Goal: Task Accomplishment & Management: Complete application form

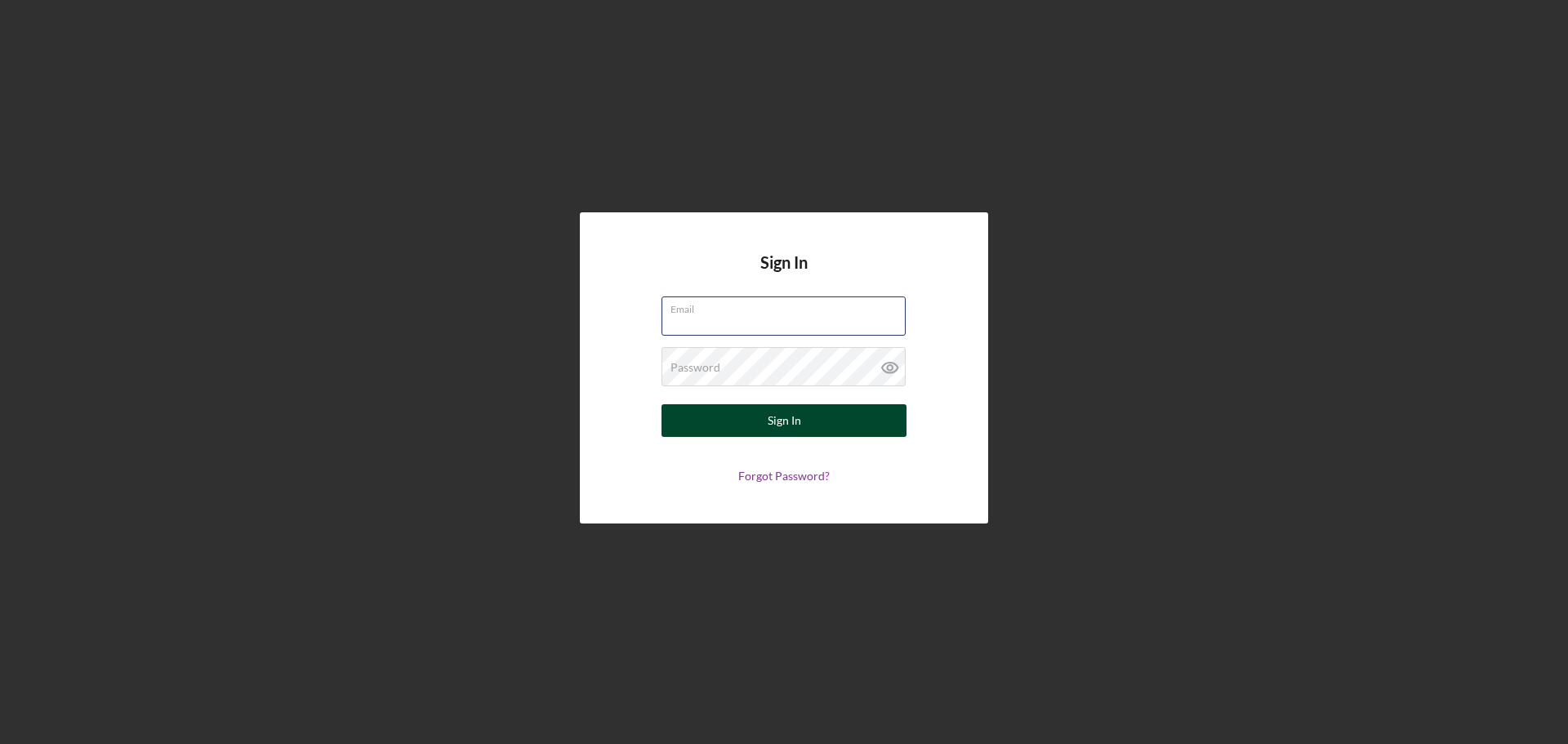
type input "sforrest@justinepetersen.org"
click at [791, 434] on div "Sign In" at bounding box center [784, 421] width 33 height 32
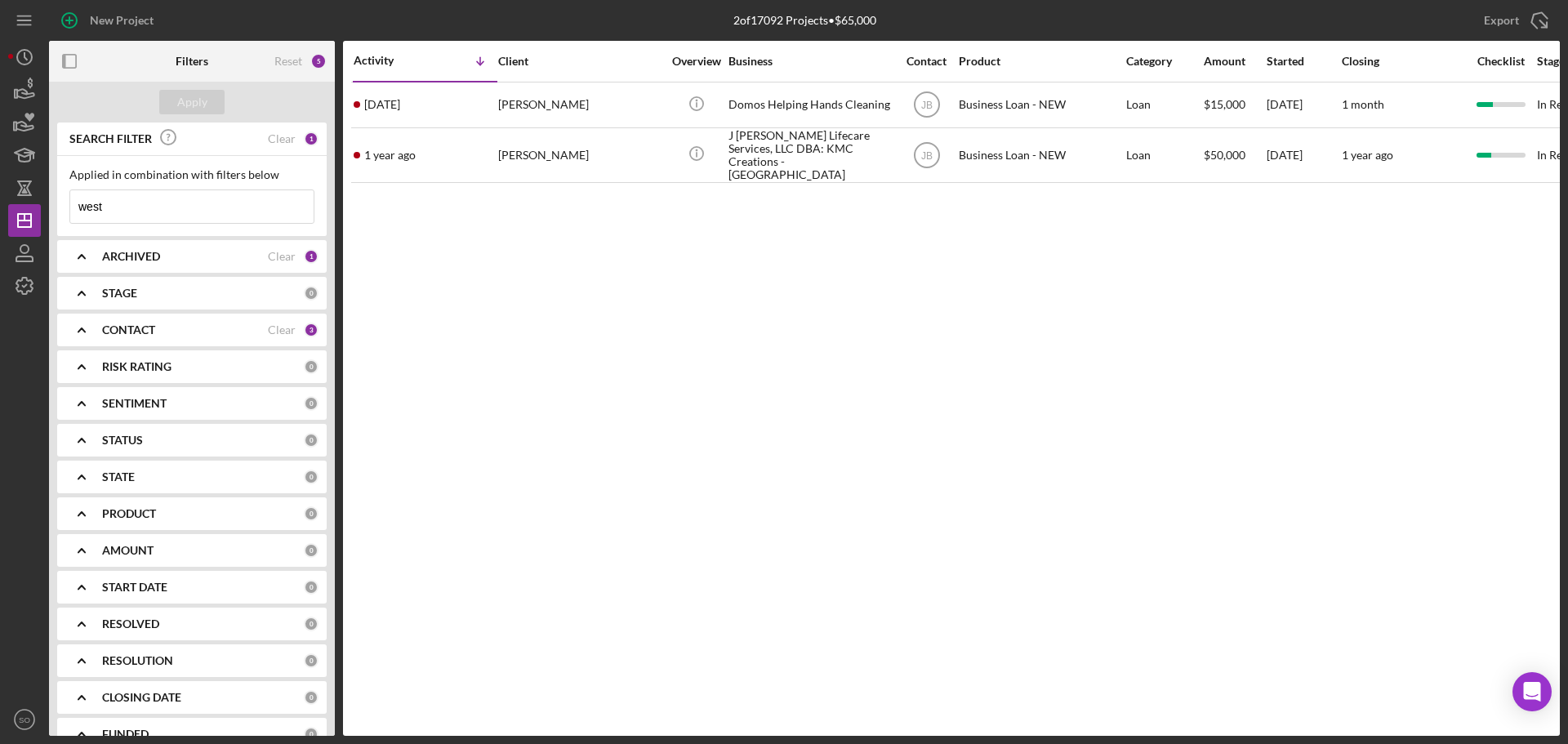
drag, startPoint x: 210, startPoint y: 209, endPoint x: 0, endPoint y: 218, distance: 210.2
click at [0, 218] on div "New Project 2 of 17092 Projects • $65,000 west Export Icon/Export Filters Reset…" at bounding box center [784, 372] width 1568 height 744
type input "robin"
click at [196, 109] on div "Apply" at bounding box center [192, 101] width 30 height 25
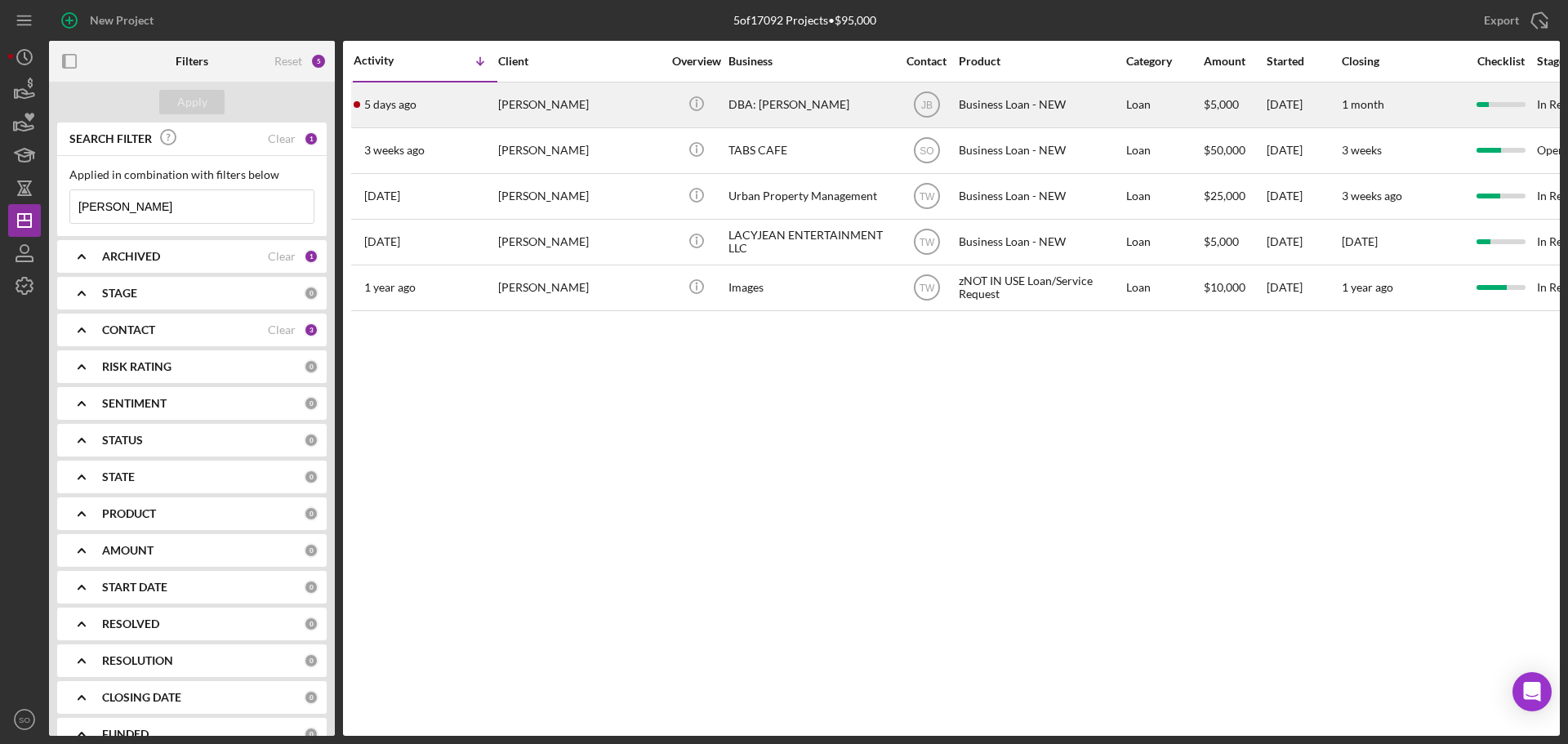
click at [486, 100] on div "5 days ago Robin Johnson" at bounding box center [424, 105] width 142 height 43
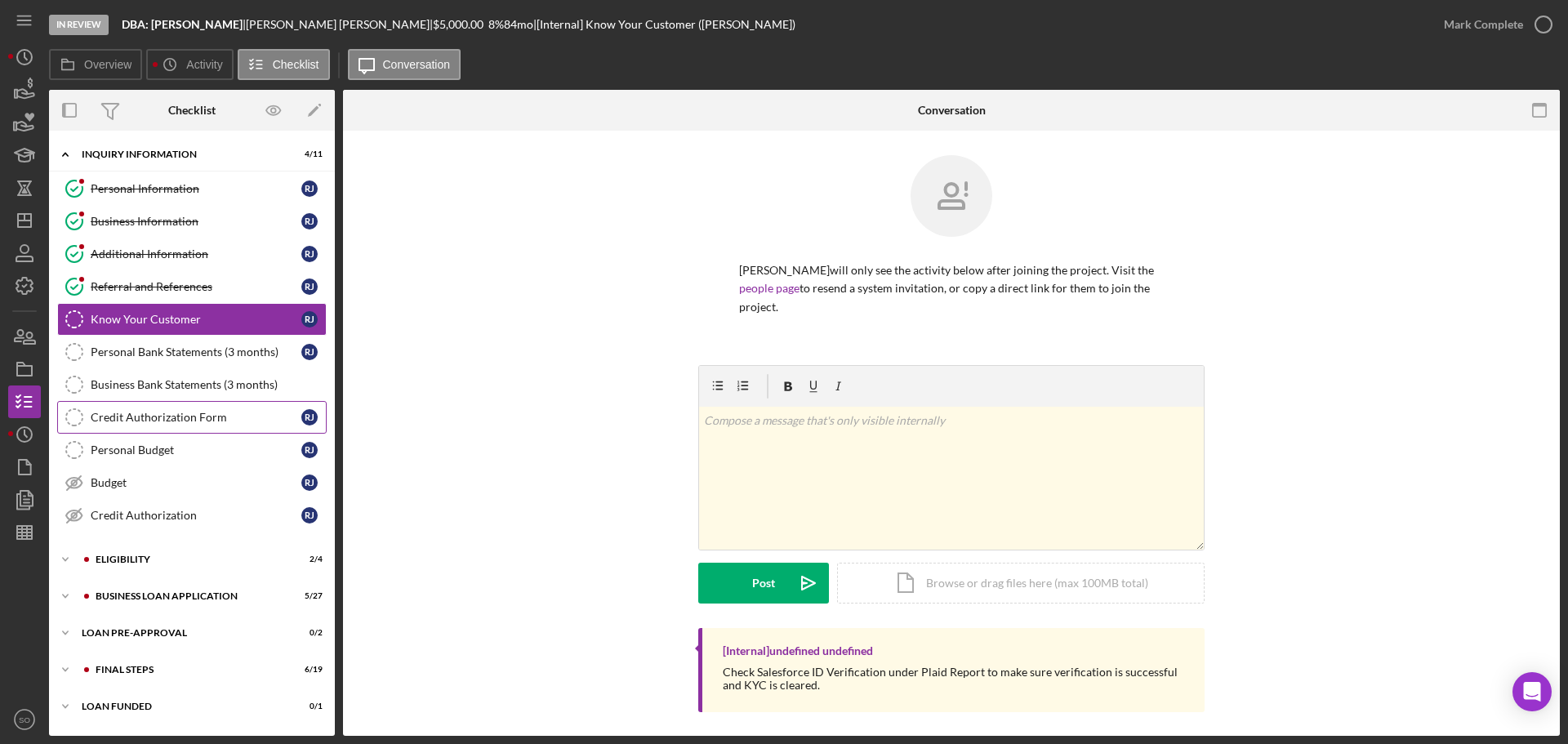
click at [163, 428] on link "Credit Authorization Form Credit Authorization Form R J" at bounding box center [192, 417] width 269 height 32
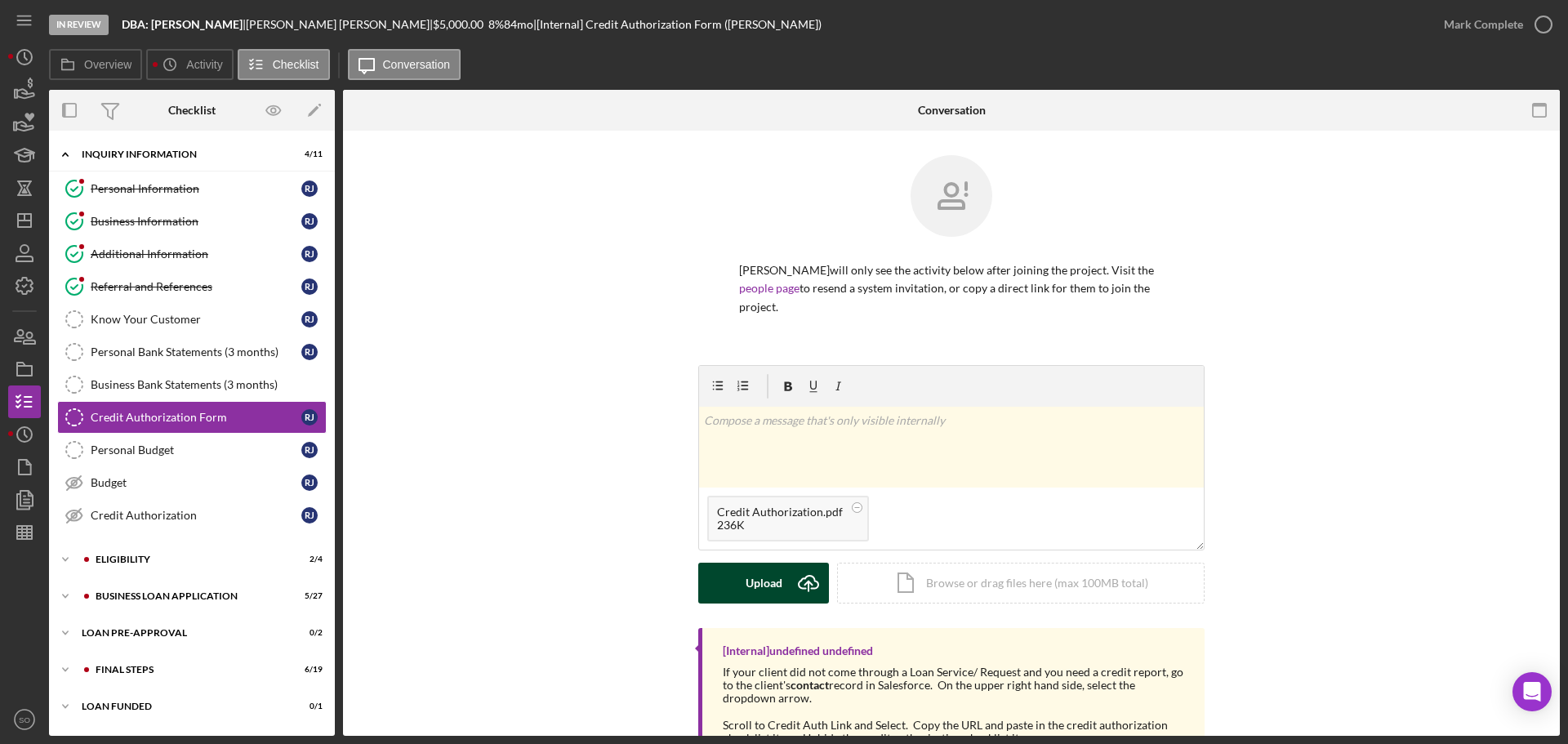
click at [772, 587] on div "Upload" at bounding box center [763, 584] width 36 height 41
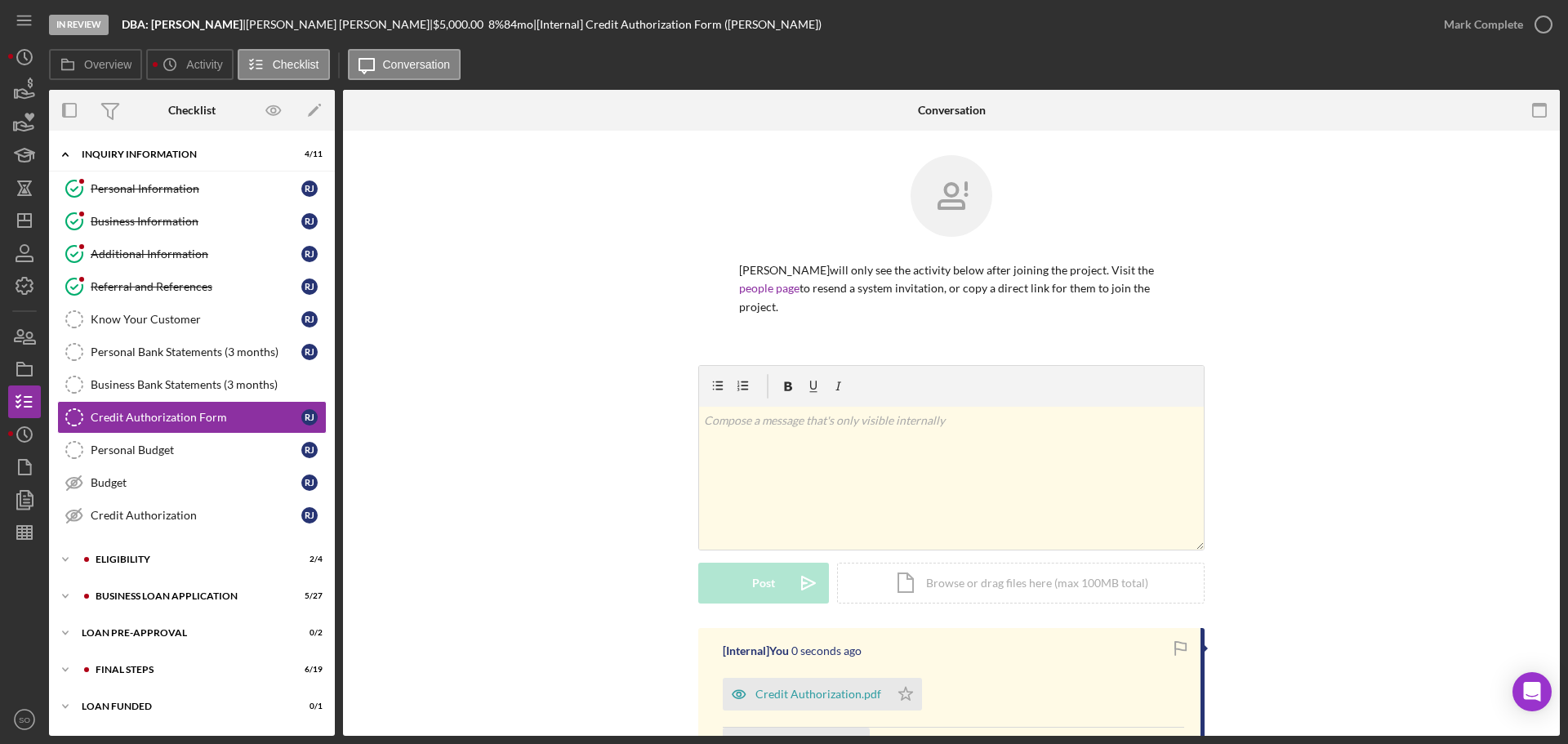
scroll to position [245, 0]
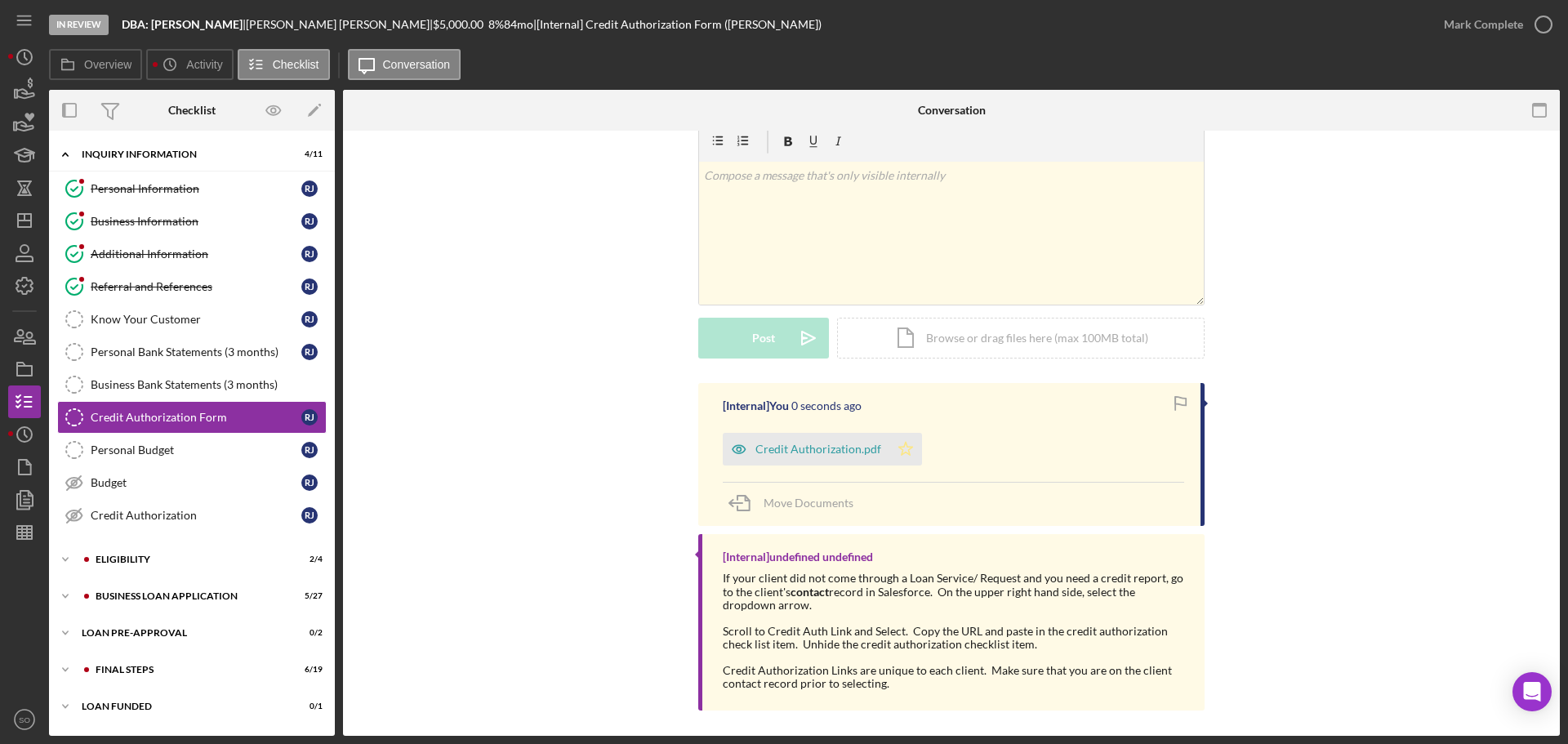
click at [901, 450] on icon "Icon/Star" at bounding box center [905, 449] width 32 height 32
click at [1434, 23] on button "Mark Complete" at bounding box center [1493, 24] width 133 height 32
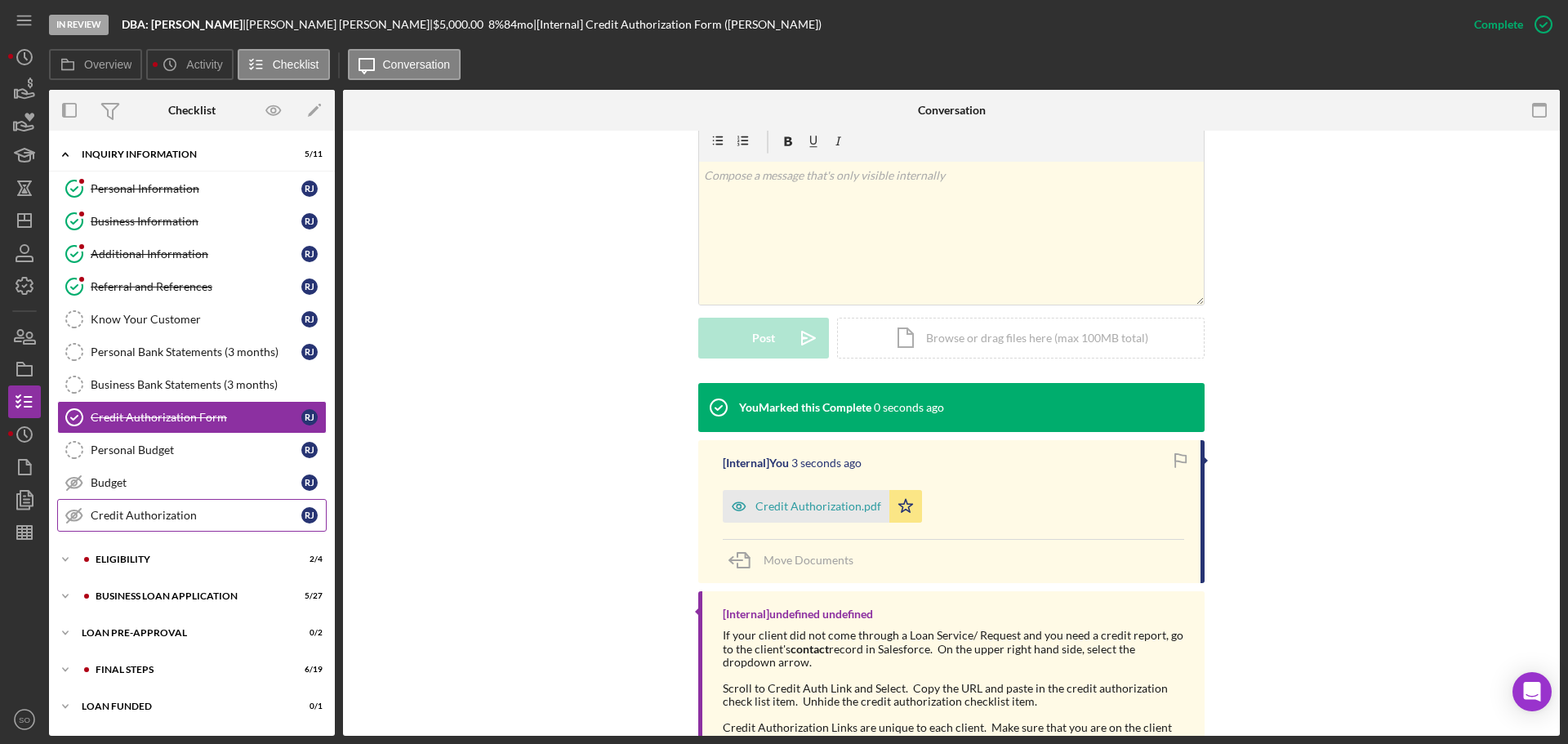
drag, startPoint x: 182, startPoint y: 512, endPoint x: 393, endPoint y: 454, distance: 218.8
click at [202, 516] on div "Credit Authorization" at bounding box center [196, 515] width 210 height 13
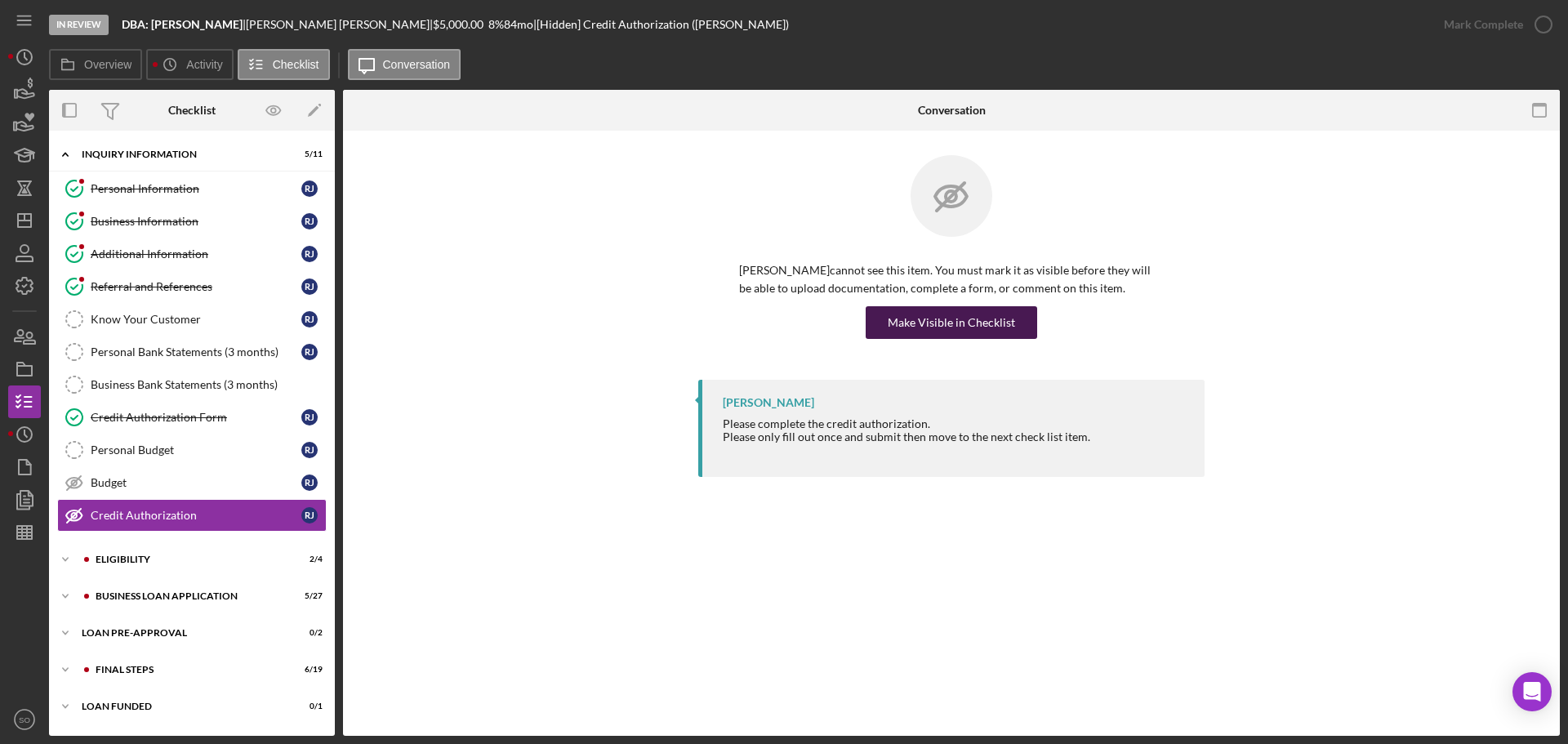
click at [990, 329] on div "Make Visible in Checklist" at bounding box center [952, 322] width 128 height 32
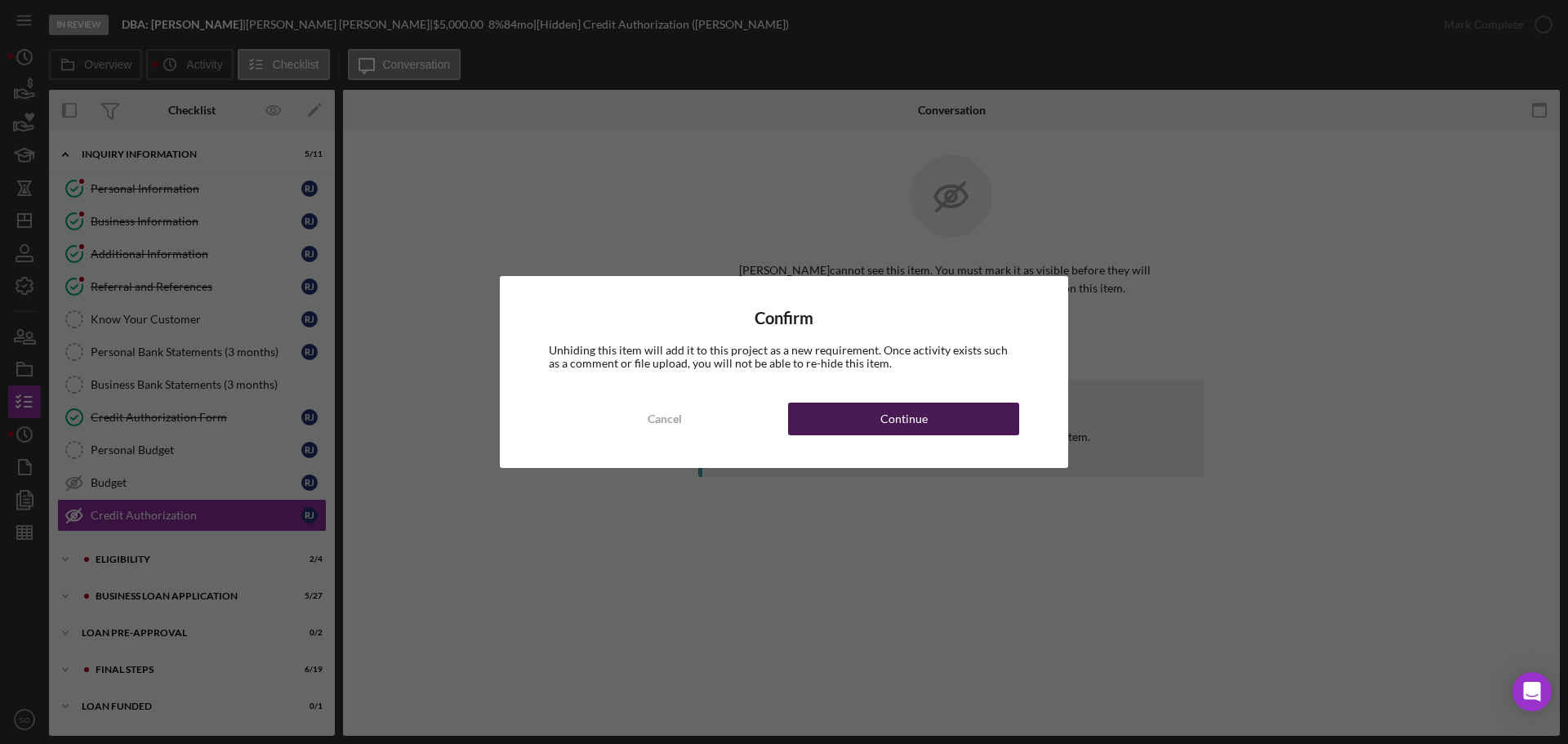
click at [994, 429] on button "Continue" at bounding box center [903, 419] width 231 height 32
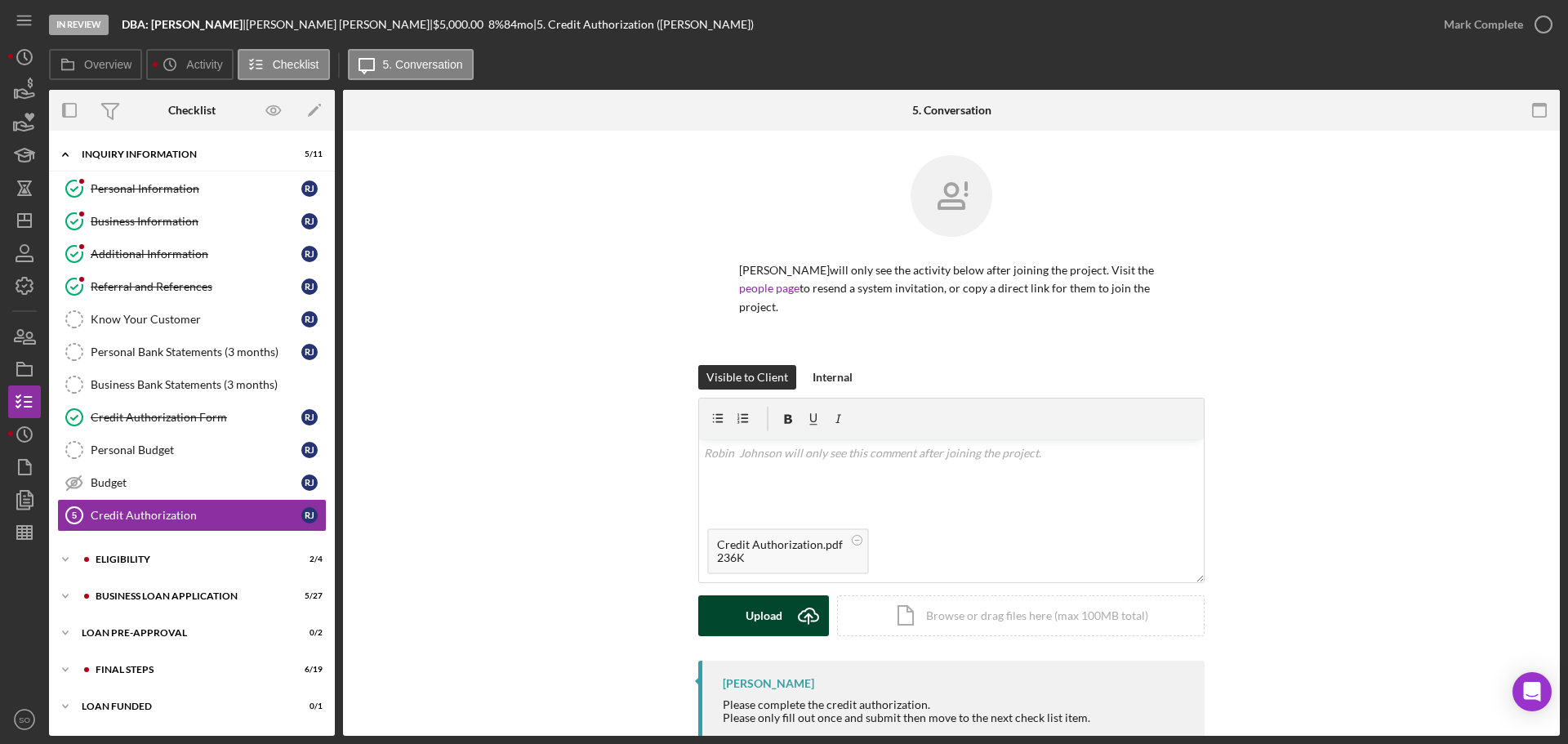
click at [779, 609] on div "Upload" at bounding box center [763, 616] width 36 height 41
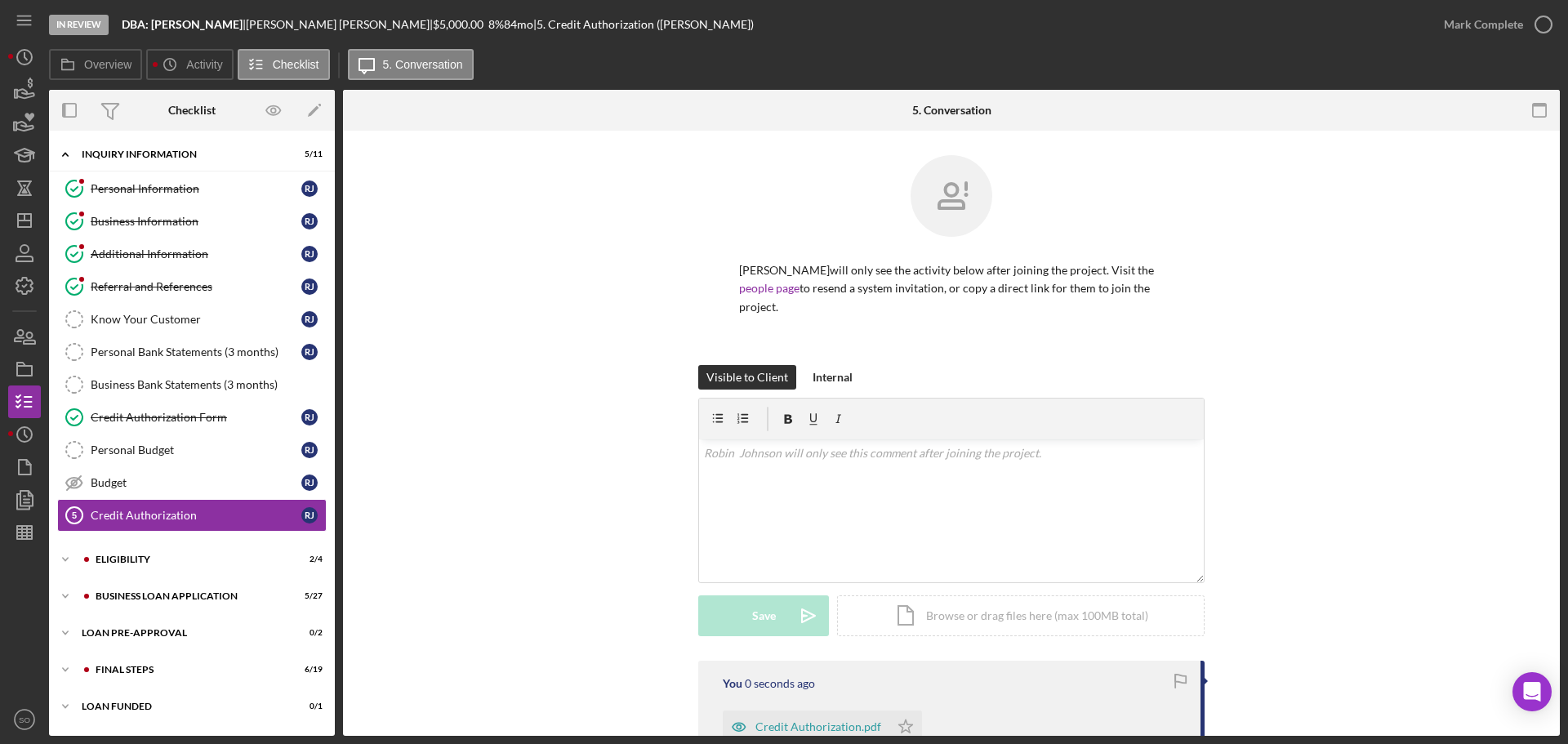
scroll to position [206, 0]
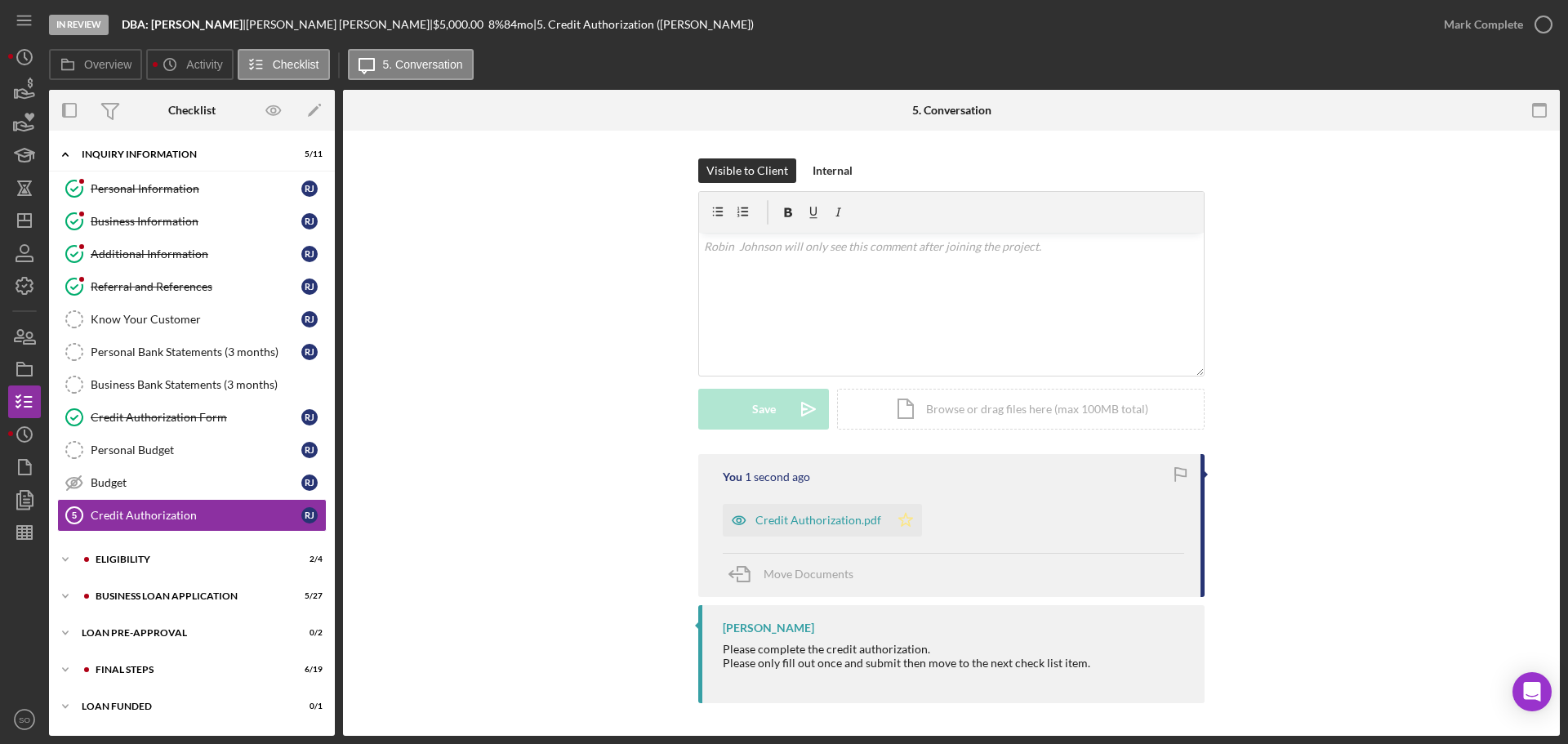
click at [891, 529] on icon "Icon/Star" at bounding box center [905, 520] width 32 height 32
click at [1460, 28] on div "Mark Complete" at bounding box center [1484, 24] width 80 height 32
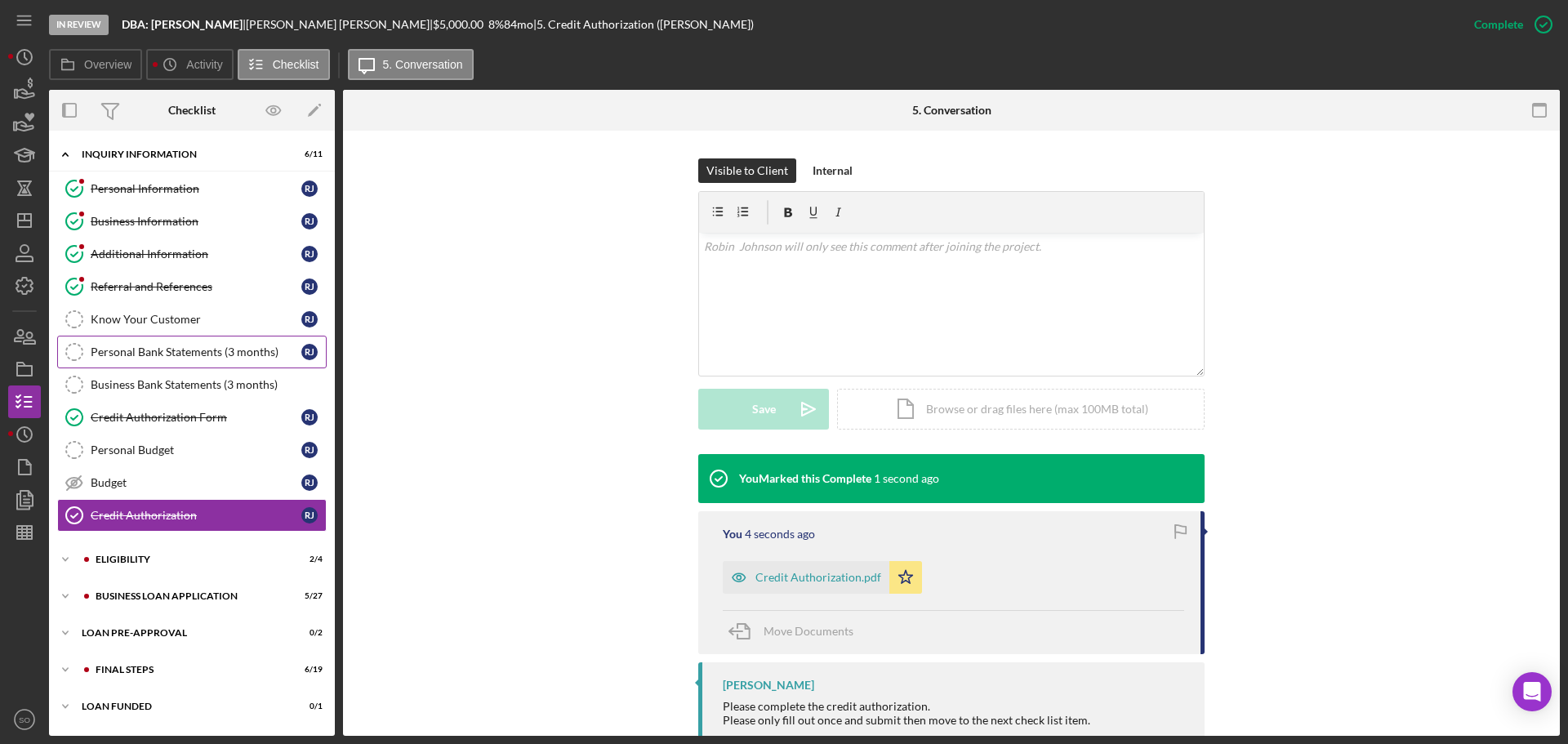
click at [187, 357] on div "Personal Bank Statements (3 months)" at bounding box center [196, 352] width 210 height 13
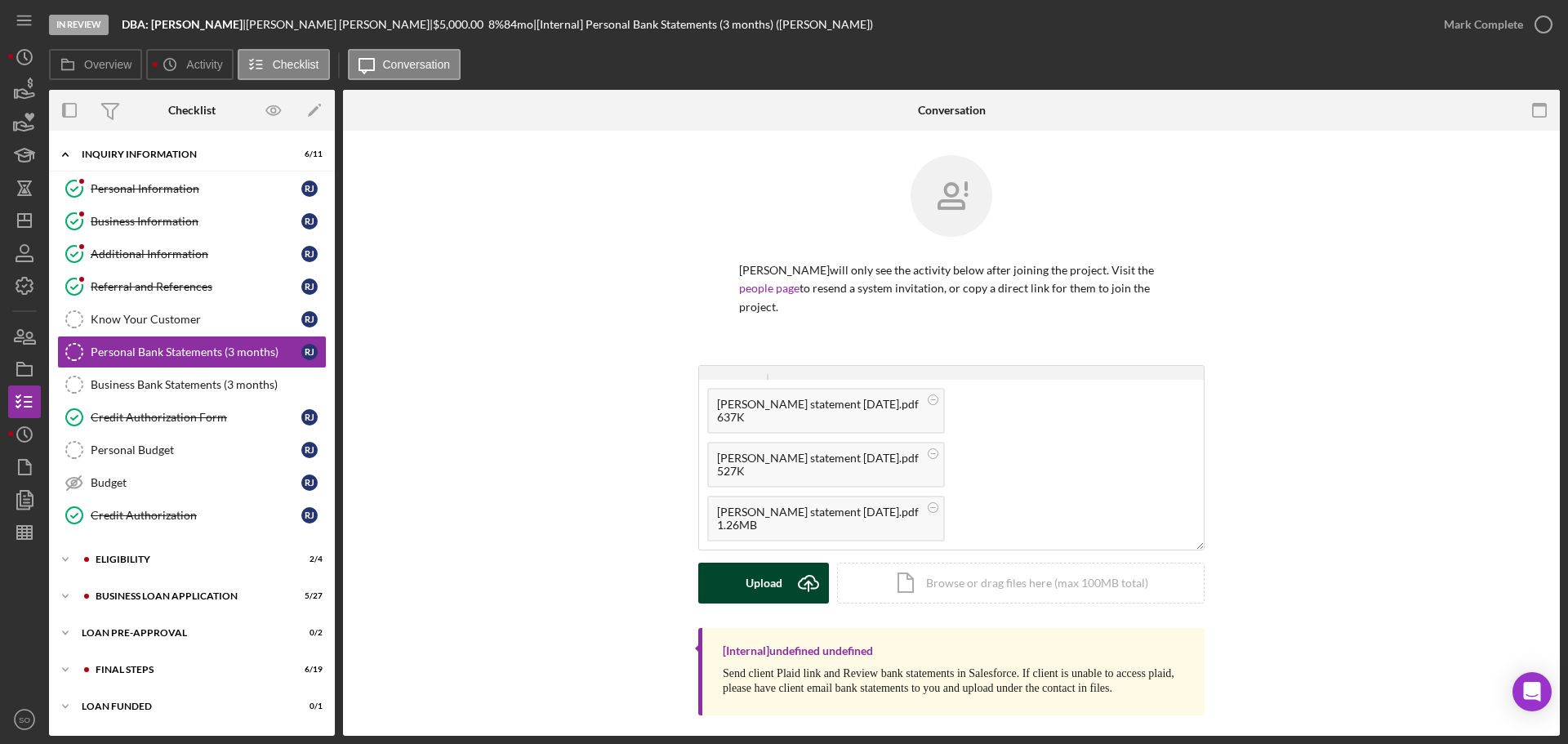
click at [743, 588] on button "Upload Icon/Upload" at bounding box center [763, 584] width 131 height 41
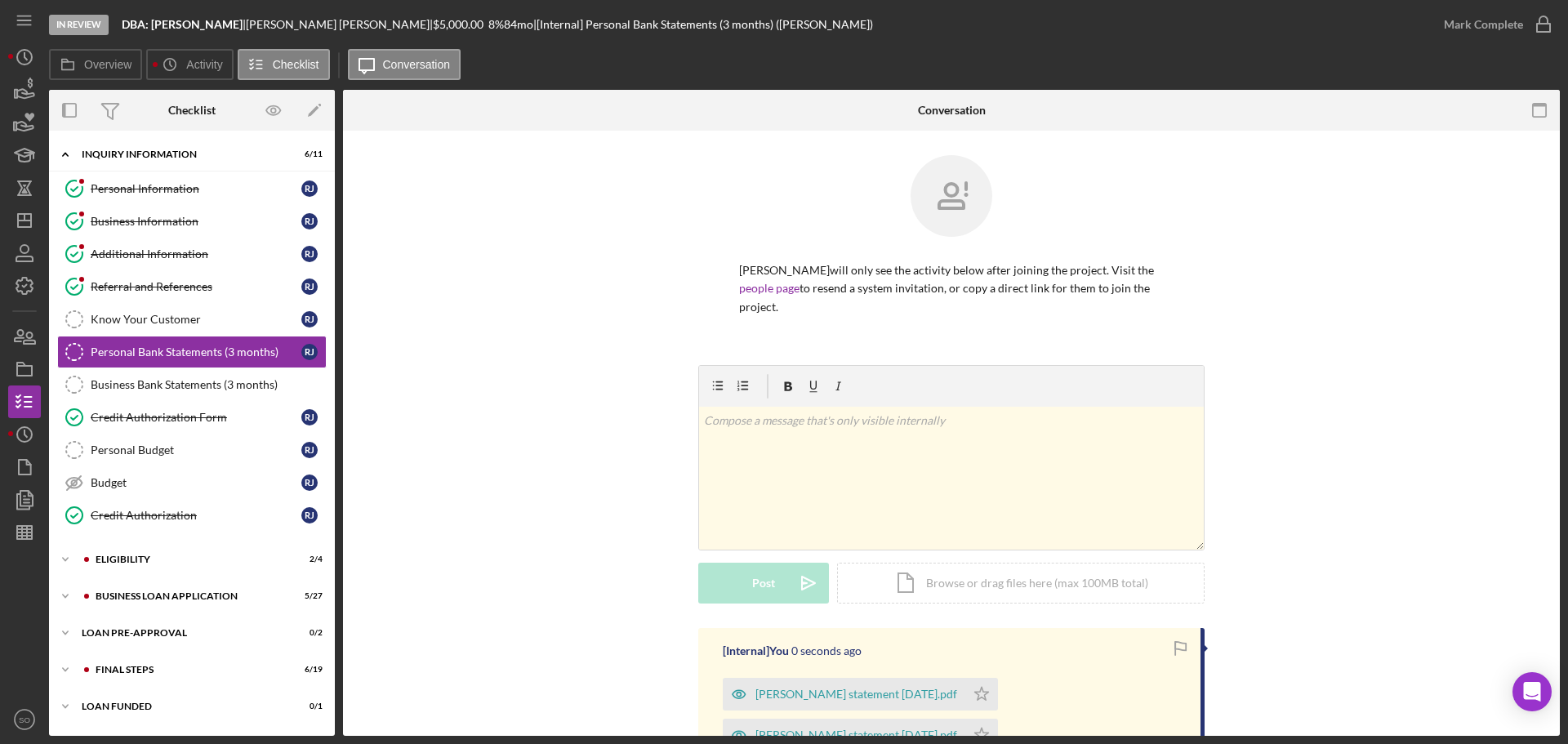
scroll to position [245, 0]
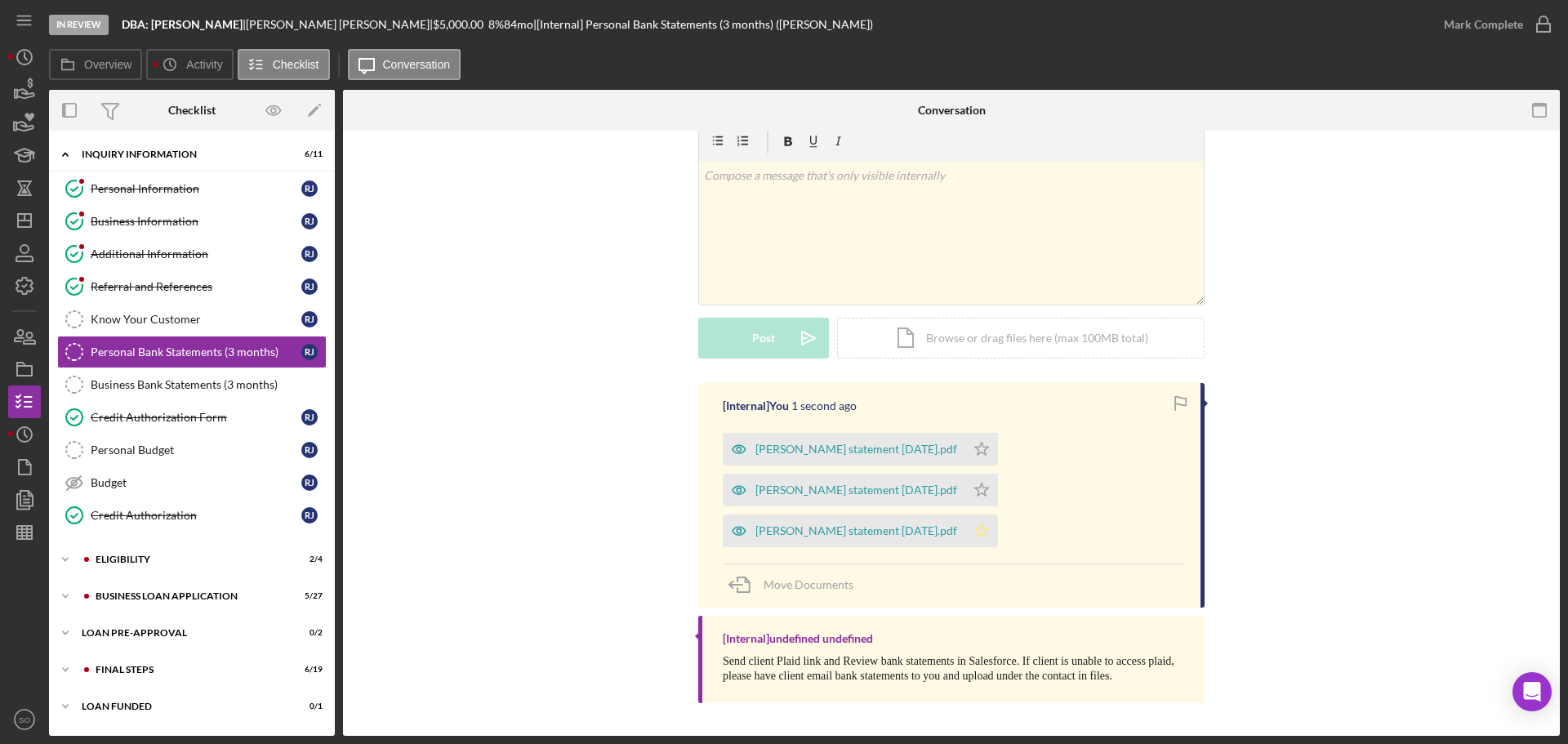
click at [966, 536] on icon "Icon/Star" at bounding box center [981, 531] width 32 height 32
click at [914, 539] on div "R. Johnson statement aug 2025.pdf" at bounding box center [844, 531] width 243 height 32
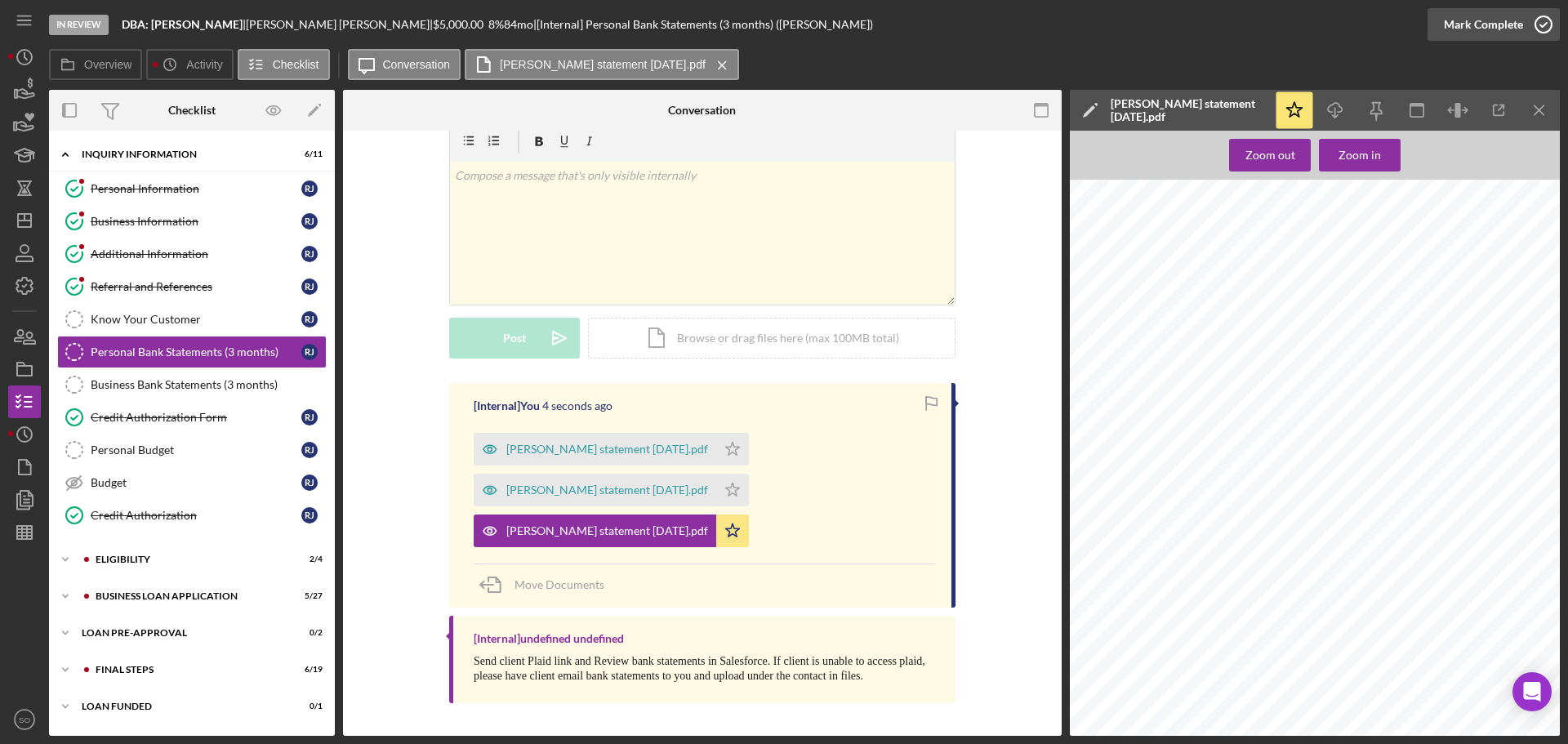
drag, startPoint x: 1458, startPoint y: 25, endPoint x: 1471, endPoint y: 36, distance: 17.0
click at [1459, 26] on div "Mark Complete" at bounding box center [1484, 24] width 80 height 32
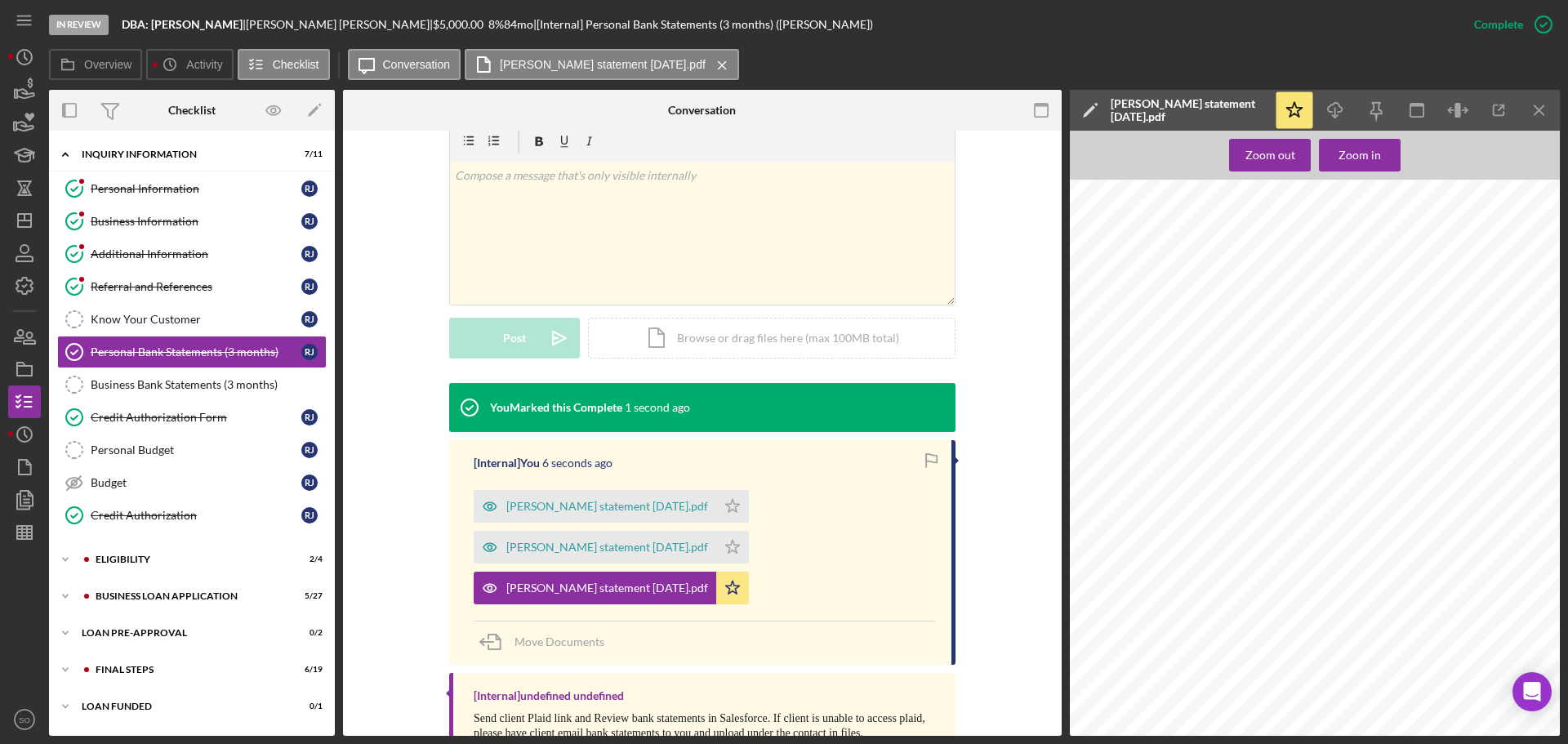
scroll to position [501, 0]
click at [241, 678] on div "Icon/Expander FINAL STEPS 6 / 19" at bounding box center [192, 669] width 286 height 32
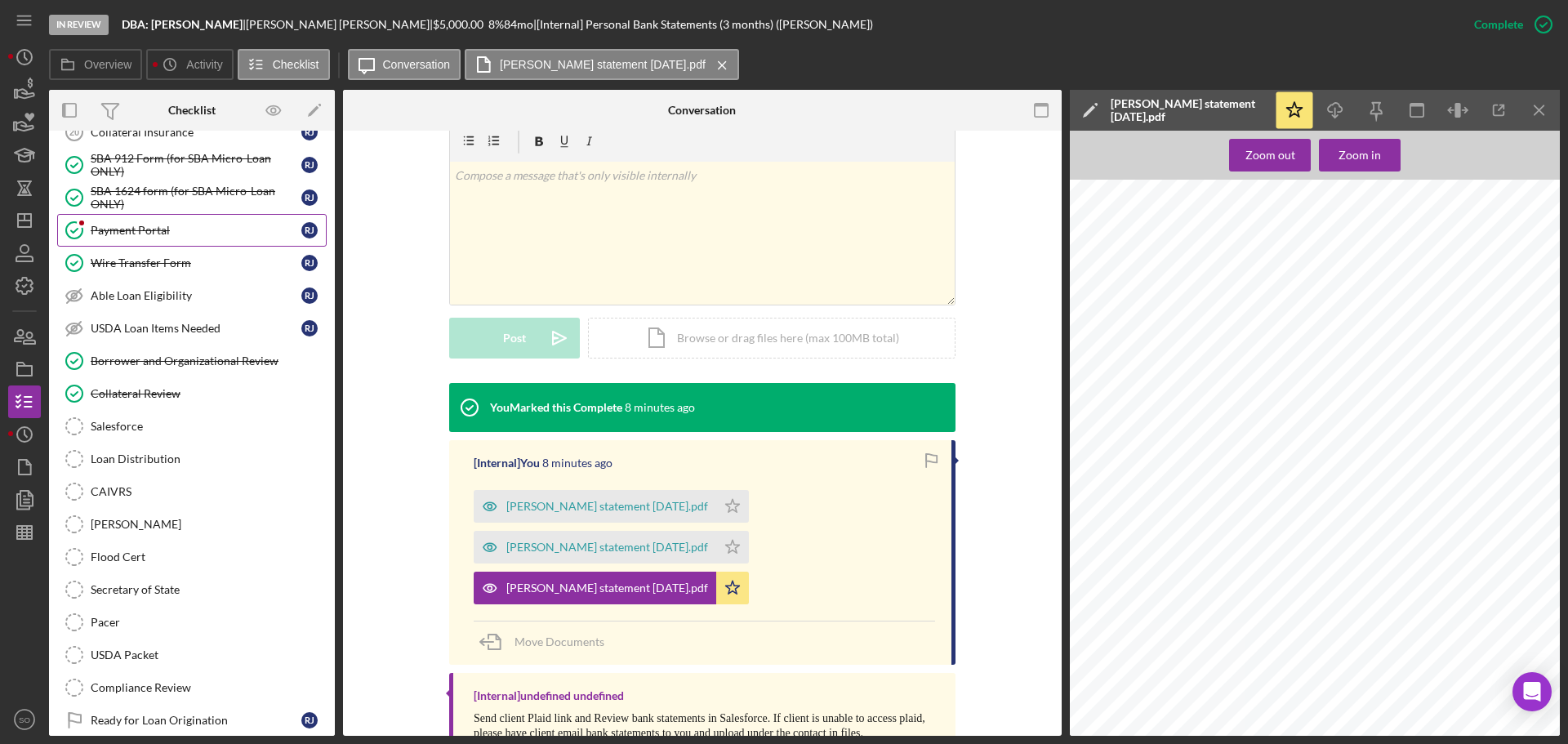
scroll to position [490, 0]
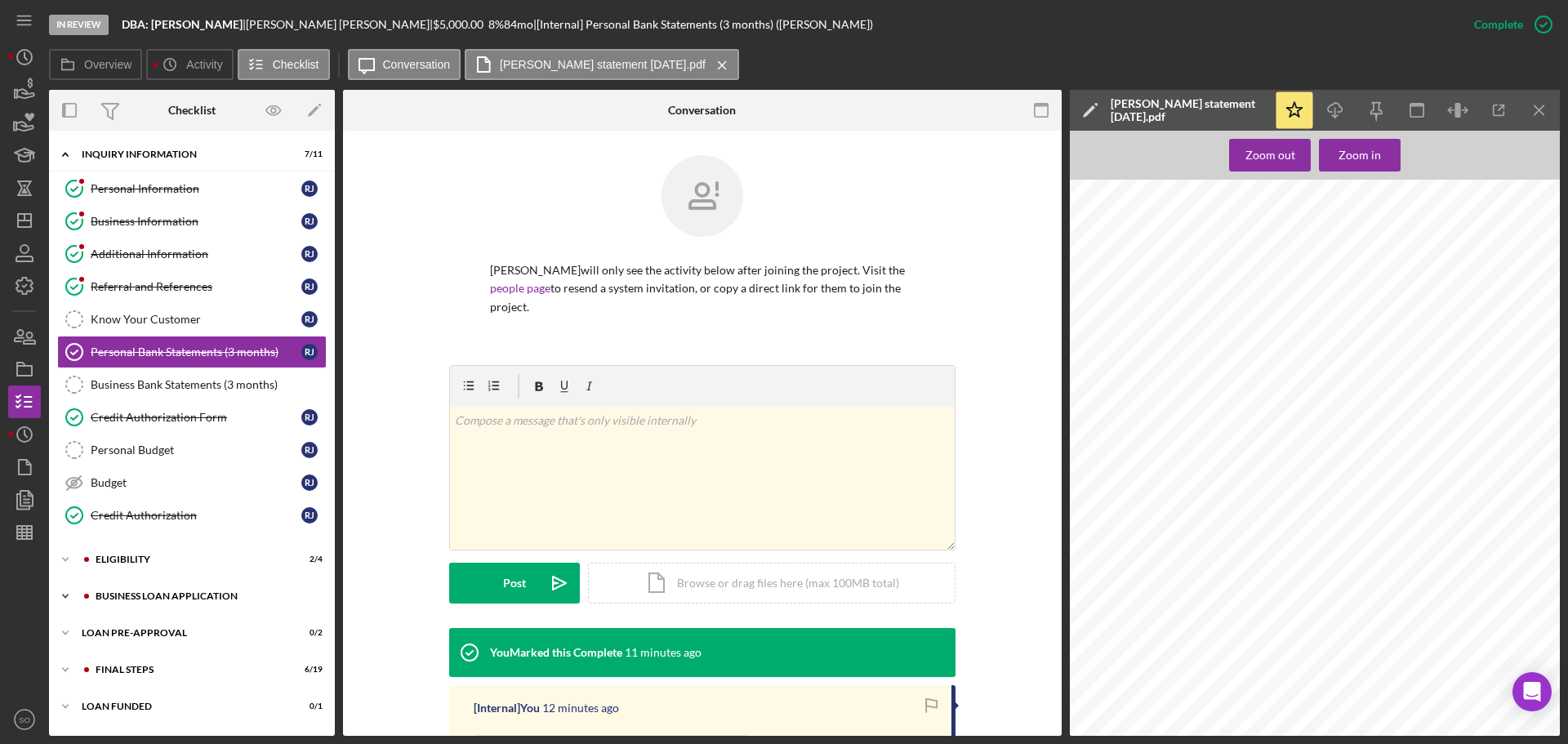
click at [207, 594] on div "BUSINESS LOAN APPLICATION" at bounding box center [204, 597] width 219 height 10
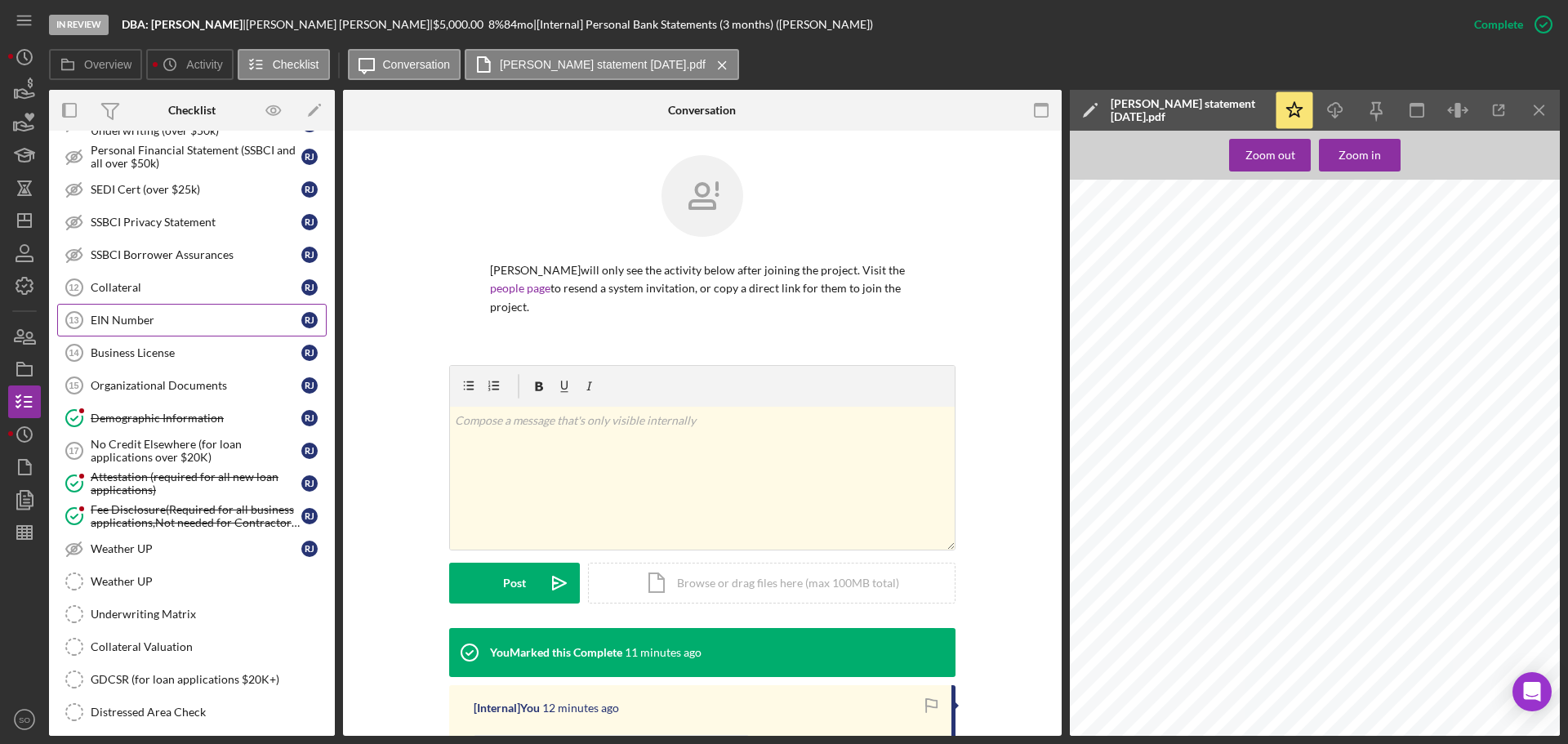
scroll to position [817, 0]
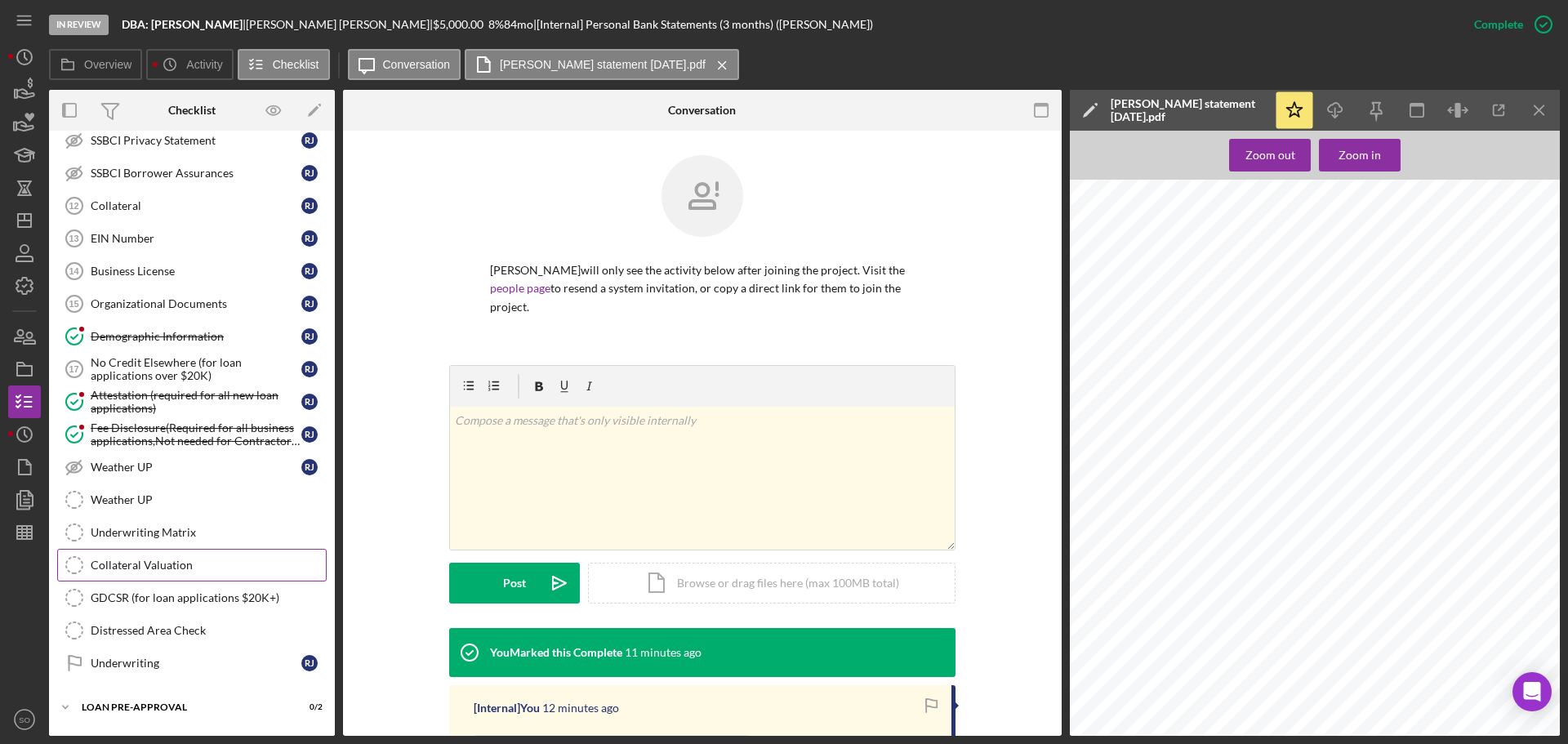
click at [151, 533] on div "Underwriting Matrix" at bounding box center [207, 532] width 235 height 13
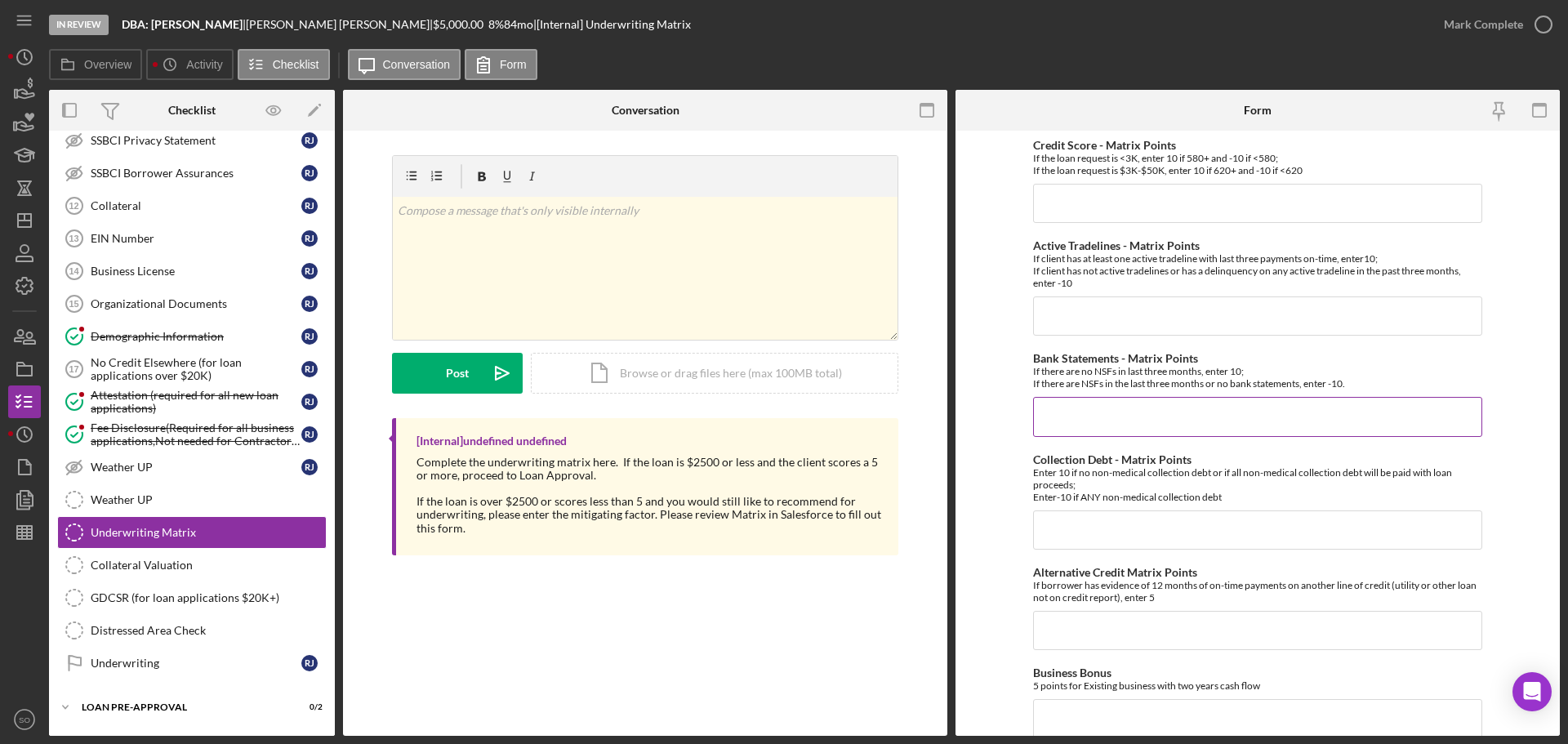
click at [1091, 407] on input "Bank Statements - Matrix Points" at bounding box center [1258, 417] width 449 height 39
type input "-10"
click at [1043, 202] on input "Credit Score - Matrix Points" at bounding box center [1258, 203] width 449 height 39
type input "-10"
click at [1107, 541] on input "Collection Debt - Matrix Points" at bounding box center [1258, 531] width 449 height 39
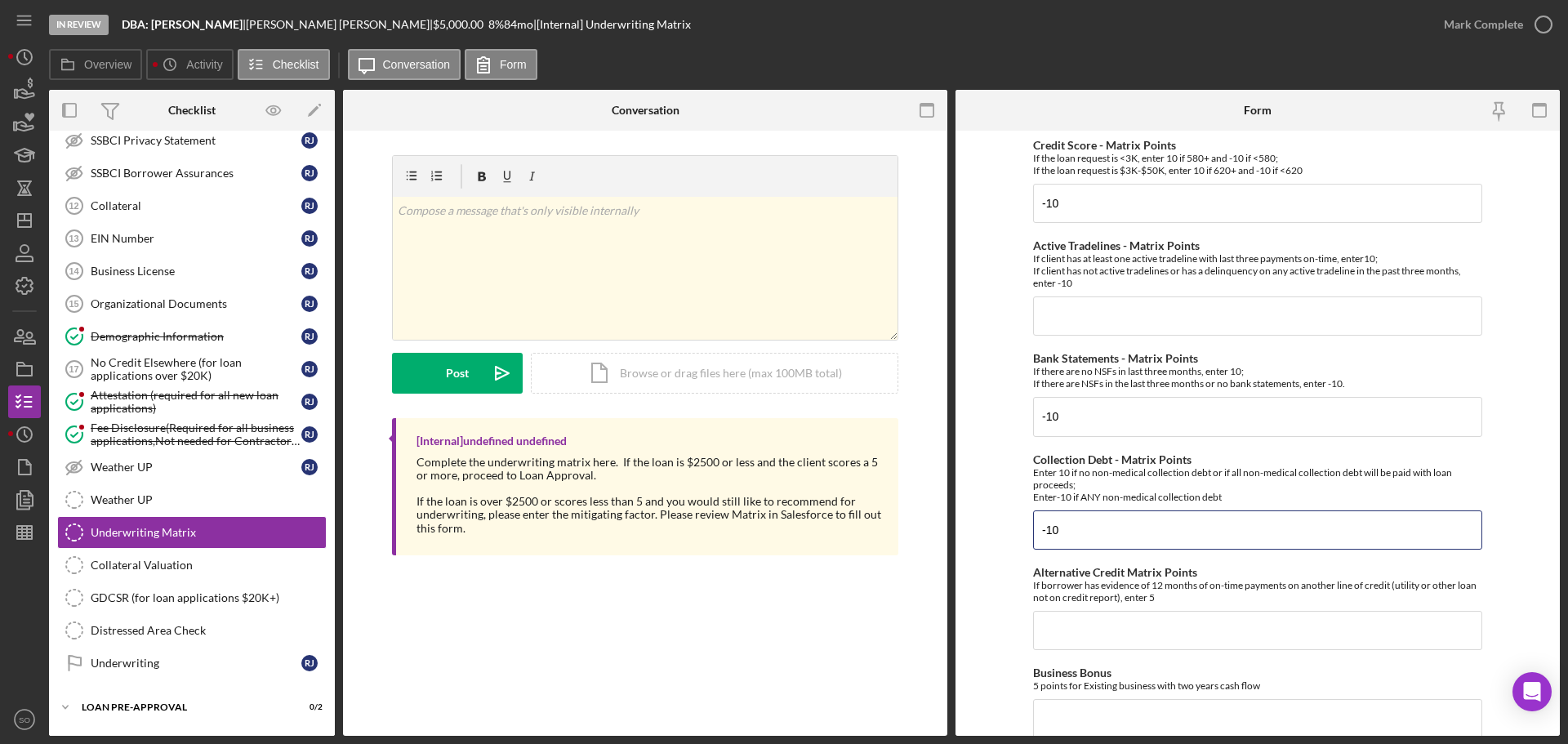
type input "-10"
click at [1078, 331] on input "Active Tradelines - Matrix Points" at bounding box center [1258, 316] width 449 height 39
type input "10"
click at [1005, 428] on form "Credit Score - Matrix Points If the loan request is <3K, enter 10 if 580+ and -…" at bounding box center [1258, 433] width 604 height 605
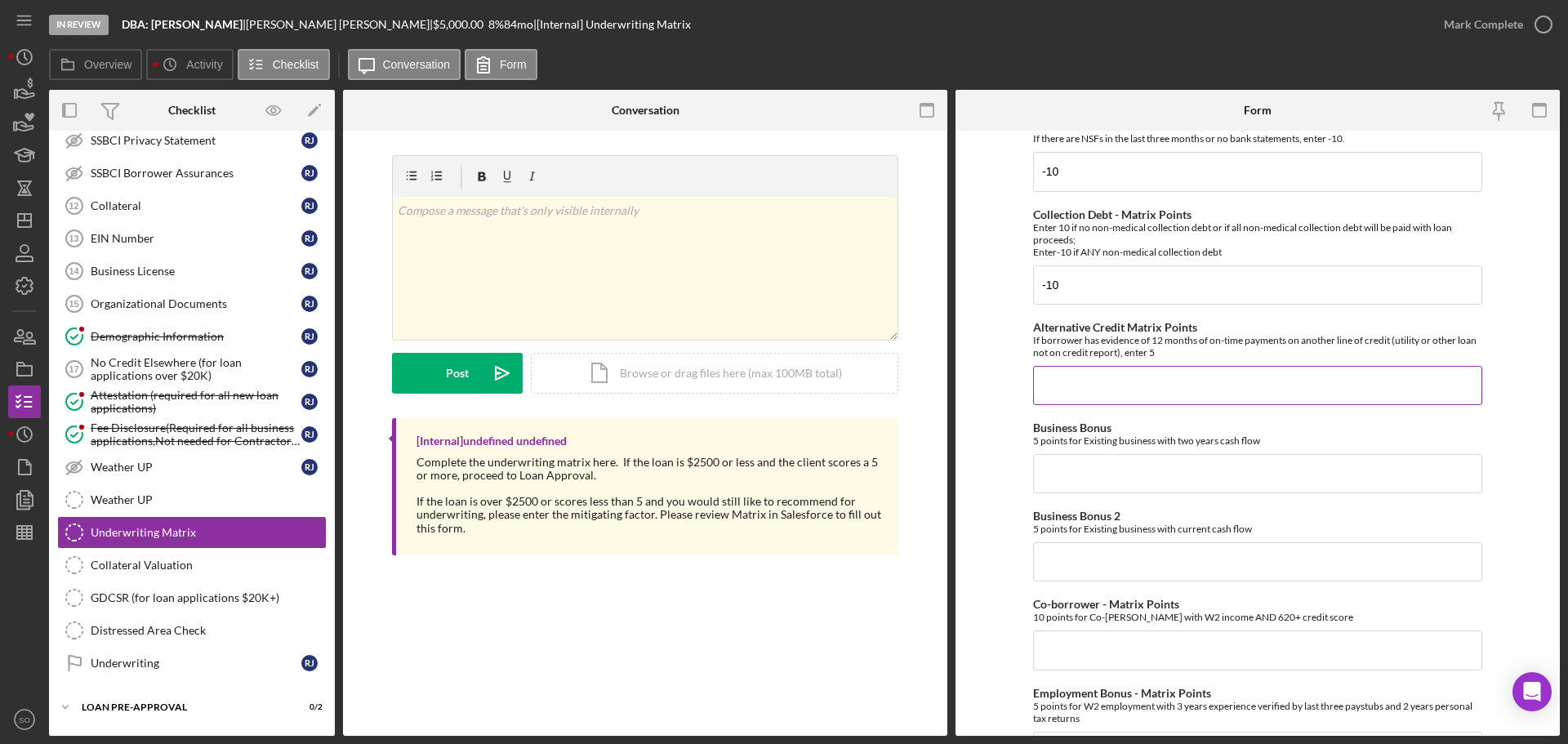
click at [1107, 392] on input "Alternative Credit Matrix Points" at bounding box center [1258, 385] width 449 height 39
type input "0"
drag, startPoint x: 1099, startPoint y: 475, endPoint x: 1090, endPoint y: 509, distance: 35.2
click at [1099, 477] on input "Business Bonus" at bounding box center [1258, 474] width 449 height 39
type input "0"
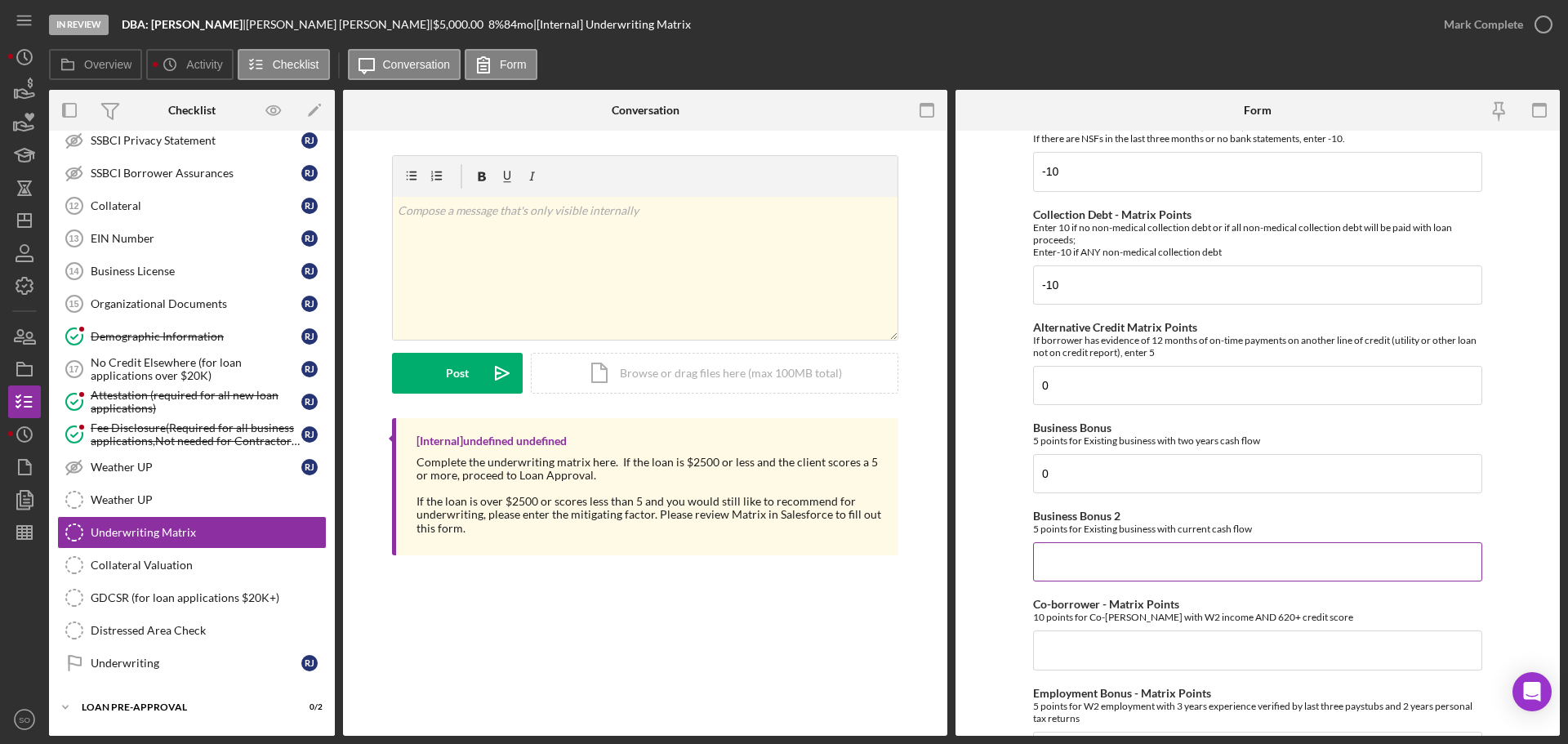
drag, startPoint x: 1095, startPoint y: 564, endPoint x: 1123, endPoint y: 554, distance: 29.7
click at [1097, 564] on input "Business Bonus 2" at bounding box center [1258, 562] width 449 height 39
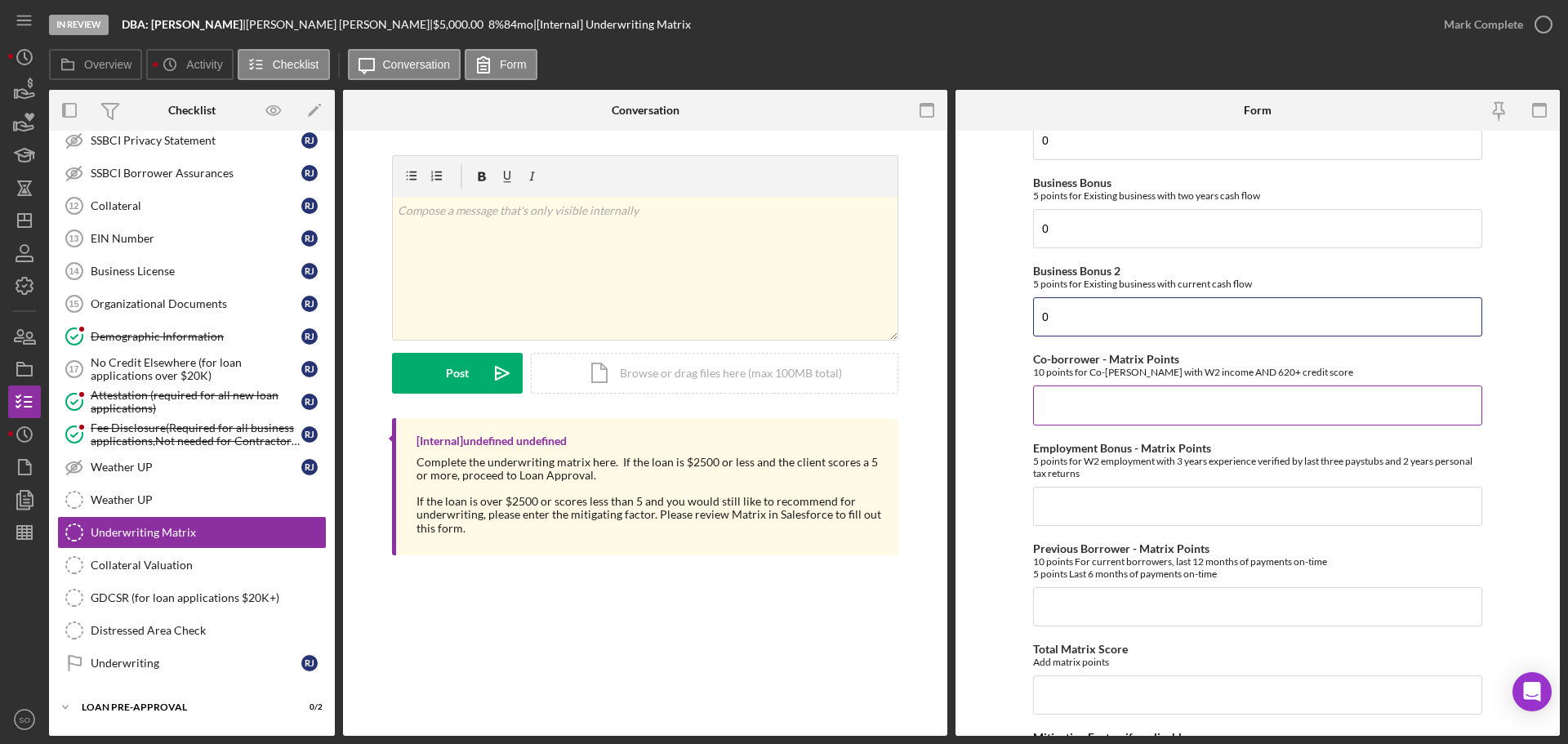
type input "0"
click at [1092, 411] on input "Co-borrower - Matrix Points" at bounding box center [1258, 405] width 449 height 39
type input "0"
drag, startPoint x: 1101, startPoint y: 508, endPoint x: 1101, endPoint y: 546, distance: 38.0
click at [1105, 520] on input "Employment Bonus - Matrix Points" at bounding box center [1258, 506] width 449 height 39
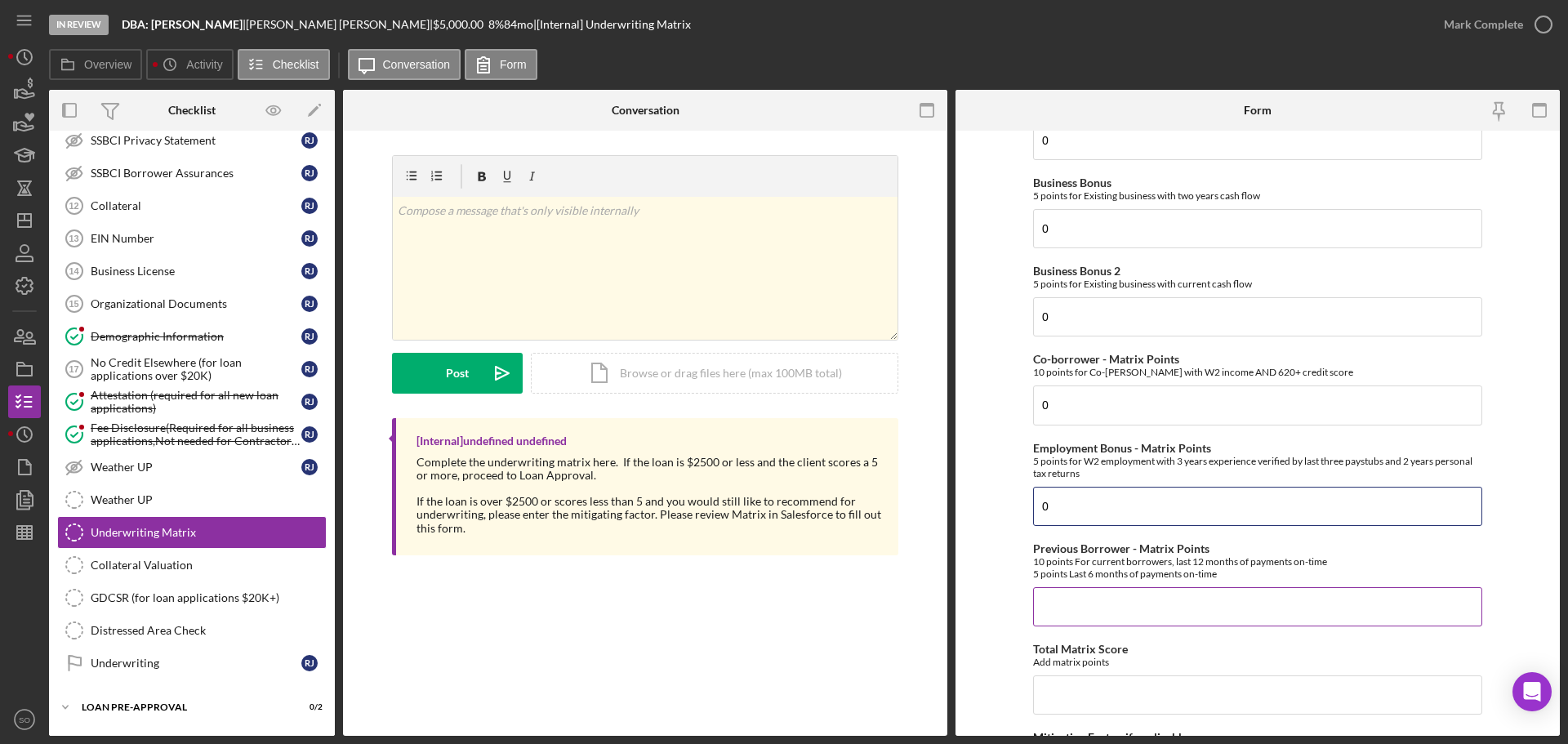
type input "0"
click at [1113, 601] on input "Previous Borrower - Matrix Points" at bounding box center [1258, 607] width 449 height 39
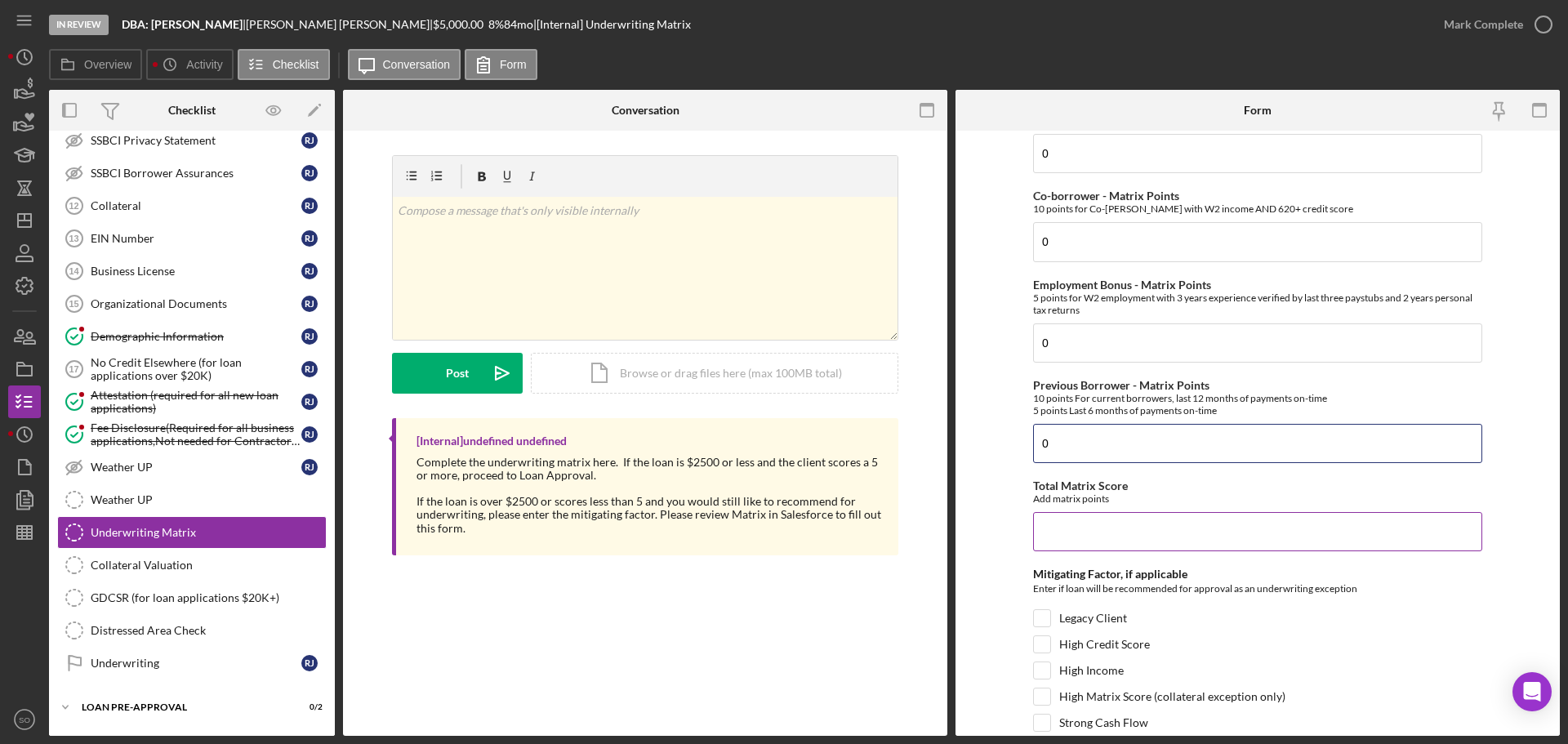
type input "0"
click at [1125, 536] on input "Total Matrix Score" at bounding box center [1258, 532] width 449 height 39
type input "-20"
click at [977, 516] on form "Credit Score - Matrix Points If the loan request is <3K, enter 10 if 580+ and -…" at bounding box center [1258, 433] width 604 height 605
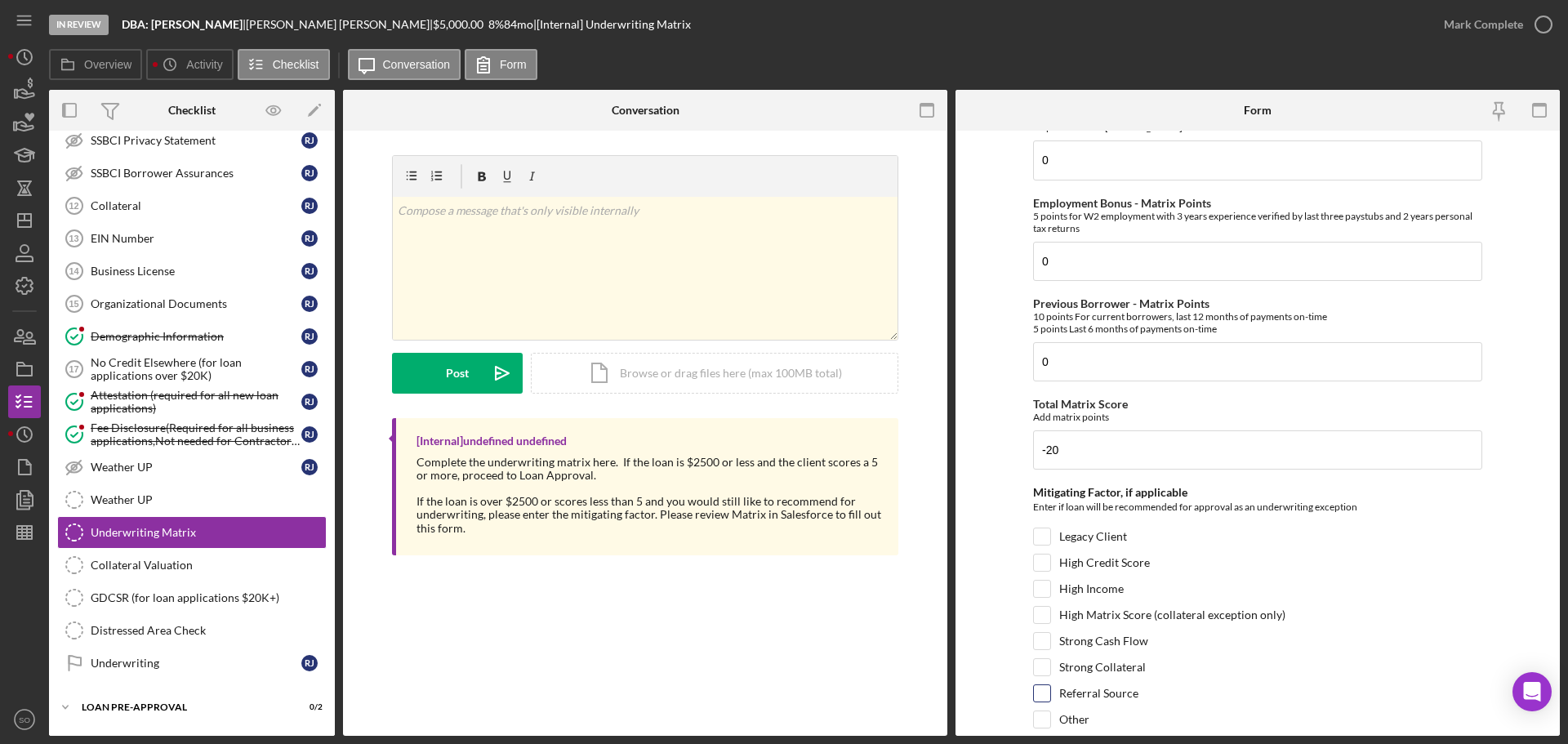
scroll to position [796, 0]
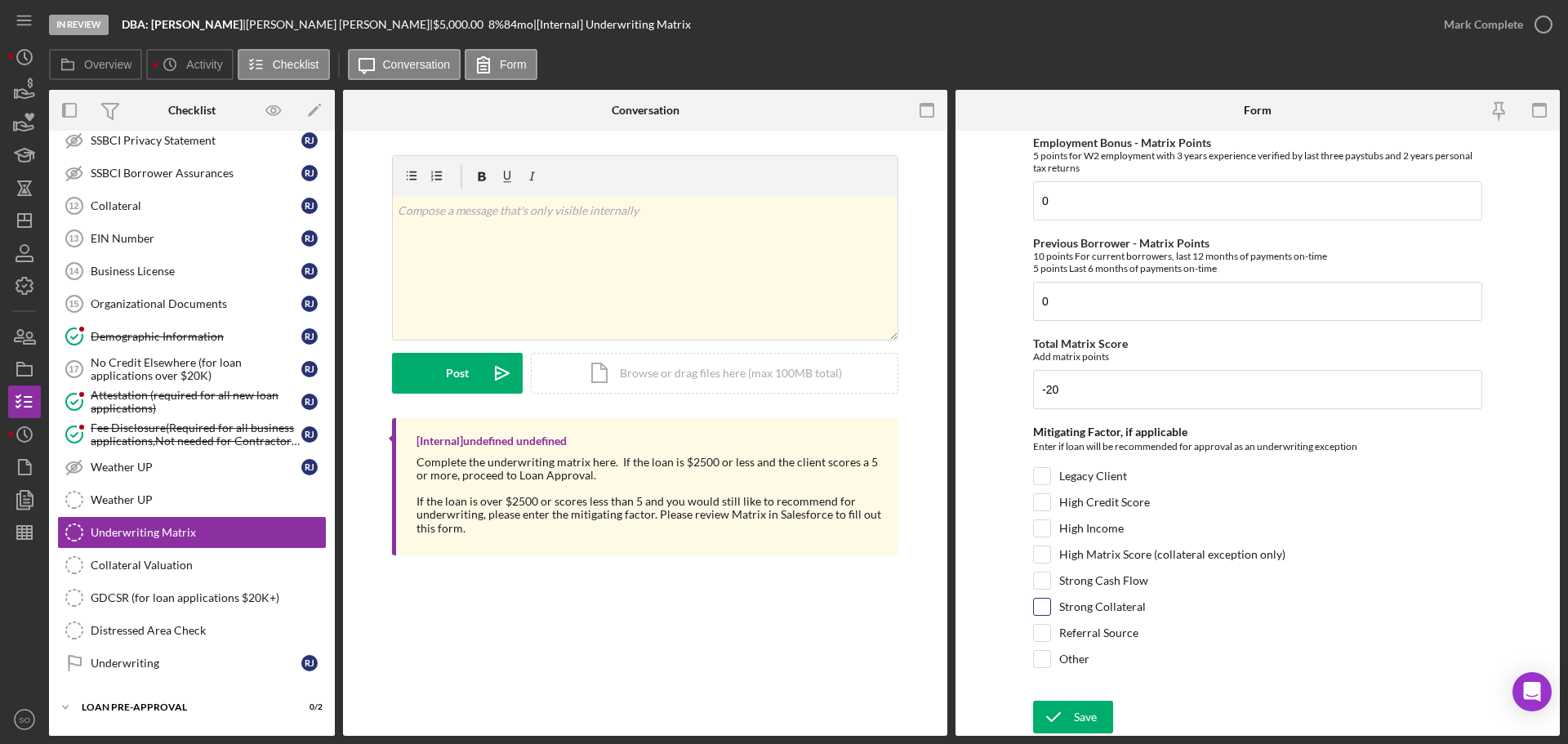
drag, startPoint x: 1038, startPoint y: 607, endPoint x: 1034, endPoint y: 629, distance: 22.4
click at [1038, 608] on input "Strong Collateral" at bounding box center [1041, 606] width 17 height 17
checkbox input "true"
click at [1070, 723] on icon "submit" at bounding box center [1054, 717] width 41 height 41
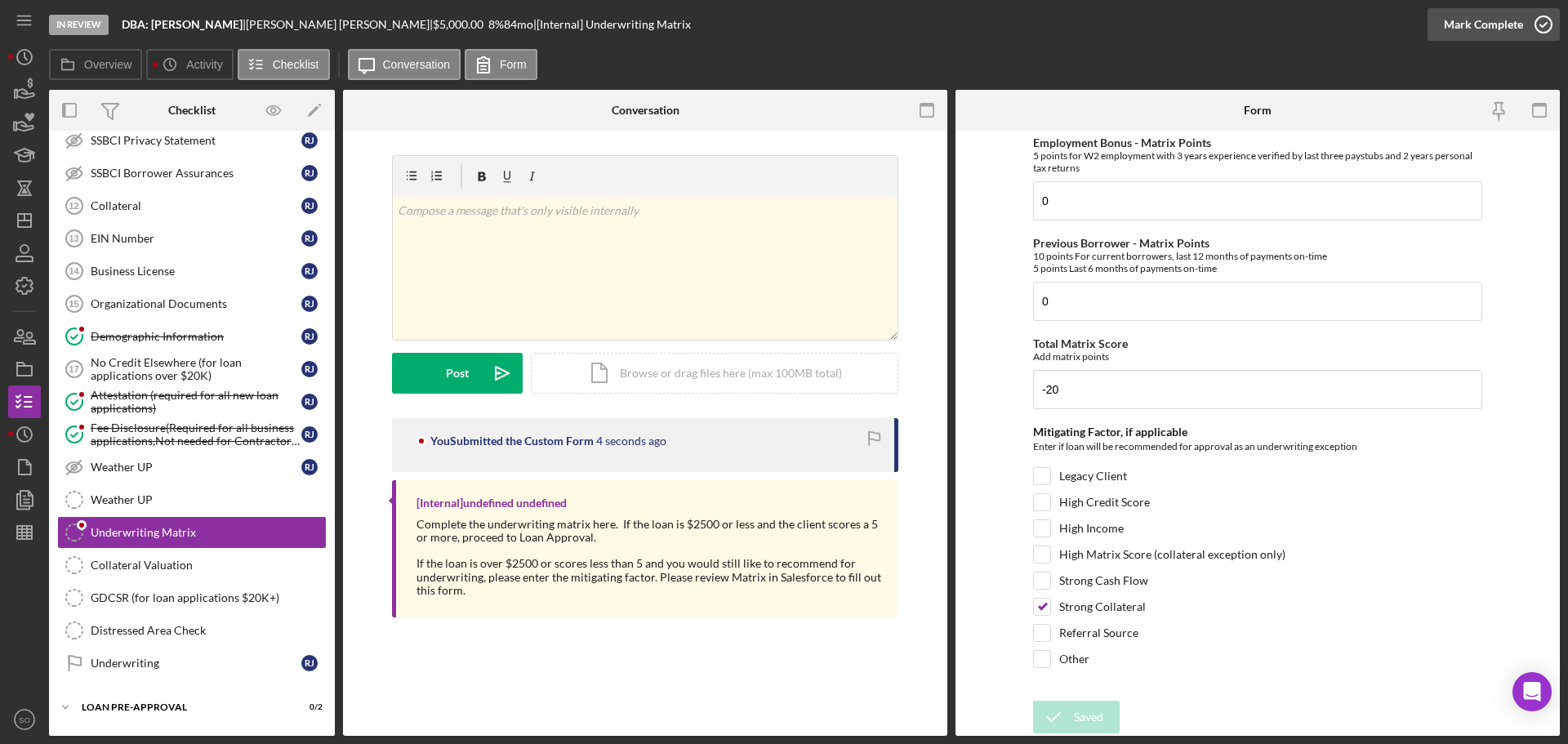
click at [1472, 30] on div "Mark Complete" at bounding box center [1484, 24] width 80 height 32
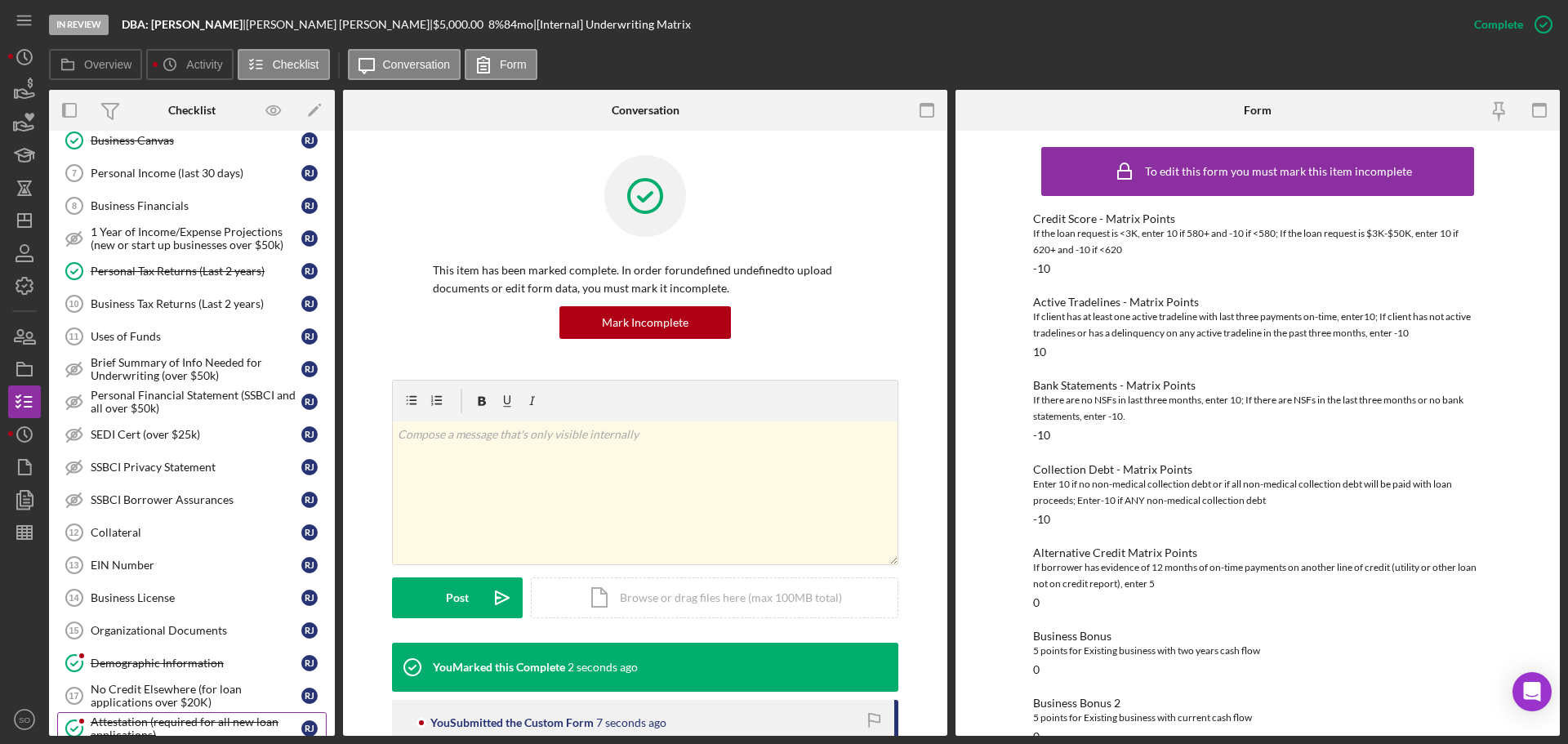
scroll to position [327, 0]
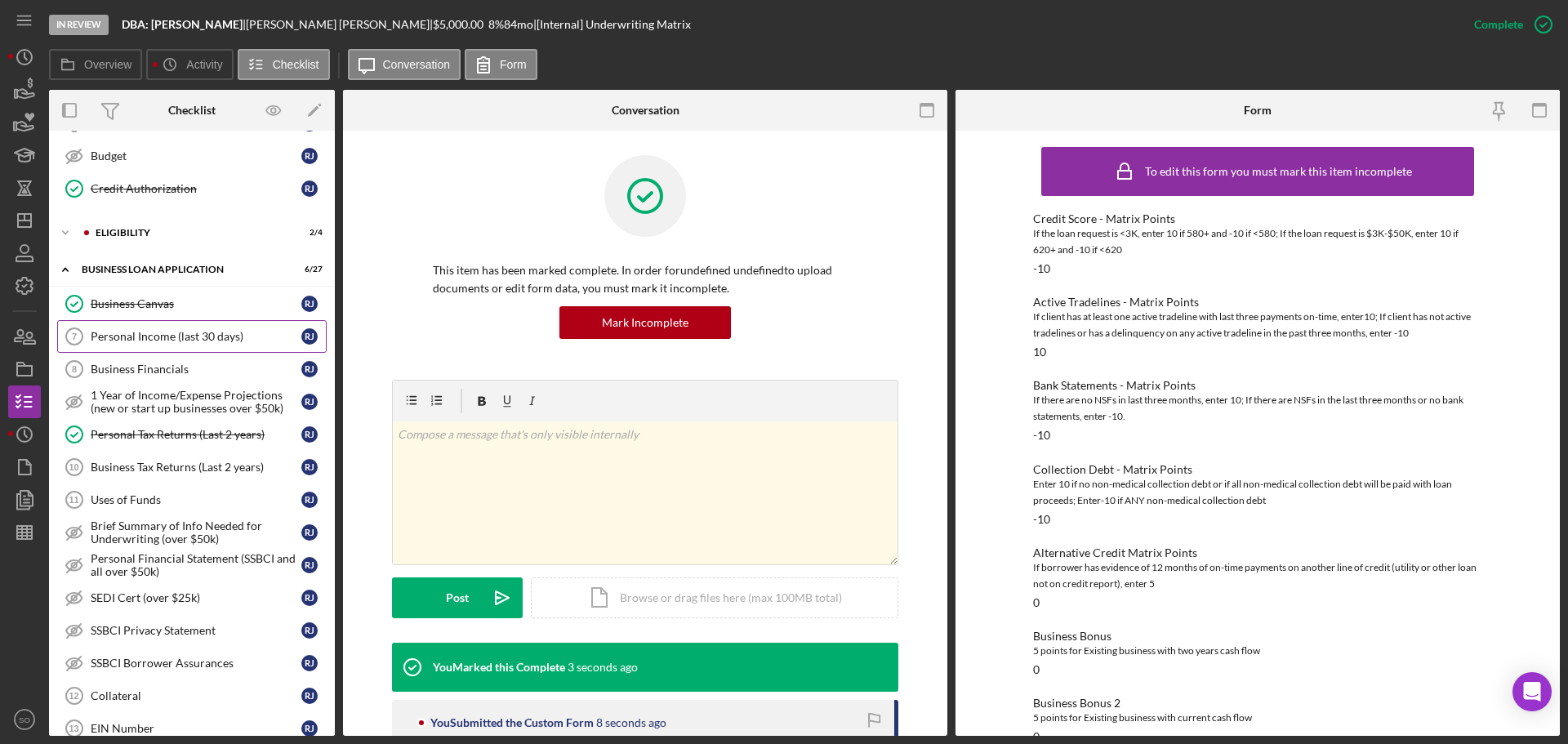
click at [227, 347] on link "Personal Income (last 30 days) 7 Personal Income (last 30 days) R J" at bounding box center [192, 336] width 269 height 32
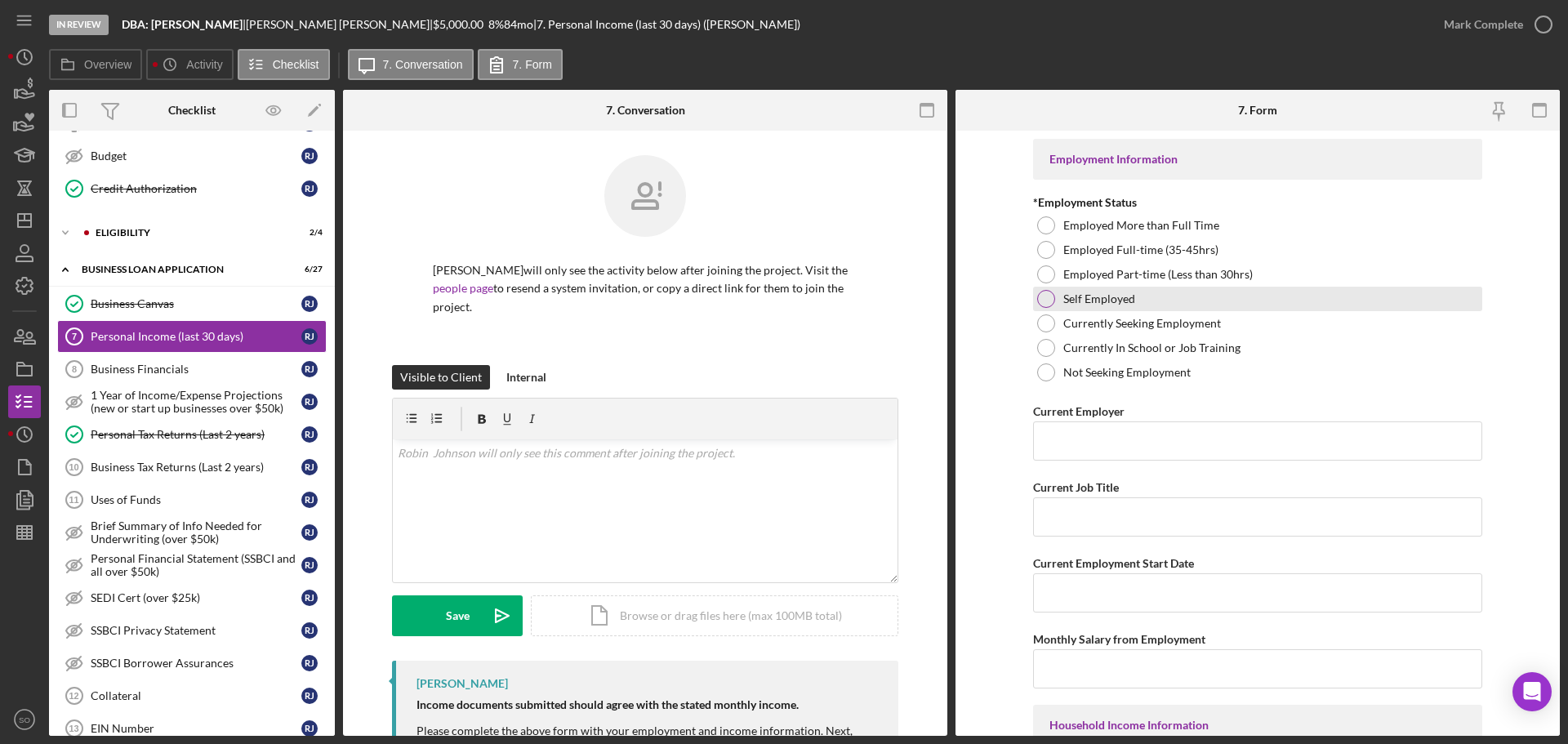
click at [1046, 298] on div at bounding box center [1046, 299] width 18 height 18
click at [1146, 433] on input "Current Employer" at bounding box center [1258, 441] width 449 height 39
paste input "DBA: Robin Johnson"
type input "DBA: Robin Johnson"
click at [1139, 509] on input "Current Job Title" at bounding box center [1258, 517] width 449 height 39
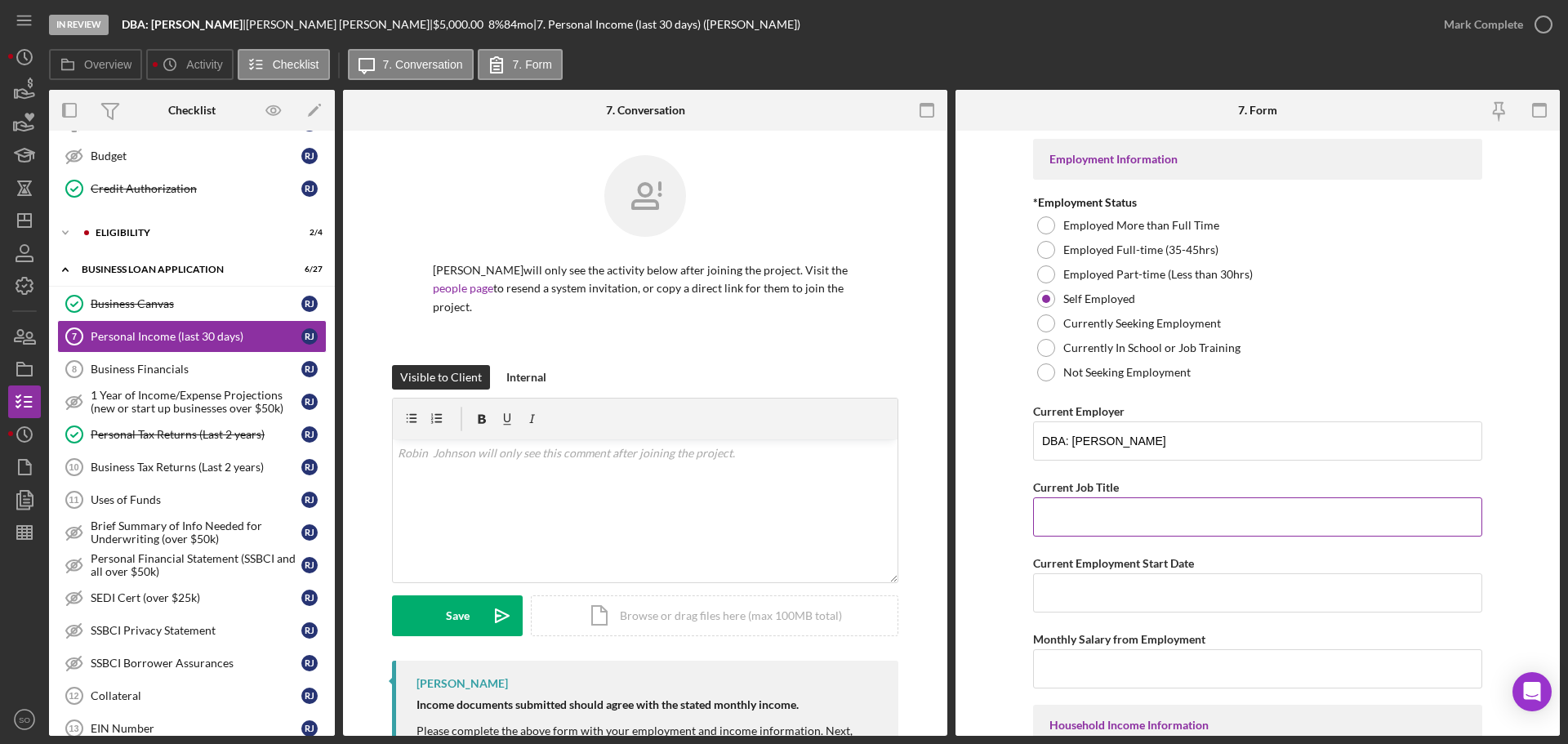
paste input "Business Owner"
type input "Business Owner"
click at [1092, 596] on input "Current Employment Start Date" at bounding box center [1258, 594] width 449 height 39
paste input "02/10/2022"
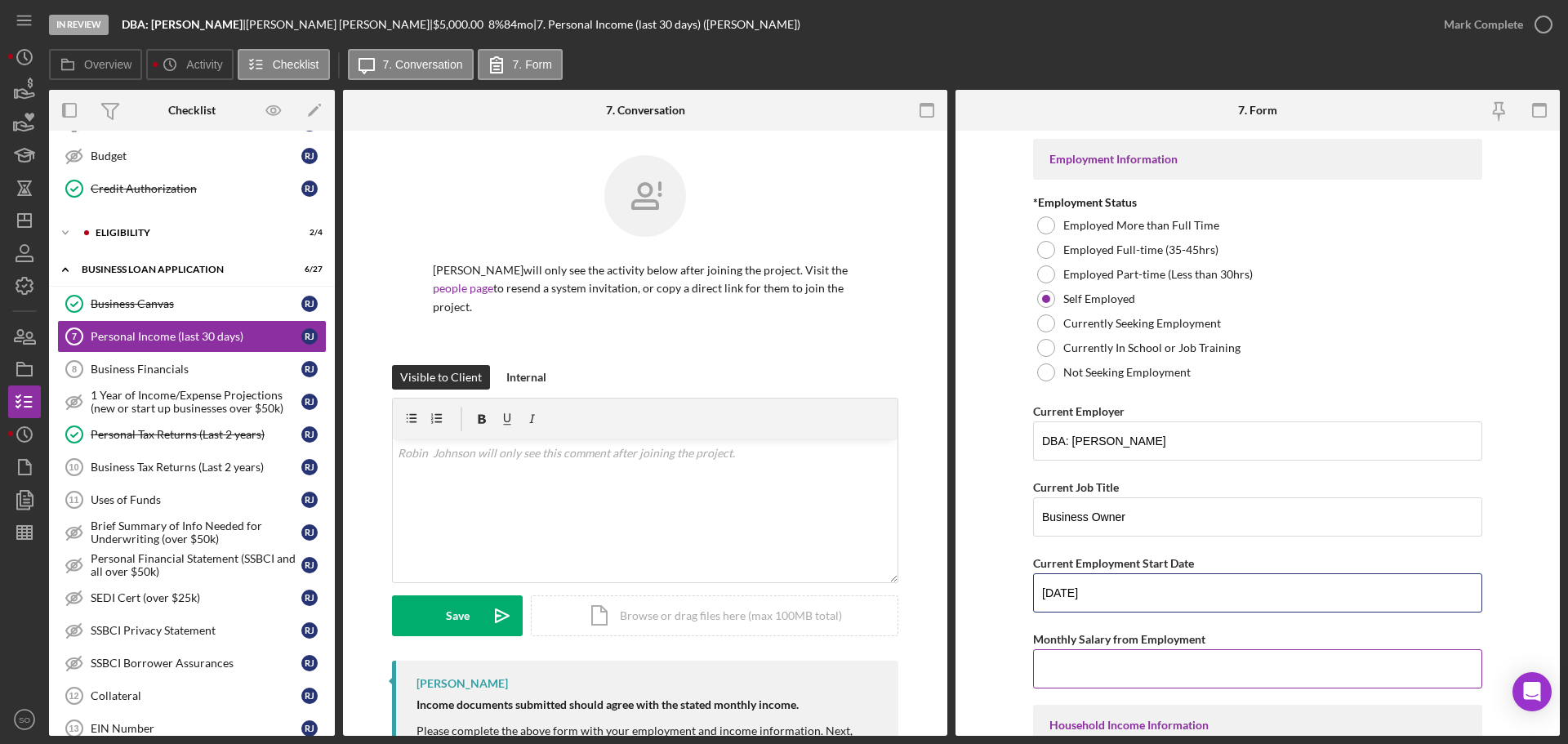
scroll to position [82, 0]
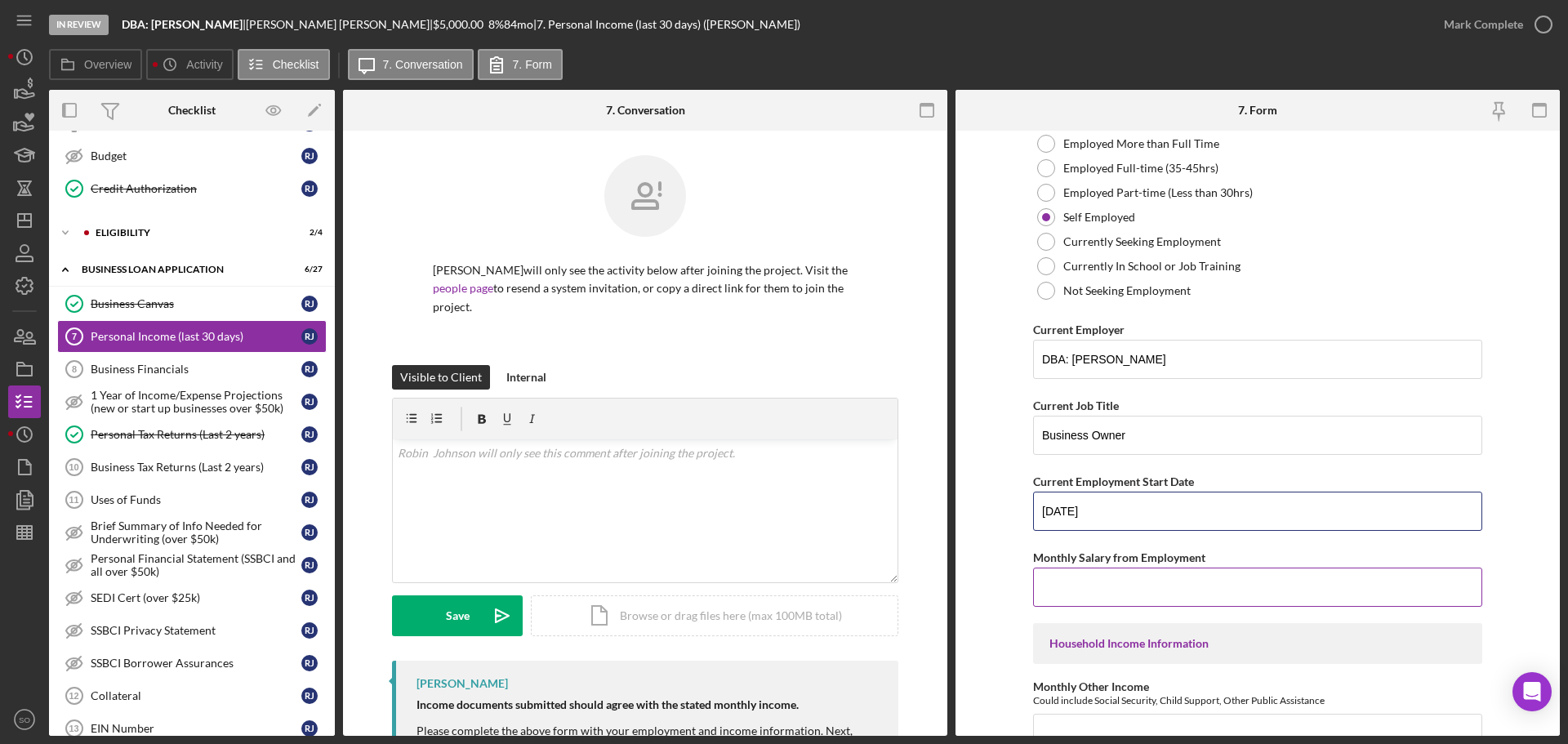
type input "02/10/2022"
click at [1136, 583] on input "Monthly Salary from Employment" at bounding box center [1258, 588] width 449 height 39
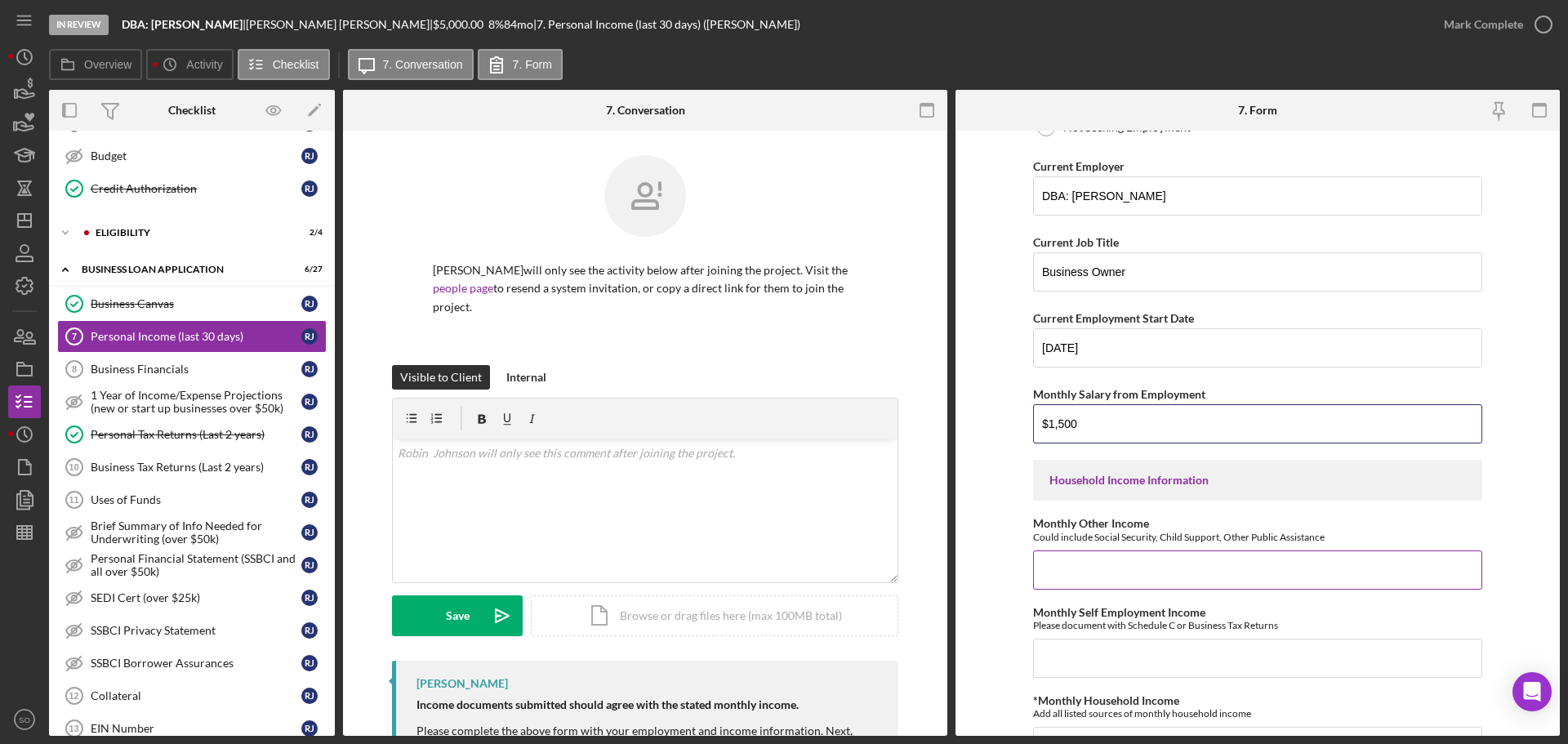
type input "$1,500"
click at [1069, 545] on div "Monthly Other Income Could include Social Security, Child Support, Other Public…" at bounding box center [1258, 552] width 449 height 72
click at [1077, 559] on input "Monthly Other Income" at bounding box center [1258, 570] width 449 height 39
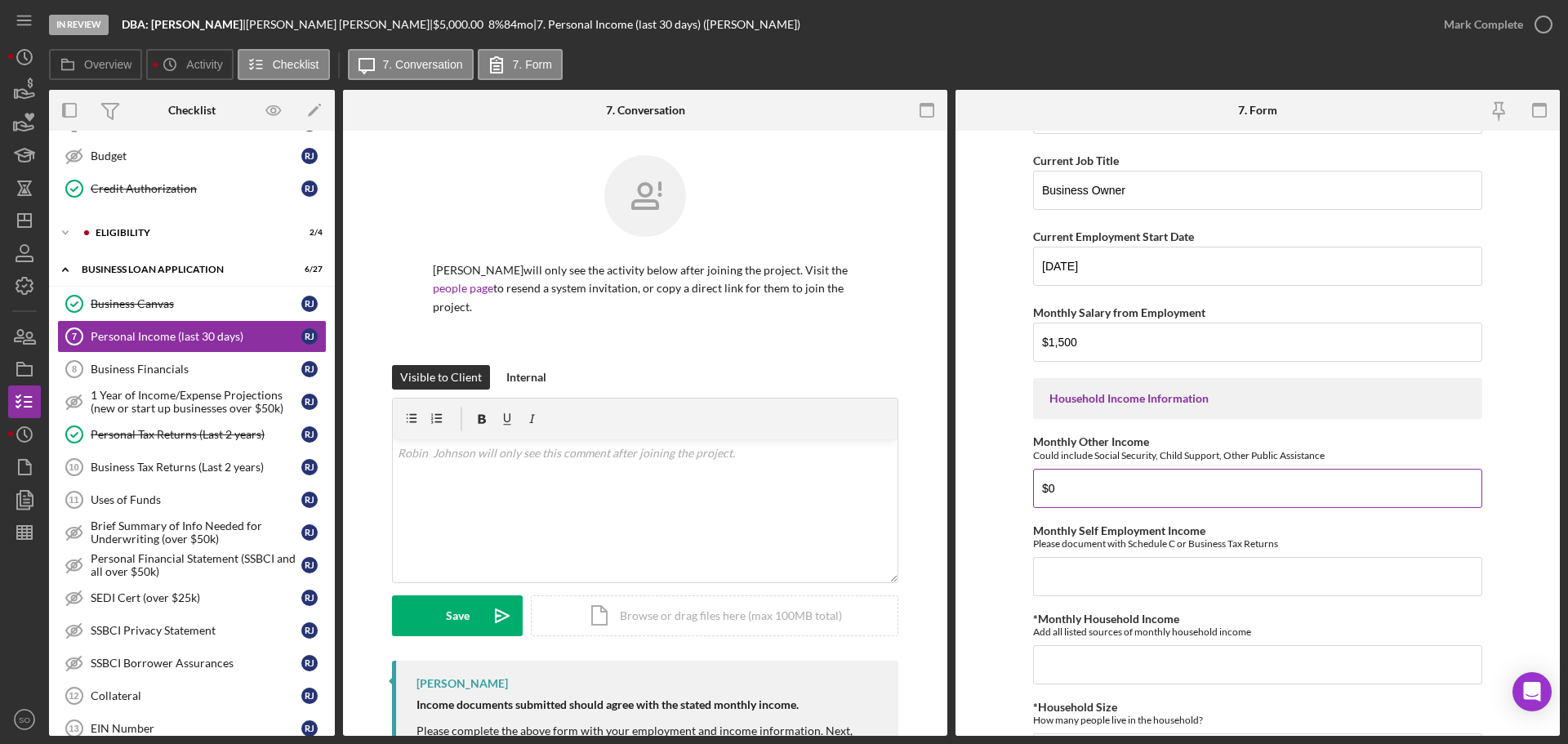
type input "$0"
click at [1077, 559] on input "Monthly Self Employment Income" at bounding box center [1258, 577] width 449 height 39
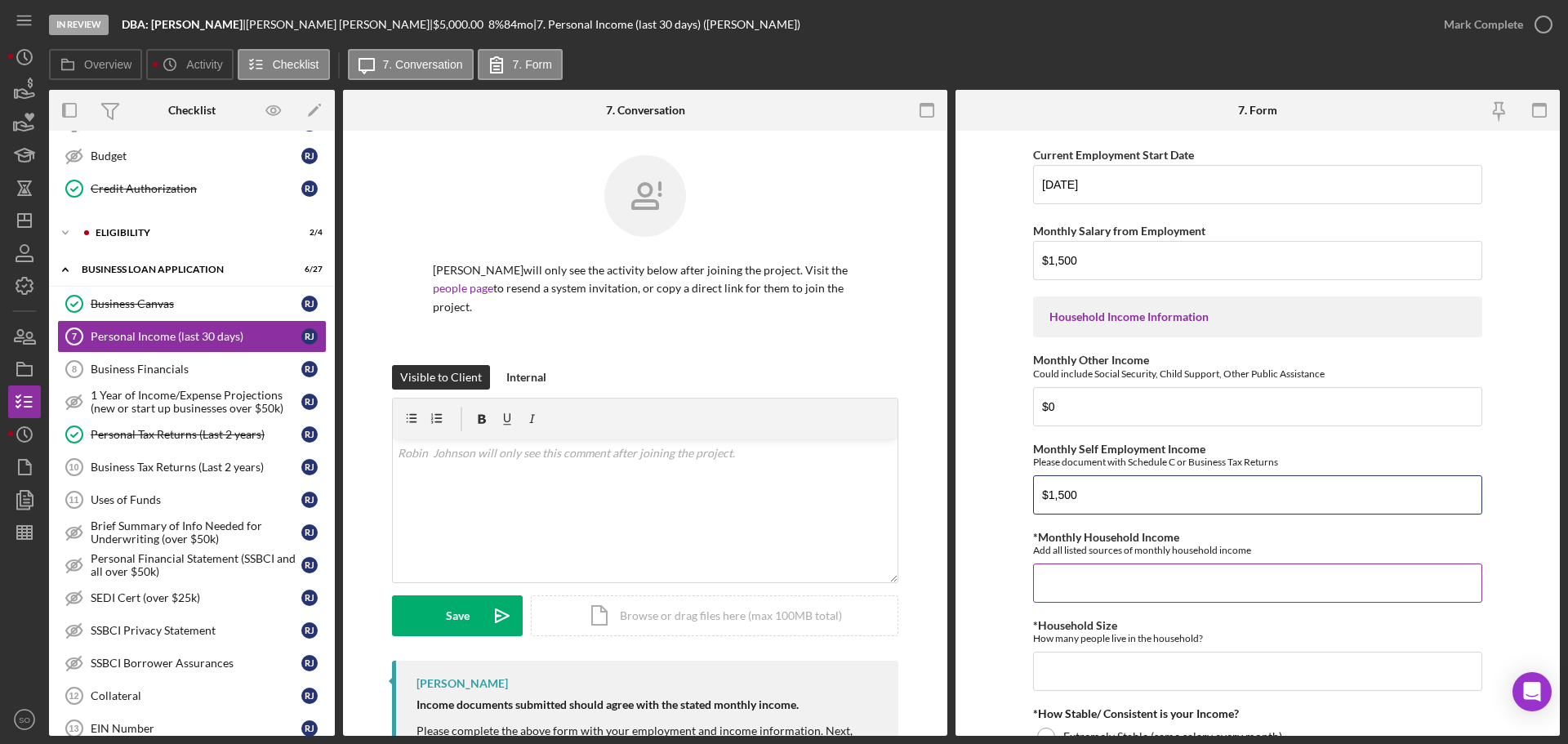
type input "$1,500"
click at [1087, 584] on input "*Monthly Household Income" at bounding box center [1258, 584] width 449 height 39
type input "$1,500"
click at [1120, 660] on input "*Household Size" at bounding box center [1258, 671] width 449 height 39
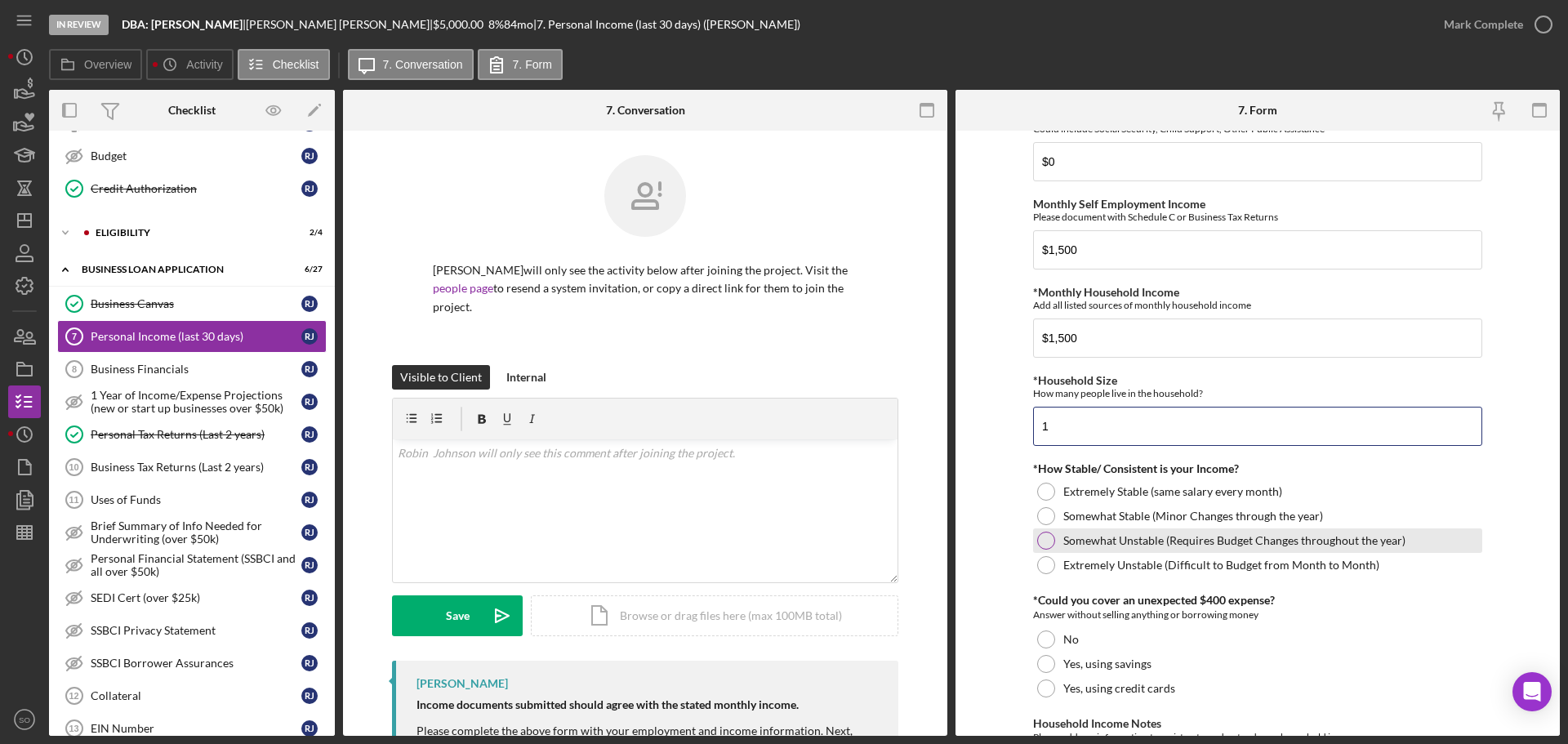
type input "1"
click at [1042, 540] on div at bounding box center [1046, 541] width 18 height 18
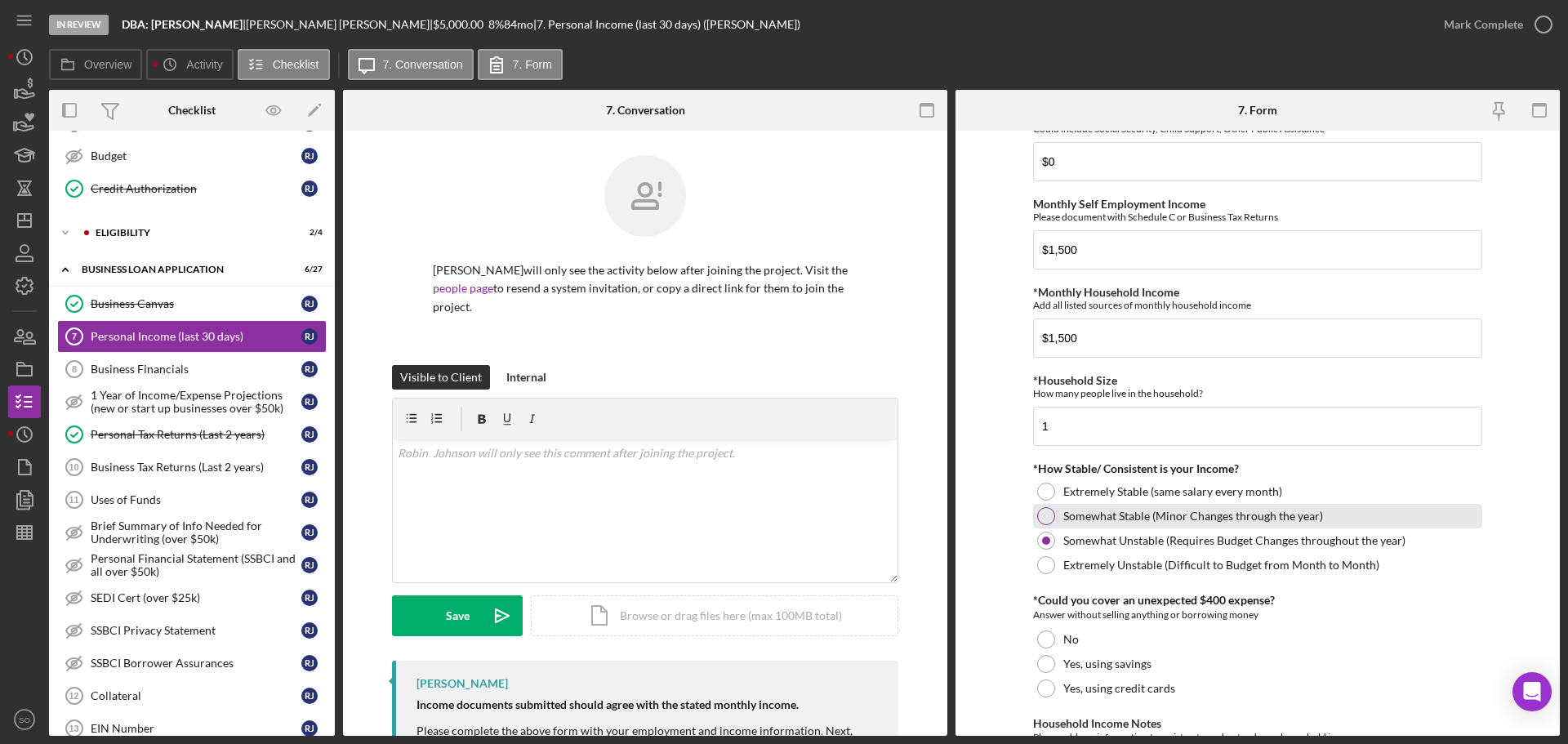
click at [1042, 513] on div at bounding box center [1046, 516] width 18 height 18
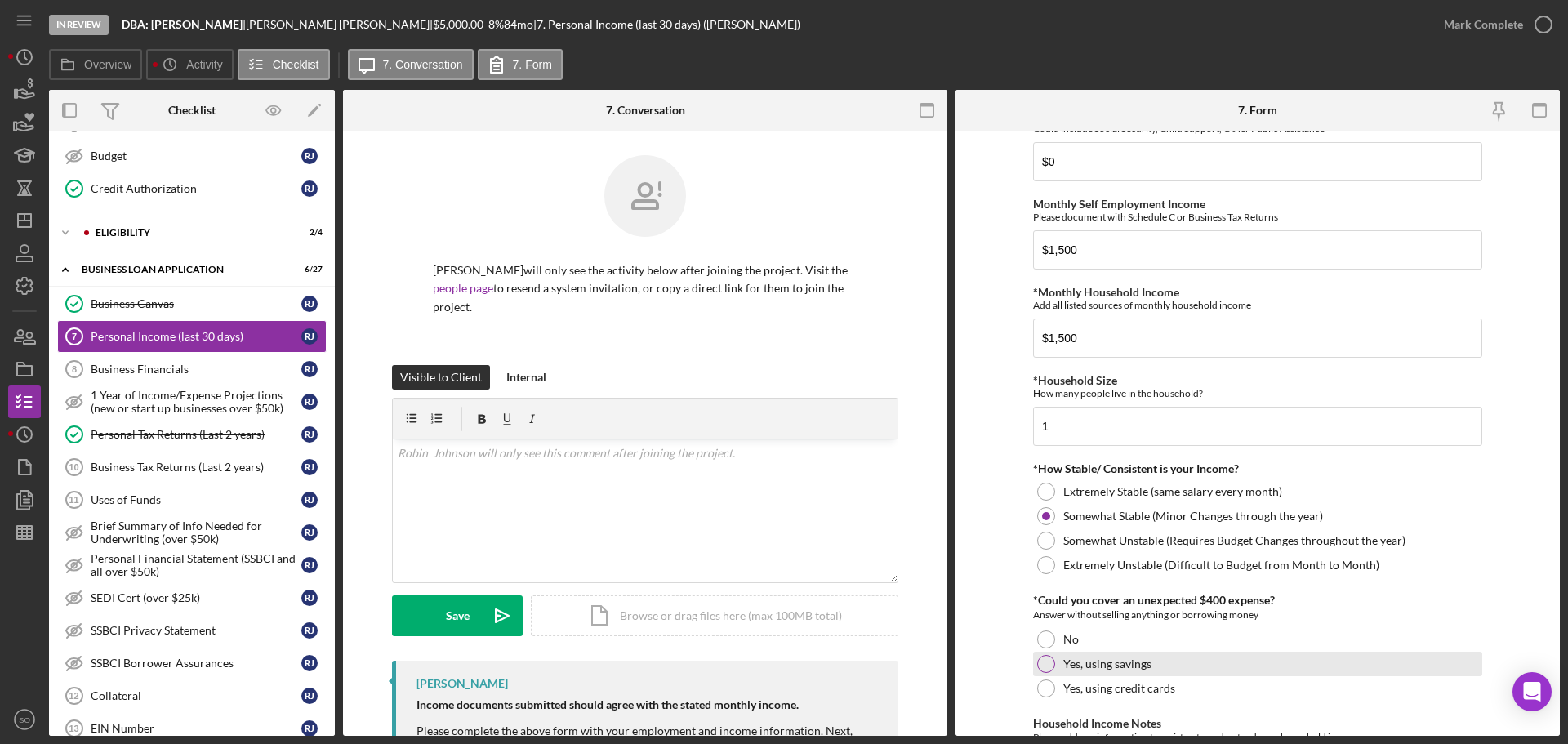
click at [1041, 666] on div at bounding box center [1046, 664] width 18 height 18
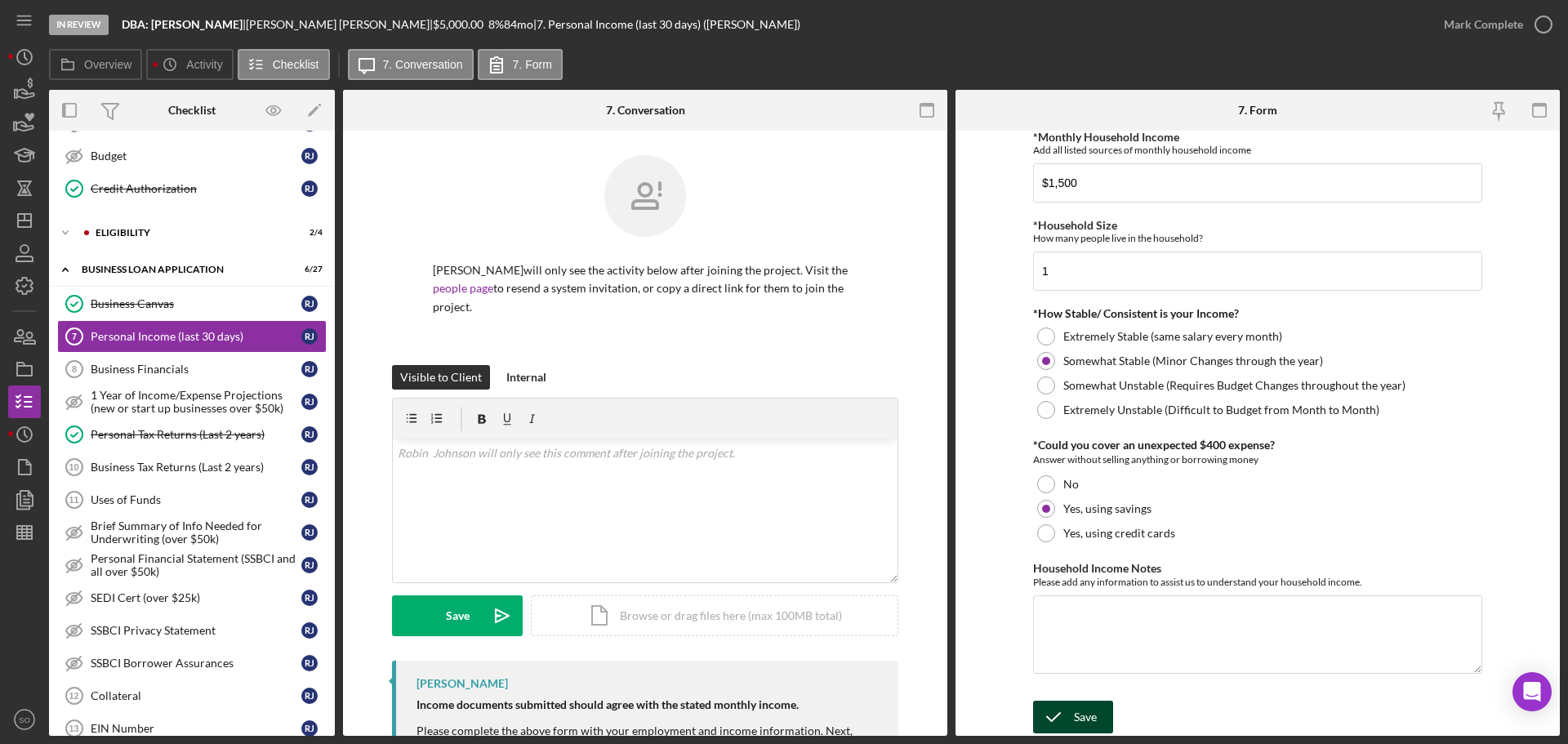
click at [1094, 718] on div "Save" at bounding box center [1085, 716] width 23 height 32
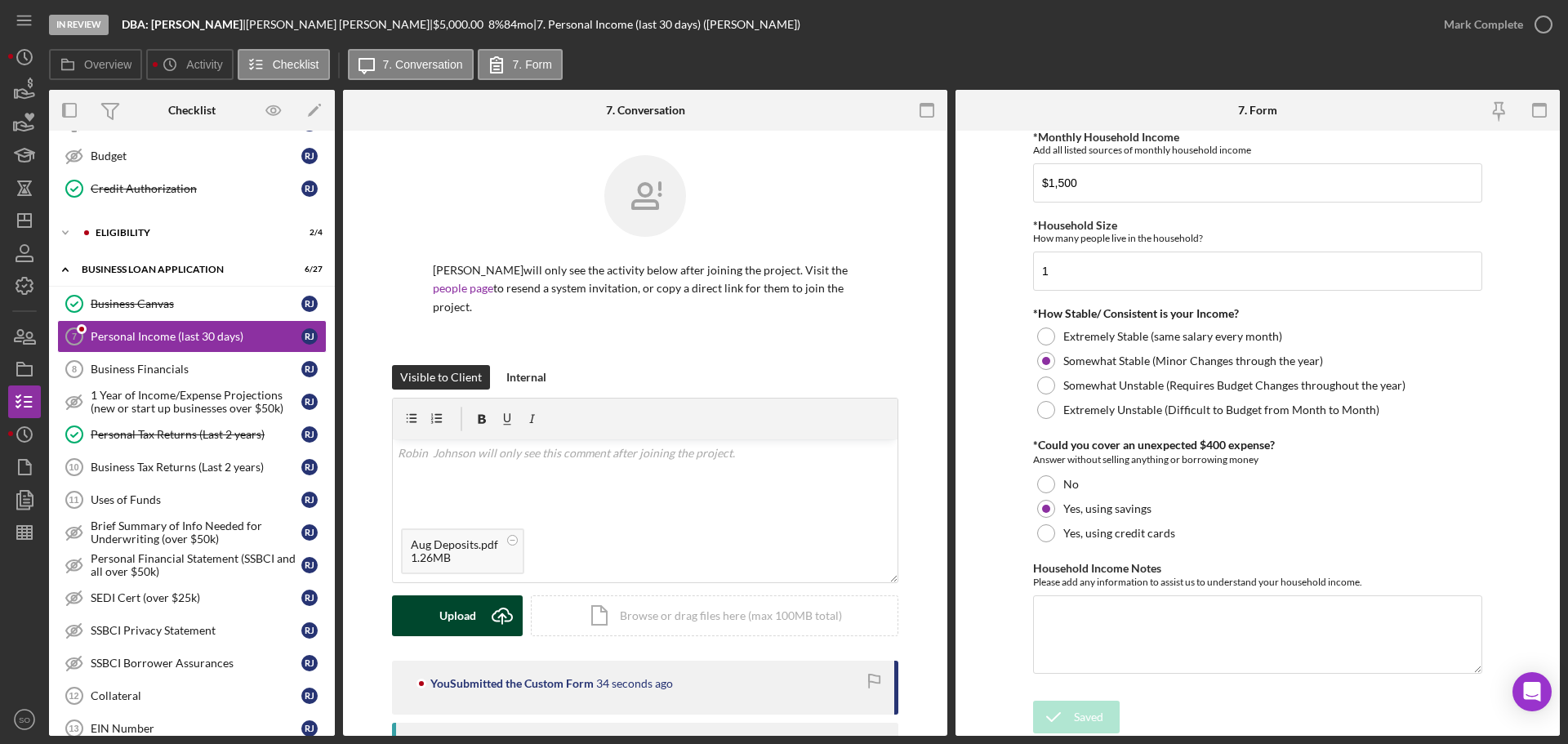
click at [463, 613] on div "Upload" at bounding box center [457, 616] width 36 height 41
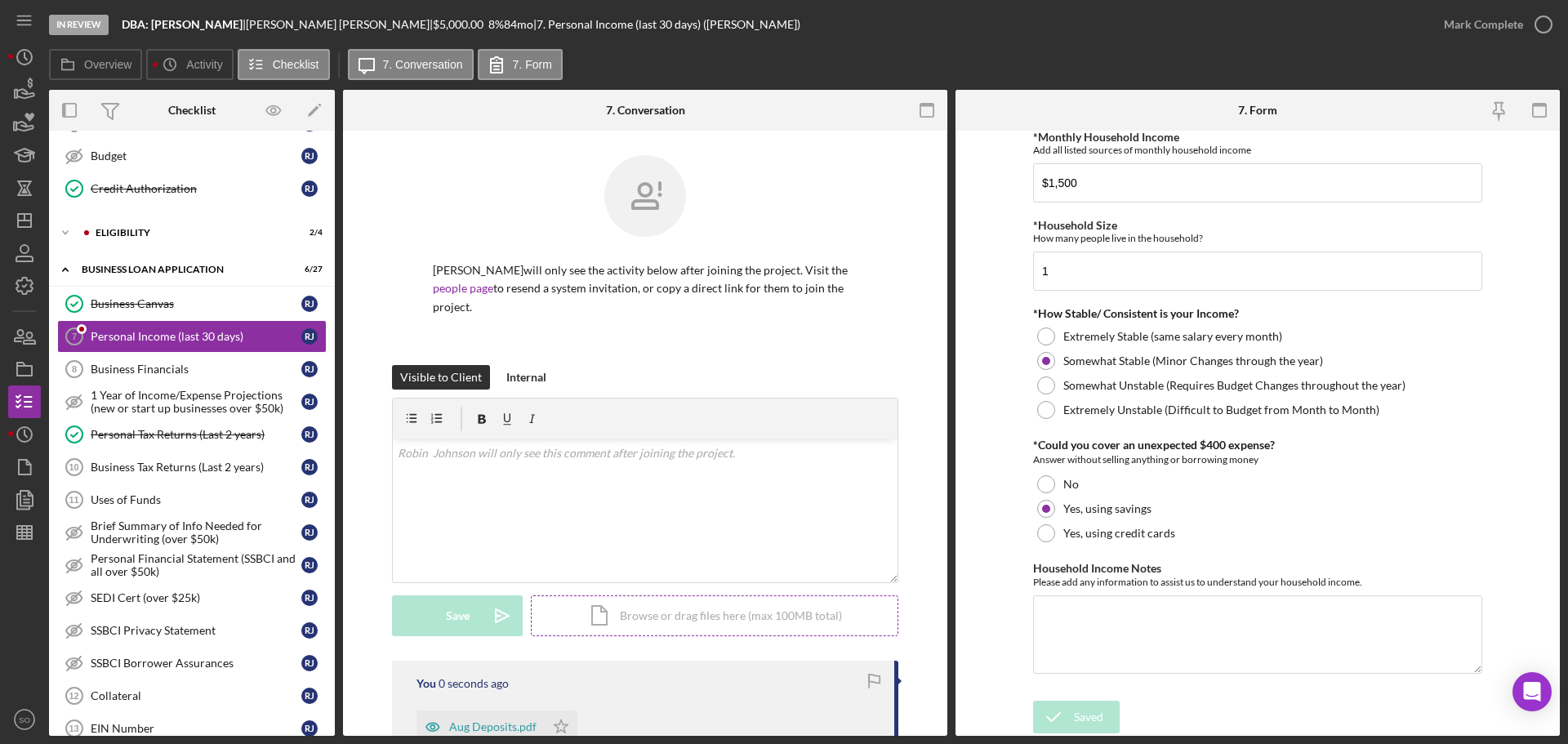
scroll to position [245, 0]
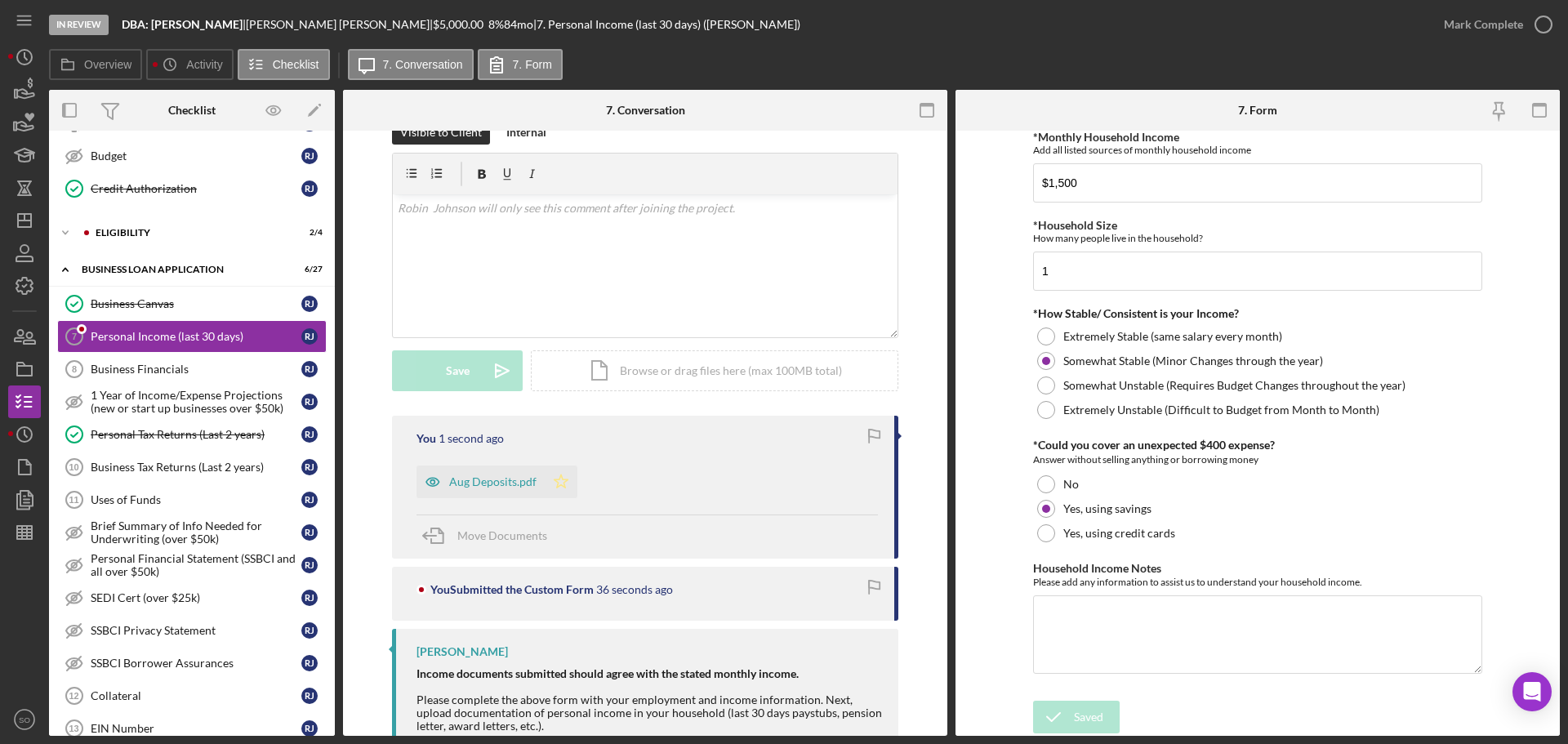
click at [554, 486] on polygon "button" at bounding box center [561, 481] width 14 height 13
click at [1448, 24] on div "Mark Complete" at bounding box center [1484, 24] width 80 height 32
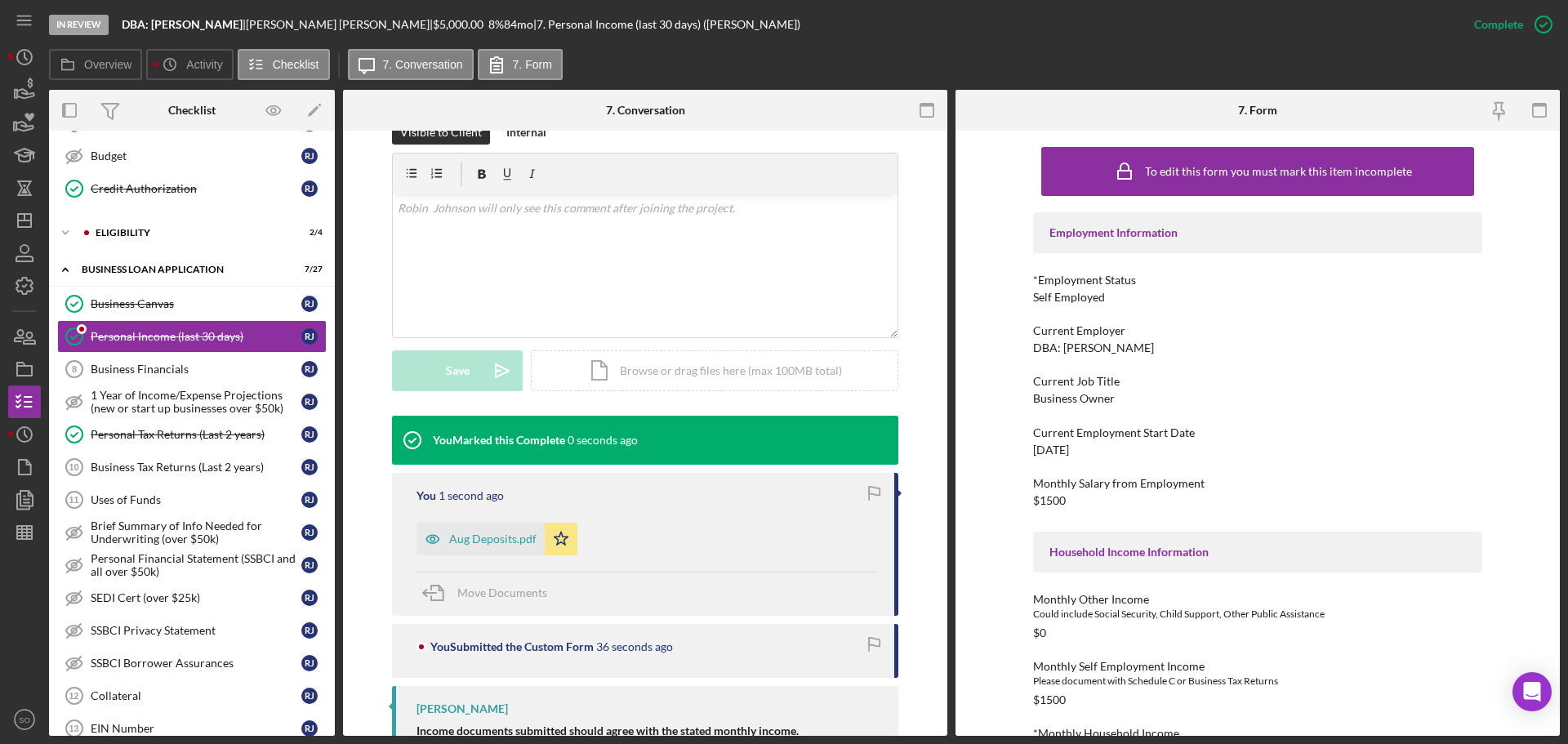
scroll to position [444, 0]
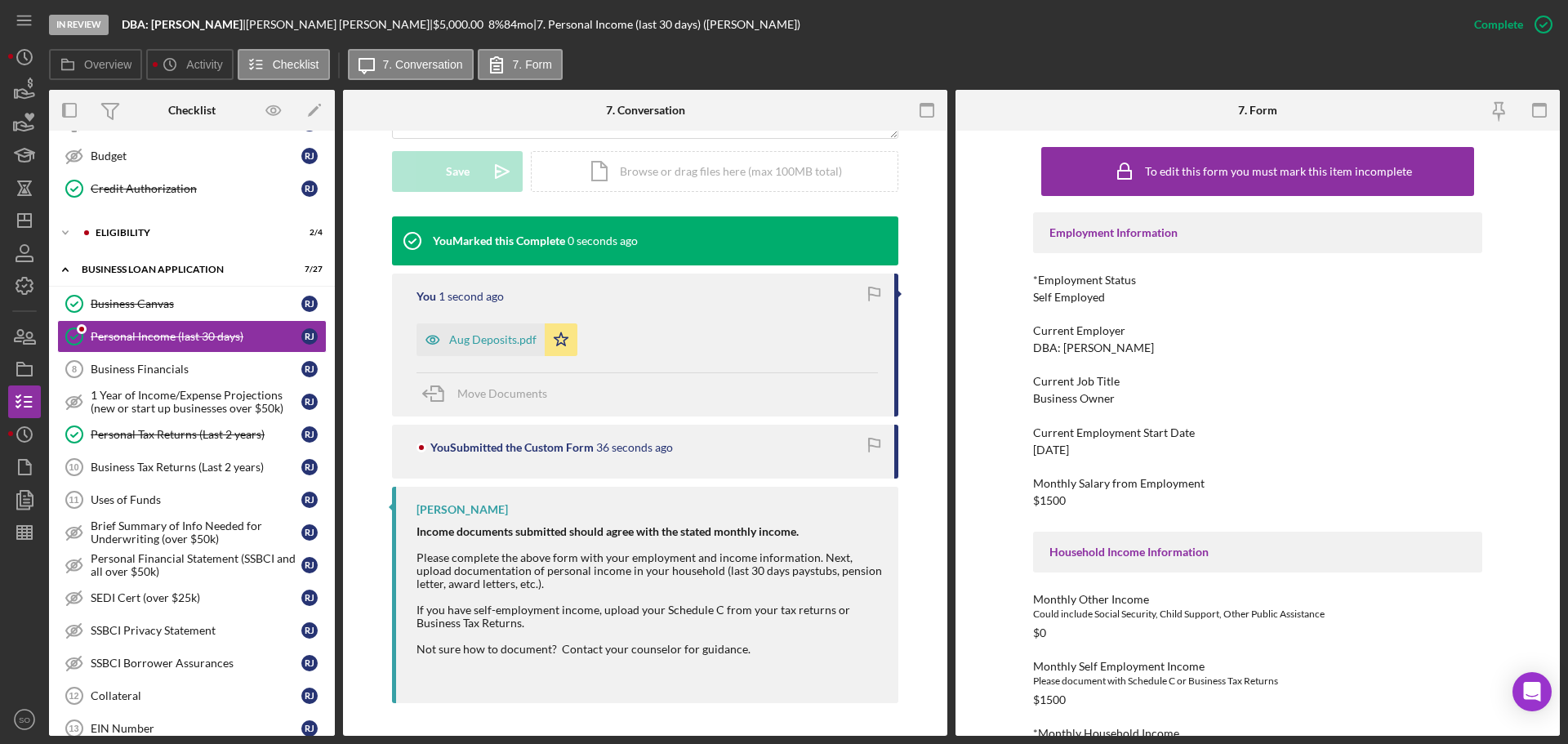
click at [499, 318] on div "Aug Deposits.pdf Icon/Star" at bounding box center [501, 336] width 169 height 41
click at [504, 343] on div "Aug Deposits.pdf" at bounding box center [492, 339] width 87 height 13
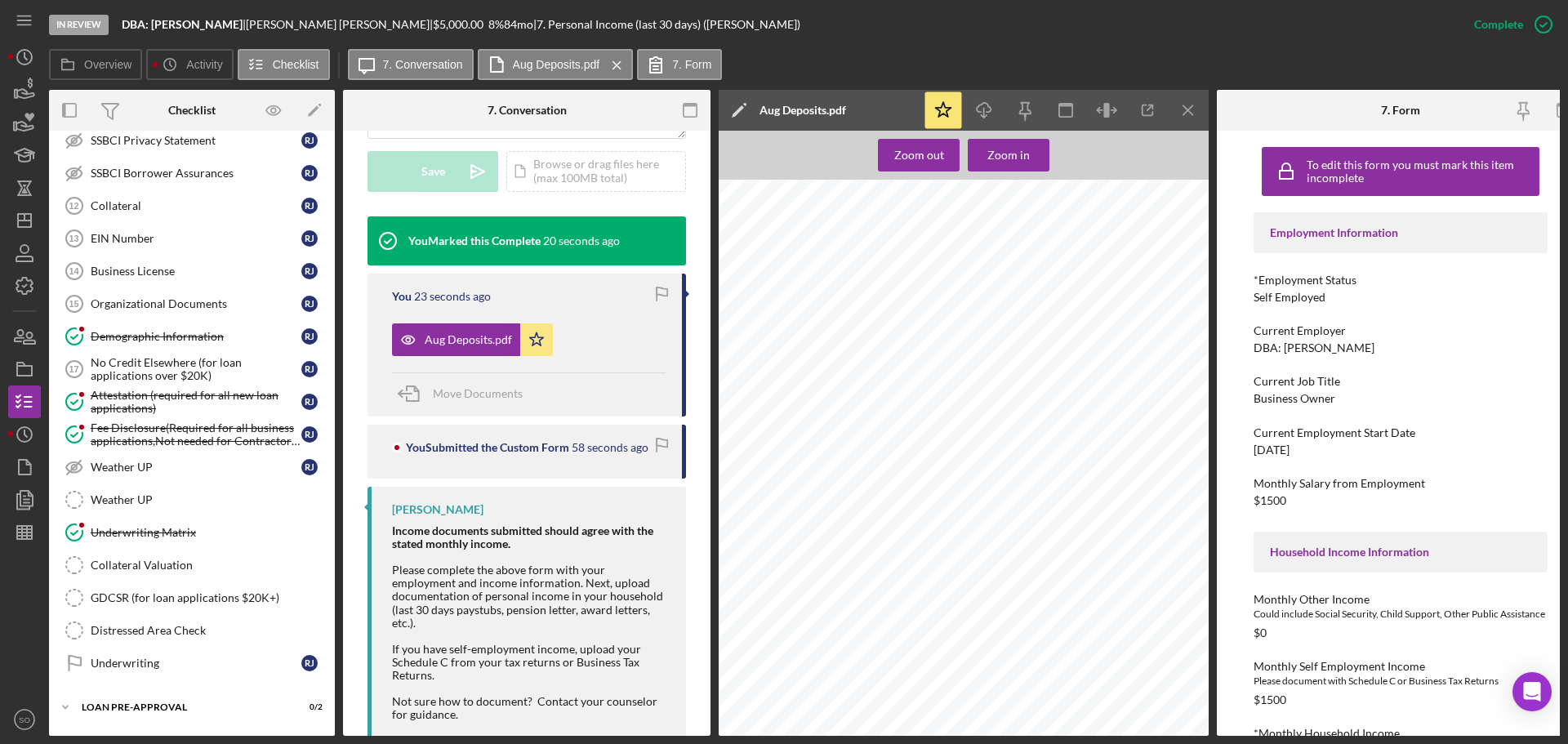
scroll to position [892, 0]
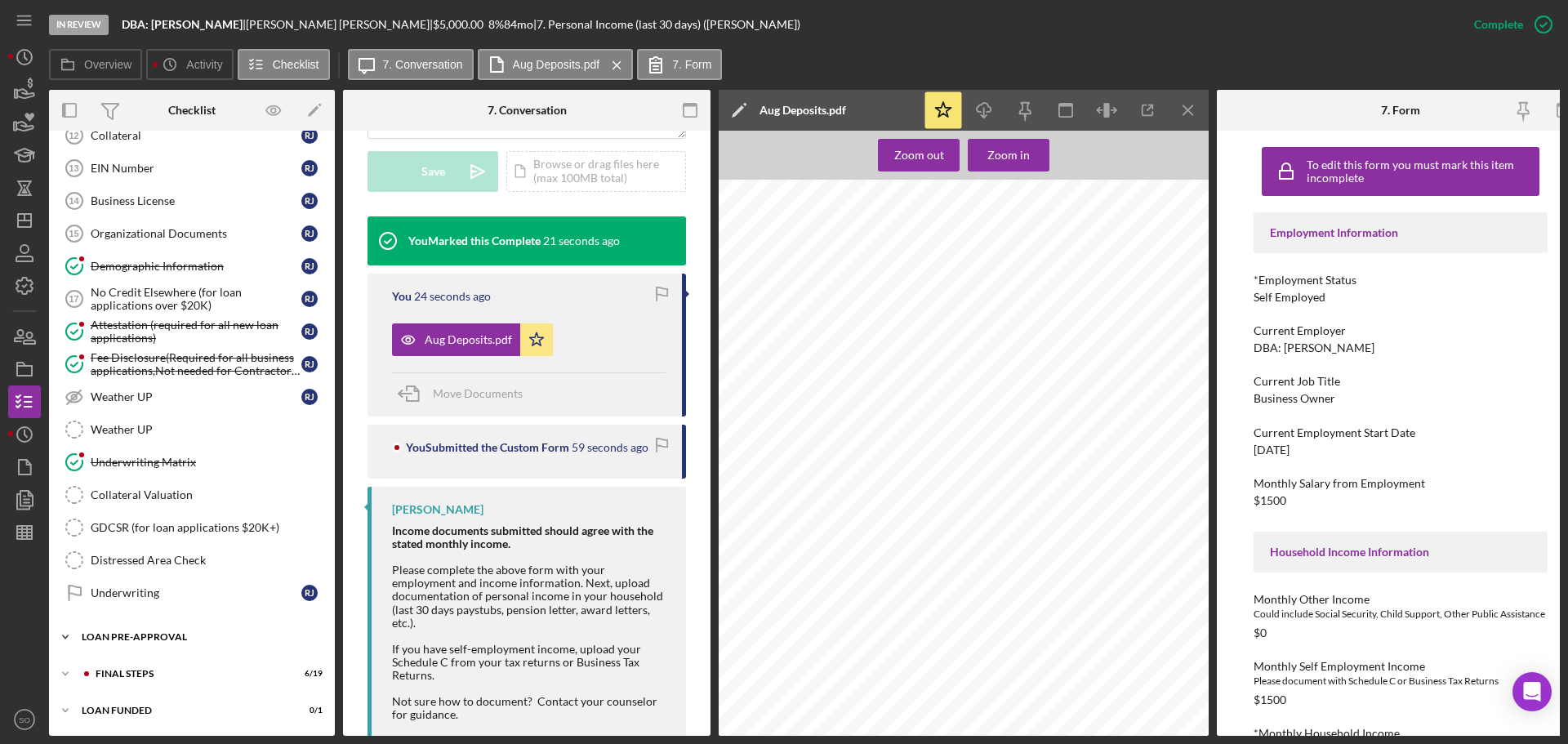
click at [186, 638] on div "Icon/Expander LOAN PRE-APPROVAL 0 / 2" at bounding box center [192, 637] width 286 height 32
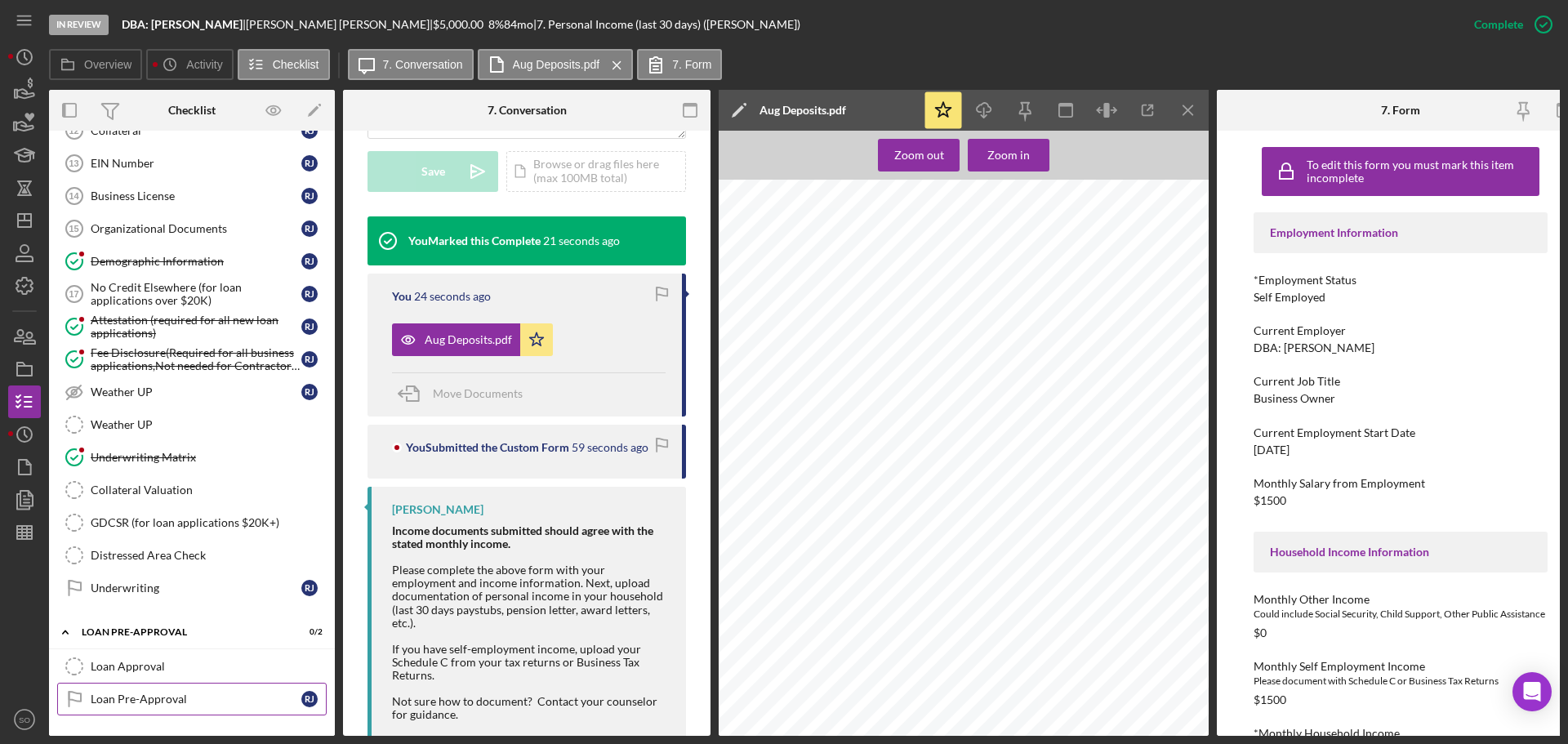
scroll to position [966, 0]
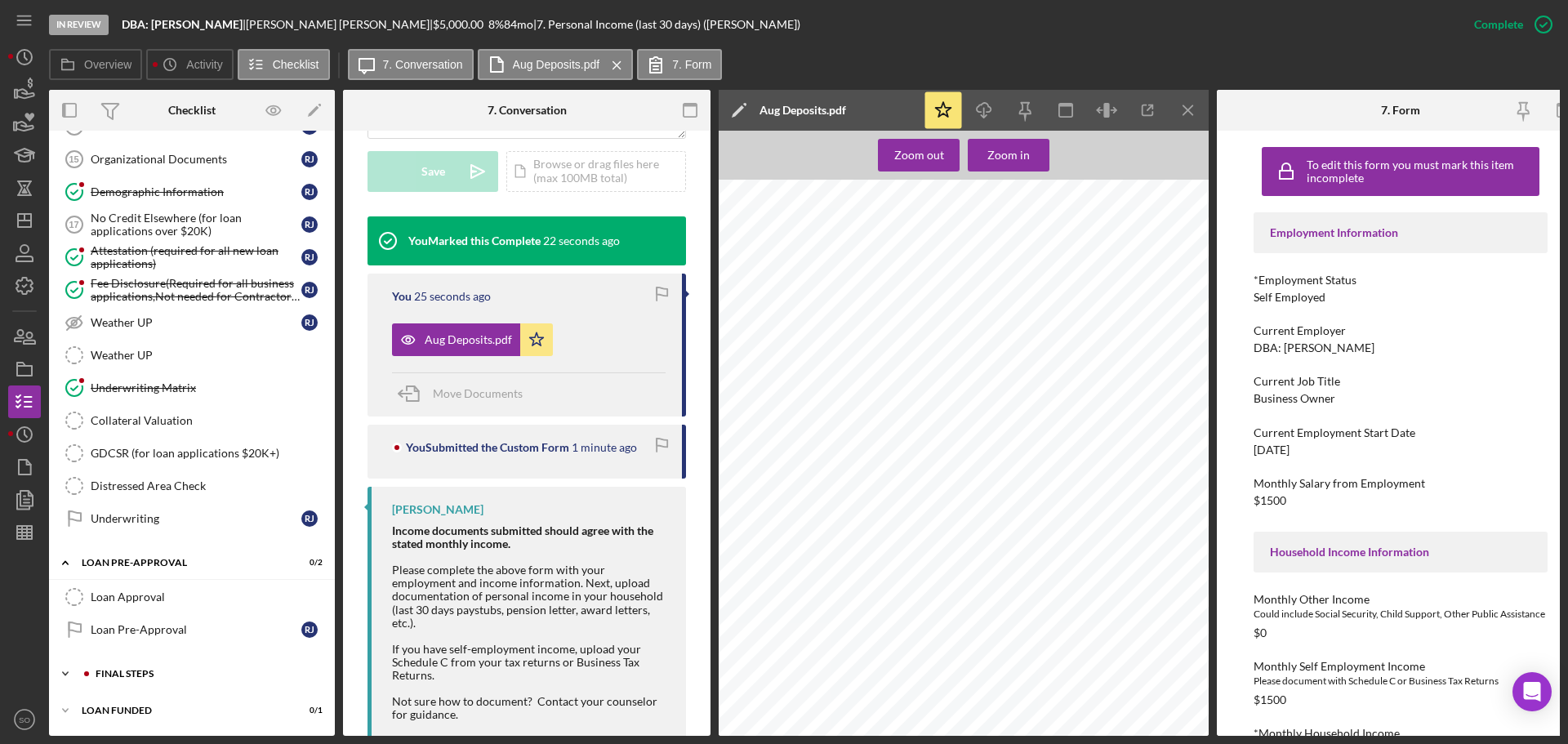
click at [169, 679] on div "Icon/Expander FINAL STEPS 6 / 19" at bounding box center [192, 673] width 286 height 32
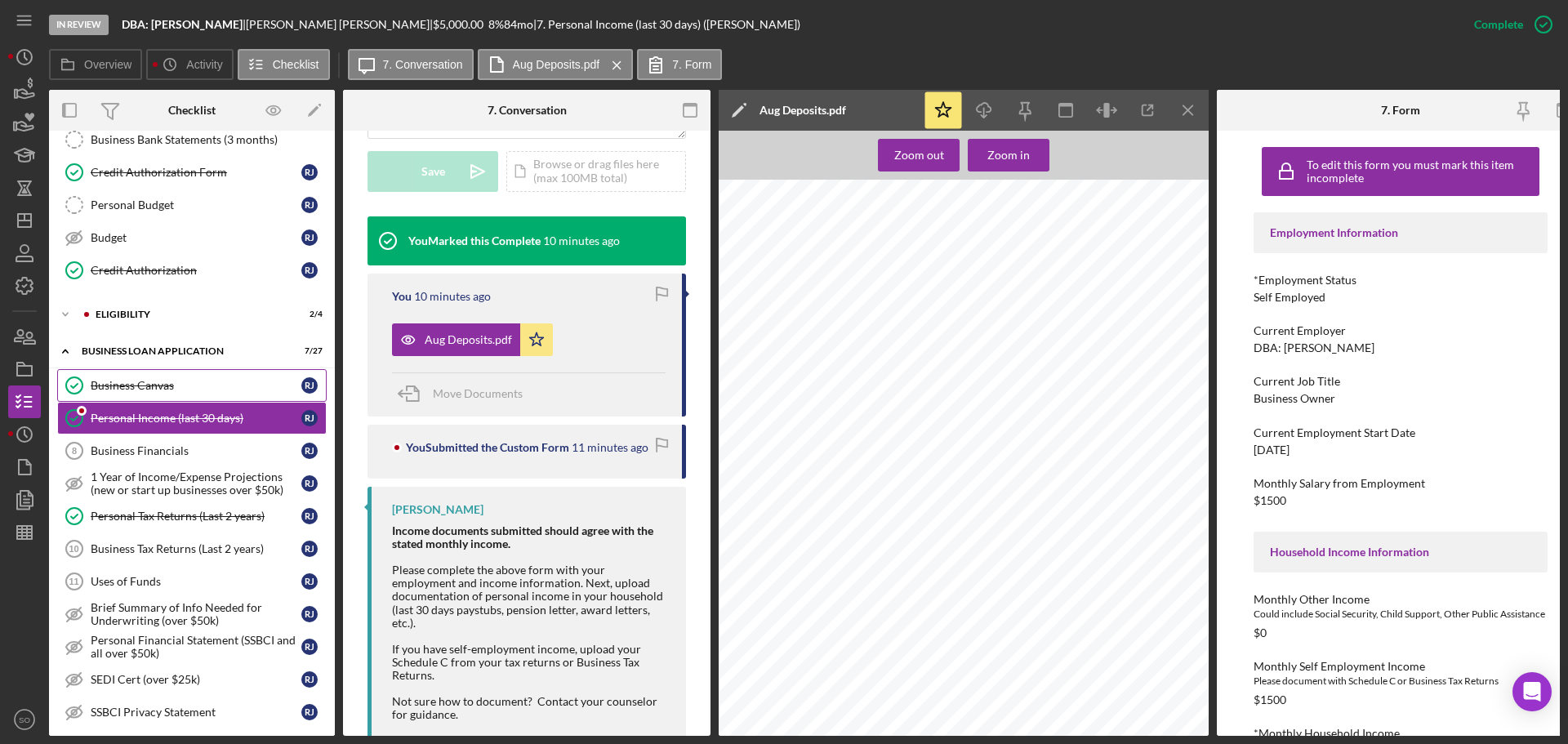
scroll to position [82, 0]
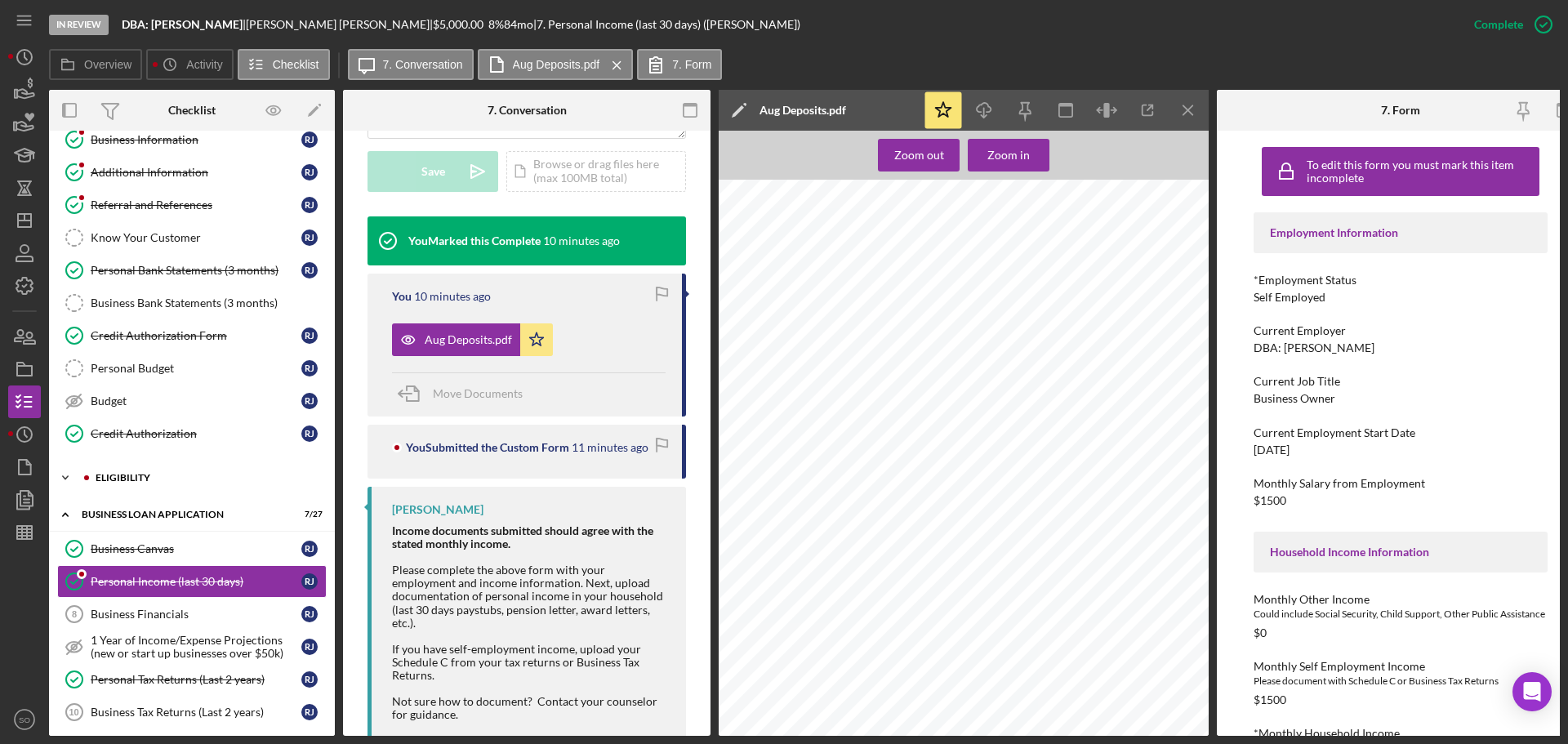
drag, startPoint x: 99, startPoint y: 478, endPoint x: 119, endPoint y: 479, distance: 20.0
click at [105, 479] on div "ELIGIBILITY" at bounding box center [204, 478] width 219 height 10
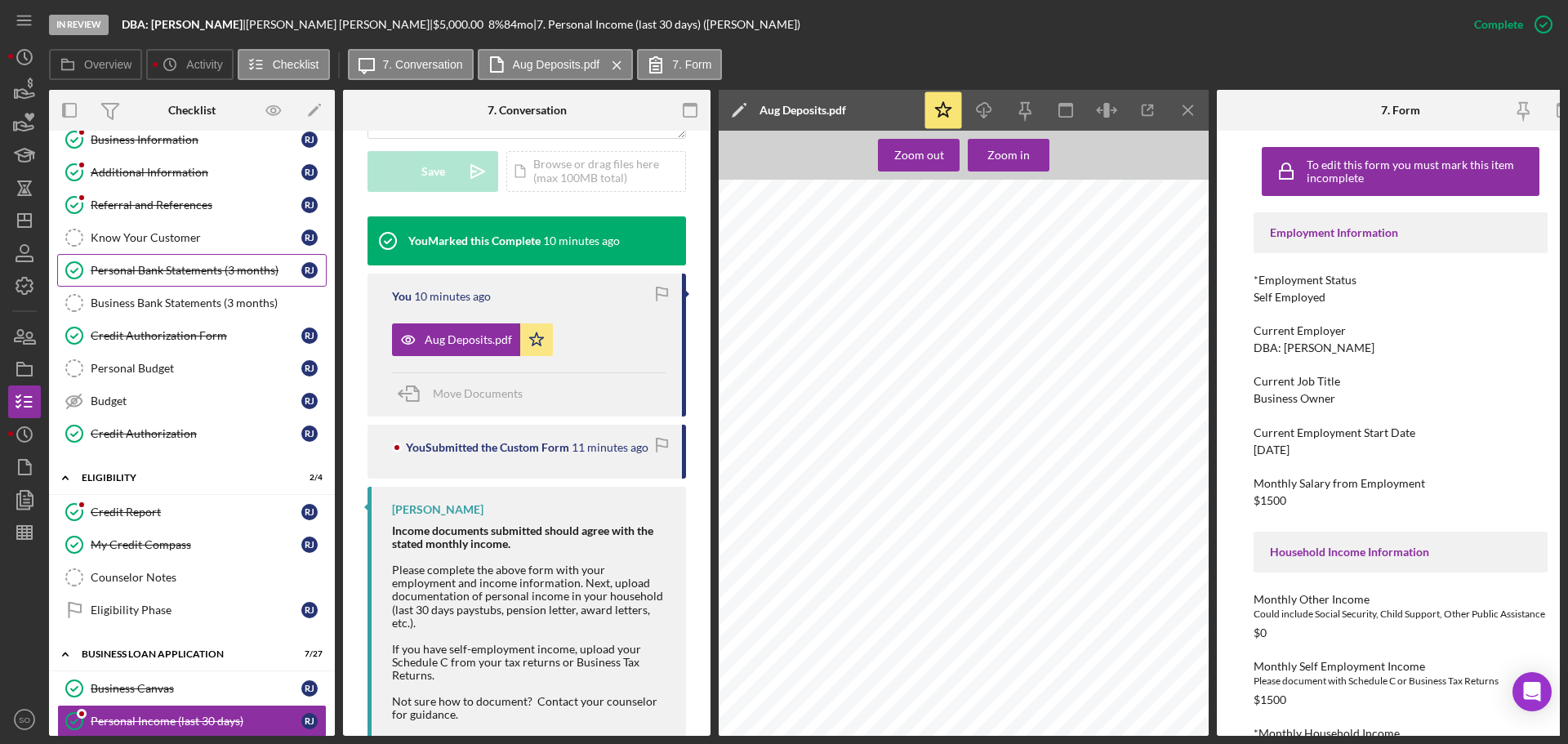
scroll to position [0, 0]
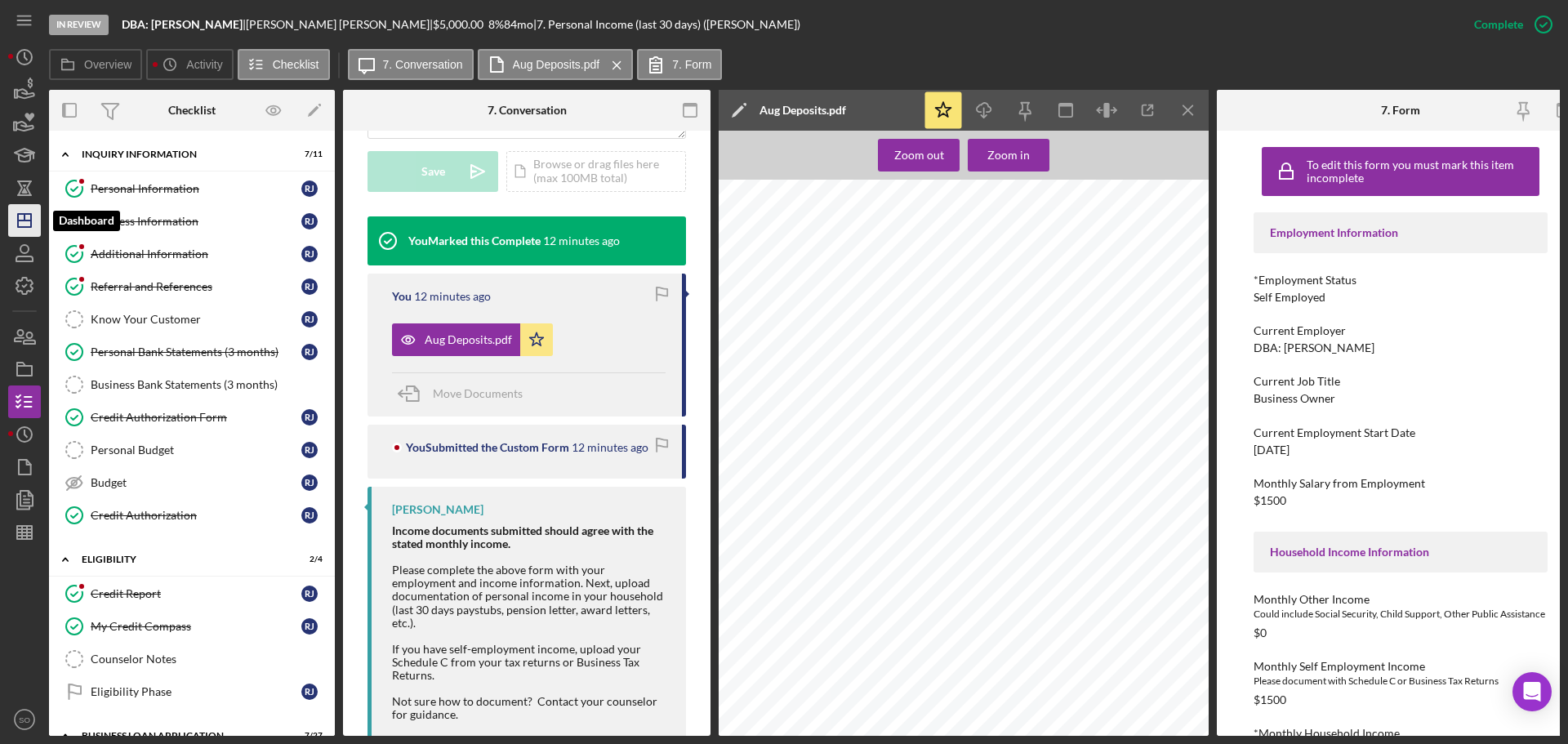
click at [28, 230] on icon "Icon/Dashboard" at bounding box center [25, 221] width 41 height 41
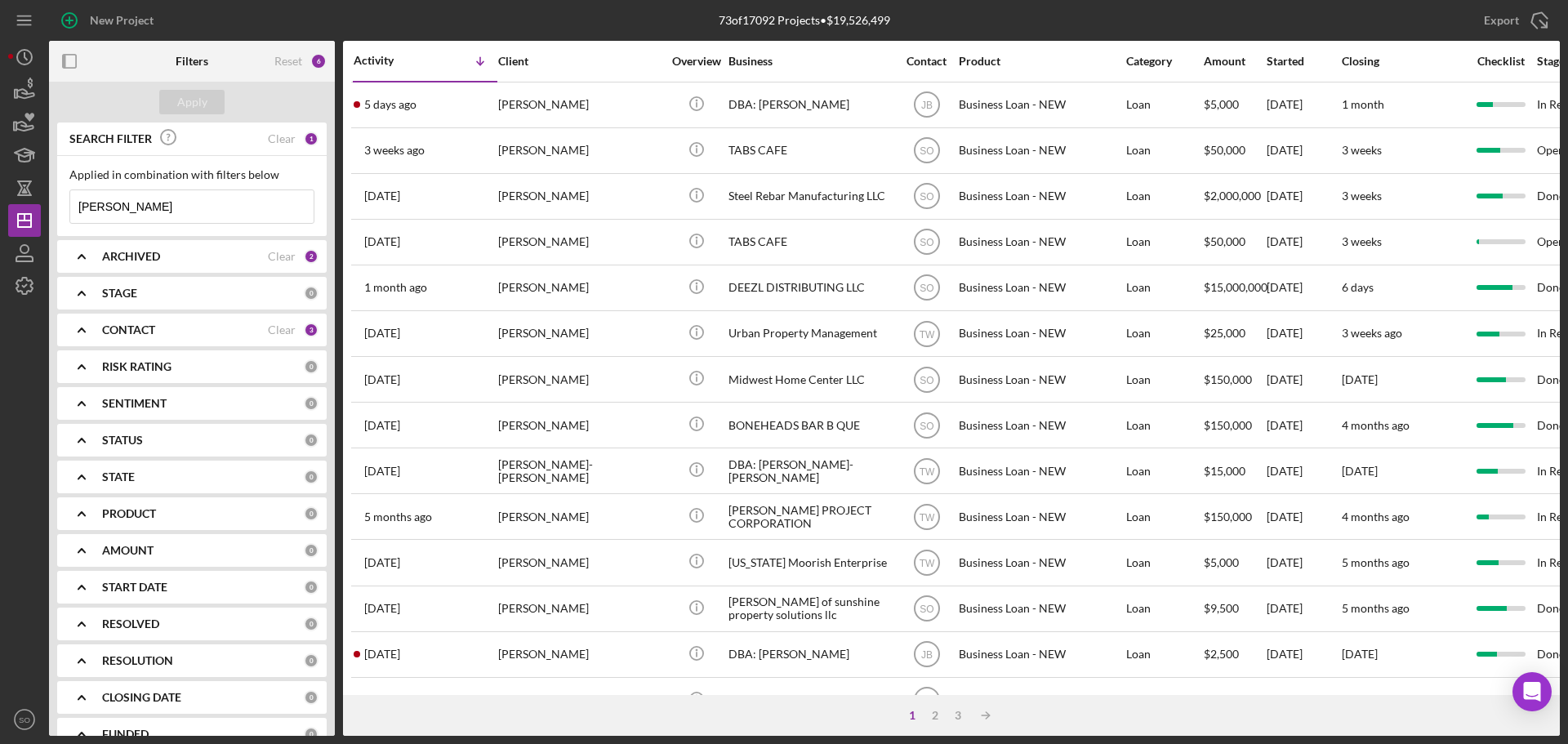
drag, startPoint x: 187, startPoint y: 204, endPoint x: 0, endPoint y: 231, distance: 188.9
click at [0, 231] on div "New Project 73 of 17092 Projects • $19,526,499 robin johnson Export Icon/Export…" at bounding box center [784, 372] width 1568 height 744
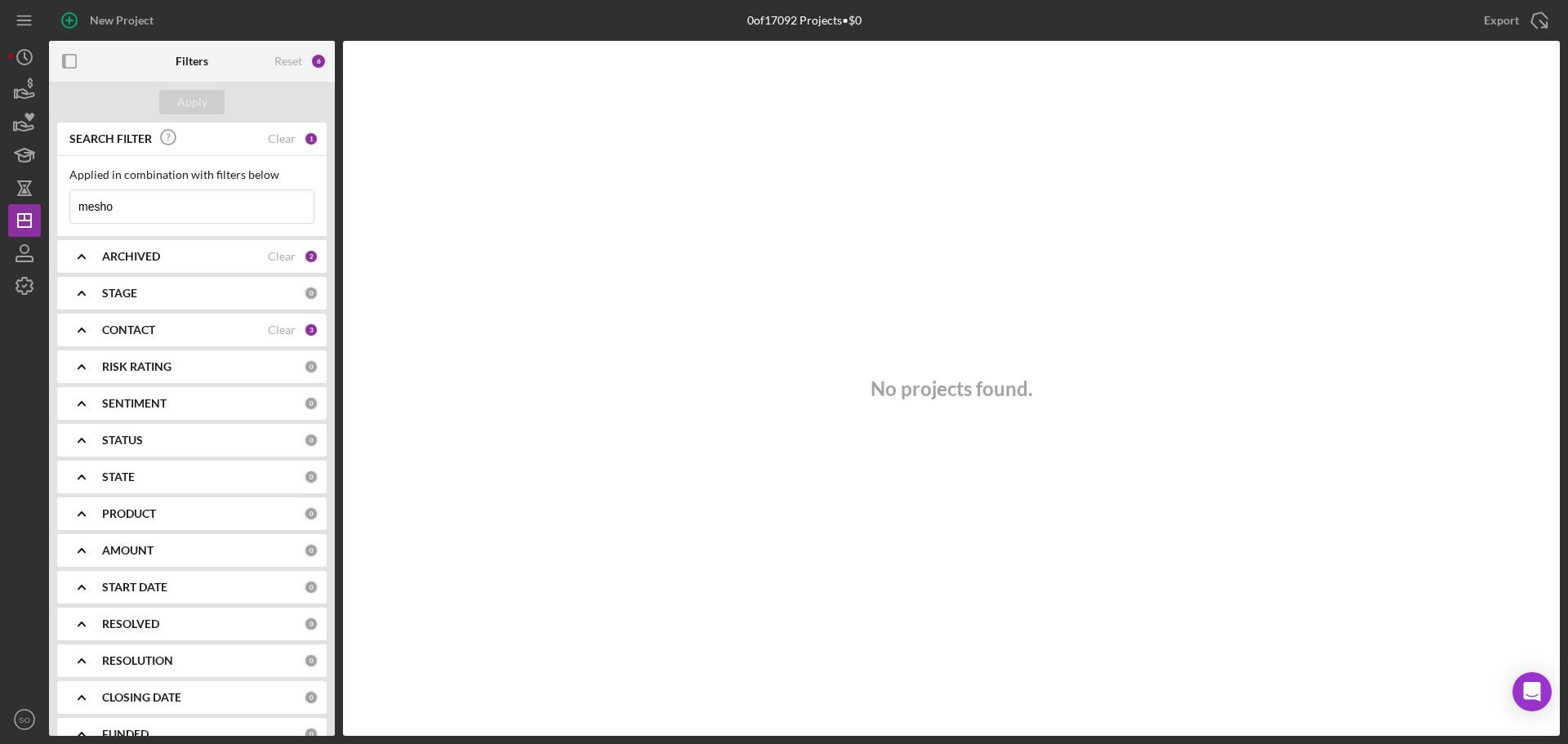
click at [147, 210] on input "mesho" at bounding box center [192, 206] width 244 height 32
click at [216, 340] on div "CONTACT Clear 3" at bounding box center [210, 329] width 216 height 32
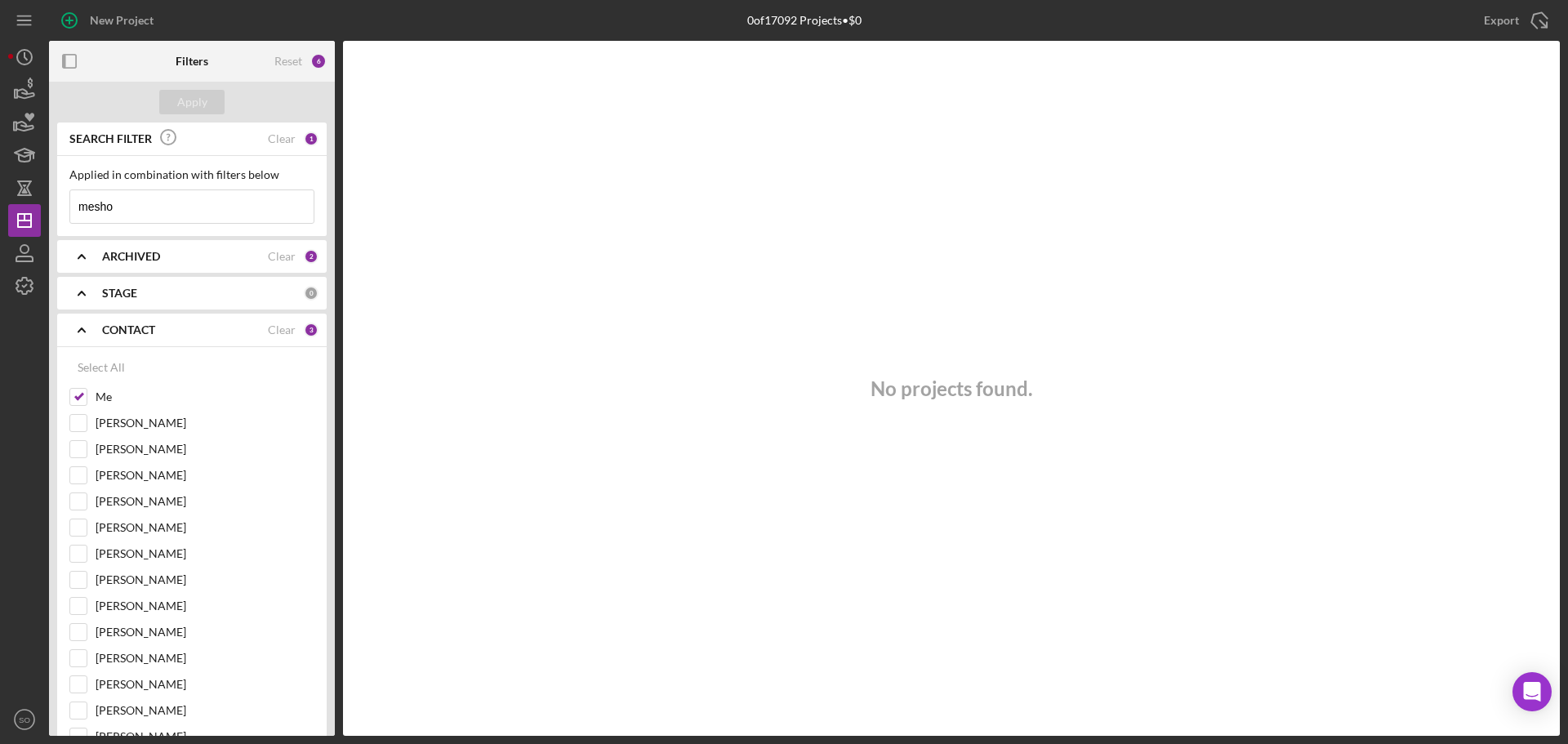
click at [0, 215] on div "New Project 0 of 17092 Projects • $0 robin johnson Export Icon/Export Filters R…" at bounding box center [784, 372] width 1568 height 744
type input "morrow"
click at [116, 17] on div "New Project" at bounding box center [121, 20] width 64 height 32
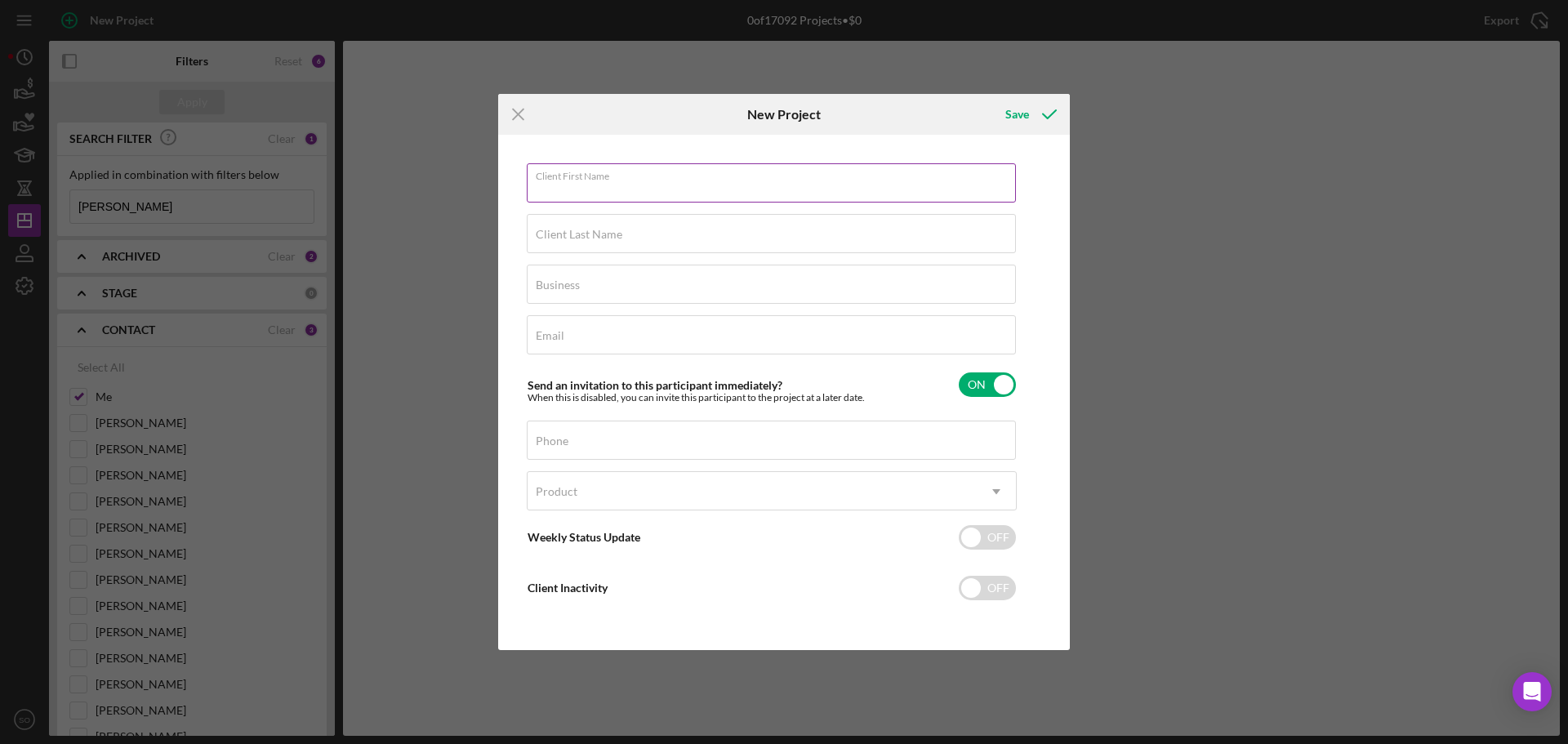
drag, startPoint x: 573, startPoint y: 200, endPoint x: 596, endPoint y: 199, distance: 23.0
click at [578, 200] on input "Client First Name" at bounding box center [771, 183] width 489 height 39
paste input "Mesho"
type input "Mesho"
click at [574, 237] on label "Client Last Name" at bounding box center [579, 234] width 86 height 13
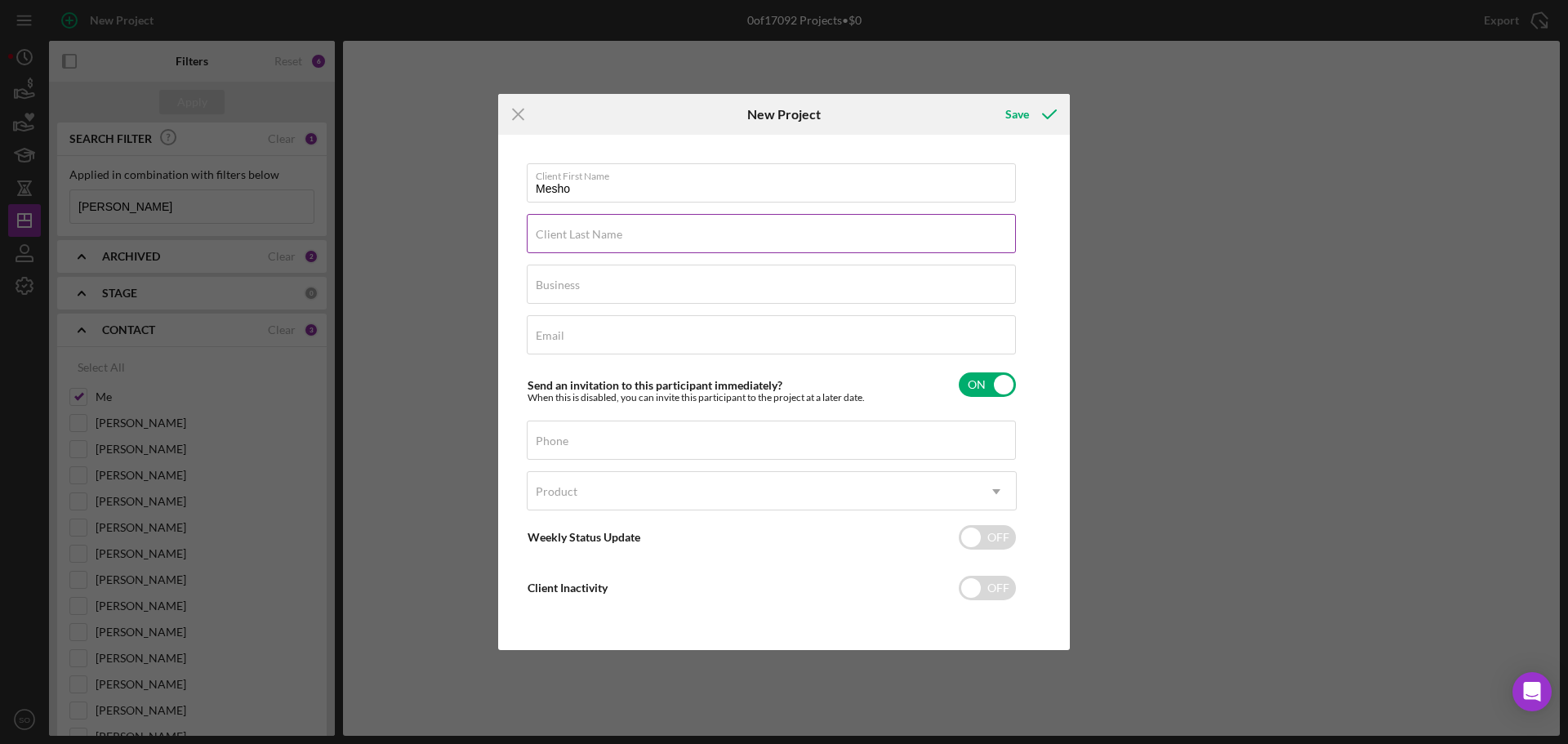
click at [574, 237] on input "Client Last Name" at bounding box center [771, 234] width 489 height 39
paste input "Morrow"
type input "Morrow"
click at [580, 286] on input "Business" at bounding box center [771, 284] width 489 height 39
type input "n/a"
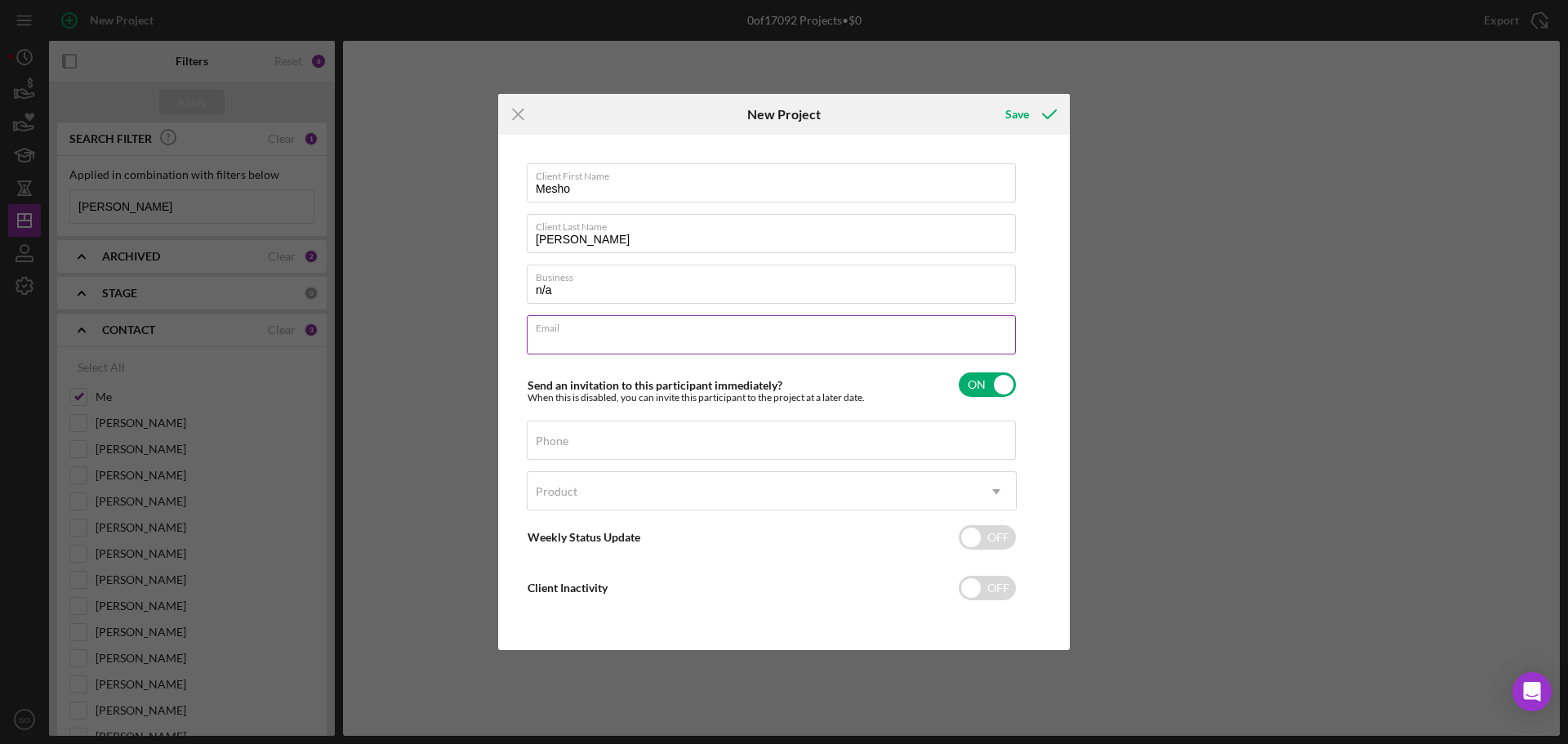
drag, startPoint x: 639, startPoint y: 335, endPoint x: 655, endPoint y: 352, distance: 23.3
click at [642, 340] on input "Email" at bounding box center [771, 335] width 489 height 39
paste input "info@archangels3v3.com"
type input "info@archangels3v3.comm"
click at [765, 453] on input "Phone" at bounding box center [771, 440] width 489 height 39
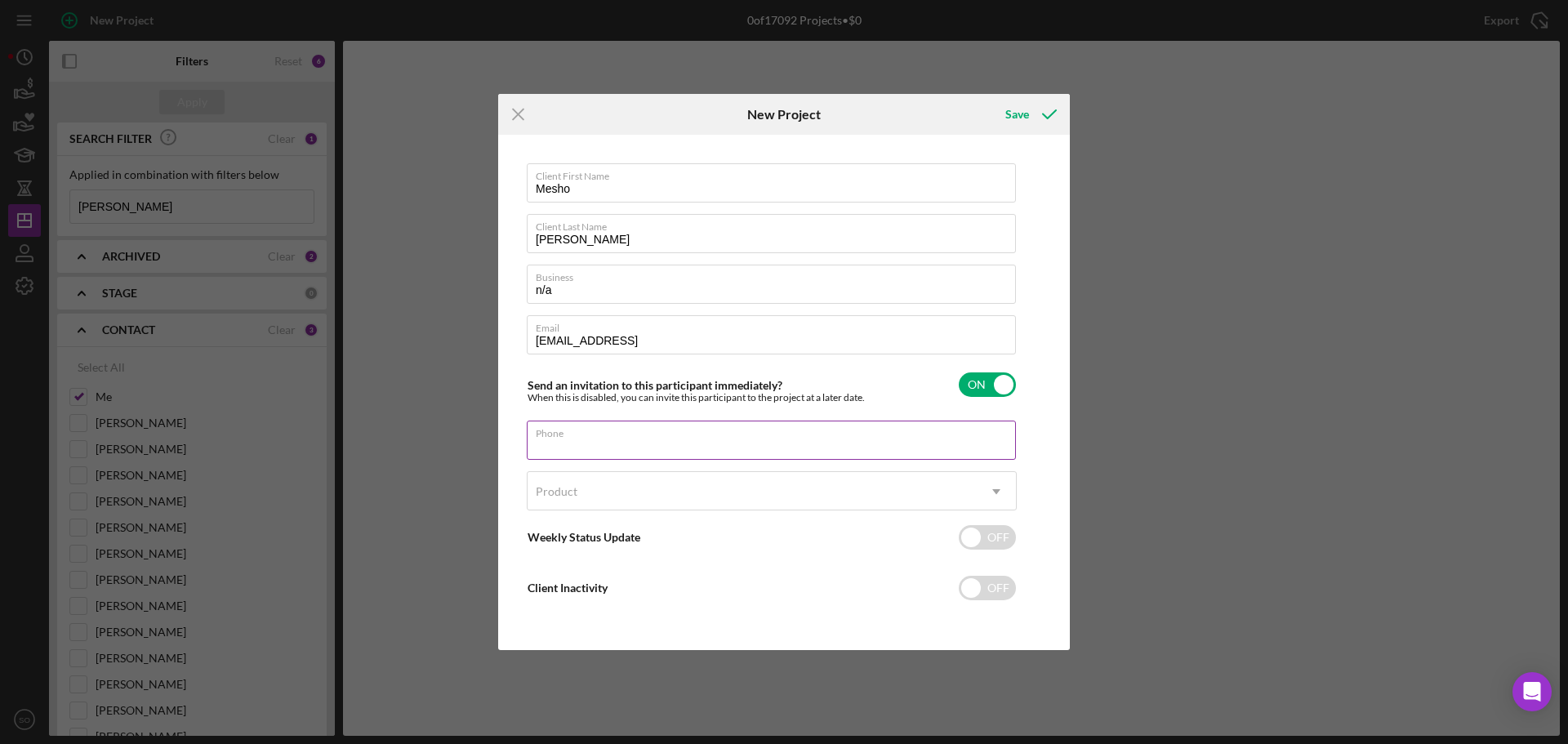
drag, startPoint x: 569, startPoint y: 430, endPoint x: 575, endPoint y: 440, distance: 11.7
click at [569, 430] on div "Phone" at bounding box center [771, 441] width 490 height 41
paste input "(636) 253-3565"
type input "(636) 253-3565"
click at [628, 494] on div "Product" at bounding box center [752, 491] width 449 height 37
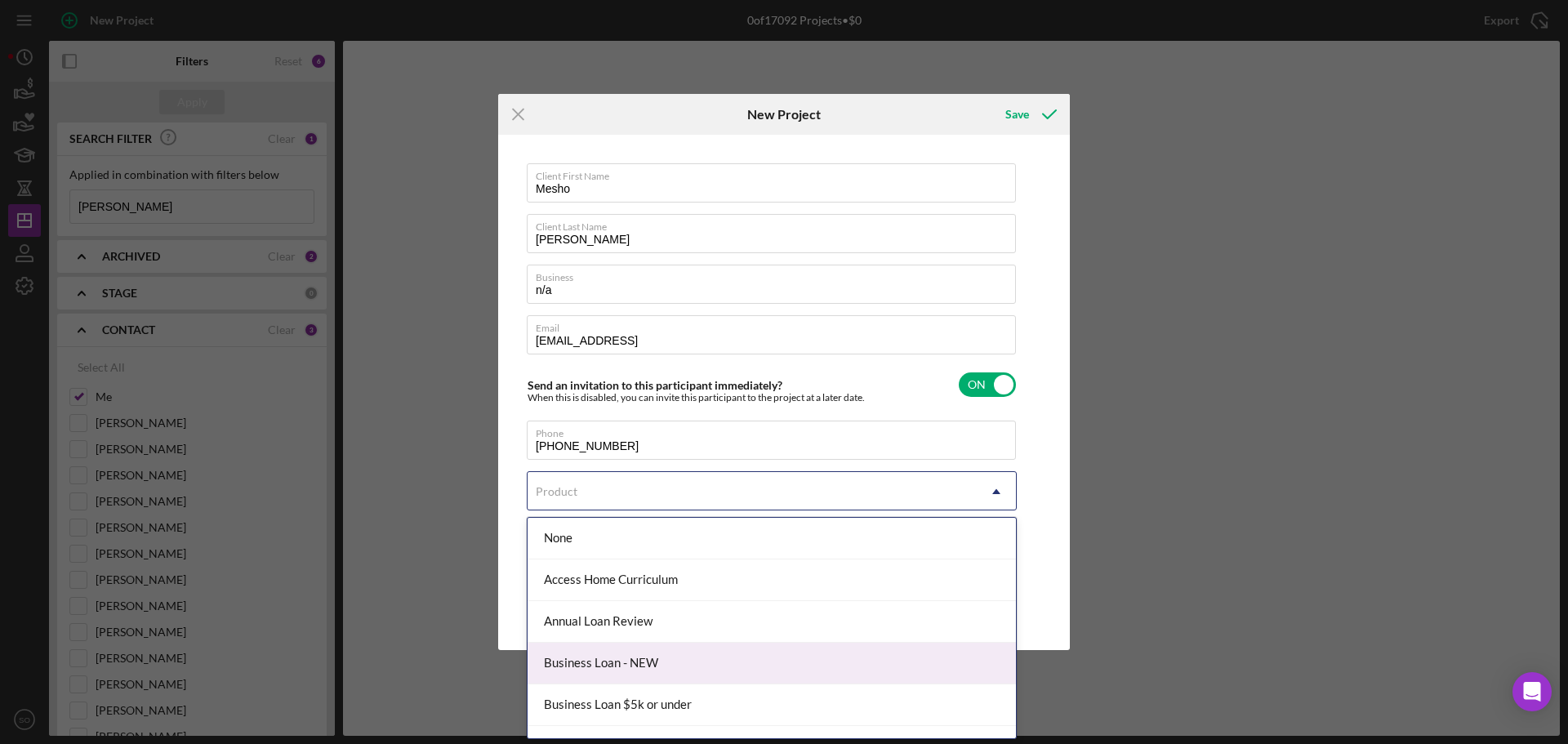
click at [653, 657] on div "Business Loan - NEW" at bounding box center [771, 663] width 488 height 41
checkbox input "true"
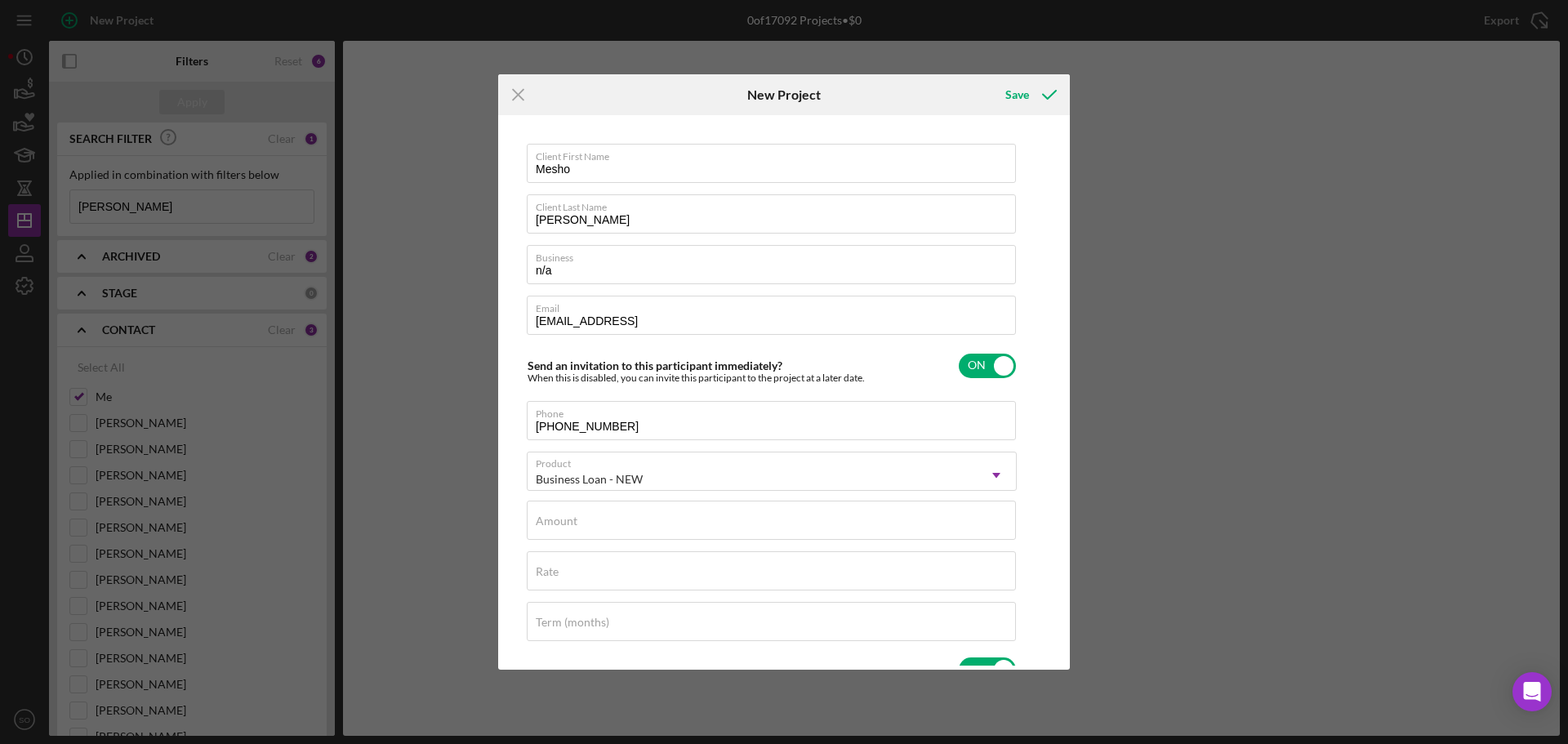
scroll to position [163, 0]
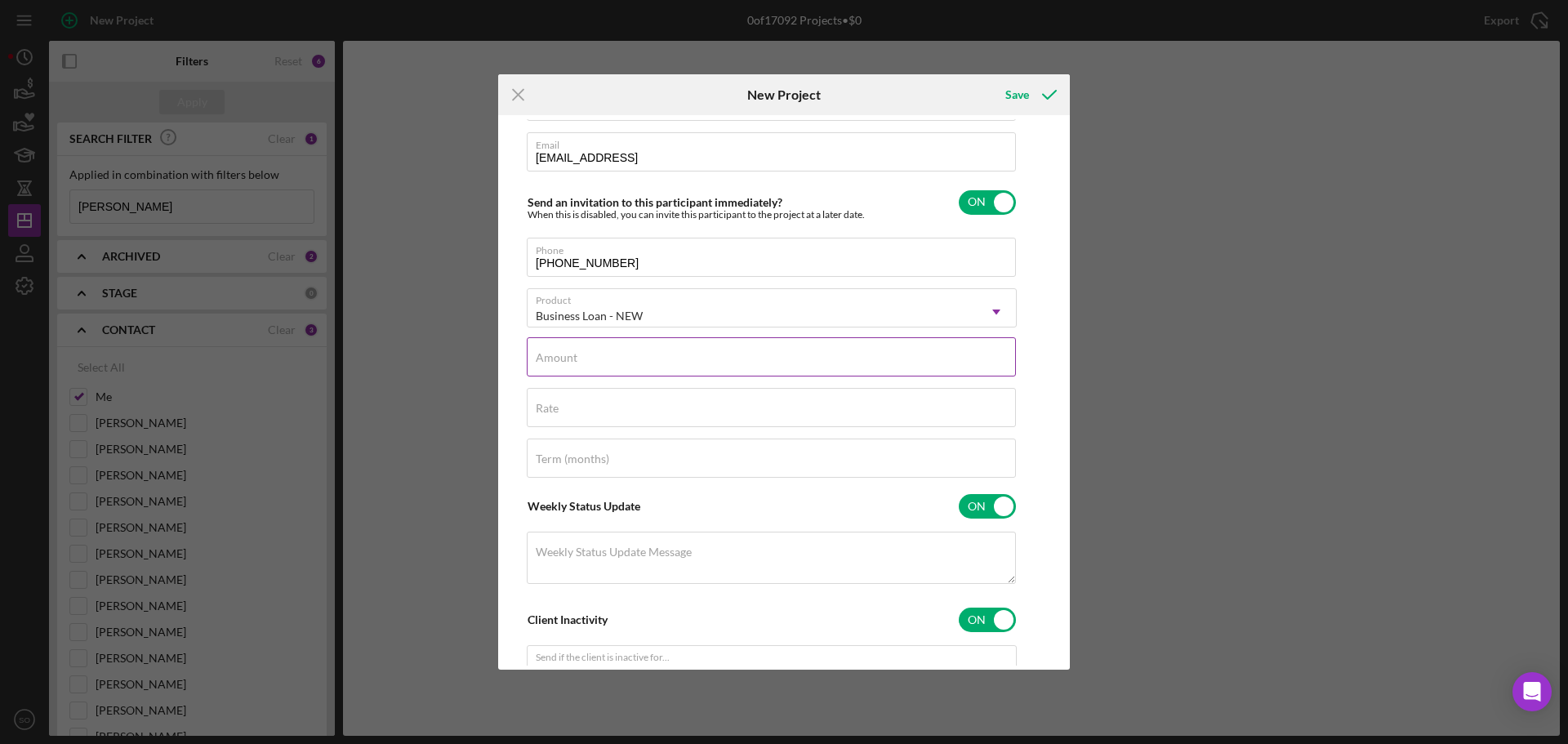
click at [656, 374] on input "Amount" at bounding box center [771, 357] width 489 height 39
type input "$60,000"
click at [851, 408] on div "Rate" at bounding box center [771, 409] width 490 height 41
type input "8.000%"
click at [745, 482] on div "Client First Name Mesho Client Last Name Morrow Business n/a Email info@archang…" at bounding box center [771, 372] width 490 height 785
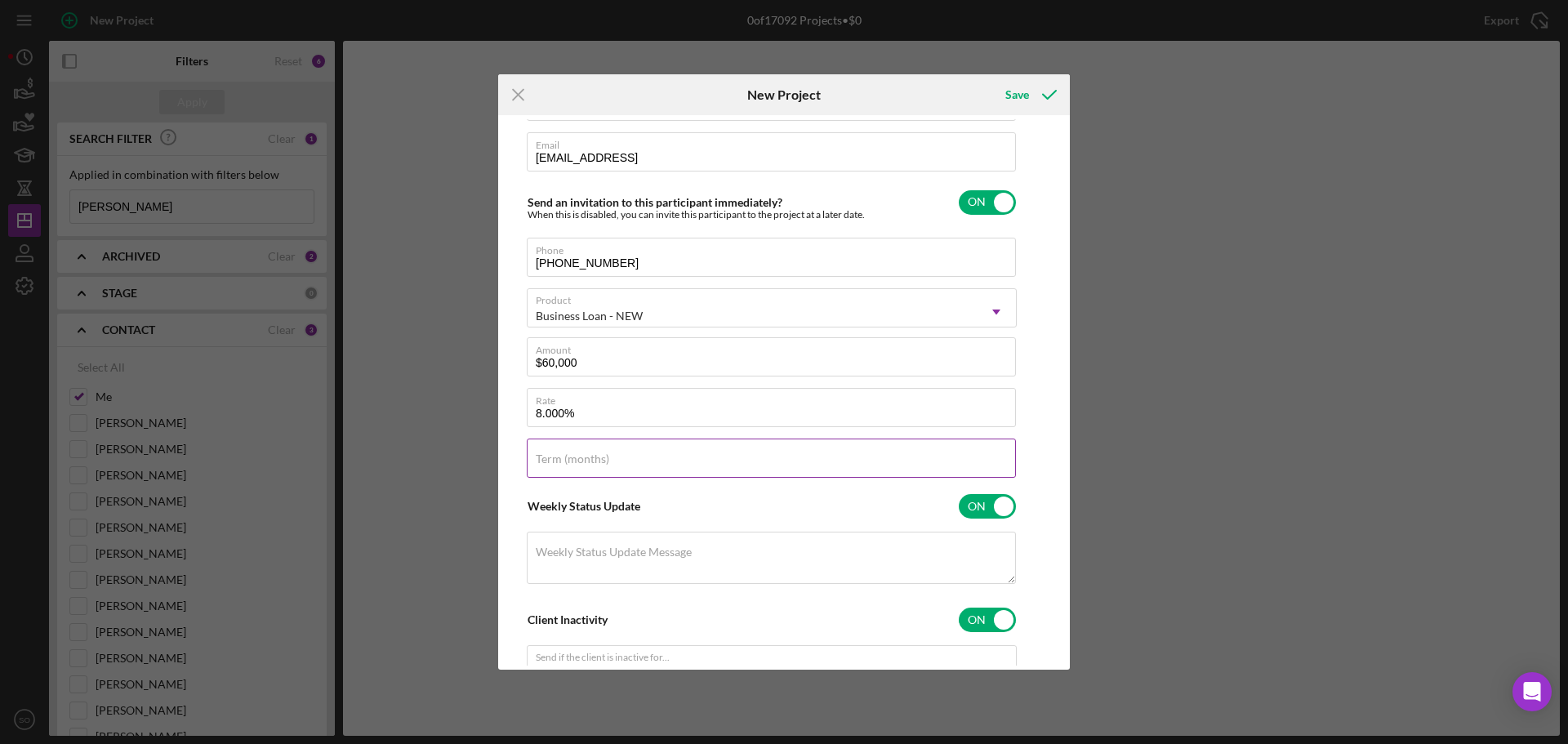
click at [745, 475] on input "Term (months)" at bounding box center [771, 458] width 489 height 39
type input "84"
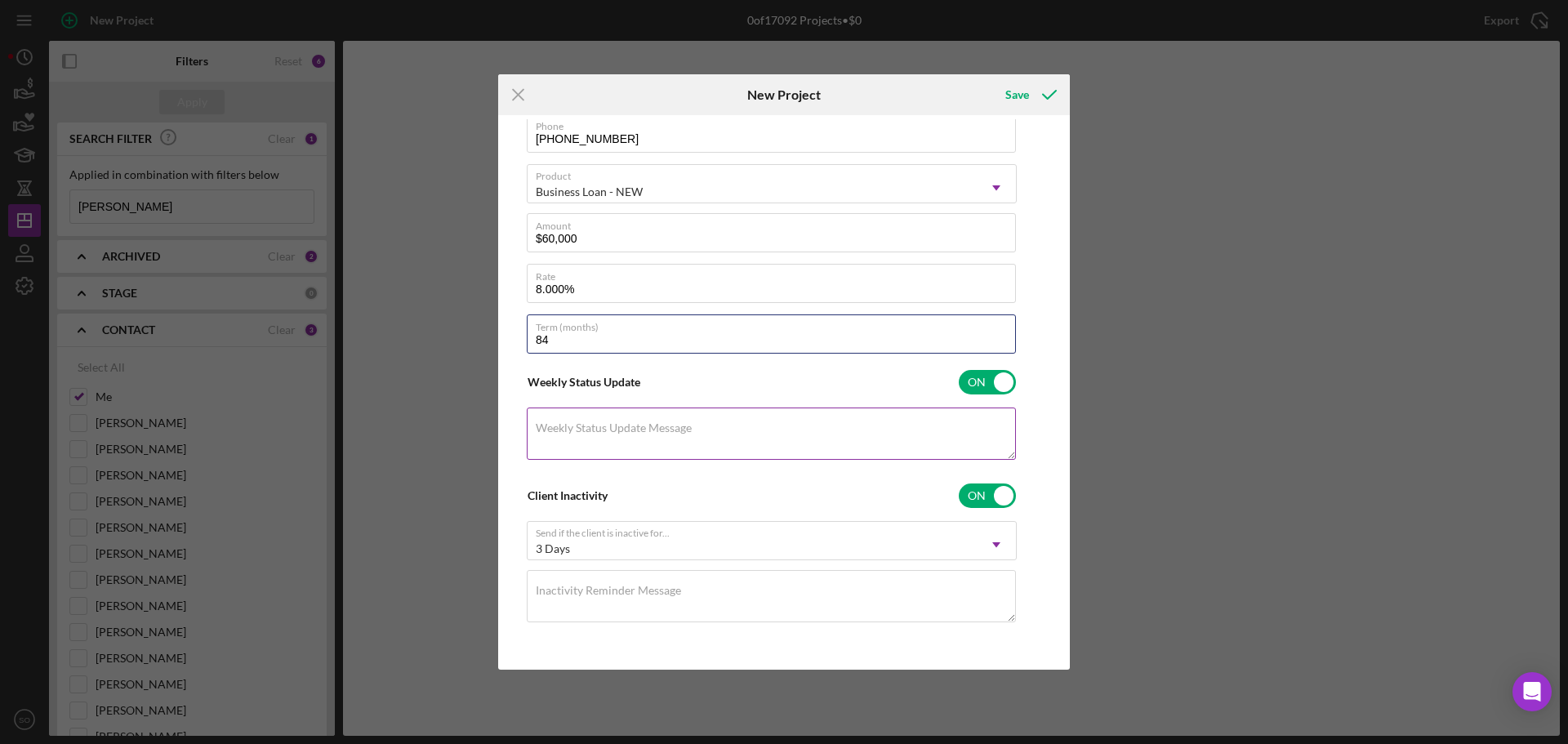
scroll to position [0, 0]
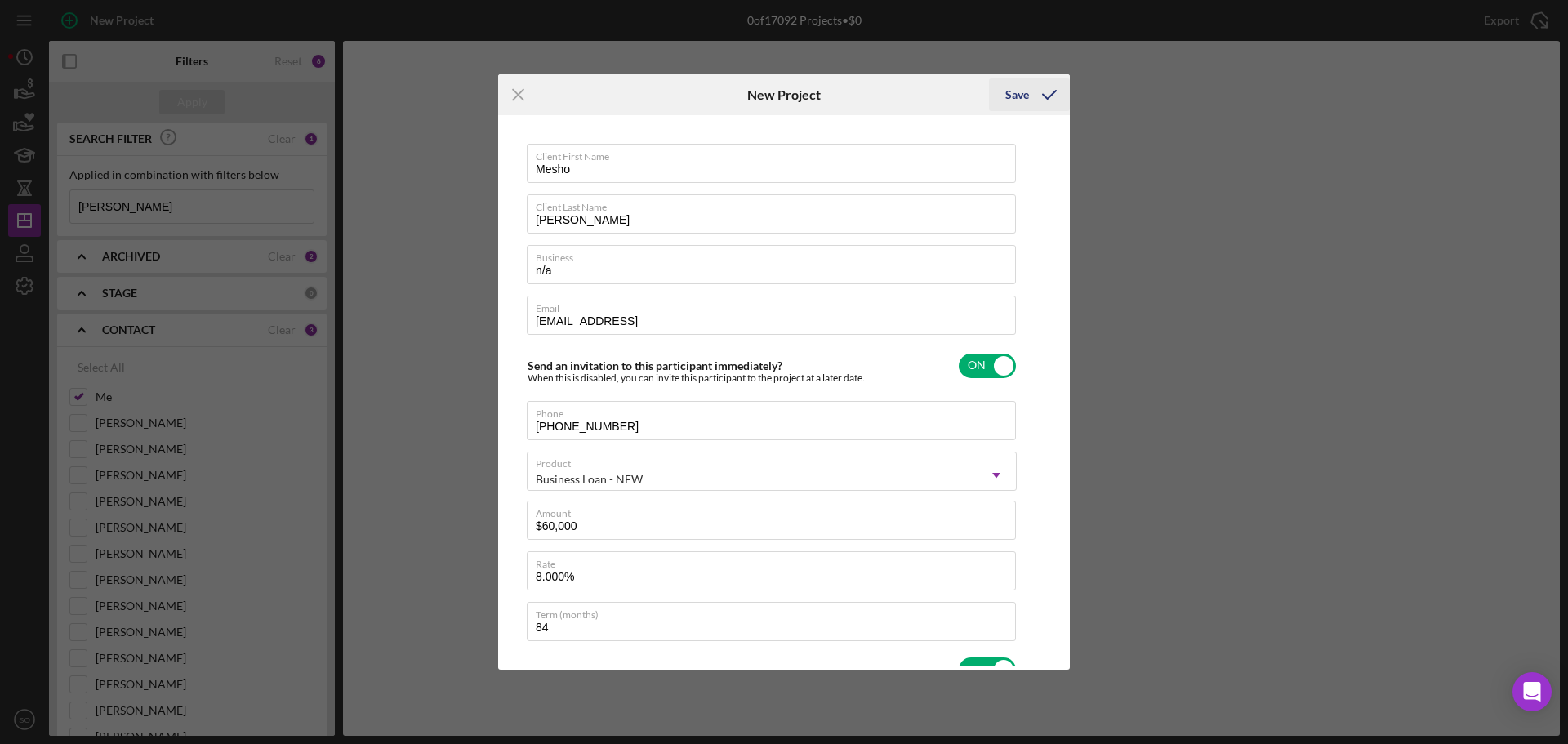
click at [1031, 101] on icon "submit" at bounding box center [1049, 95] width 41 height 41
checkbox input "false"
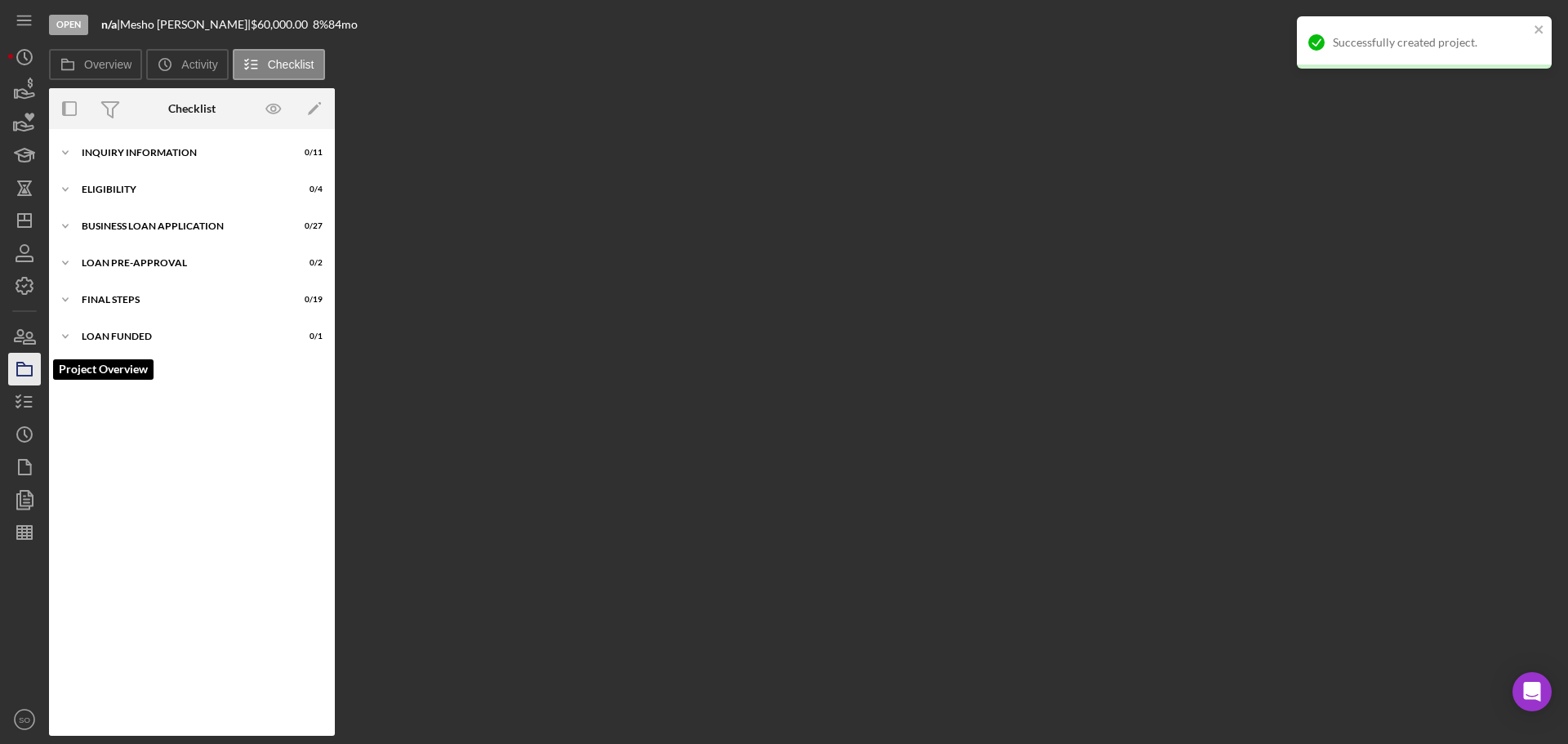
click at [31, 372] on rect "button" at bounding box center [24, 371] width 15 height 10
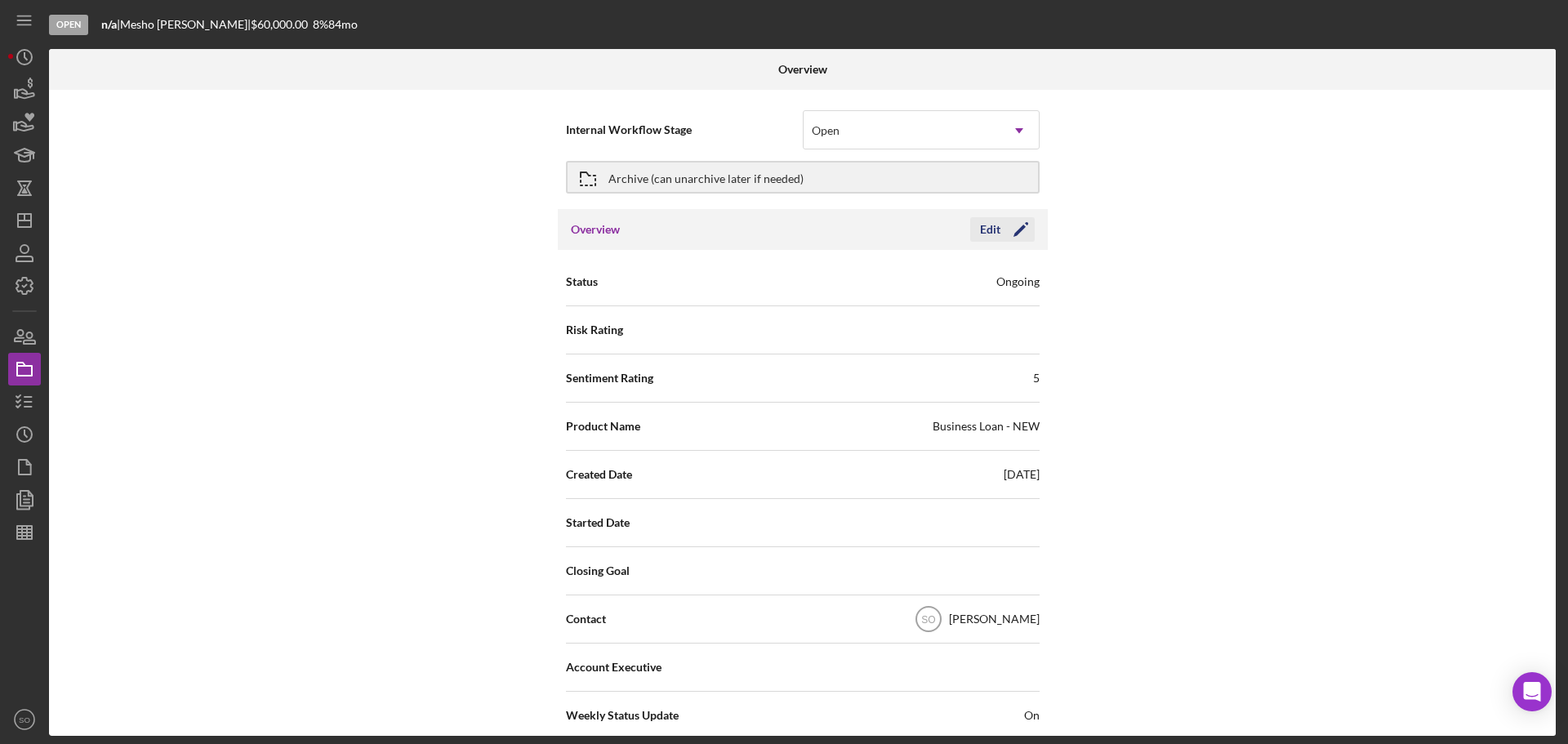
click at [1022, 227] on polygon "button" at bounding box center [1020, 231] width 12 height 12
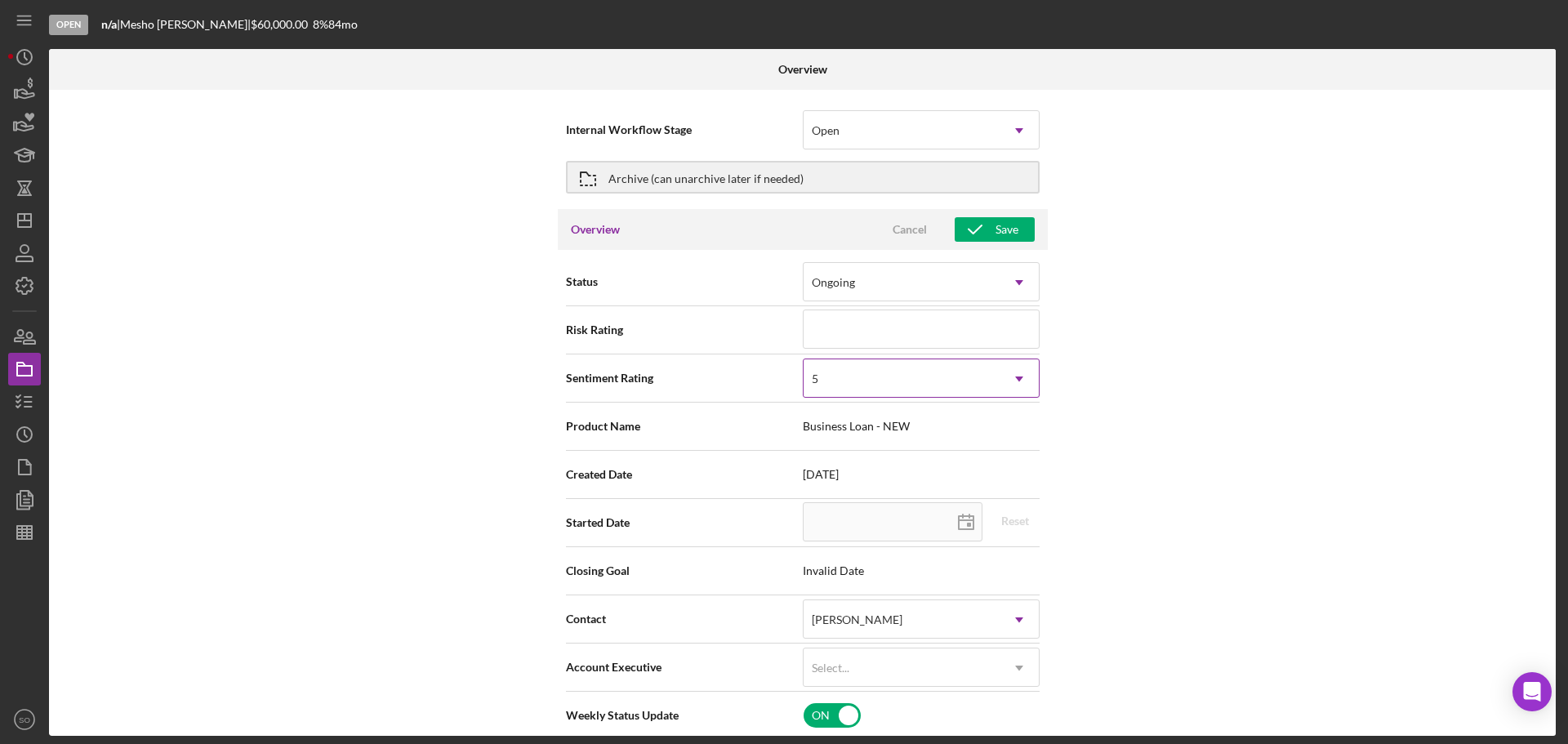
scroll to position [163, 0]
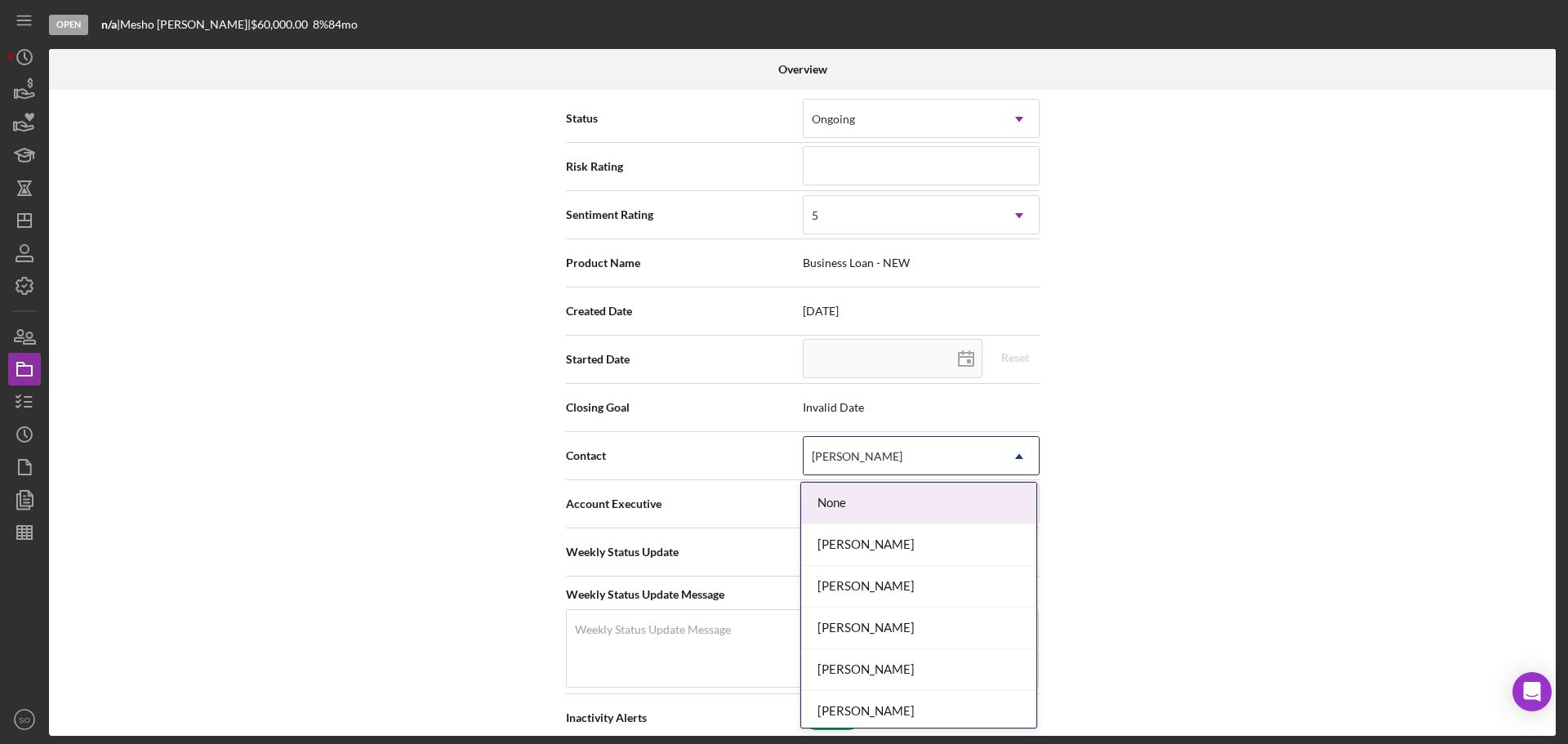
click at [849, 451] on div "[PERSON_NAME]" at bounding box center [857, 456] width 90 height 13
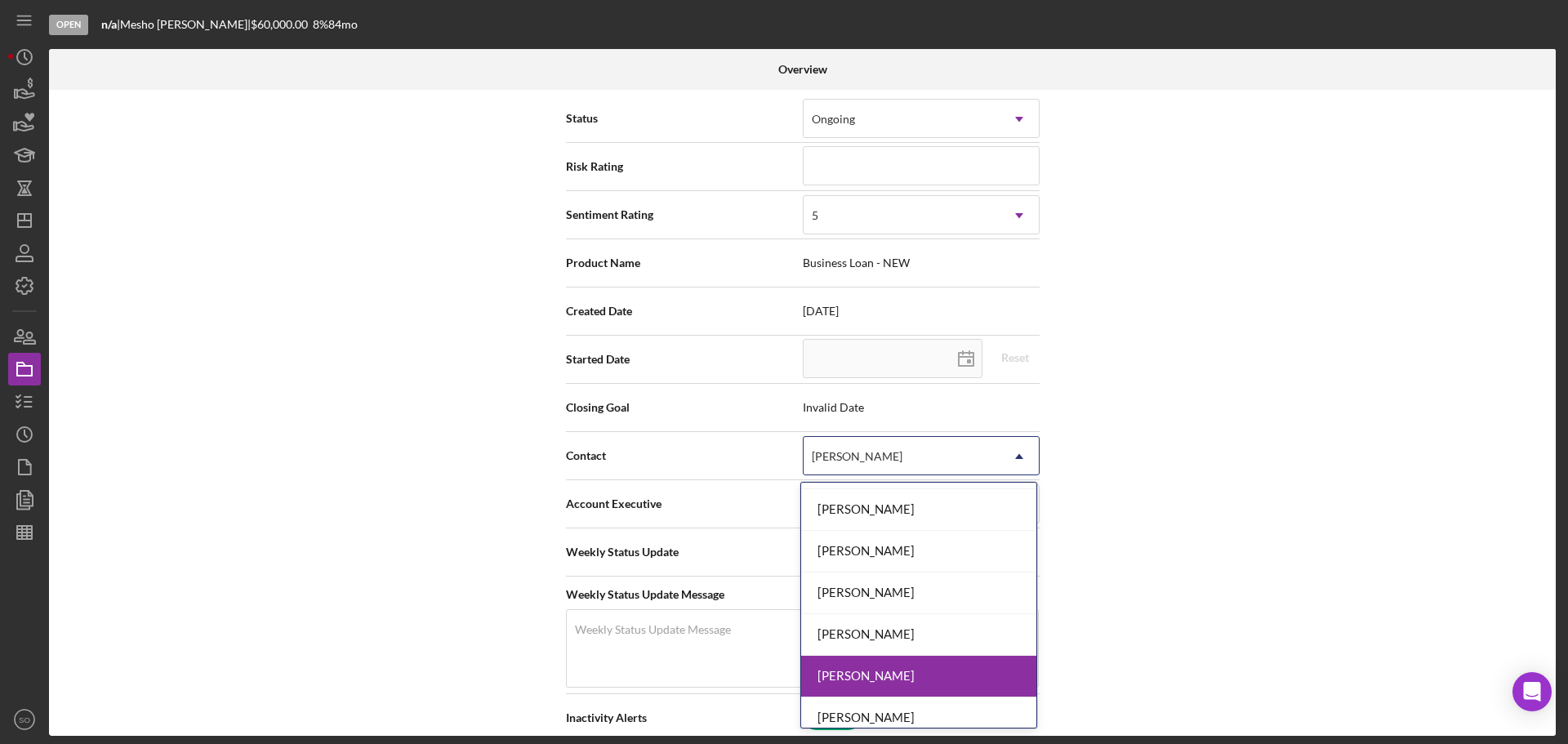
scroll to position [546, 0]
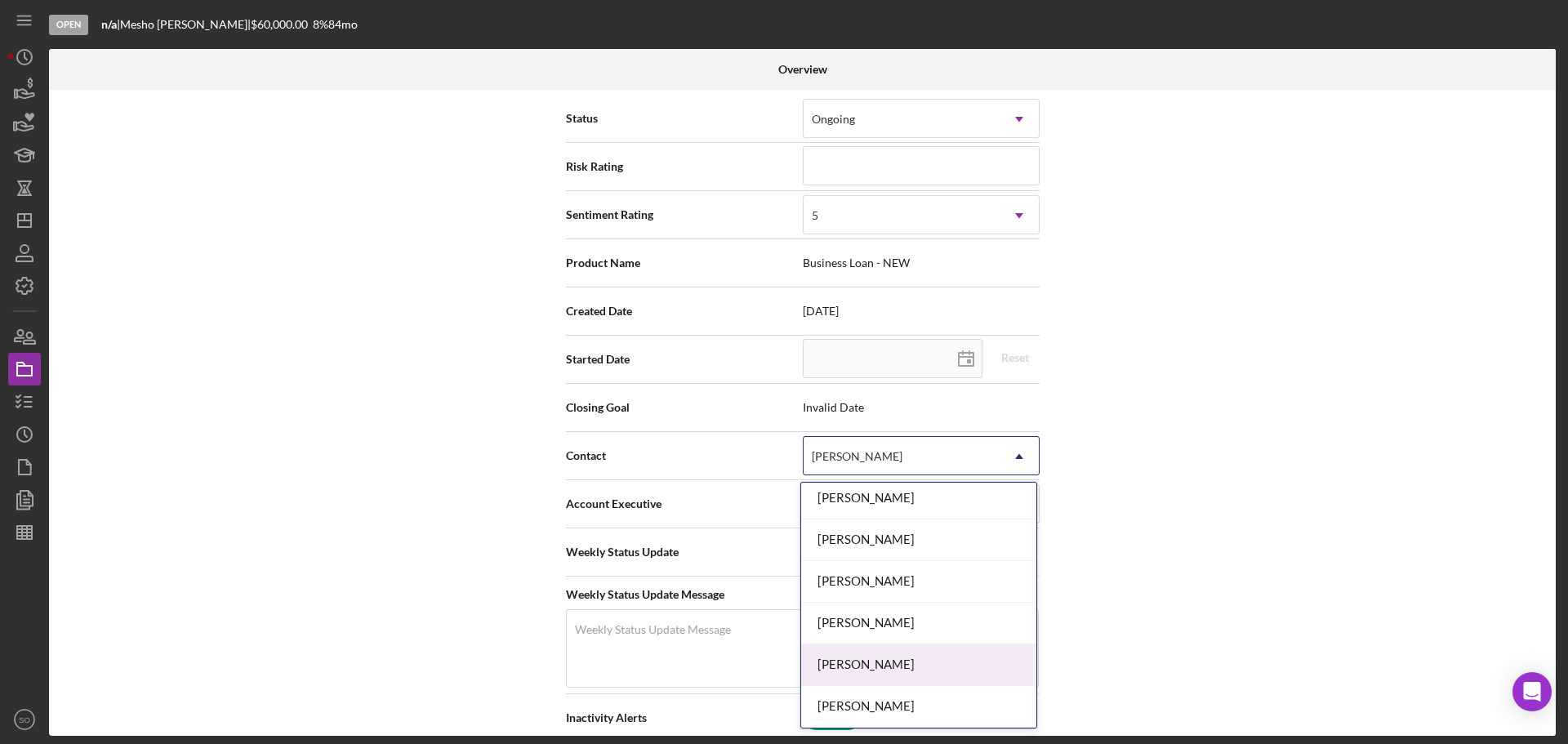
click at [890, 660] on div "Jim Boyle" at bounding box center [919, 665] width 235 height 41
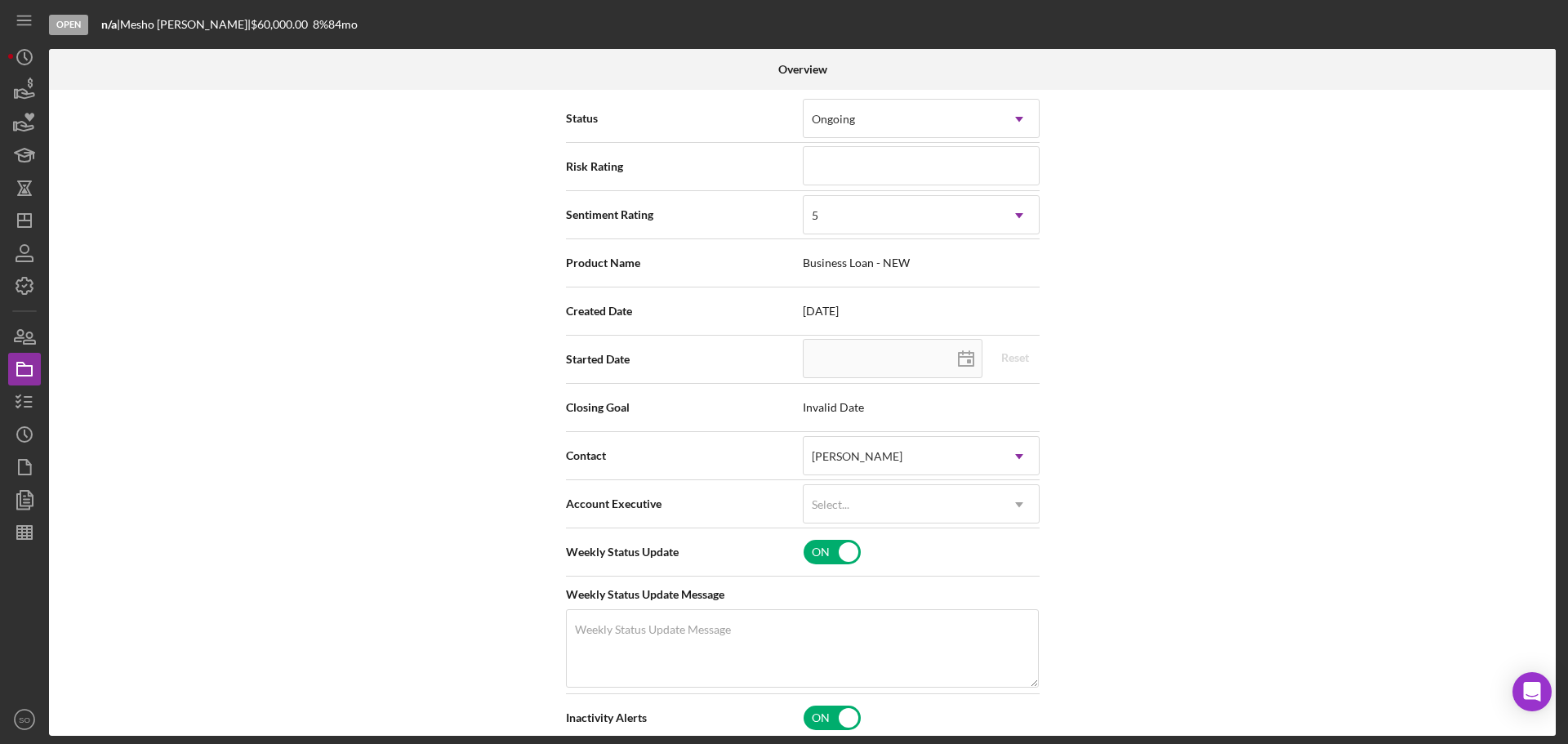
scroll to position [0, 0]
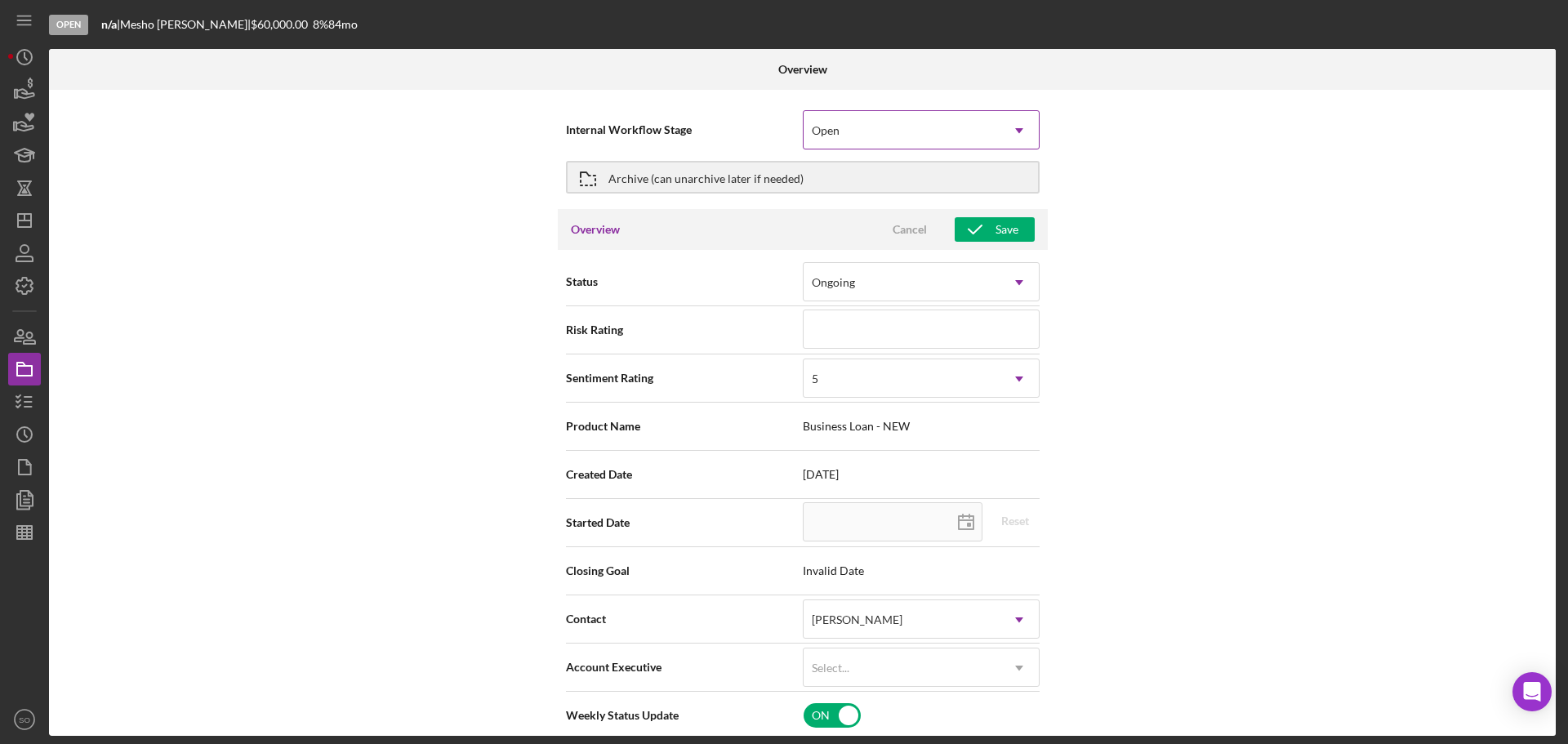
click at [884, 141] on div "Open" at bounding box center [902, 131] width 196 height 37
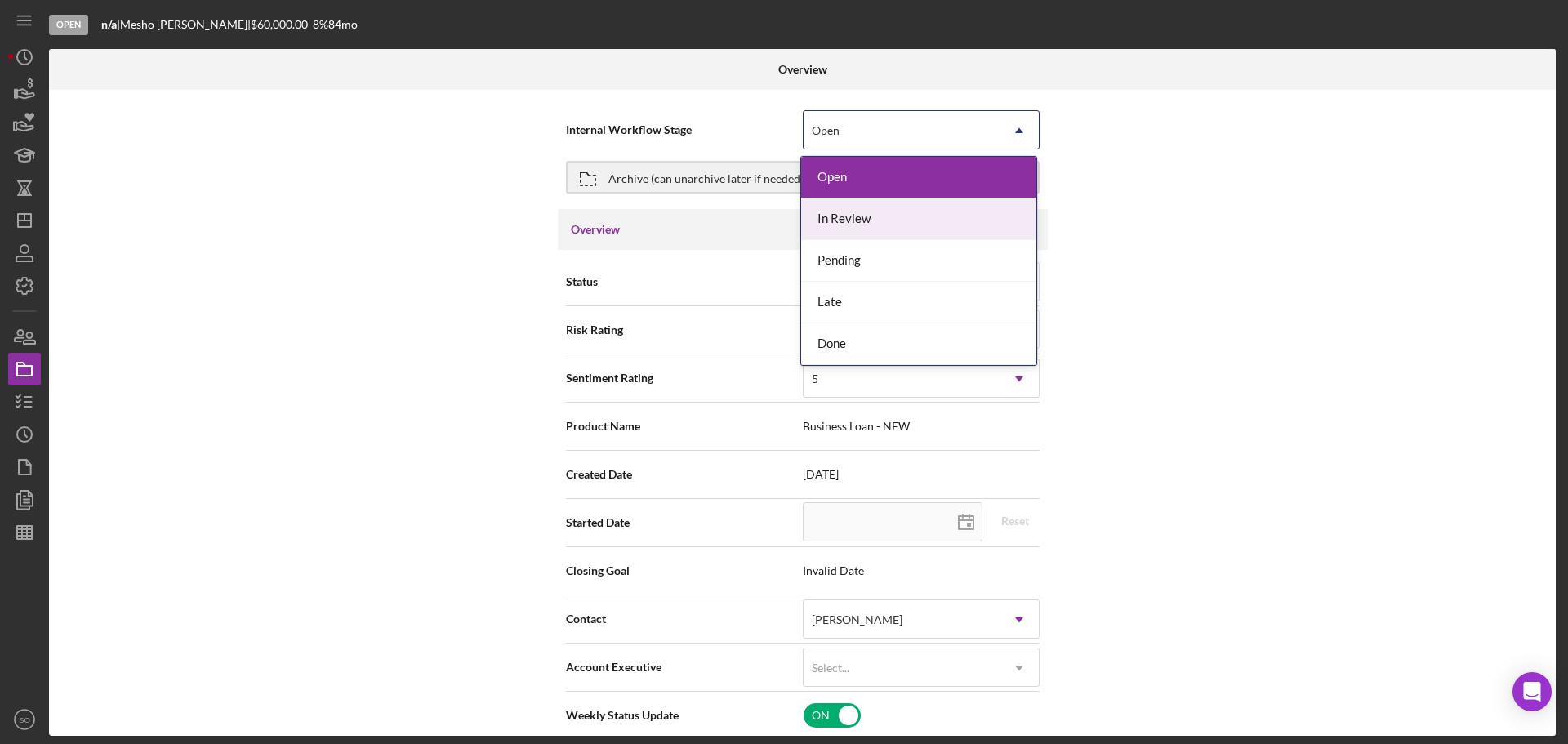
click at [1339, 400] on div "Internal Workflow Stage 5 results available. Use Up and Down to choose options,…" at bounding box center [803, 413] width 1507 height 647
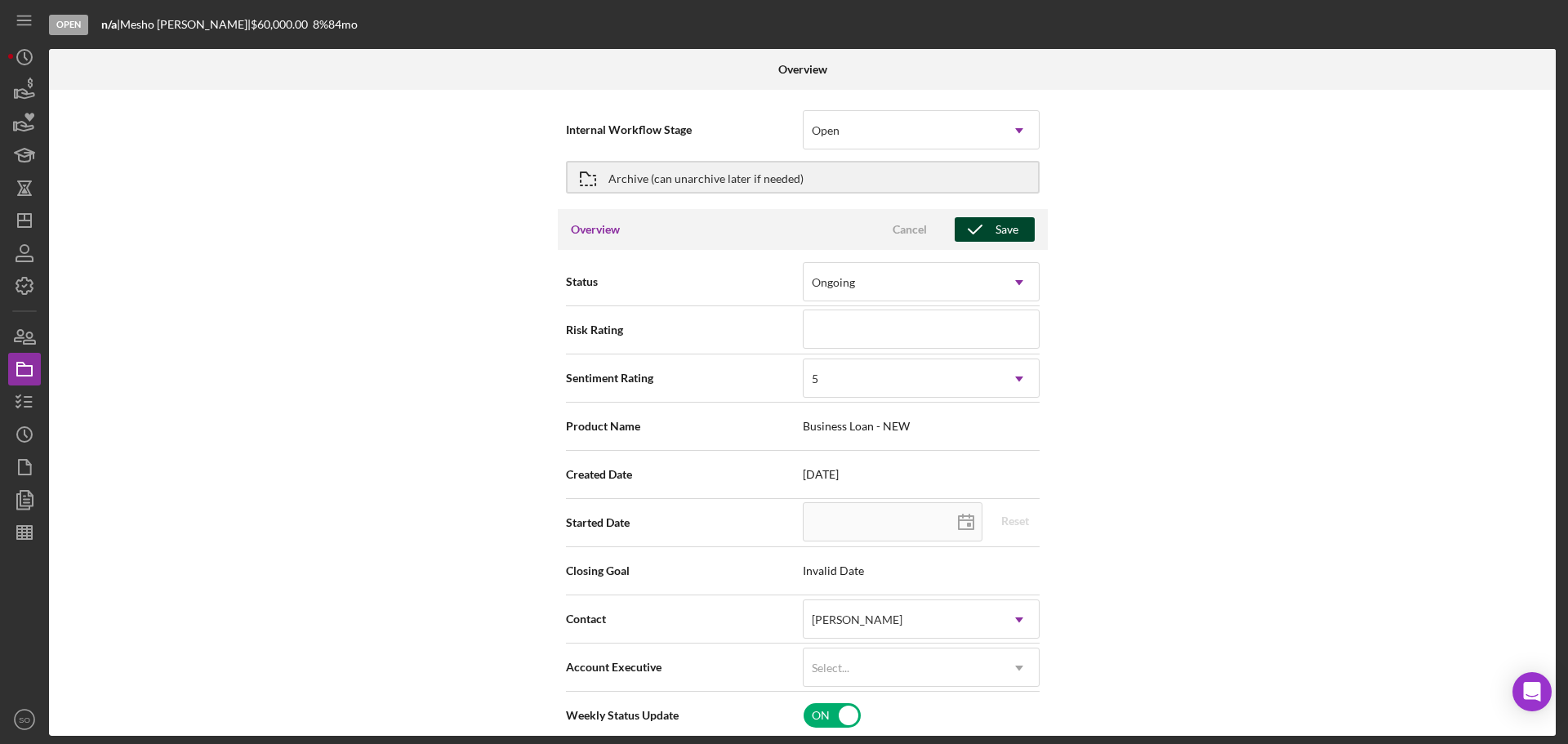
click at [991, 230] on button "Save" at bounding box center [994, 229] width 80 height 25
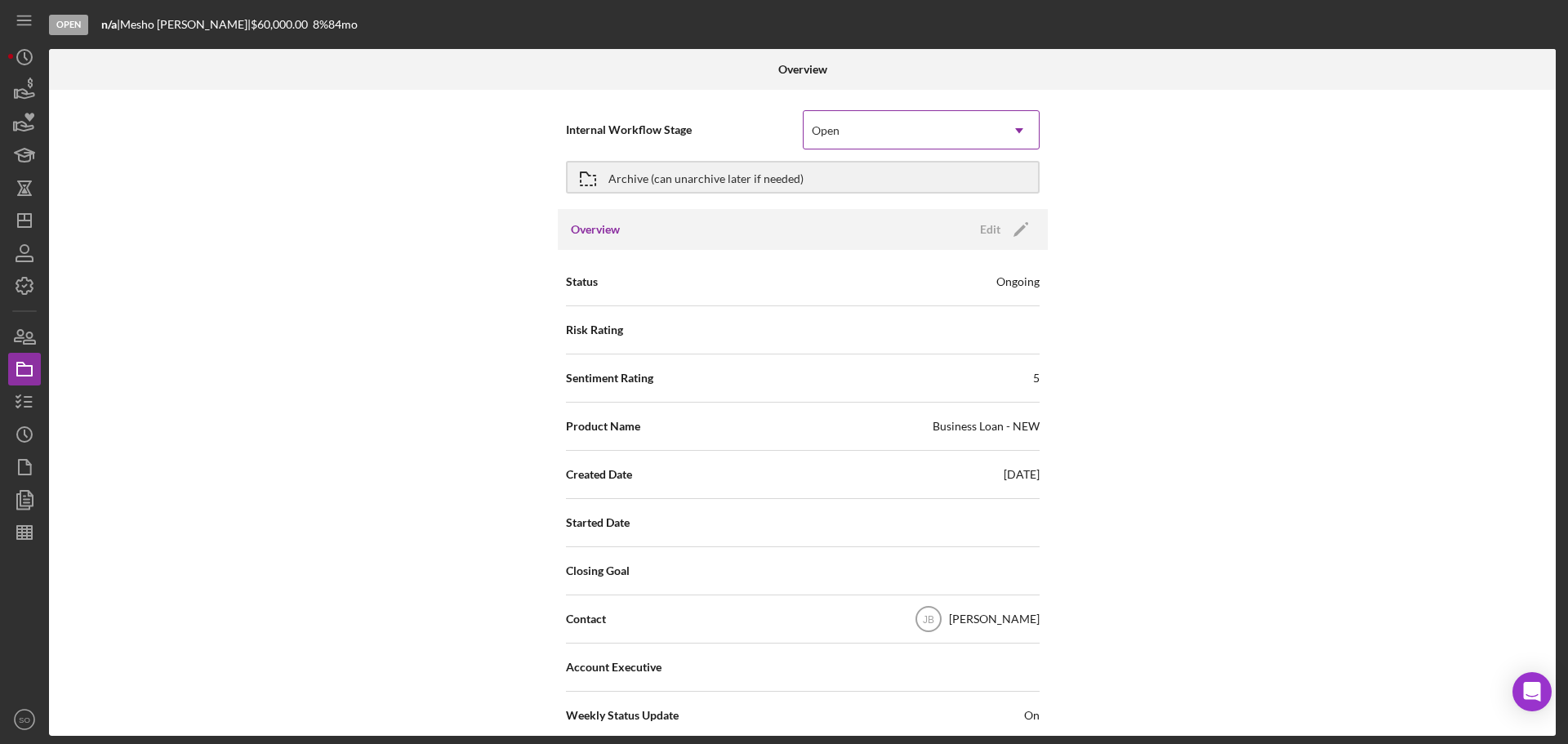
click at [920, 139] on div "Open" at bounding box center [902, 131] width 196 height 37
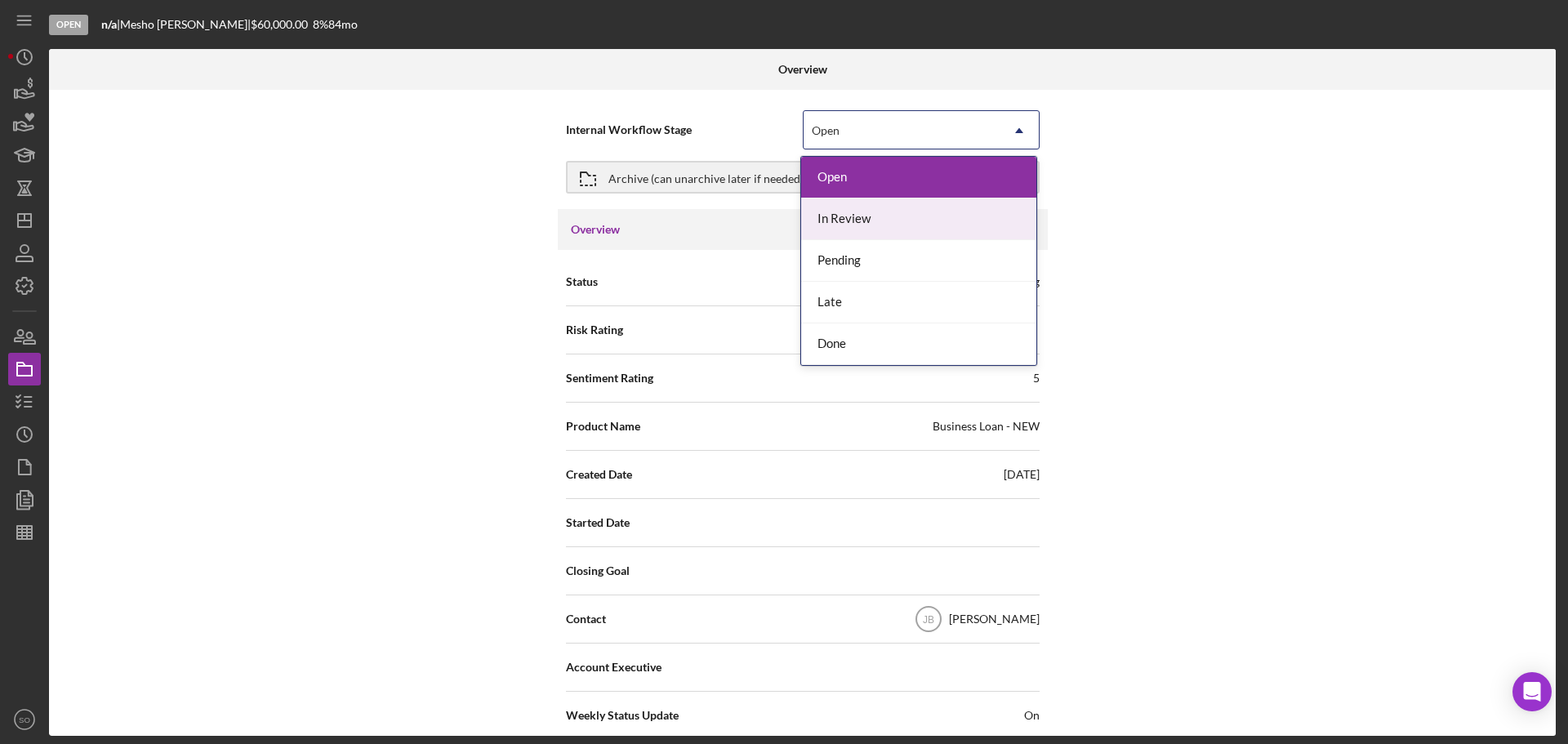
click at [860, 229] on div "In Review" at bounding box center [919, 219] width 235 height 41
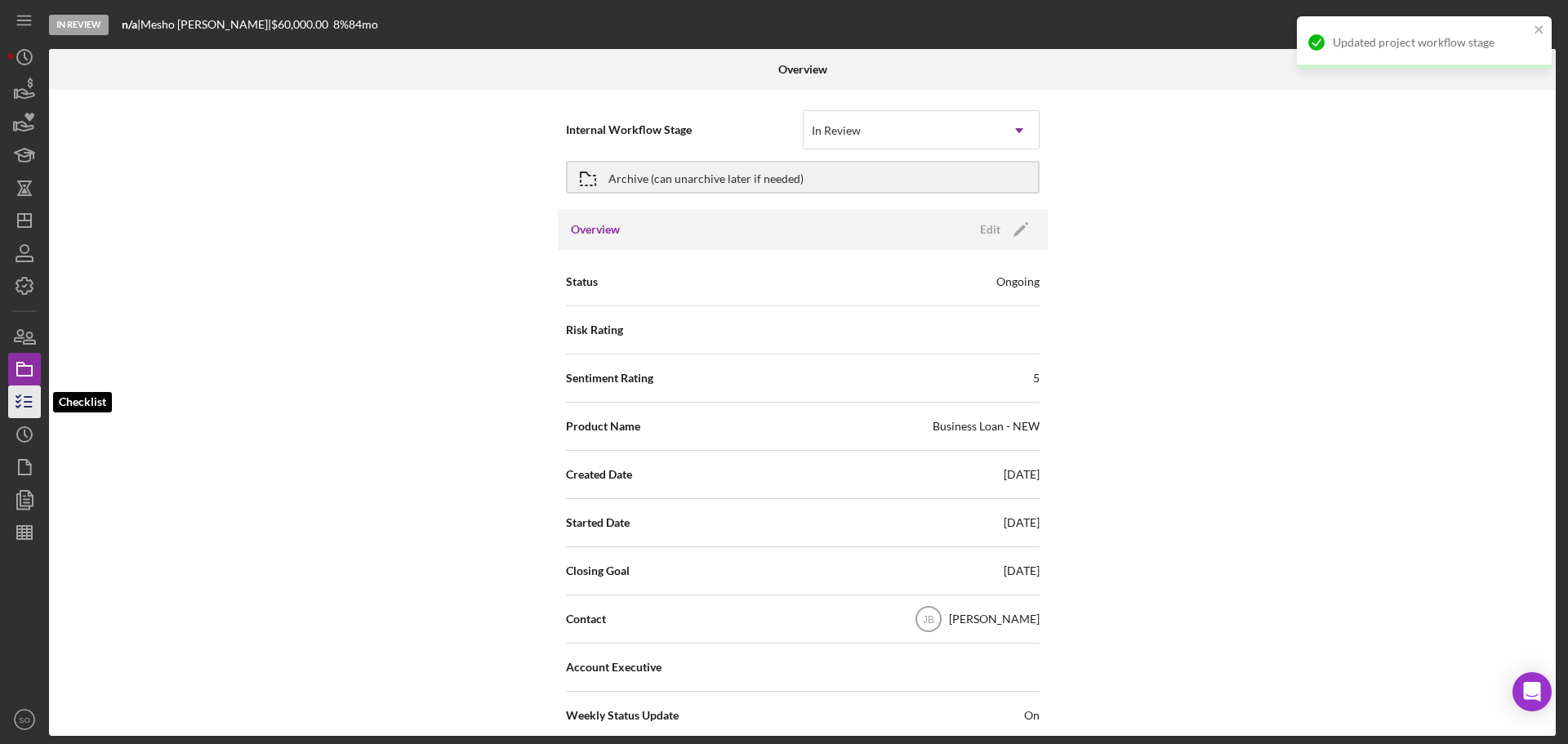
click at [36, 402] on icon "button" at bounding box center [25, 402] width 41 height 41
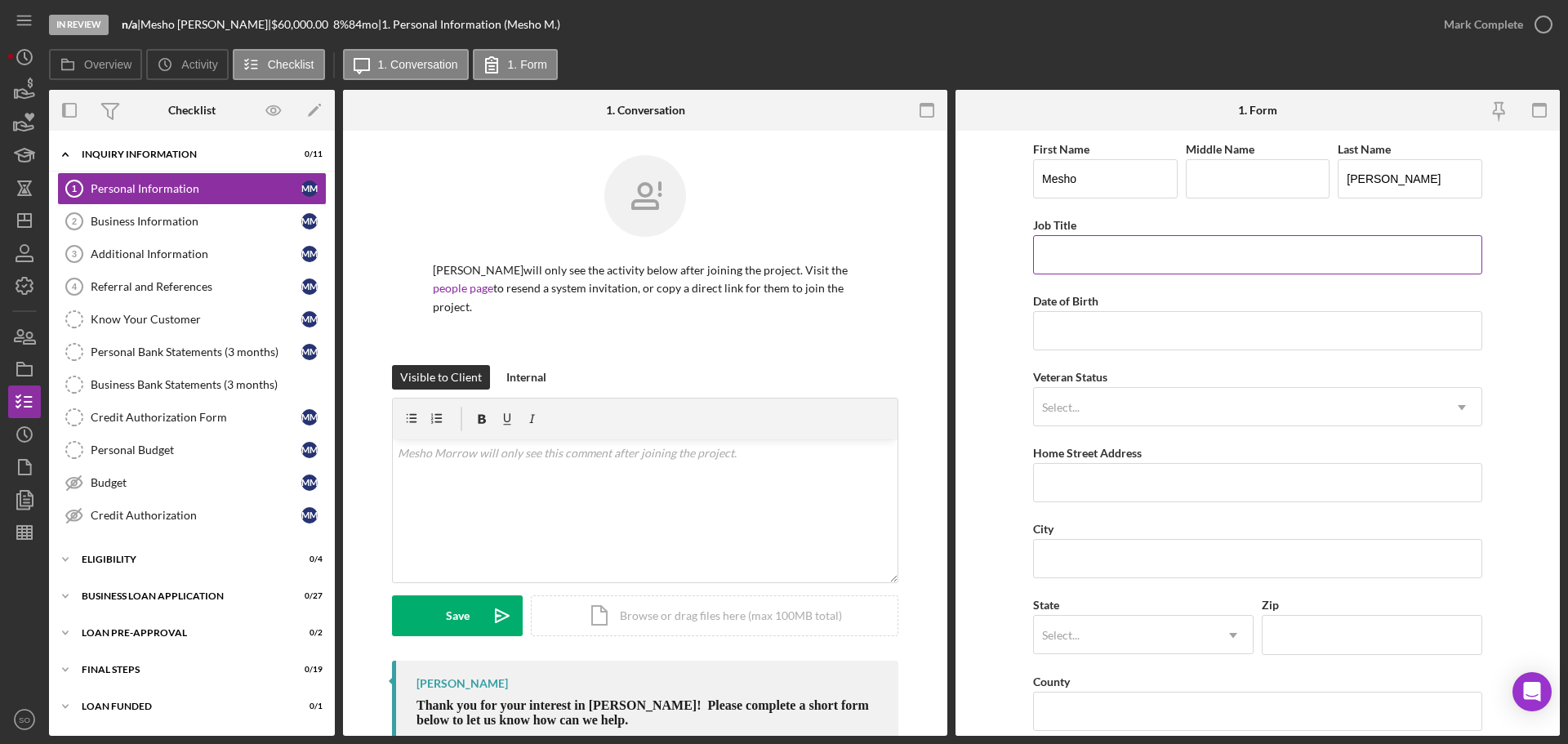
click at [1101, 255] on input "Job Title" at bounding box center [1258, 255] width 449 height 39
type input "Business Owner"
click at [1131, 339] on input "Date of Birth" at bounding box center [1258, 331] width 449 height 39
drag, startPoint x: 1089, startPoint y: 346, endPoint x: 1105, endPoint y: 356, distance: 18.9
click at [1089, 346] on input "Date of Birth" at bounding box center [1258, 331] width 449 height 39
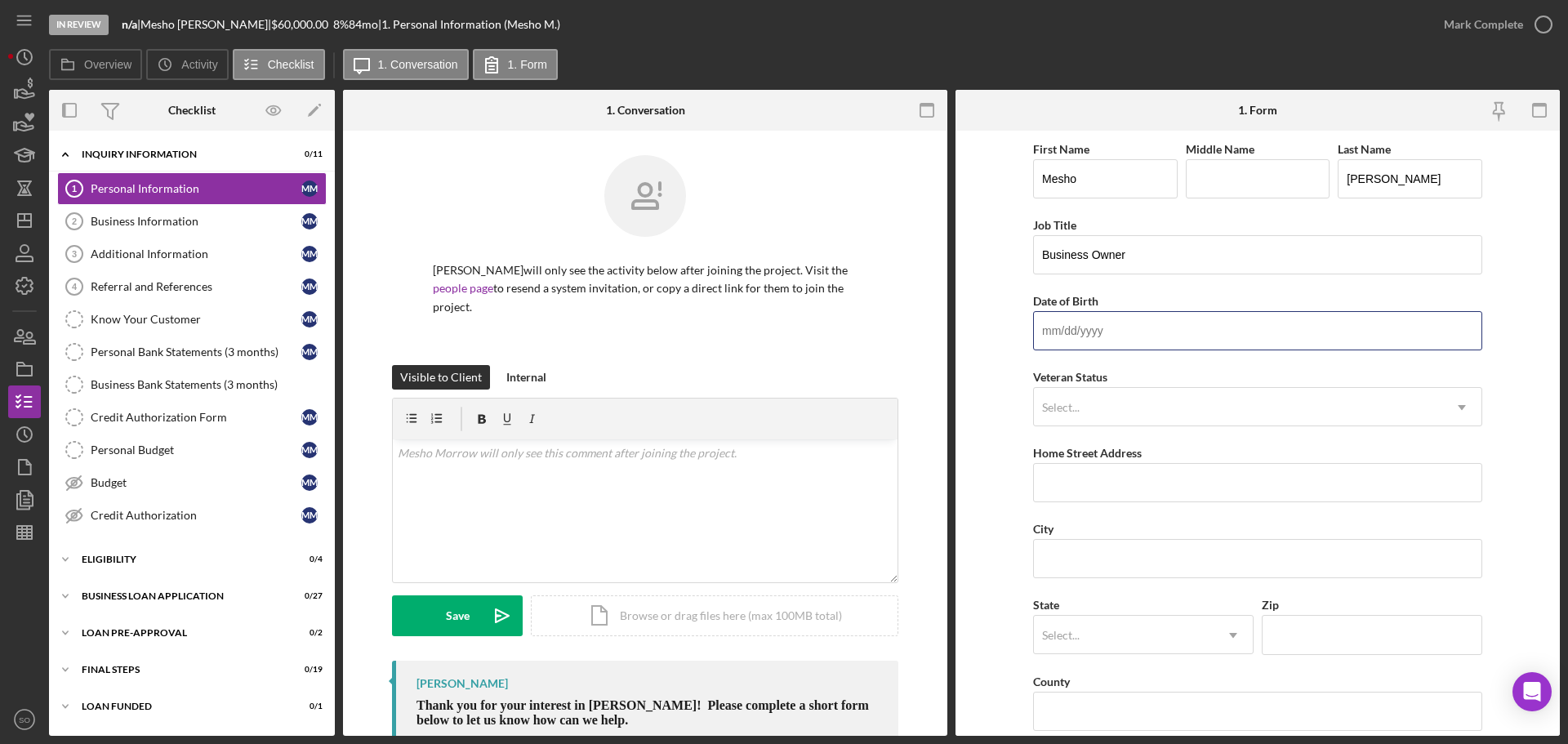
paste input "12/08/1965"
type input "12/08/1965"
click at [1128, 405] on div "Select..." at bounding box center [1238, 408] width 409 height 37
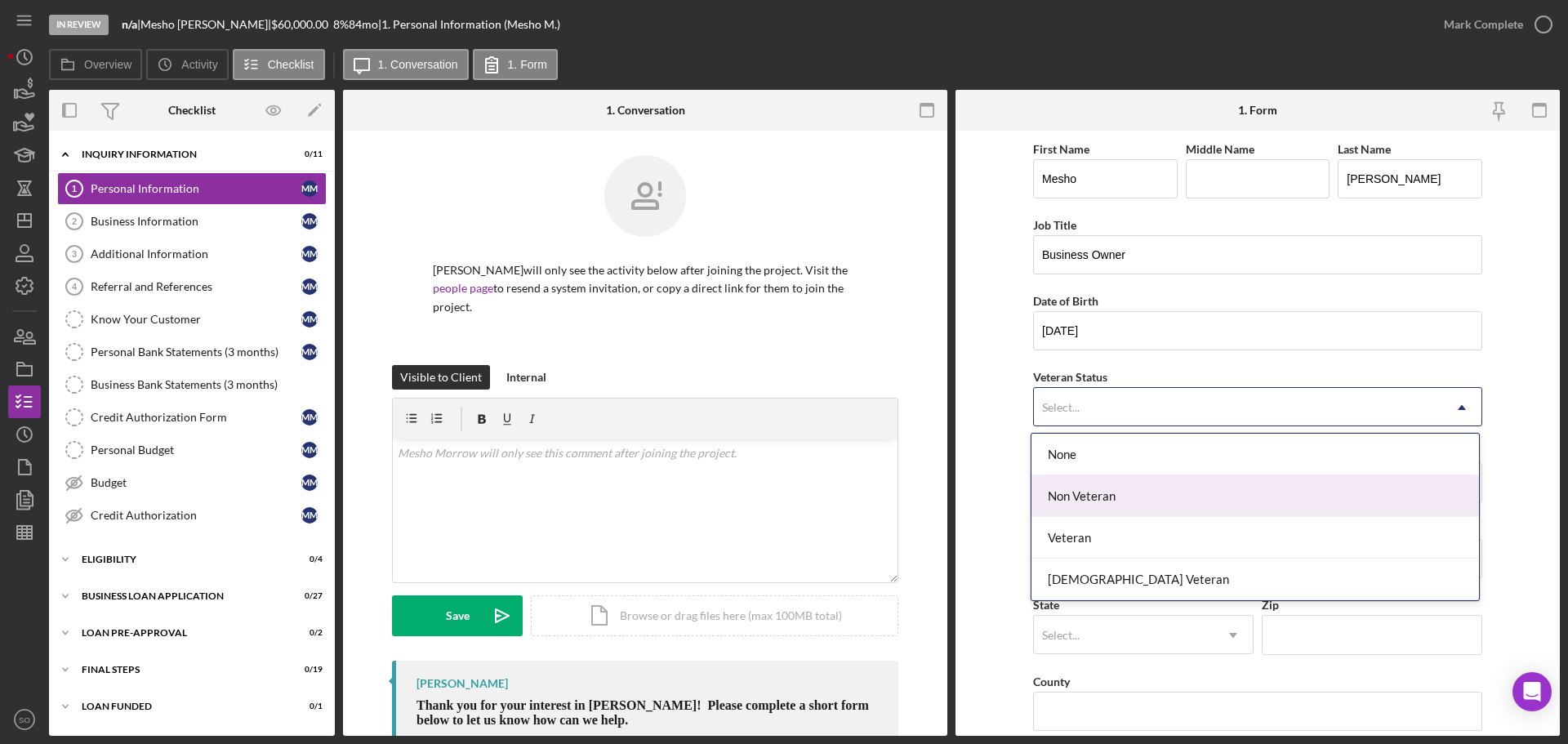
click at [1109, 499] on div "Non Veteran" at bounding box center [1256, 496] width 448 height 41
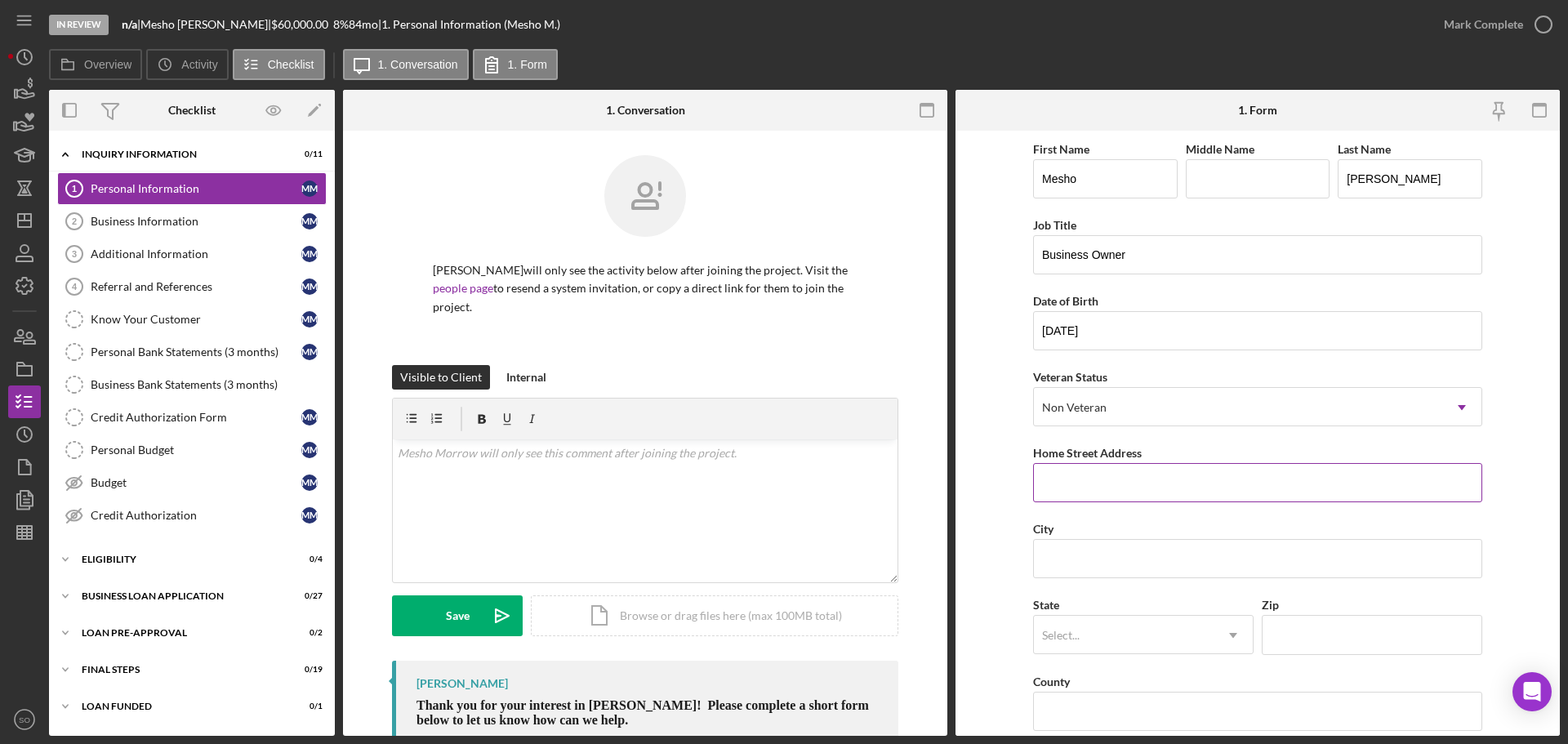
click at [1116, 482] on input "Home Street Address" at bounding box center [1258, 483] width 449 height 39
click at [1257, 469] on input "Home Street Address" at bounding box center [1258, 483] width 449 height 39
paste input "11562 Las Ladera Dr"
type input "11562 Las Ladera Dr"
click at [987, 501] on form "First Name Mesho Middle Name Last Name Morrow Job Title Business Owner Date of …" at bounding box center [1258, 433] width 604 height 605
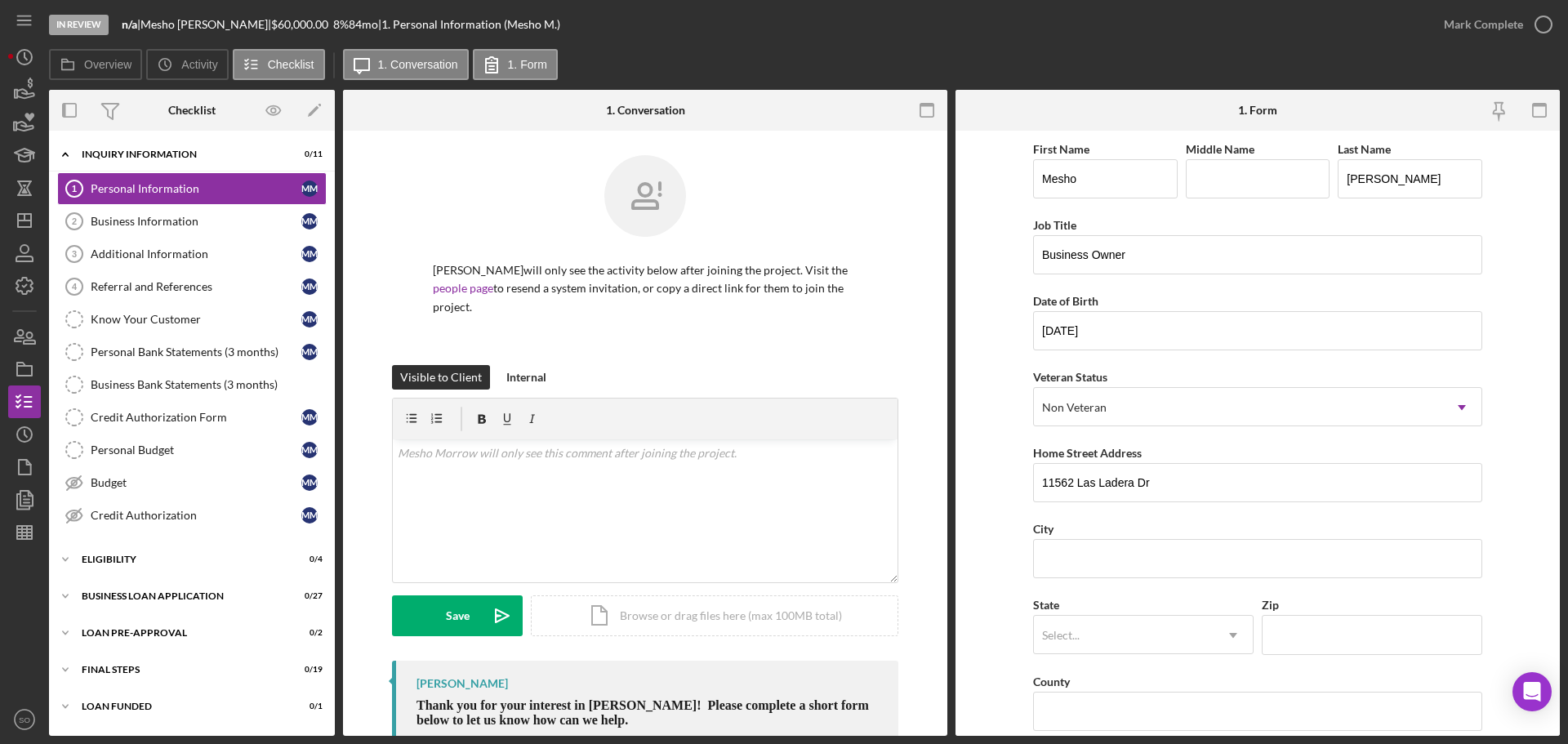
scroll to position [163, 0]
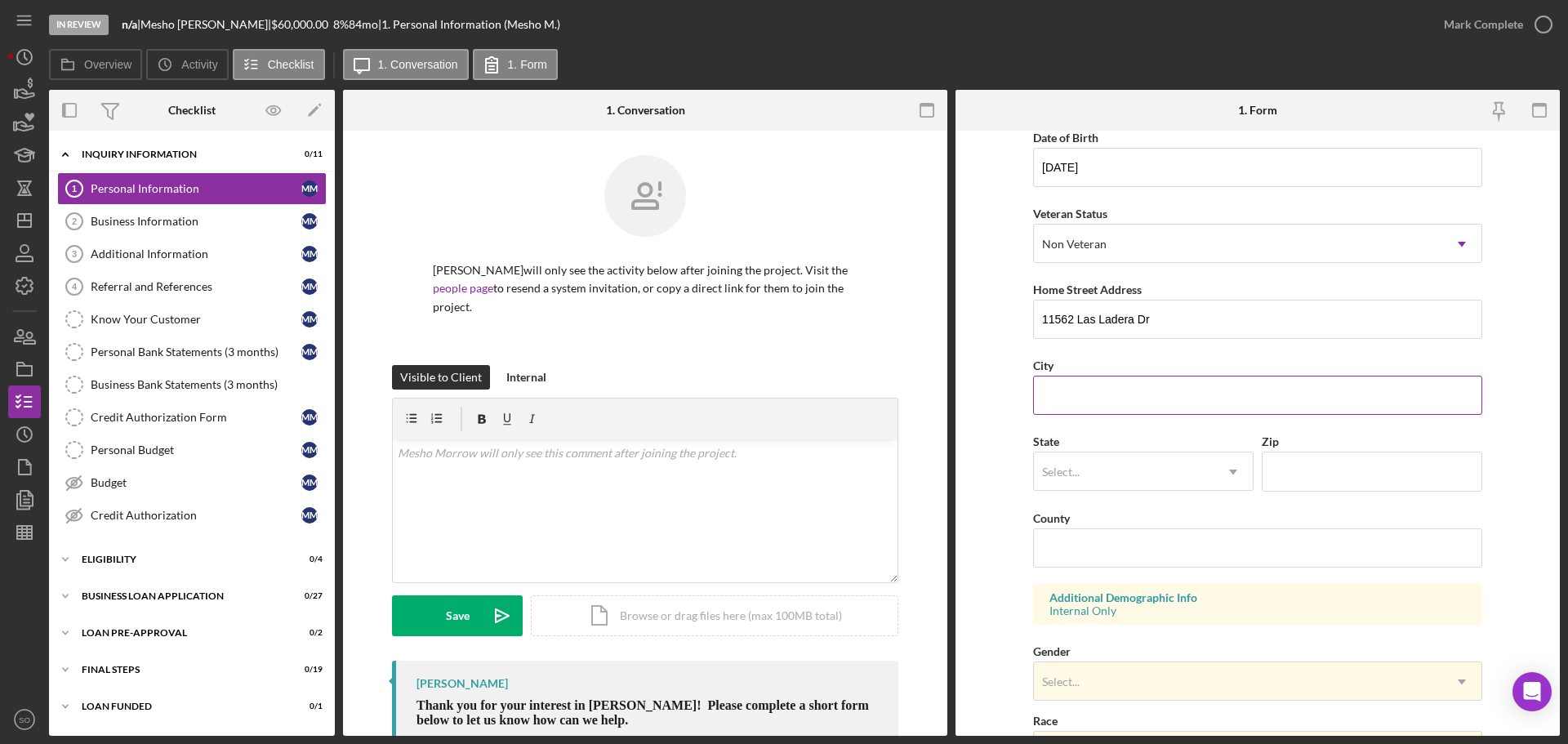
click at [1106, 394] on input "City" at bounding box center [1258, 395] width 449 height 39
paste input "Florissant"
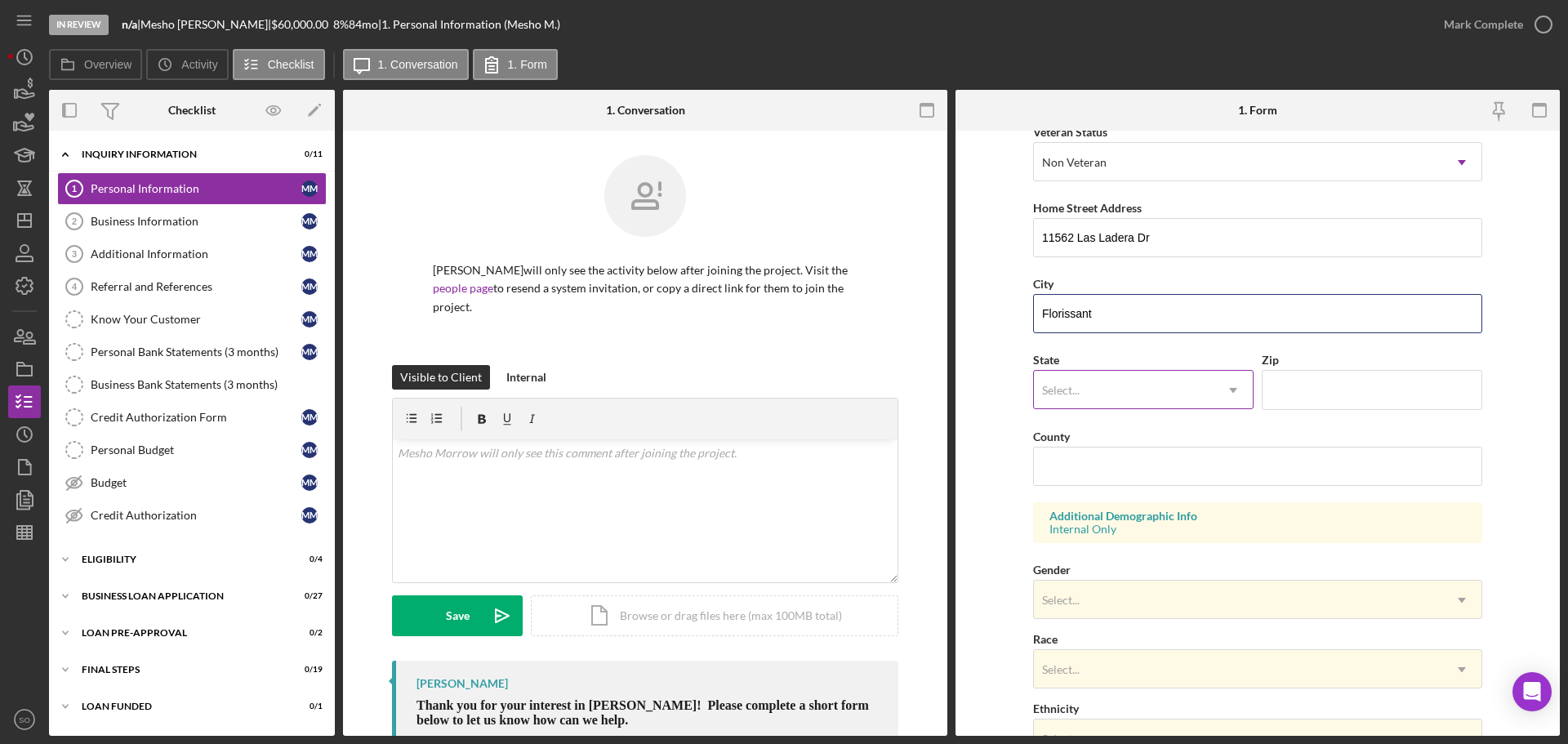
type input "Florissant"
click at [1088, 401] on div "Select..." at bounding box center [1123, 390] width 180 height 37
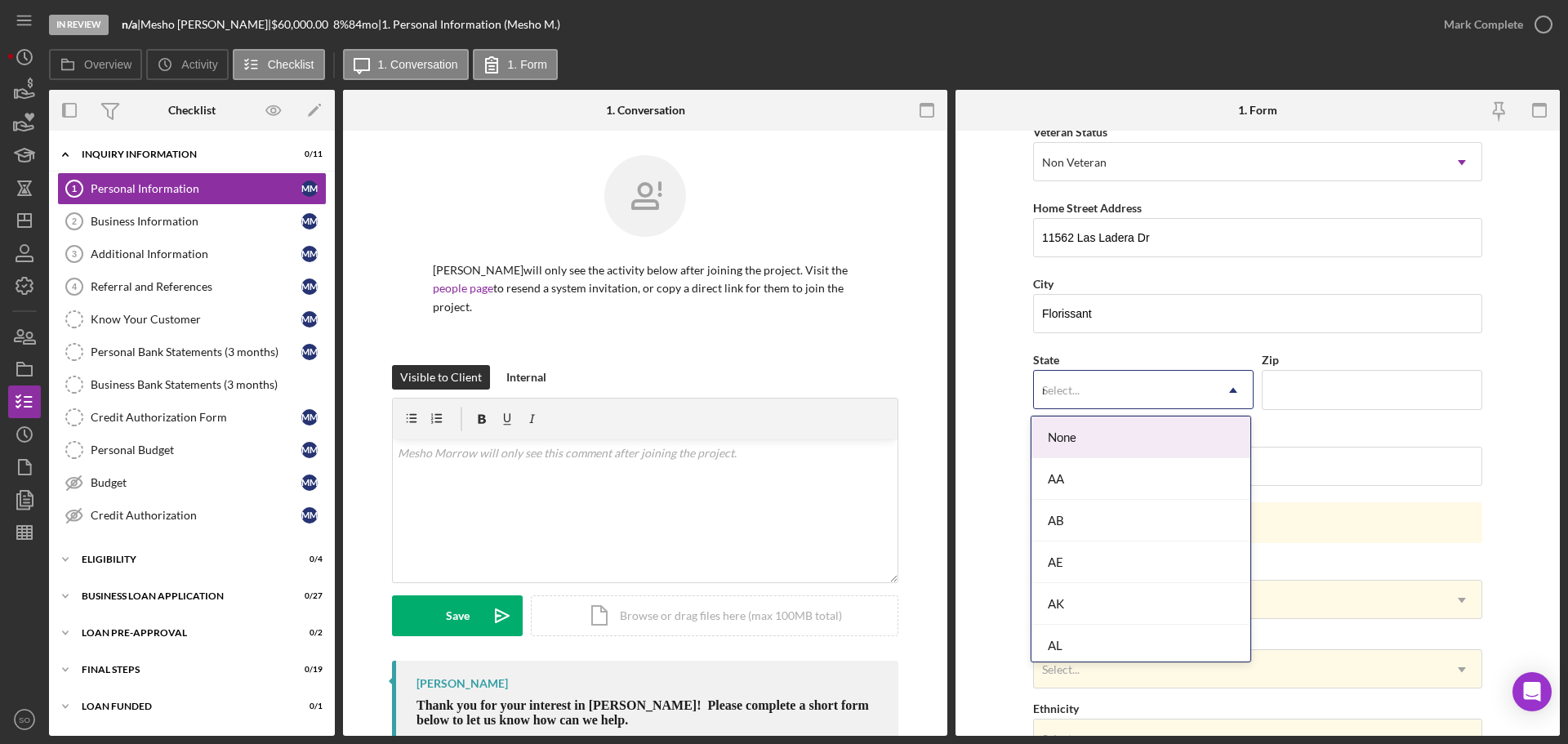
type input "mo"
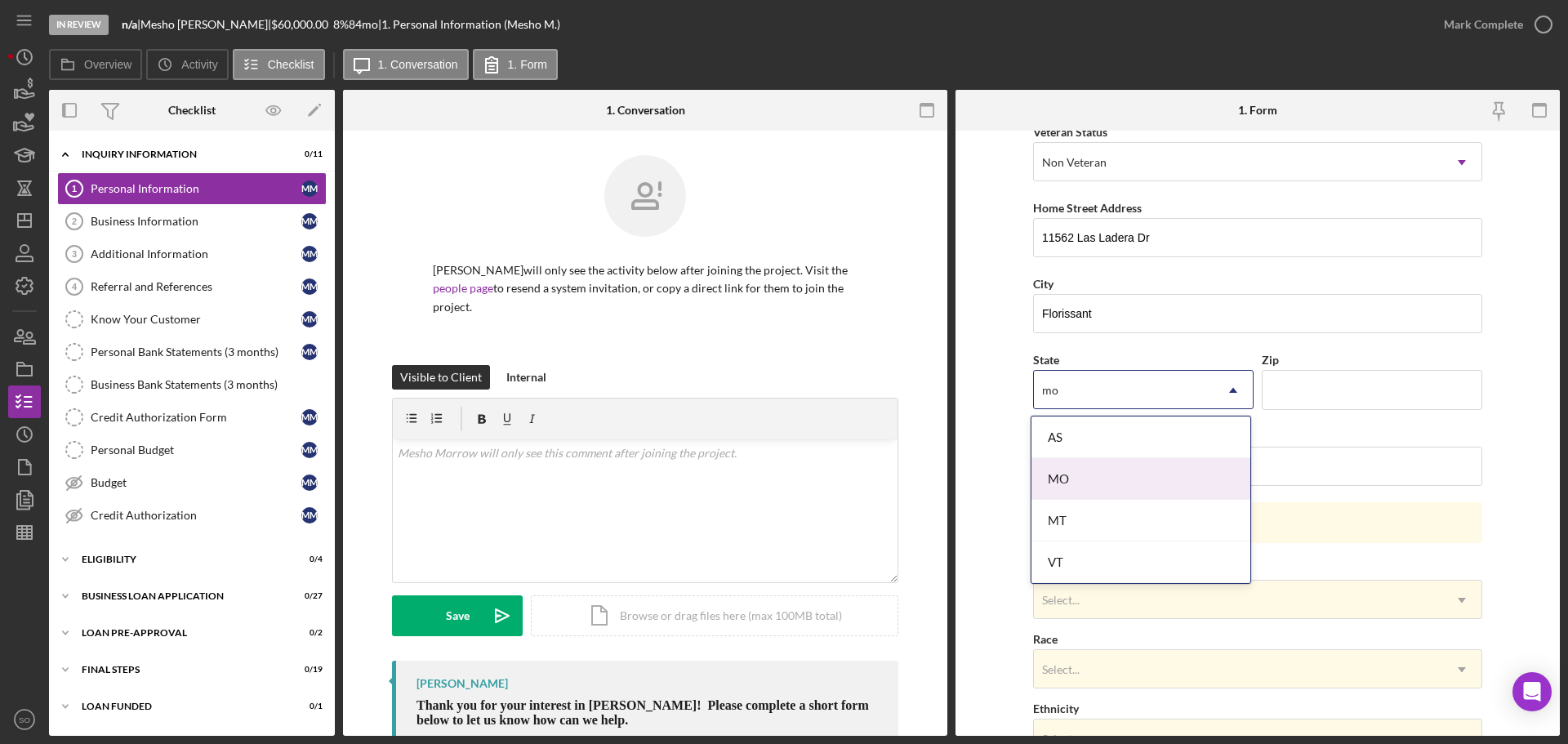
click at [1100, 471] on div "MO" at bounding box center [1141, 479] width 219 height 41
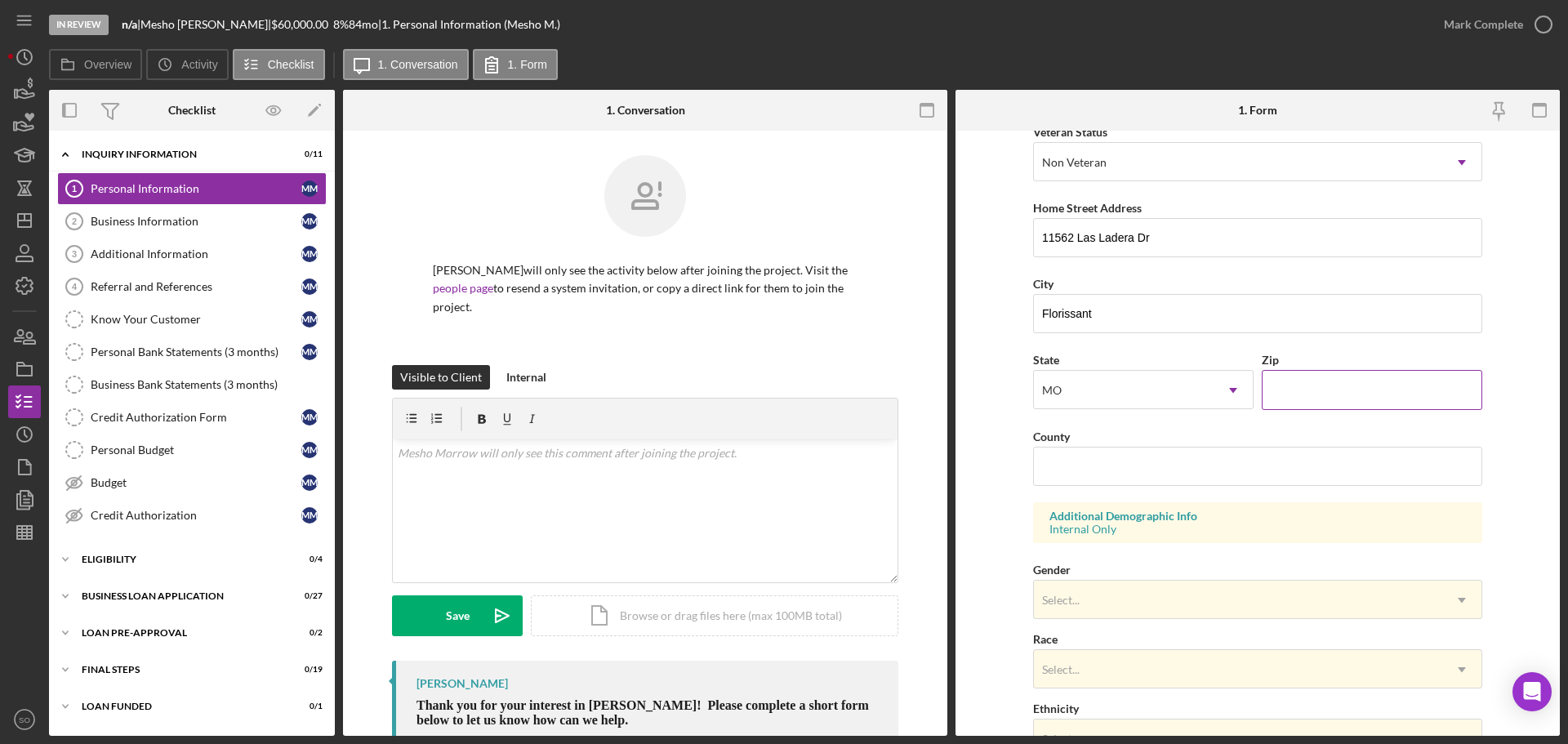
click at [1305, 392] on input "Zip" at bounding box center [1372, 390] width 220 height 39
type input "63033"
click at [1230, 478] on input "County" at bounding box center [1258, 467] width 449 height 39
type input "[GEOGRAPHIC_DATA]"
click at [996, 530] on form "First Name Mesho Middle Name Last Name Morrow Job Title Business Owner Date of …" at bounding box center [1258, 433] width 604 height 605
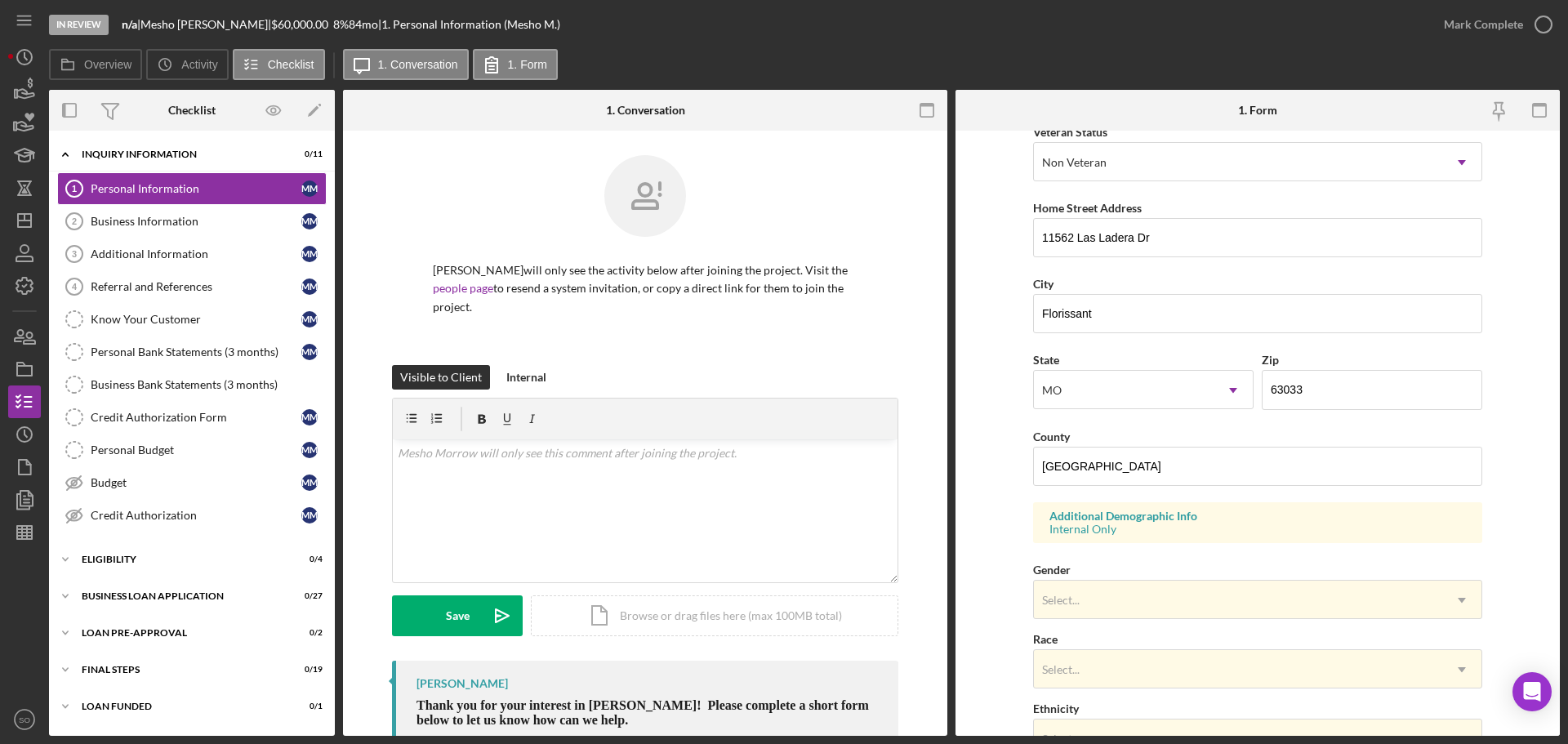
scroll to position [409, 0]
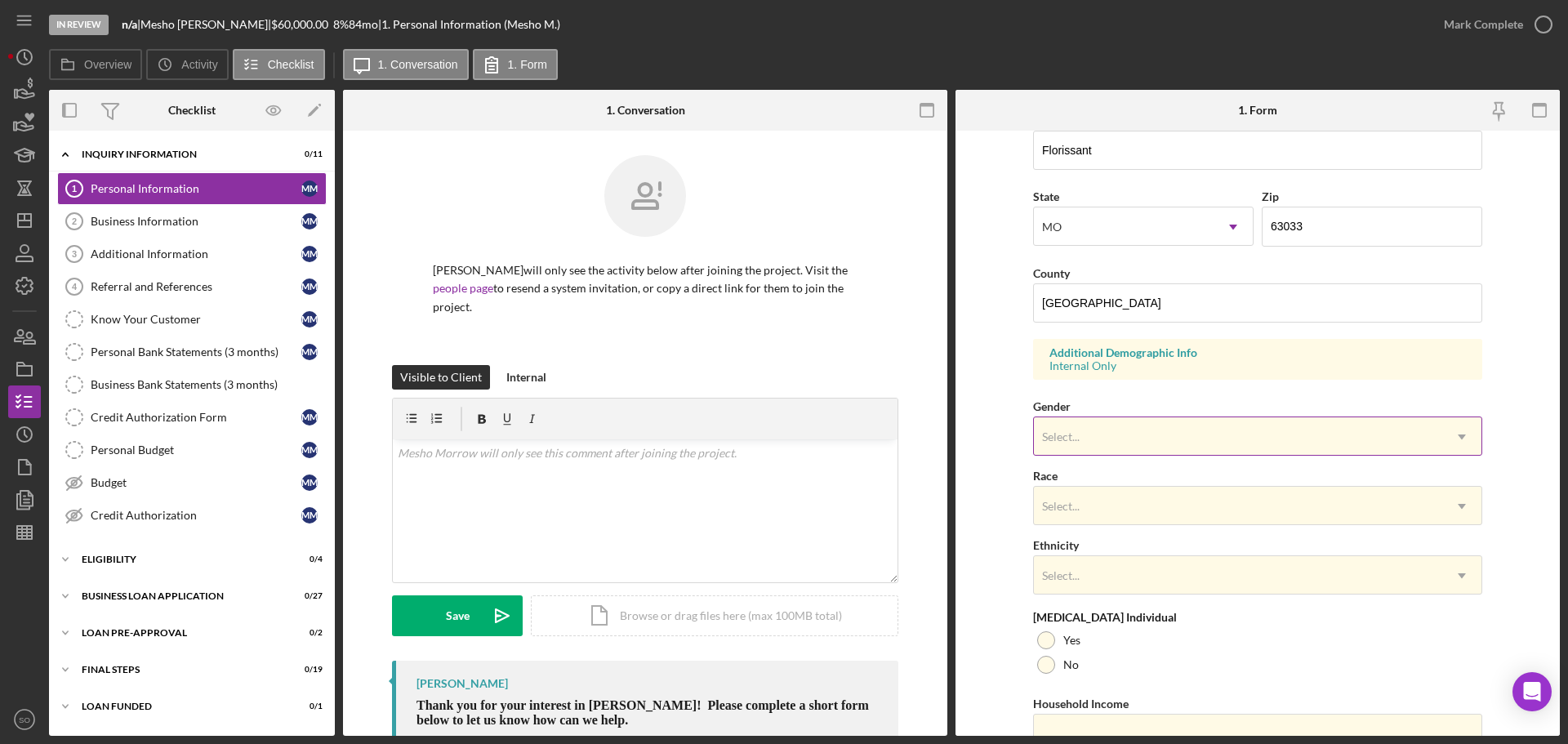
click at [1113, 431] on div "Select..." at bounding box center [1238, 437] width 409 height 37
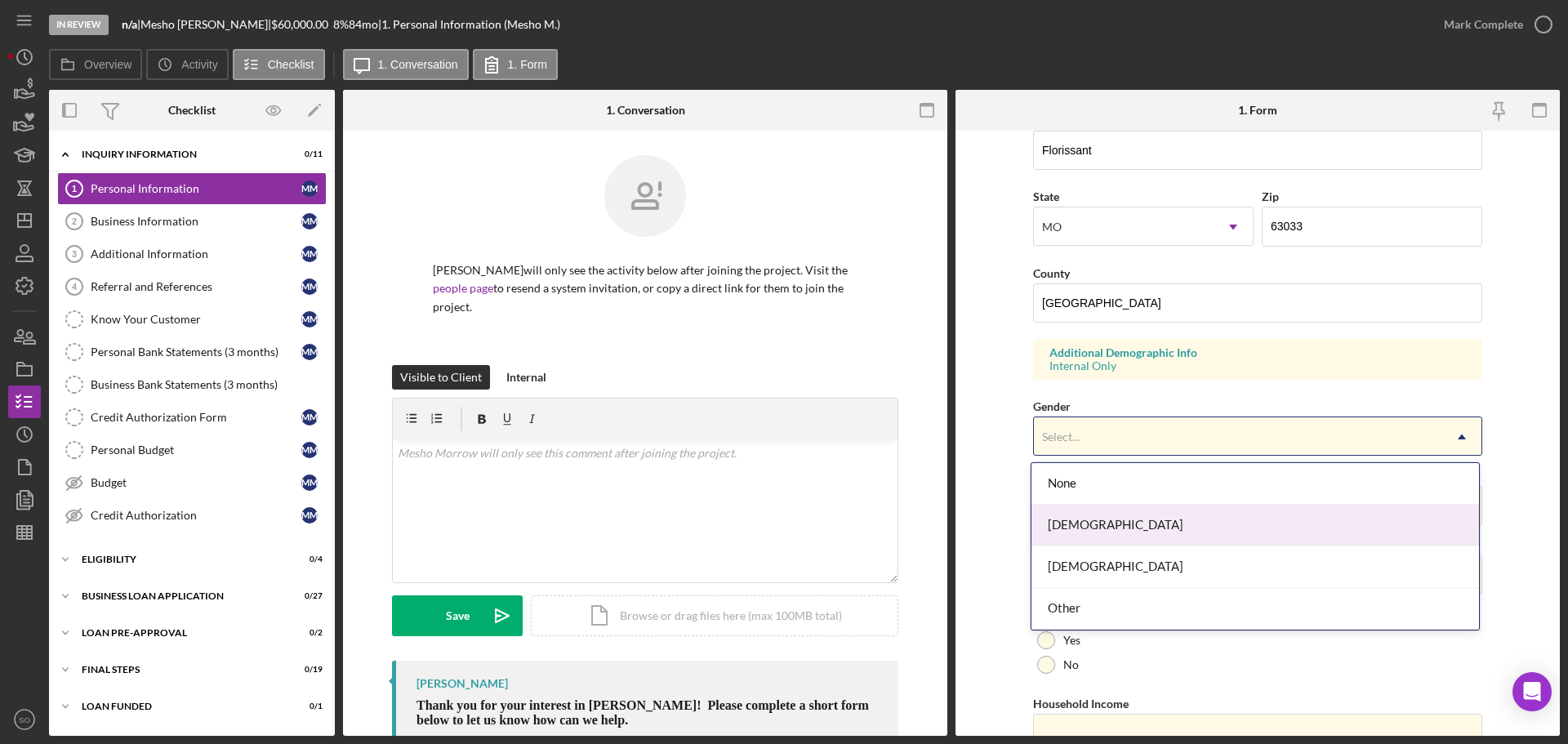
drag, startPoint x: 1124, startPoint y: 516, endPoint x: 1128, endPoint y: 531, distance: 15.5
click at [1124, 517] on div "Female" at bounding box center [1256, 526] width 448 height 41
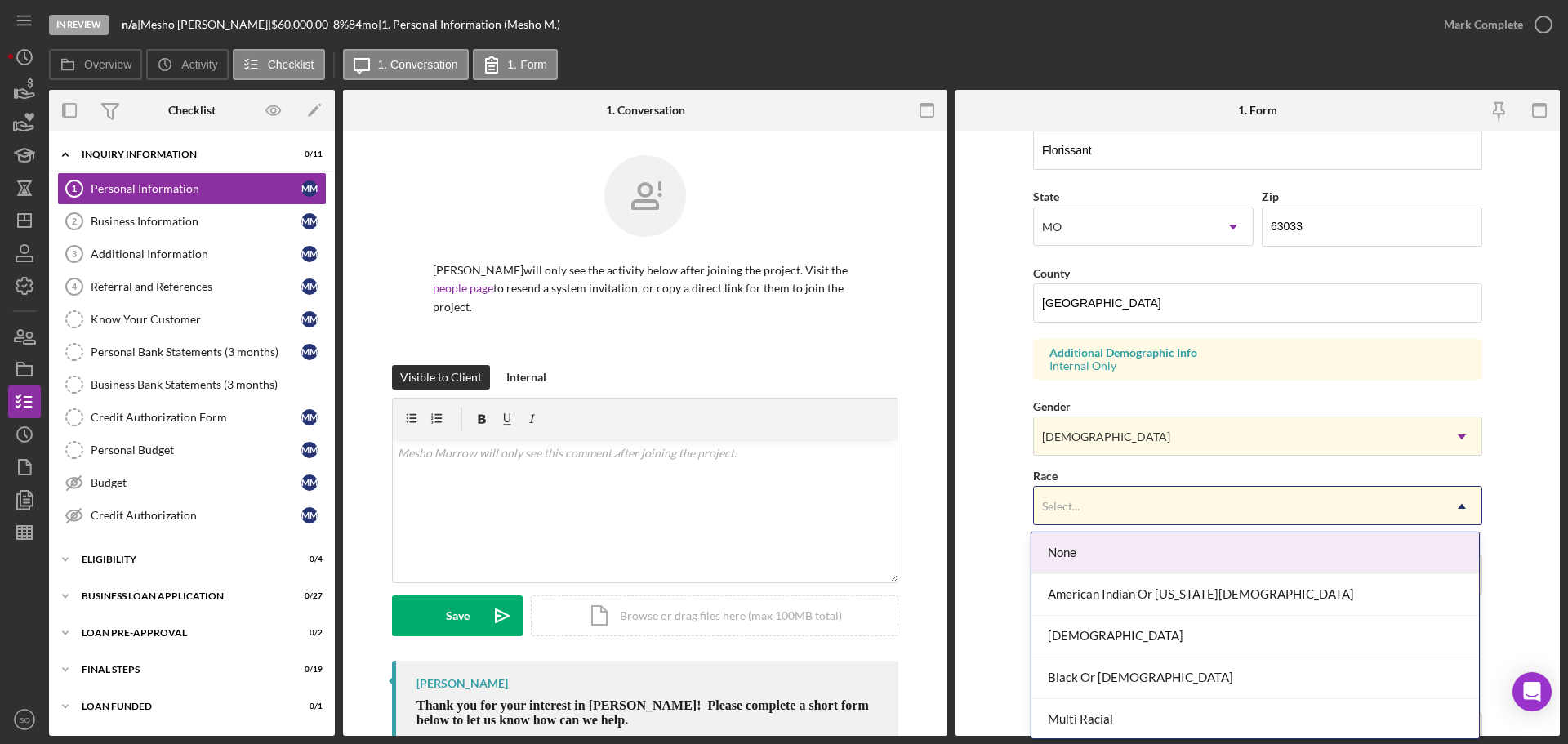
click at [1128, 512] on div "Select..." at bounding box center [1238, 506] width 409 height 37
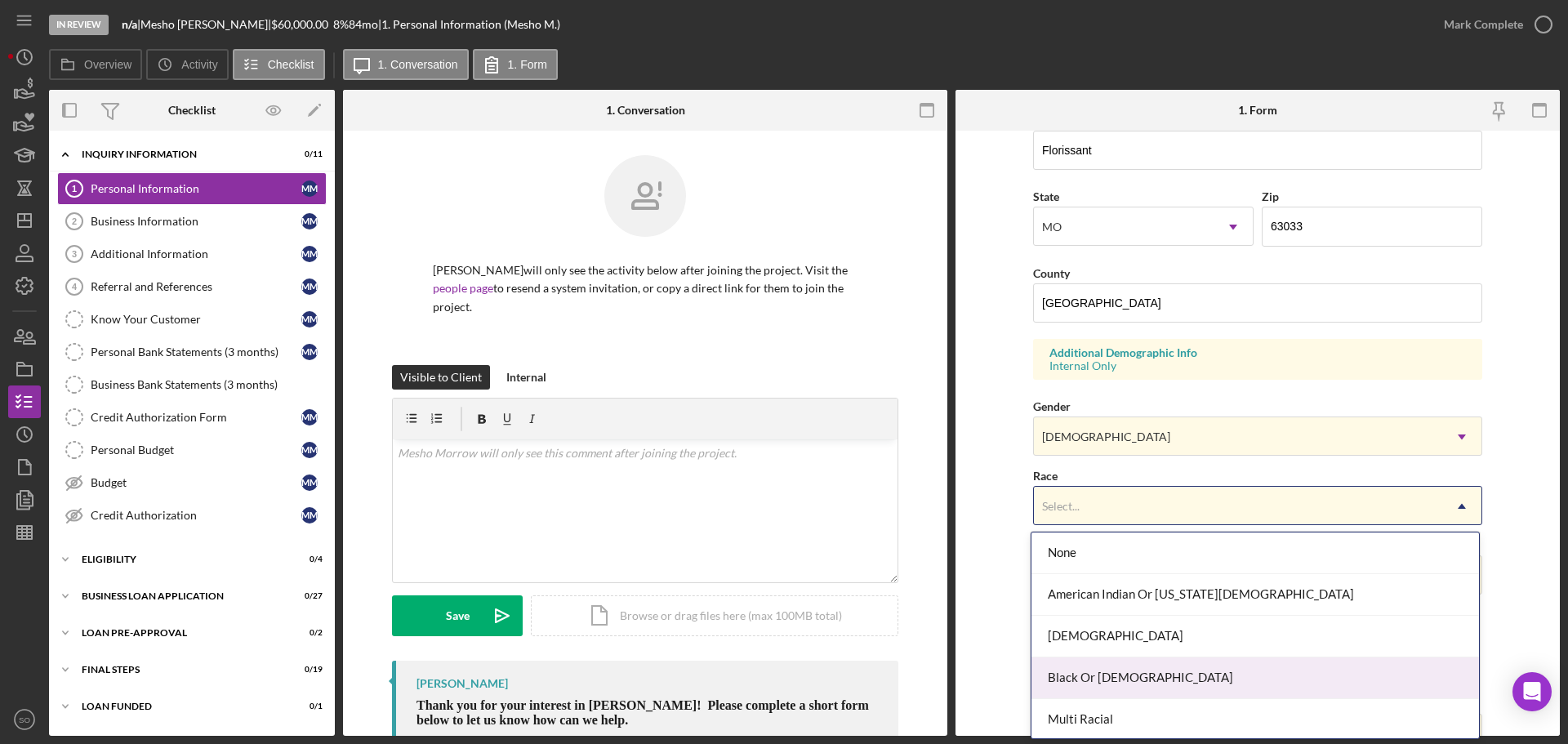
click at [1133, 671] on div "Black Or [DEMOGRAPHIC_DATA]" at bounding box center [1256, 678] width 448 height 41
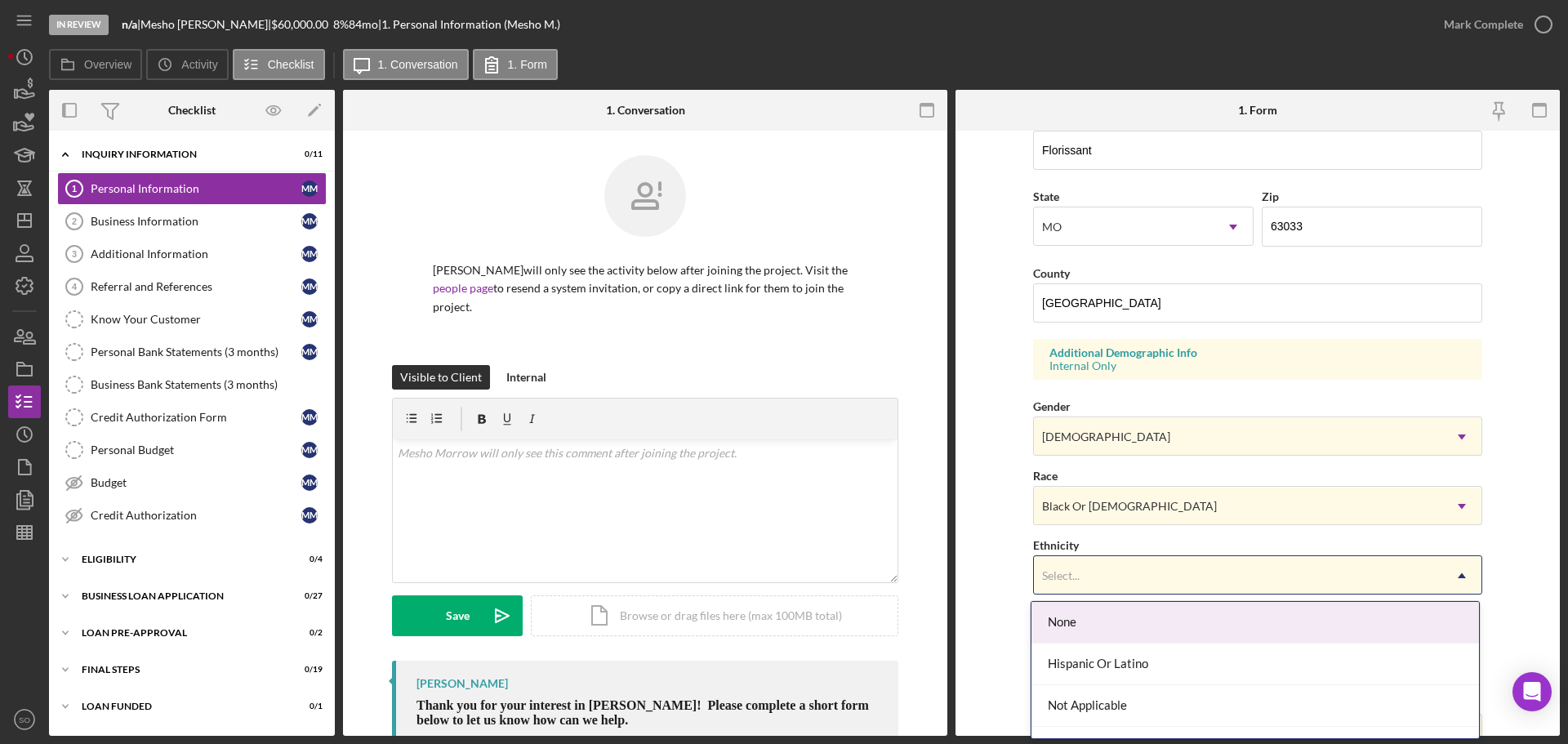
click at [1160, 580] on div "Select..." at bounding box center [1238, 576] width 409 height 37
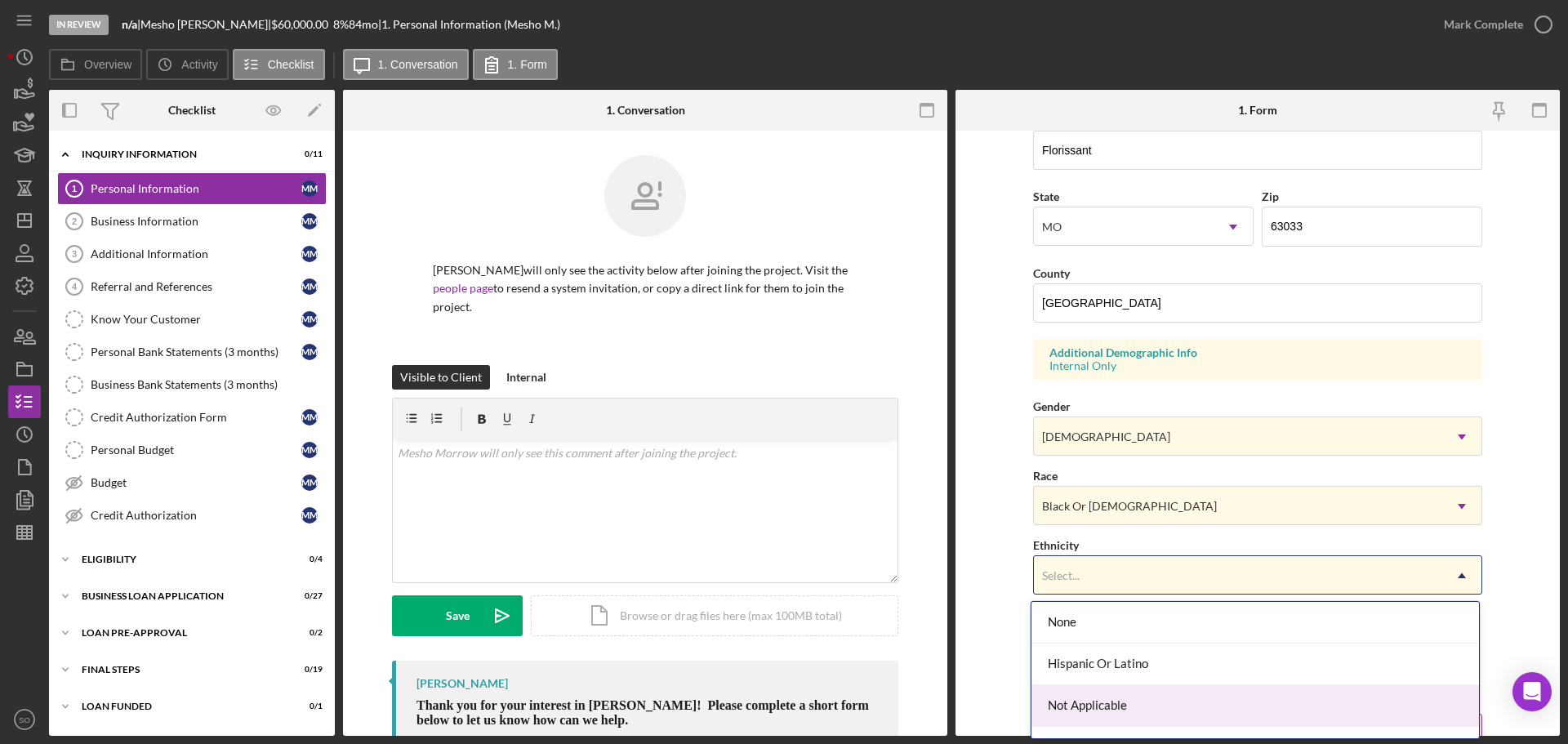
click at [1165, 699] on div "Not Applicable" at bounding box center [1256, 706] width 448 height 41
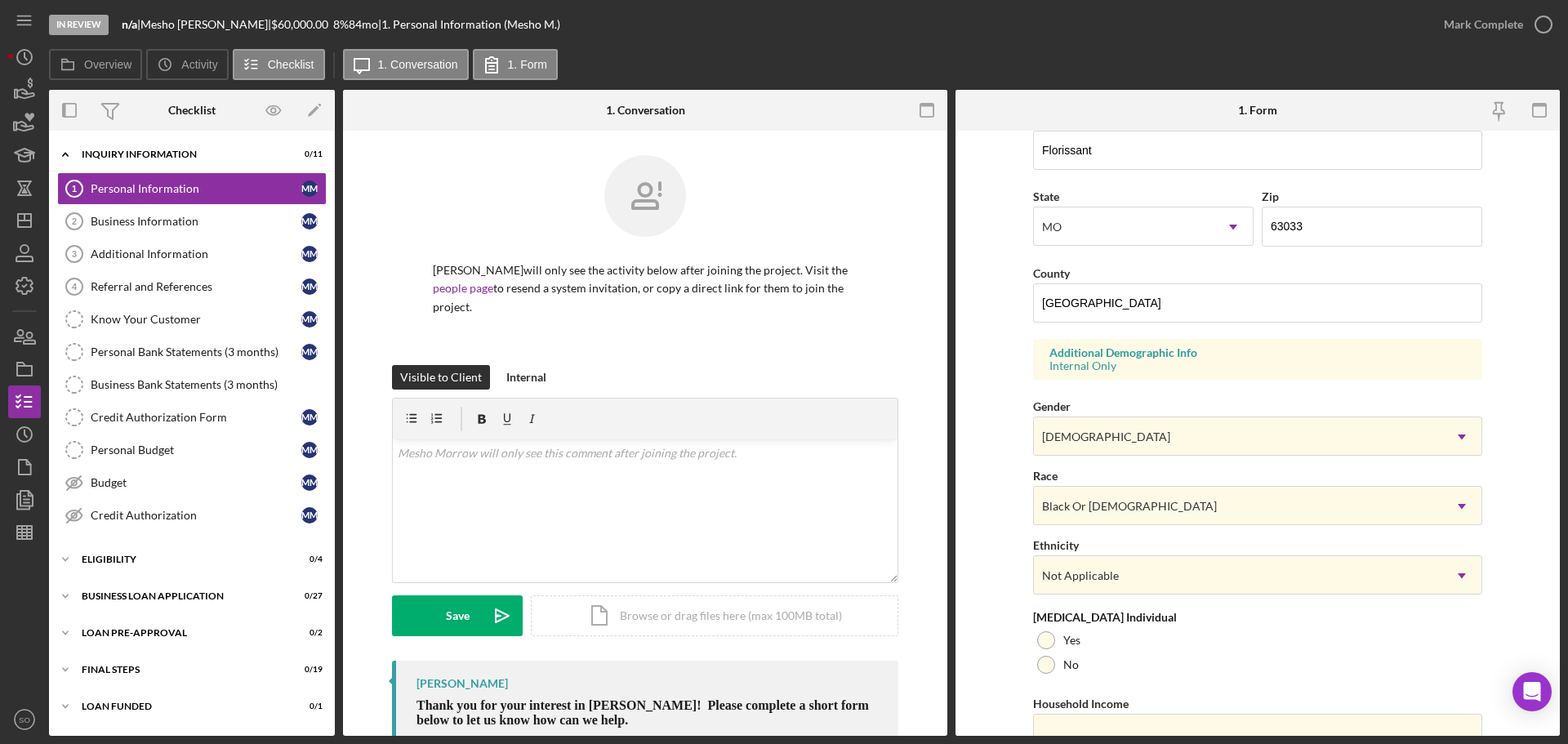
scroll to position [486, 0]
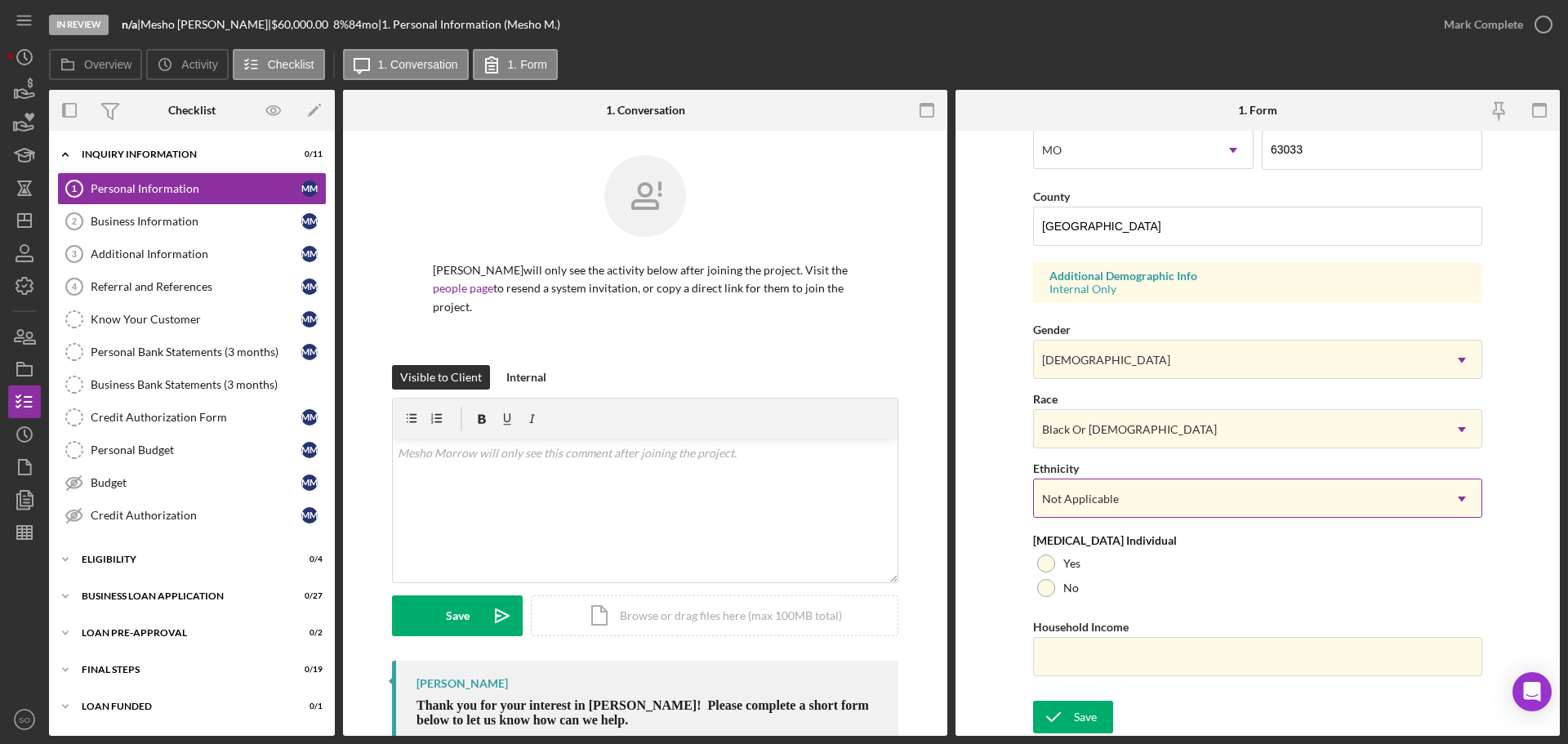
click at [1136, 498] on div "Not Applicable" at bounding box center [1238, 499] width 409 height 37
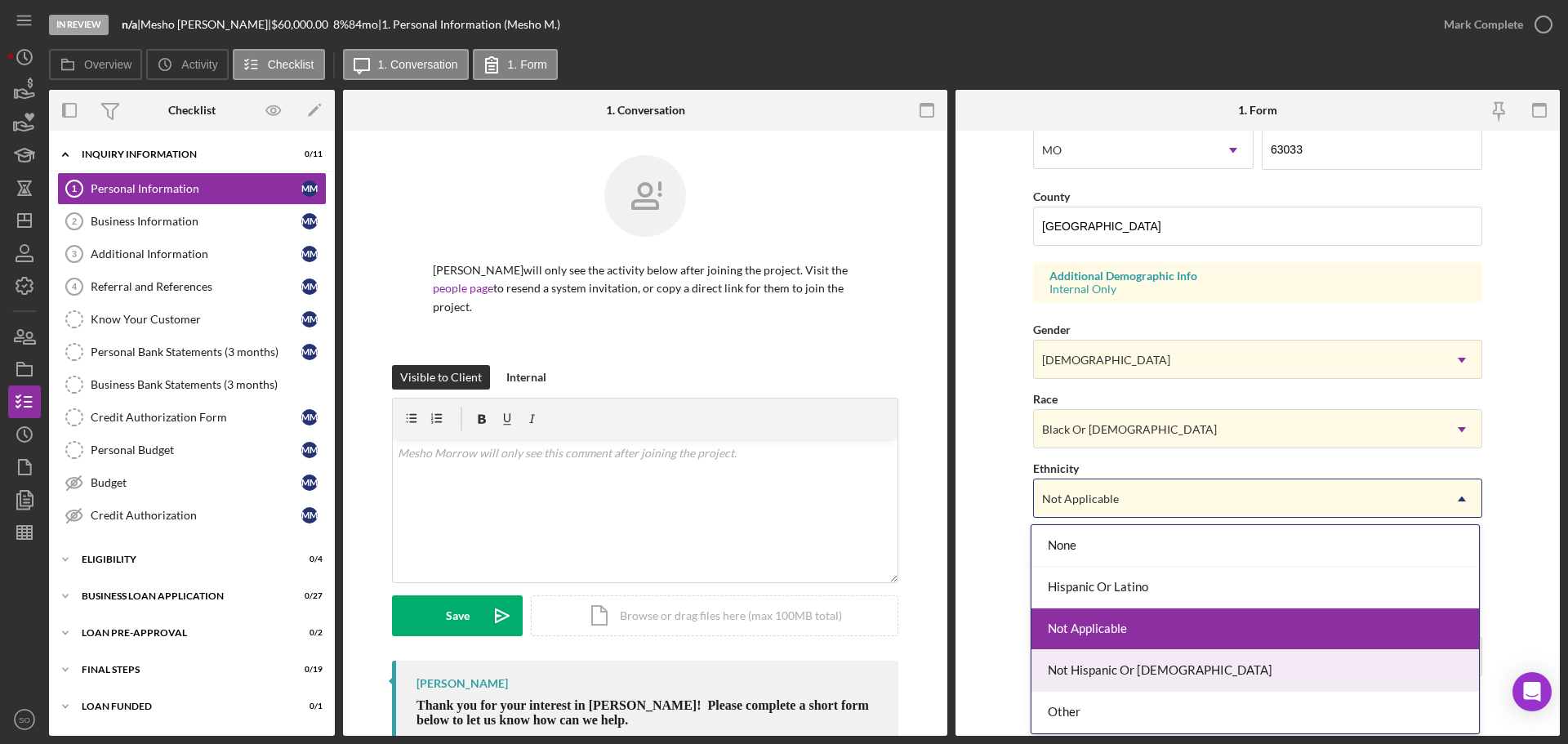
click at [1115, 667] on div "Not Hispanic Or [DEMOGRAPHIC_DATA]" at bounding box center [1256, 671] width 448 height 41
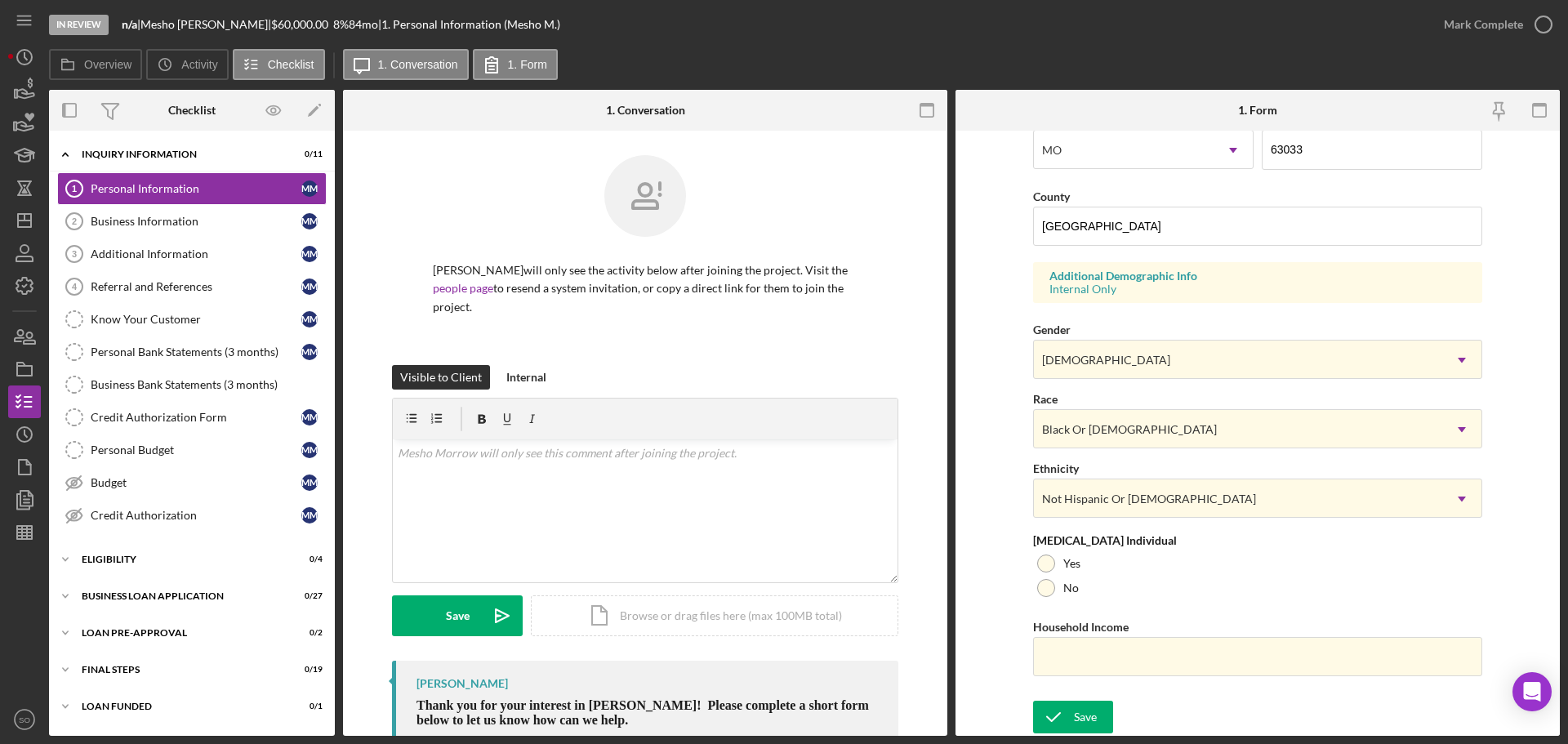
click at [958, 626] on form "First Name Mesho Middle Name Last Name Morrow Job Title Business Owner Date of …" at bounding box center [1258, 433] width 604 height 605
click at [1040, 586] on div at bounding box center [1046, 588] width 18 height 18
click at [1095, 651] on input "Household Income" at bounding box center [1258, 657] width 449 height 39
type input "$60,000"
click at [1090, 723] on div "Save" at bounding box center [1085, 716] width 23 height 32
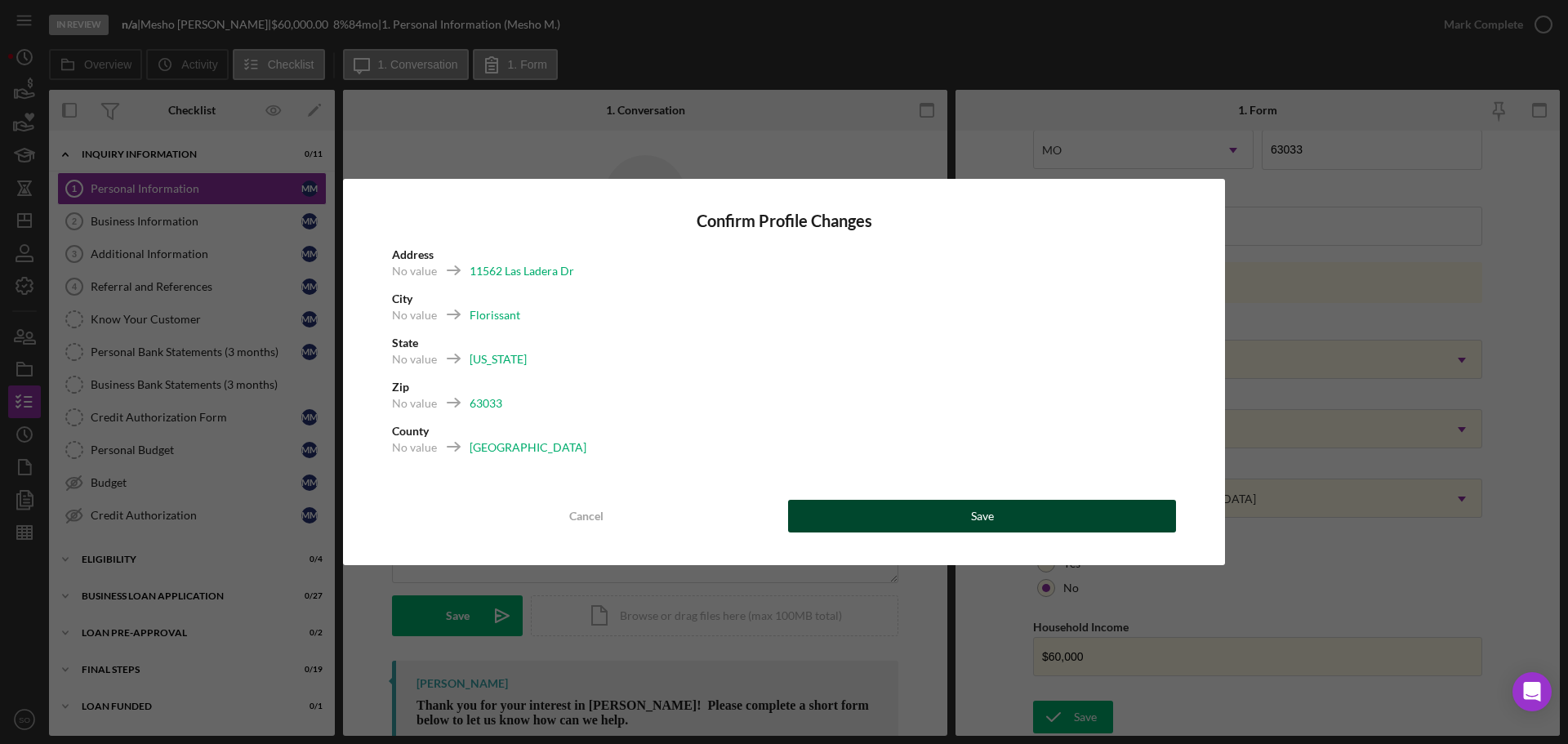
click at [950, 518] on button "Save" at bounding box center [981, 516] width 388 height 32
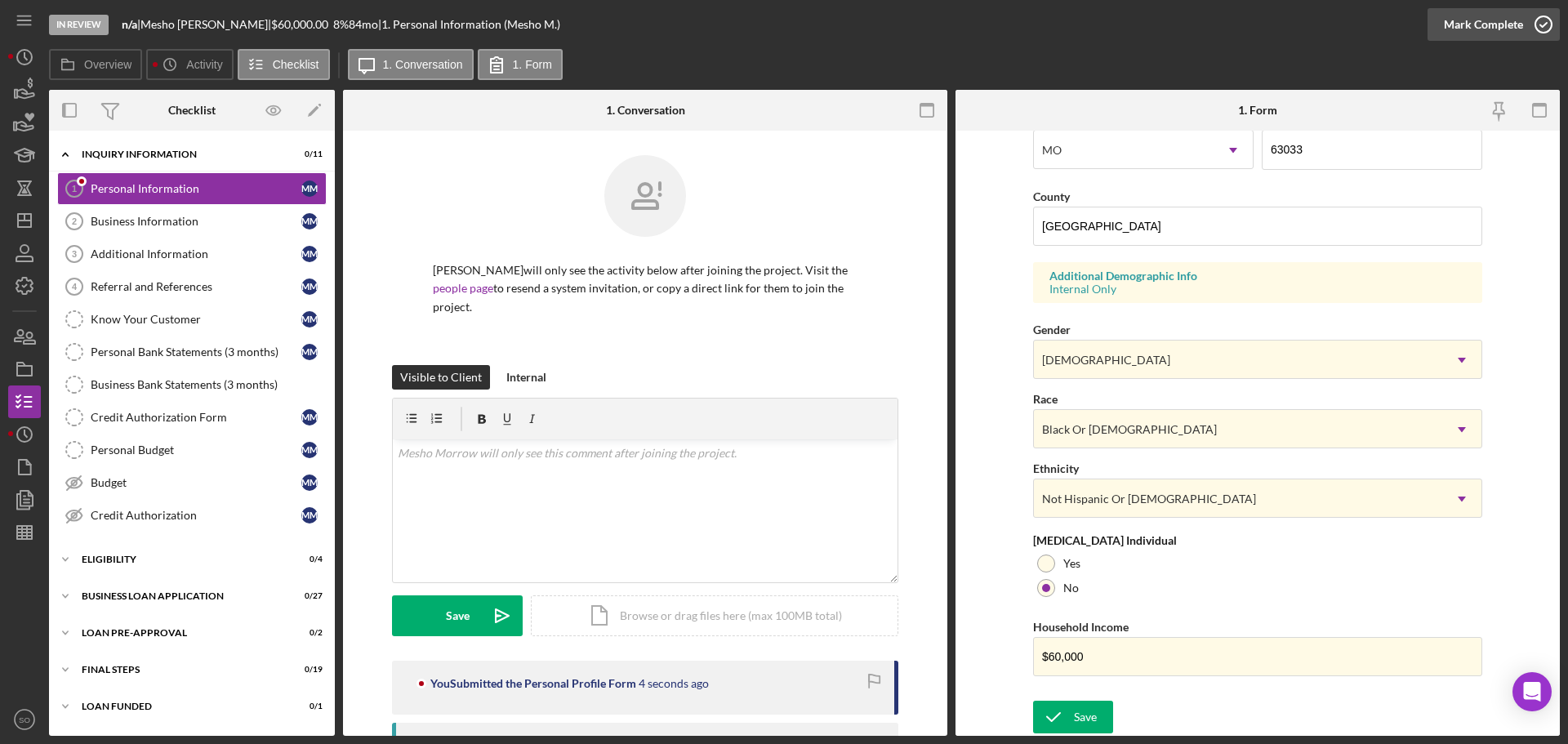
click at [1464, 27] on div "Mark Complete" at bounding box center [1484, 24] width 80 height 32
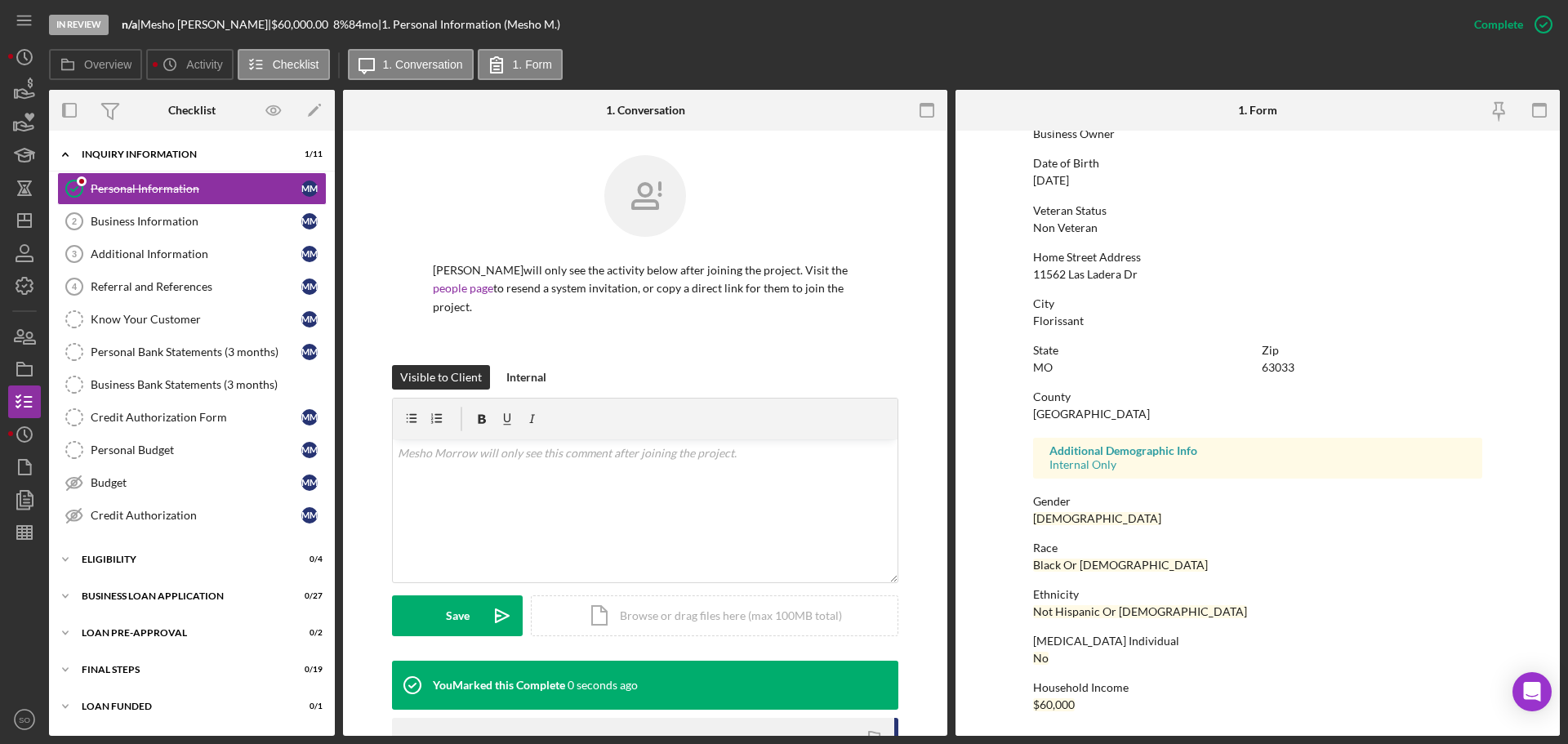
scroll to position [157, 0]
click at [27, 371] on icon "button" at bounding box center [25, 370] width 41 height 41
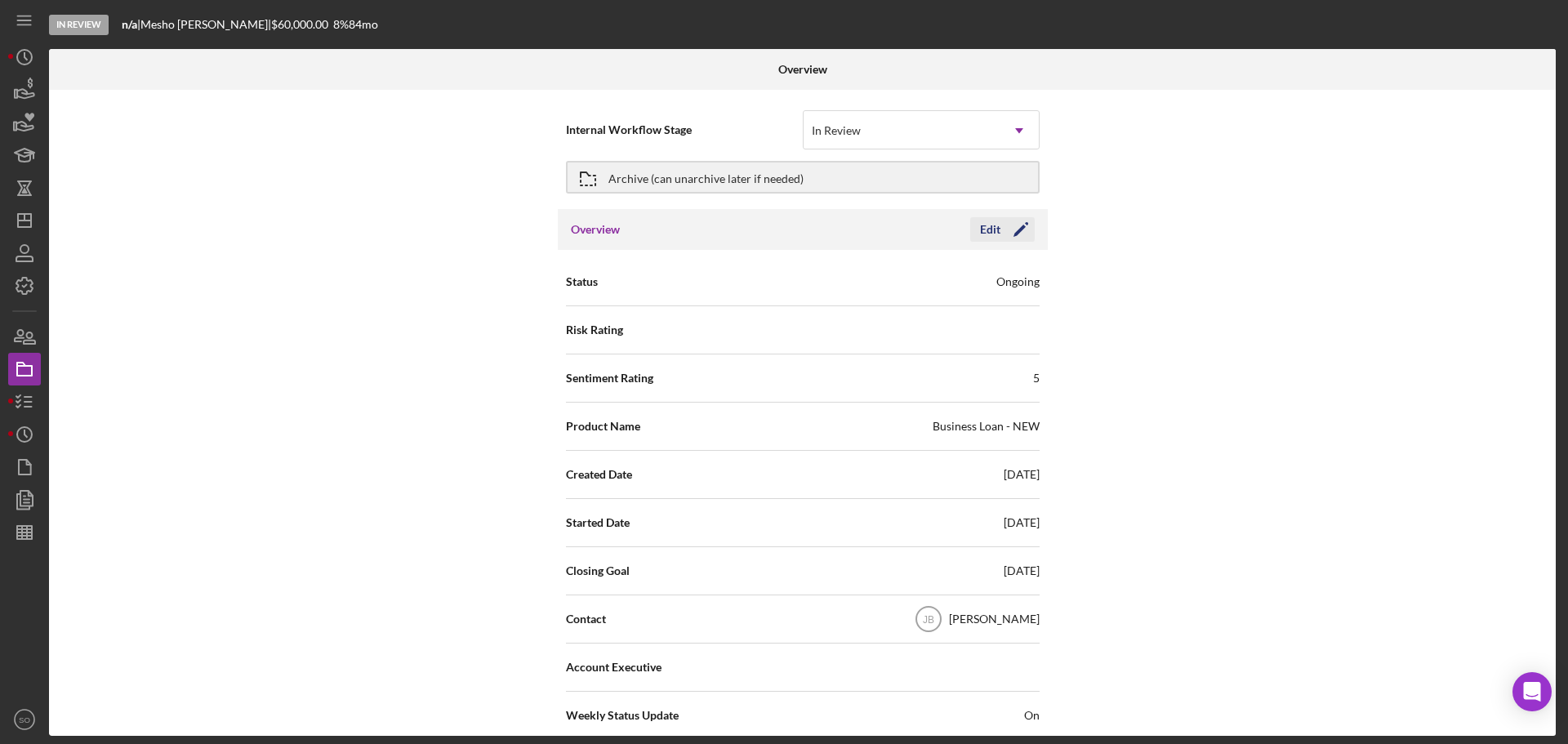
click at [1022, 239] on icon "Icon/Edit" at bounding box center [1021, 230] width 41 height 41
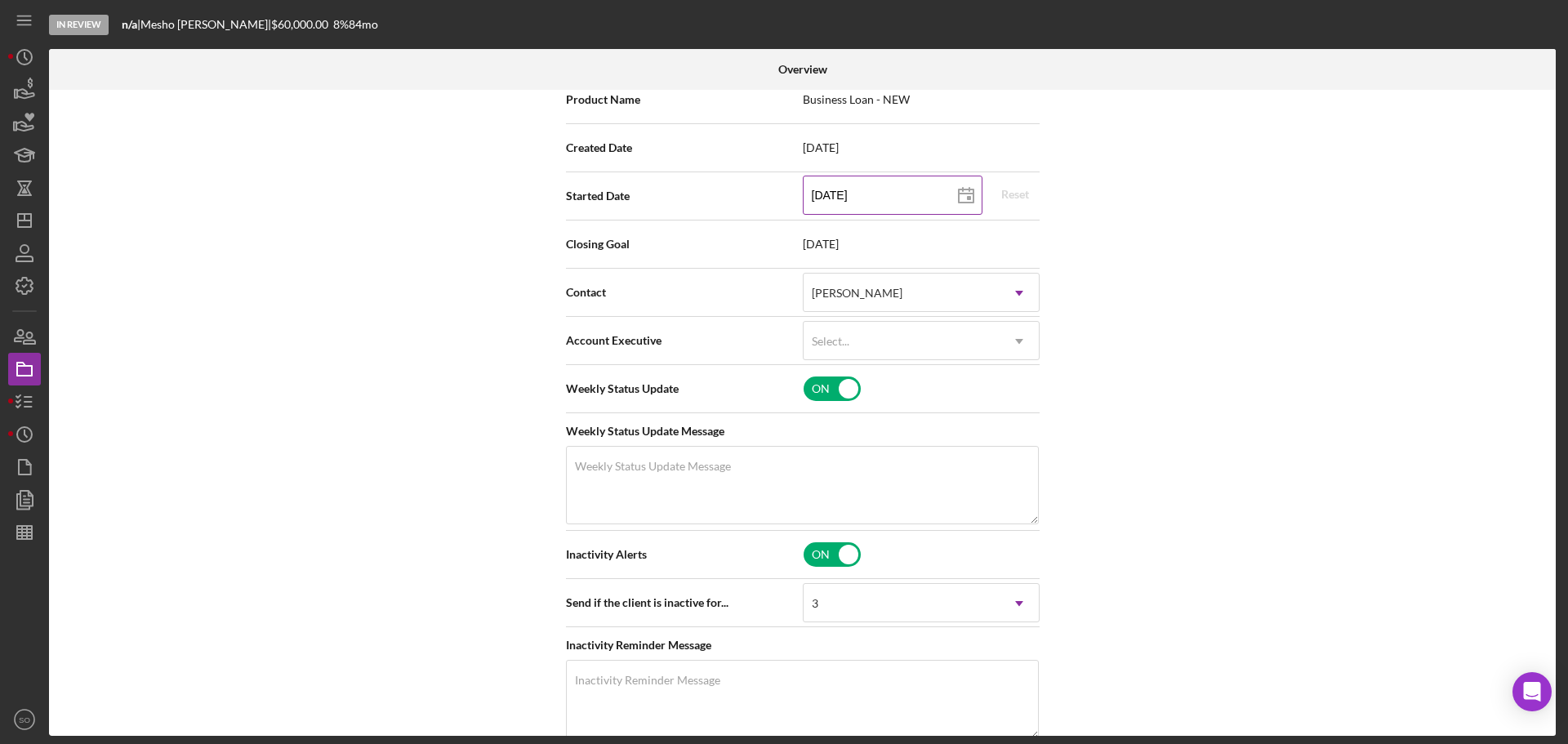
scroll to position [654, 0]
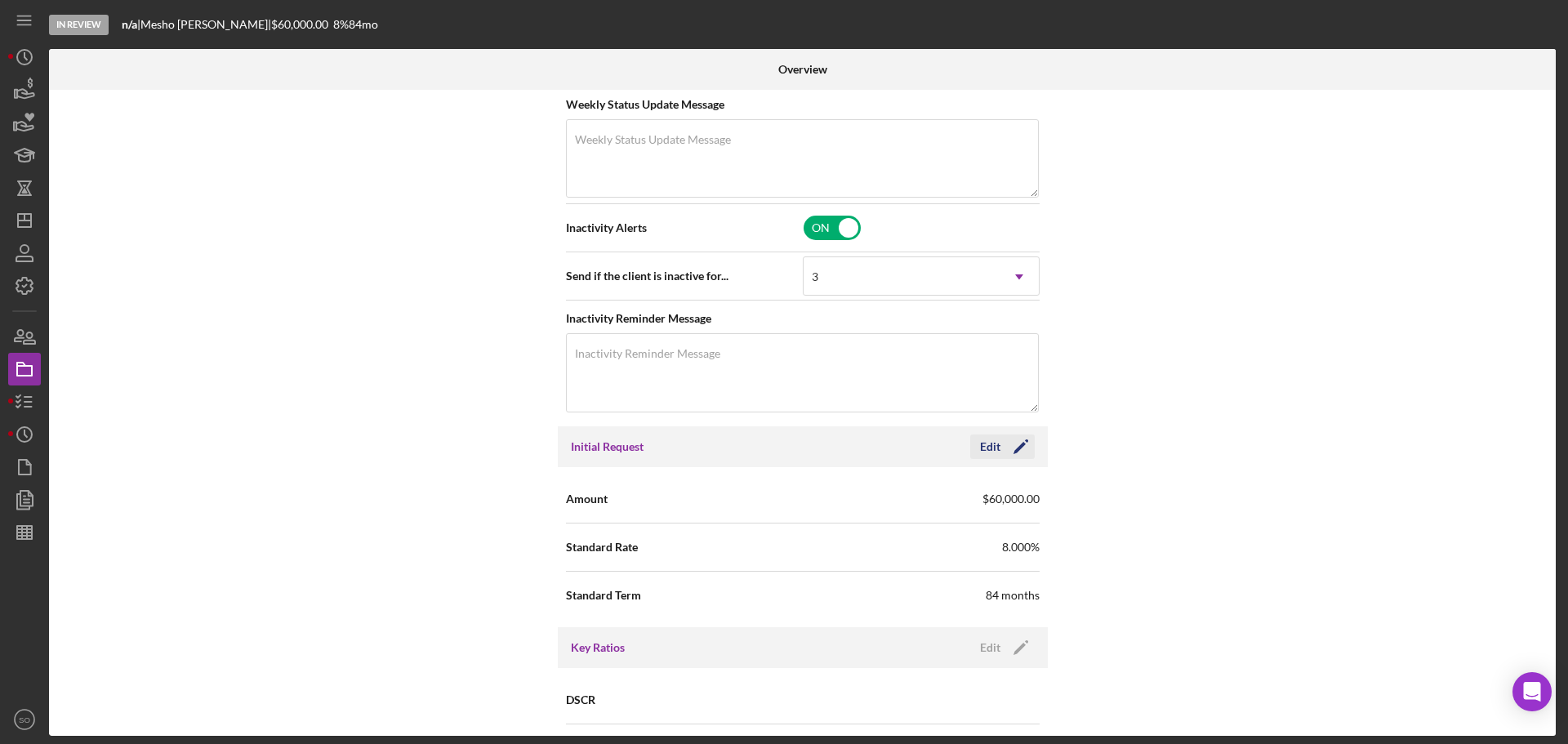
click at [1020, 449] on icon "Icon/Edit" at bounding box center [1021, 447] width 41 height 41
drag, startPoint x: 936, startPoint y: 511, endPoint x: 685, endPoint y: 492, distance: 251.7
click at [702, 505] on div "Amount $60,000" at bounding box center [803, 499] width 474 height 41
type input "$6,500"
click at [980, 443] on icon "button" at bounding box center [976, 447] width 41 height 41
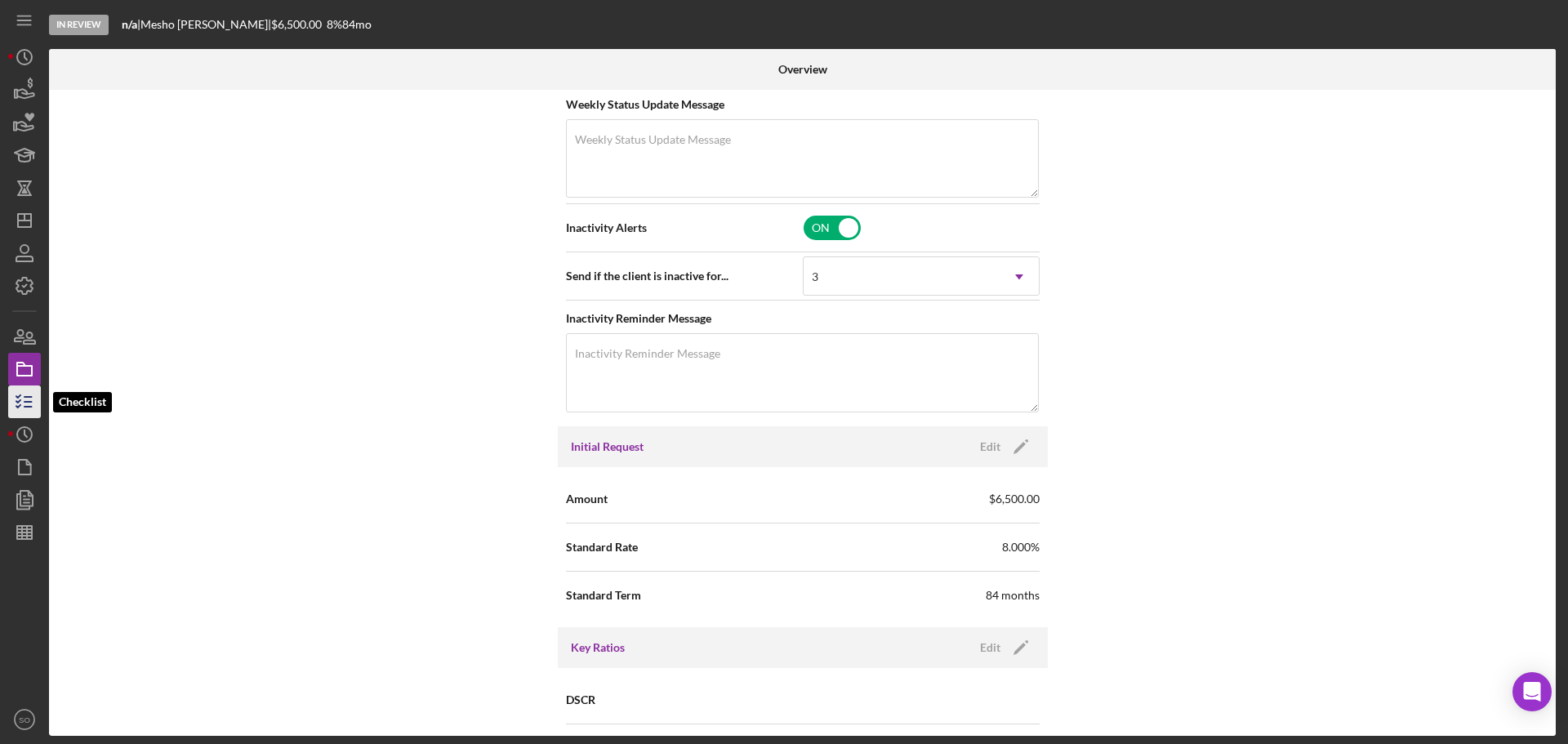
click at [27, 401] on icon "button" at bounding box center [25, 402] width 41 height 41
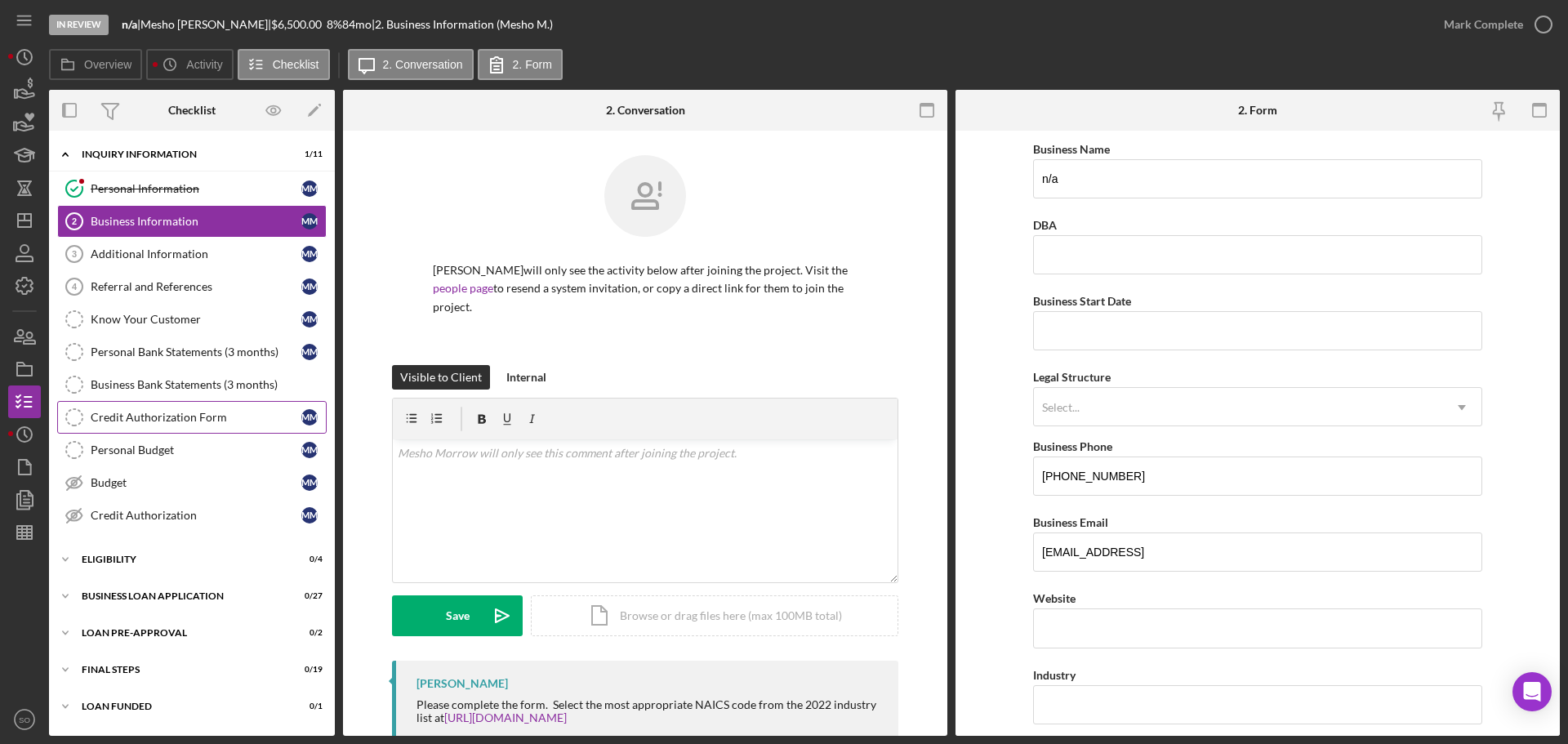
drag, startPoint x: 134, startPoint y: 417, endPoint x: 142, endPoint y: 417, distance: 8.0
click at [134, 417] on div "Credit Authorization Form" at bounding box center [196, 417] width 210 height 13
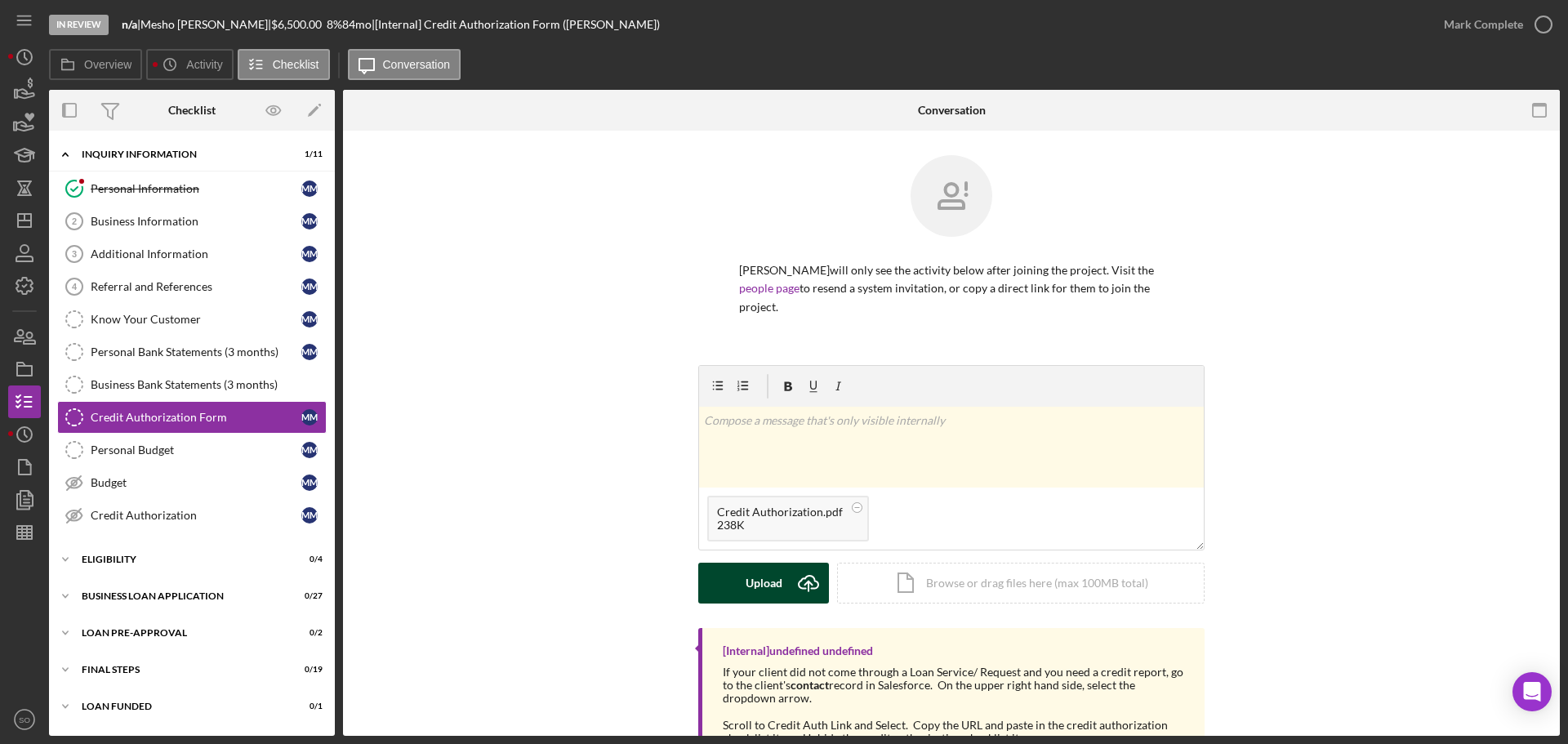
click at [746, 580] on div "Upload" at bounding box center [763, 584] width 36 height 41
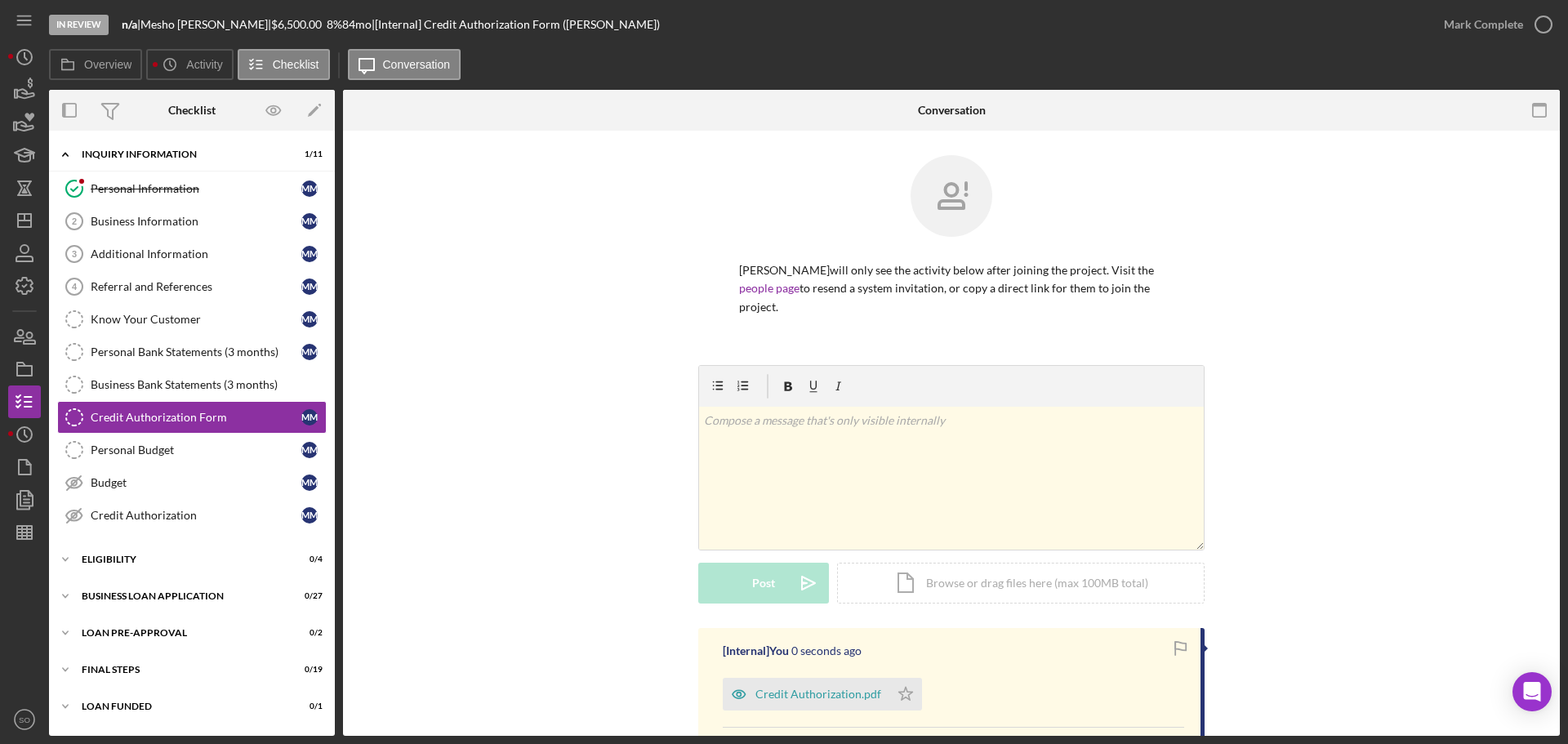
scroll to position [253, 0]
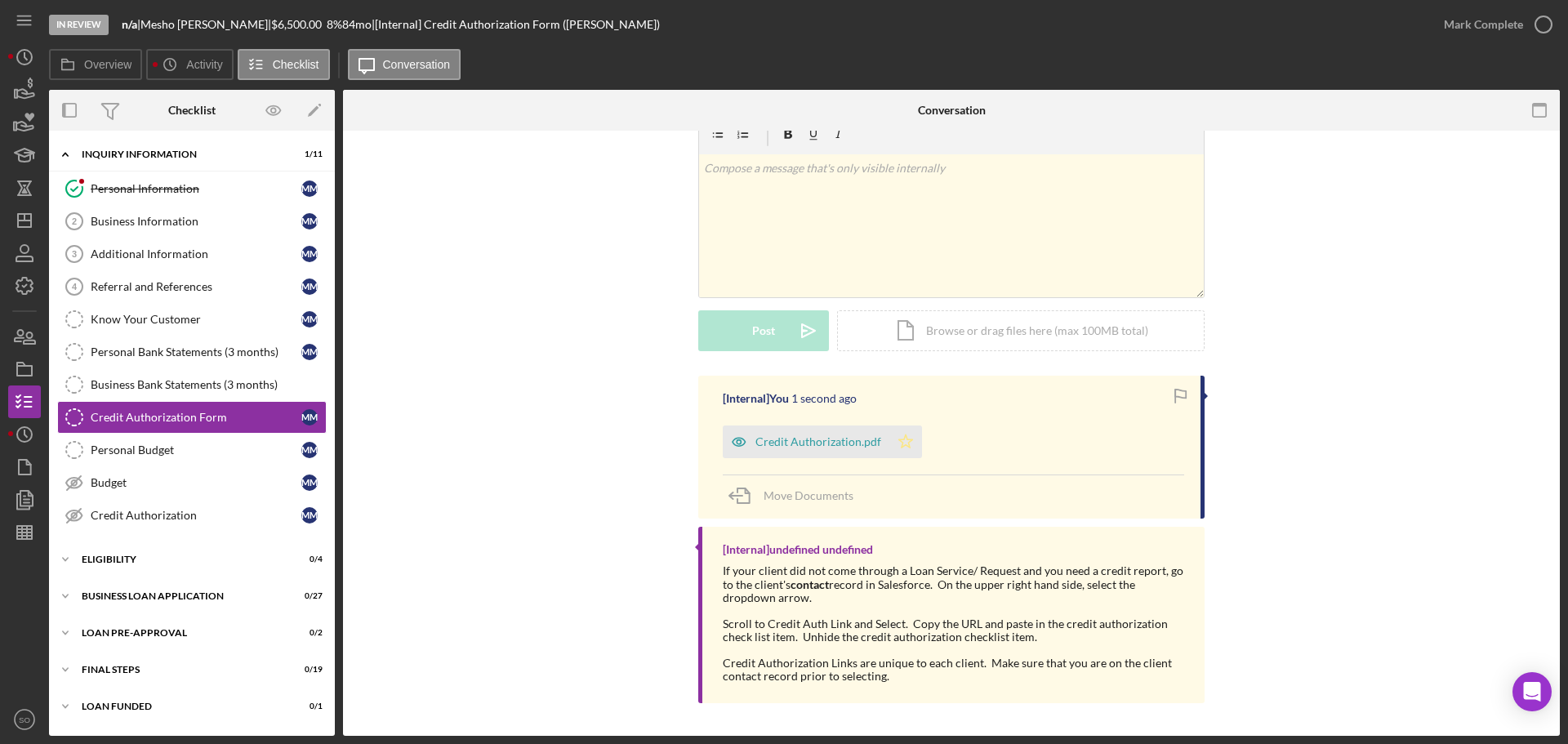
click at [904, 436] on icon "Icon/Star" at bounding box center [905, 441] width 32 height 32
click at [1444, 32] on button "Mark Complete" at bounding box center [1493, 24] width 133 height 32
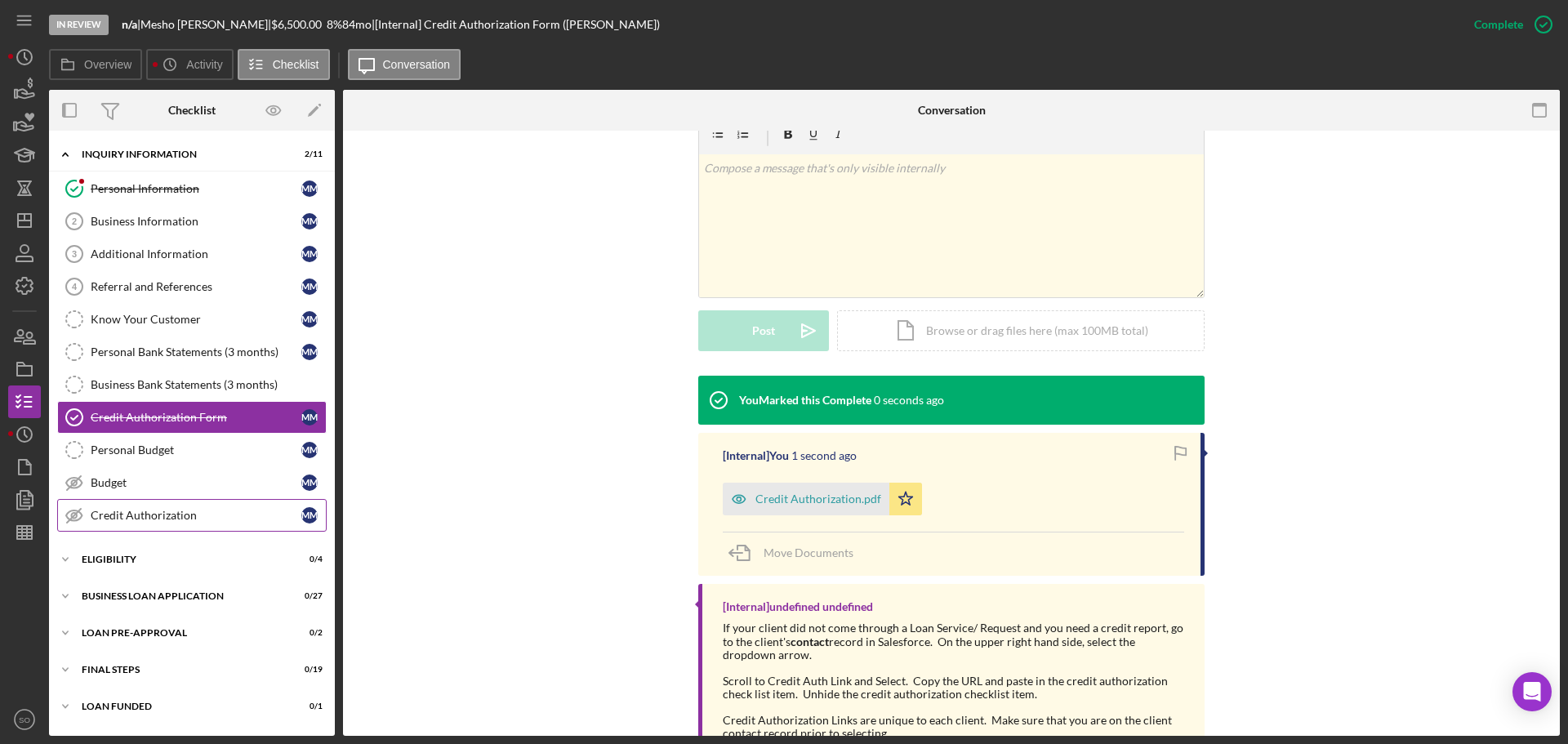
click at [207, 518] on div "Credit Authorization" at bounding box center [196, 515] width 210 height 13
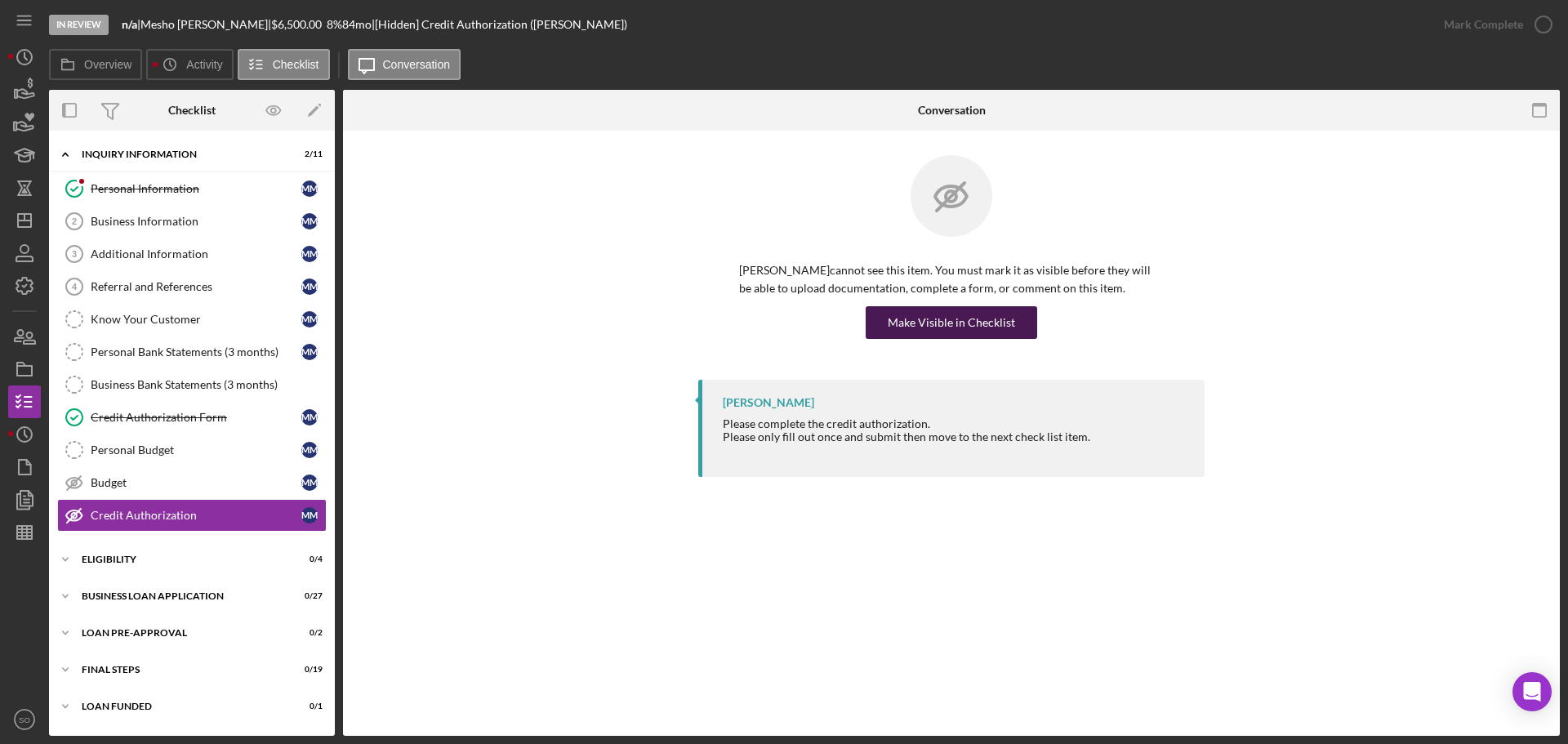
click at [917, 318] on div "Make Visible in Checklist" at bounding box center [952, 322] width 128 height 32
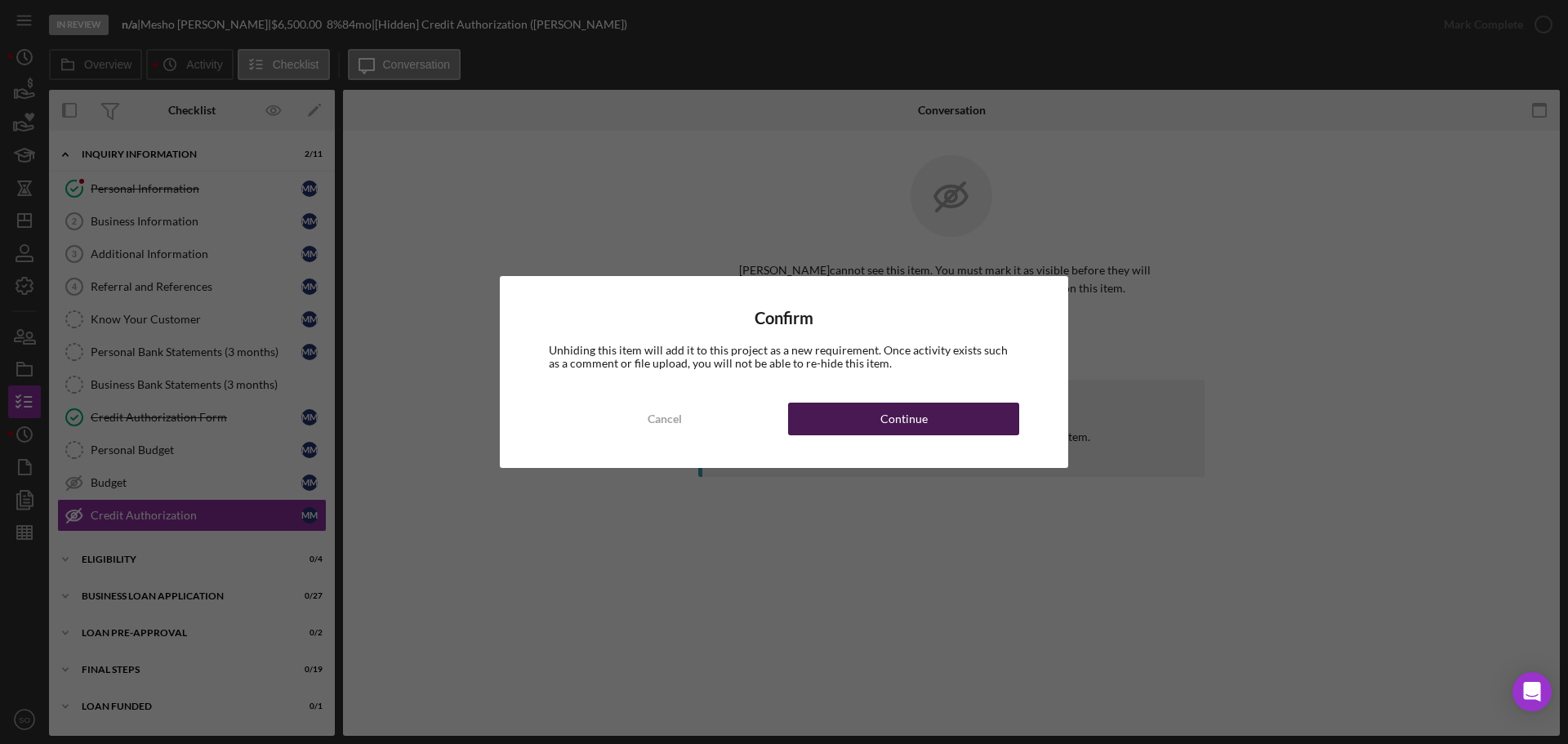
click at [961, 404] on div "Confirm Unhiding this item will add it to this project as a new requirement. On…" at bounding box center [784, 372] width 569 height 192
click at [958, 418] on button "Continue" at bounding box center [903, 419] width 231 height 32
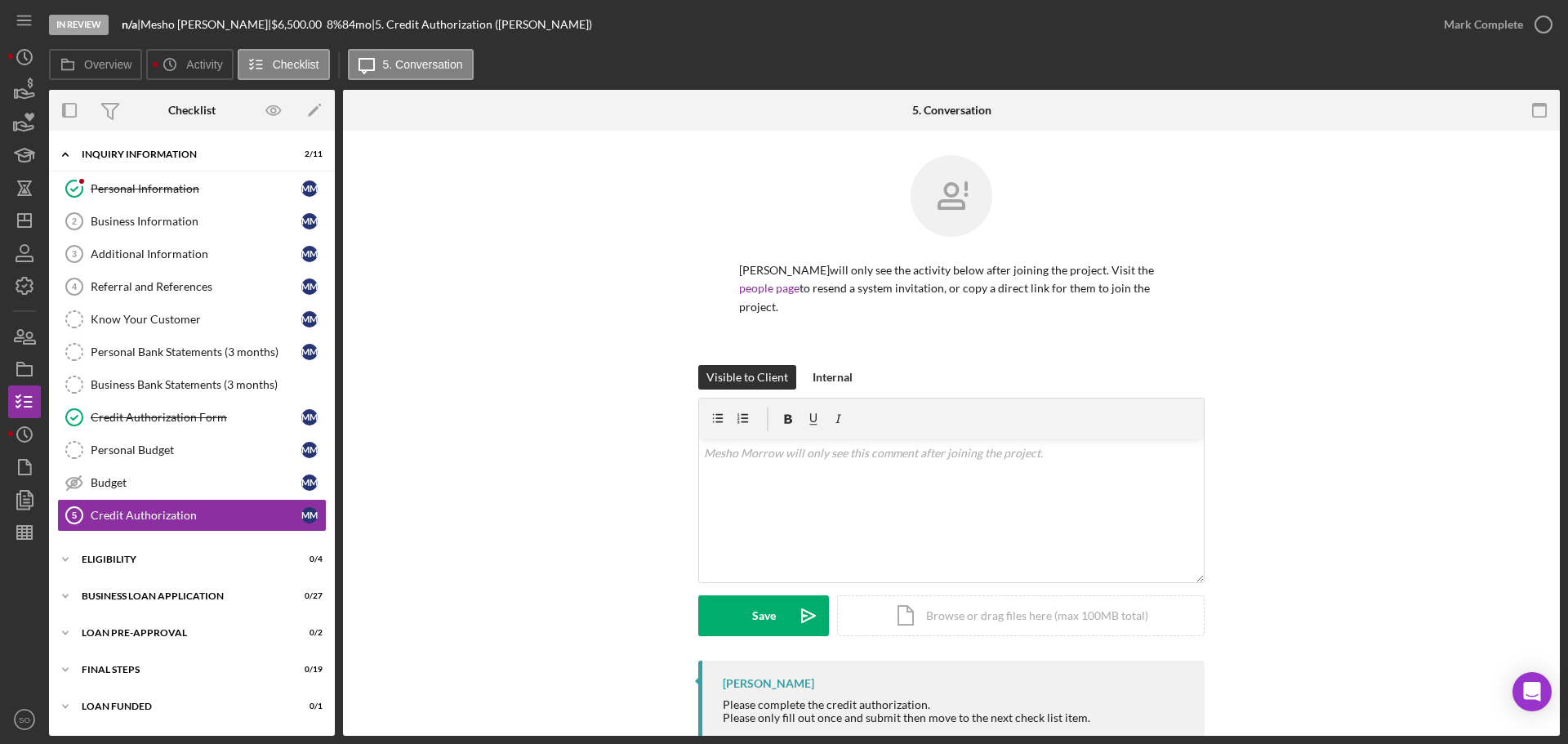
scroll to position [56, 0]
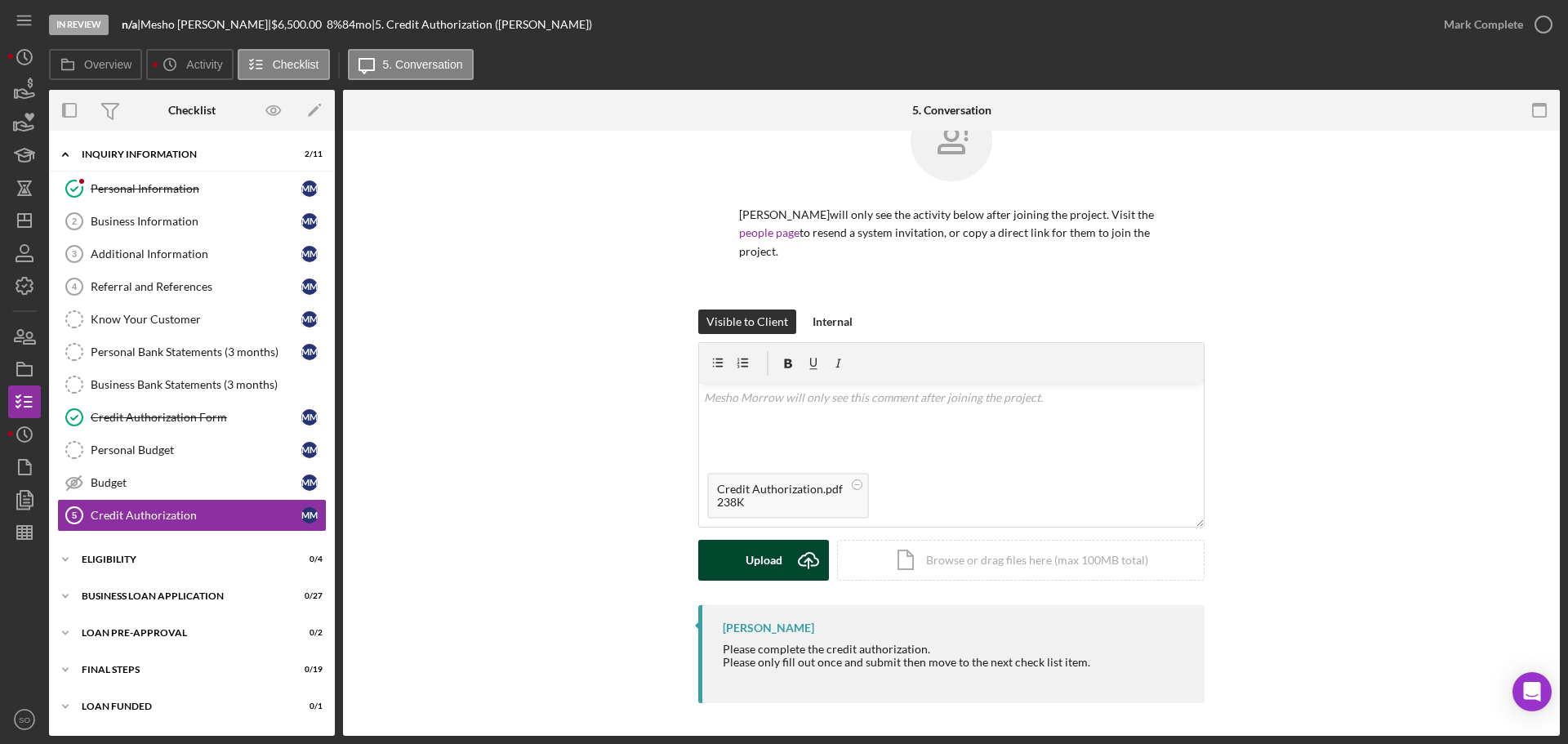
click at [777, 576] on div "Upload" at bounding box center [763, 561] width 36 height 41
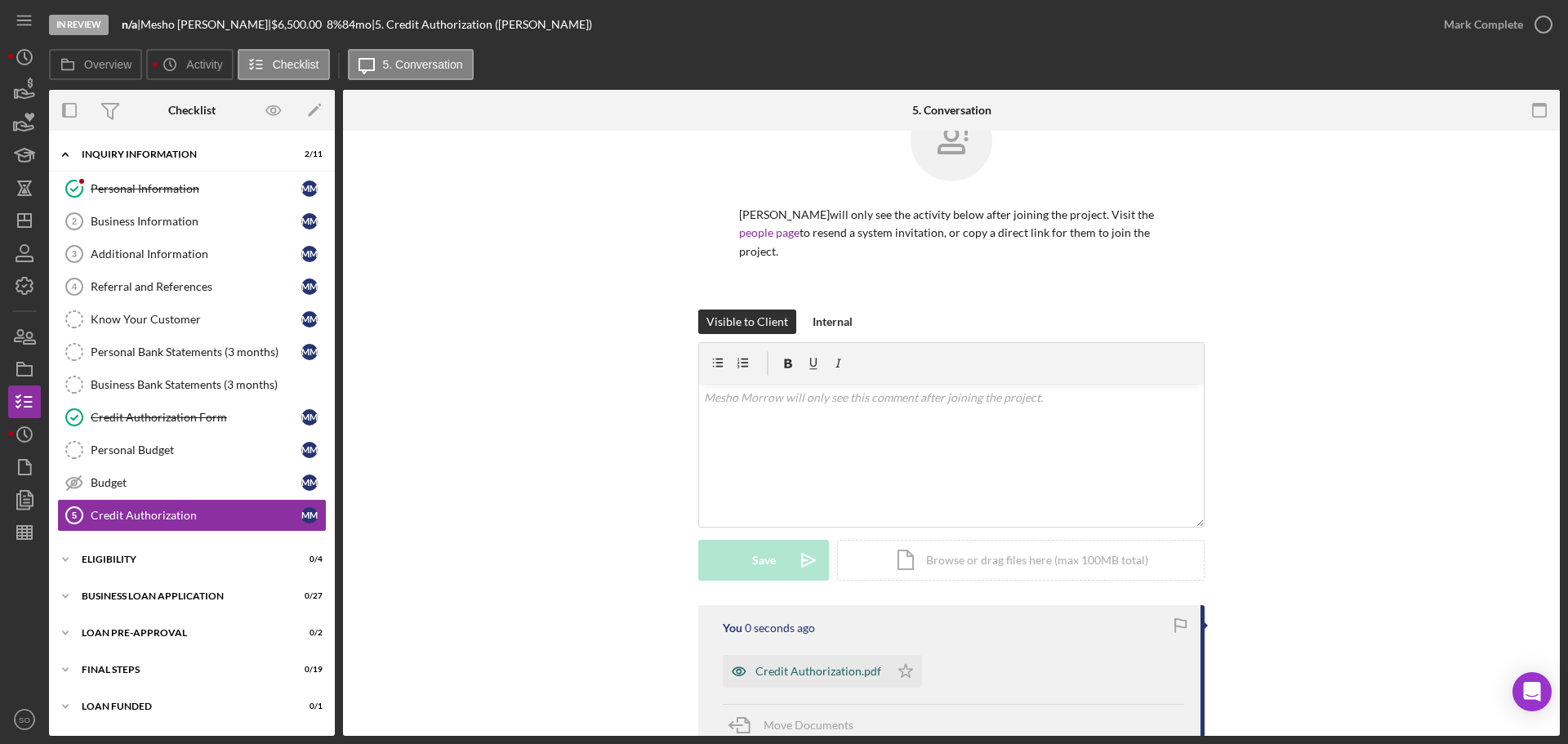
scroll to position [206, 0]
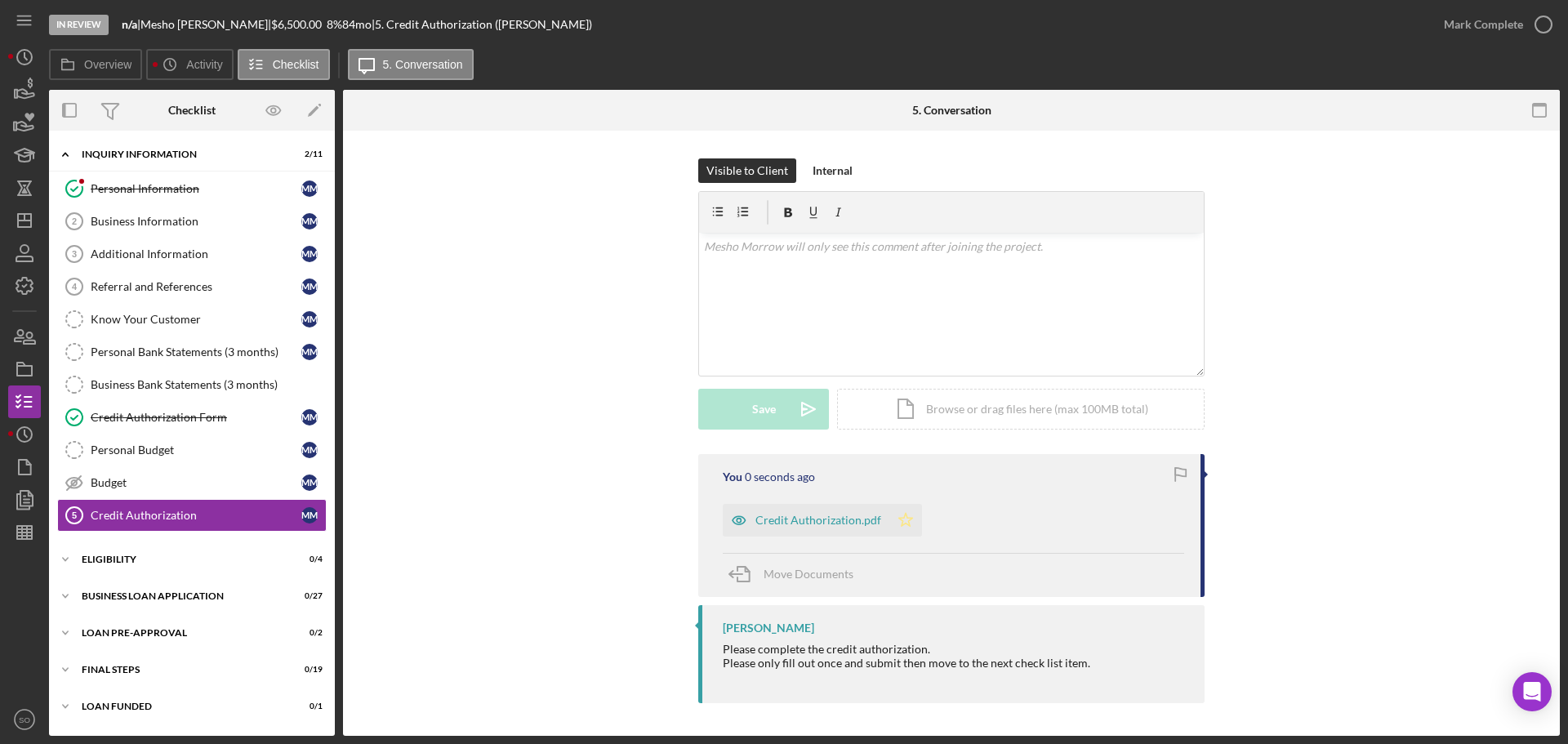
click at [890, 526] on icon "Icon/Star" at bounding box center [905, 520] width 32 height 32
click at [1440, 24] on button "Mark Complete" at bounding box center [1493, 24] width 133 height 32
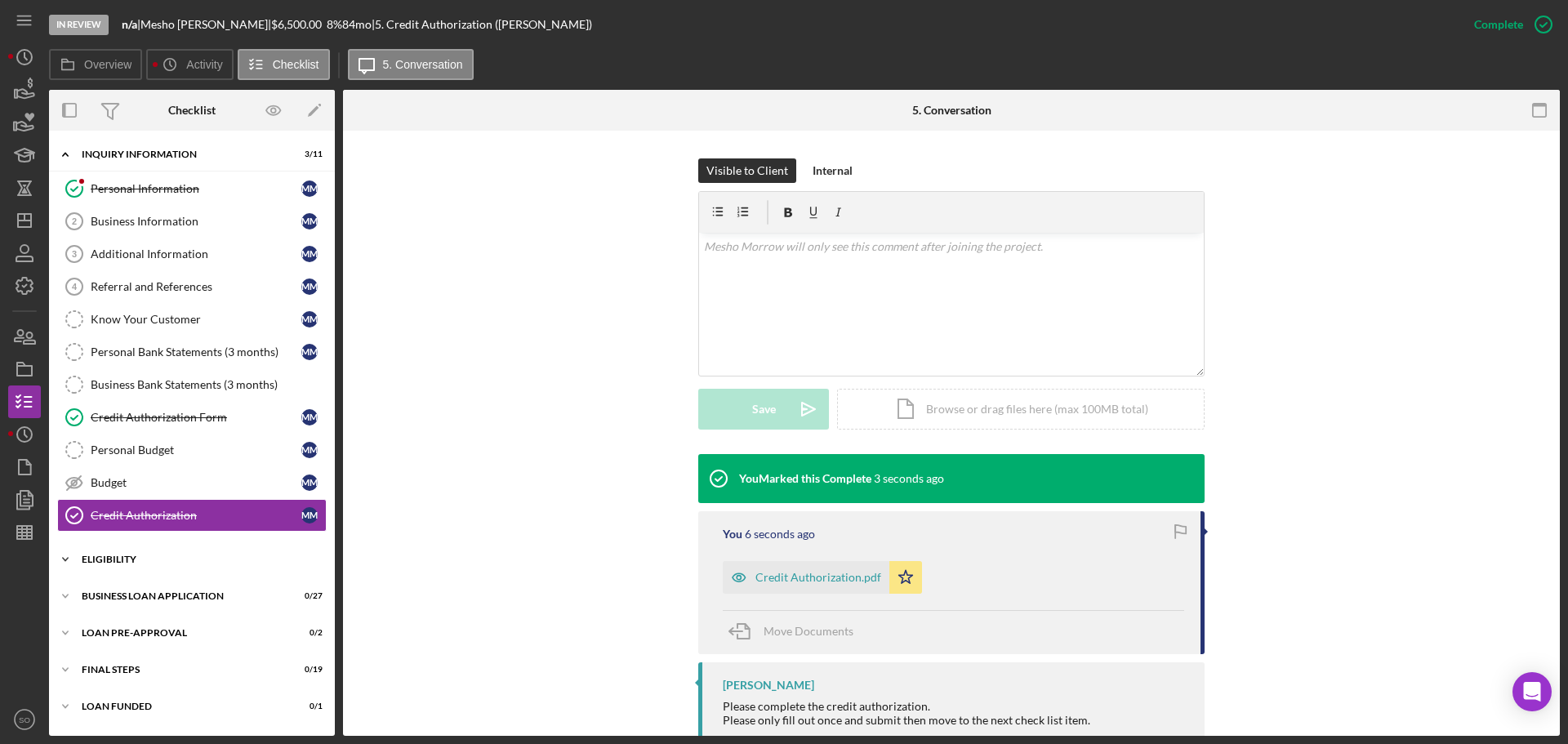
click at [157, 559] on div "ELIGIBILITY" at bounding box center [197, 559] width 233 height 10
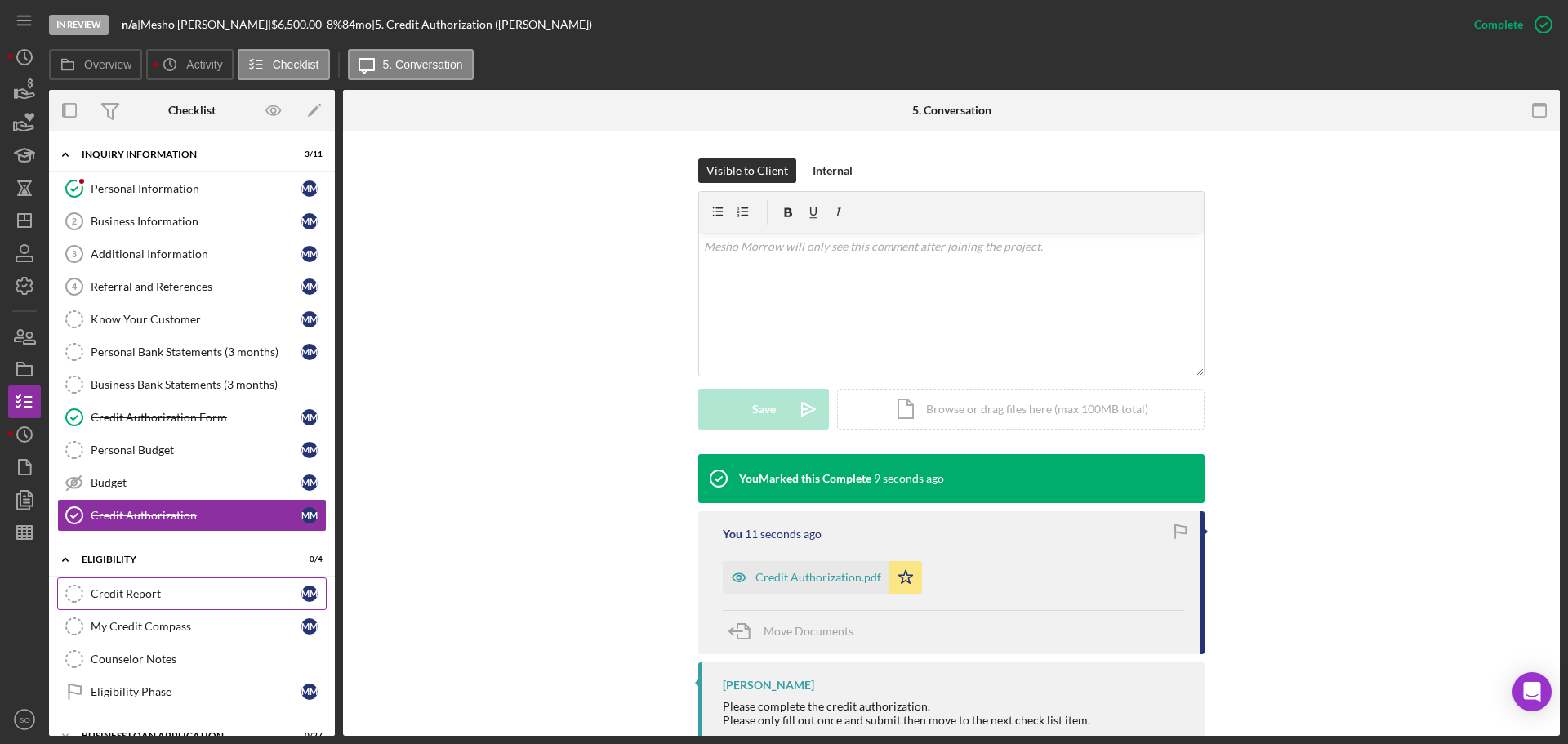
drag, startPoint x: 194, startPoint y: 594, endPoint x: 210, endPoint y: 594, distance: 16.0
click at [194, 594] on div "Credit Report" at bounding box center [196, 594] width 210 height 13
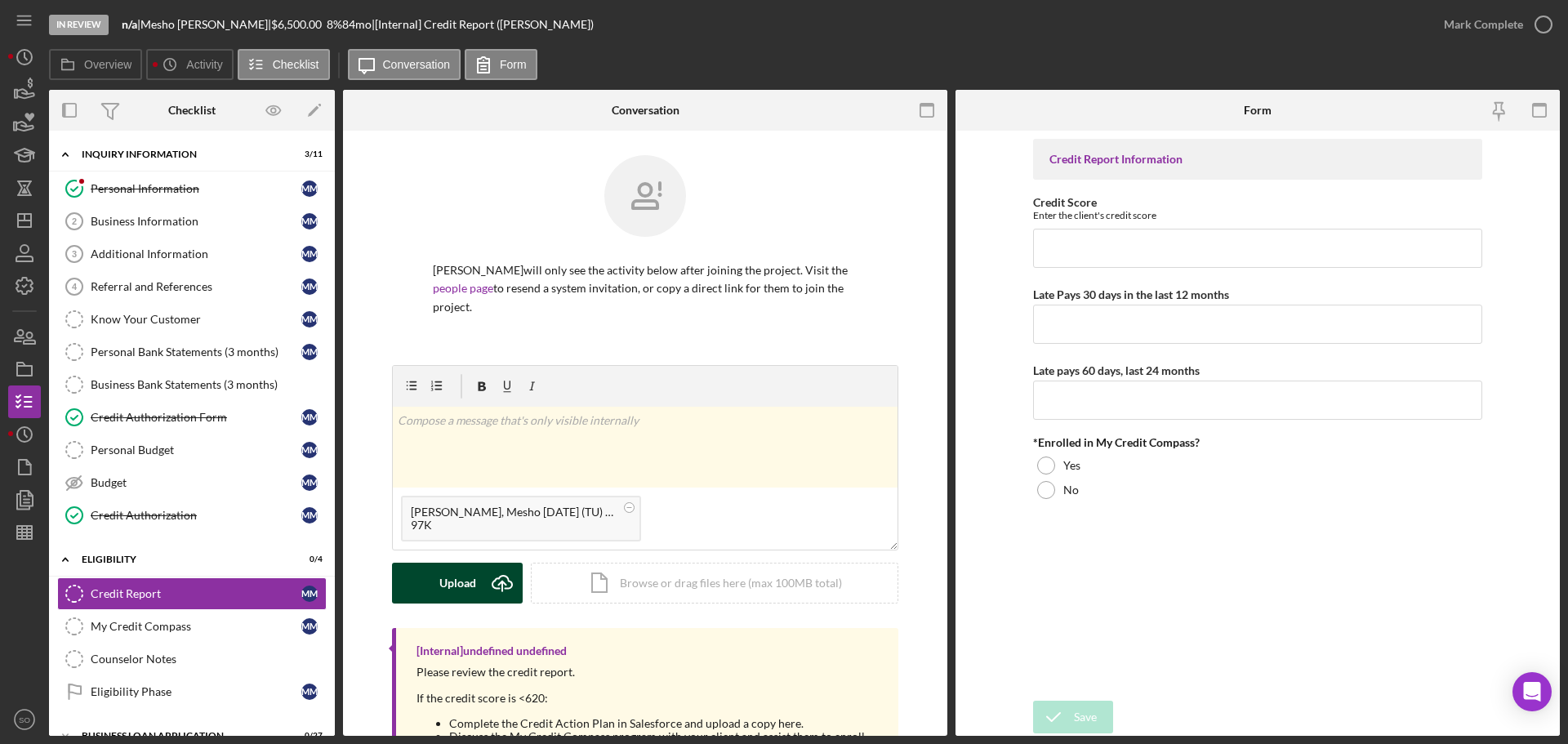
drag, startPoint x: 466, startPoint y: 581, endPoint x: 457, endPoint y: 588, distance: 11.4
click at [464, 585] on div "Upload" at bounding box center [457, 584] width 36 height 41
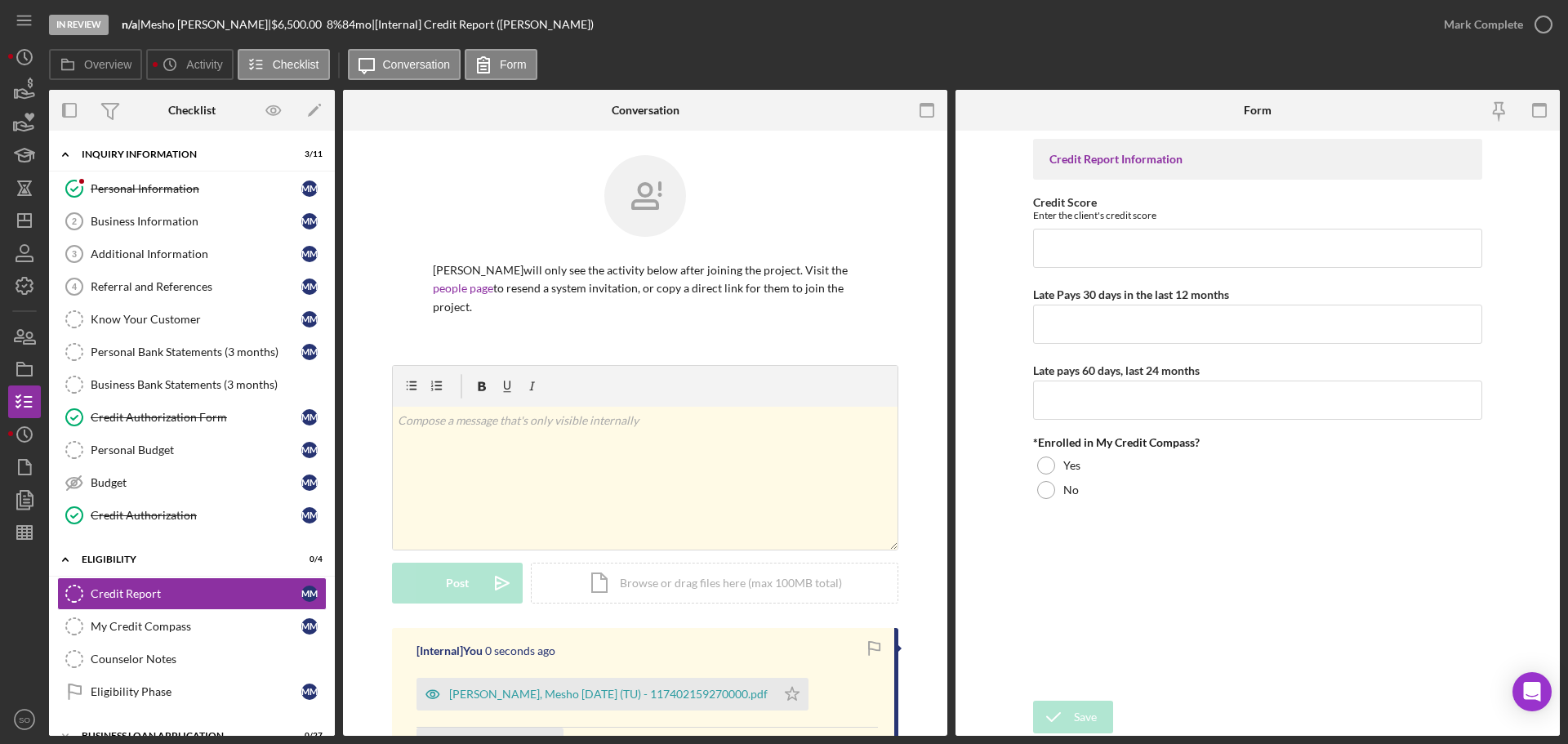
scroll to position [223, 0]
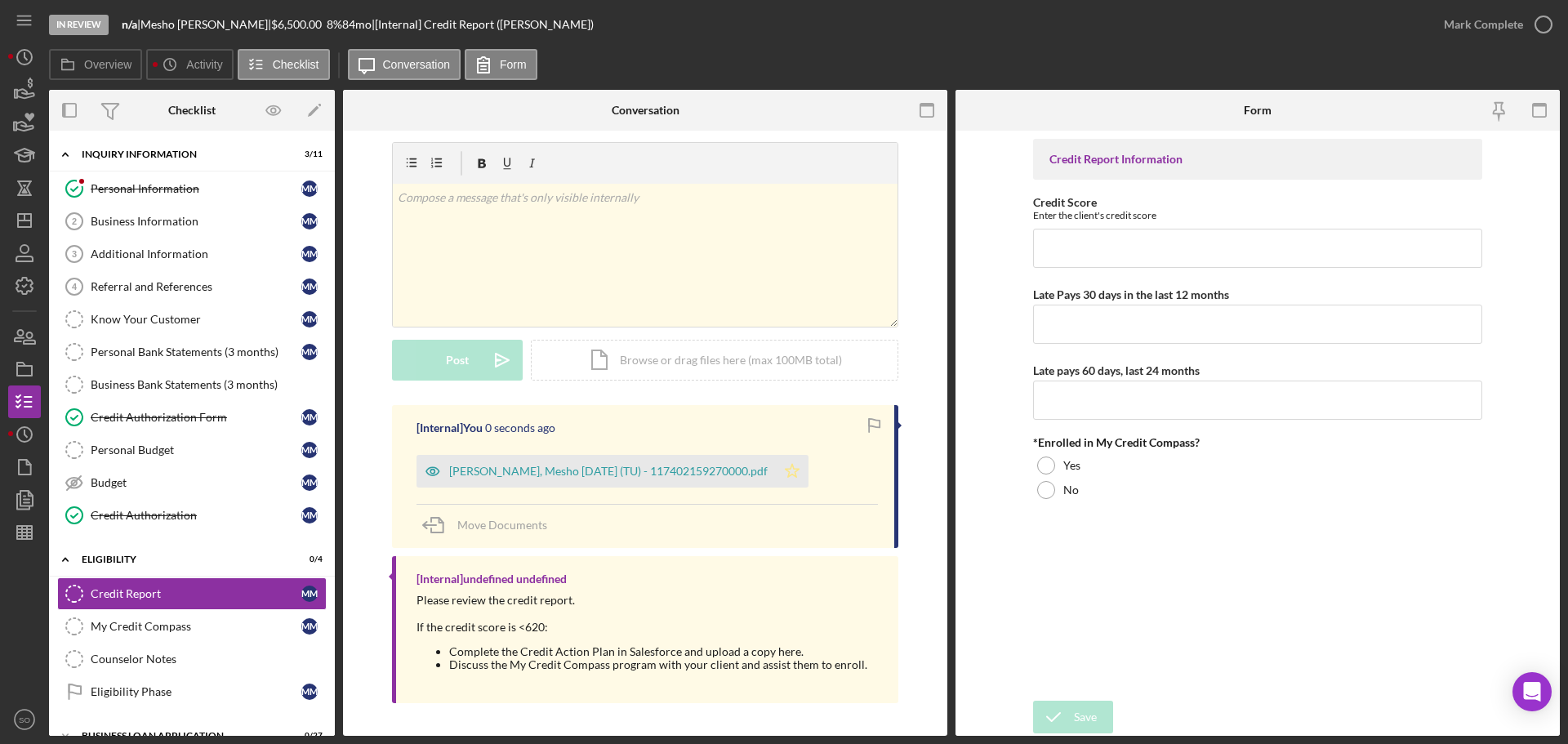
click at [776, 482] on icon "Icon/Star" at bounding box center [792, 471] width 32 height 32
click at [697, 482] on div "Morrow, Mesho 2025-08-14 (TU) - 117402159270000.pdf" at bounding box center [596, 471] width 360 height 32
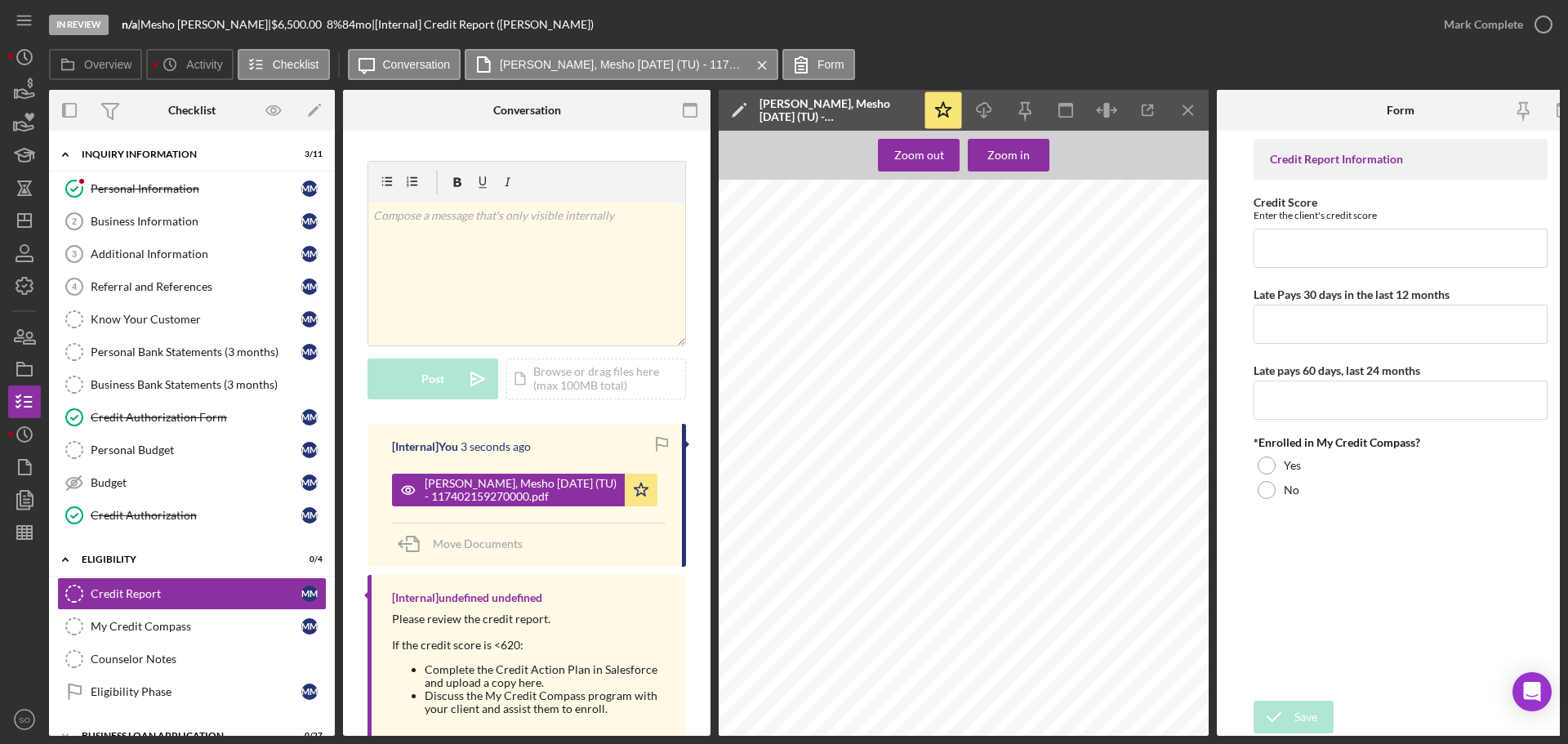
scroll to position [163, 0]
click at [1033, 155] on button "Zoom in" at bounding box center [1008, 154] width 82 height 32
click at [1334, 239] on input "Credit Score" at bounding box center [1400, 249] width 294 height 39
type input "648"
click at [1402, 337] on input "Late Pays 30 days in the last 12 months" at bounding box center [1400, 324] width 294 height 39
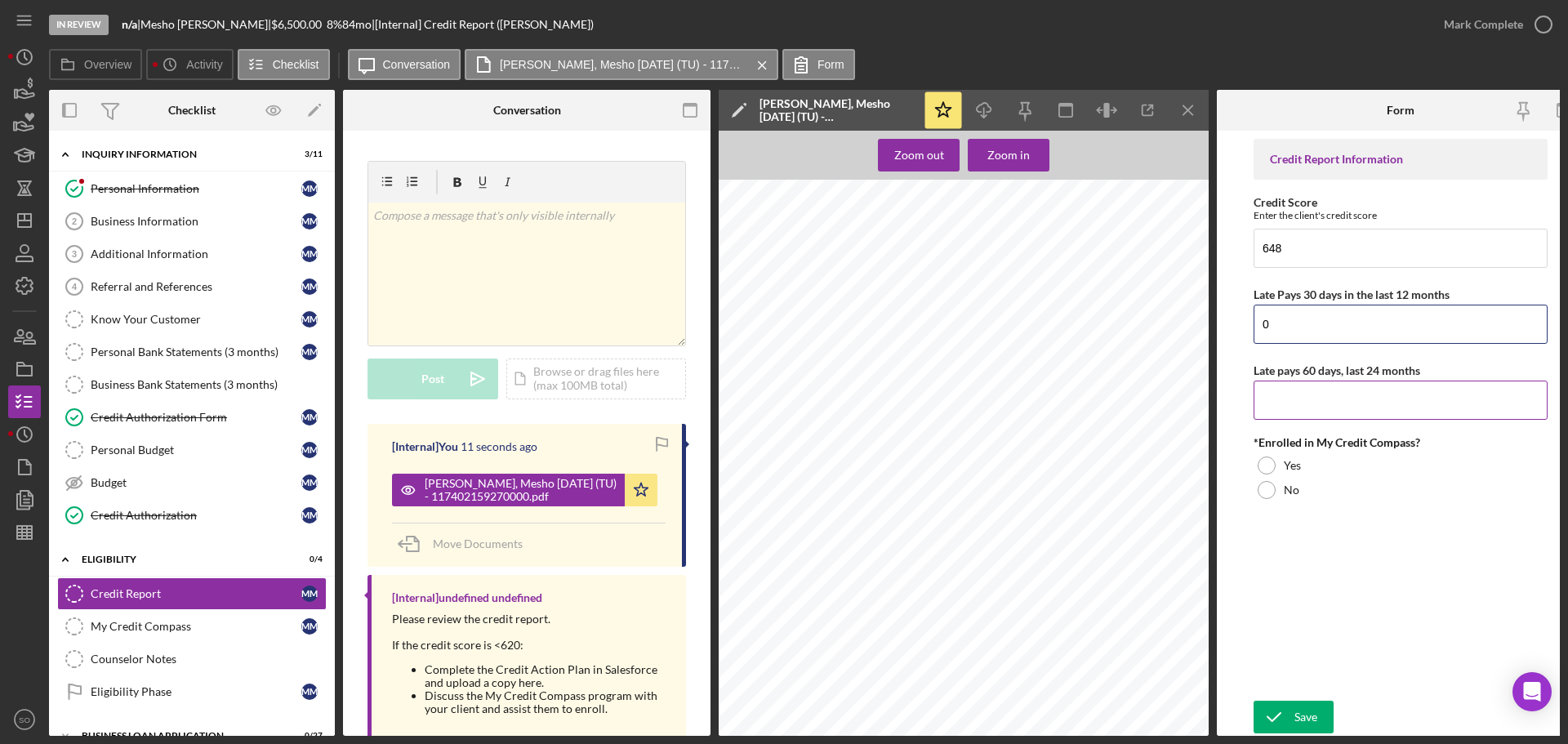
type input "0"
click at [1378, 395] on input "Late pays 60 days, last 24 months" at bounding box center [1400, 400] width 294 height 39
type input "0"
click at [1285, 494] on label "No" at bounding box center [1292, 489] width 16 height 13
click at [1296, 702] on div "Save" at bounding box center [1306, 716] width 23 height 32
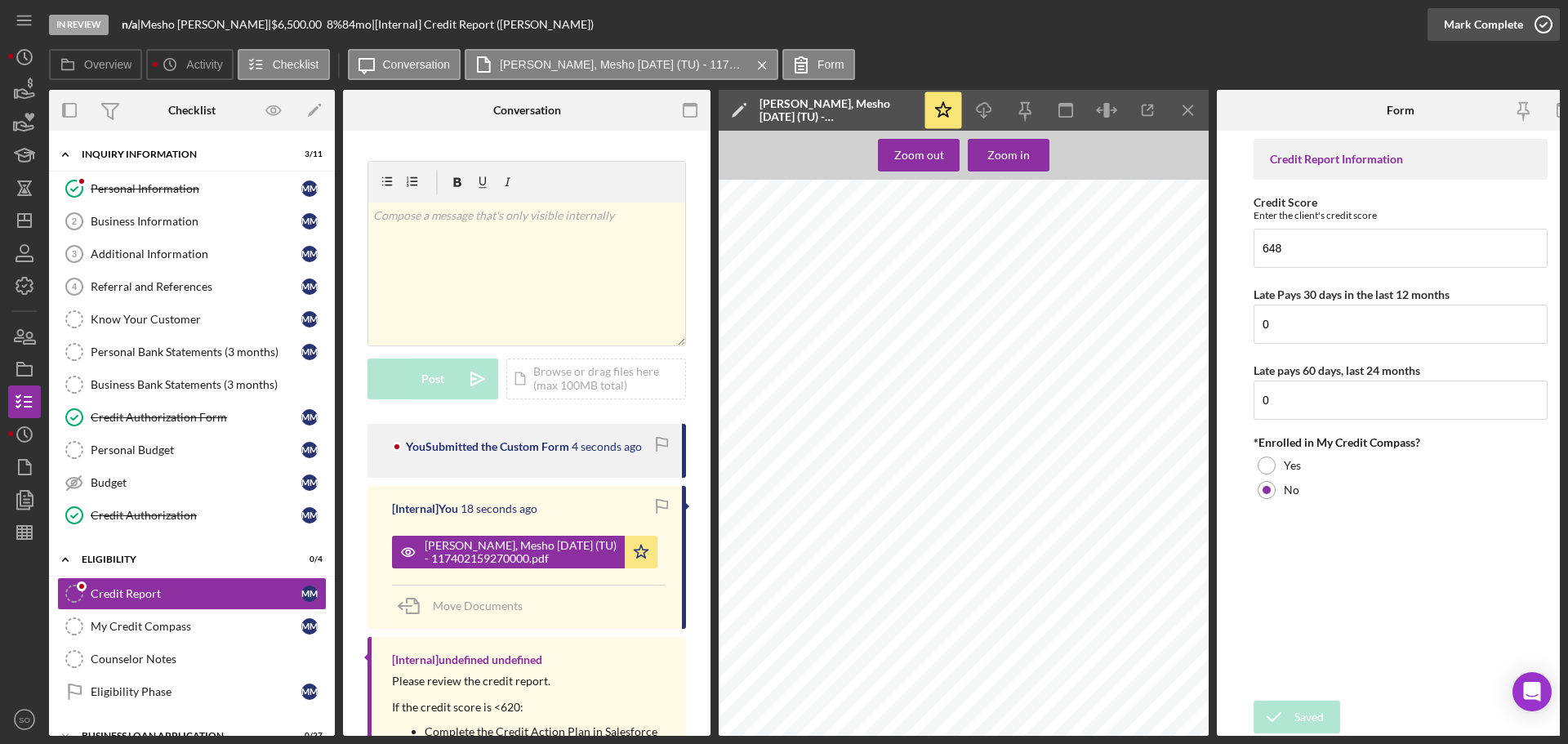
click at [1445, 32] on div "Mark Complete" at bounding box center [1484, 24] width 80 height 32
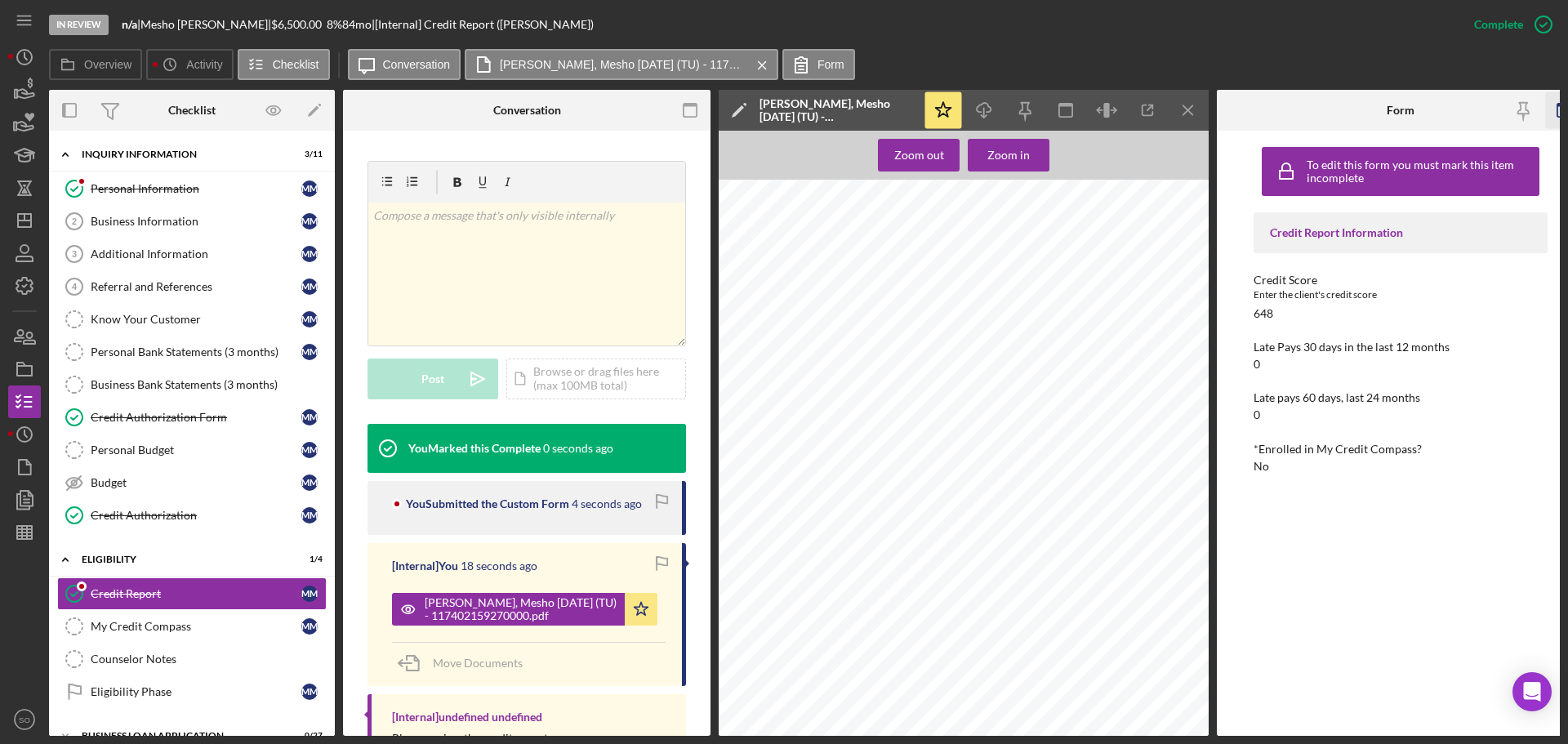
click at [1552, 111] on icon "button" at bounding box center [1564, 110] width 36 height 36
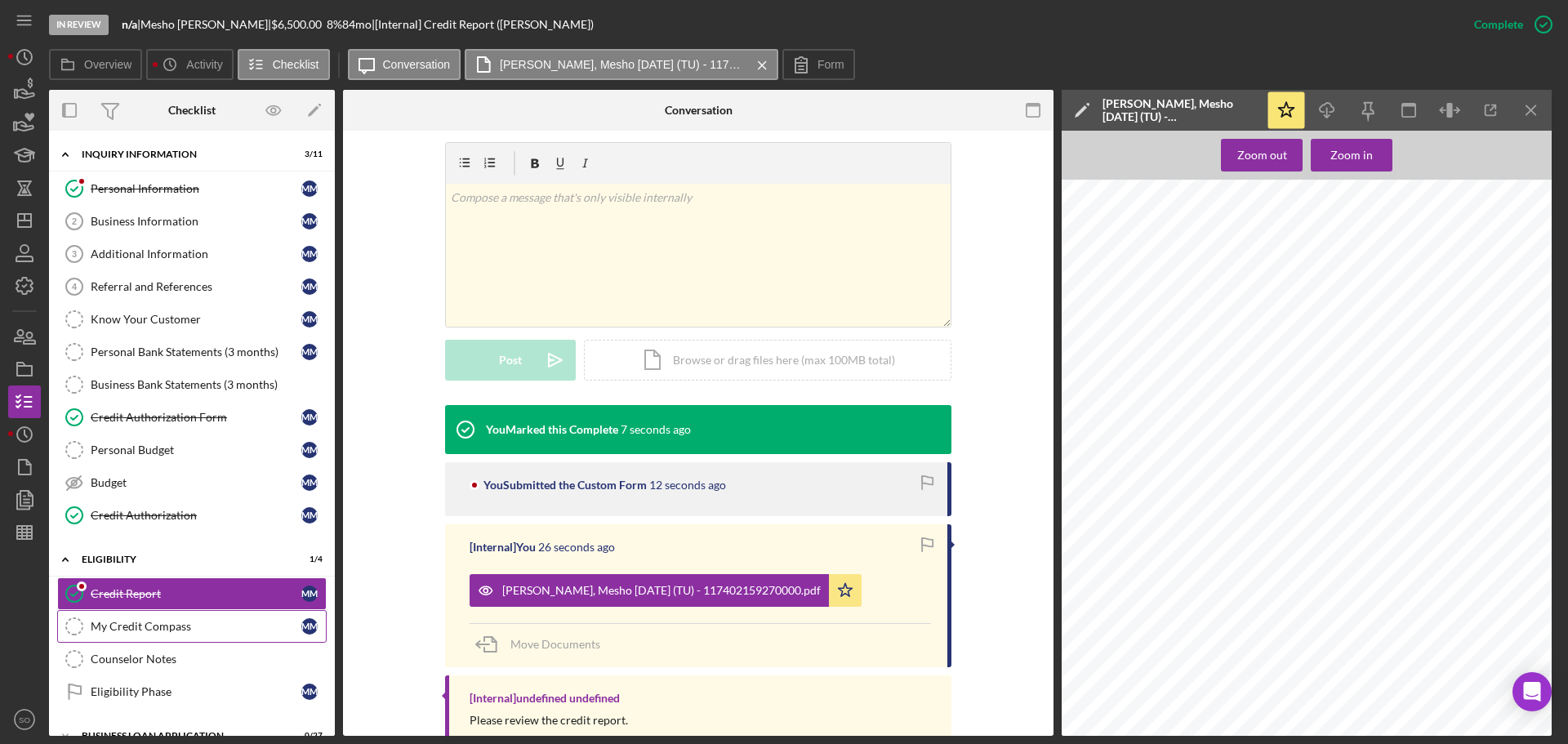
scroll to position [136, 0]
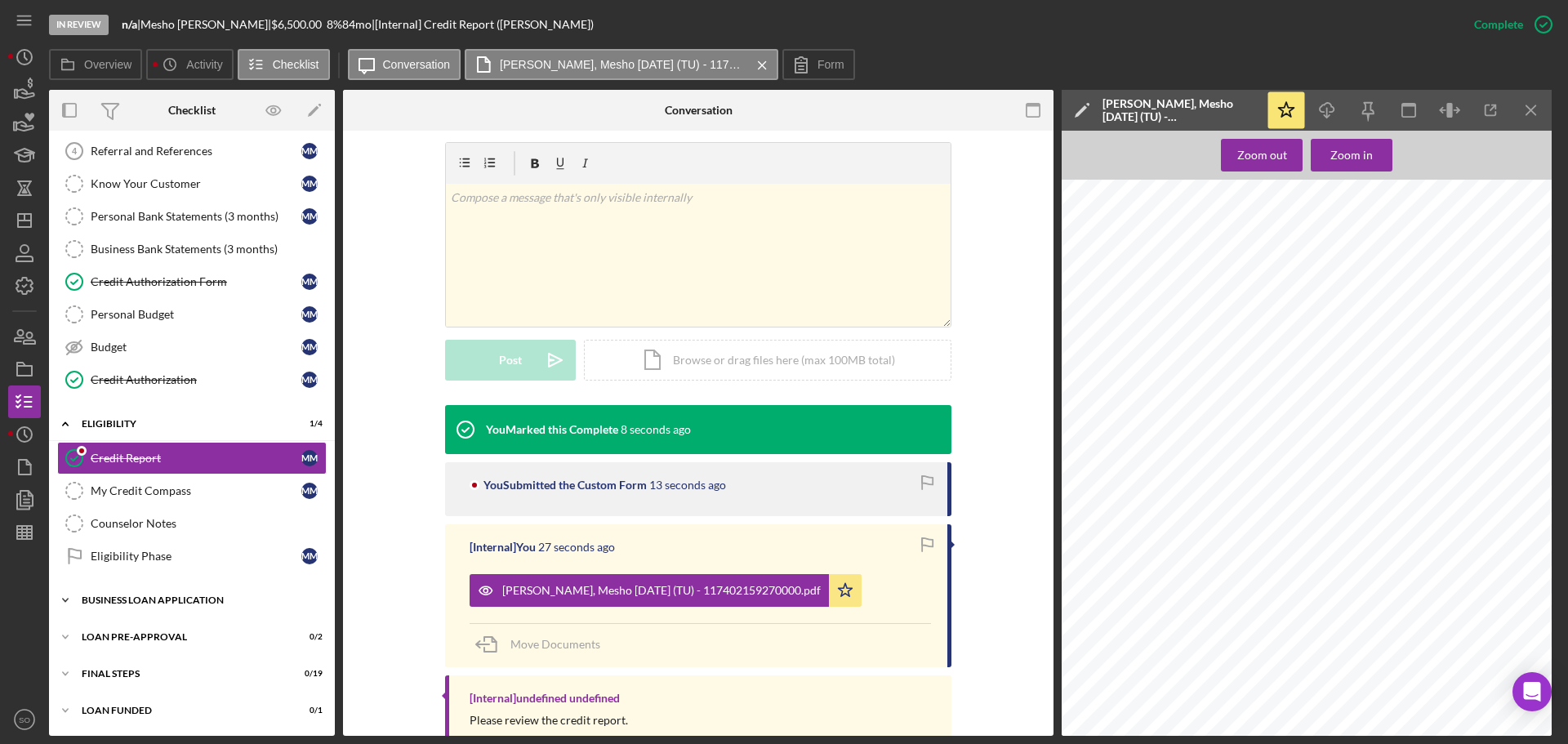
click at [188, 611] on div "Icon/Expander BUSINESS LOAN APPLICATION 0 / 27" at bounding box center [192, 600] width 286 height 32
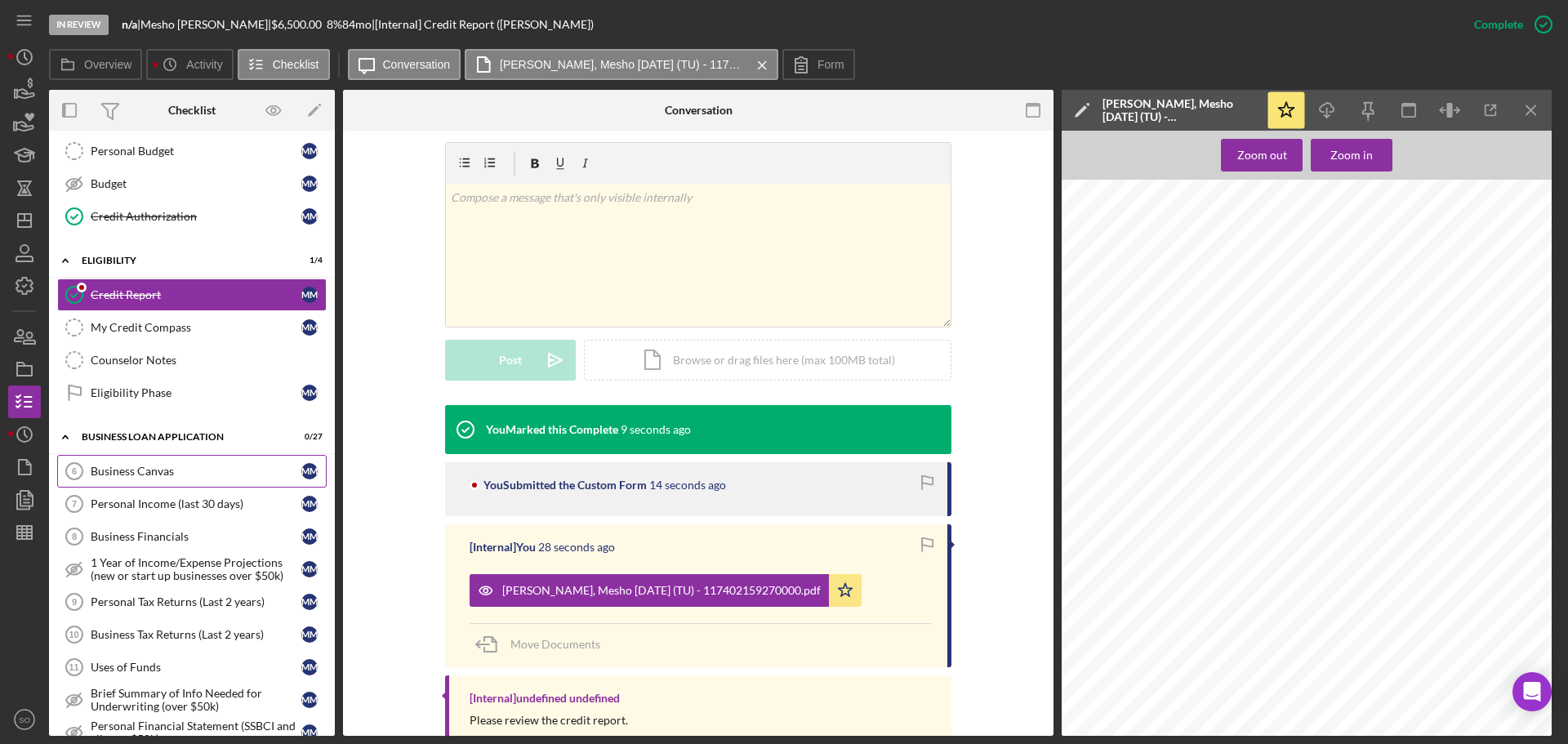
click at [163, 474] on div "Business Canvas" at bounding box center [196, 471] width 210 height 13
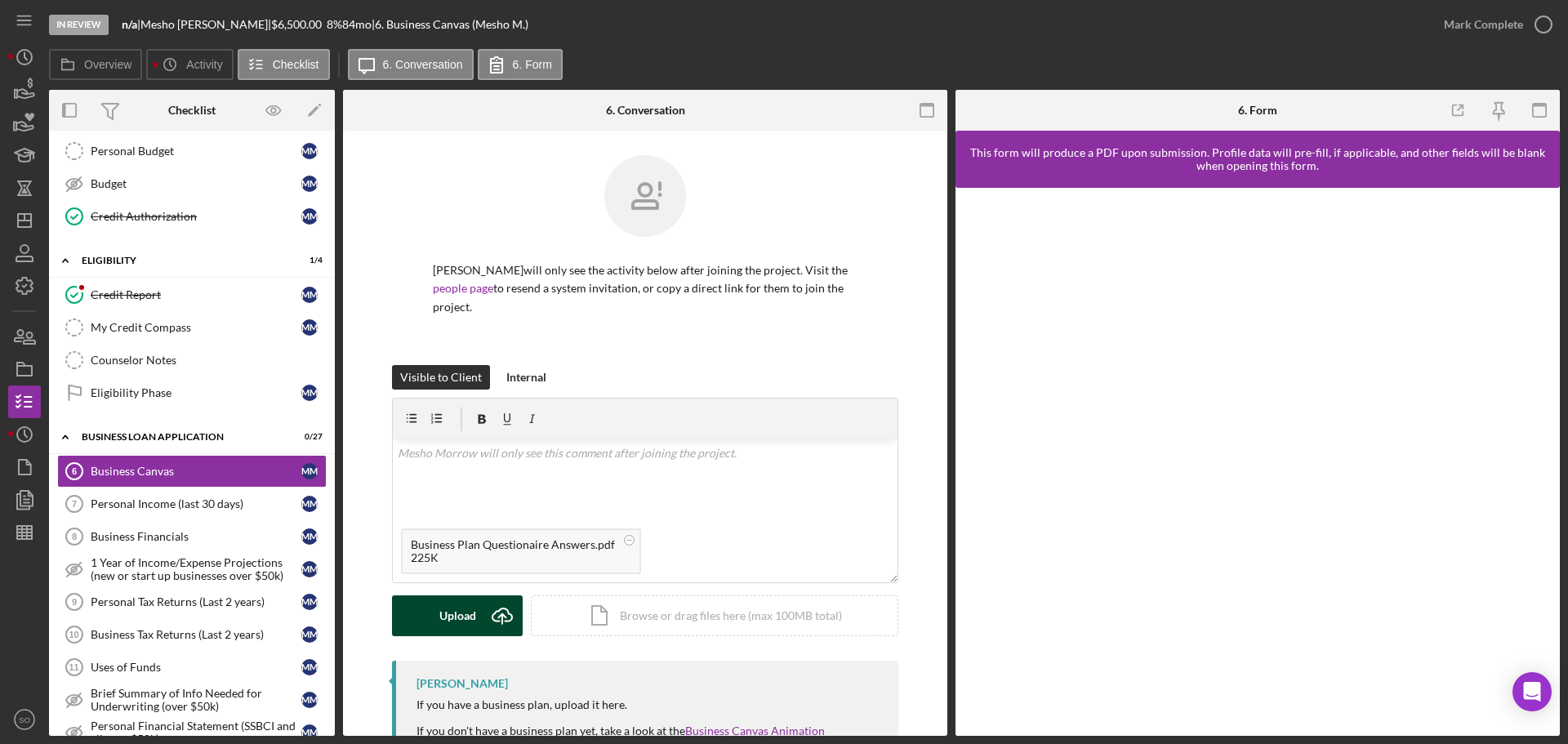
click at [450, 601] on div "Upload" at bounding box center [457, 616] width 36 height 41
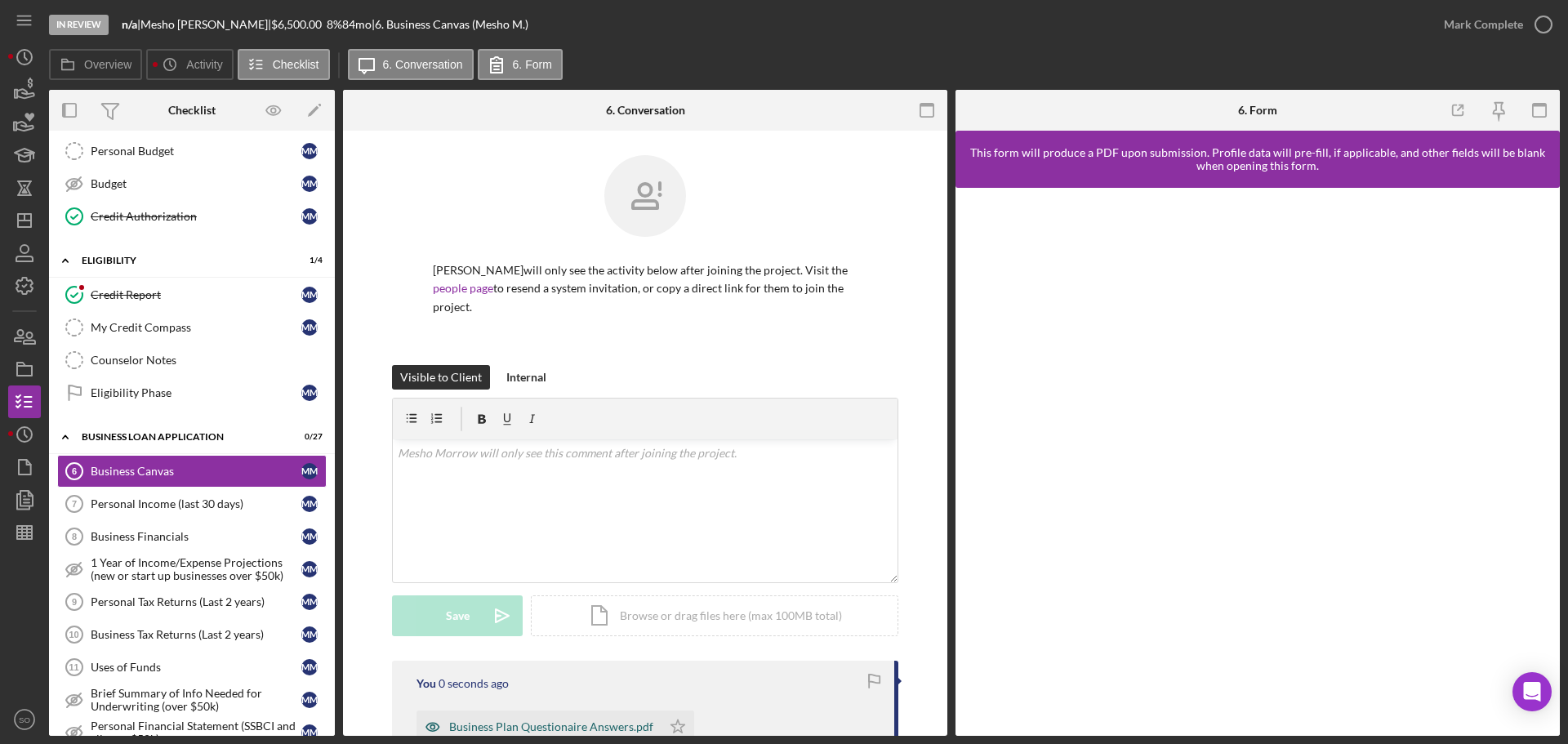
scroll to position [163, 0]
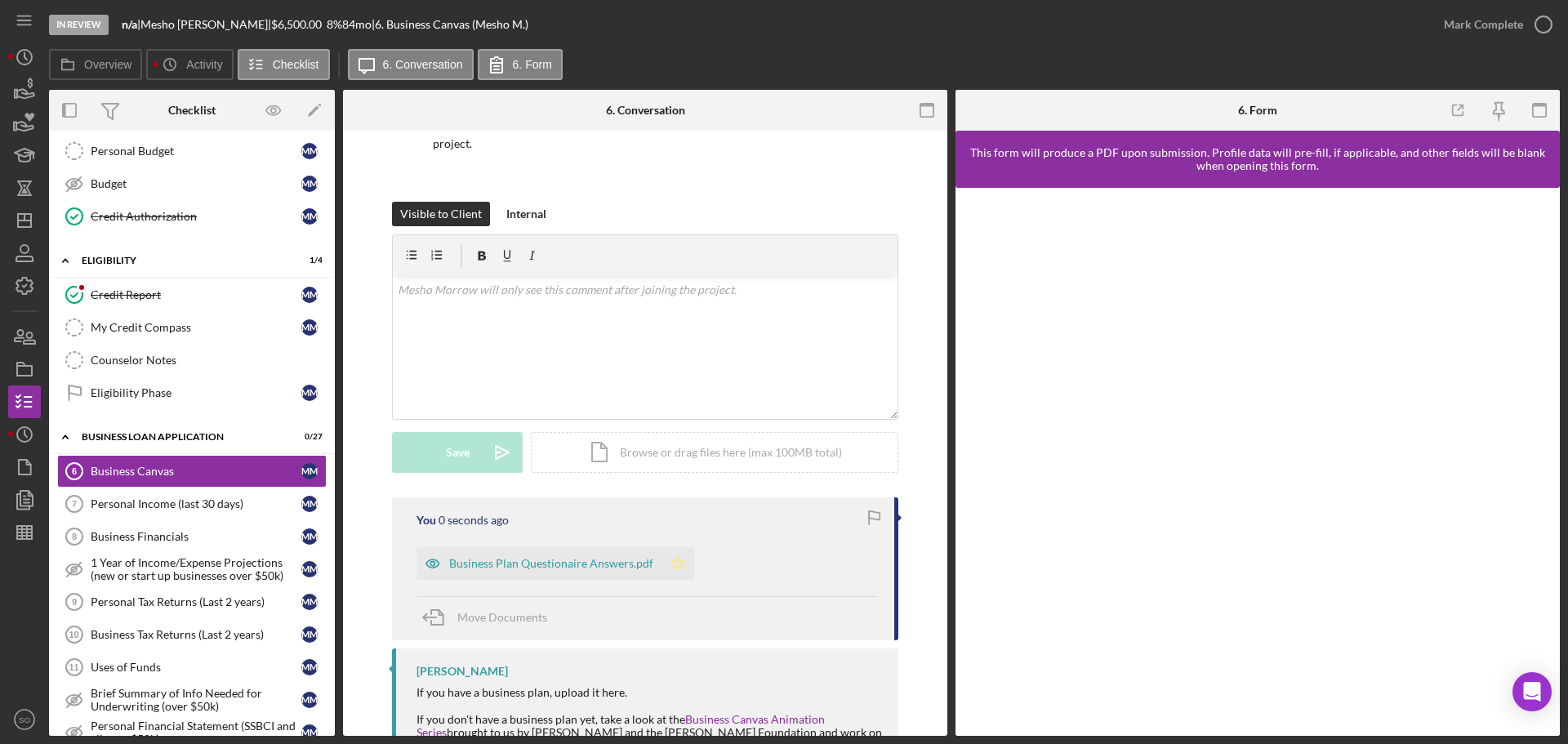
click at [670, 569] on icon "Icon/Star" at bounding box center [677, 563] width 32 height 32
click at [1448, 22] on div "Mark Complete" at bounding box center [1484, 24] width 80 height 32
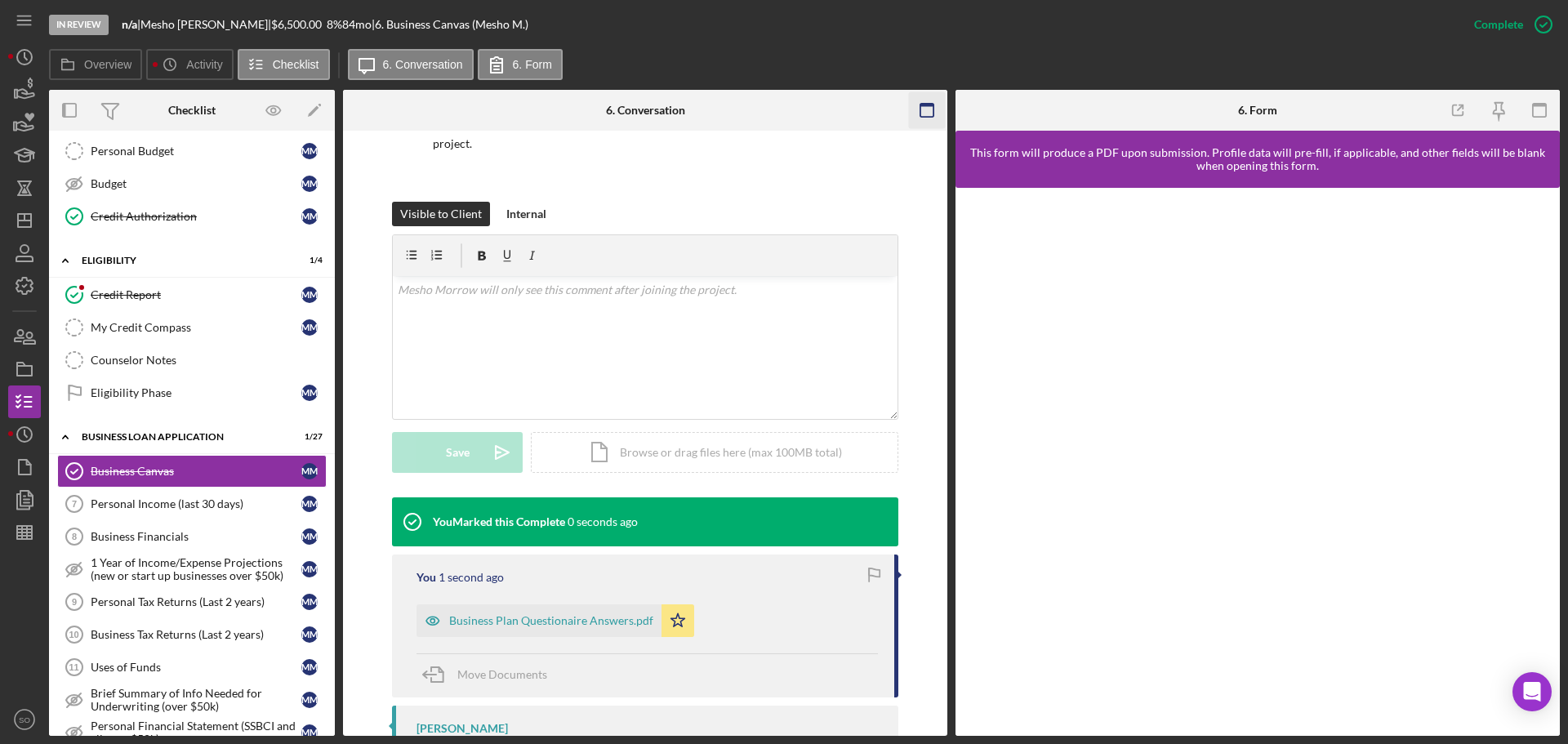
drag, startPoint x: 1531, startPoint y: 107, endPoint x: 1531, endPoint y: 118, distance: 11.0
click at [1531, 110] on icon "button" at bounding box center [1540, 110] width 36 height 36
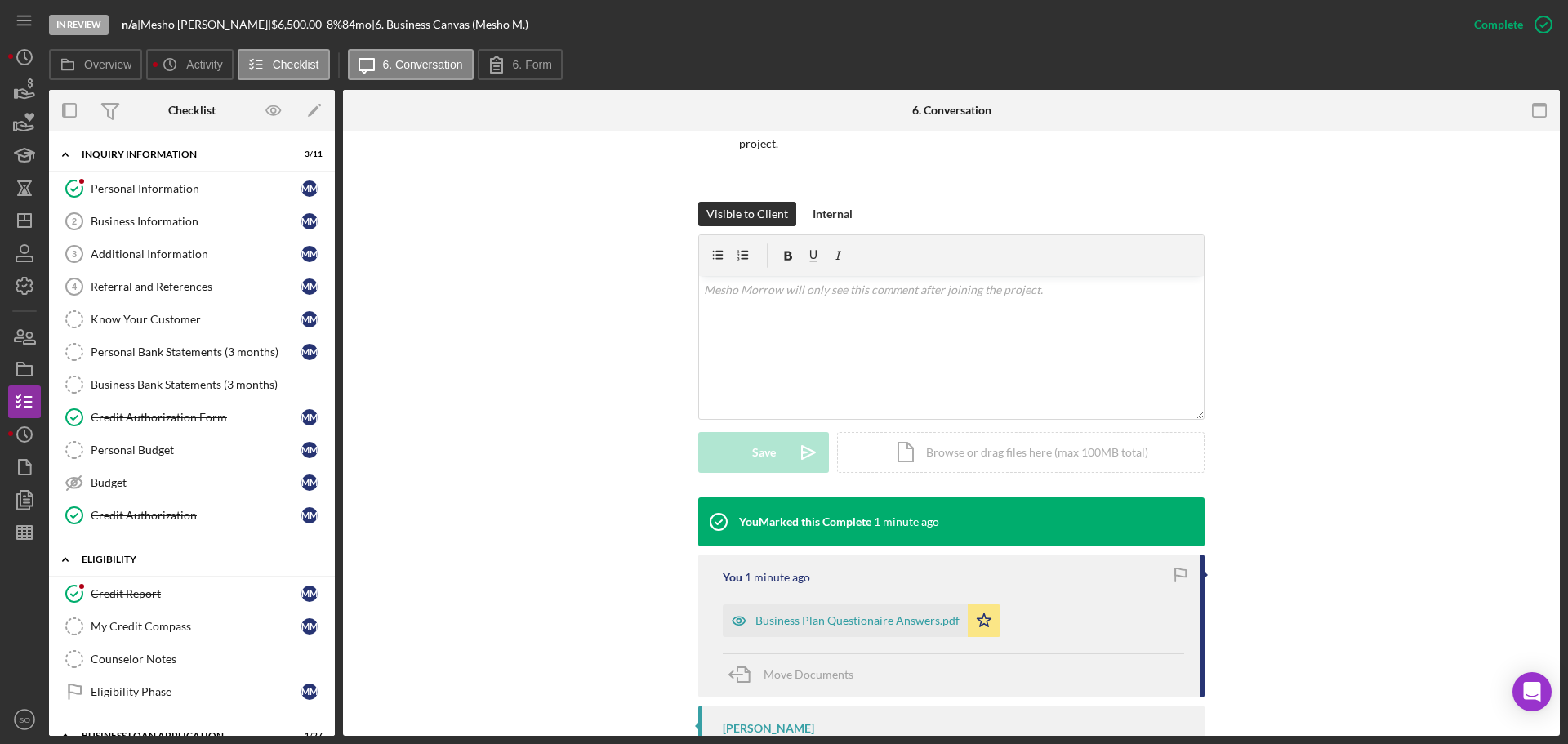
scroll to position [409, 0]
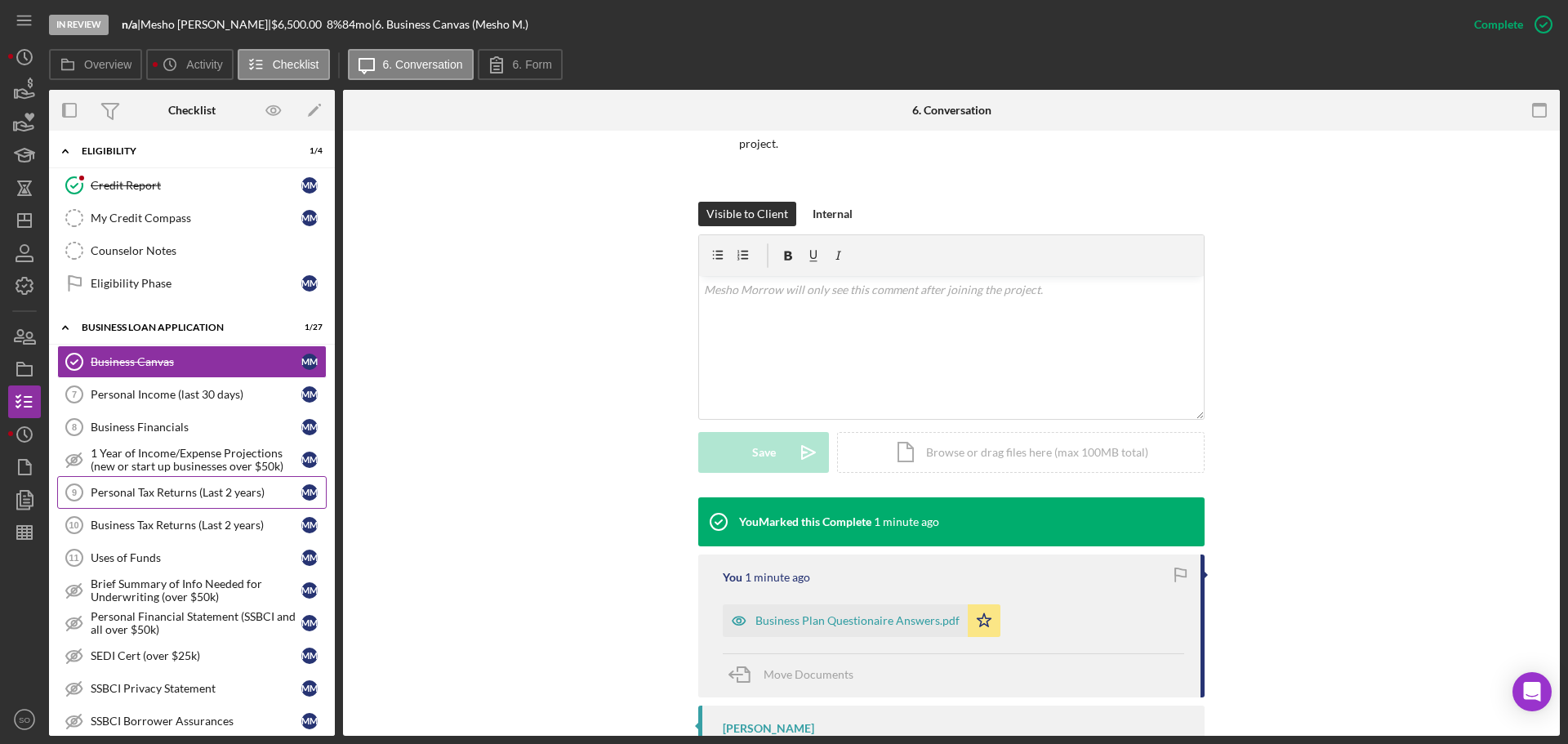
click at [202, 496] on div "Personal Tax Returns (Last 2 years)" at bounding box center [196, 492] width 210 height 13
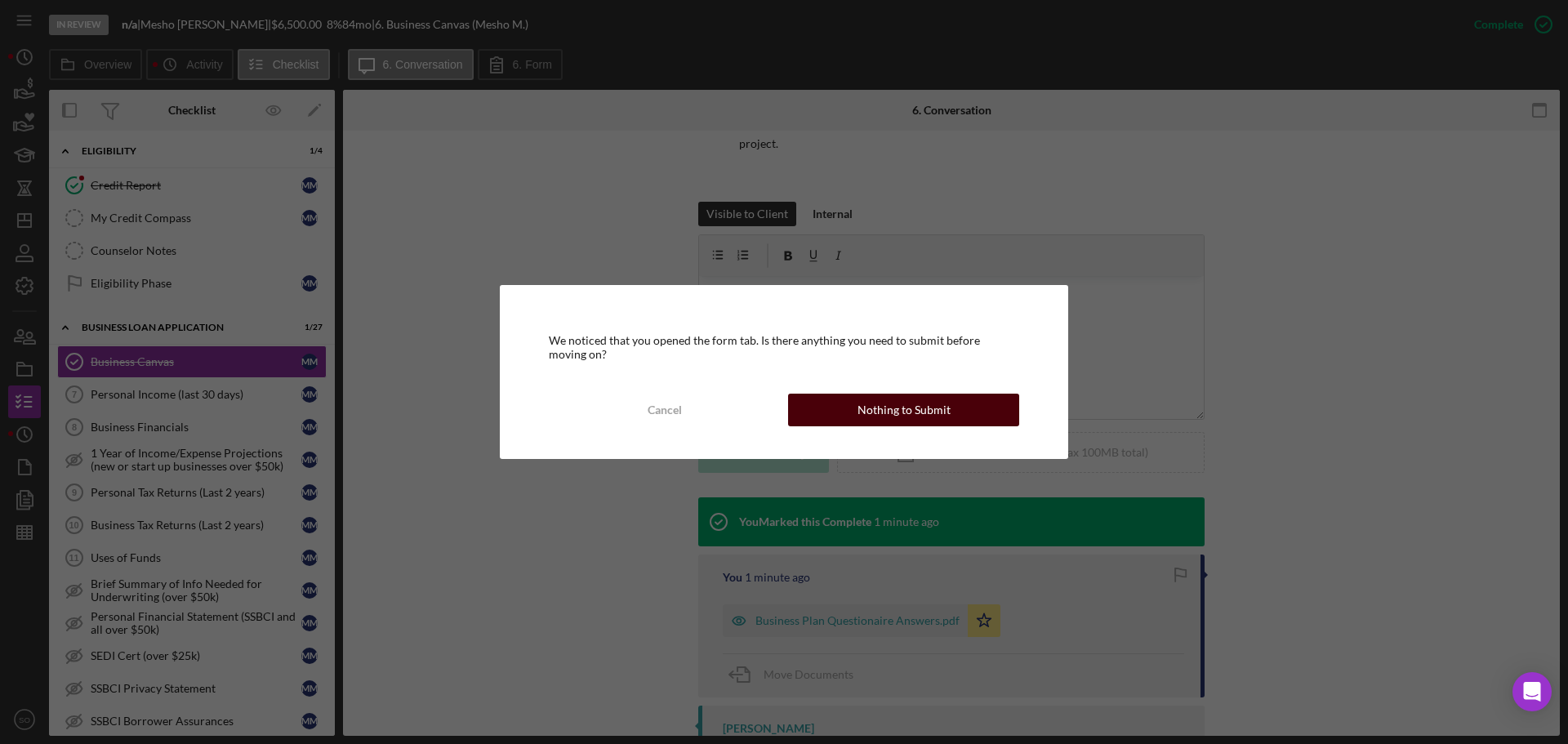
click at [870, 414] on div "Nothing to Submit" at bounding box center [904, 410] width 93 height 32
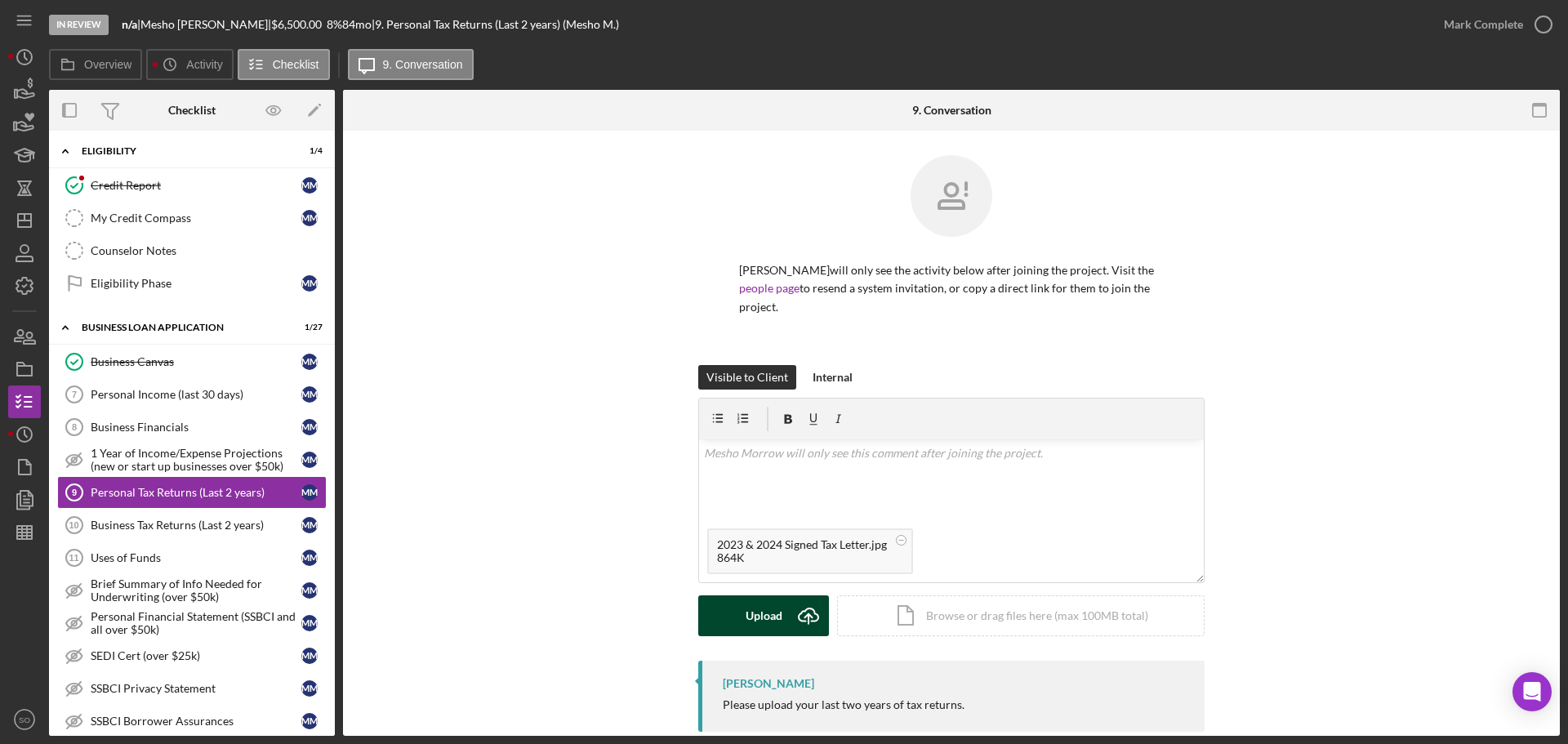
click at [743, 634] on button "Upload Icon/Upload" at bounding box center [763, 616] width 131 height 41
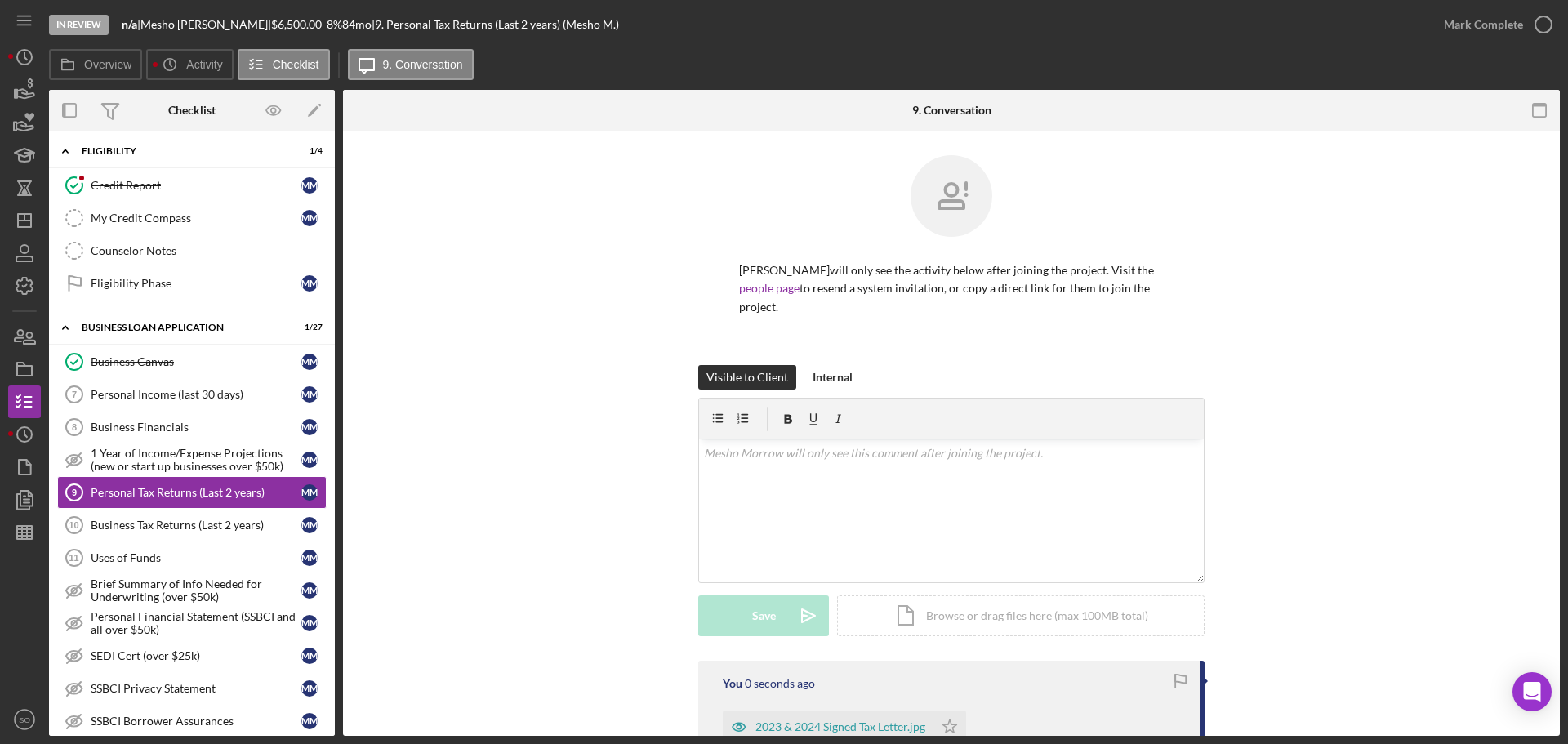
scroll to position [181, 0]
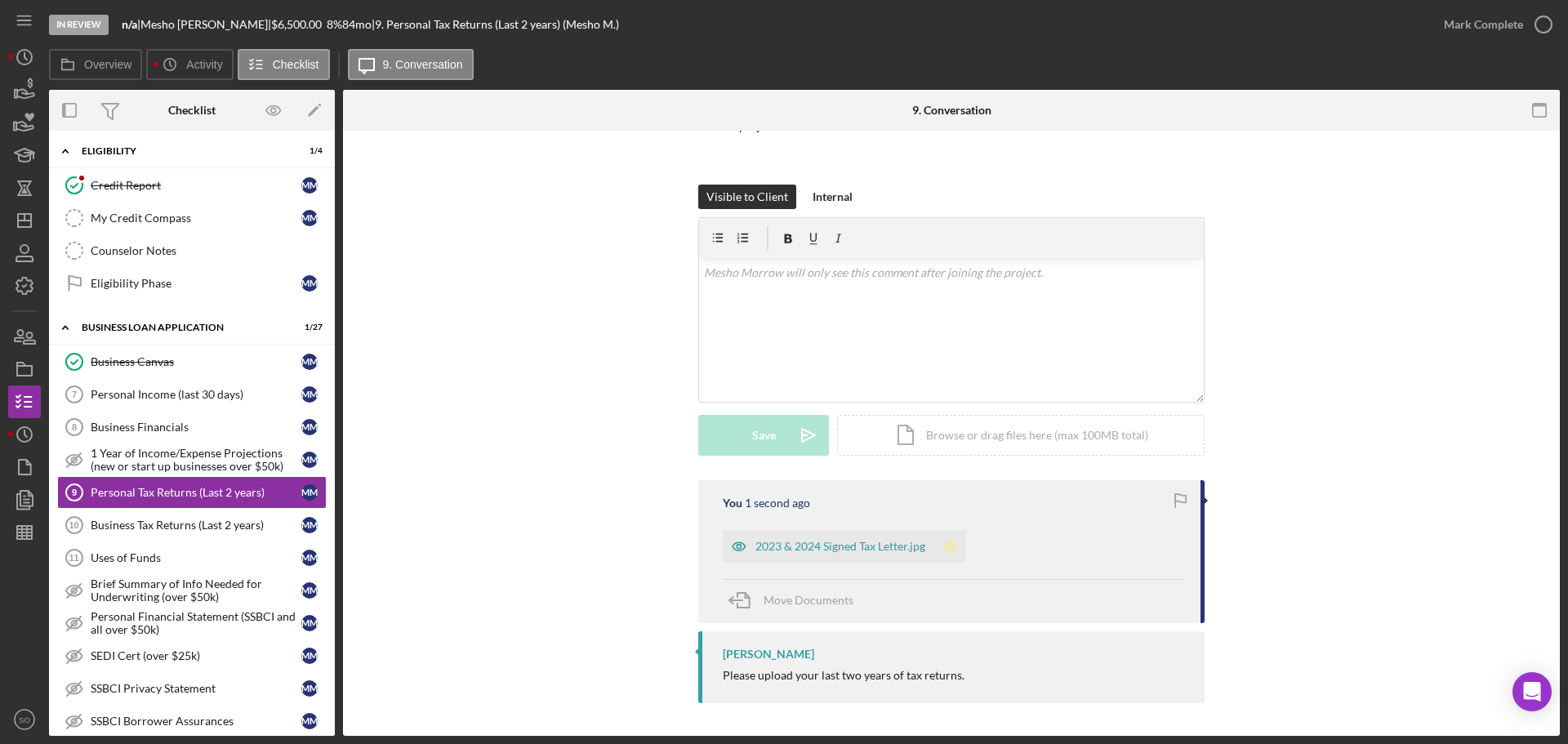
click at [948, 549] on polygon "button" at bounding box center [950, 545] width 14 height 13
click at [1469, 32] on div "Mark Complete" at bounding box center [1484, 24] width 80 height 32
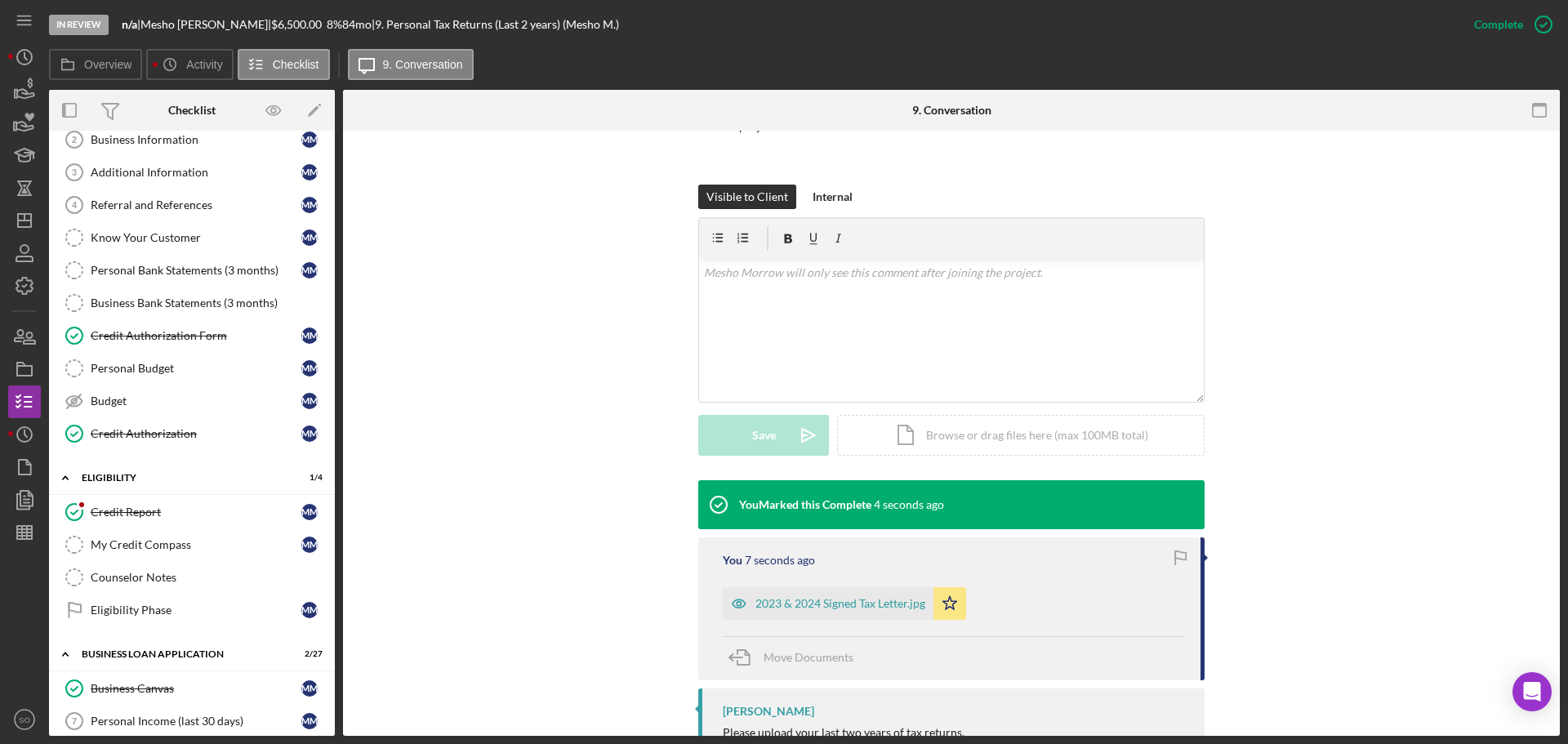
scroll to position [0, 0]
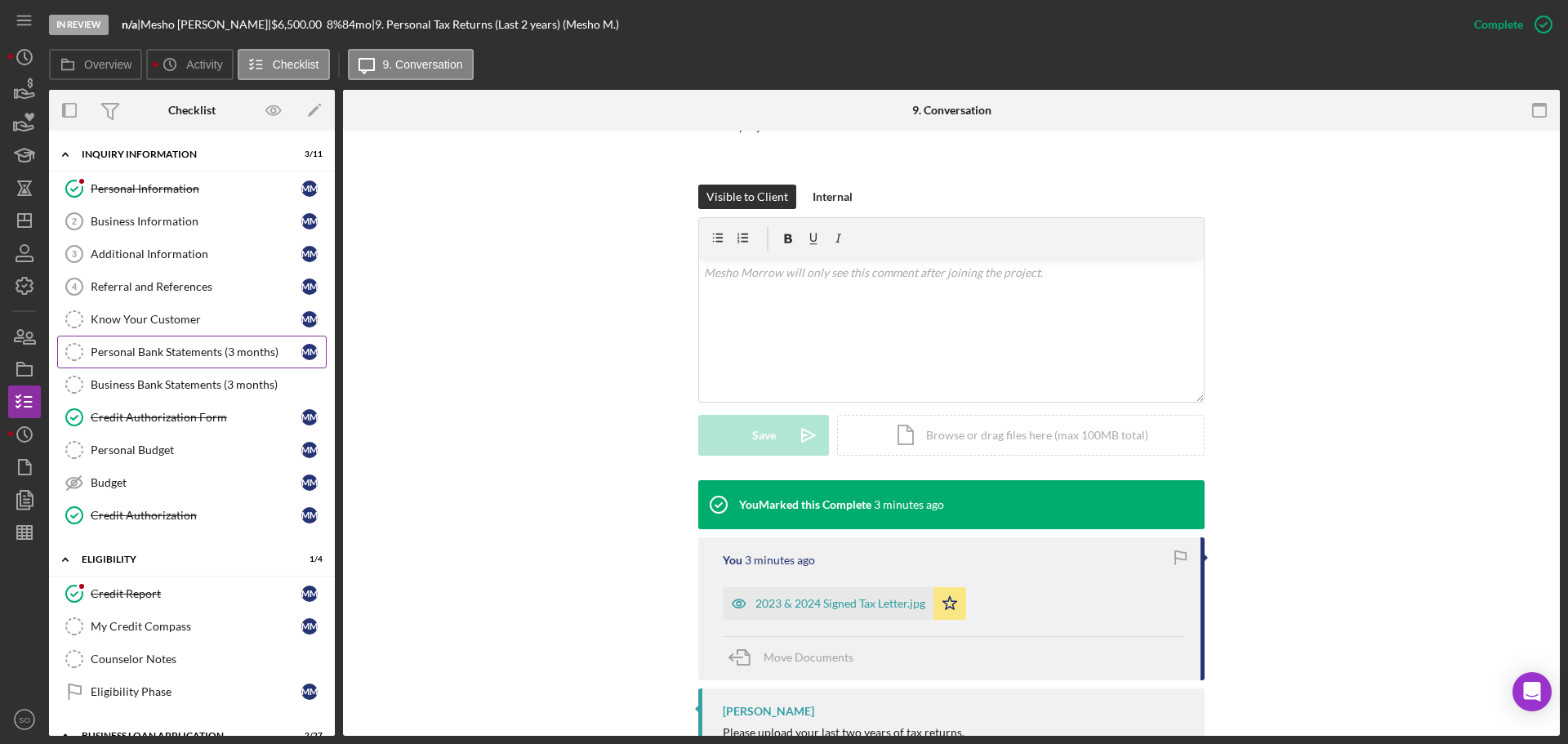
click at [214, 346] on div "Personal Bank Statements (3 months)" at bounding box center [196, 352] width 210 height 13
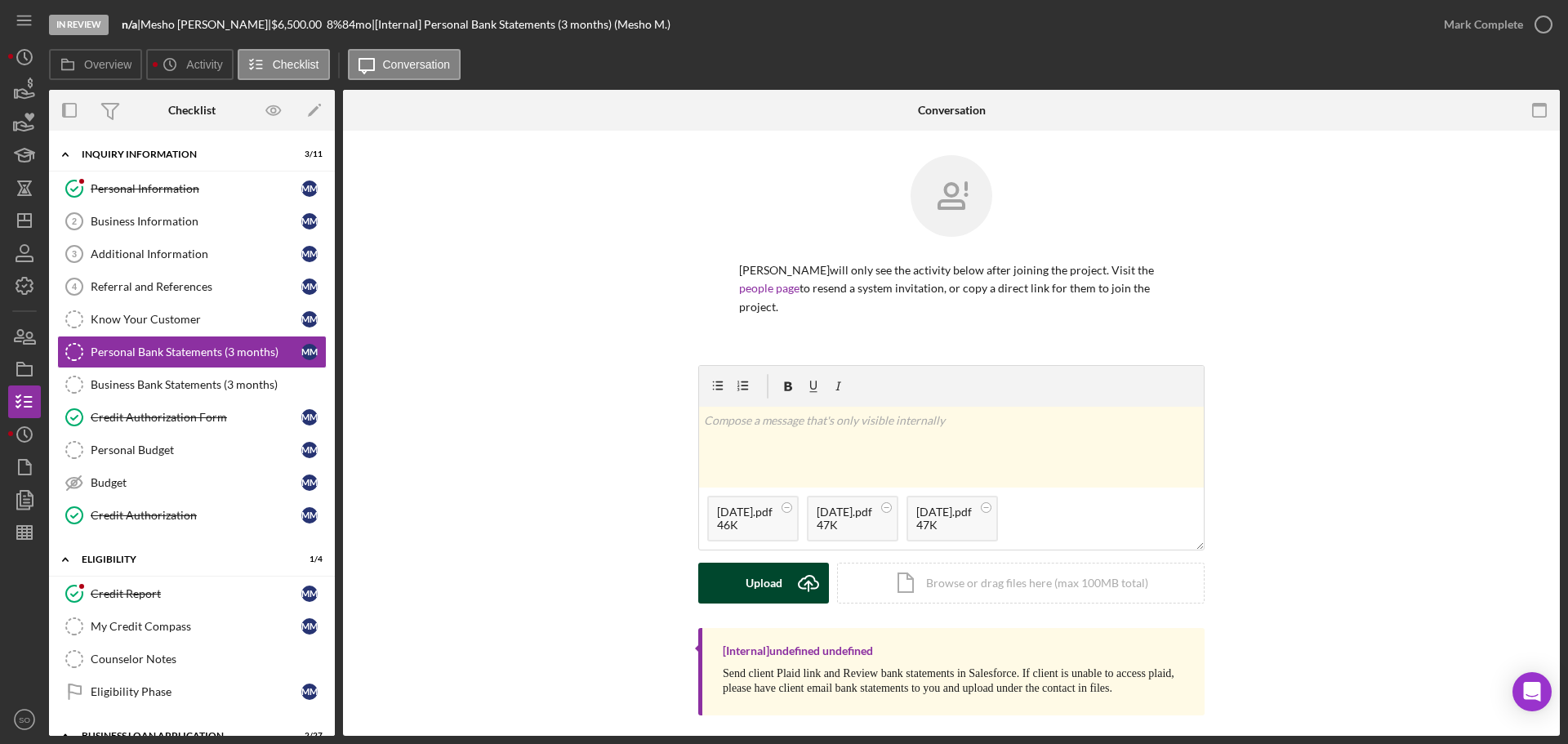
click at [795, 592] on icon "Icon/Upload" at bounding box center [809, 584] width 41 height 41
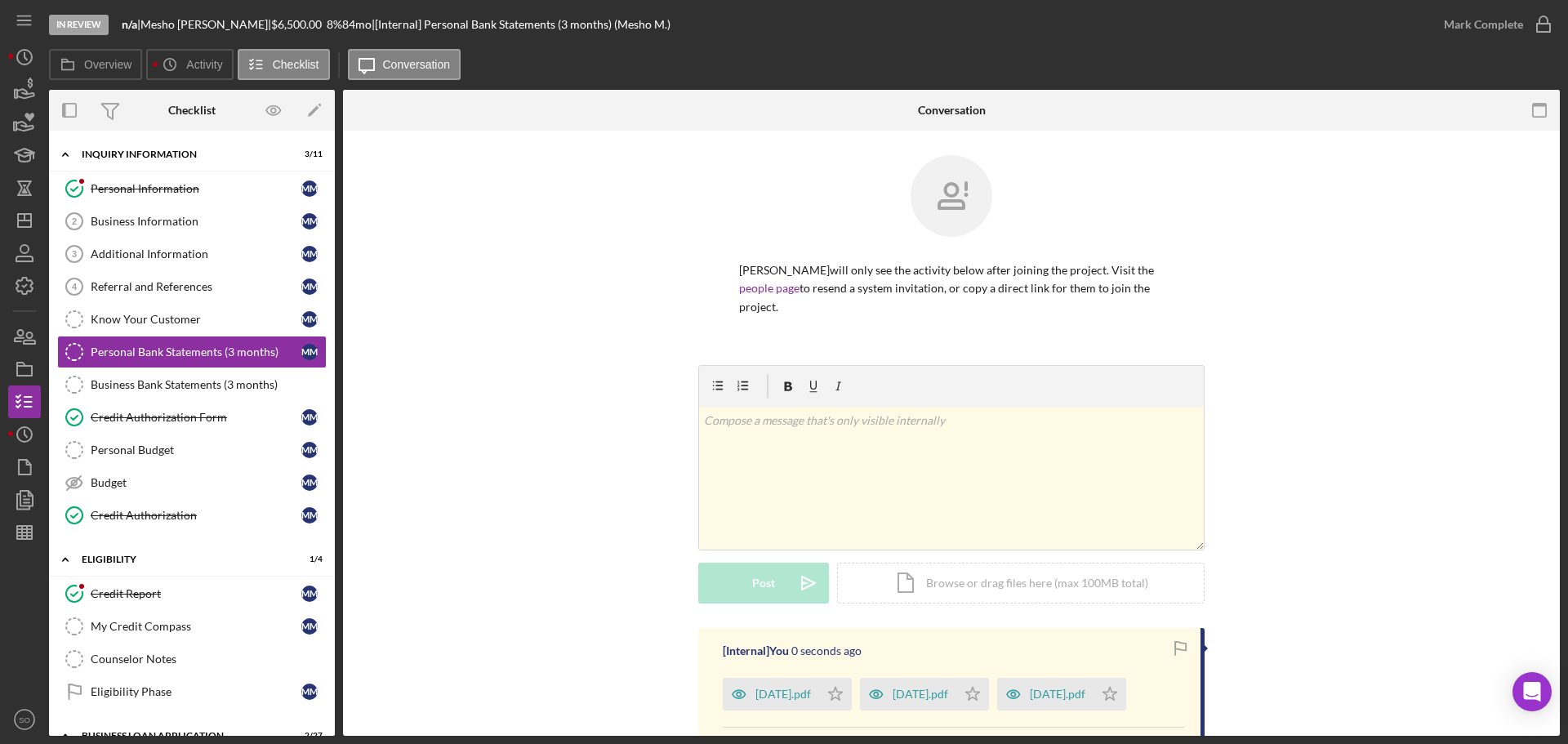
scroll to position [163, 0]
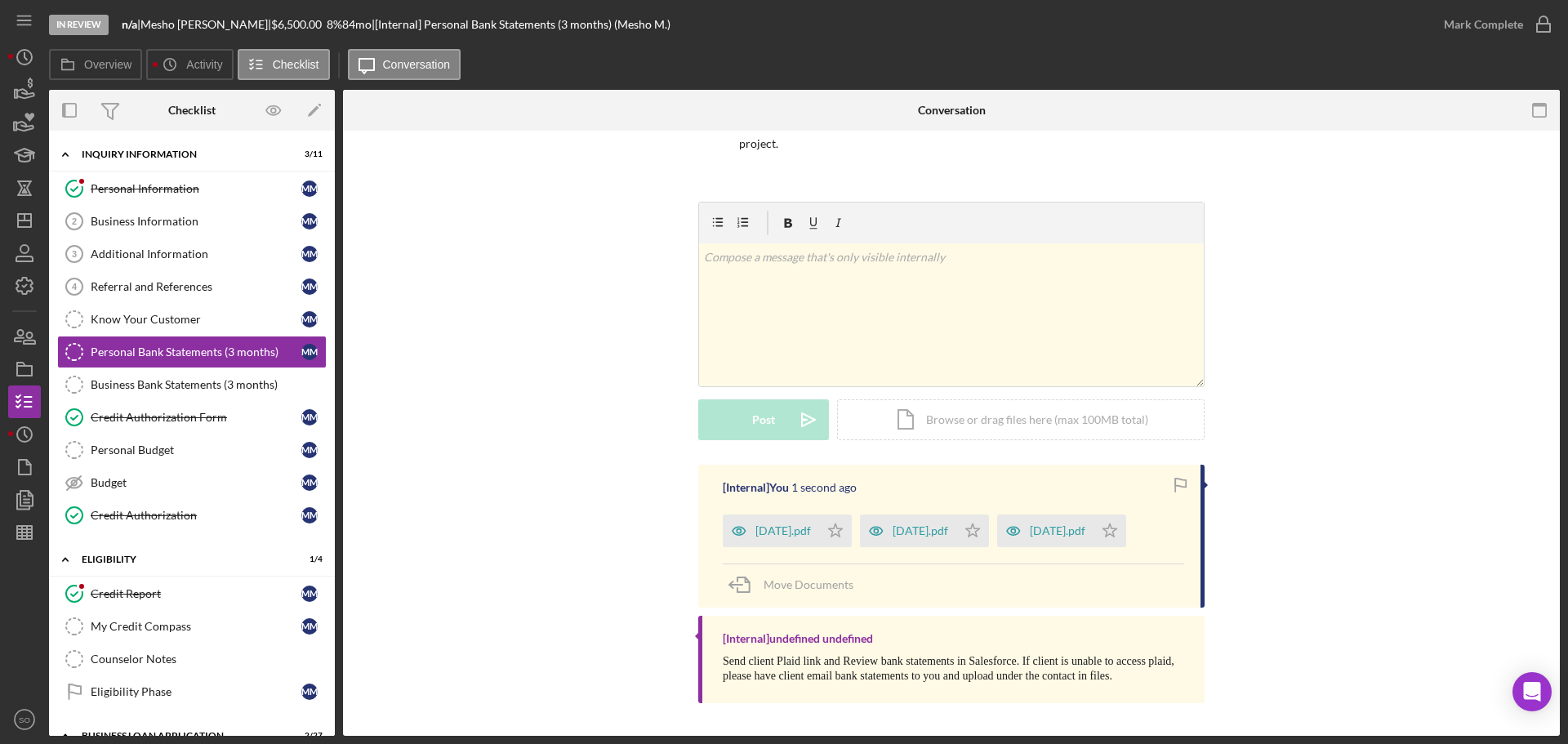
click at [1122, 534] on div "July 25.pdf Icon/Star" at bounding box center [1066, 527] width 138 height 41
click at [1112, 527] on icon "Icon/Star" at bounding box center [1109, 531] width 32 height 32
click at [1470, 29] on div "Mark Complete" at bounding box center [1484, 24] width 80 height 32
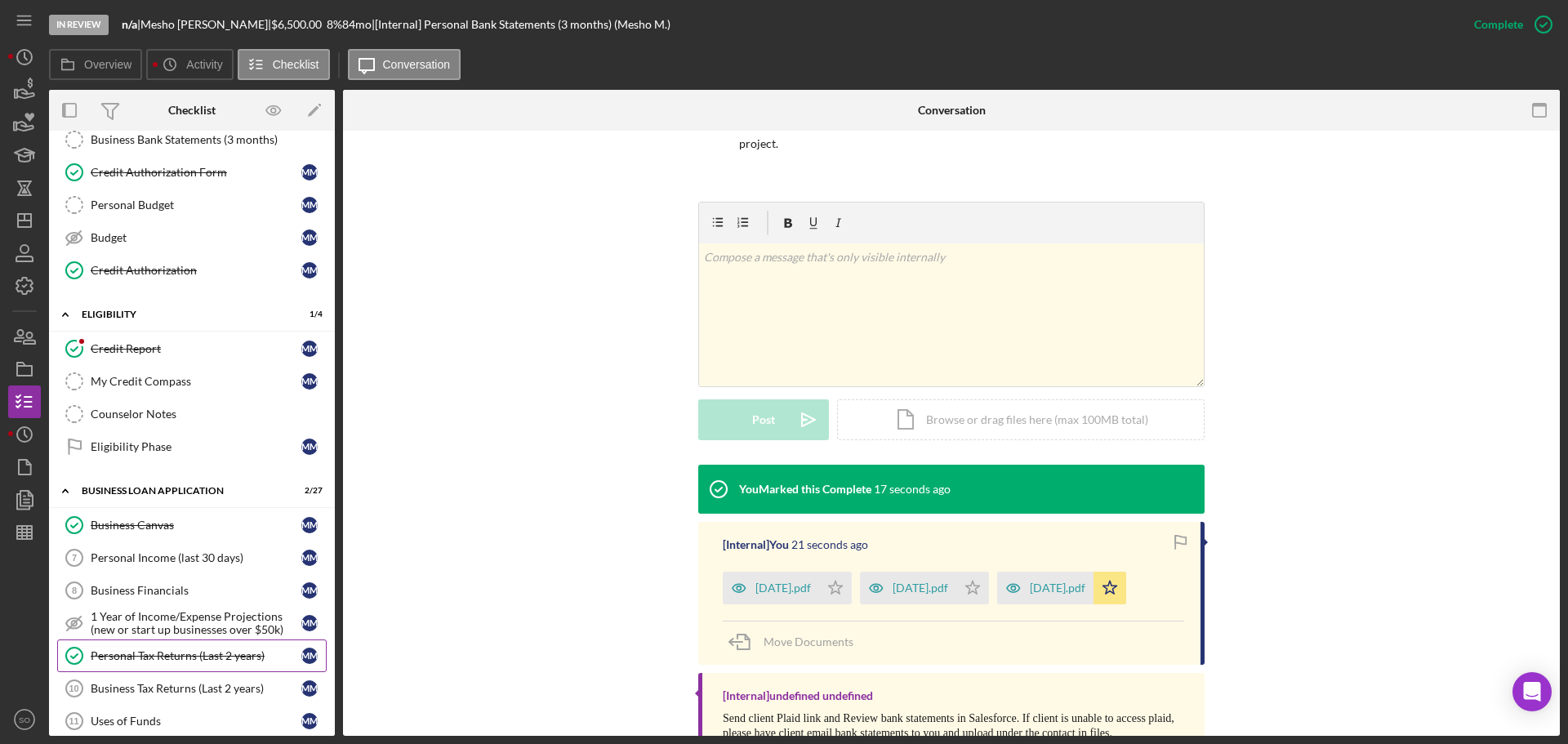
scroll to position [409, 0]
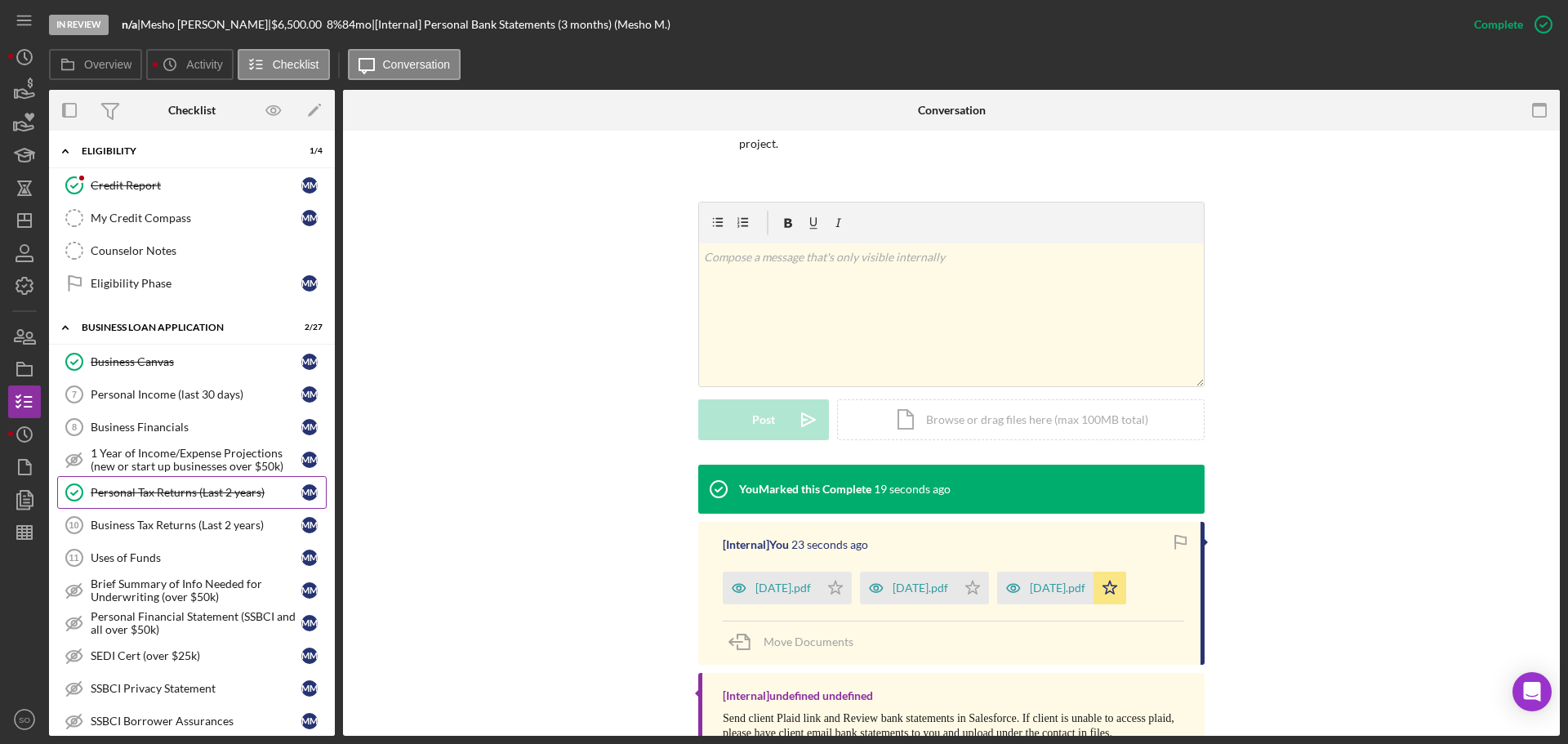
click at [195, 498] on div "Personal Tax Returns (Last 2 years)" at bounding box center [196, 492] width 210 height 13
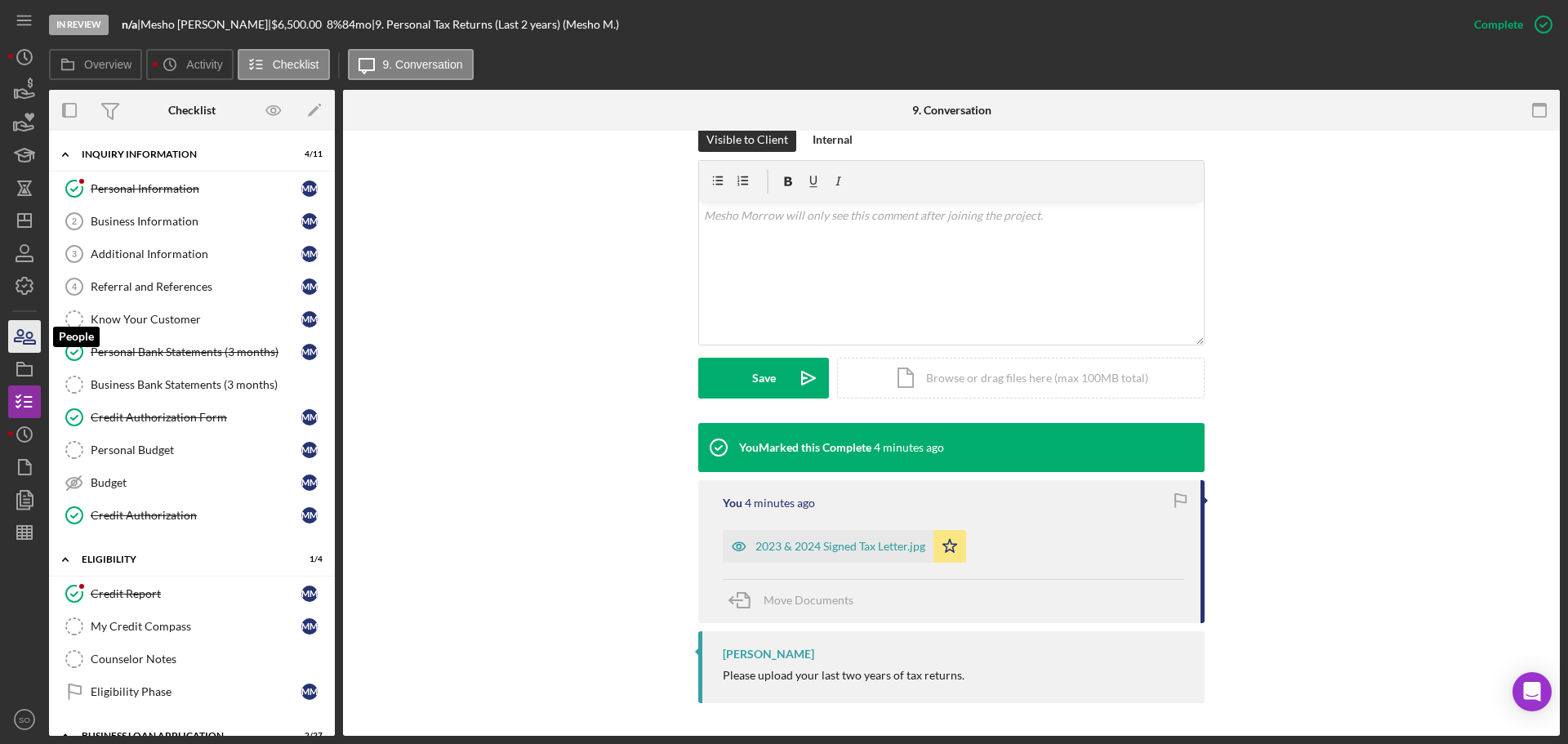
click at [31, 329] on icon "button" at bounding box center [25, 337] width 41 height 41
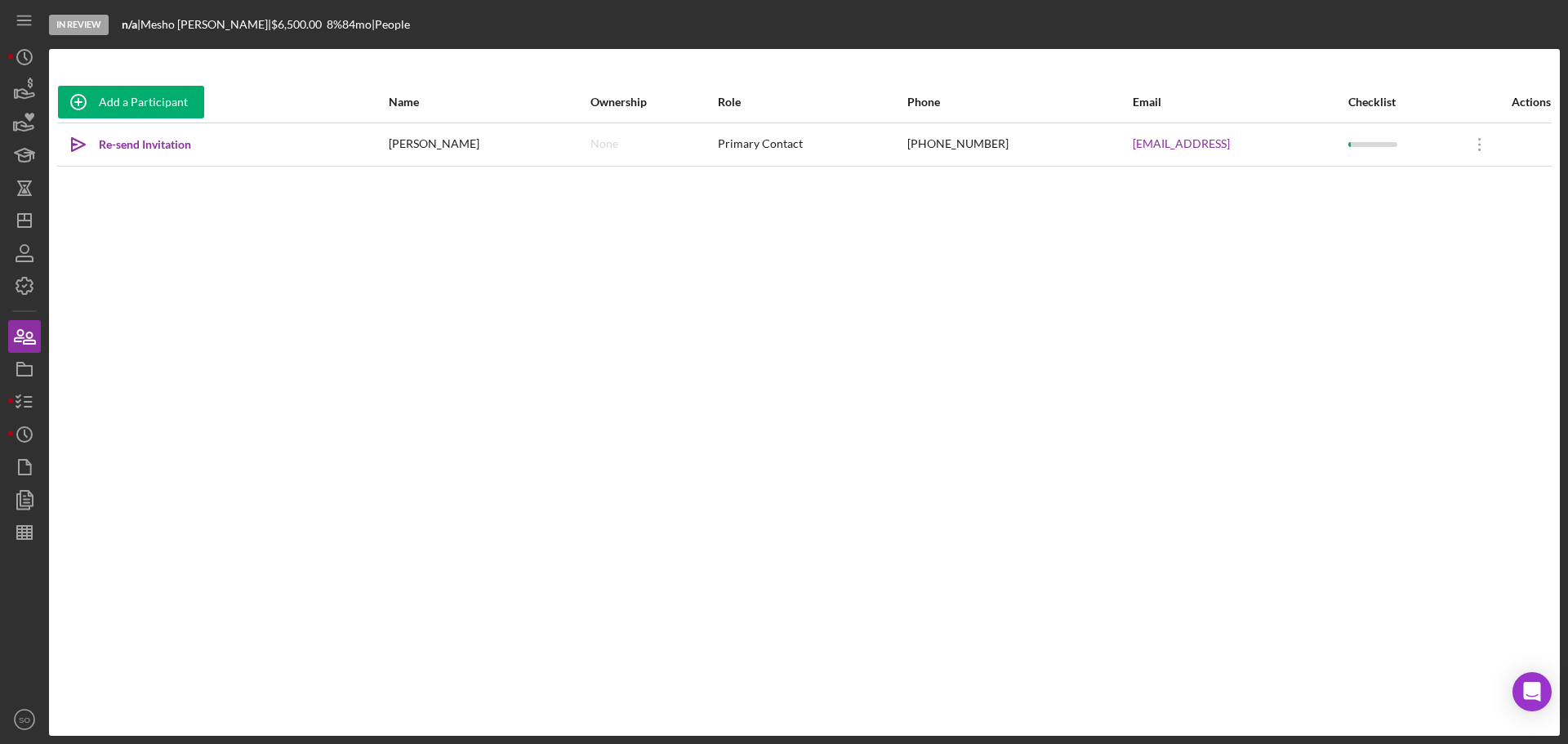
drag, startPoint x: 1141, startPoint y: 142, endPoint x: 1073, endPoint y: 210, distance: 96.2
click at [1073, 210] on div "Add a Participant Name Ownership Role Phone Email Checklist Actions Icon/icon-i…" at bounding box center [805, 392] width 1511 height 622
click at [28, 399] on icon "button" at bounding box center [25, 402] width 41 height 41
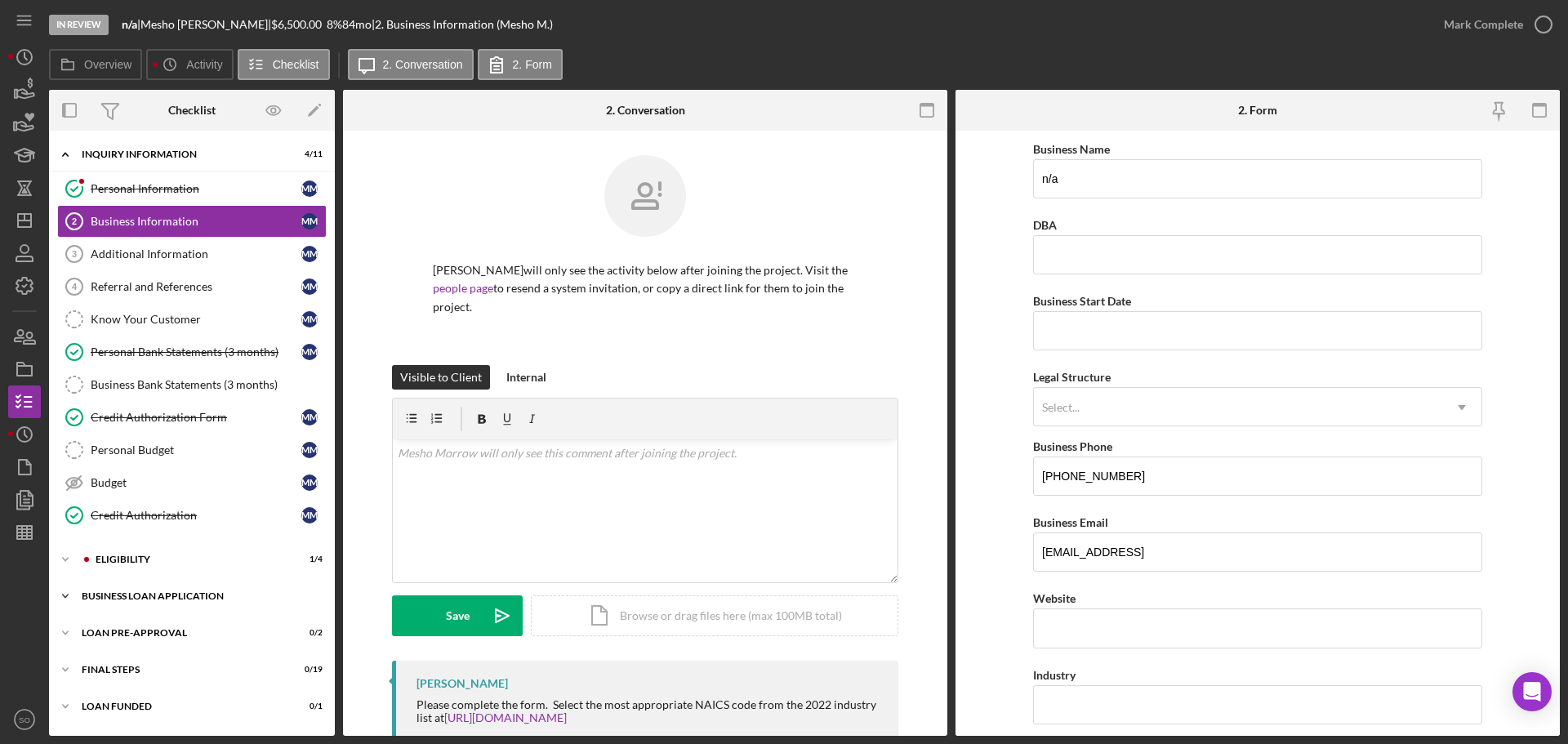
click at [192, 589] on div "Icon/Expander BUSINESS LOAN APPLICATION 2 / 27" at bounding box center [192, 596] width 286 height 32
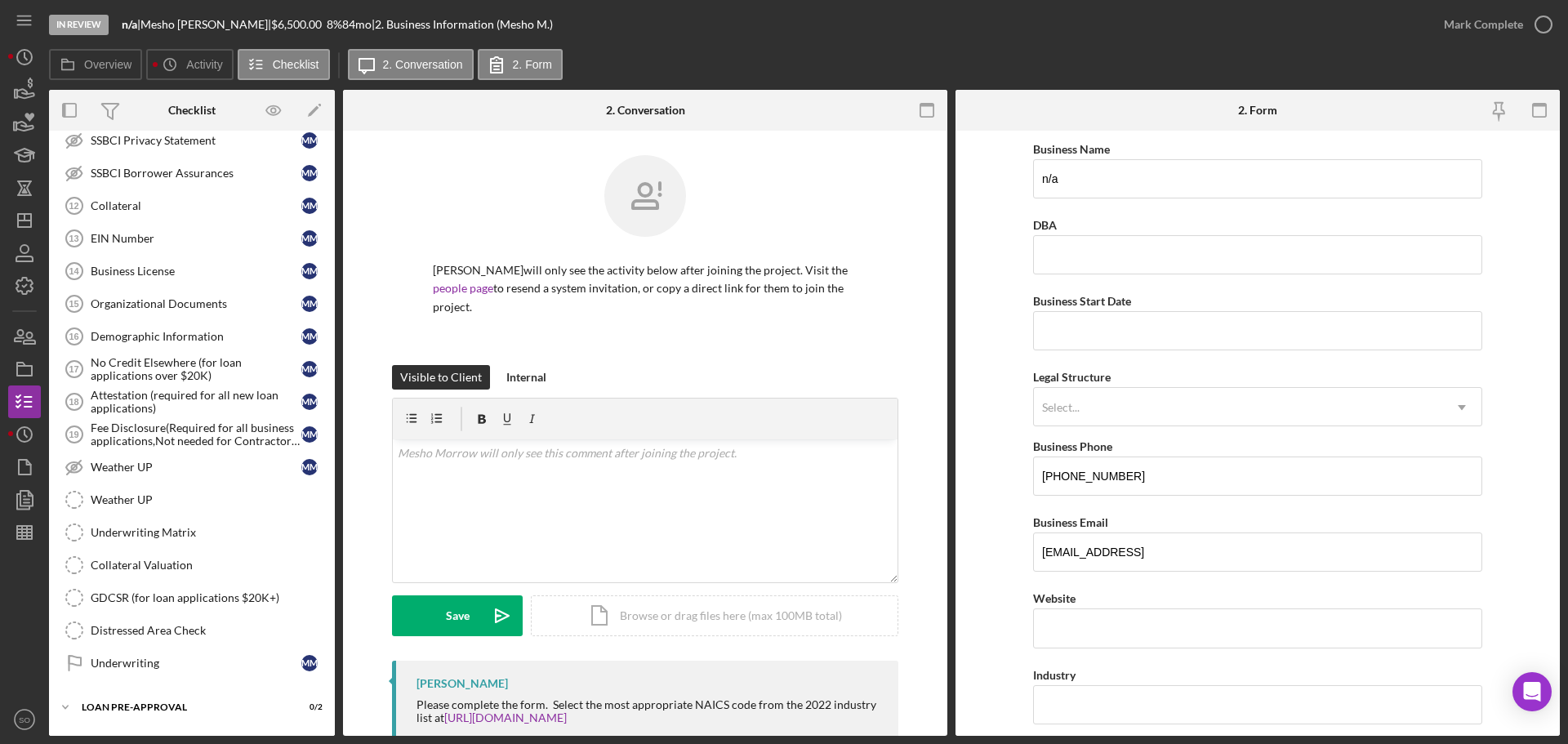
scroll to position [887, 0]
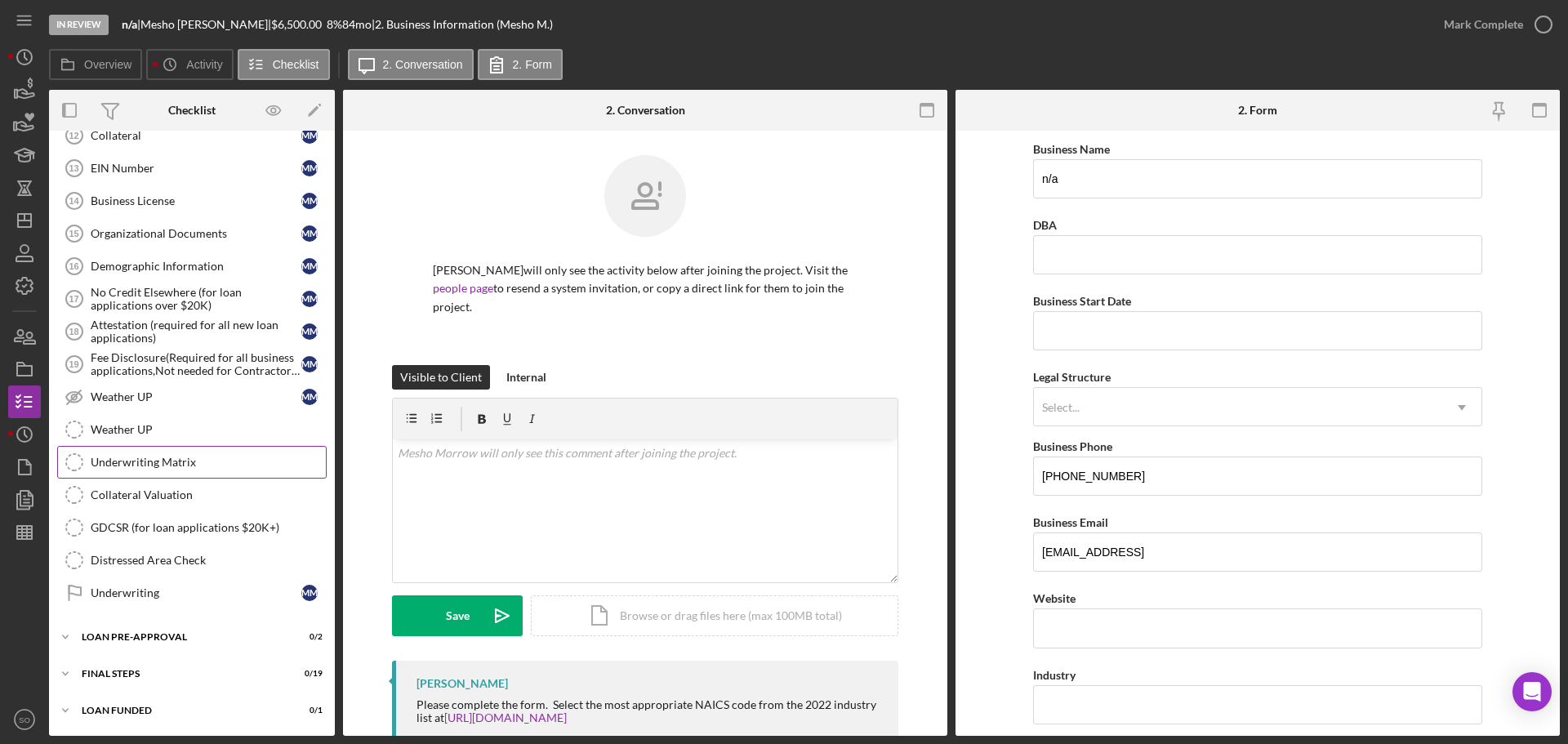
click at [128, 458] on div "Underwriting Matrix" at bounding box center [207, 462] width 235 height 13
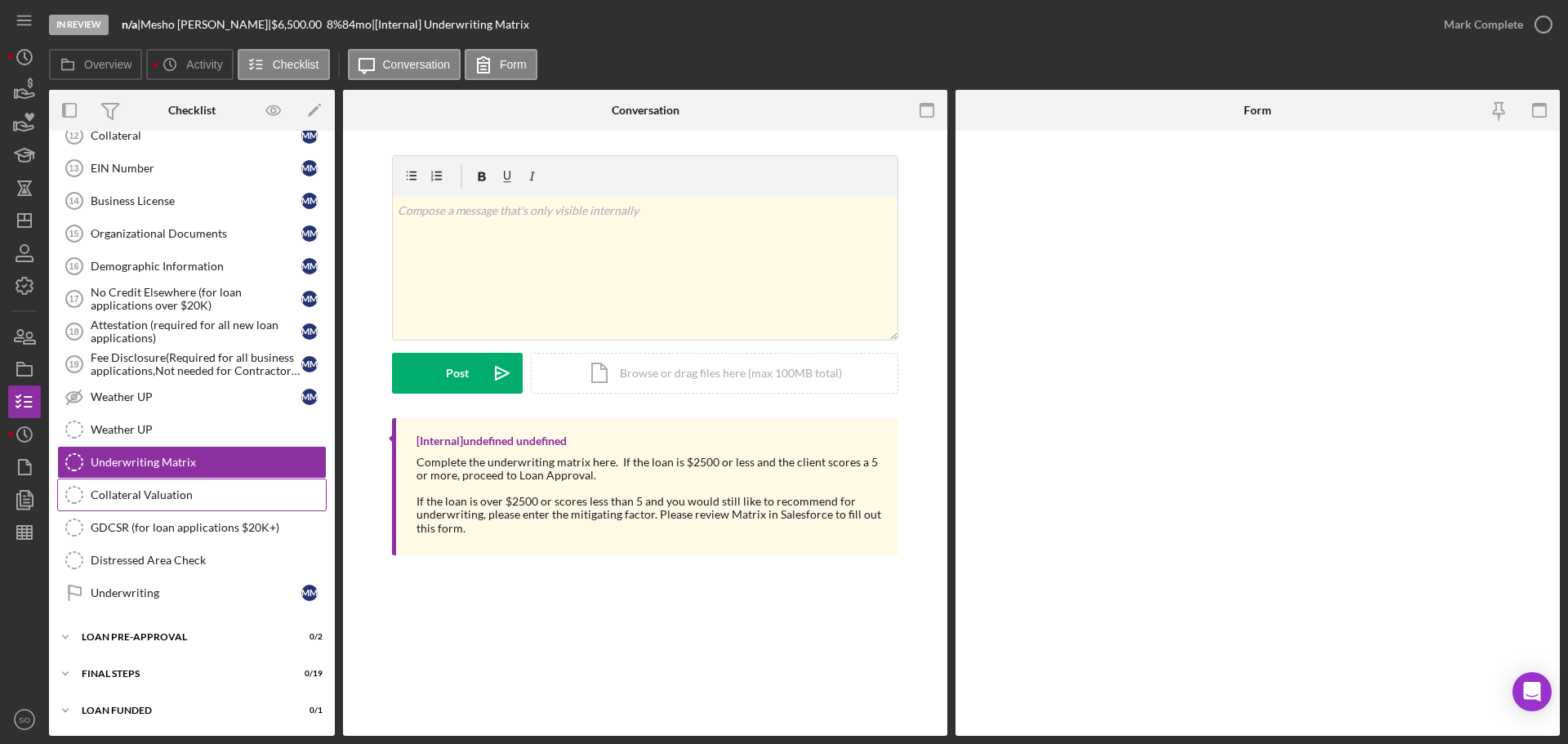
scroll to position [887, 0]
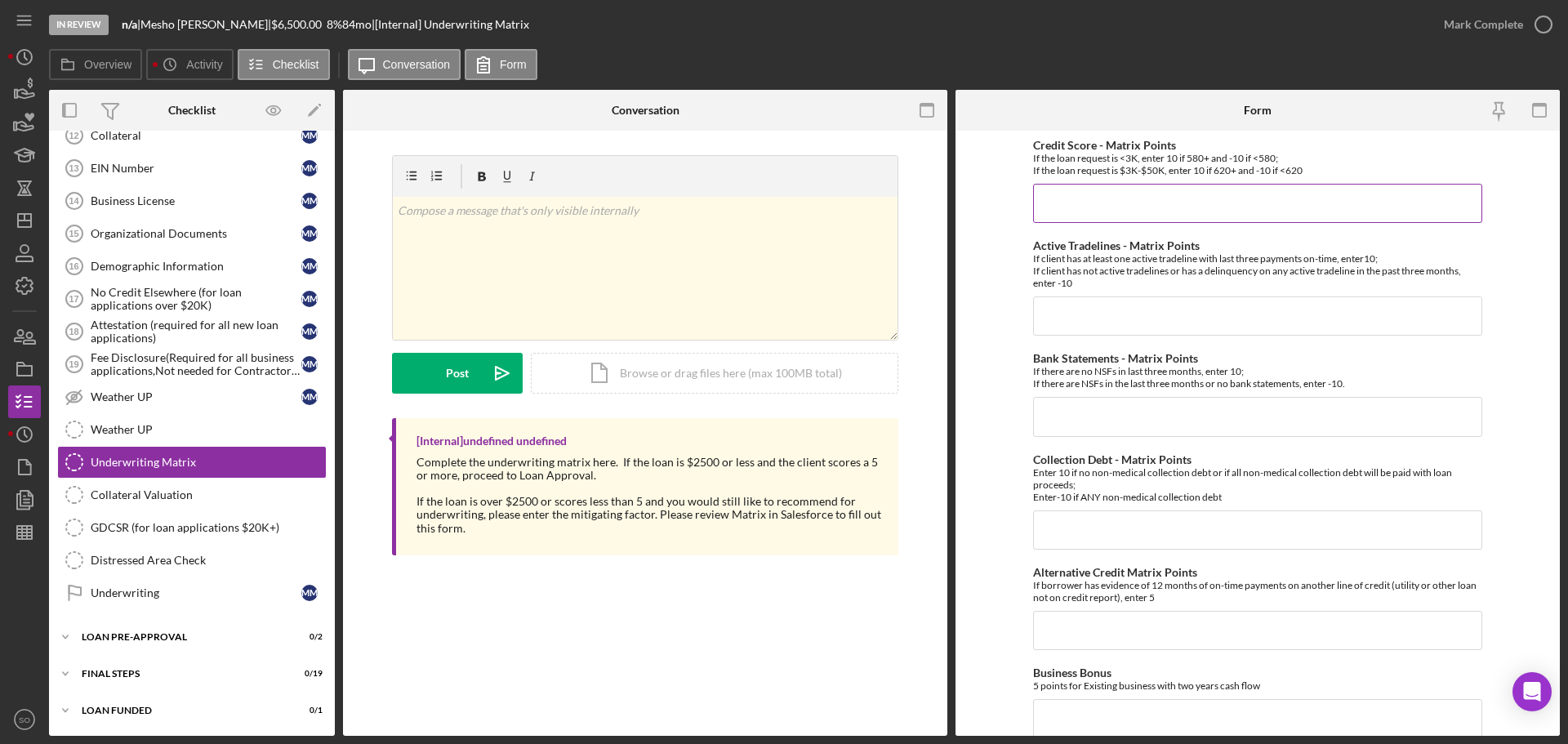
click at [1092, 190] on input "Credit Score - Matrix Points" at bounding box center [1258, 203] width 449 height 39
type input "10"
click at [1113, 526] on input "Collection Debt - Matrix Points" at bounding box center [1258, 531] width 449 height 39
type input "-10"
click at [1073, 327] on input "Active Tradelines - Matrix Points" at bounding box center [1258, 316] width 449 height 39
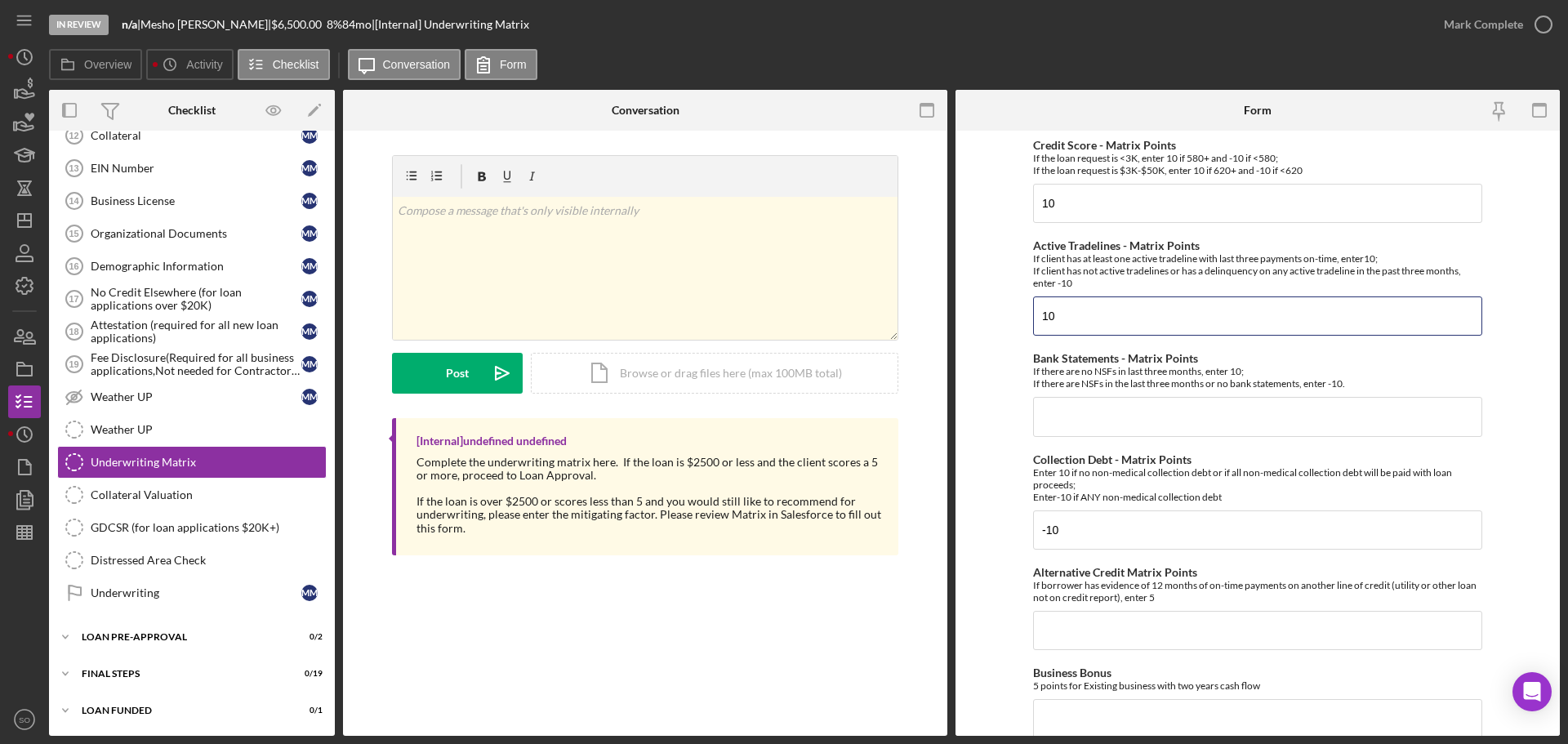
type input "10"
click at [1068, 415] on input "Bank Statements - Matrix Points" at bounding box center [1258, 417] width 449 height 39
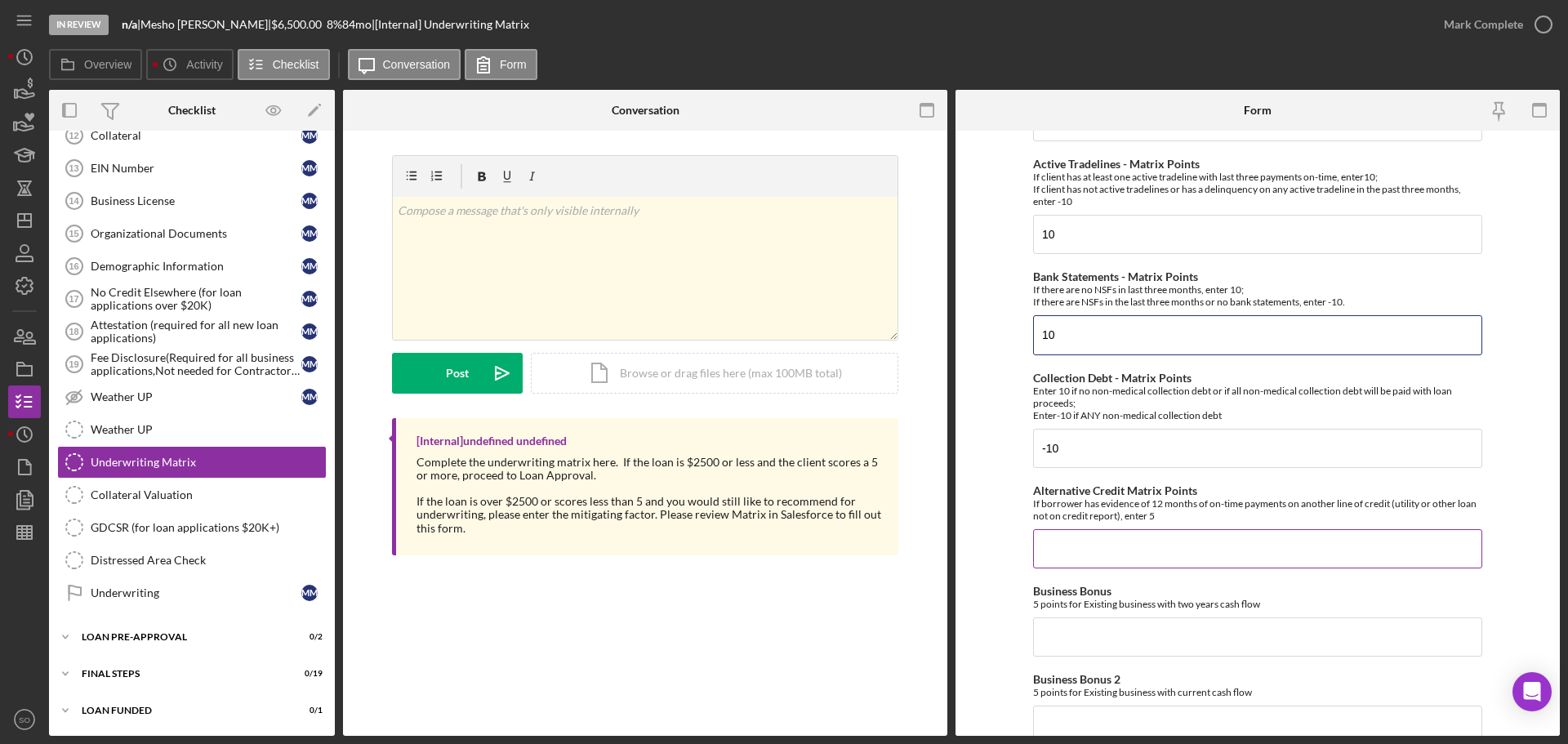
type input "10"
click at [1085, 562] on input "Alternative Credit Matrix Points" at bounding box center [1258, 549] width 449 height 39
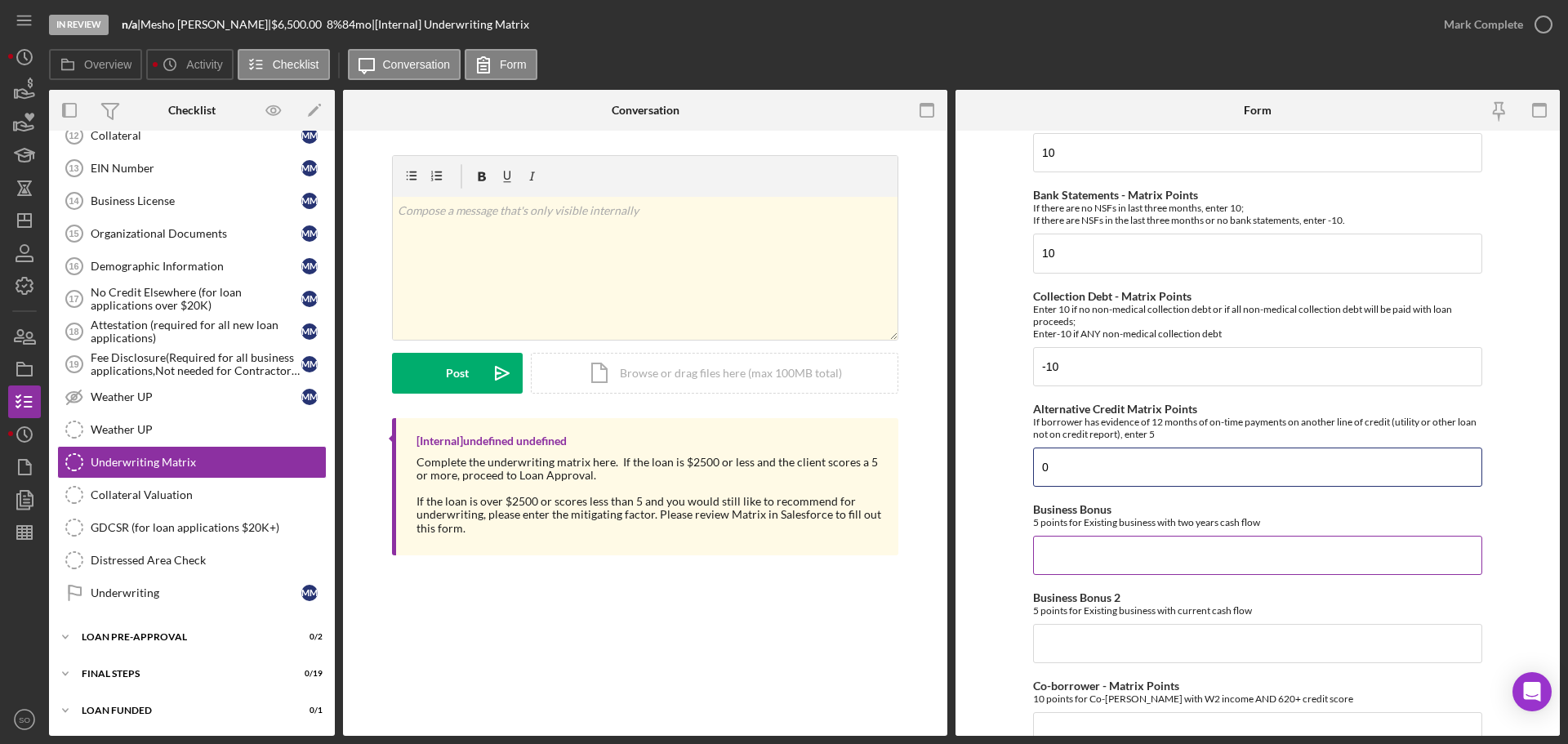
type input "0"
click at [1089, 548] on input "Business Bonus" at bounding box center [1258, 555] width 449 height 39
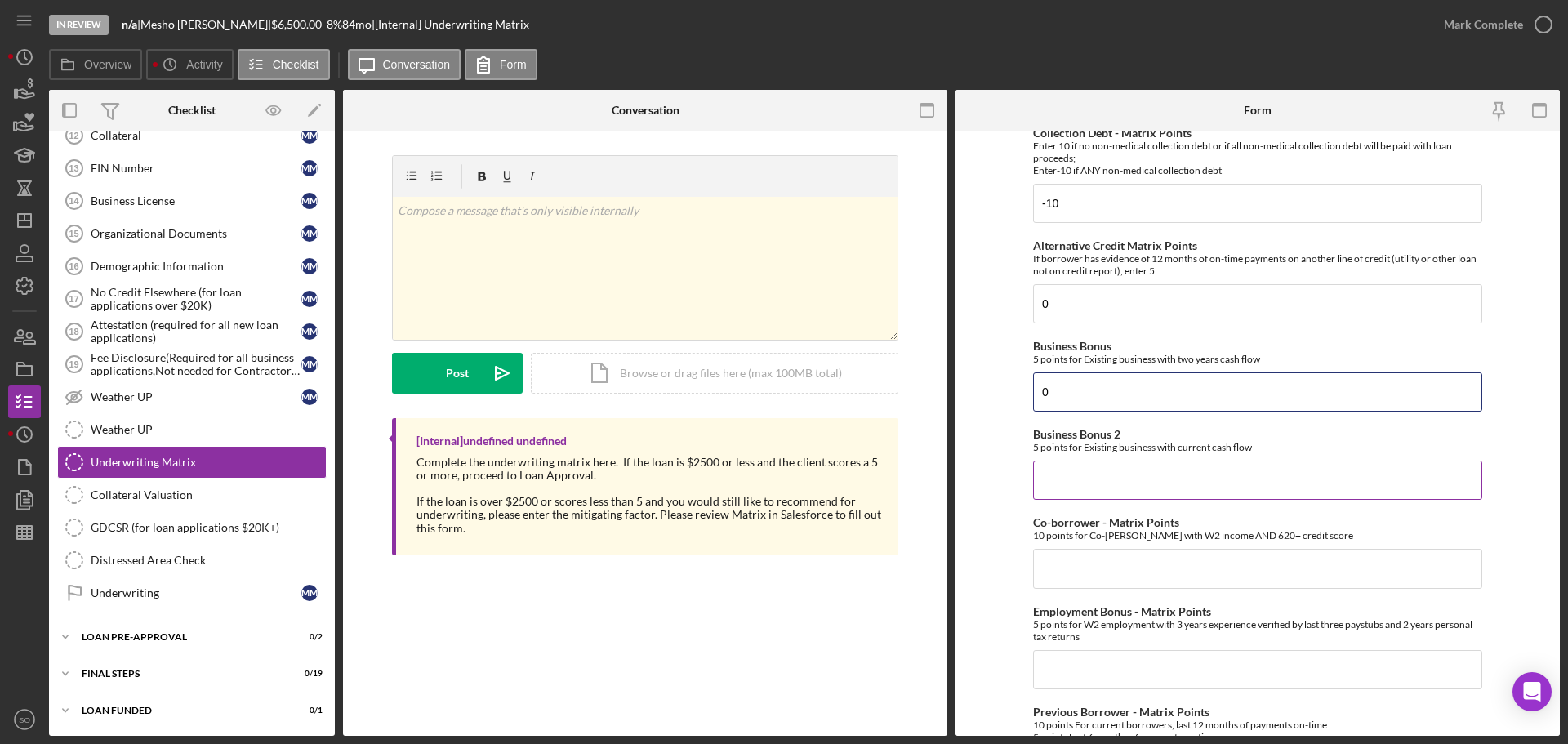
type input "0"
click at [1065, 482] on input "Business Bonus 2" at bounding box center [1258, 481] width 449 height 39
type input "0"
click at [1087, 572] on input "Co-borrower - Matrix Points" at bounding box center [1258, 569] width 449 height 39
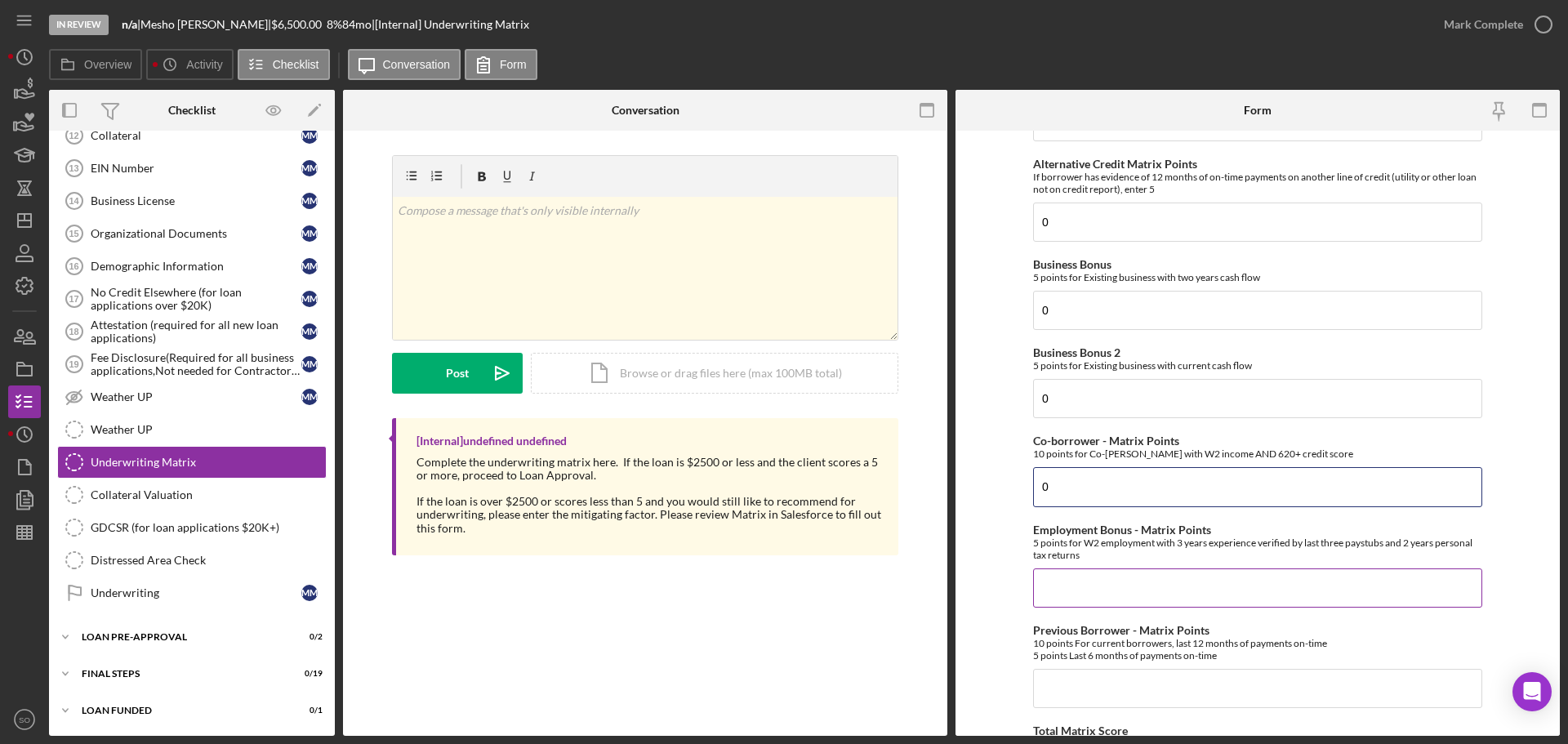
type input "0"
click at [1107, 571] on input "Employment Bonus - Matrix Points" at bounding box center [1258, 589] width 449 height 39
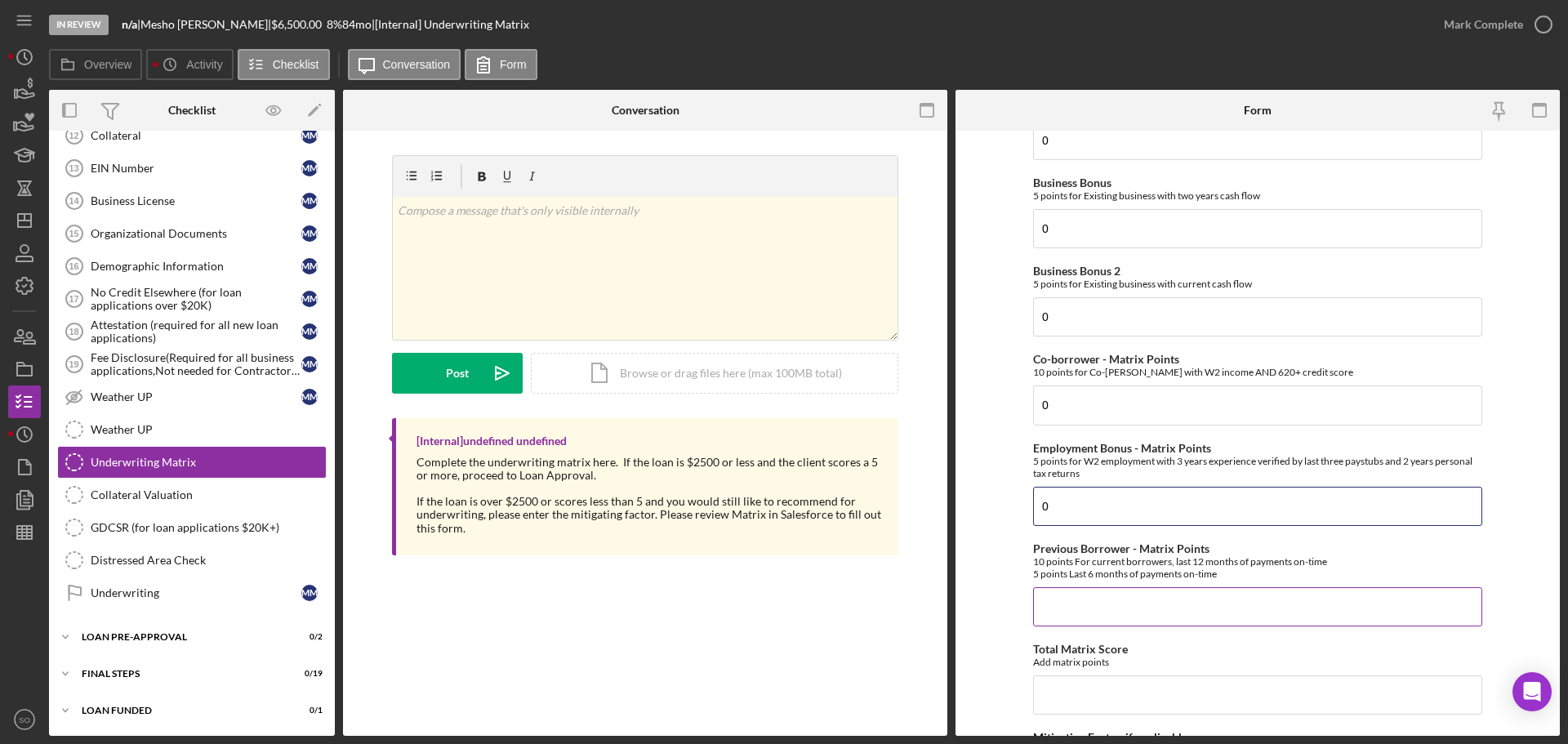
type input "0"
click at [1127, 600] on input "Previous Borrower - Matrix Points" at bounding box center [1258, 607] width 449 height 39
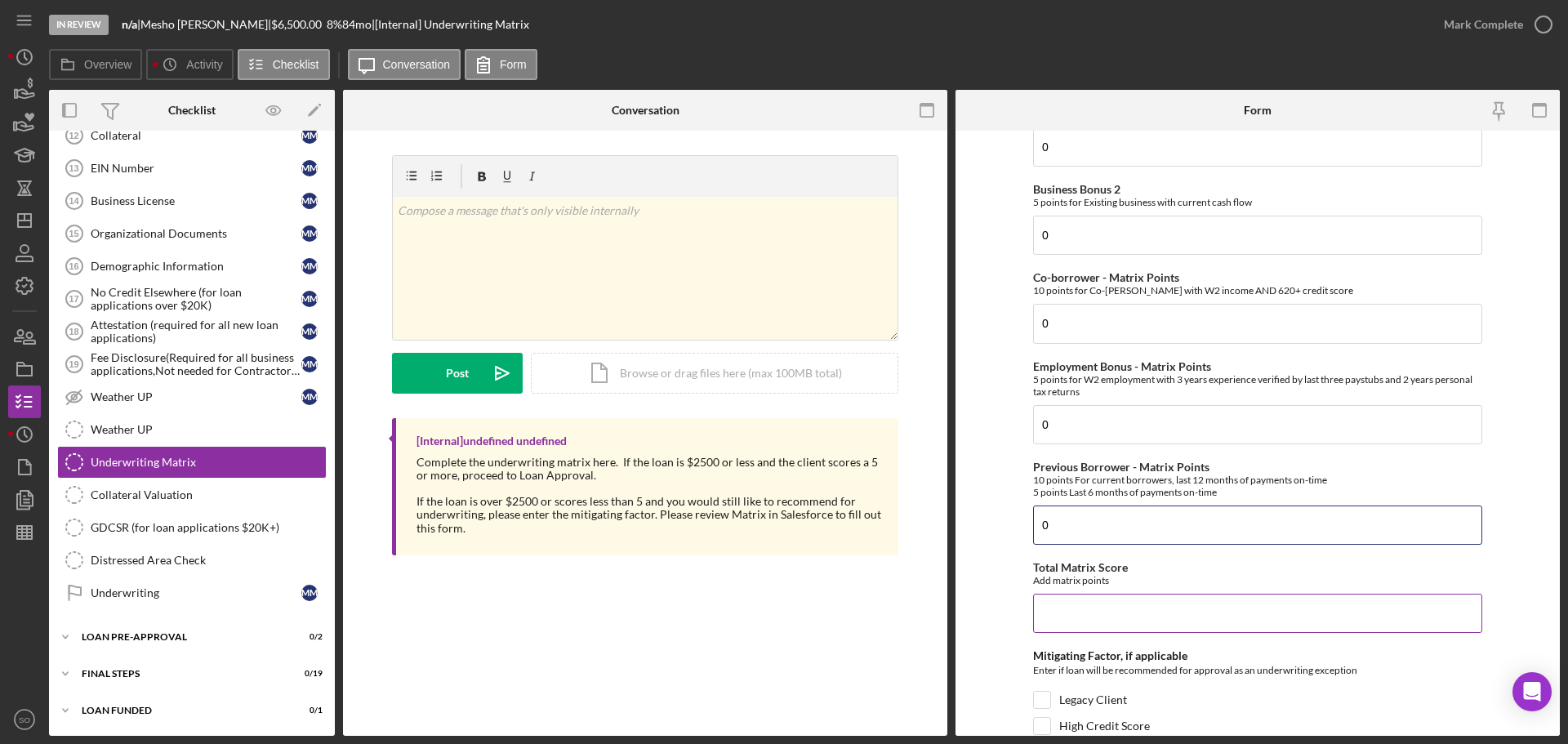
type input "0"
click at [1146, 632] on input "Total Matrix Score" at bounding box center [1258, 613] width 449 height 39
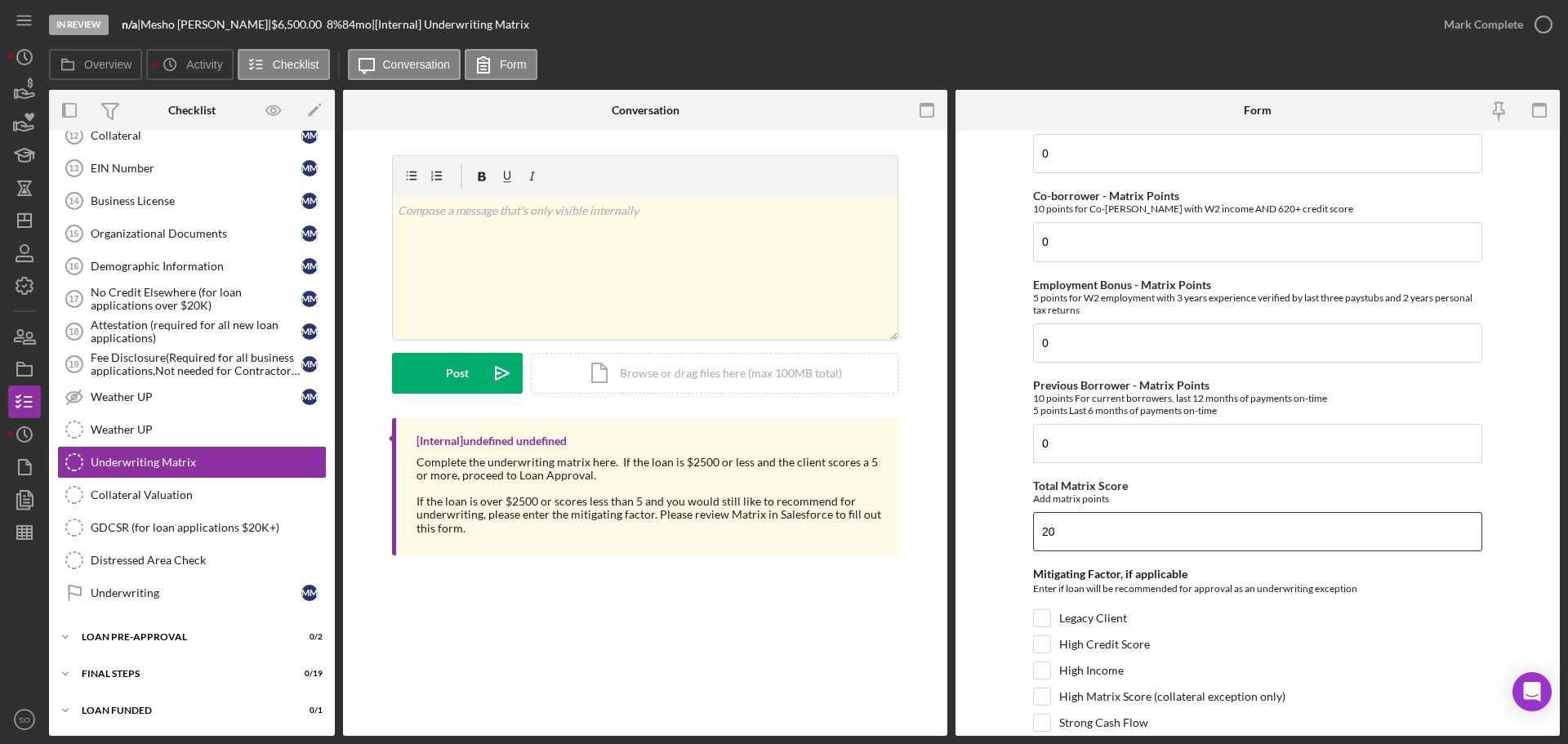
scroll to position [796, 0]
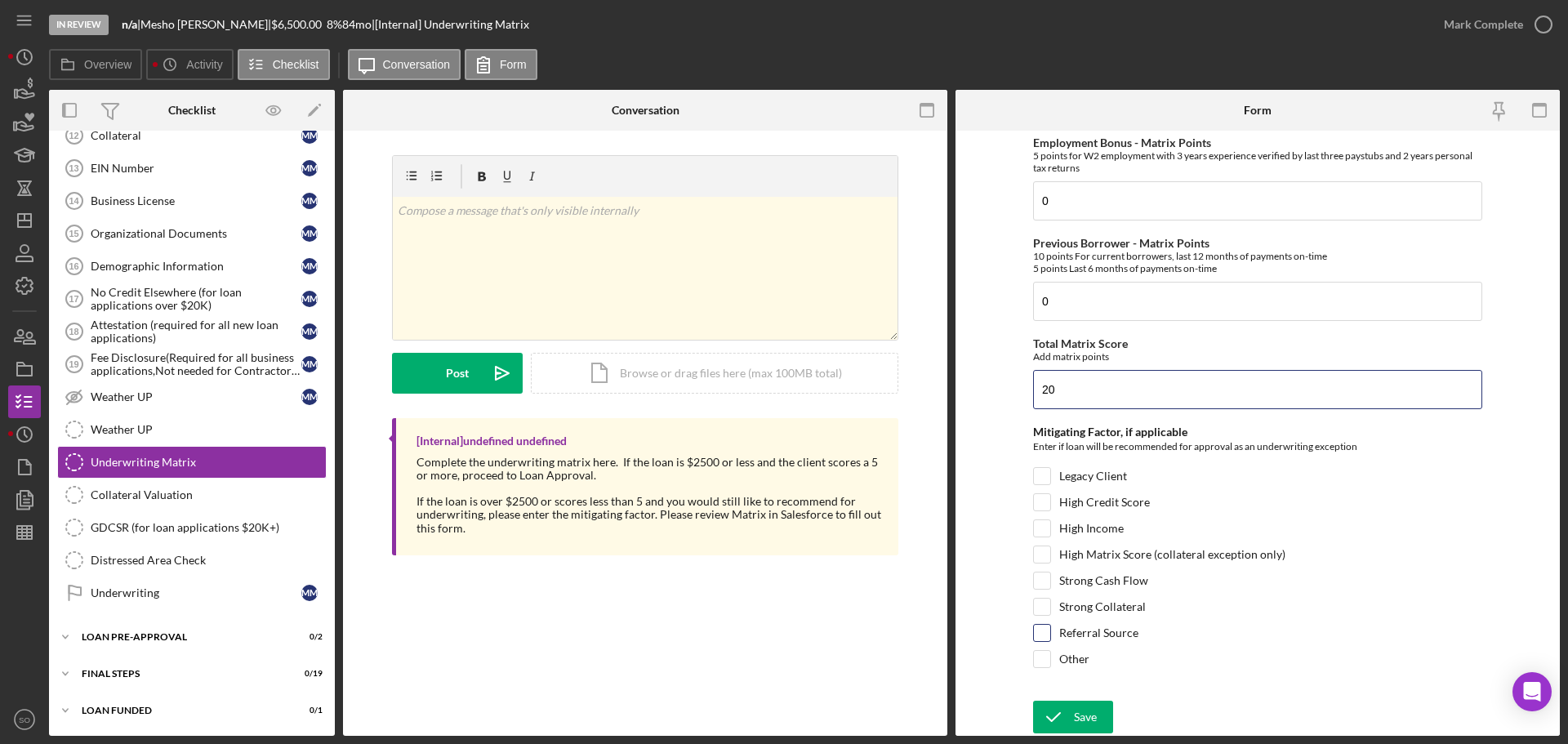
type input "20"
click at [1038, 629] on input "Referral Source" at bounding box center [1041, 633] width 17 height 17
click at [1041, 636] on input "Referral Source" at bounding box center [1041, 633] width 17 height 17
checkbox input "false"
click at [1042, 581] on input "Strong Cash Flow" at bounding box center [1041, 581] width 17 height 17
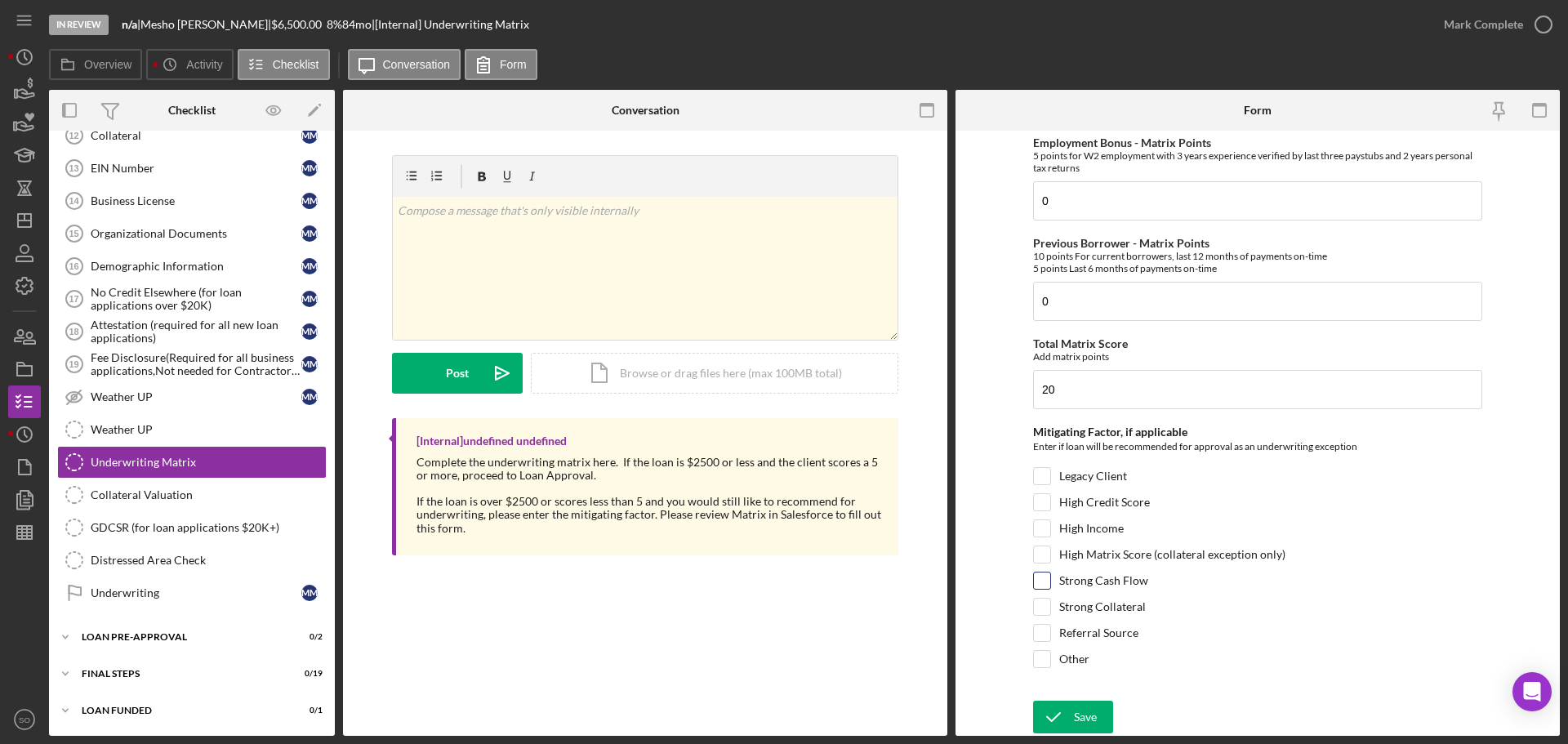
checkbox input "true"
click at [1096, 710] on button "Save" at bounding box center [1073, 716] width 80 height 32
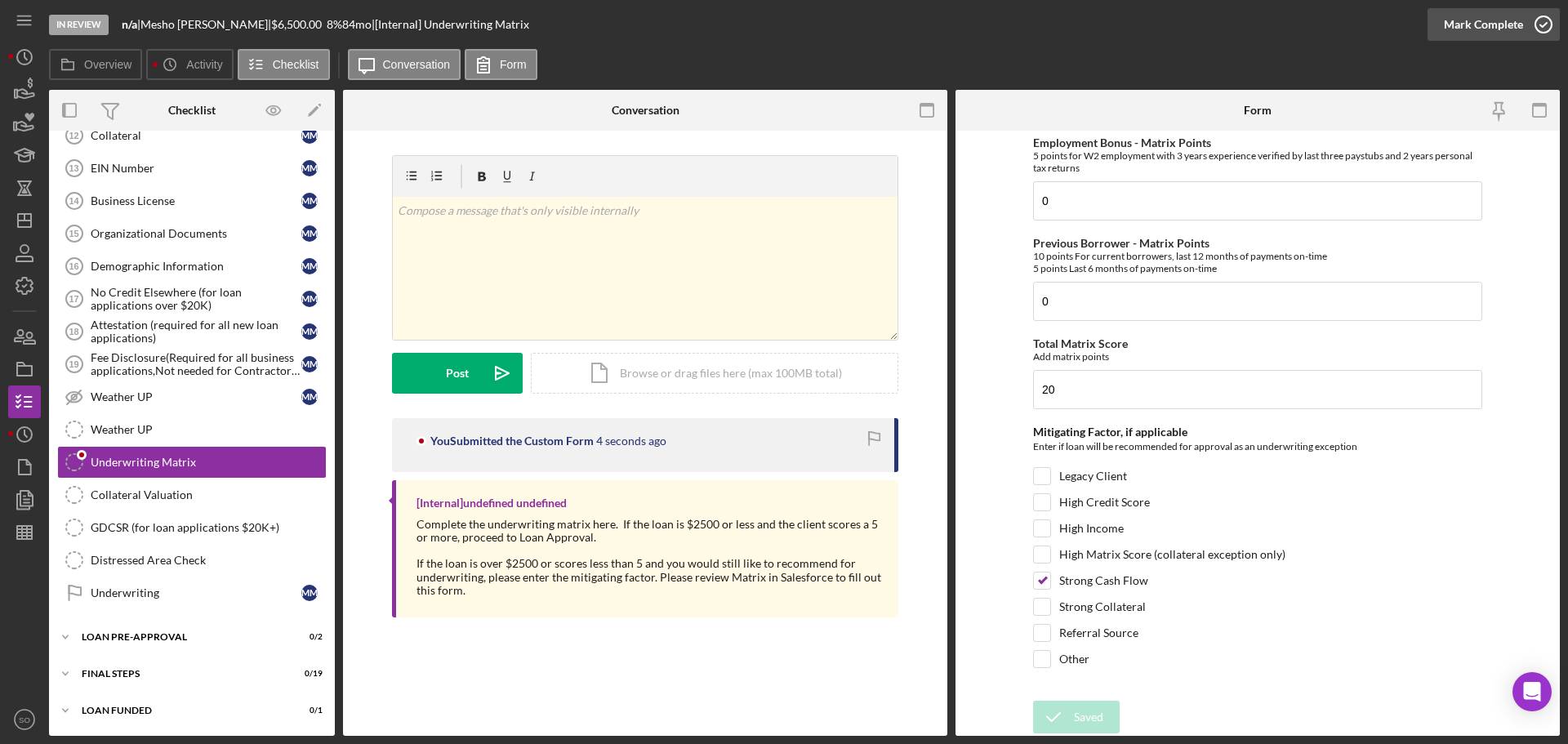
click at [1444, 22] on div "Mark Complete" at bounding box center [1484, 24] width 80 height 32
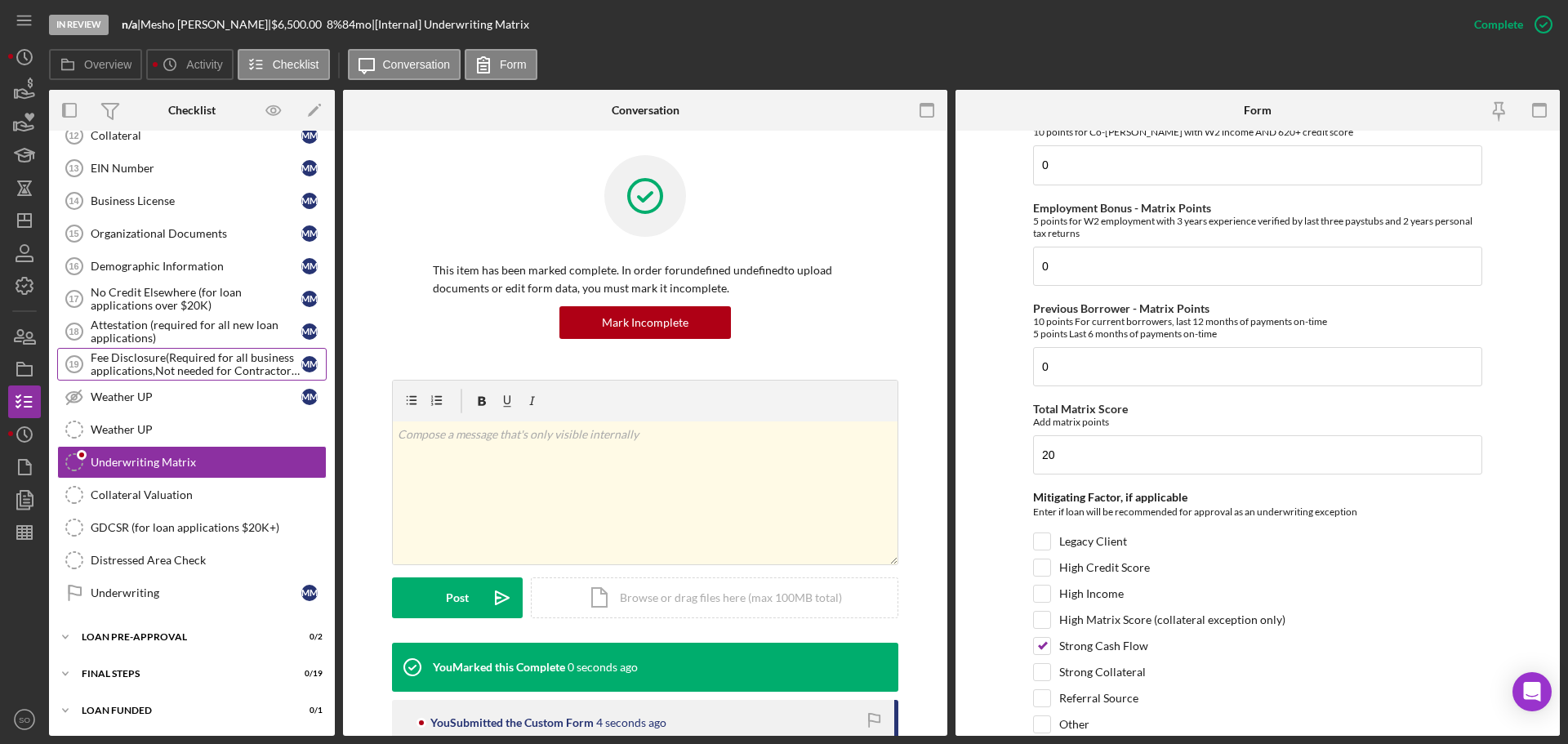
scroll to position [861, 0]
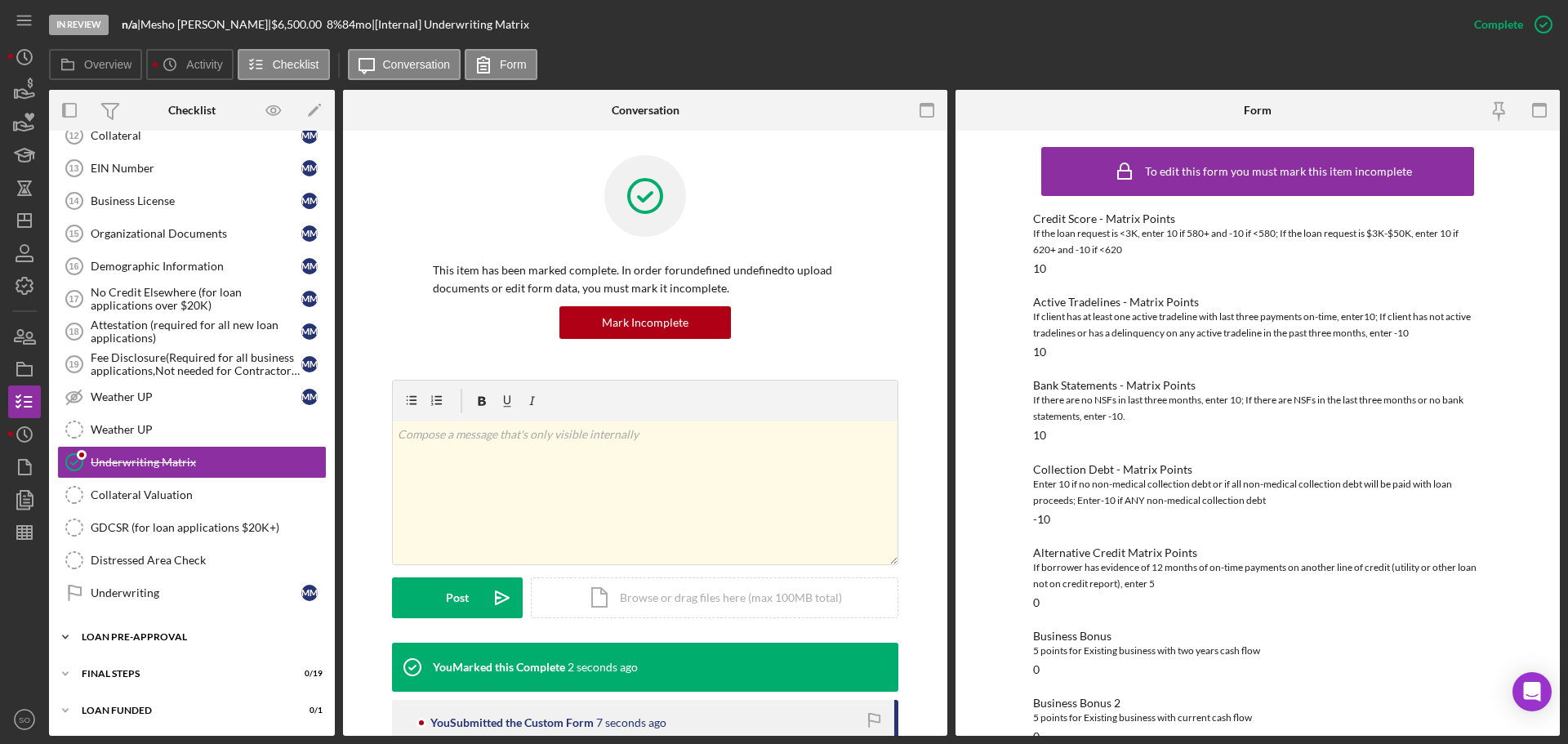
click at [172, 647] on div "Icon/Expander LOAN PRE-APPROVAL 0 / 2" at bounding box center [192, 637] width 286 height 32
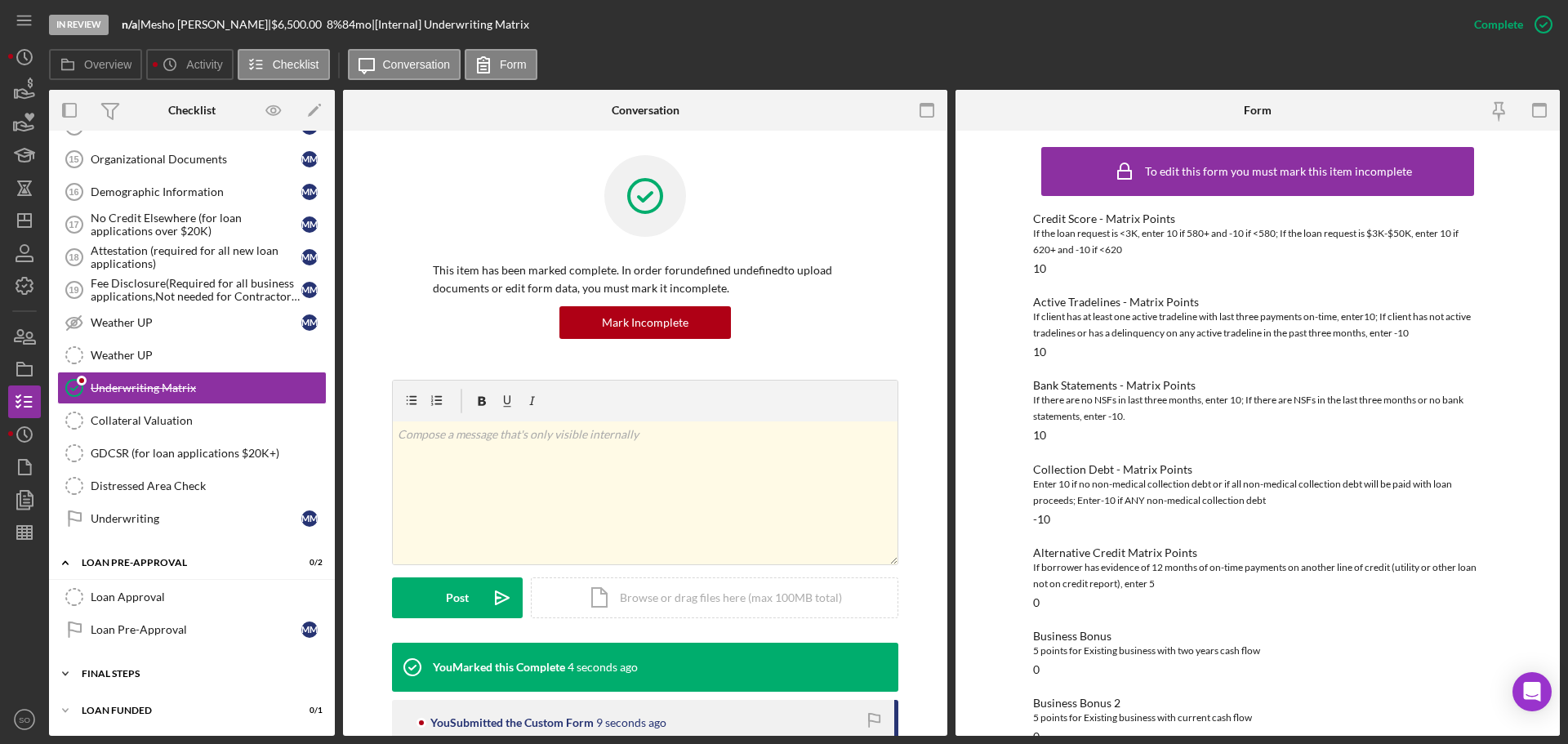
click at [142, 683] on div "Icon/Expander FINAL STEPS 0 / 19" at bounding box center [192, 673] width 286 height 32
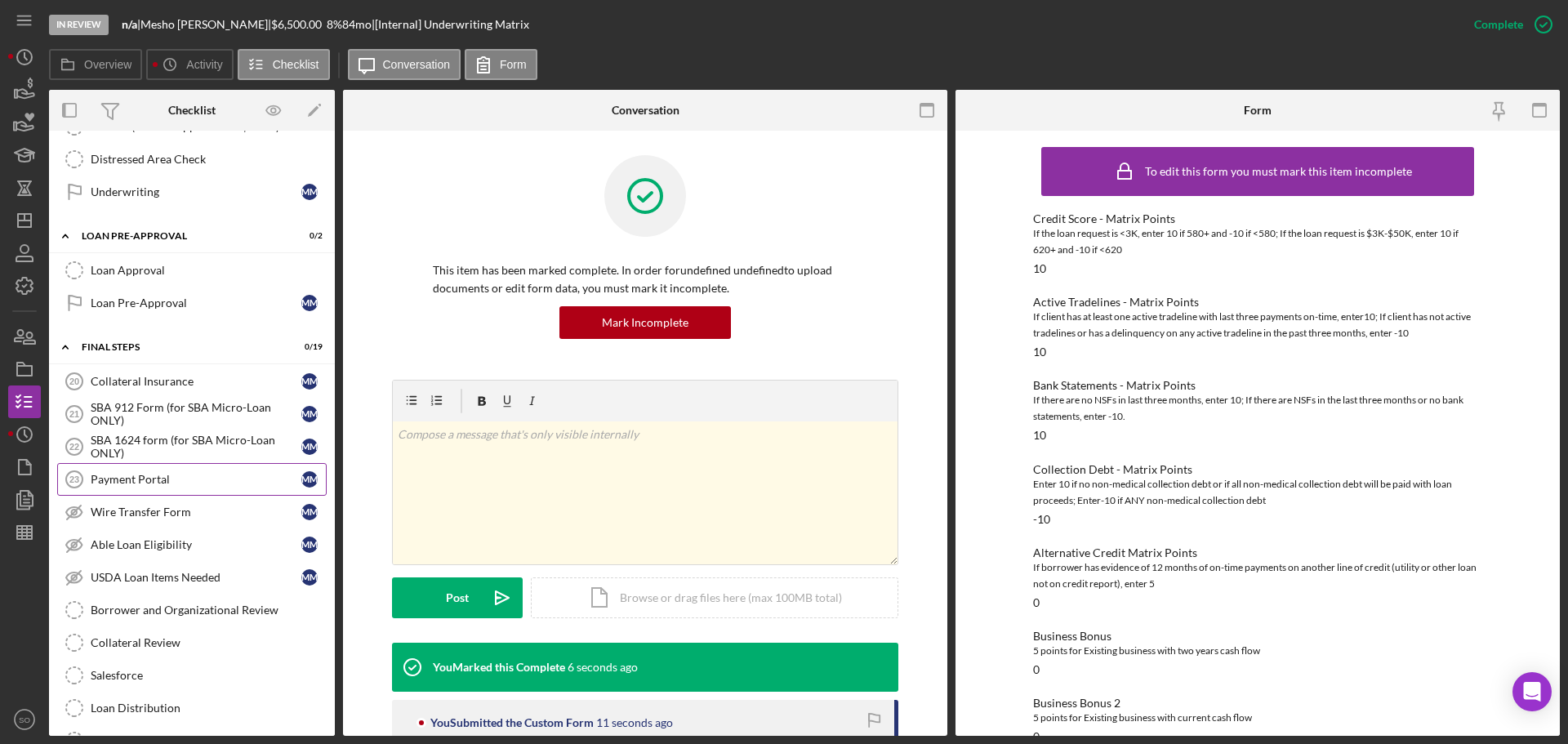
click at [129, 488] on link "Payment Portal 23 Payment Portal M M" at bounding box center [192, 479] width 269 height 32
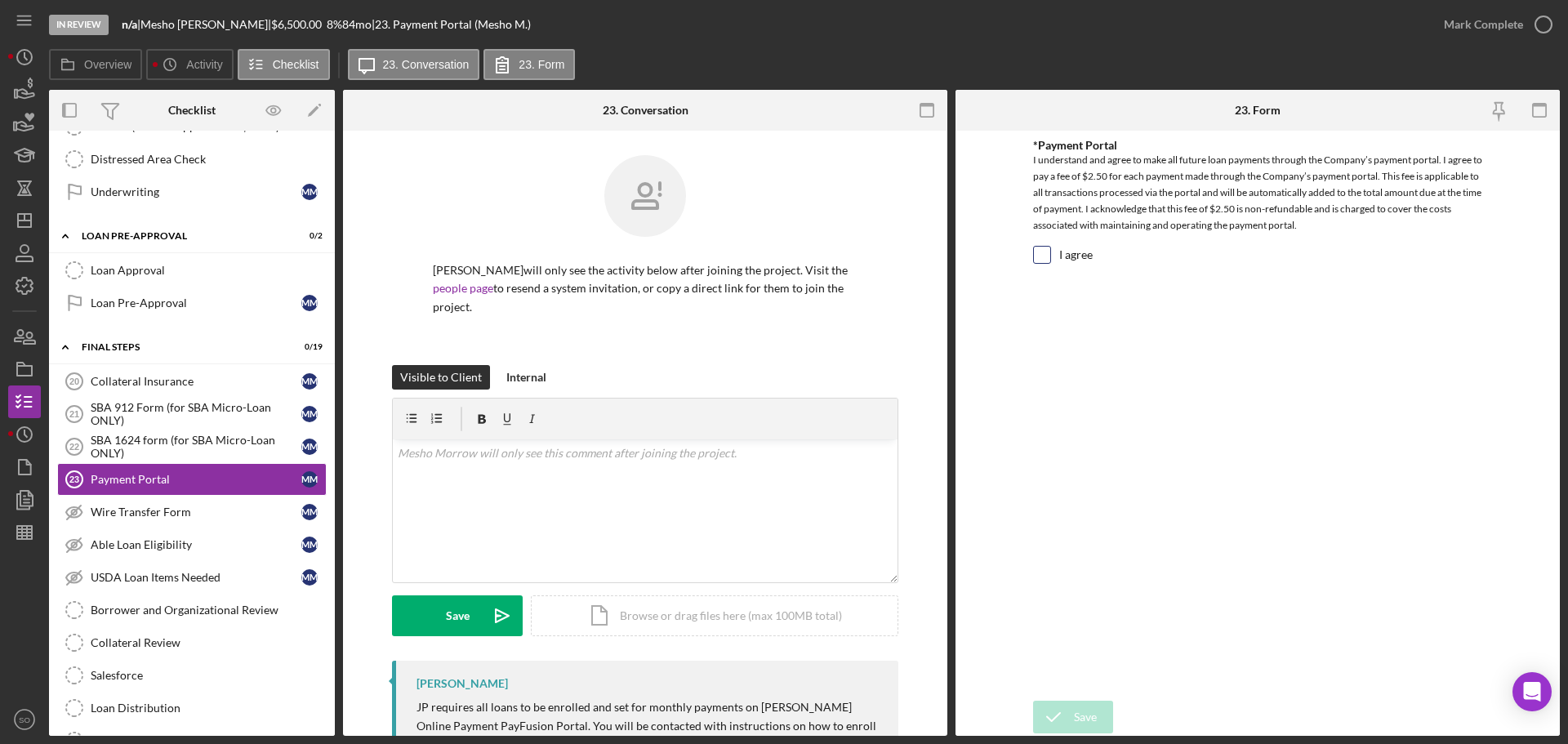
click at [1042, 255] on input "I agree" at bounding box center [1041, 255] width 17 height 17
checkbox input "true"
click at [1068, 711] on icon "submit" at bounding box center [1054, 717] width 41 height 41
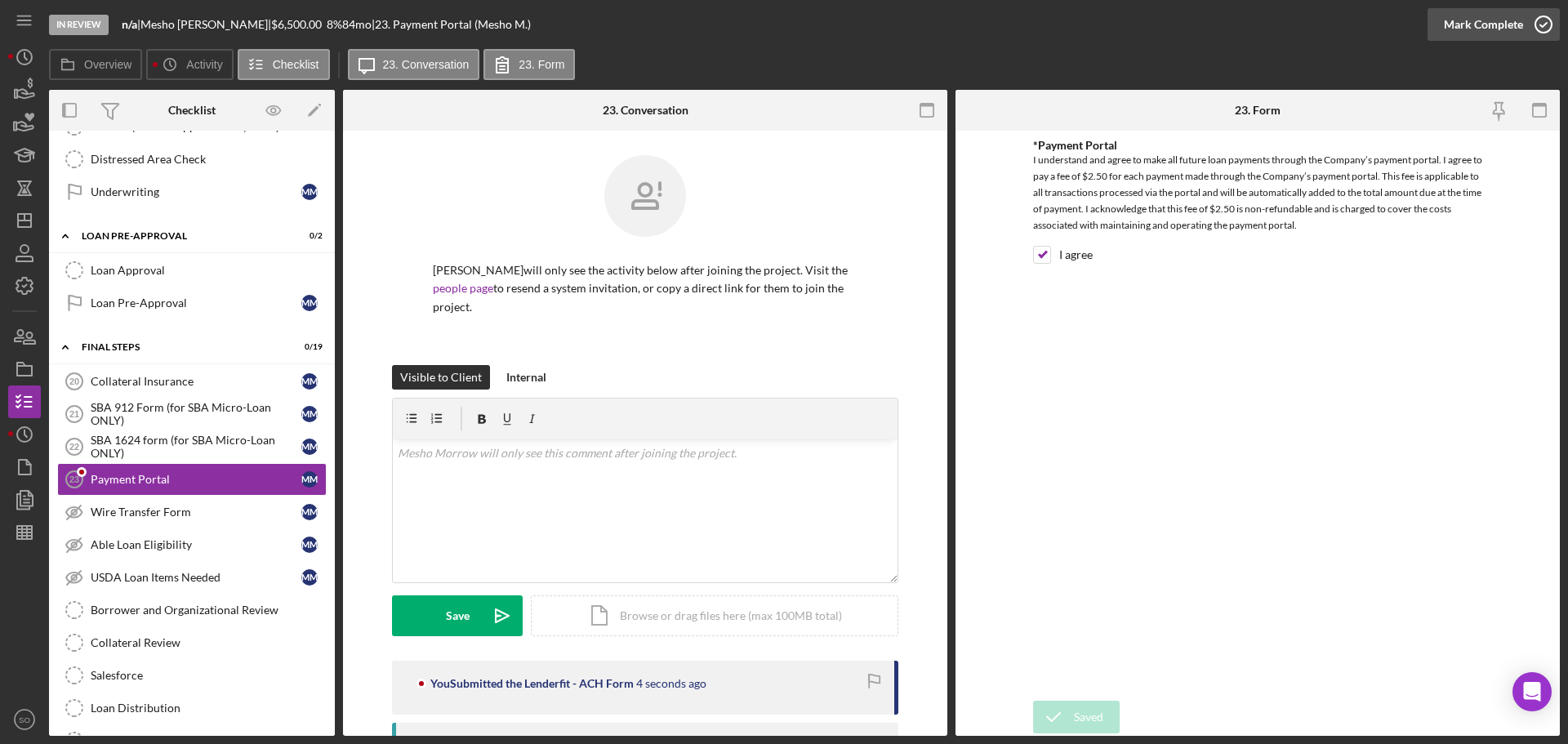
click at [1469, 28] on div "Mark Complete" at bounding box center [1484, 24] width 80 height 32
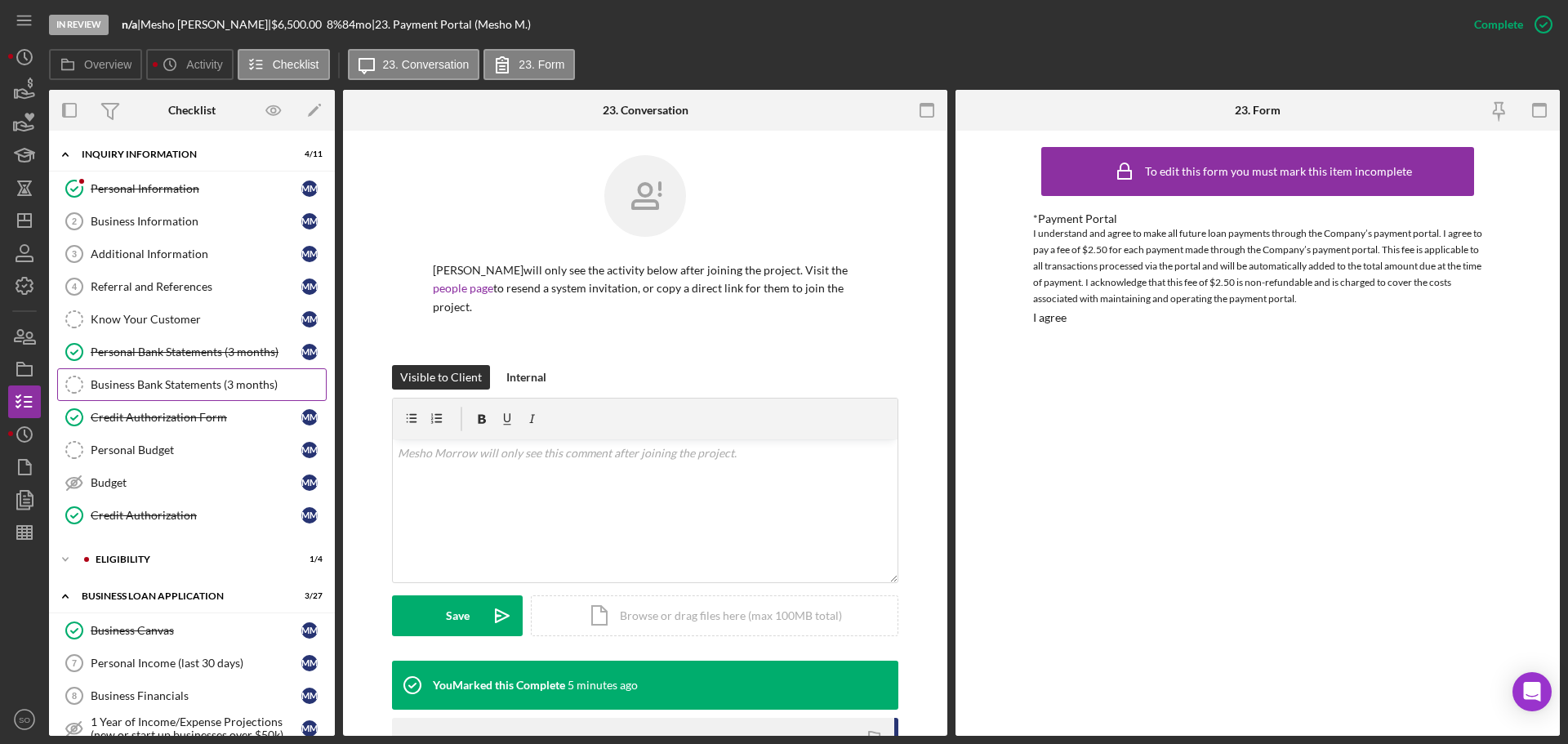
drag, startPoint x: 197, startPoint y: 351, endPoint x: 224, endPoint y: 382, distance: 41.1
click at [197, 351] on div "Personal Bank Statements (3 months)" at bounding box center [196, 352] width 210 height 13
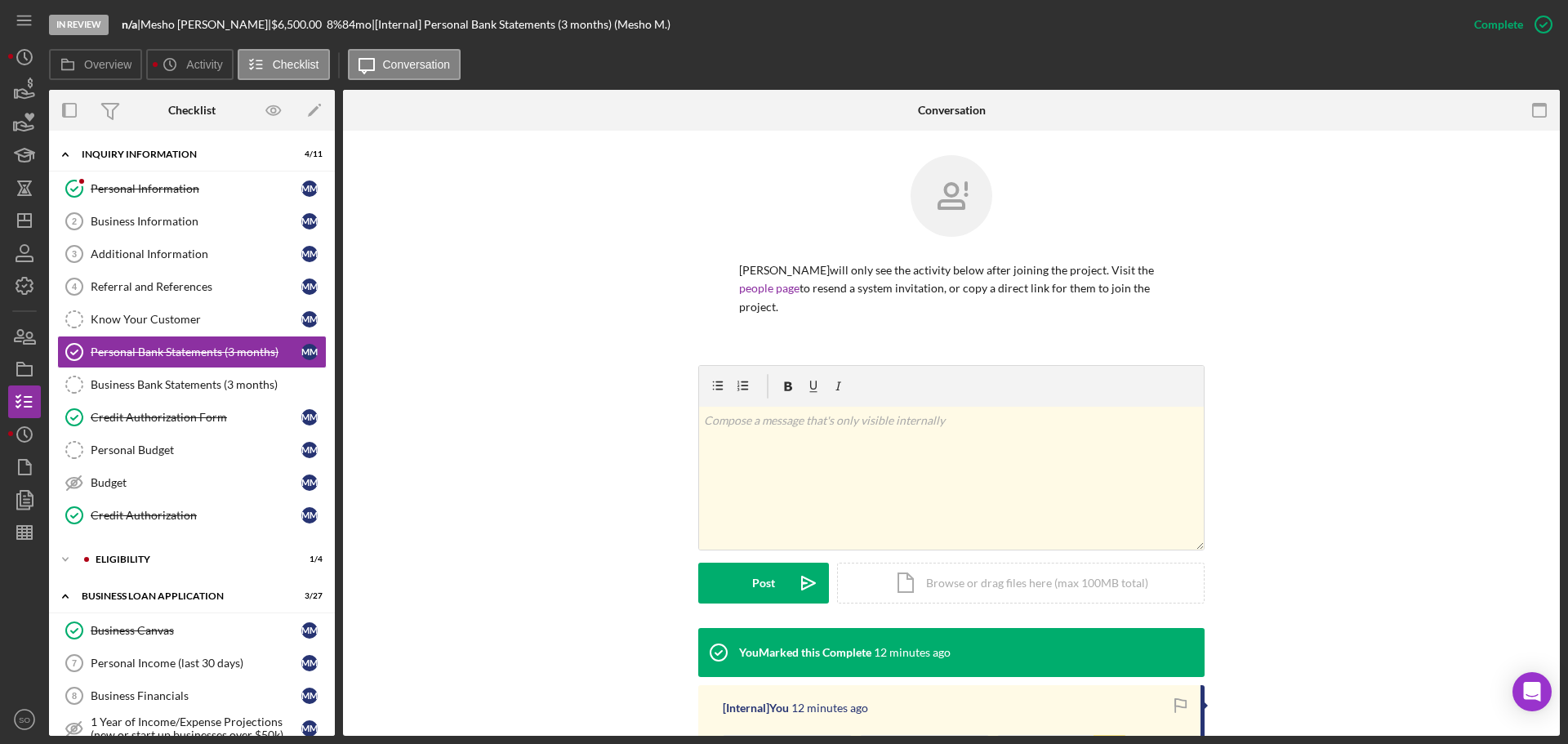
scroll to position [220, 0]
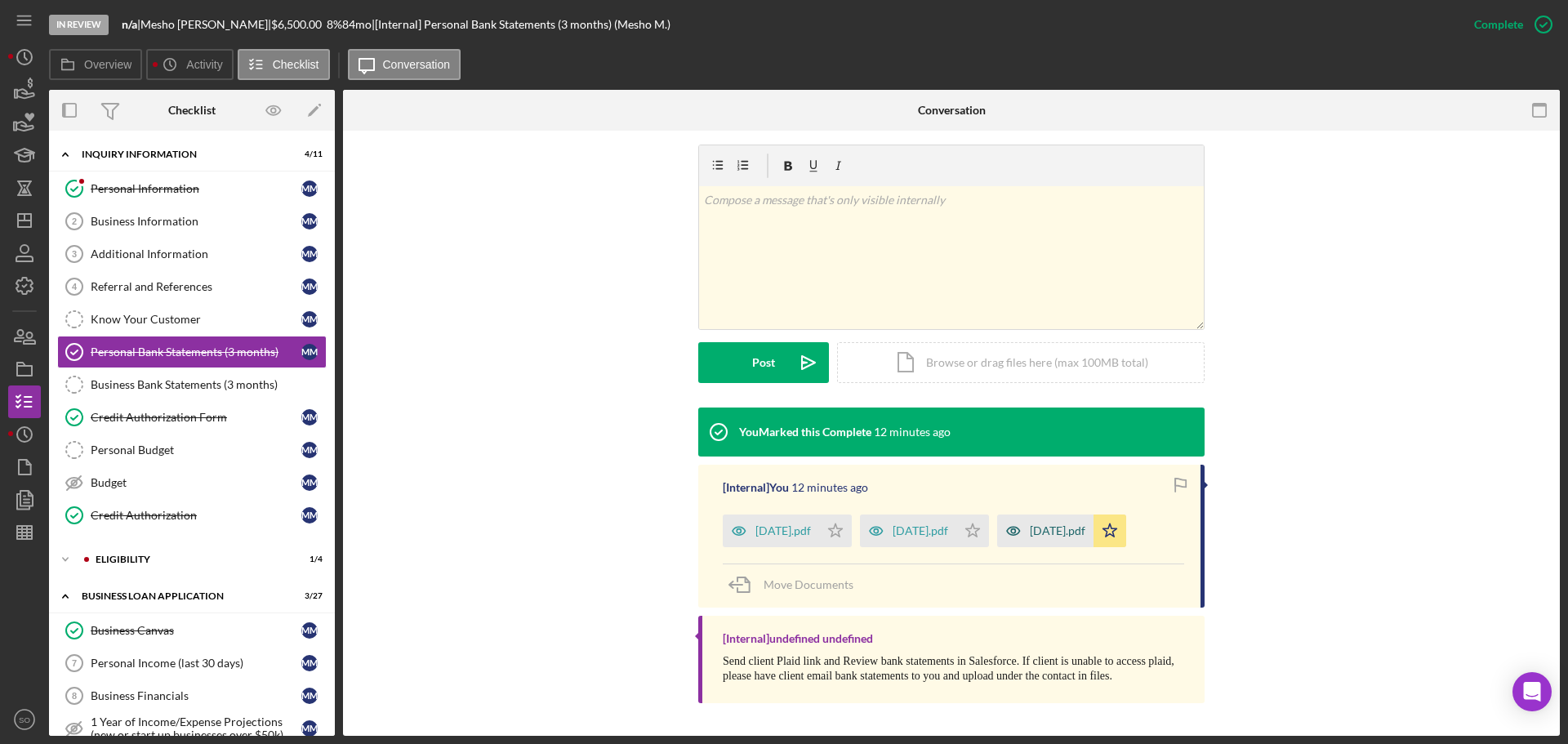
click at [1053, 534] on div "July 25.pdf" at bounding box center [1057, 531] width 56 height 13
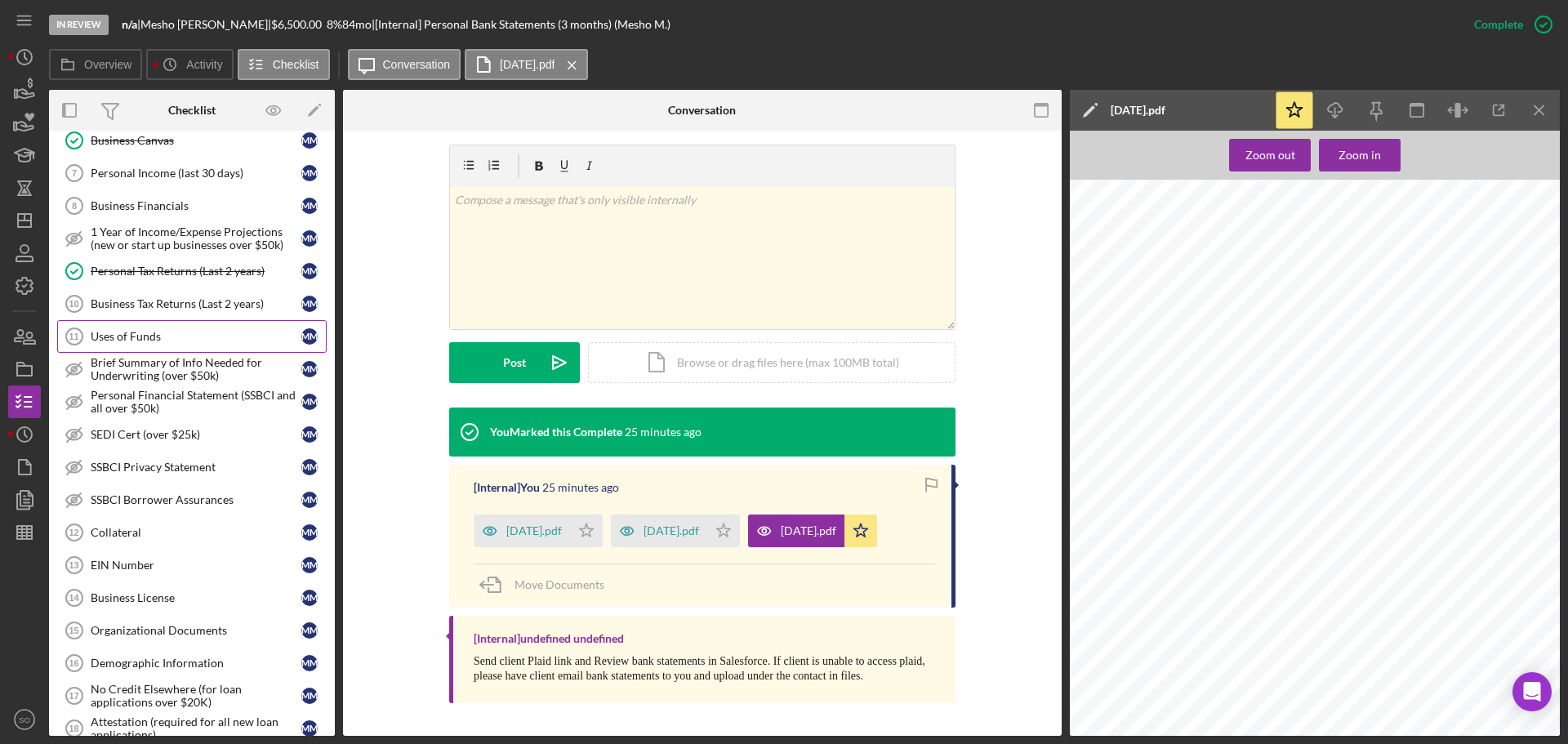
scroll to position [817, 0]
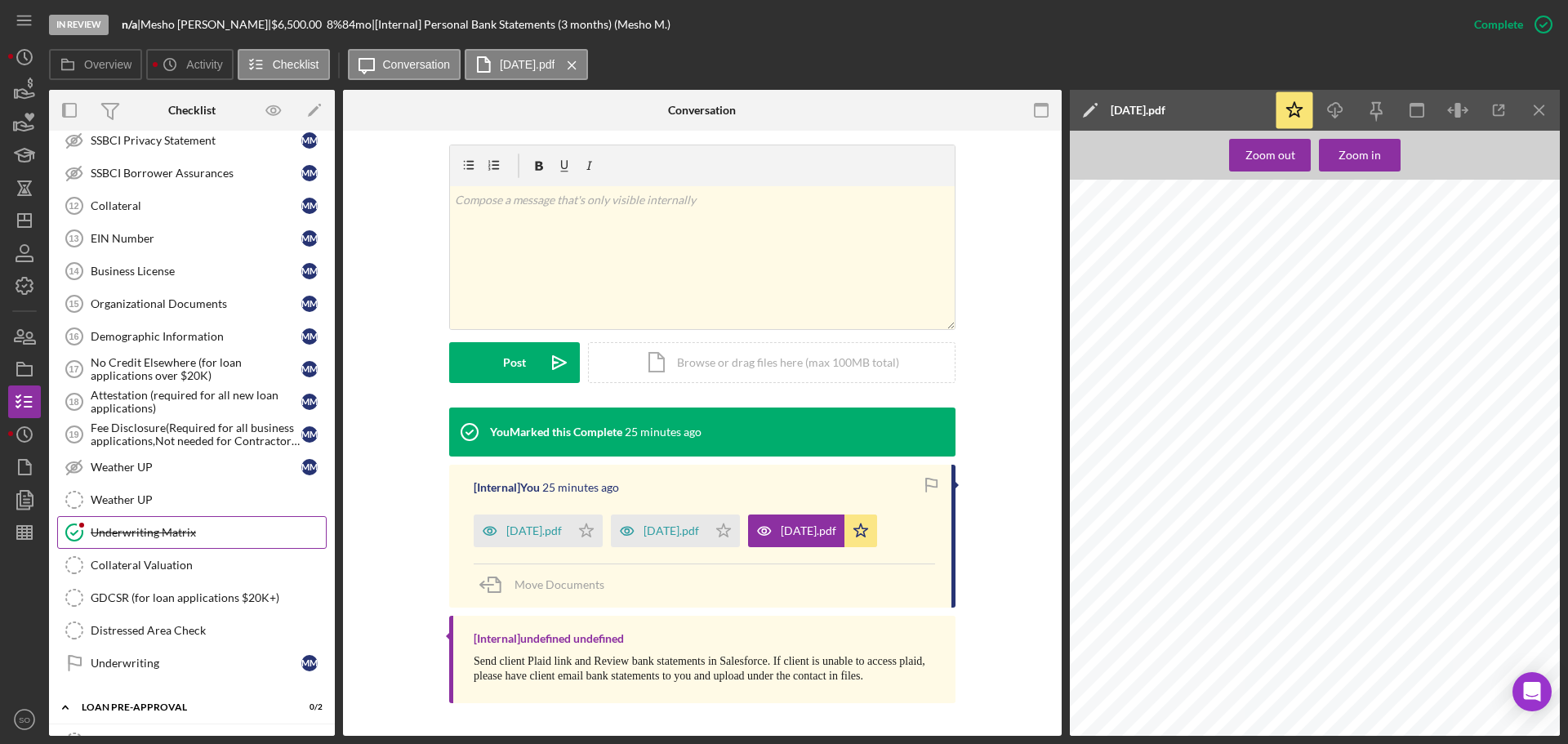
click at [139, 537] on div "Underwriting Matrix" at bounding box center [207, 532] width 235 height 13
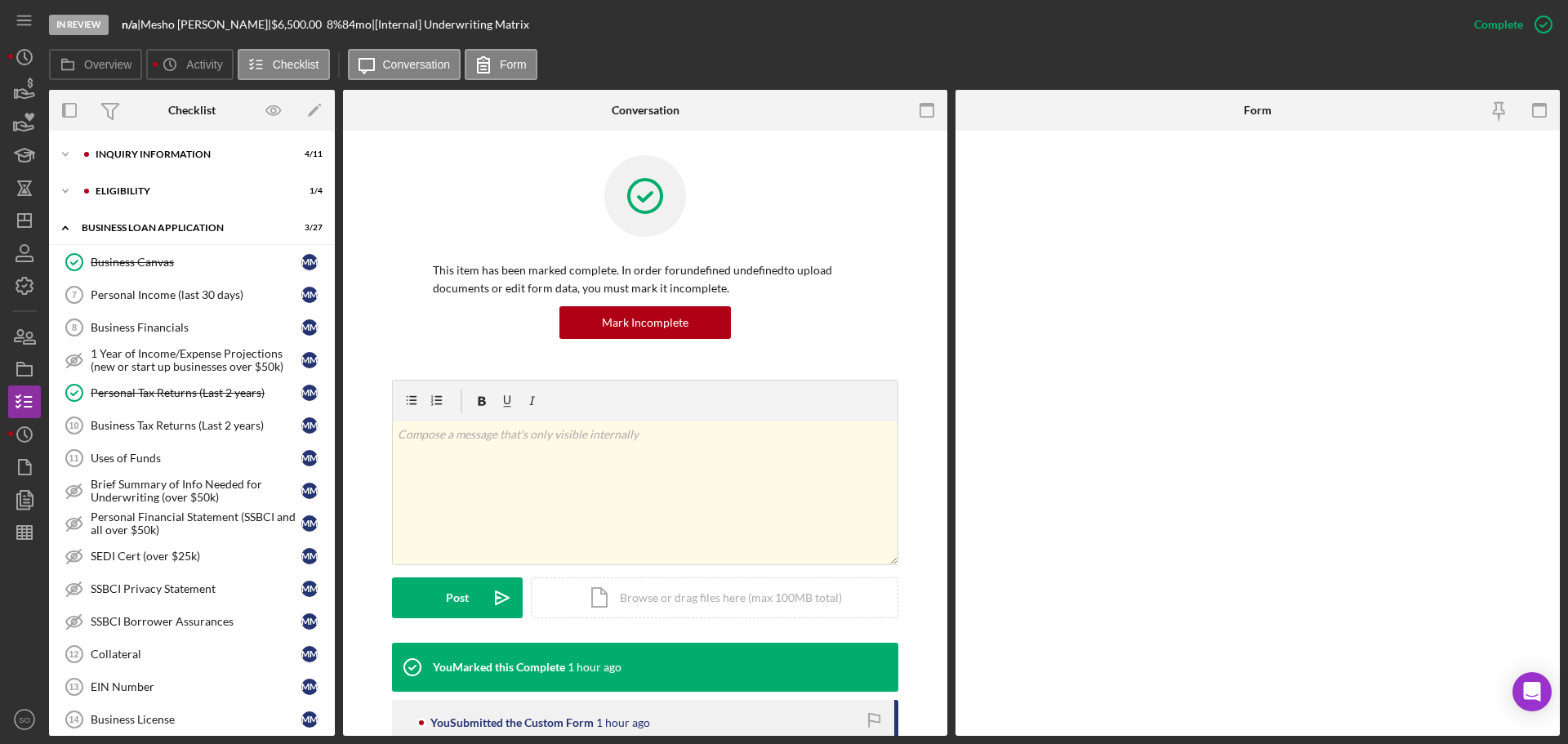
scroll to position [519, 0]
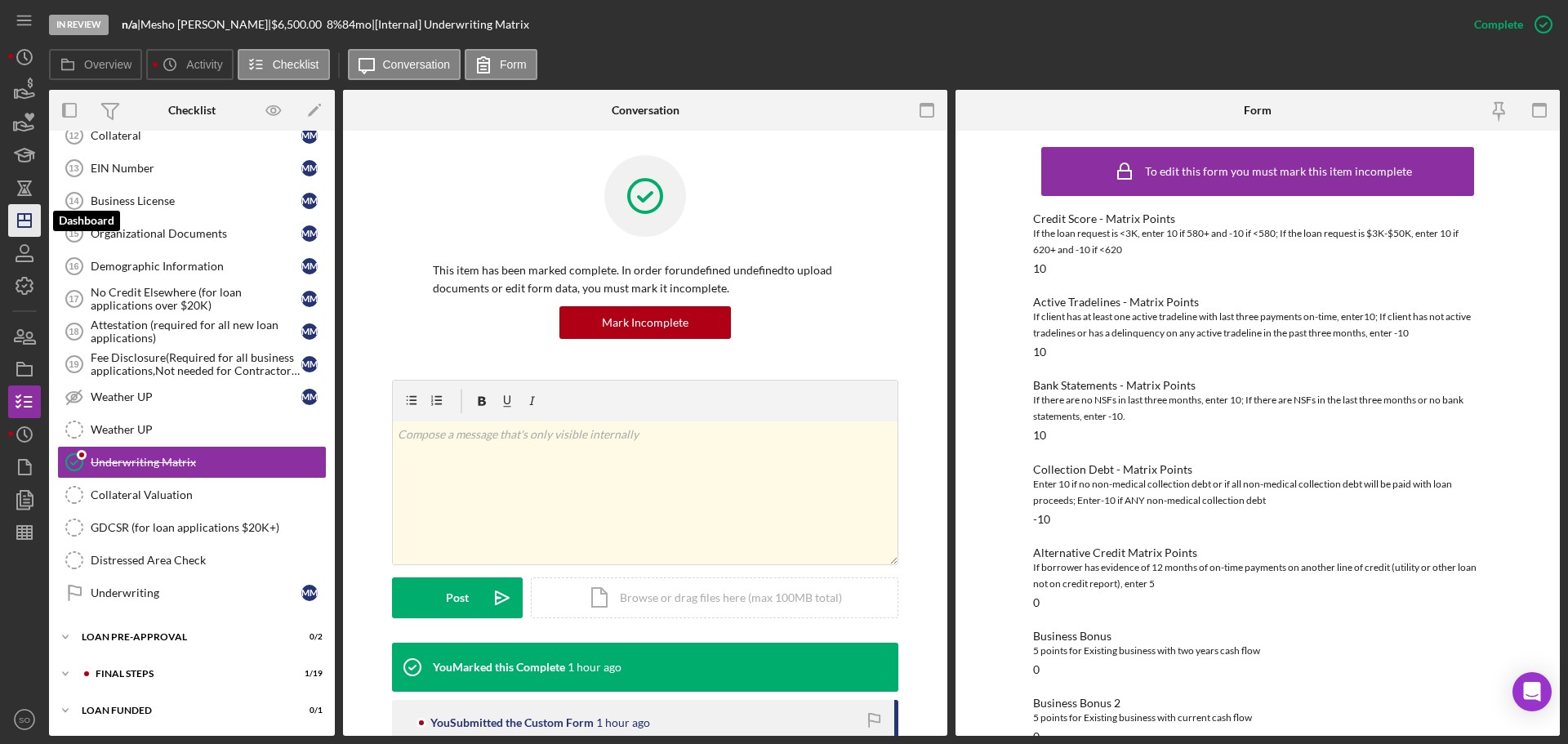
click at [32, 224] on icon "Icon/Dashboard" at bounding box center [25, 221] width 41 height 41
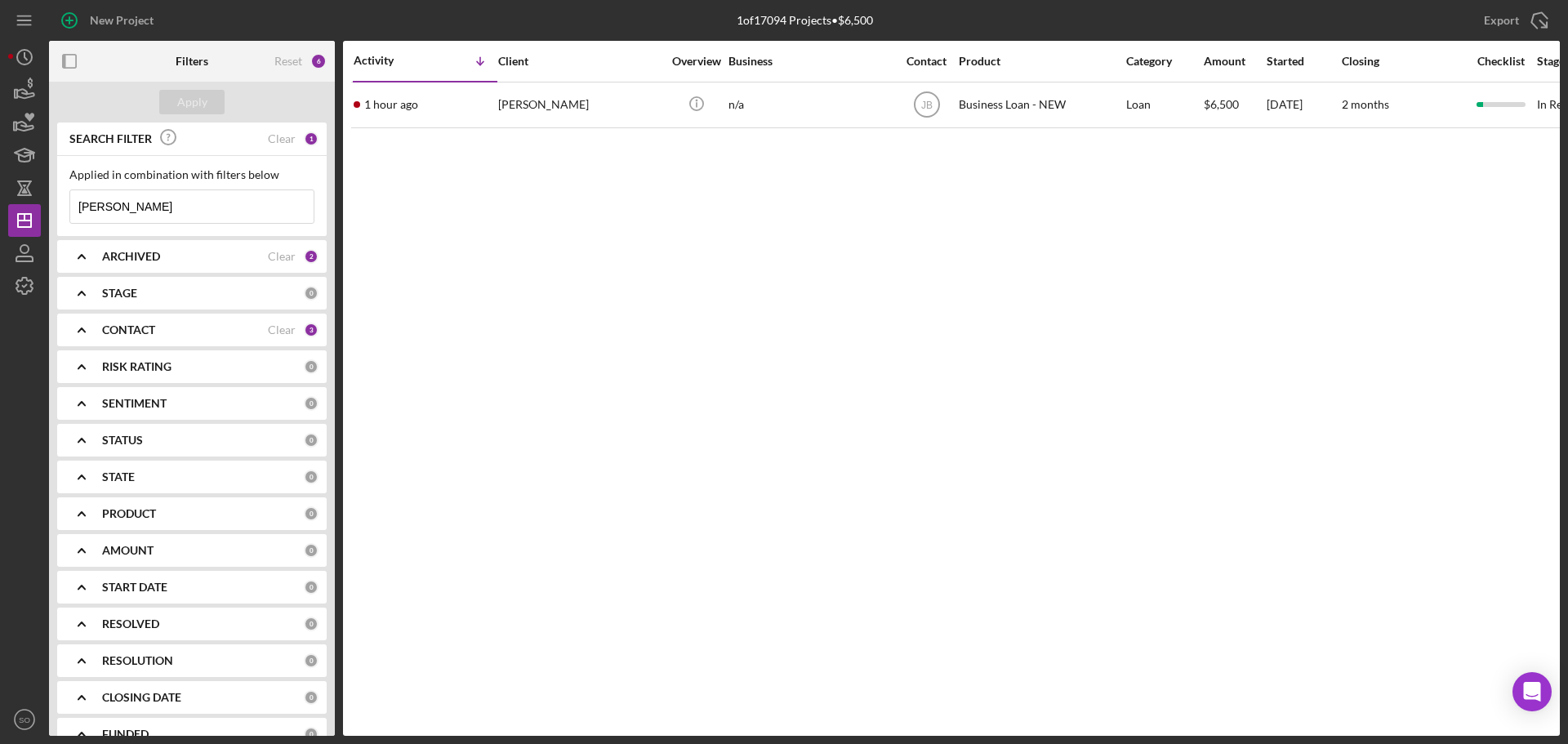
drag, startPoint x: 152, startPoint y: 216, endPoint x: 0, endPoint y: 218, distance: 152.0
click at [0, 220] on div "New Project 1 of 17094 Projects • $6,500 morrow Export Icon/Export Filters Rese…" at bounding box center [784, 372] width 1568 height 744
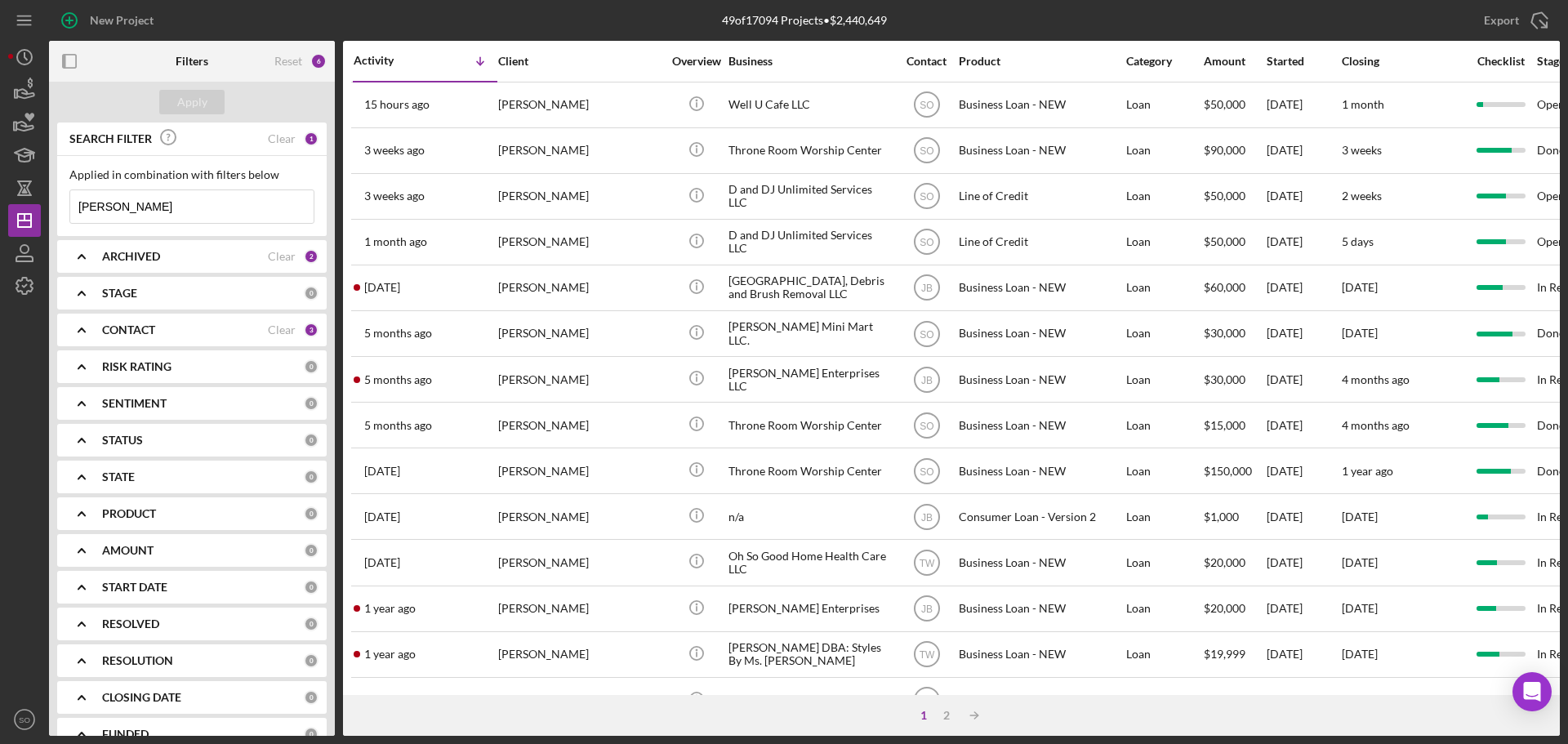
type input "james lew"
click at [213, 265] on div "ARCHIVED Clear 2" at bounding box center [210, 256] width 216 height 32
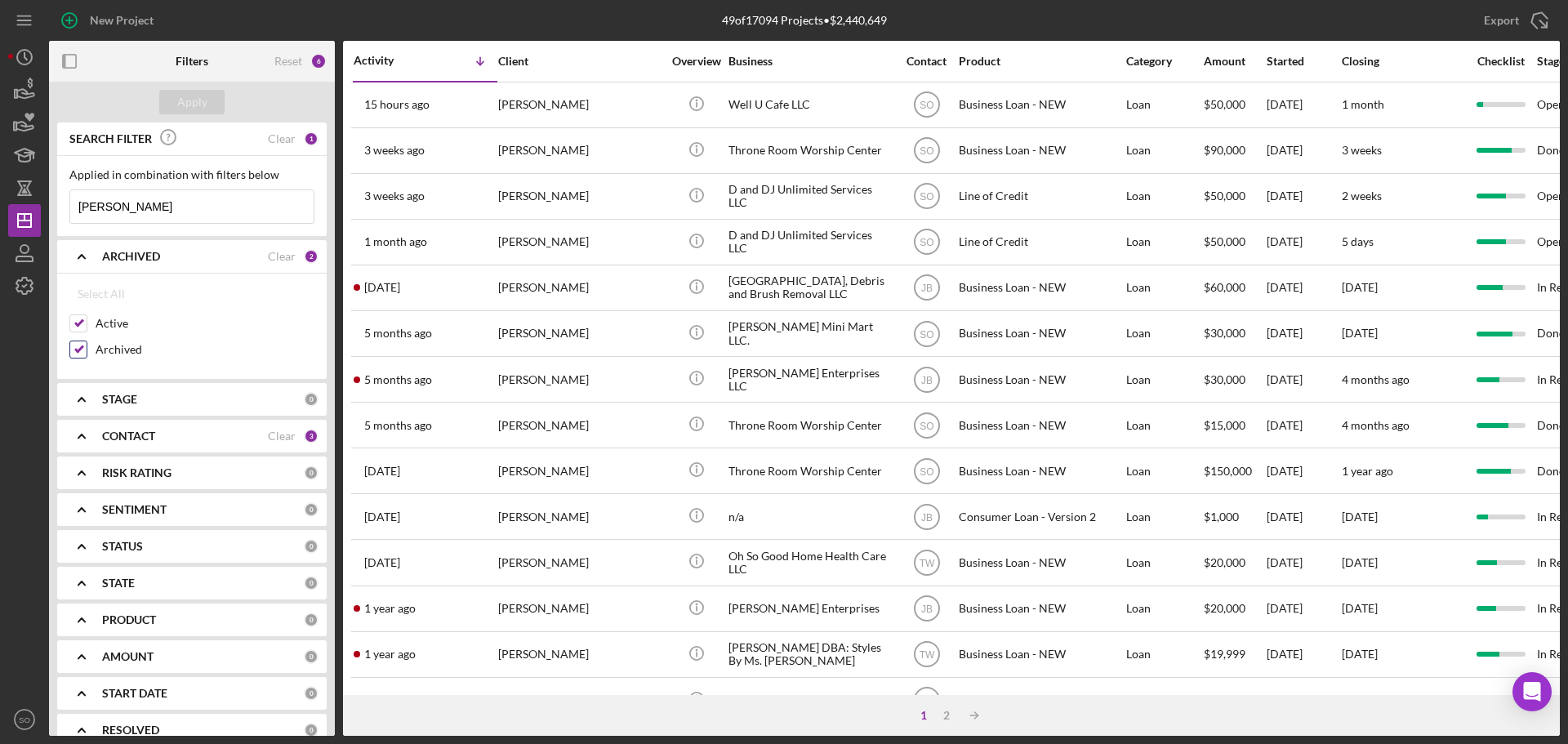
click at [75, 355] on input "Archived" at bounding box center [78, 350] width 17 height 17
checkbox input "false"
click at [197, 103] on div "Apply" at bounding box center [192, 101] width 30 height 25
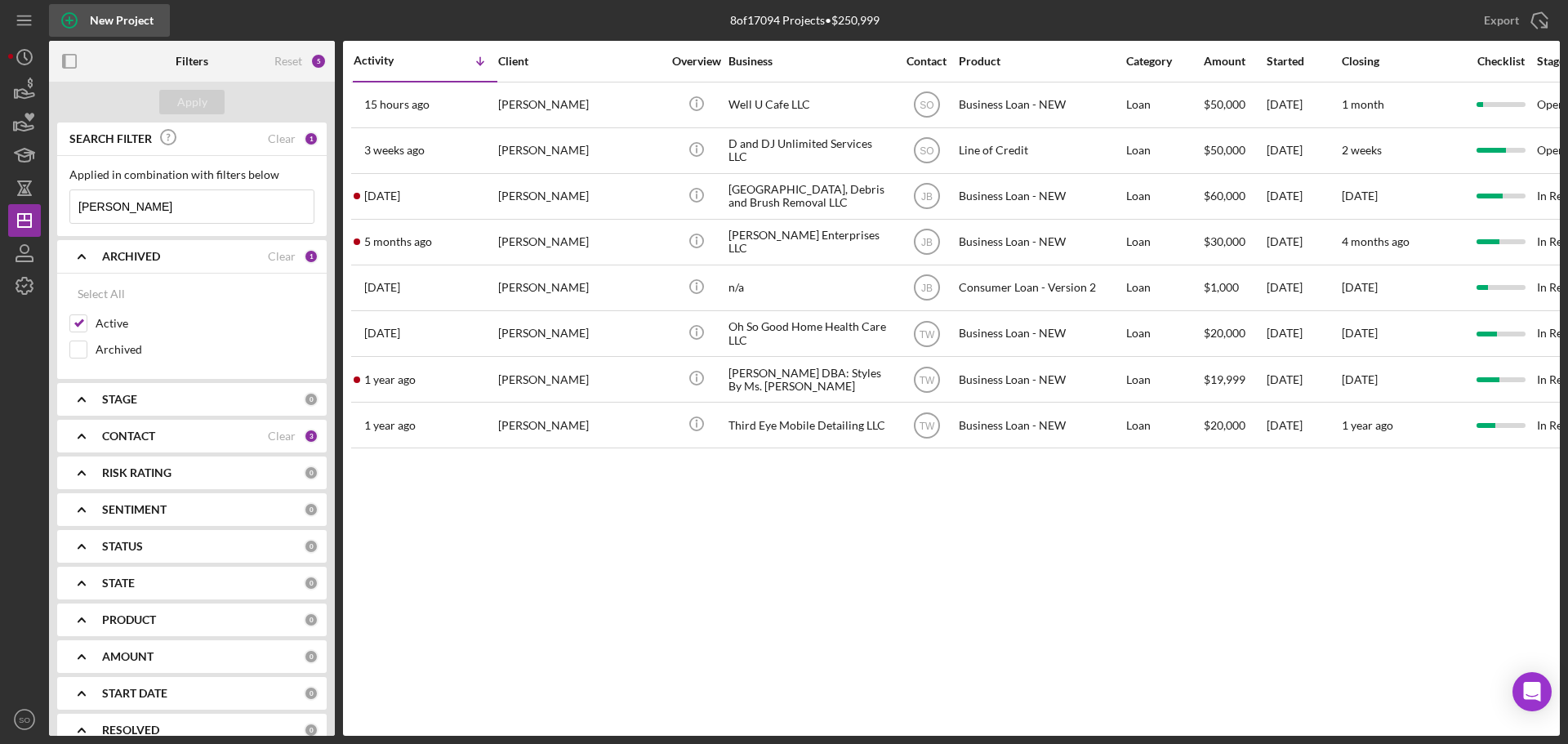
click at [128, 29] on div "New Project" at bounding box center [121, 20] width 64 height 32
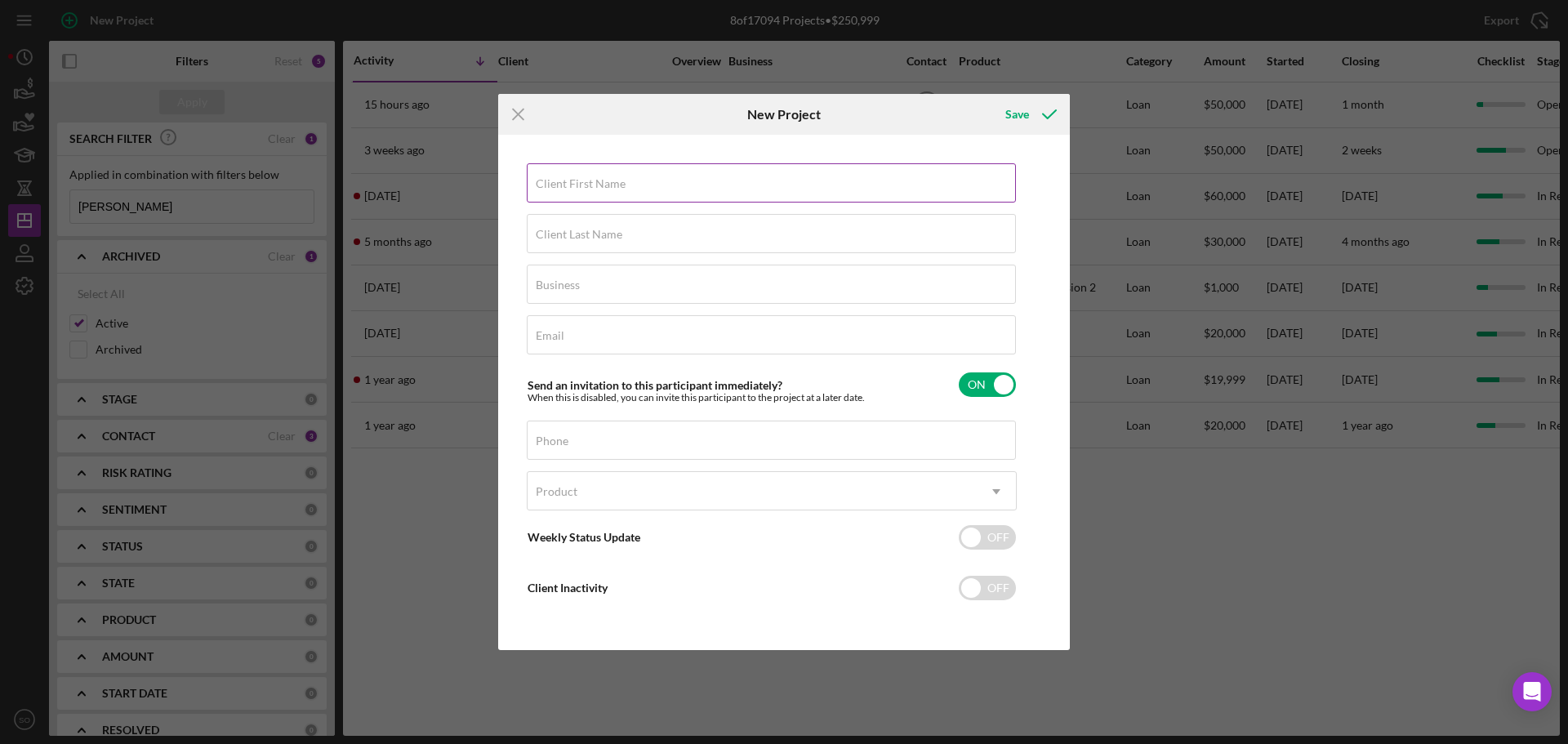
click at [588, 183] on label "Client First Name" at bounding box center [580, 183] width 89 height 13
click at [588, 183] on input "Client First Name" at bounding box center [771, 183] width 489 height 39
type input "[PERSON_NAME]"
click at [715, 252] on input "Client Last Name" at bounding box center [771, 234] width 489 height 39
type input "[PERSON_NAME]"
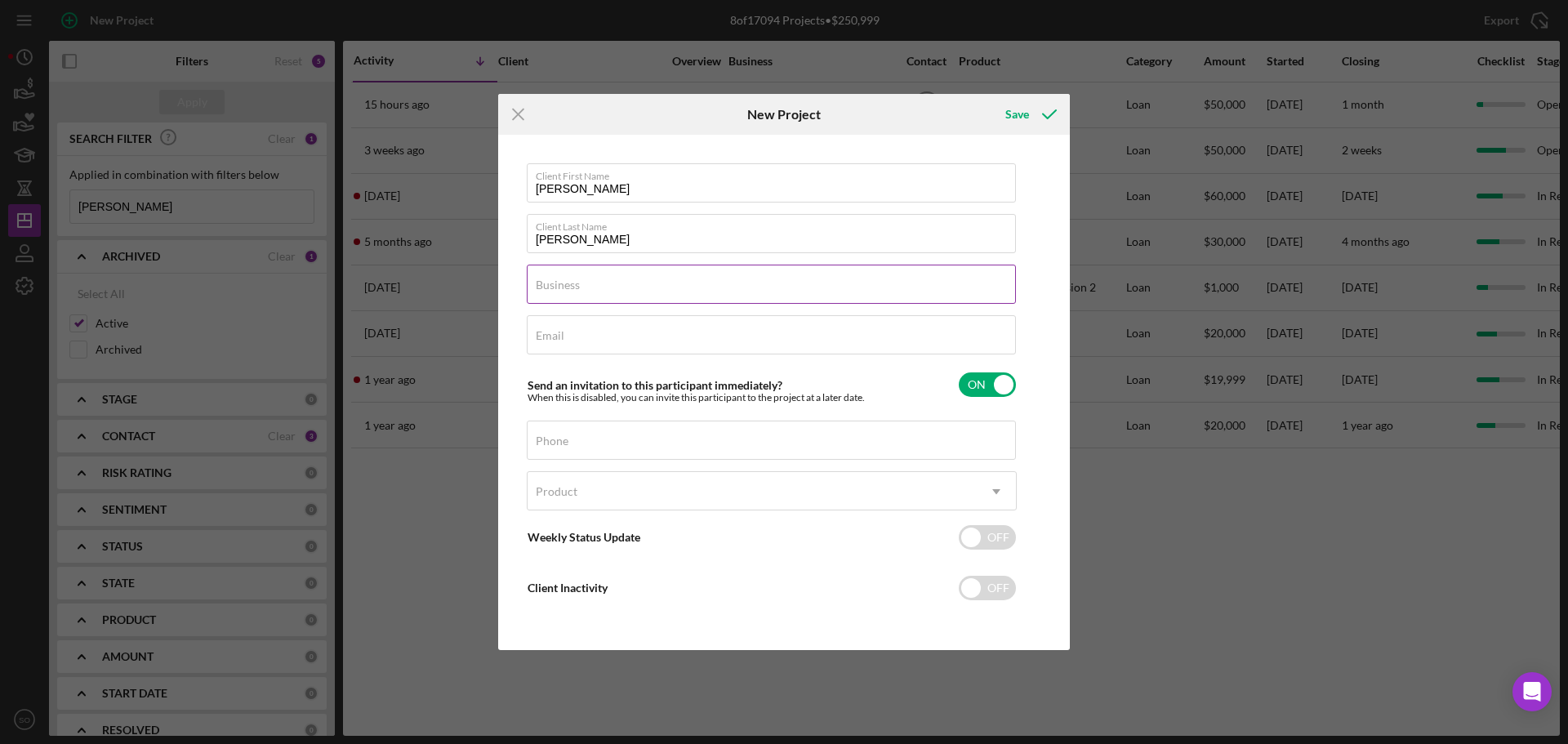
click at [724, 283] on div "Business Required" at bounding box center [771, 285] width 490 height 41
type input "n/a"
click at [671, 351] on input "Email" at bounding box center [771, 335] width 489 height 39
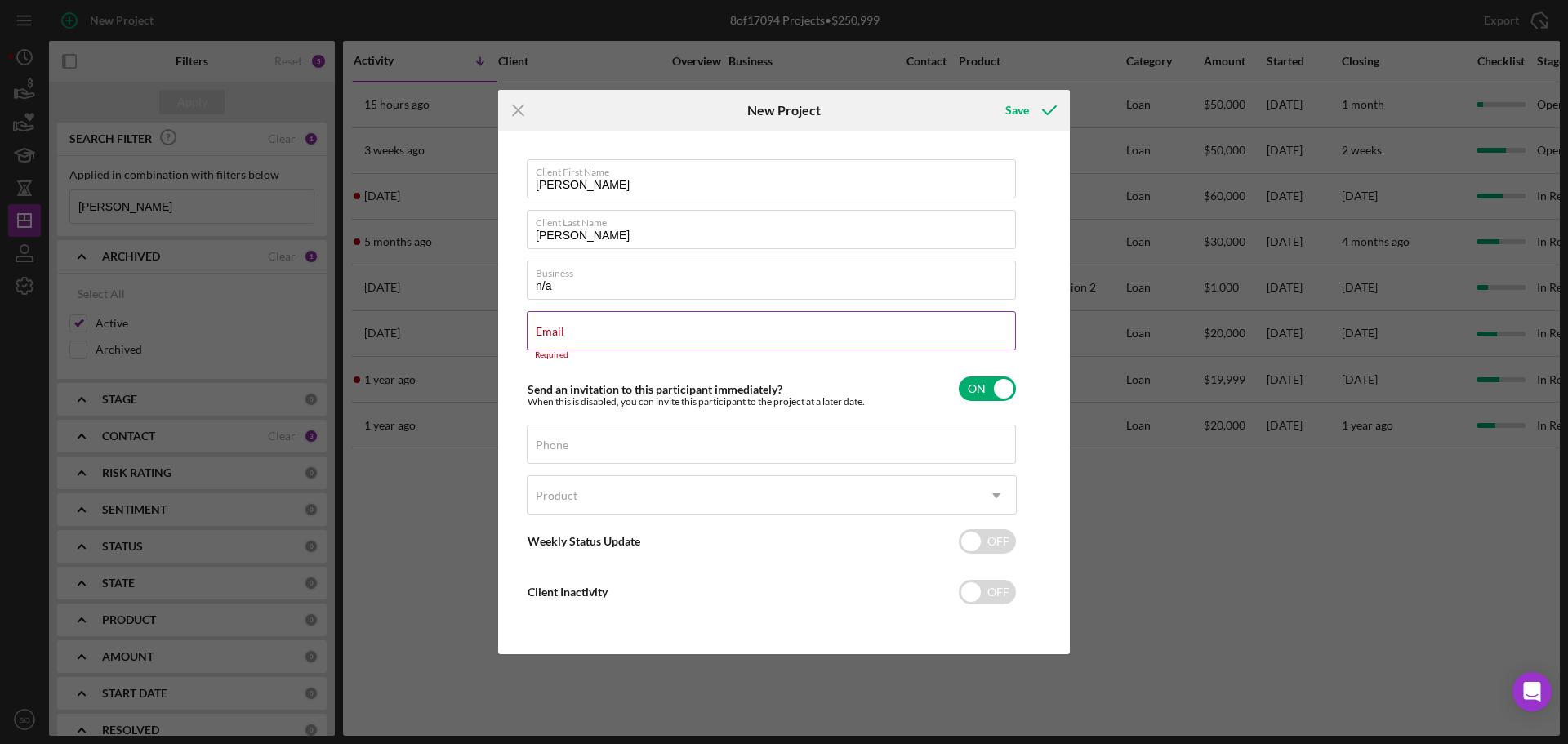
click at [733, 346] on input "Email" at bounding box center [771, 331] width 489 height 39
paste input "jaylew3144@gmail.com"
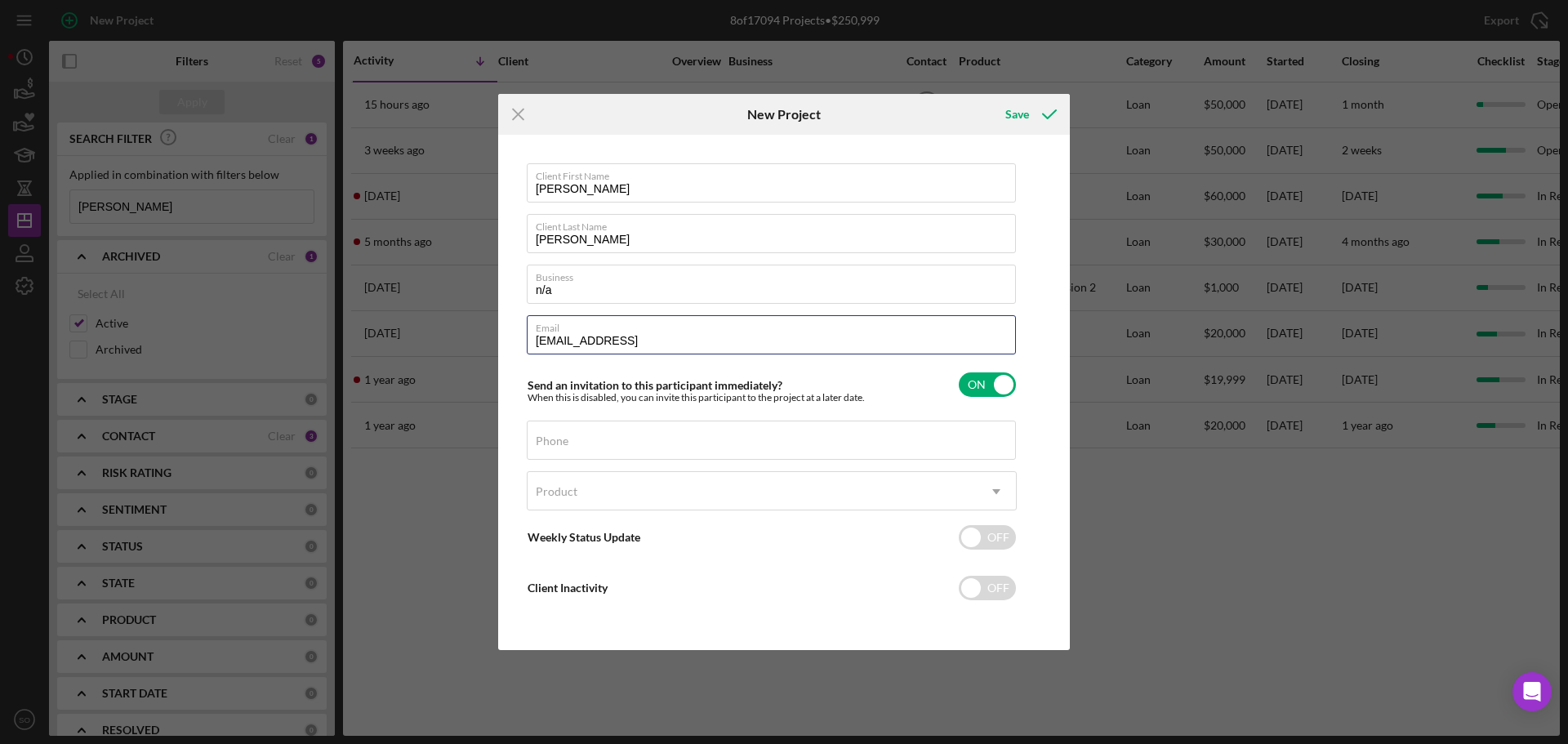
type input "[EMAIL_ADDRESS]"
click at [595, 434] on div "Phone" at bounding box center [771, 441] width 490 height 41
drag, startPoint x: 595, startPoint y: 434, endPoint x: 581, endPoint y: 451, distance: 22.0
click at [581, 451] on input "Phone" at bounding box center [771, 440] width 489 height 39
paste input "[PHONE_NUMBER]"
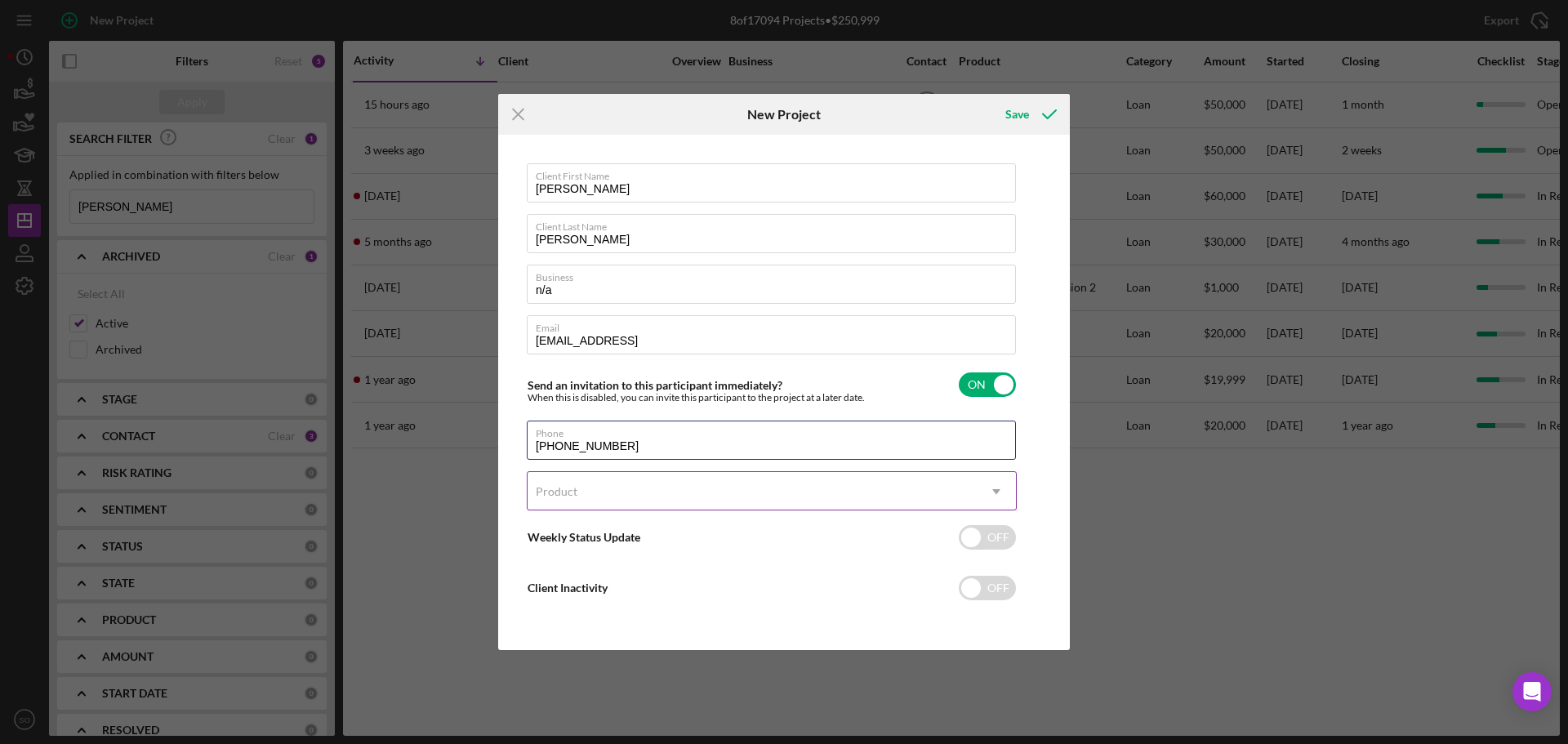
type input "[PHONE_NUMBER]"
click at [883, 490] on div "Product" at bounding box center [752, 491] width 449 height 37
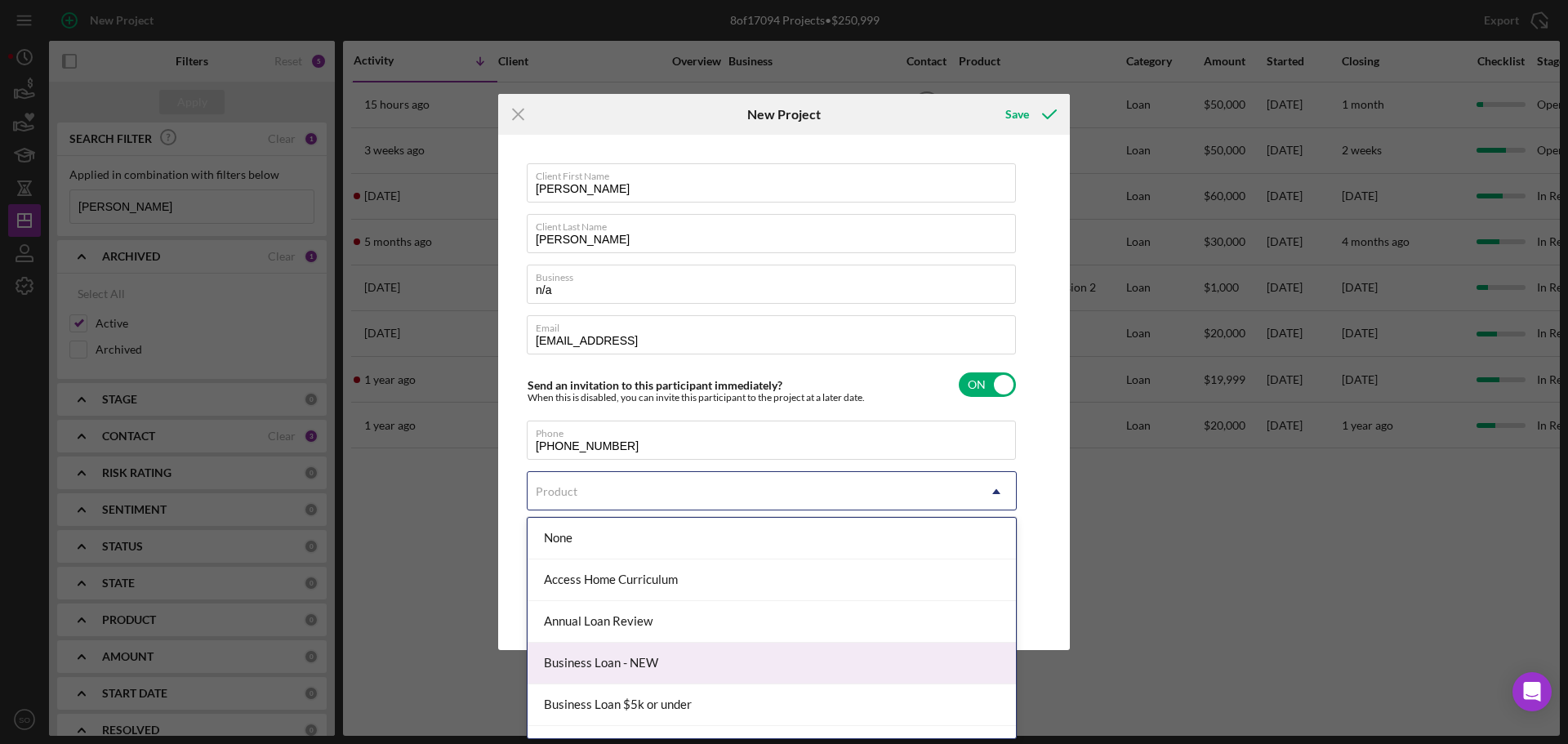
click at [624, 659] on div "Business Loan - NEW" at bounding box center [771, 663] width 488 height 41
checkbox input "true"
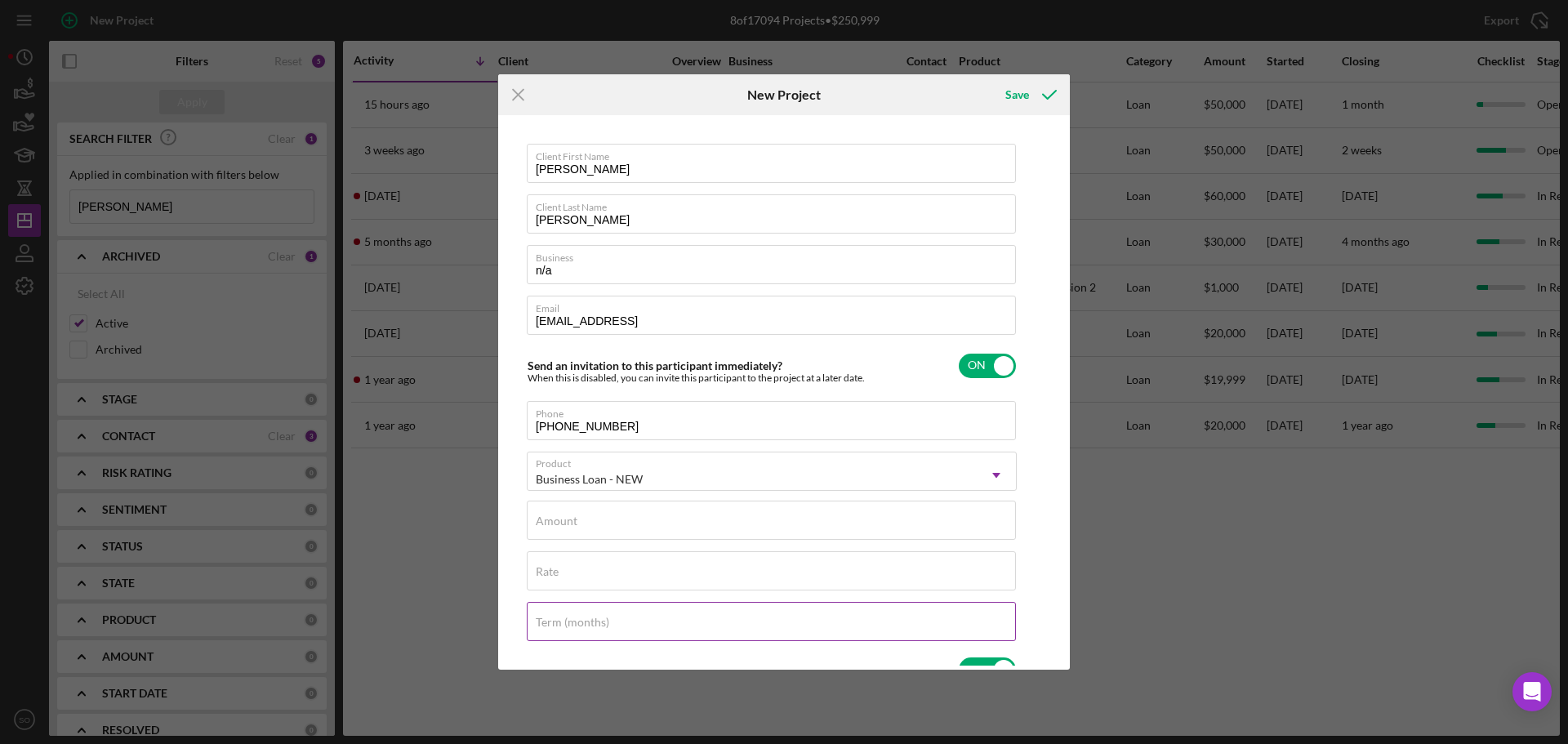
scroll to position [245, 0]
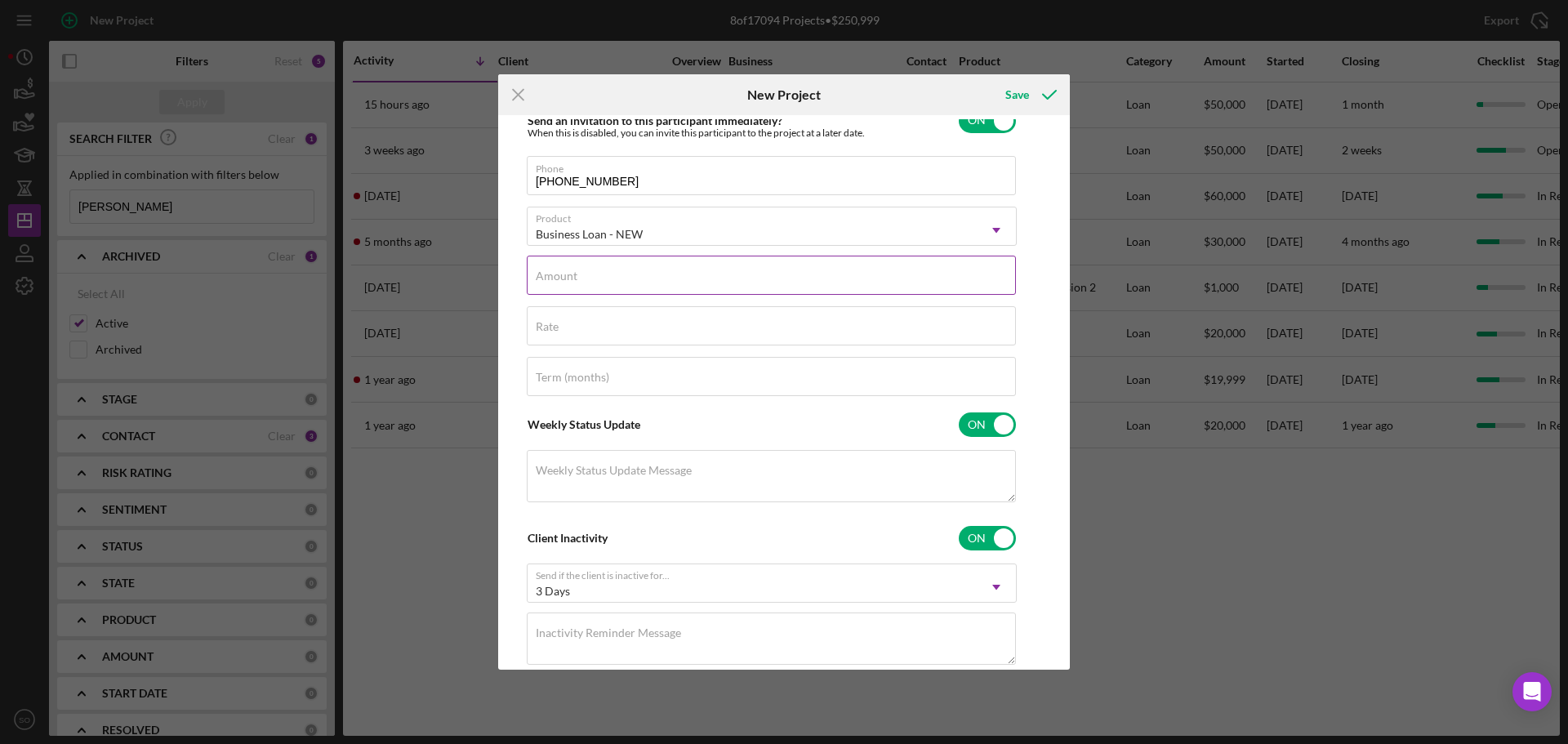
click at [631, 291] on input "Amount" at bounding box center [771, 275] width 489 height 39
type input "$10,000"
drag, startPoint x: 685, startPoint y: 342, endPoint x: 694, endPoint y: 346, distance: 9.8
click at [685, 342] on input "Rate" at bounding box center [771, 326] width 489 height 39
type input "8.000%"
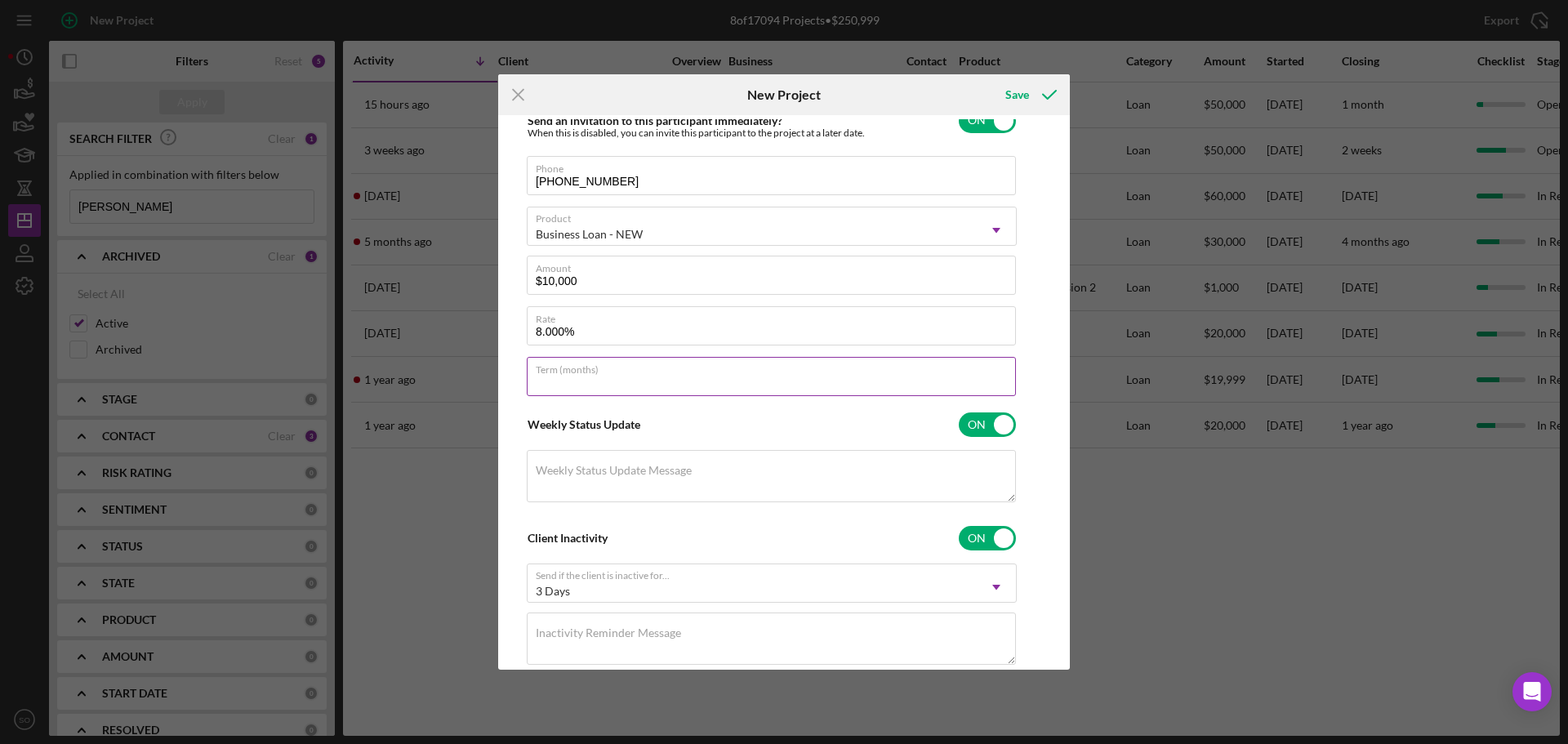
click at [656, 373] on div "Term (months)" at bounding box center [771, 377] width 490 height 41
type input "84"
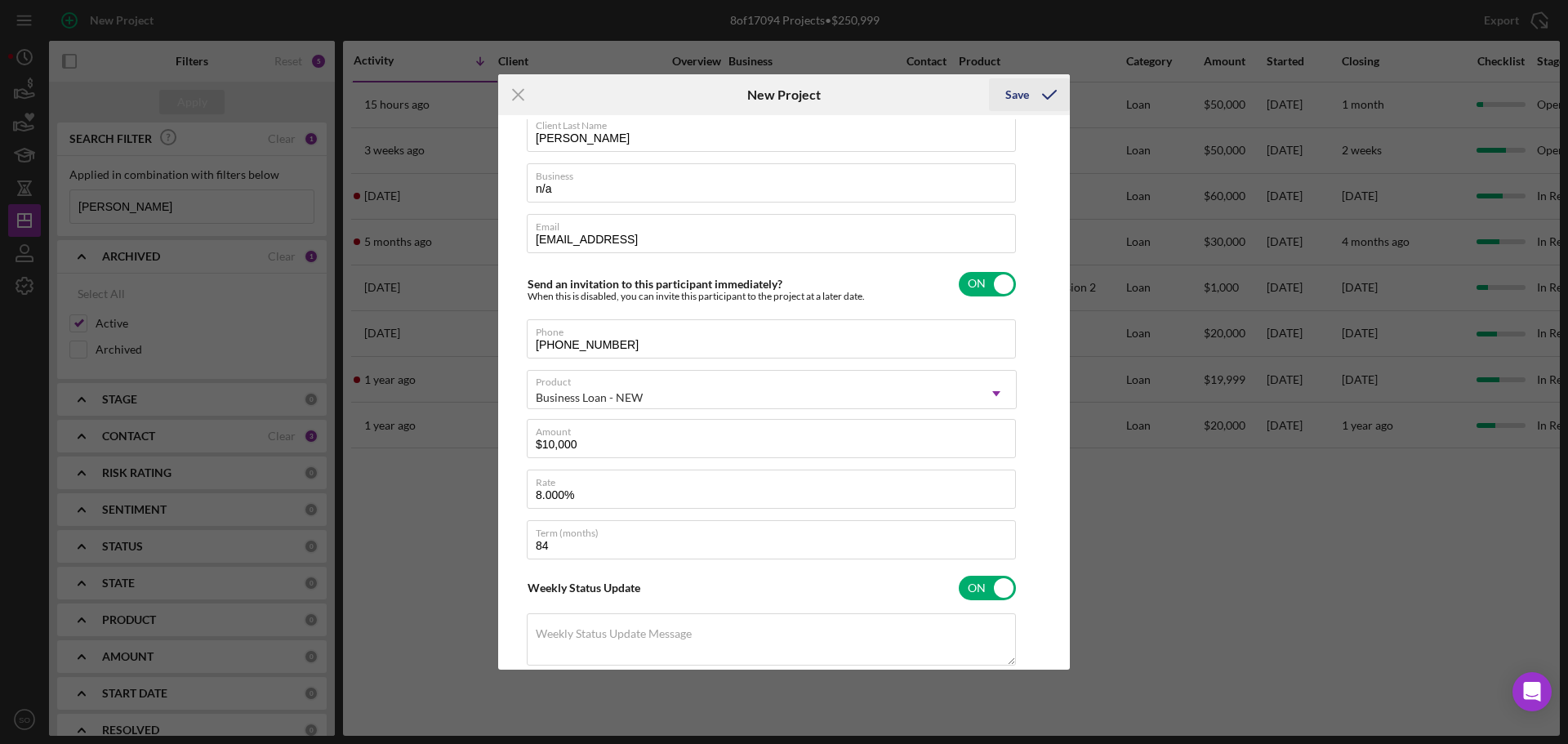
click at [1034, 104] on icon "submit" at bounding box center [1049, 95] width 41 height 41
checkbox input "false"
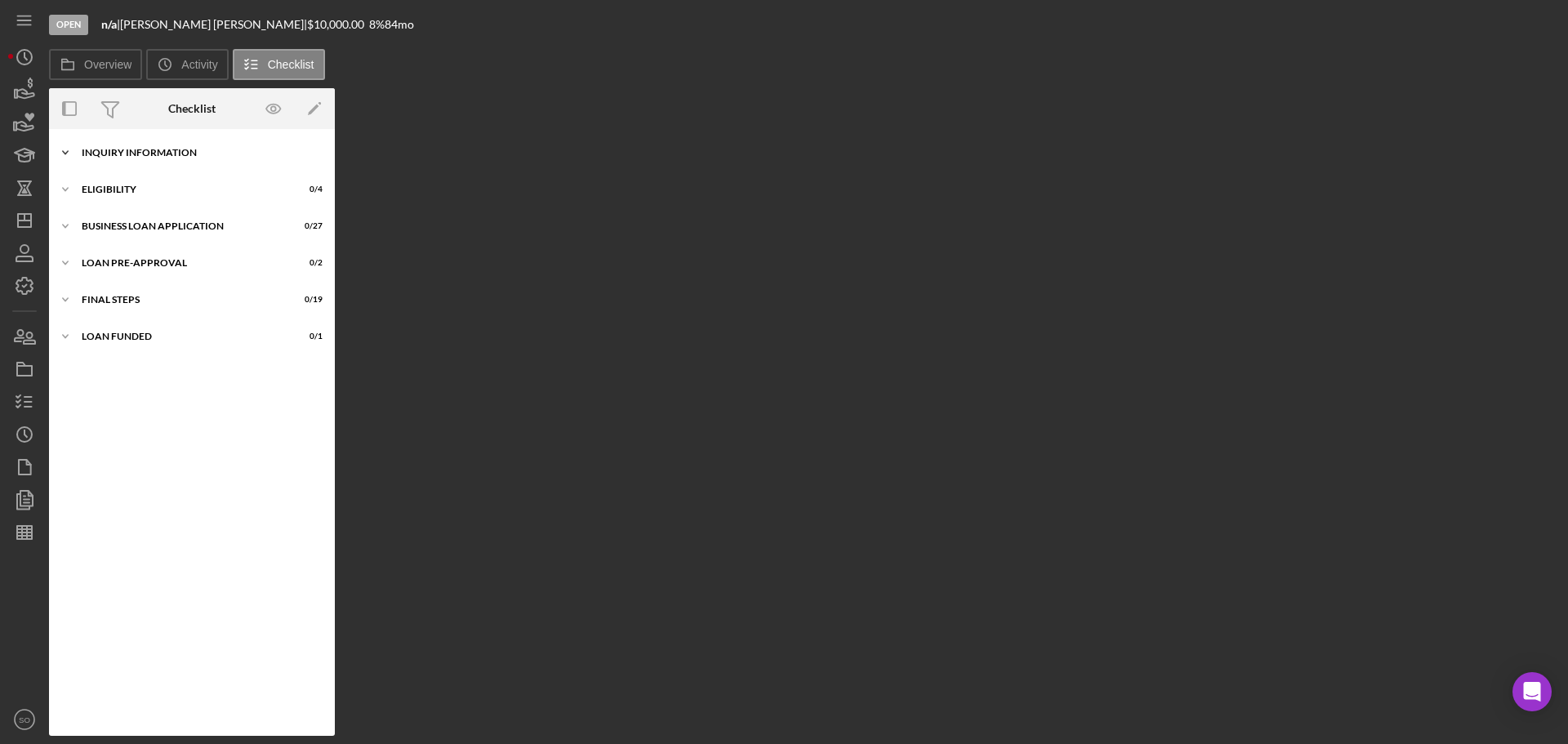
click at [179, 156] on div "INQUIRY INFORMATION" at bounding box center [197, 152] width 233 height 10
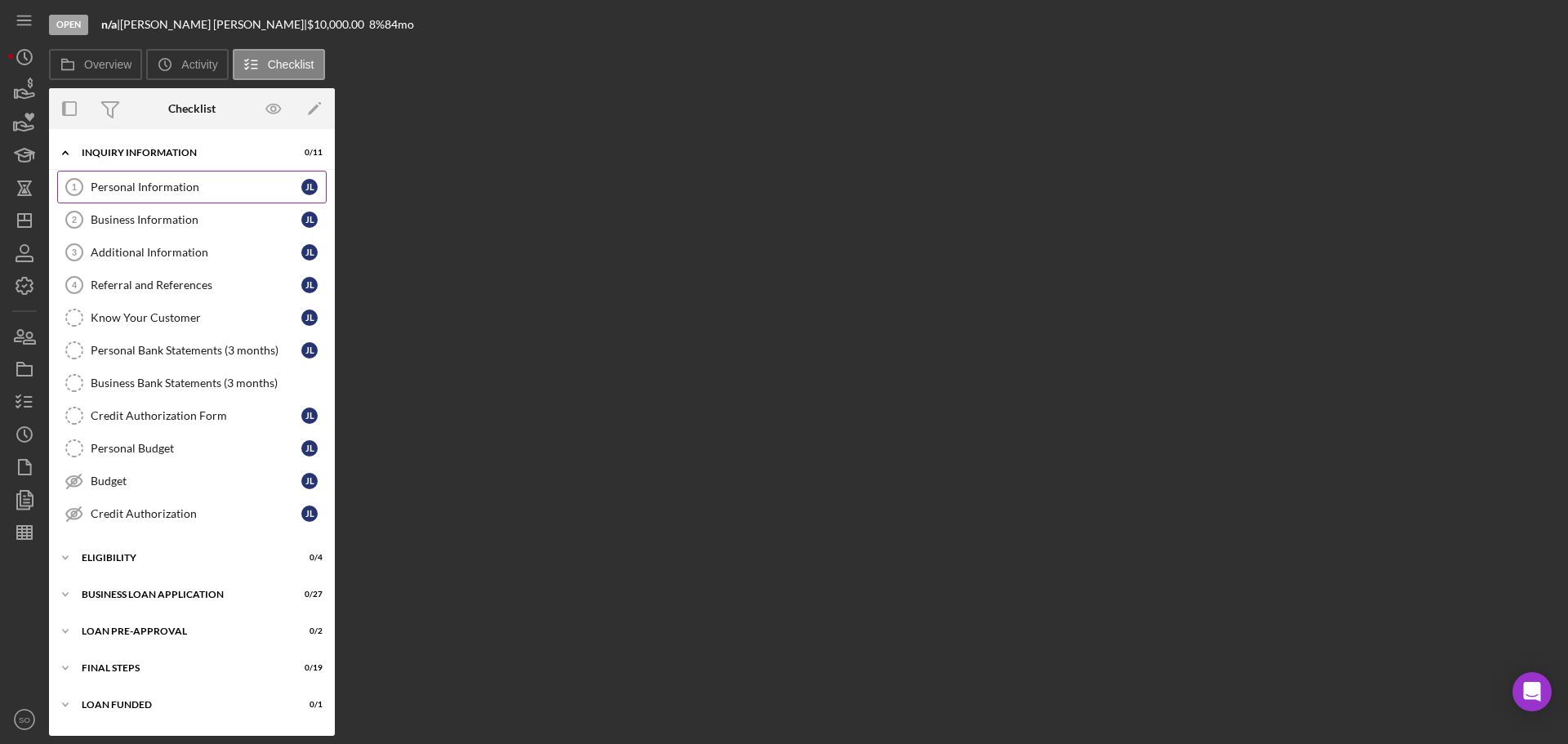
click at [151, 195] on link "Personal Information 1 Personal Information J L" at bounding box center [192, 187] width 269 height 32
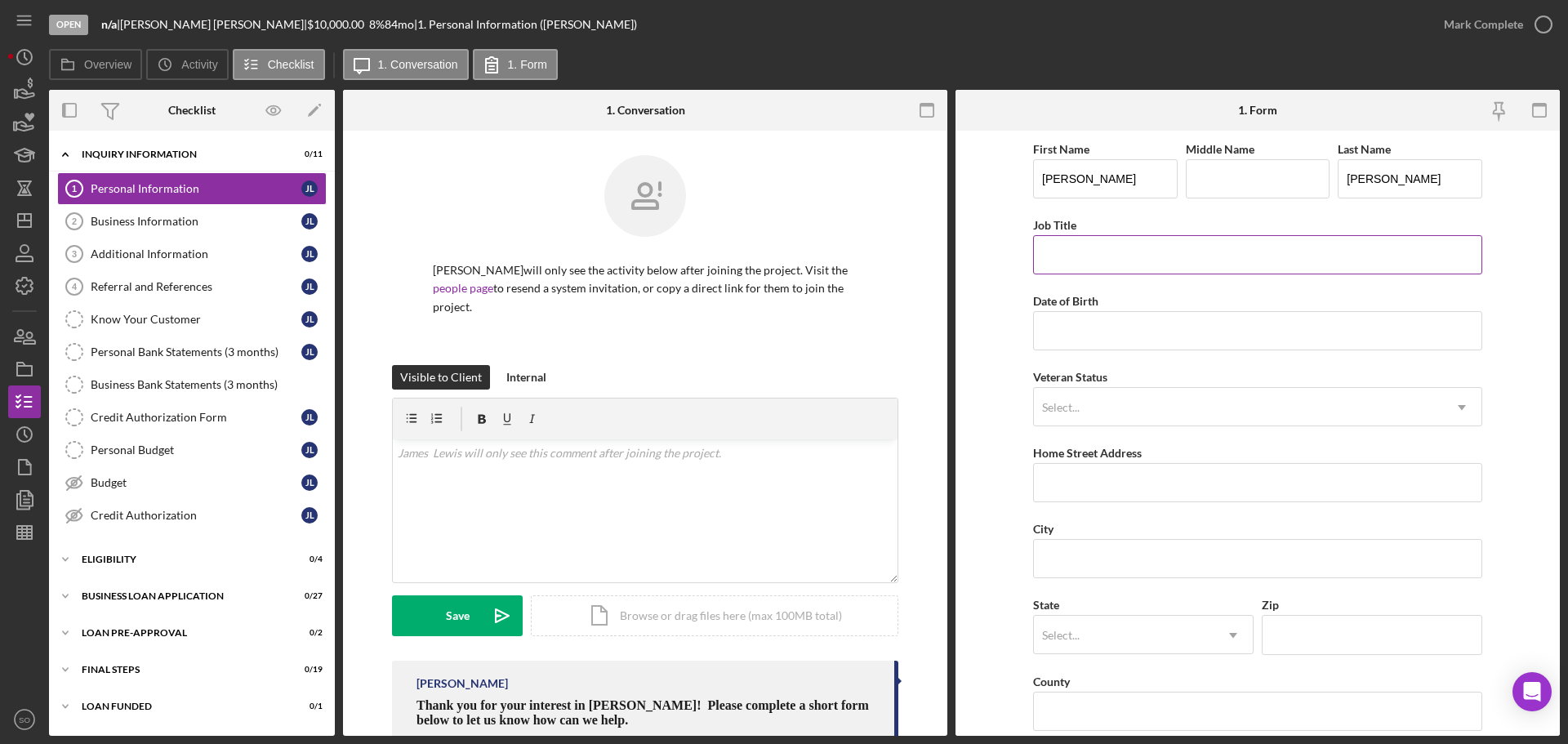
click at [1150, 259] on input "Job Title" at bounding box center [1258, 255] width 449 height 39
type input "Business Owner"
click at [1087, 342] on input "Date of Birth" at bounding box center [1258, 331] width 449 height 39
type input "[DATE]"
click at [1240, 411] on div "Select..." at bounding box center [1238, 408] width 409 height 37
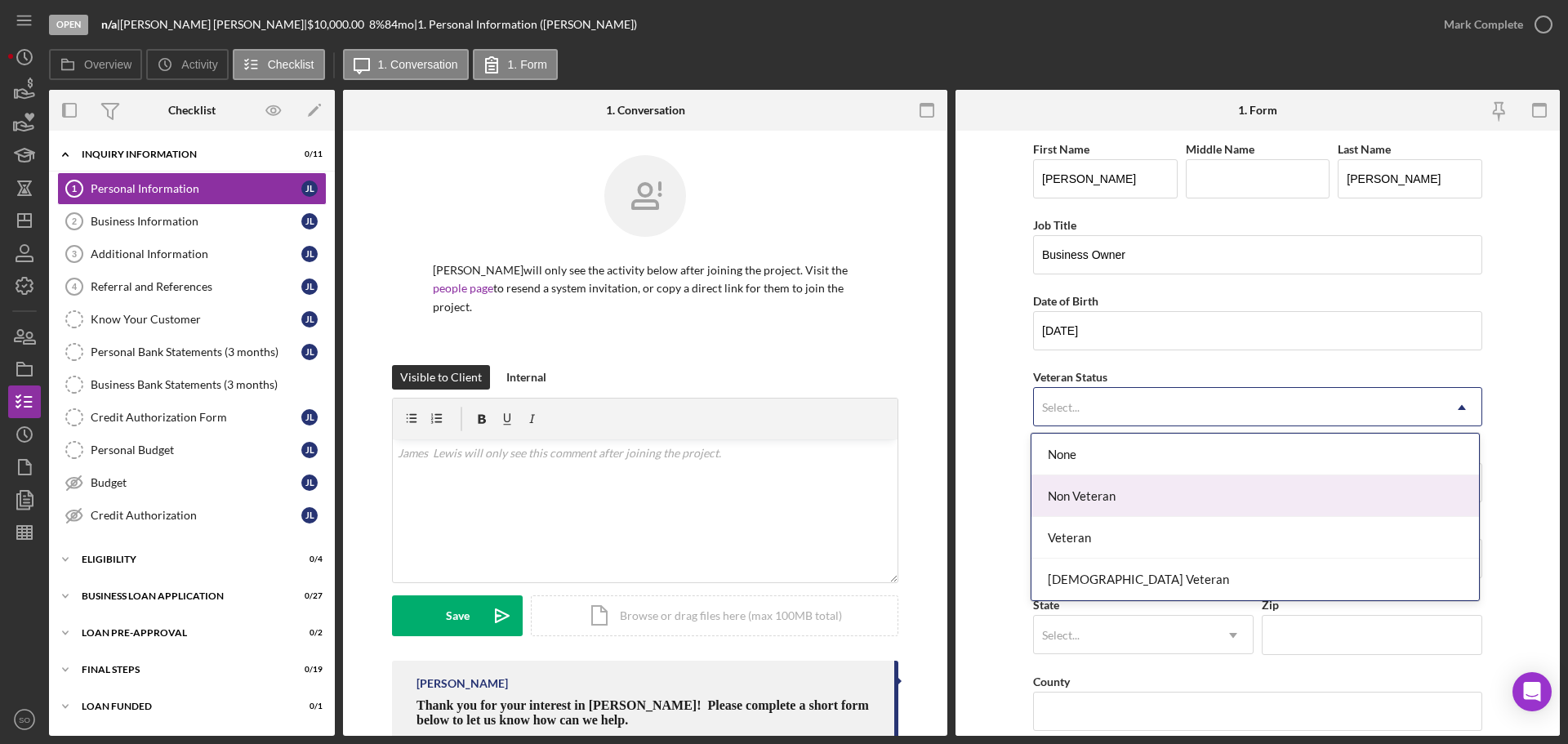
click at [1152, 496] on div "Non Veteran" at bounding box center [1256, 496] width 448 height 41
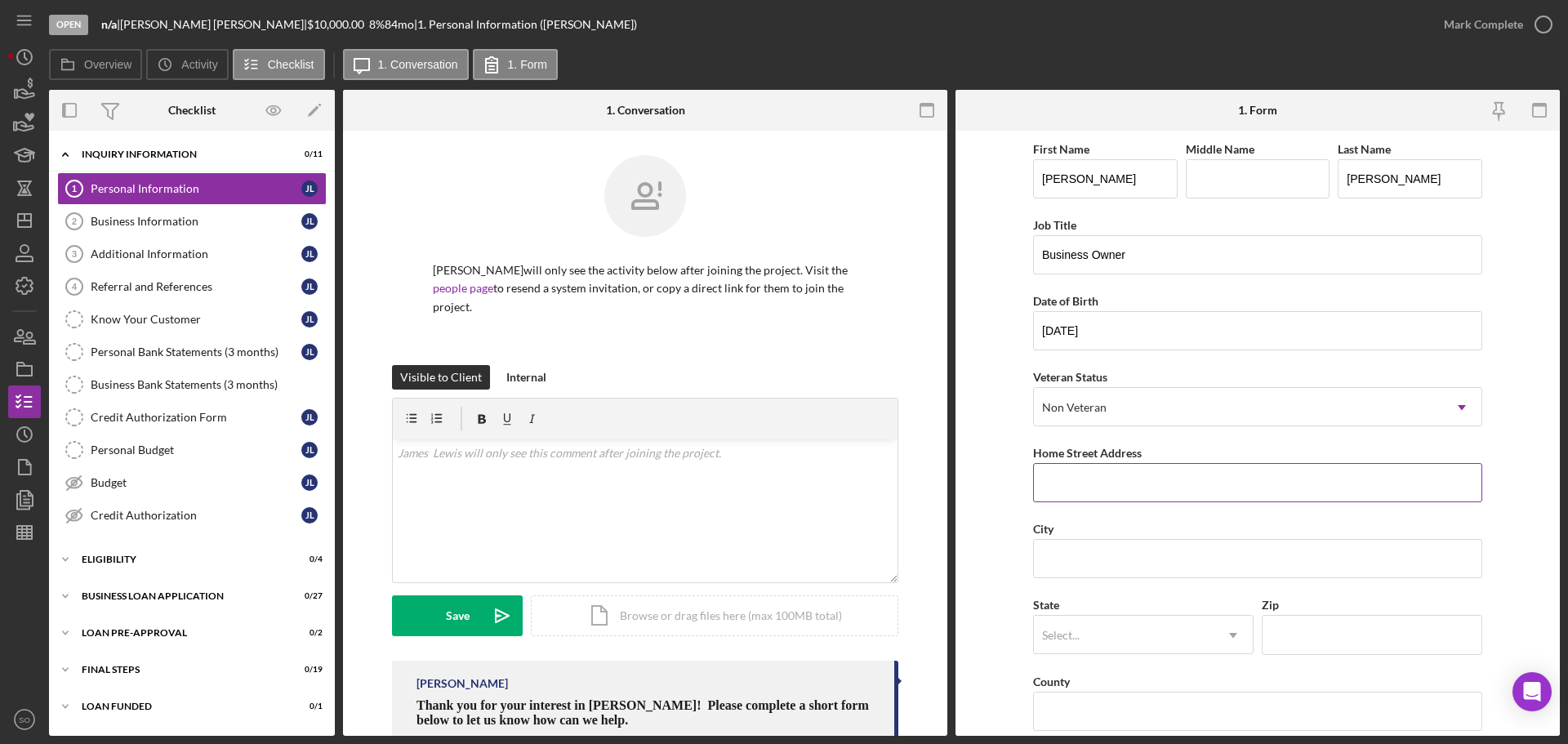
click at [1107, 482] on input "Home Street Address" at bounding box center [1258, 483] width 449 height 39
paste input "117 ELBRING"
click at [1146, 556] on input "City" at bounding box center [1258, 559] width 449 height 39
drag, startPoint x: 1110, startPoint y: 485, endPoint x: 1076, endPoint y: 493, distance: 34.9
click at [1071, 482] on input "117 ELBRING" at bounding box center [1258, 483] width 449 height 39
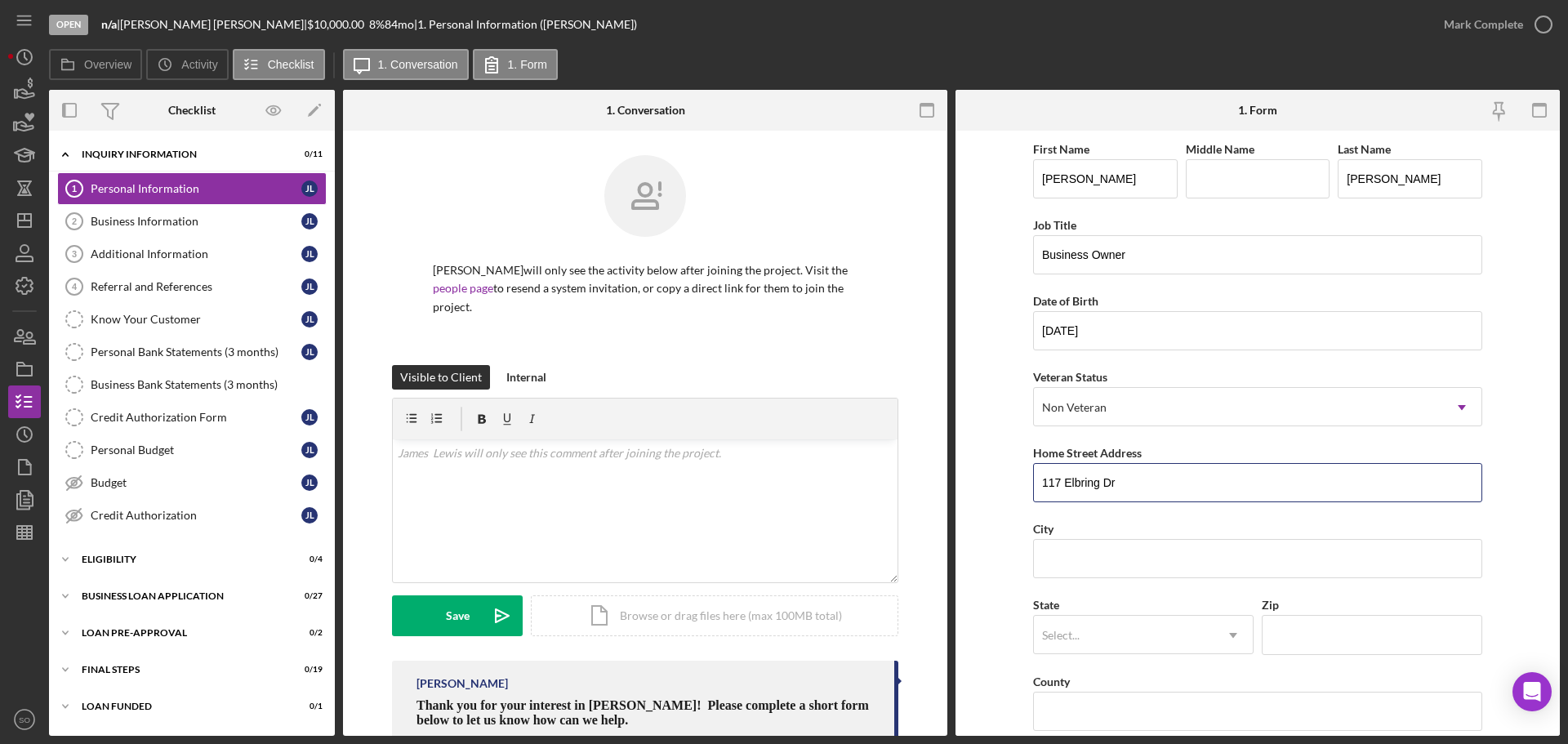
type input "117 Elbring Dr"
click at [1131, 592] on div "First Name James Middle Name Last Name Lewis Job Title Business Owner Date of B…" at bounding box center [1258, 658] width 449 height 1039
click at [1118, 556] on input "City" at bounding box center [1258, 559] width 449 height 39
type input "[GEOGRAPHIC_DATA][PERSON_NAME]"
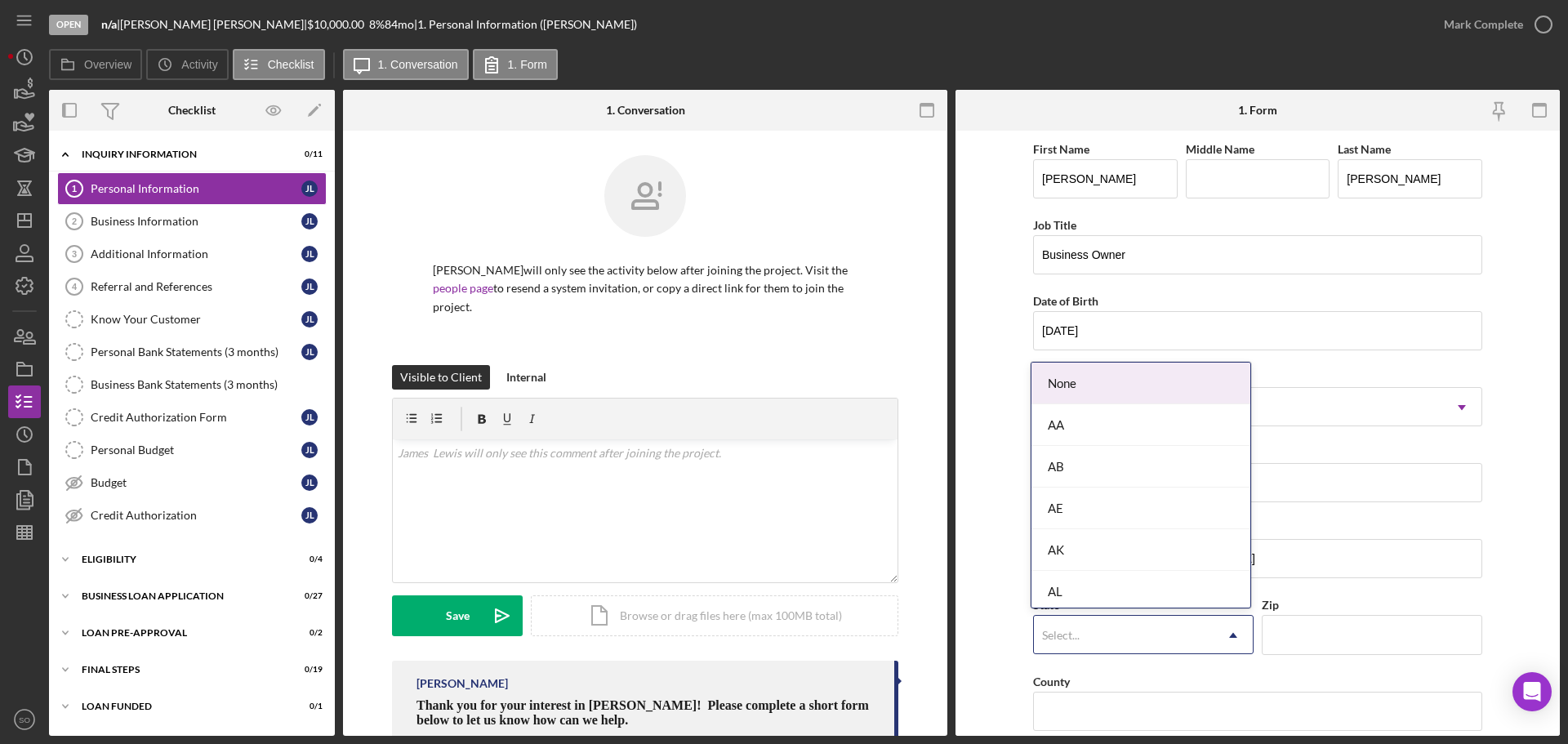
click at [1150, 635] on div "Select..." at bounding box center [1123, 636] width 180 height 37
type input "MO"
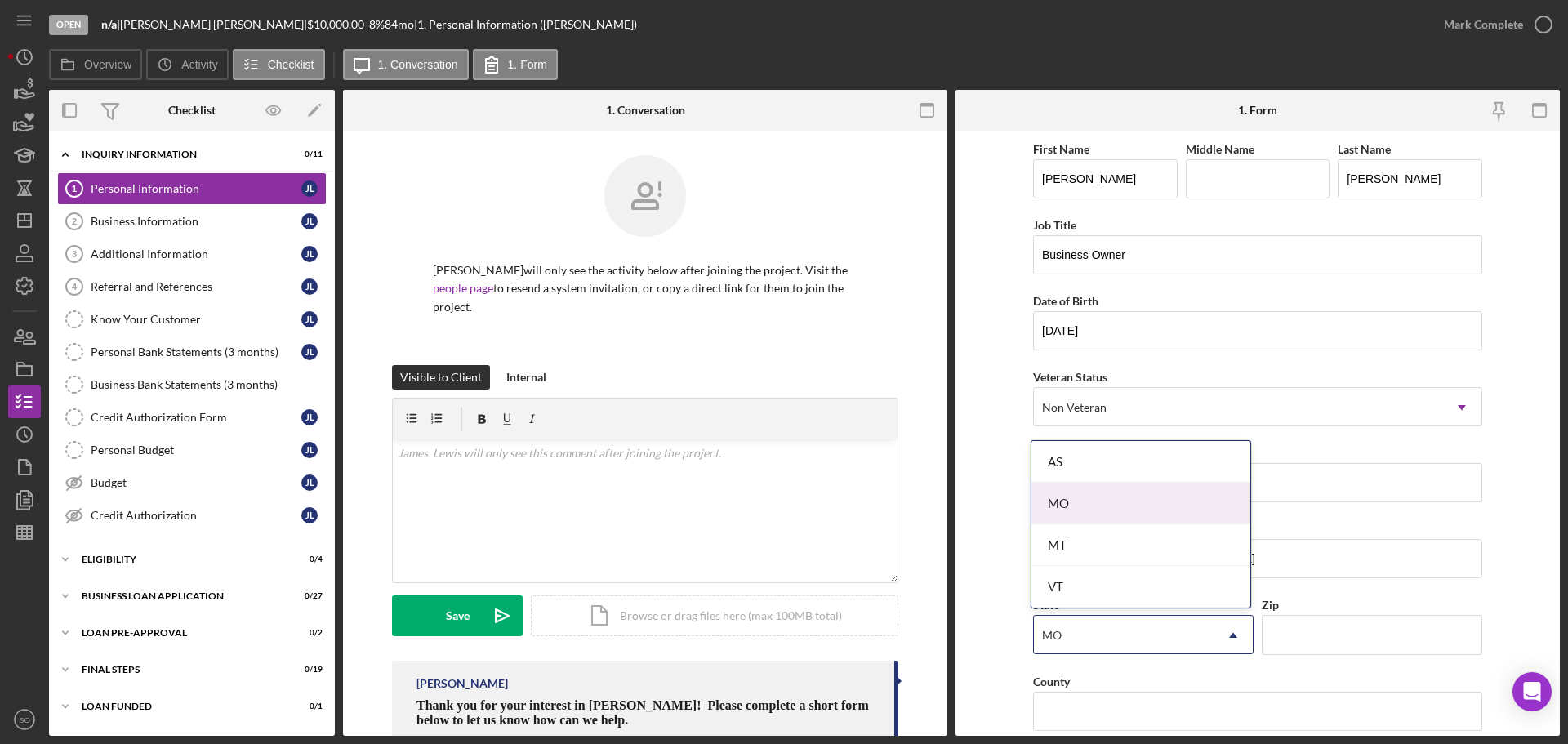
click at [1092, 518] on div "MO" at bounding box center [1141, 503] width 219 height 41
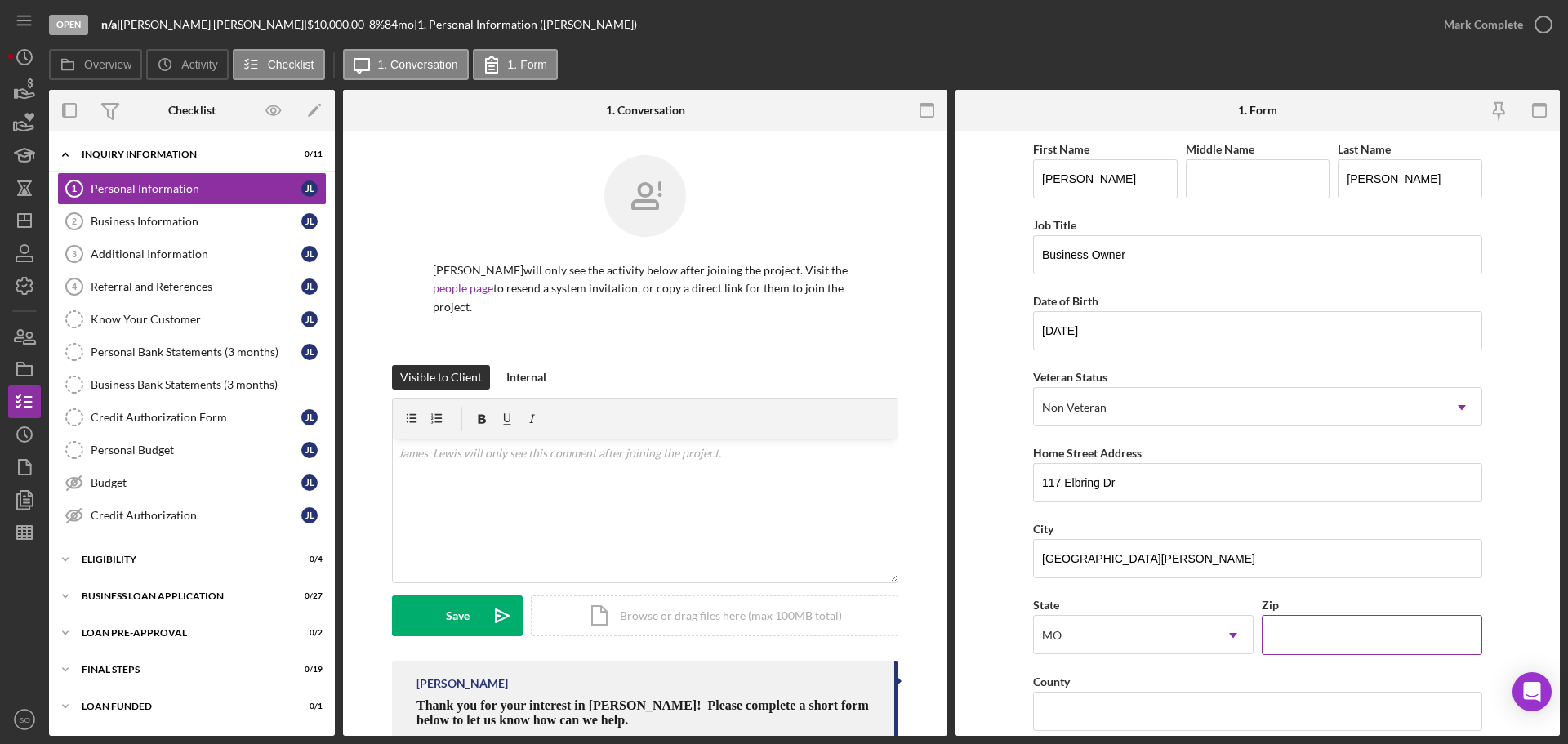
click at [1337, 640] on input "Zip" at bounding box center [1372, 635] width 220 height 39
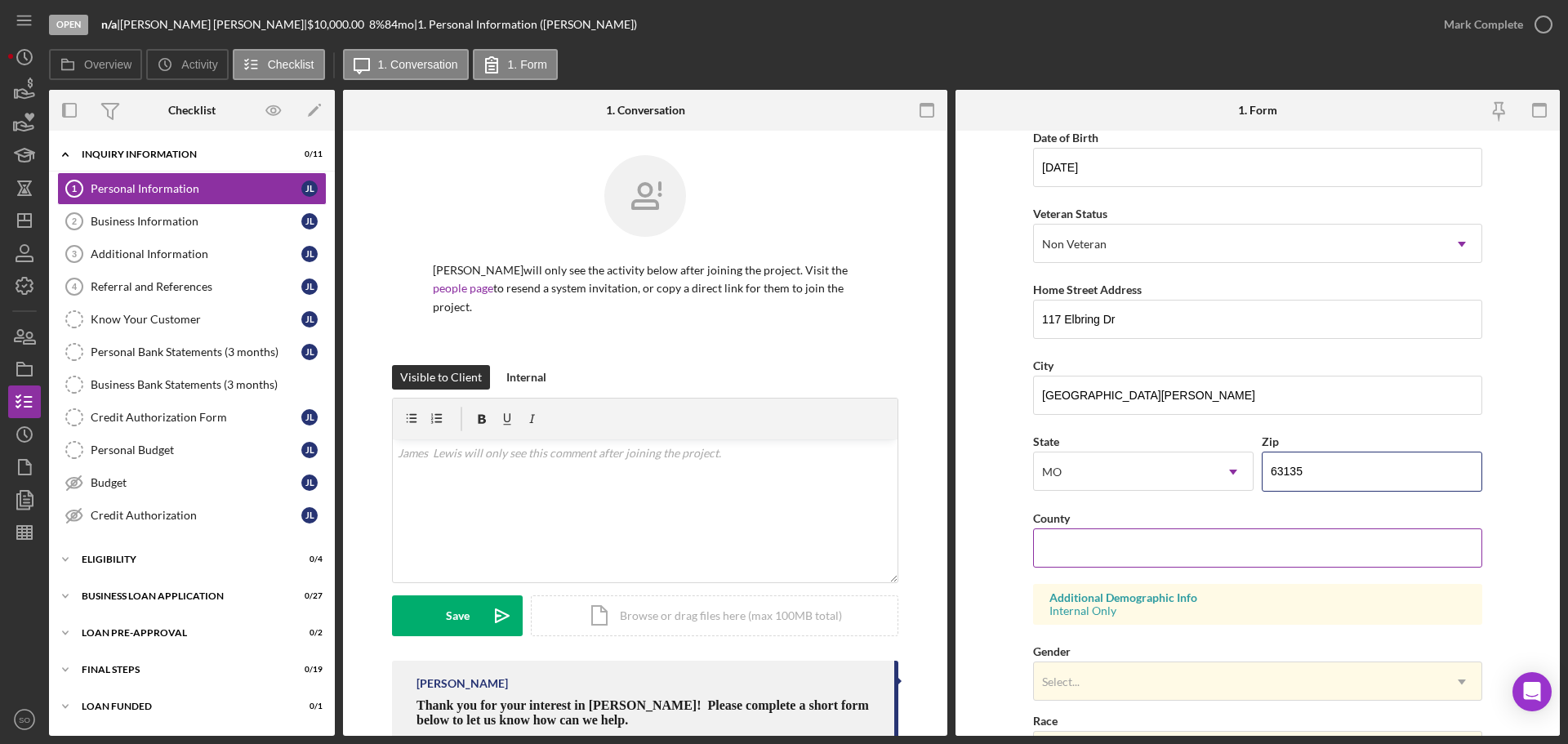
type input "63135"
drag, startPoint x: 1079, startPoint y: 552, endPoint x: 1094, endPoint y: 563, distance: 18.6
click at [1080, 551] on input "County" at bounding box center [1258, 548] width 449 height 39
type input "[GEOGRAPHIC_DATA]"
click at [1000, 632] on form "First Name James Middle Name Last Name Lewis Job Title Business Owner Date of B…" at bounding box center [1258, 433] width 604 height 605
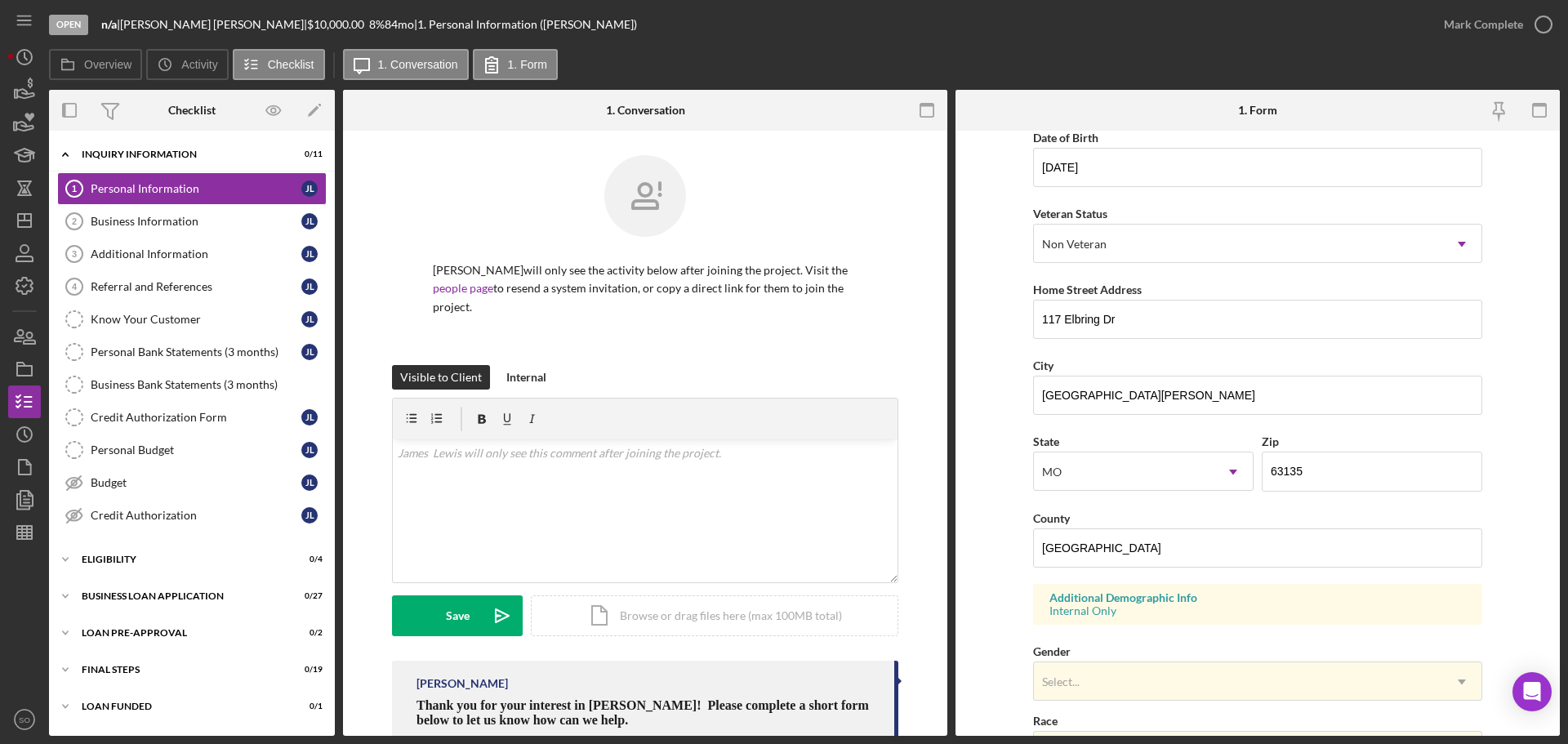
scroll to position [327, 0]
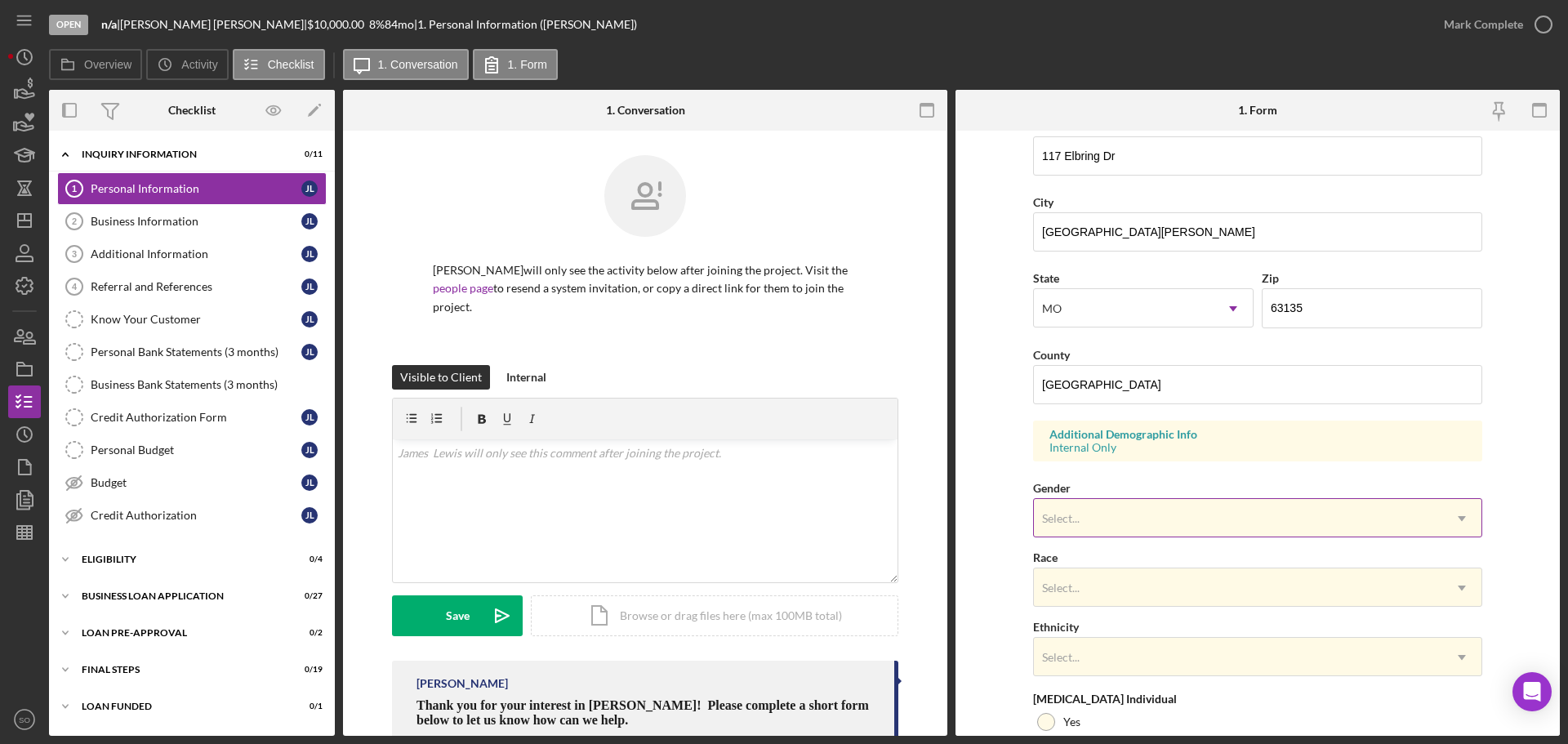
click at [1143, 531] on div "Select..." at bounding box center [1238, 519] width 409 height 37
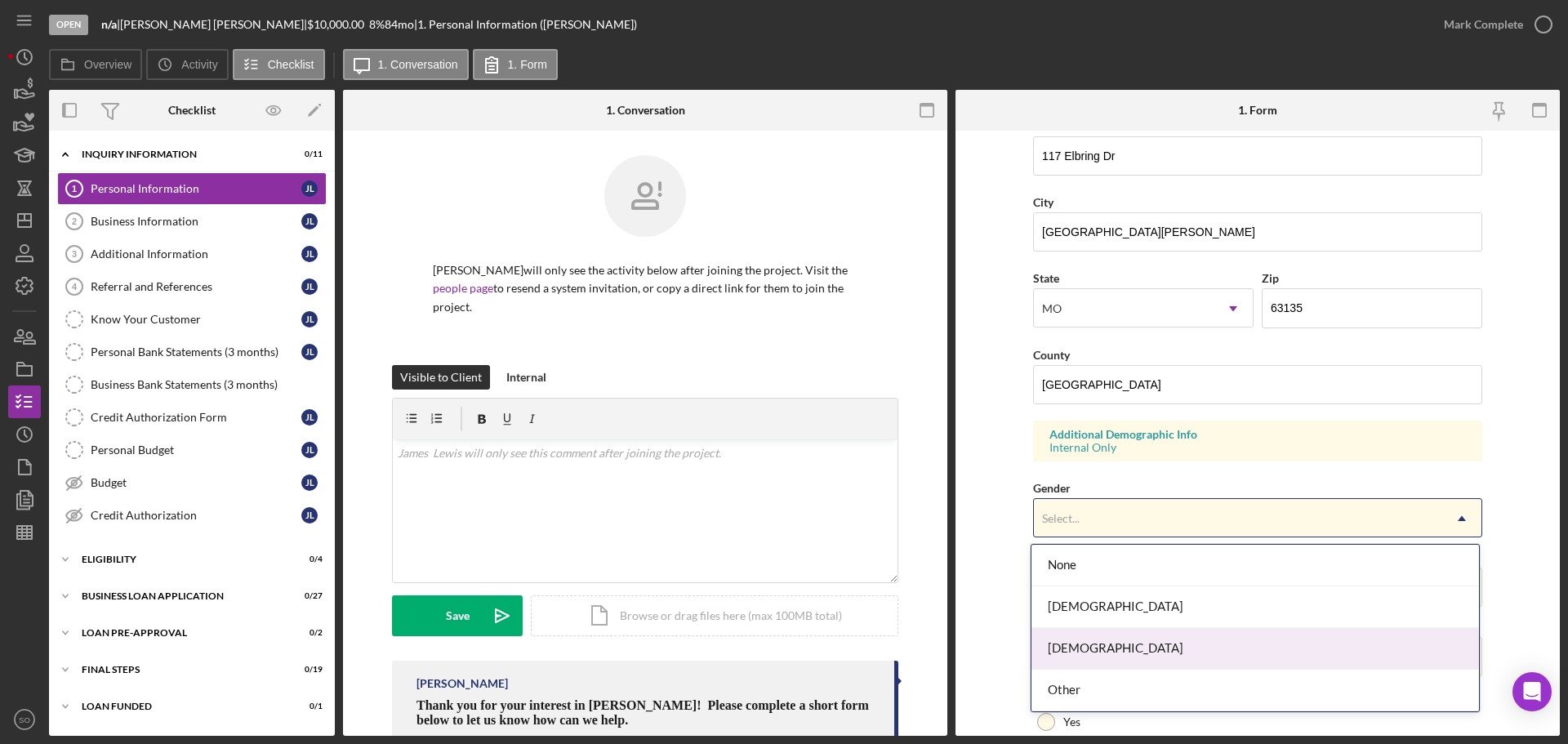
click at [1099, 634] on div "[DEMOGRAPHIC_DATA]" at bounding box center [1256, 649] width 448 height 41
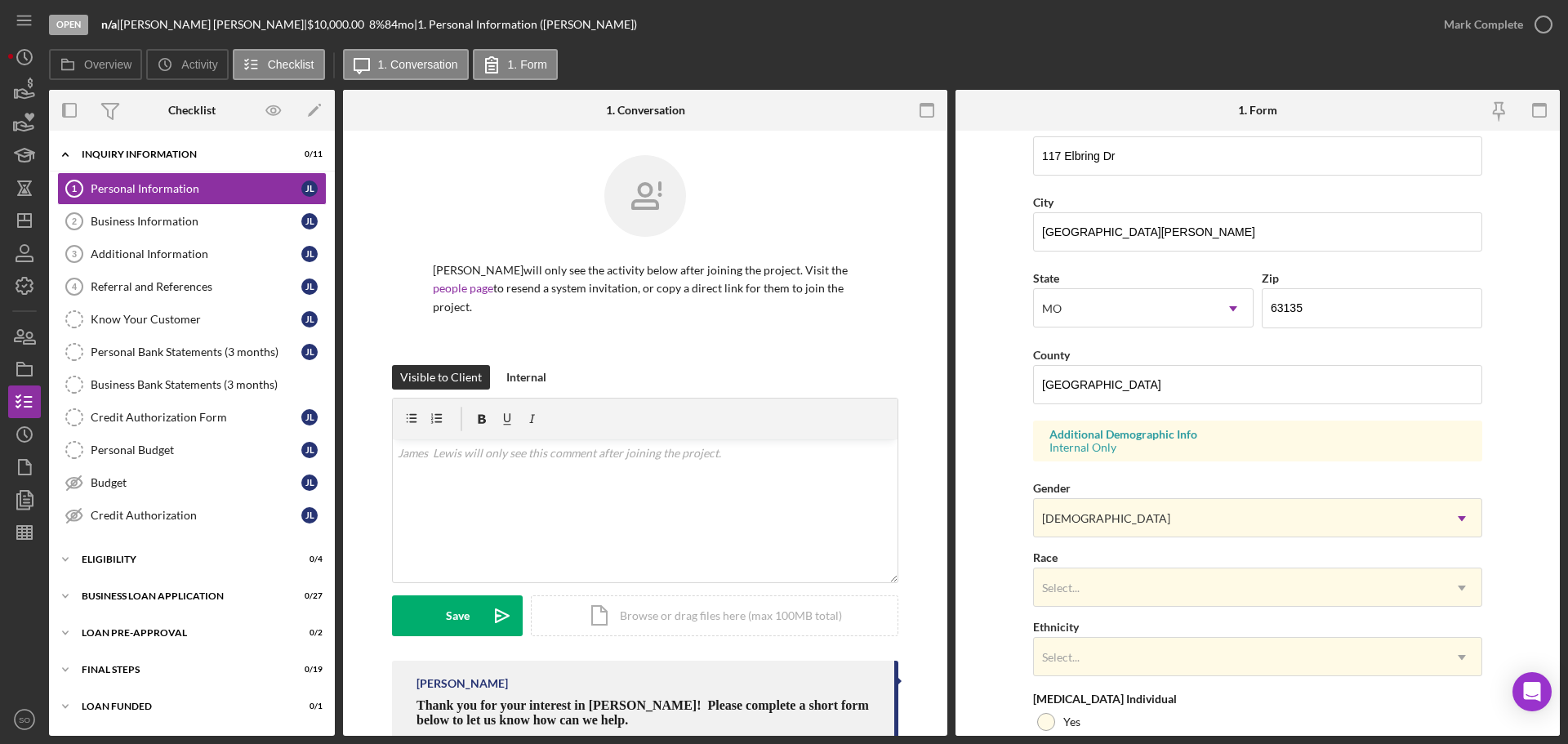
scroll to position [486, 0]
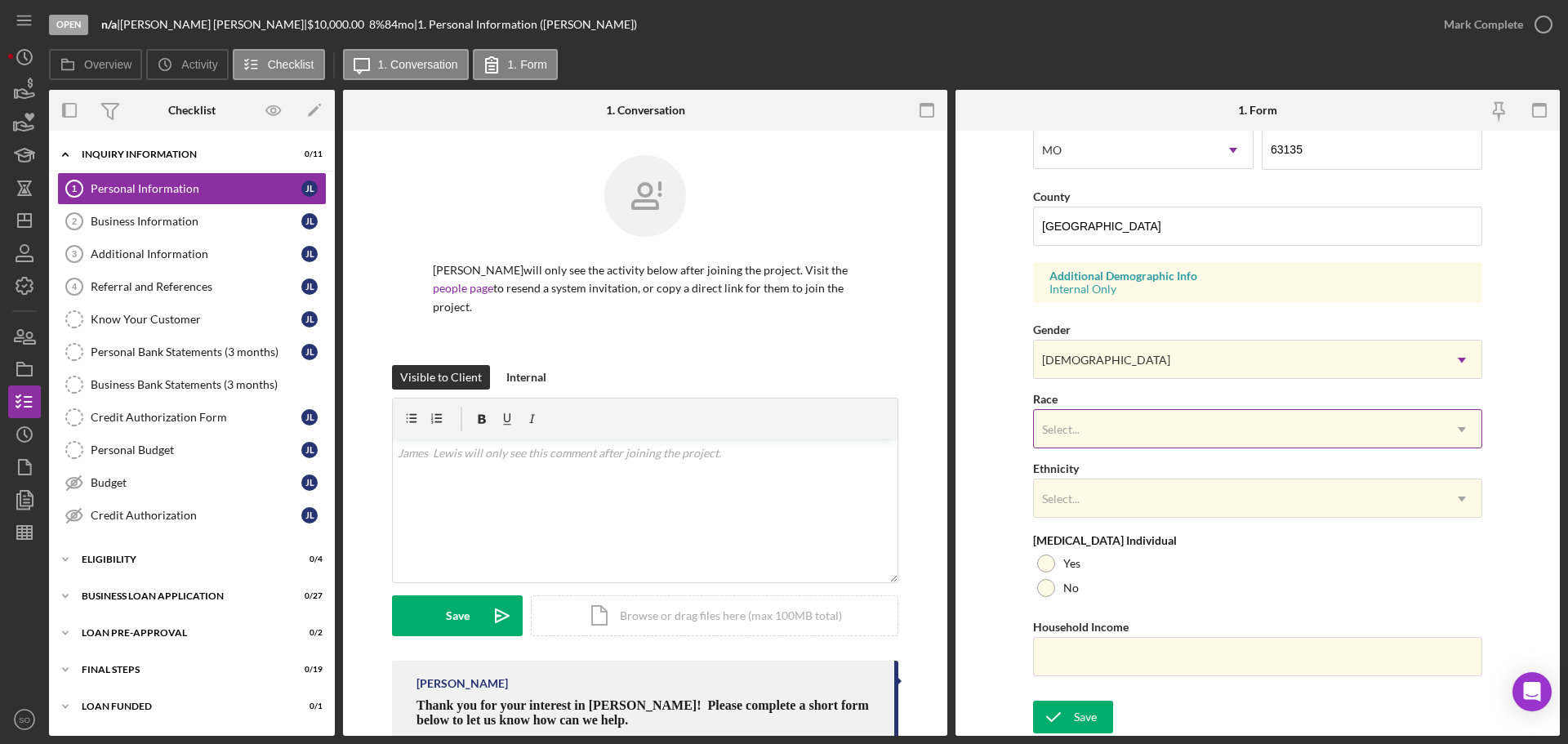
click at [1126, 424] on div "Select..." at bounding box center [1238, 429] width 409 height 37
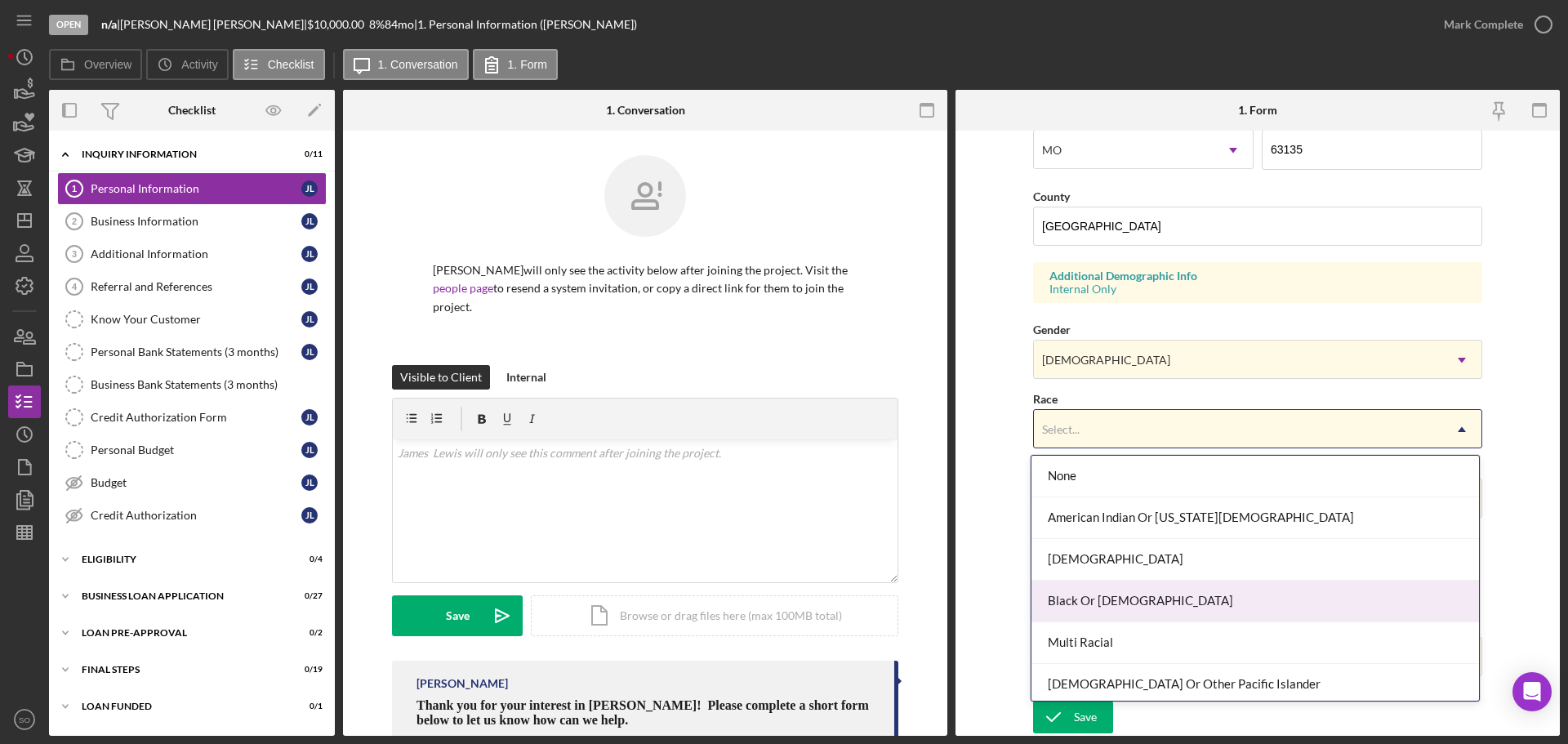
click at [1114, 594] on div "Black Or [DEMOGRAPHIC_DATA]" at bounding box center [1256, 601] width 448 height 41
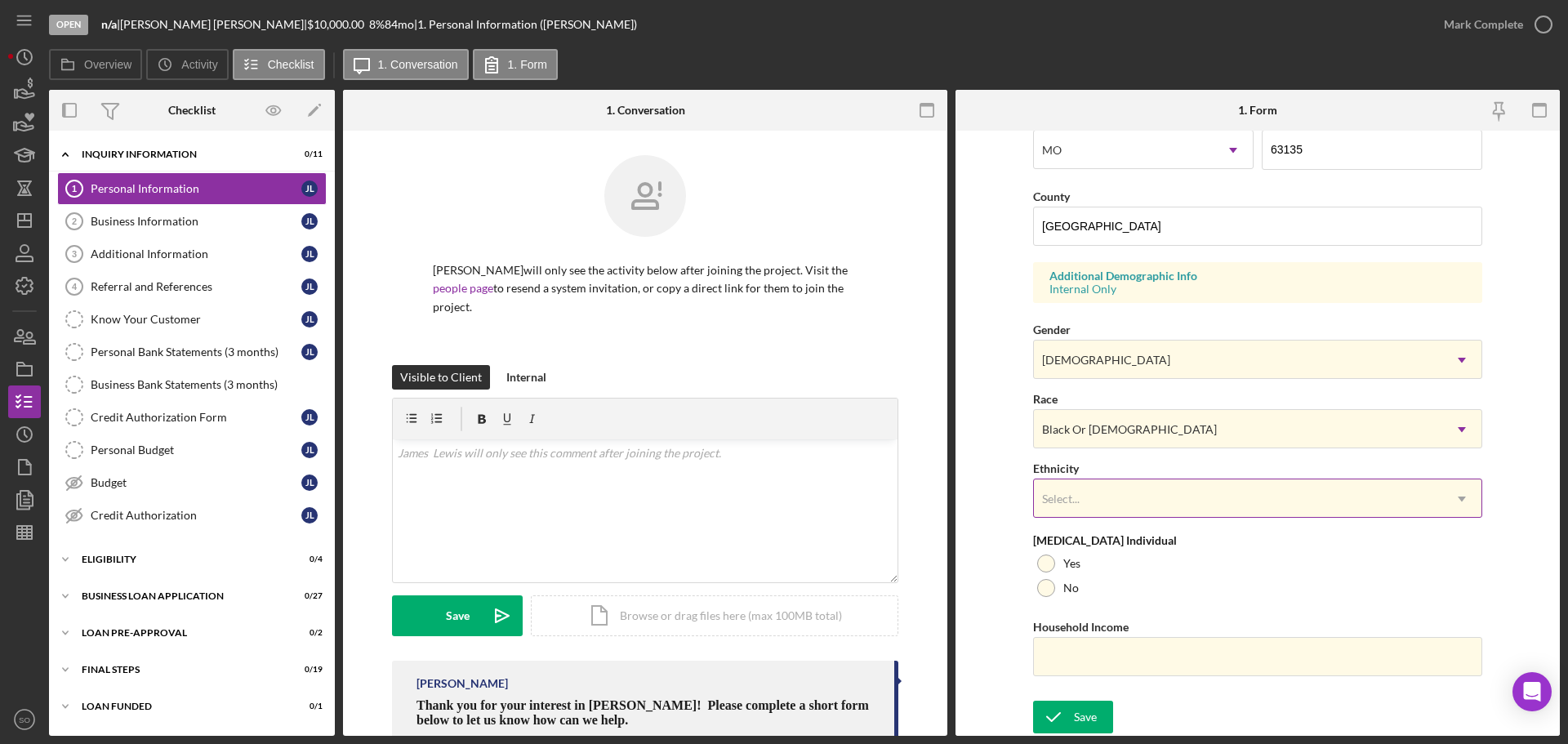
click at [1136, 492] on div "Select..." at bounding box center [1238, 499] width 409 height 37
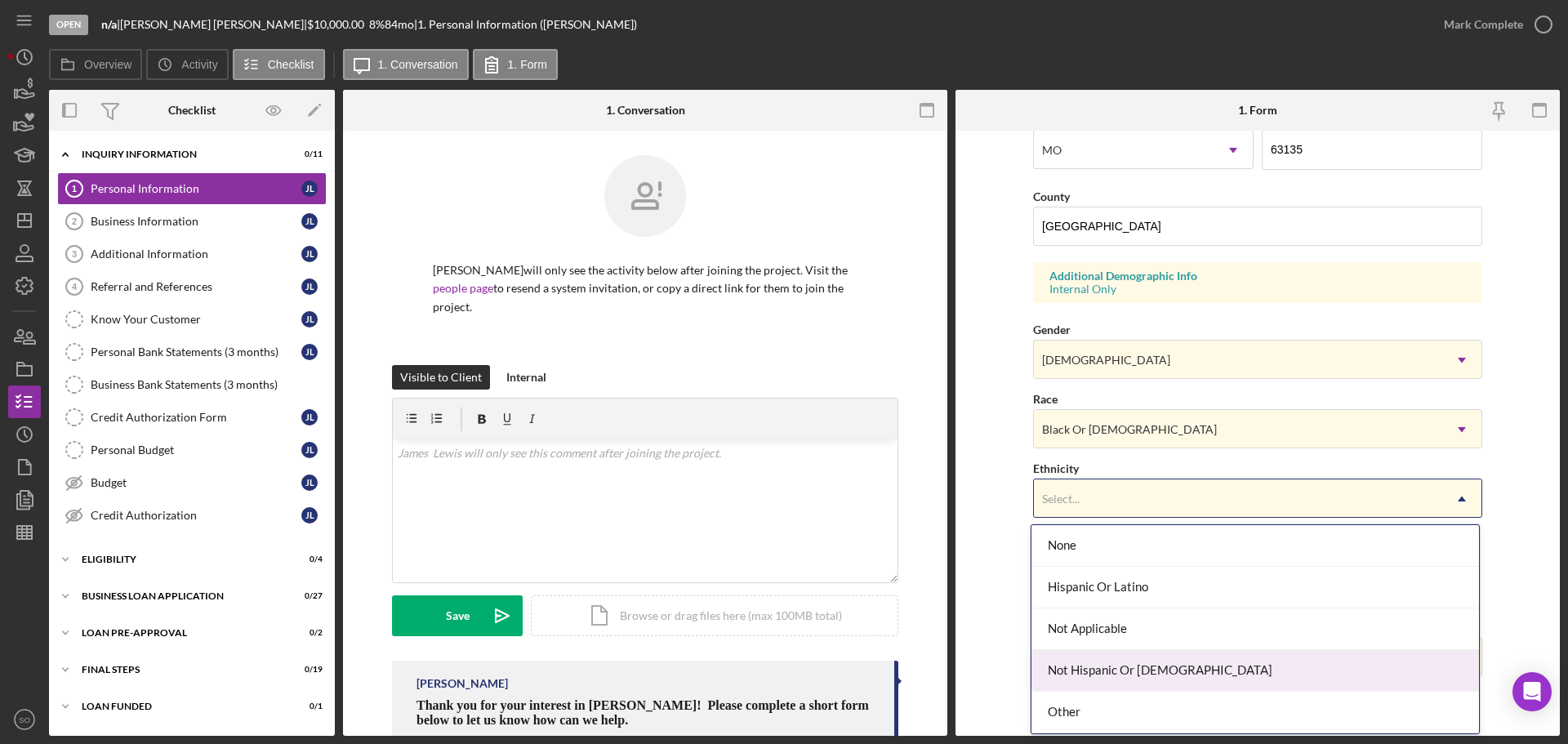
click at [1106, 670] on div "Not Hispanic Or [DEMOGRAPHIC_DATA]" at bounding box center [1256, 671] width 448 height 41
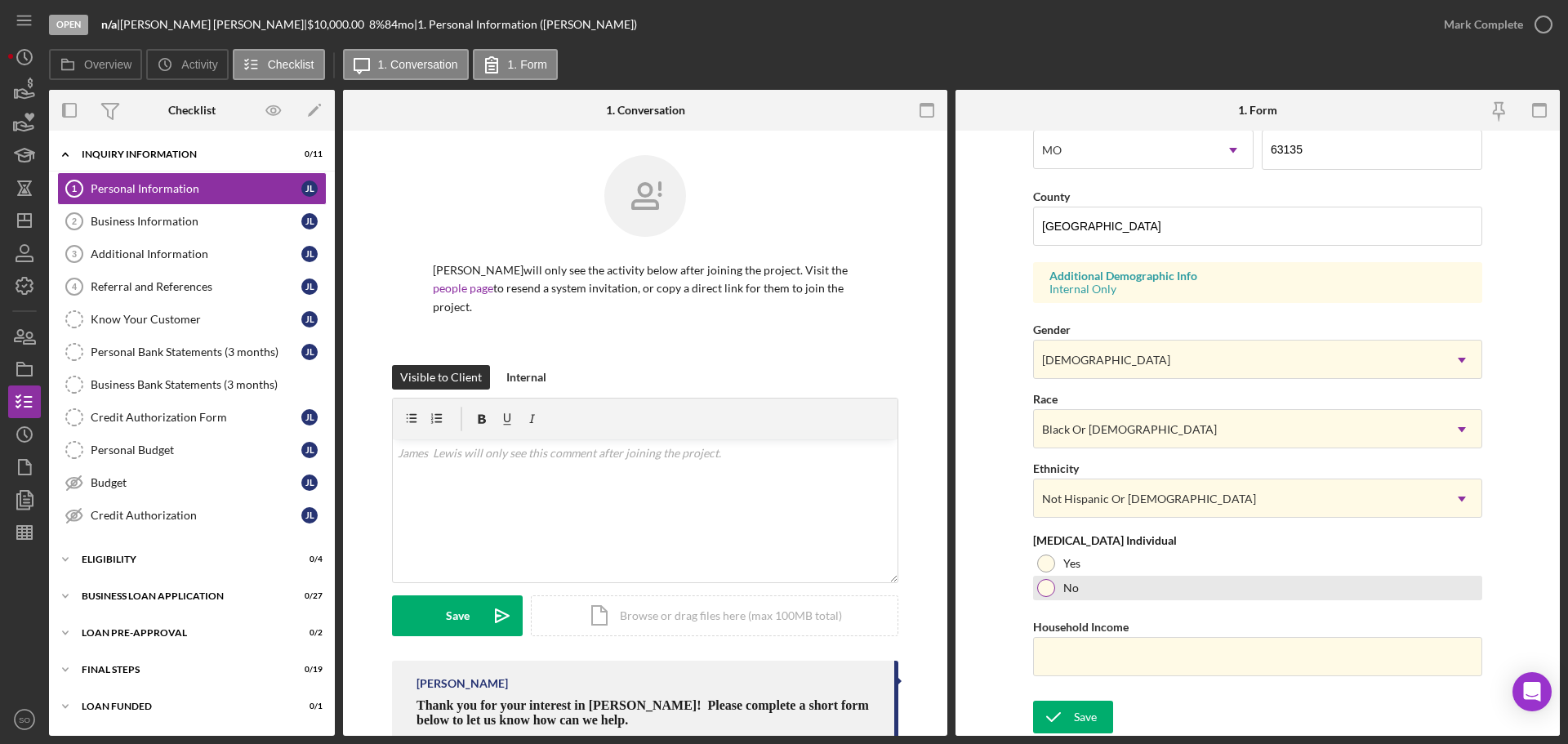
click at [1034, 591] on div "No" at bounding box center [1258, 588] width 449 height 25
click at [1151, 655] on input "Household Income" at bounding box center [1258, 657] width 449 height 39
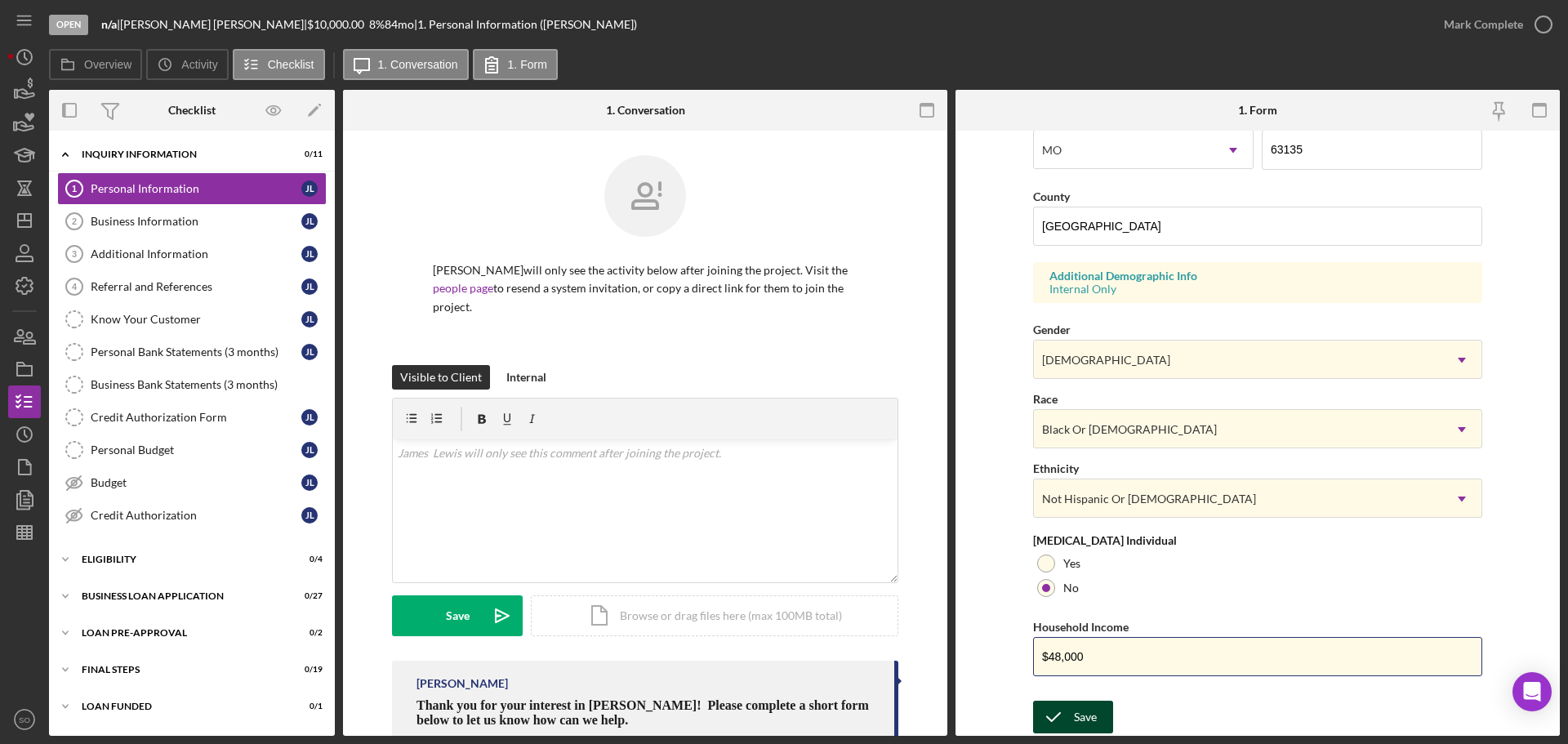
type input "$48,000"
click at [1088, 715] on div "Save" at bounding box center [1085, 716] width 23 height 32
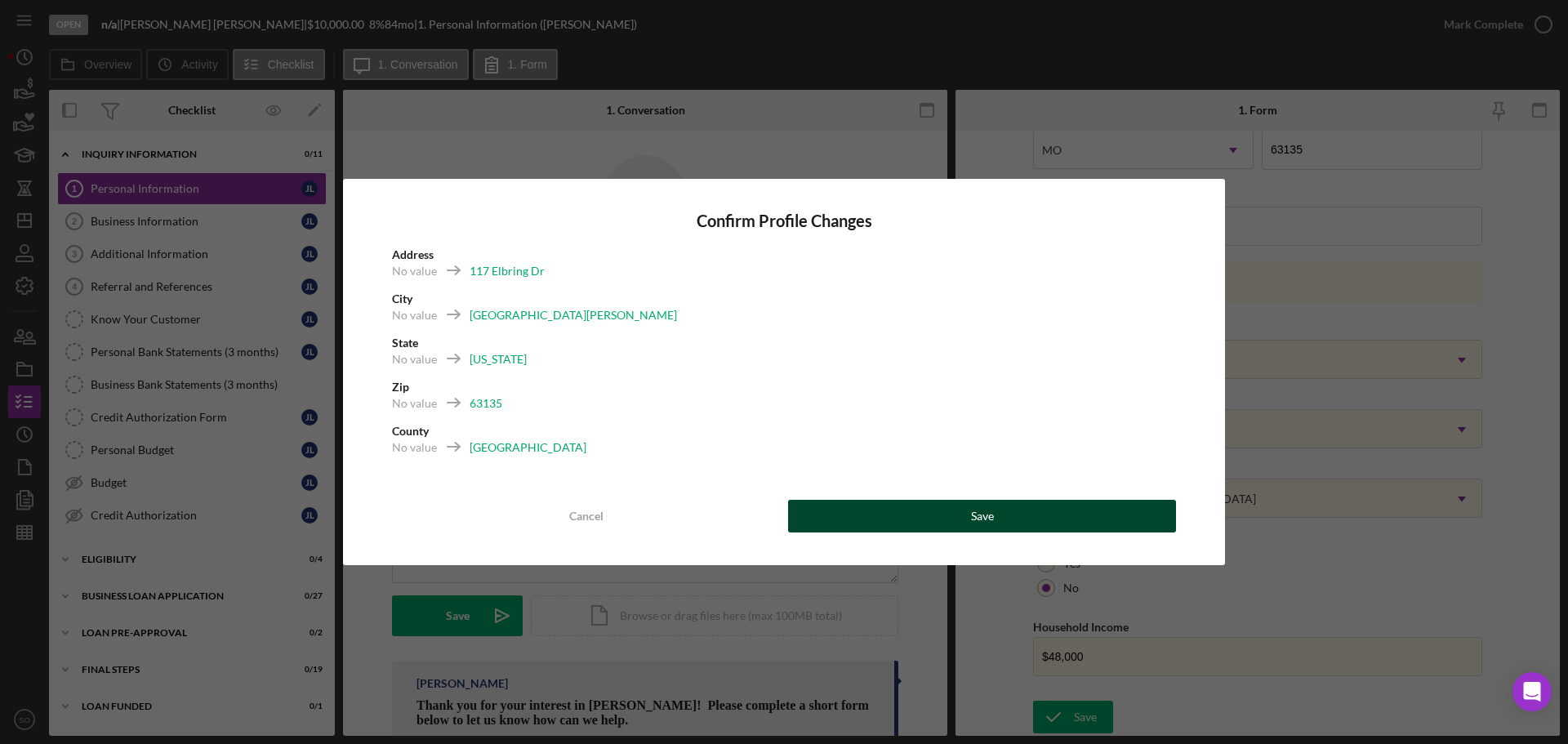
click at [1039, 521] on button "Save" at bounding box center [981, 516] width 388 height 32
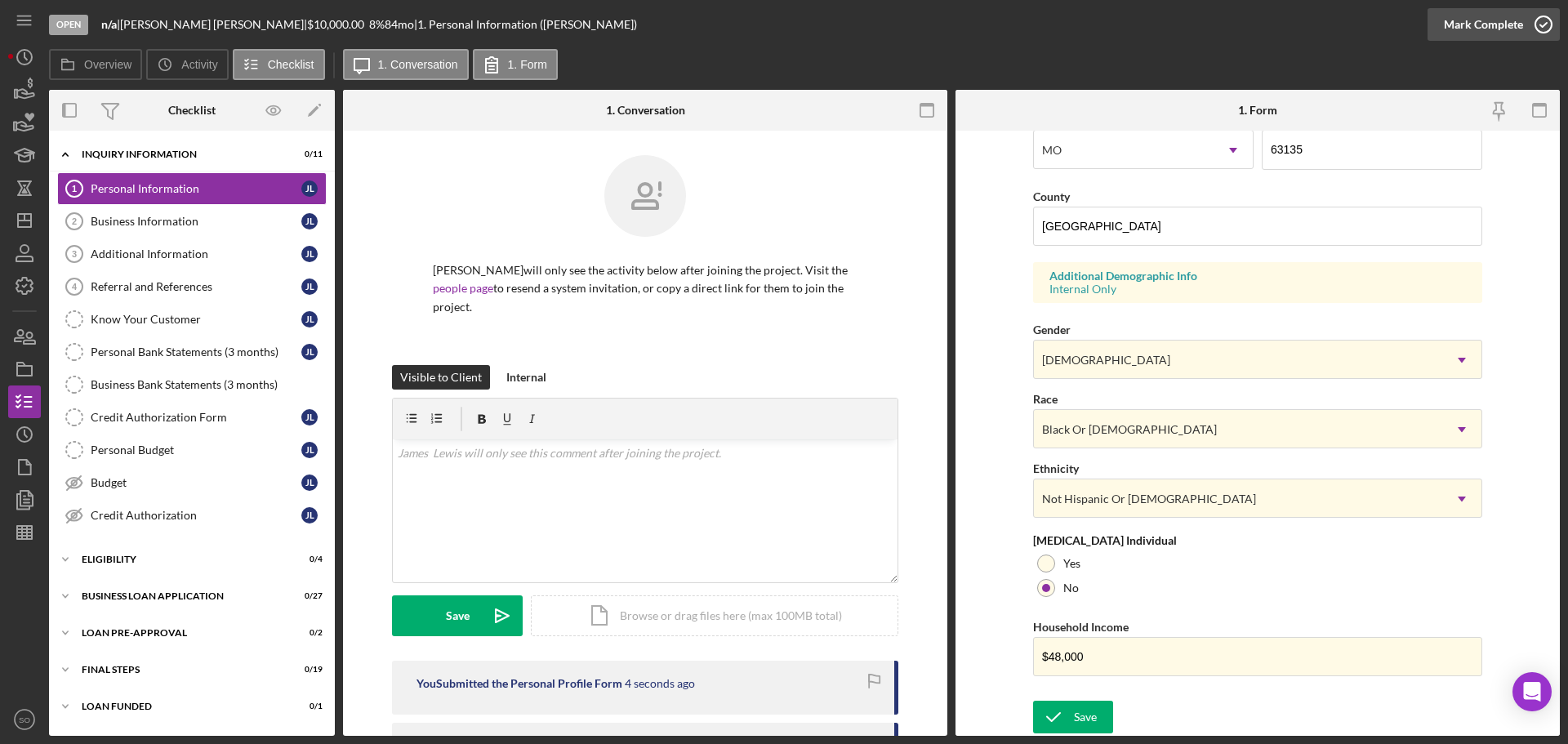
click at [1461, 22] on div "Mark Complete" at bounding box center [1484, 24] width 80 height 32
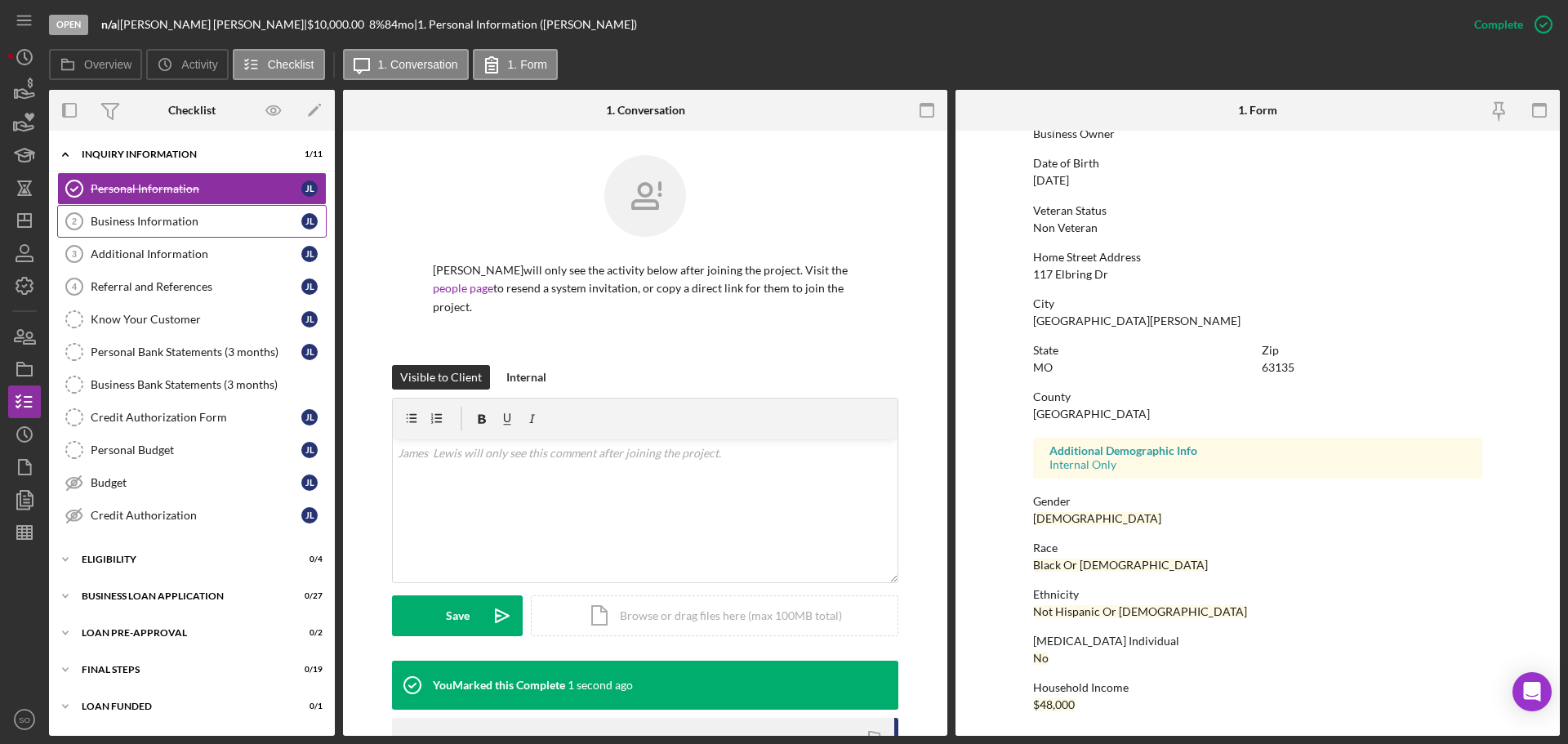
click at [190, 223] on div "Business Information" at bounding box center [196, 221] width 210 height 13
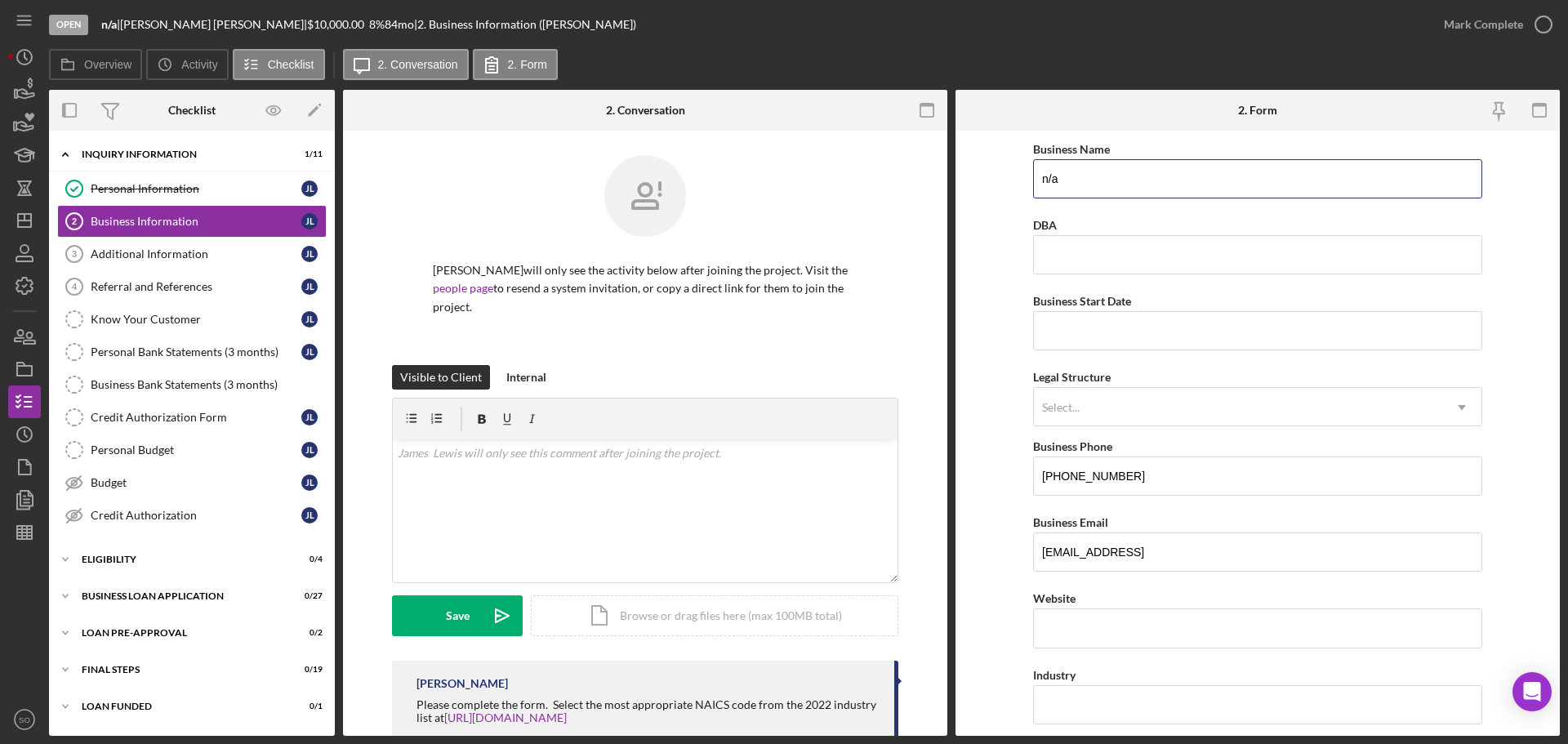
drag, startPoint x: 1117, startPoint y: 184, endPoint x: 711, endPoint y: 191, distance: 406.1
click at [722, 190] on div "Overview Internal Workflow Stage Open Icon/Dropdown Arrow Archive (can unarchiv…" at bounding box center [805, 413] width 1511 height 647
type input "JJS Towing Service"
click at [1130, 335] on input "Business Start Date" at bounding box center [1258, 331] width 449 height 39
type input "[DATE]"
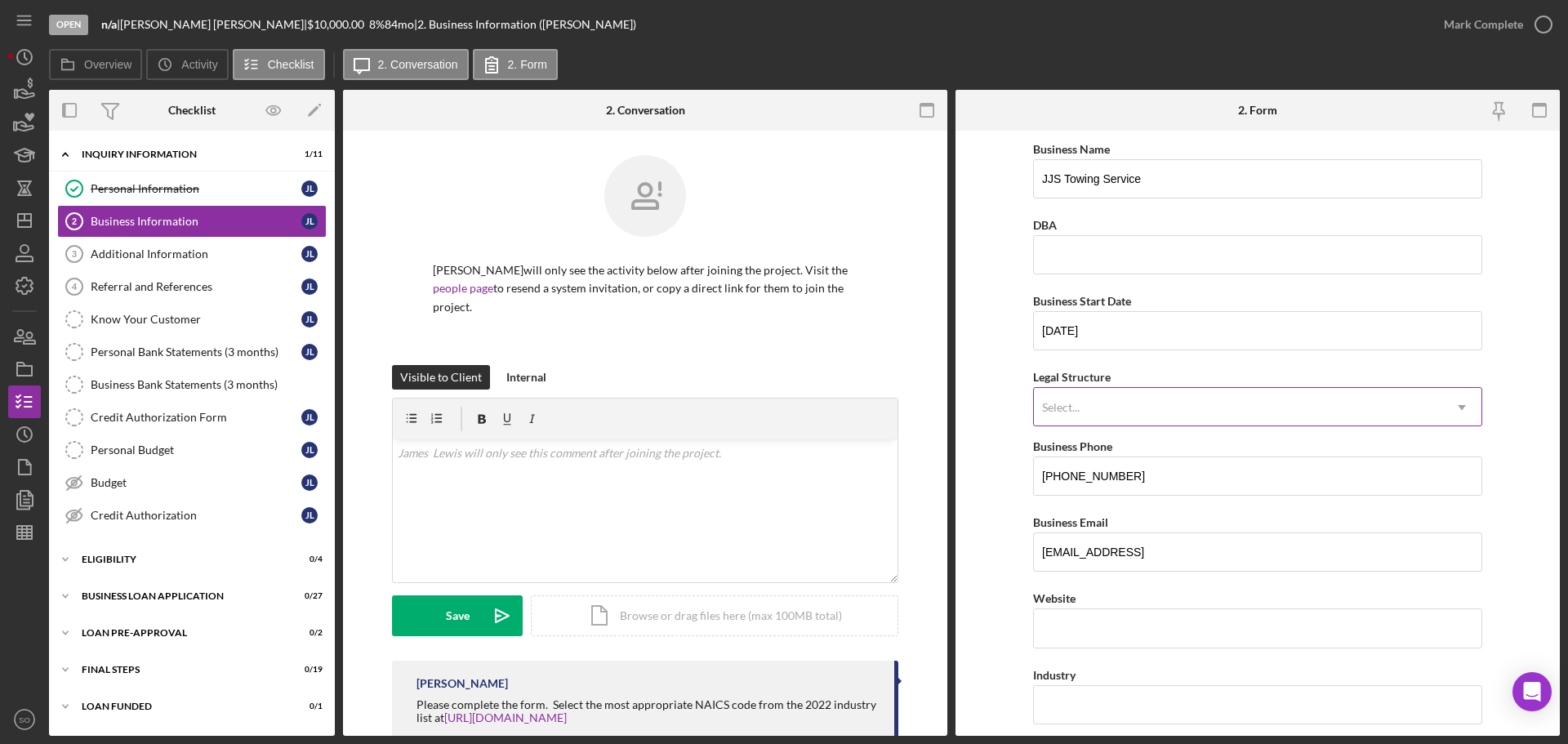
click at [1100, 403] on div "Select..." at bounding box center [1238, 408] width 409 height 37
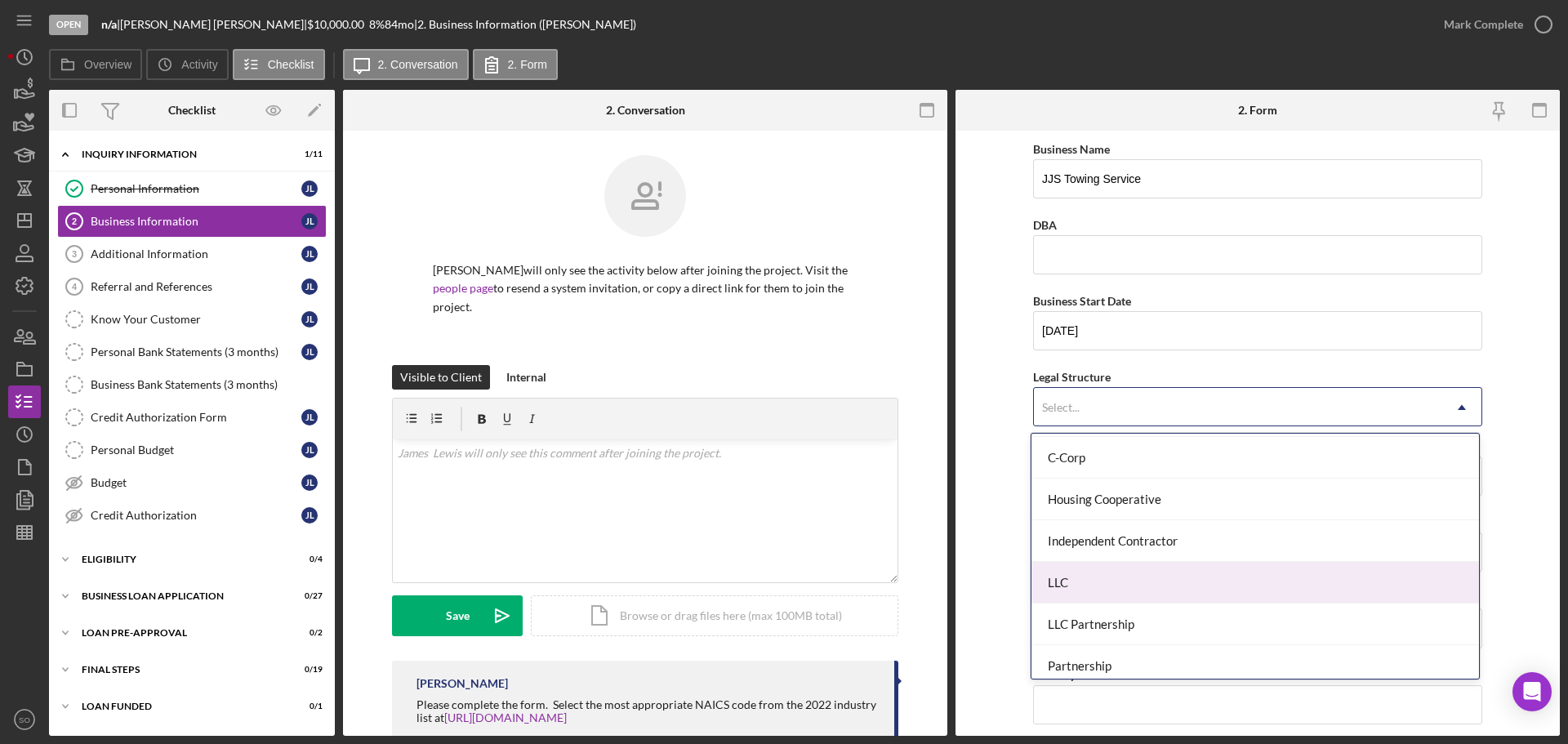
scroll to position [245, 0]
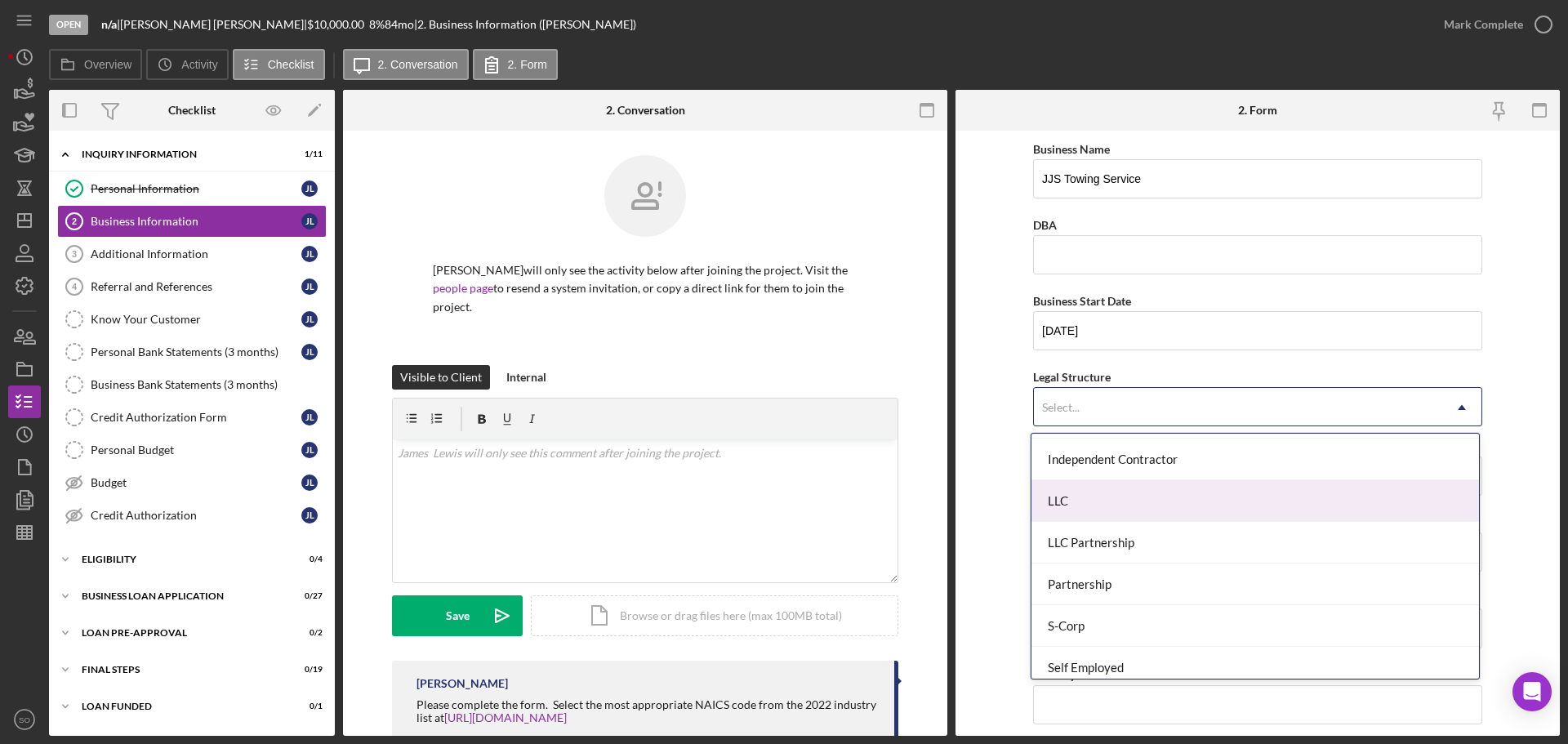
click at [1066, 508] on div "LLC" at bounding box center [1256, 501] width 448 height 41
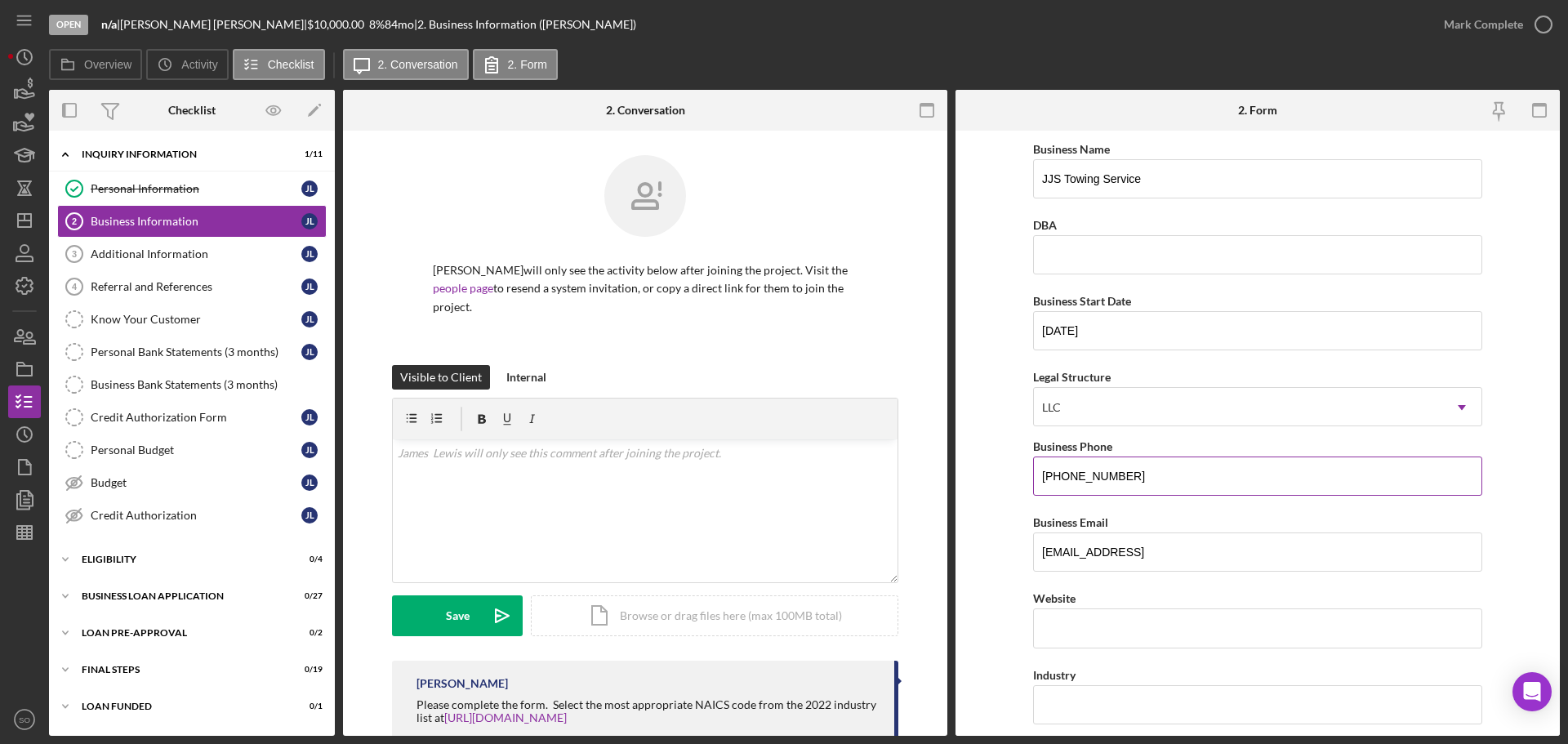
scroll to position [163, 0]
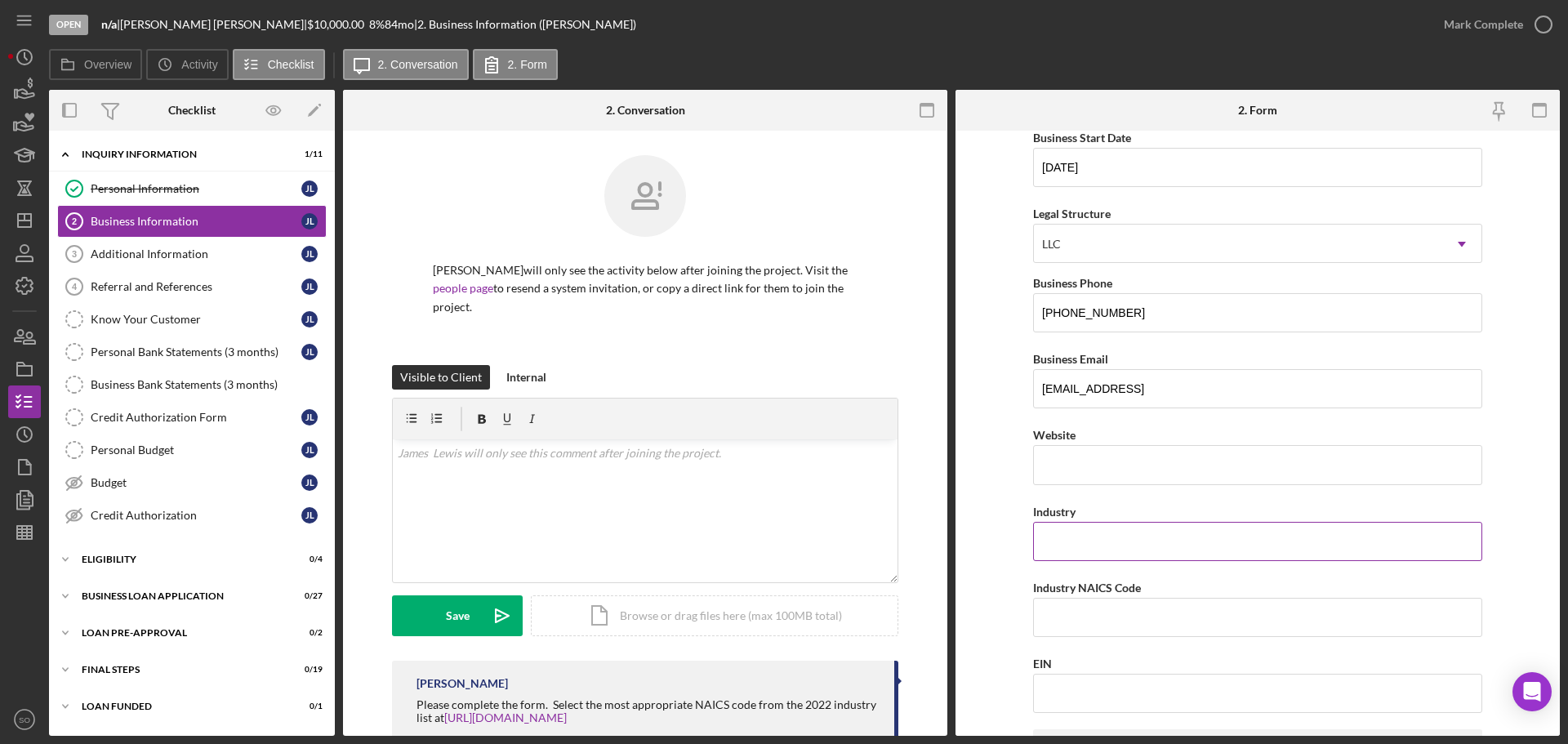
click at [1141, 546] on input "Industry" at bounding box center [1258, 542] width 449 height 39
type input "Towing Service"
click at [1116, 686] on input "EIN" at bounding box center [1258, 694] width 449 height 39
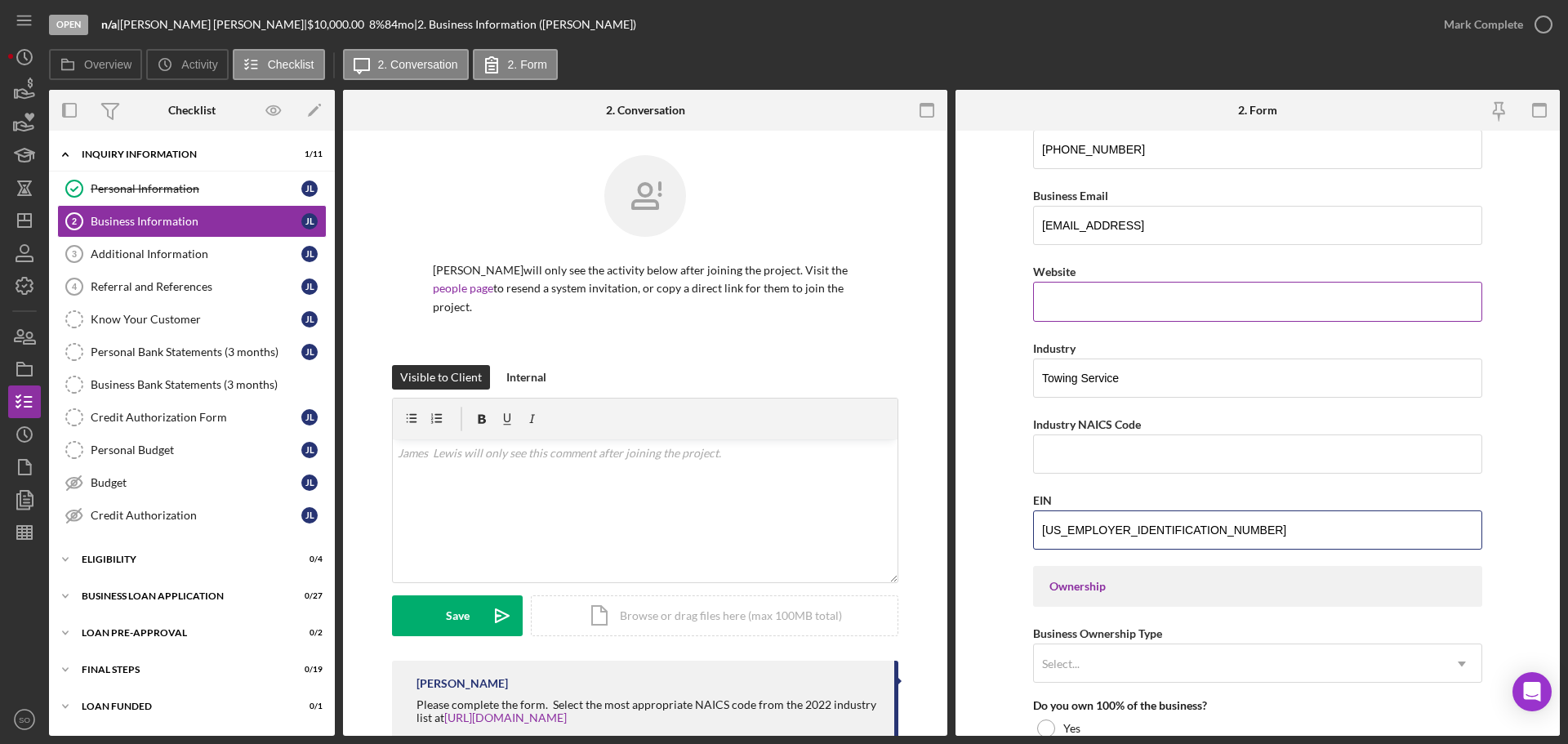
scroll to position [409, 0]
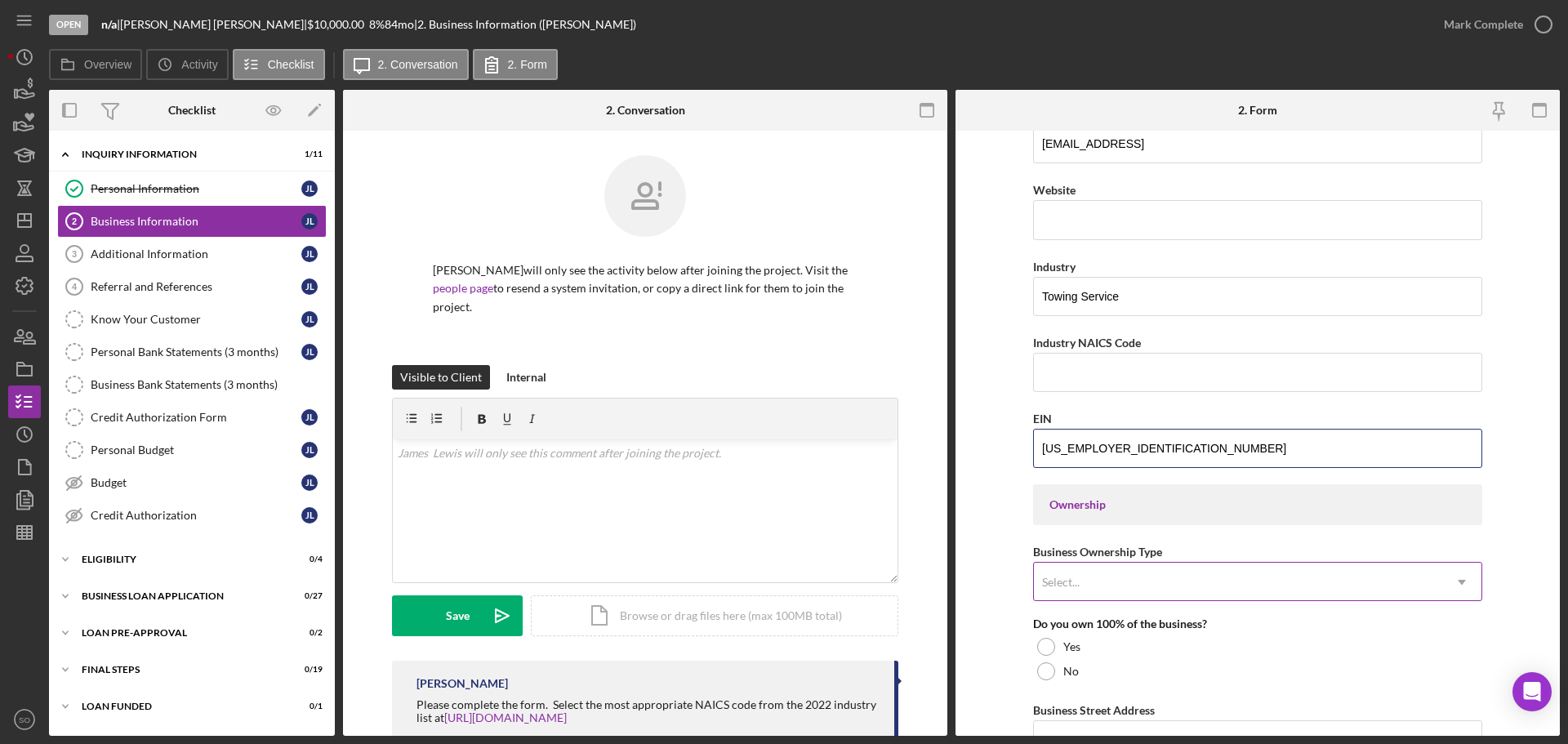
type input "[US_EMPLOYER_IDENTIFICATION_NUMBER]"
click at [1155, 578] on div "Select..." at bounding box center [1238, 583] width 409 height 37
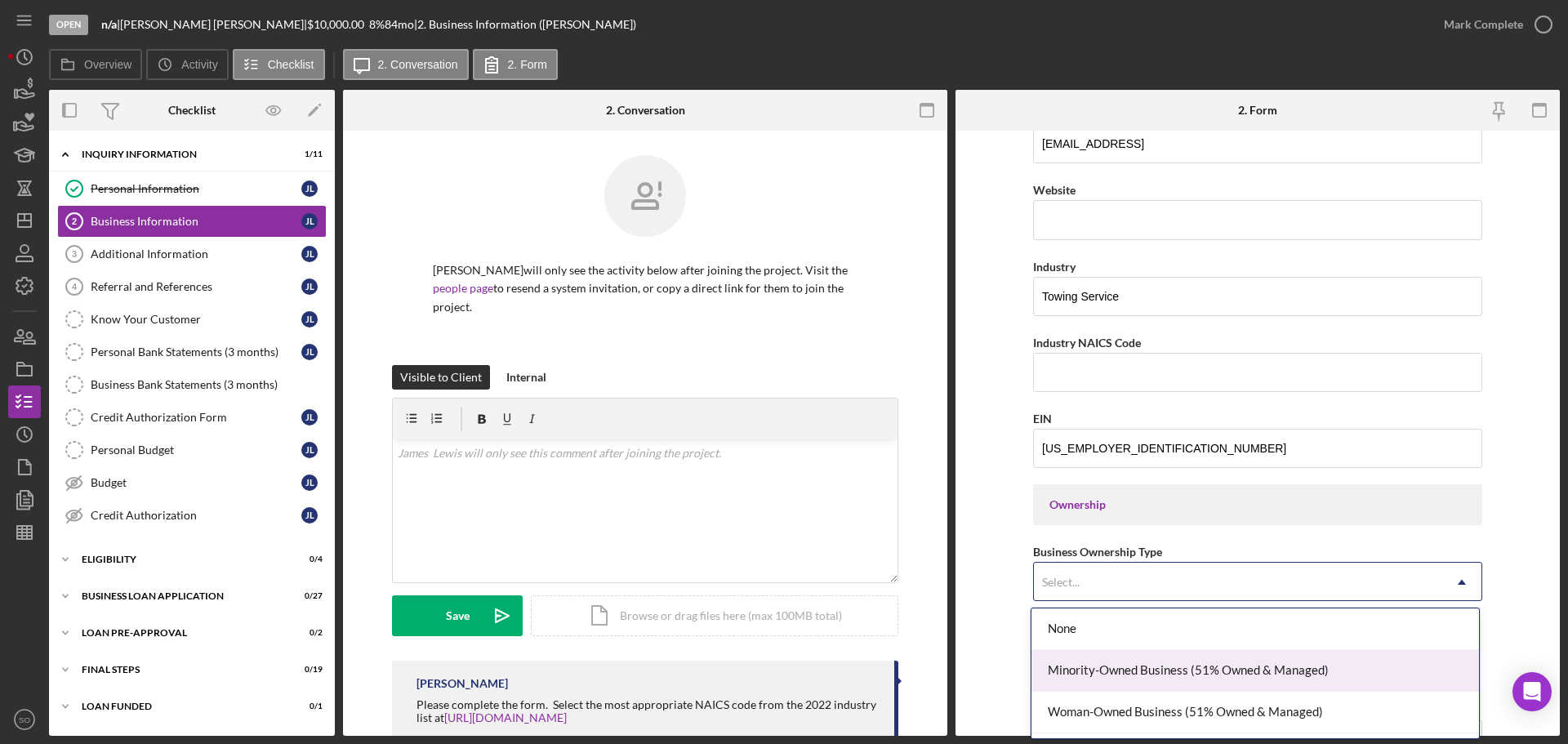
click at [1165, 660] on div "Minority-Owned Business (51% Owned & Managed)" at bounding box center [1256, 671] width 448 height 41
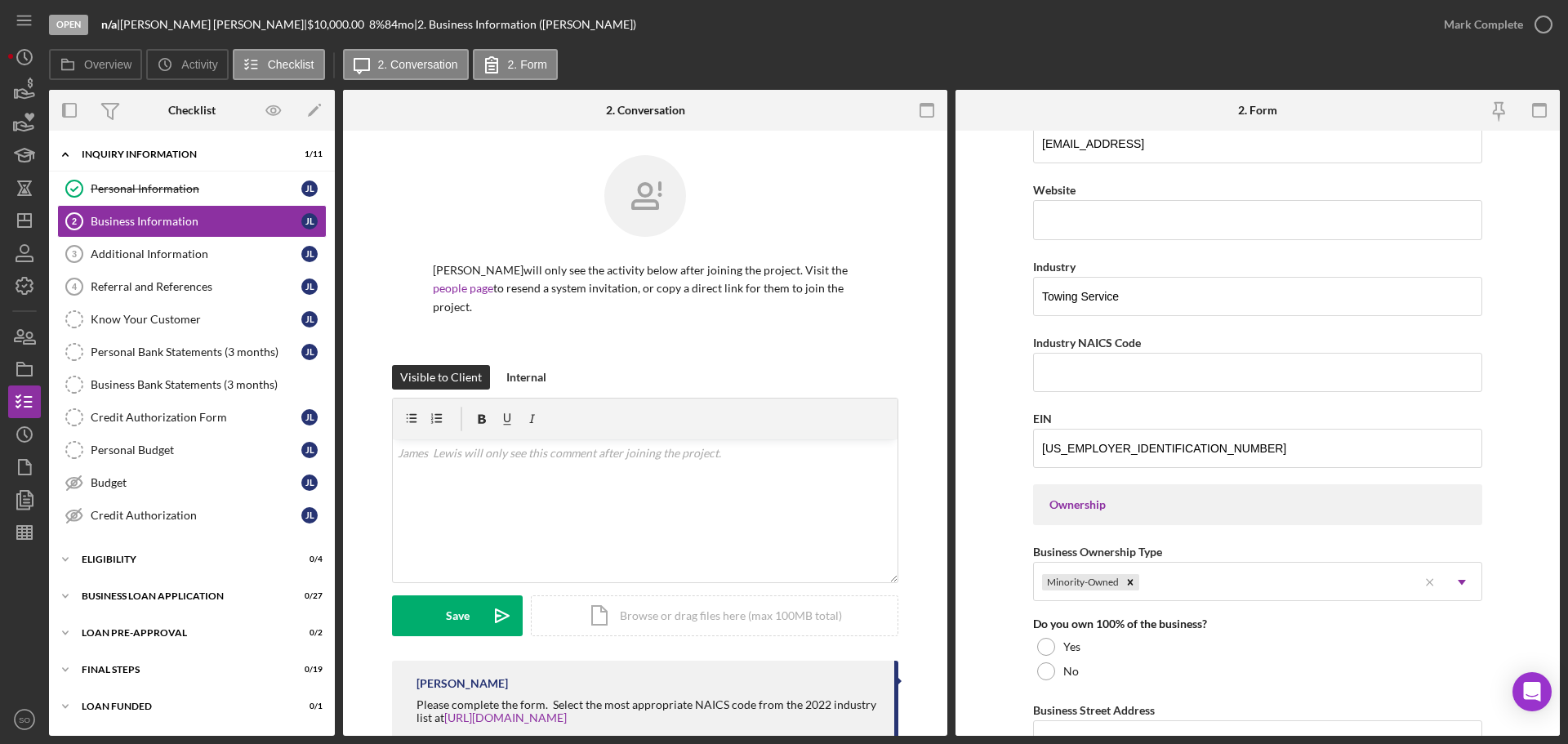
scroll to position [735, 0]
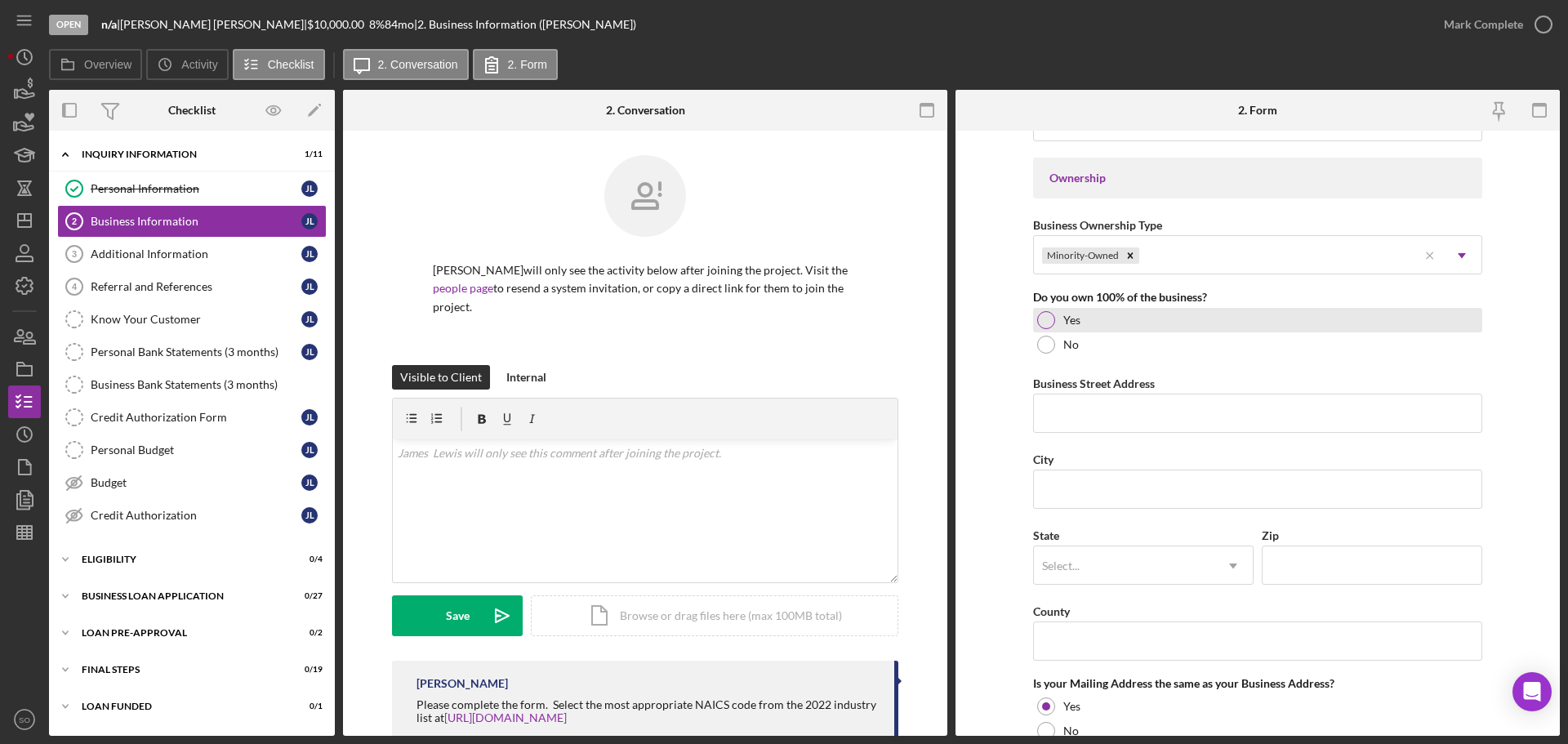
click at [1044, 323] on div at bounding box center [1046, 320] width 18 height 18
click at [1202, 410] on input "Business Street Address" at bounding box center [1258, 414] width 449 height 39
paste input "117 Elbring Dr"
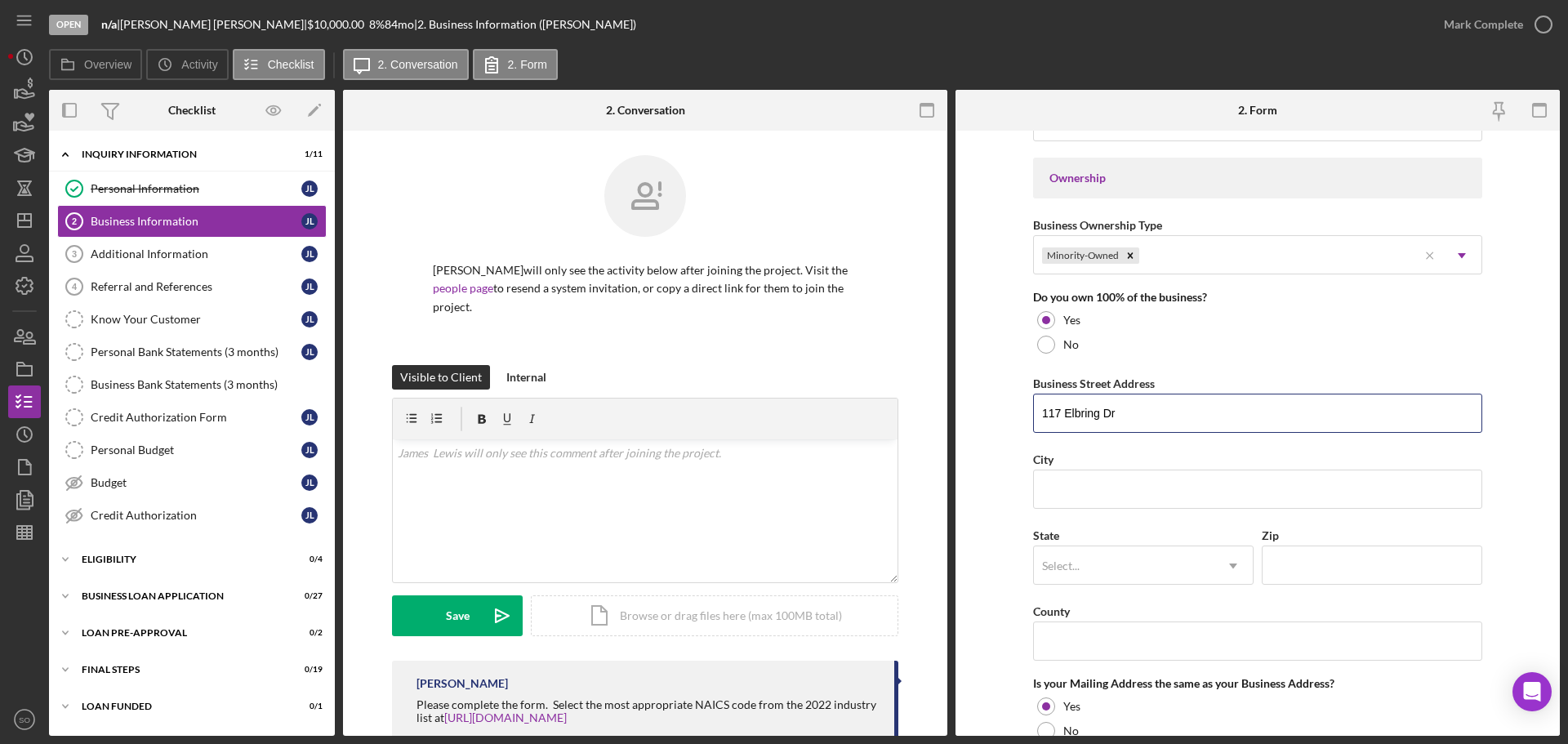
type input "117 Elbring Dr"
click at [1106, 486] on input "City" at bounding box center [1258, 489] width 449 height 39
paste input "[GEOGRAPHIC_DATA][PERSON_NAME]"
type input "[GEOGRAPHIC_DATA][PERSON_NAME]"
click at [1107, 551] on div "Select..." at bounding box center [1123, 566] width 180 height 37
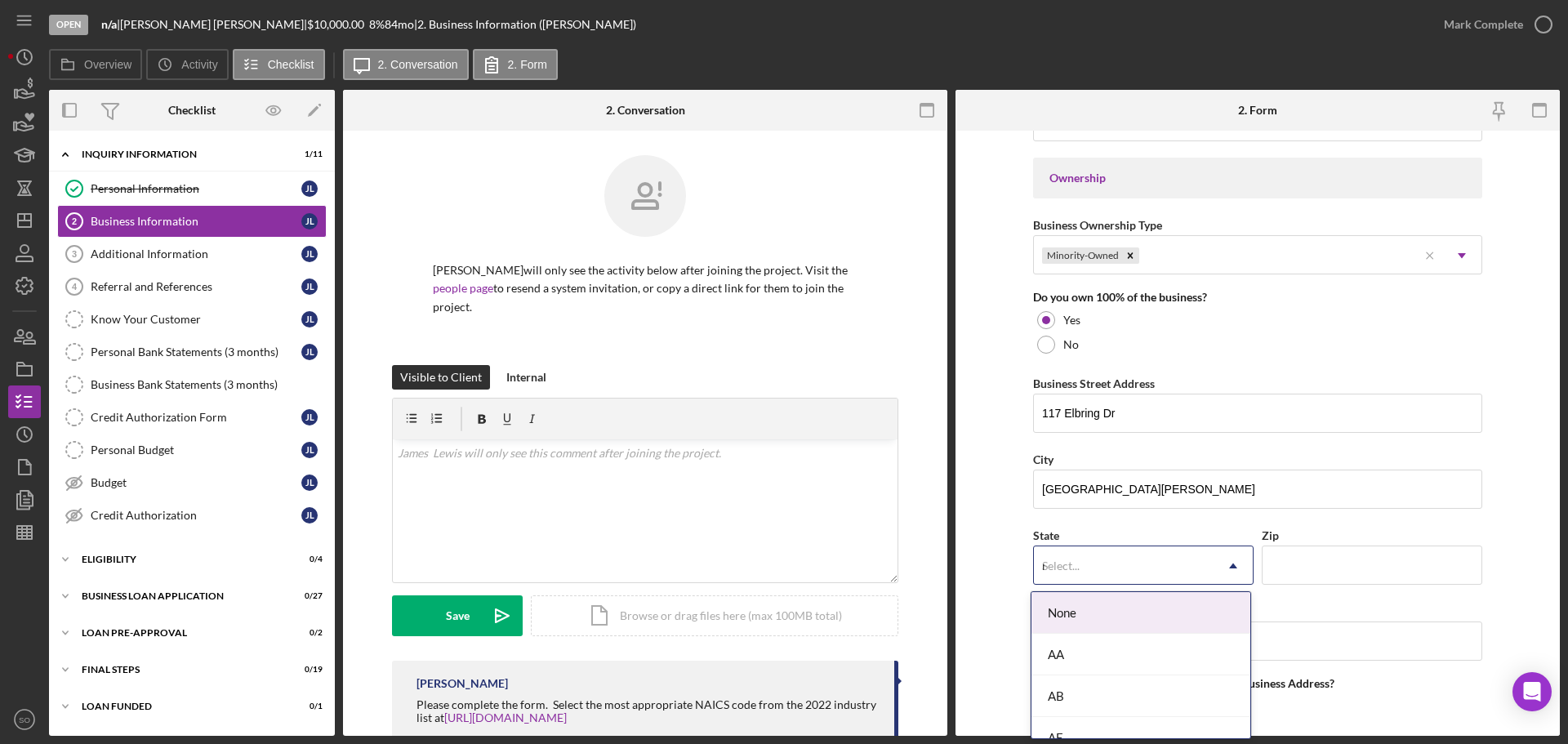
type input "mo"
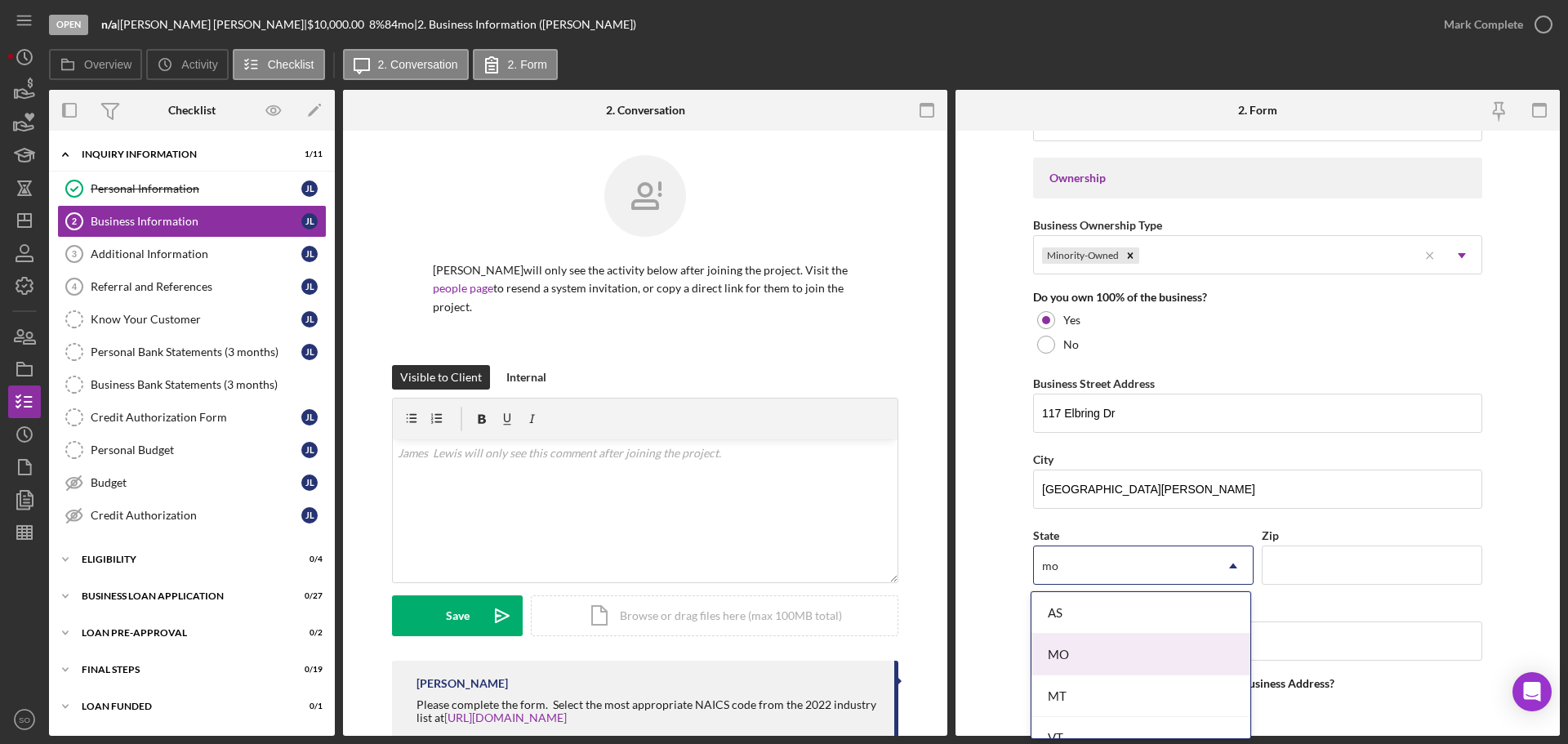
click at [1079, 644] on div "MO" at bounding box center [1141, 655] width 219 height 41
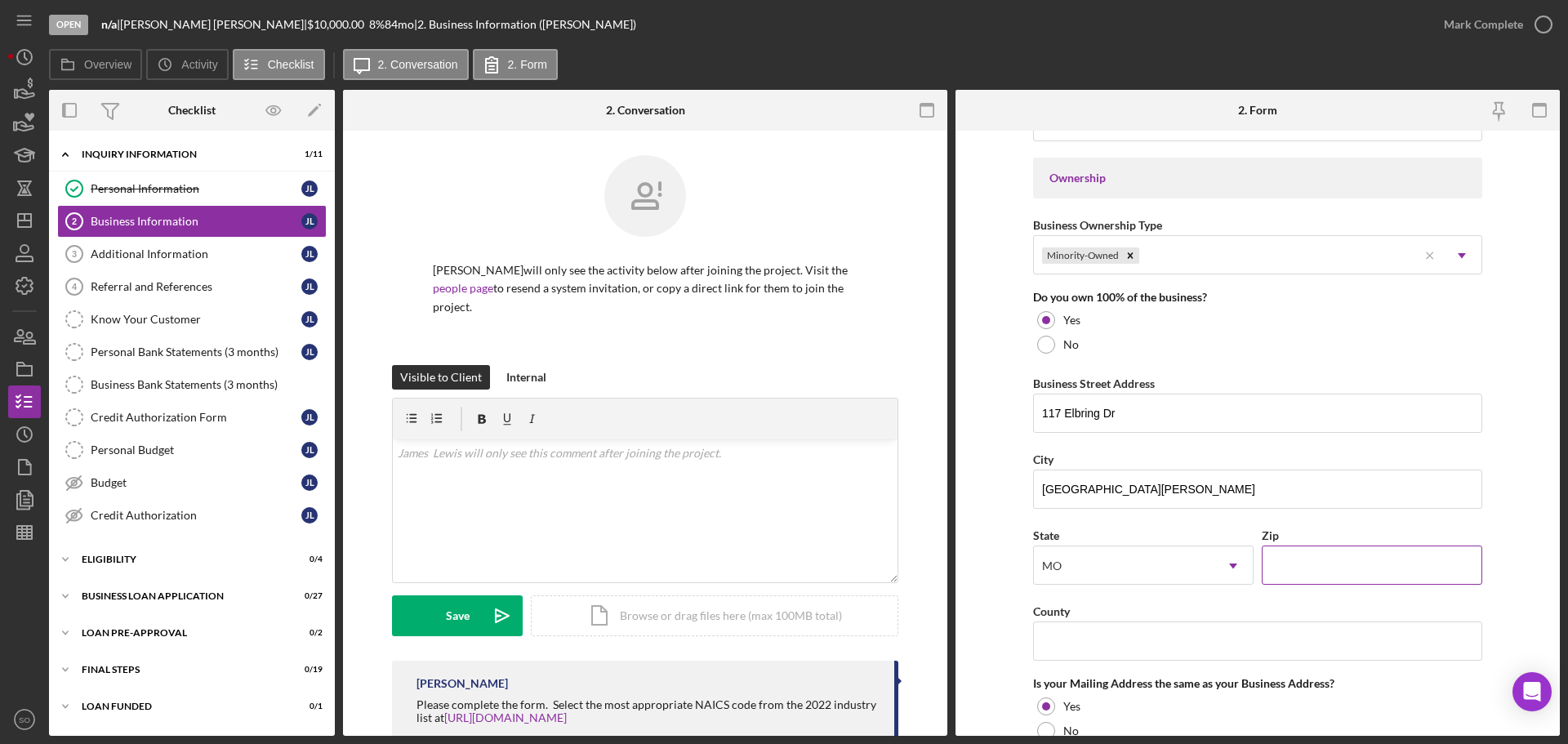
click at [1299, 562] on input "Zip" at bounding box center [1372, 565] width 220 height 39
paste input "63135"
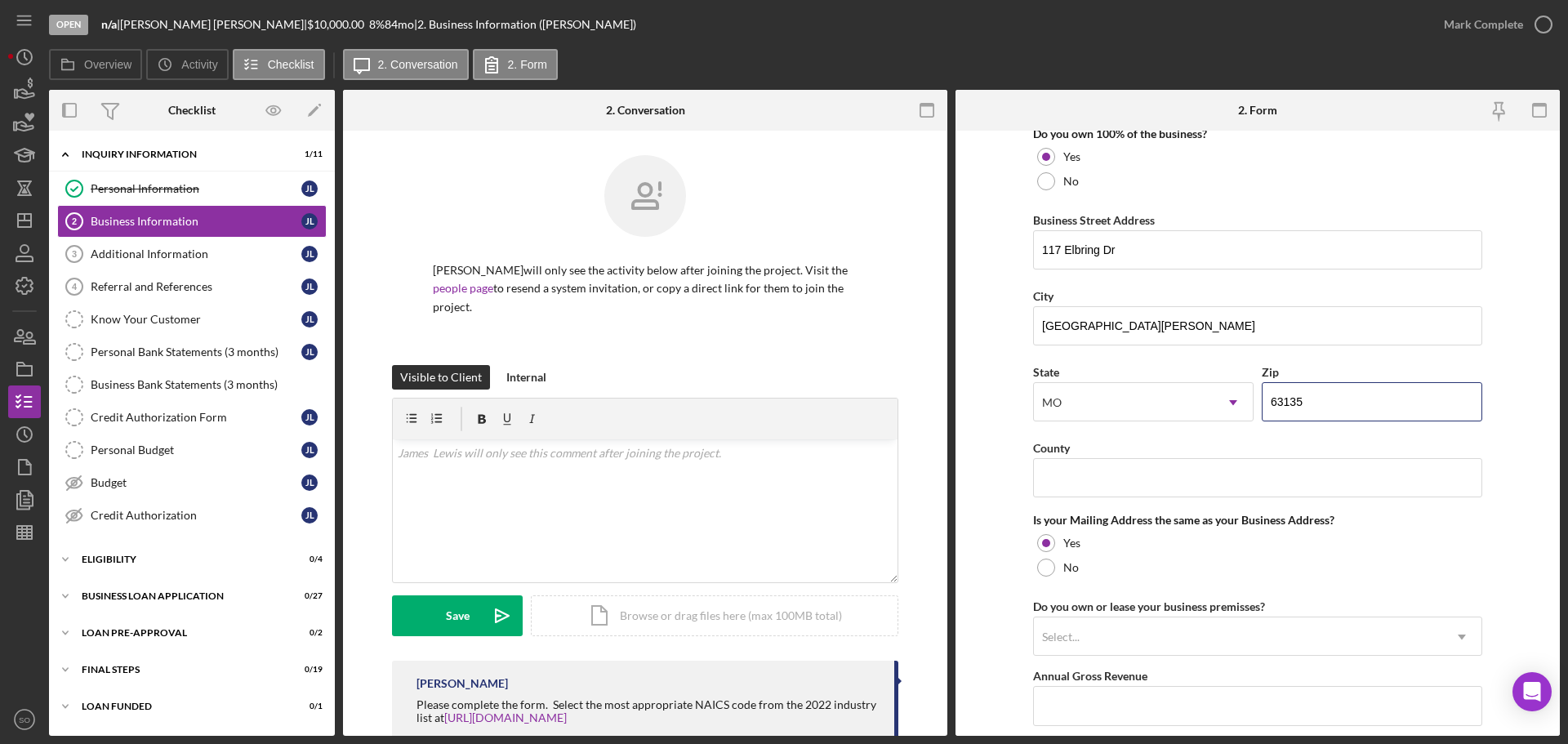
type input "63135"
click at [1078, 469] on input "County" at bounding box center [1258, 478] width 449 height 39
paste input "[GEOGRAPHIC_DATA]"
type input "[GEOGRAPHIC_DATA]"
click at [989, 490] on form "Business Name JJS Towing Service DBA Business Start Date 06/30/2025 Legal Struc…" at bounding box center [1258, 433] width 604 height 605
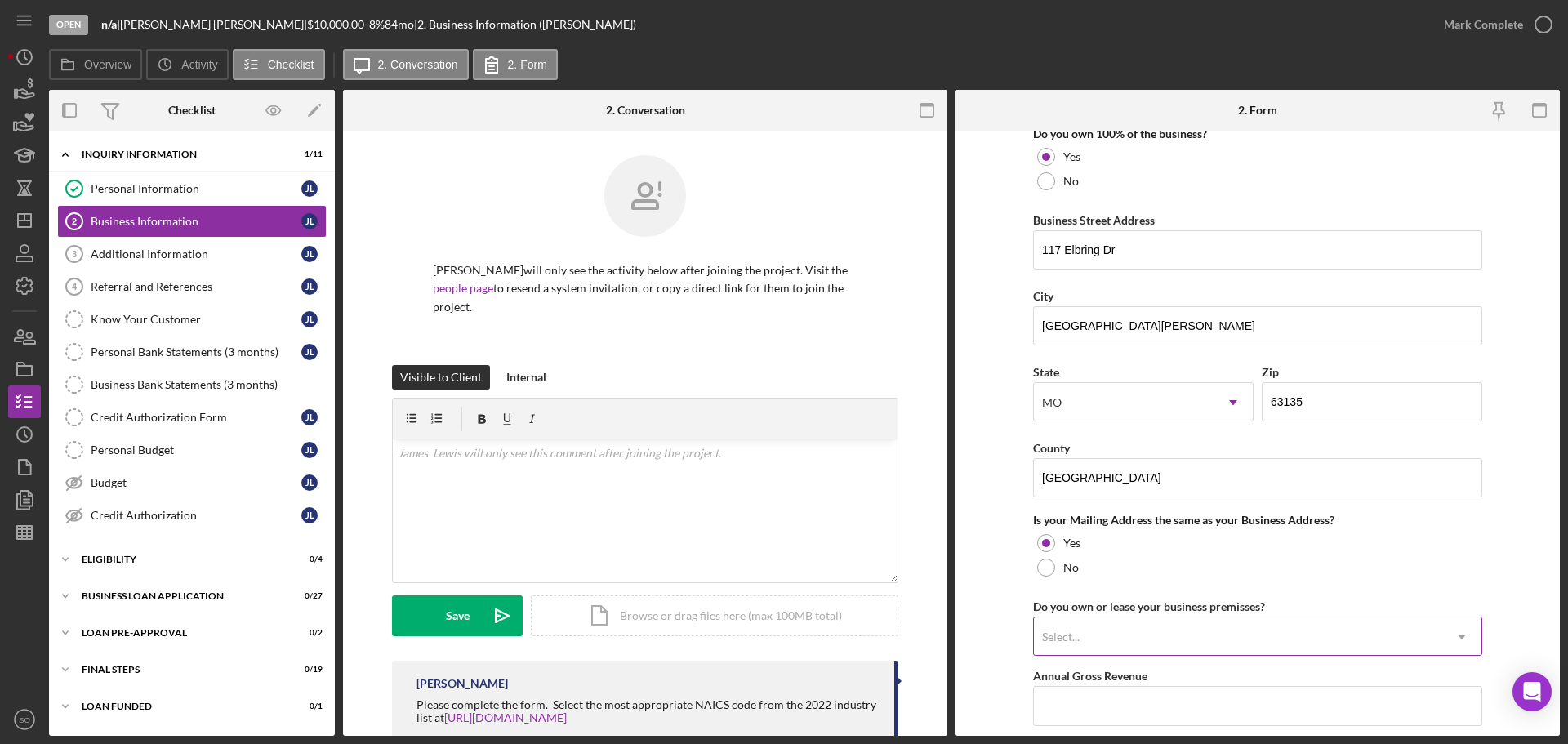
scroll to position [1062, 0]
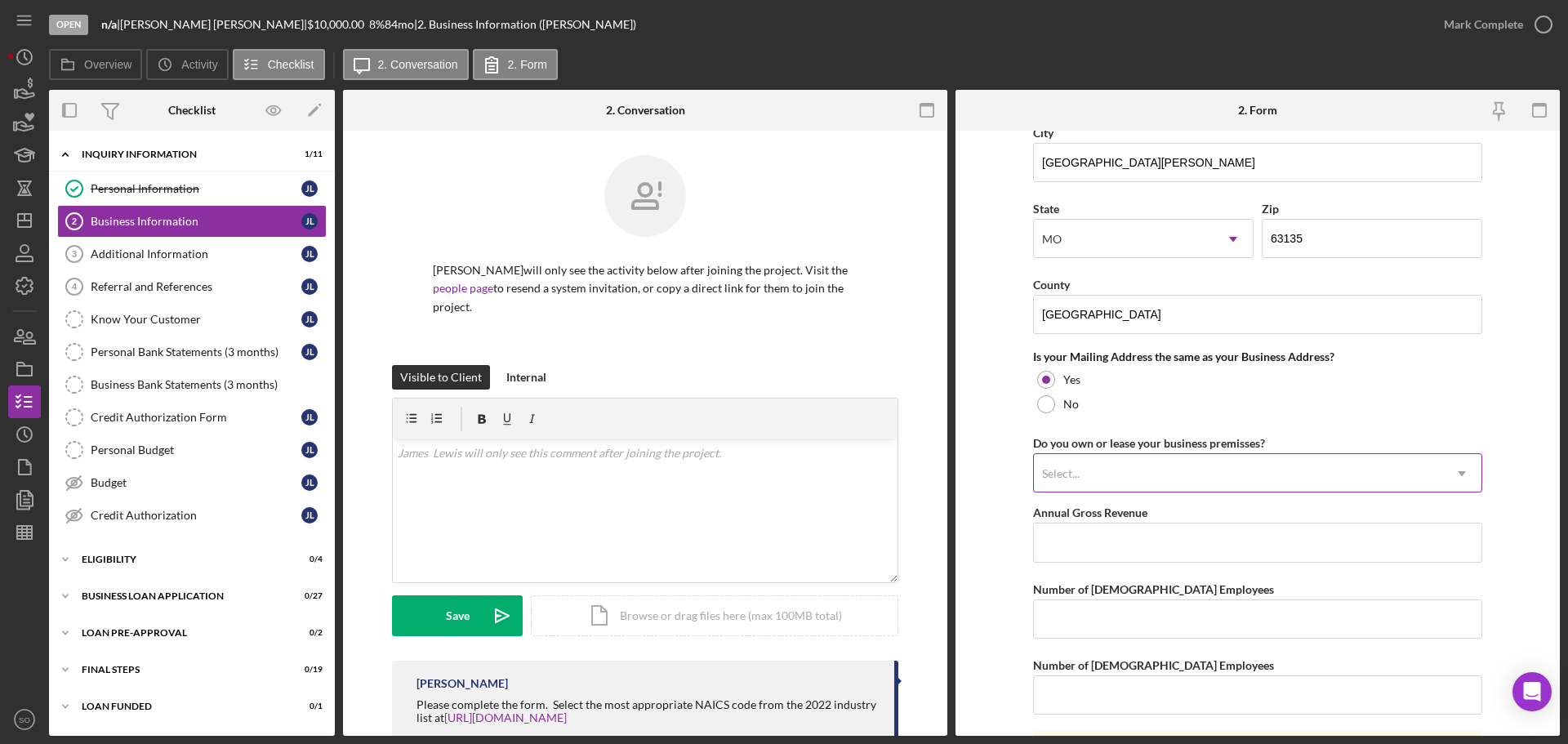
click at [1148, 476] on div "Select..." at bounding box center [1238, 474] width 409 height 37
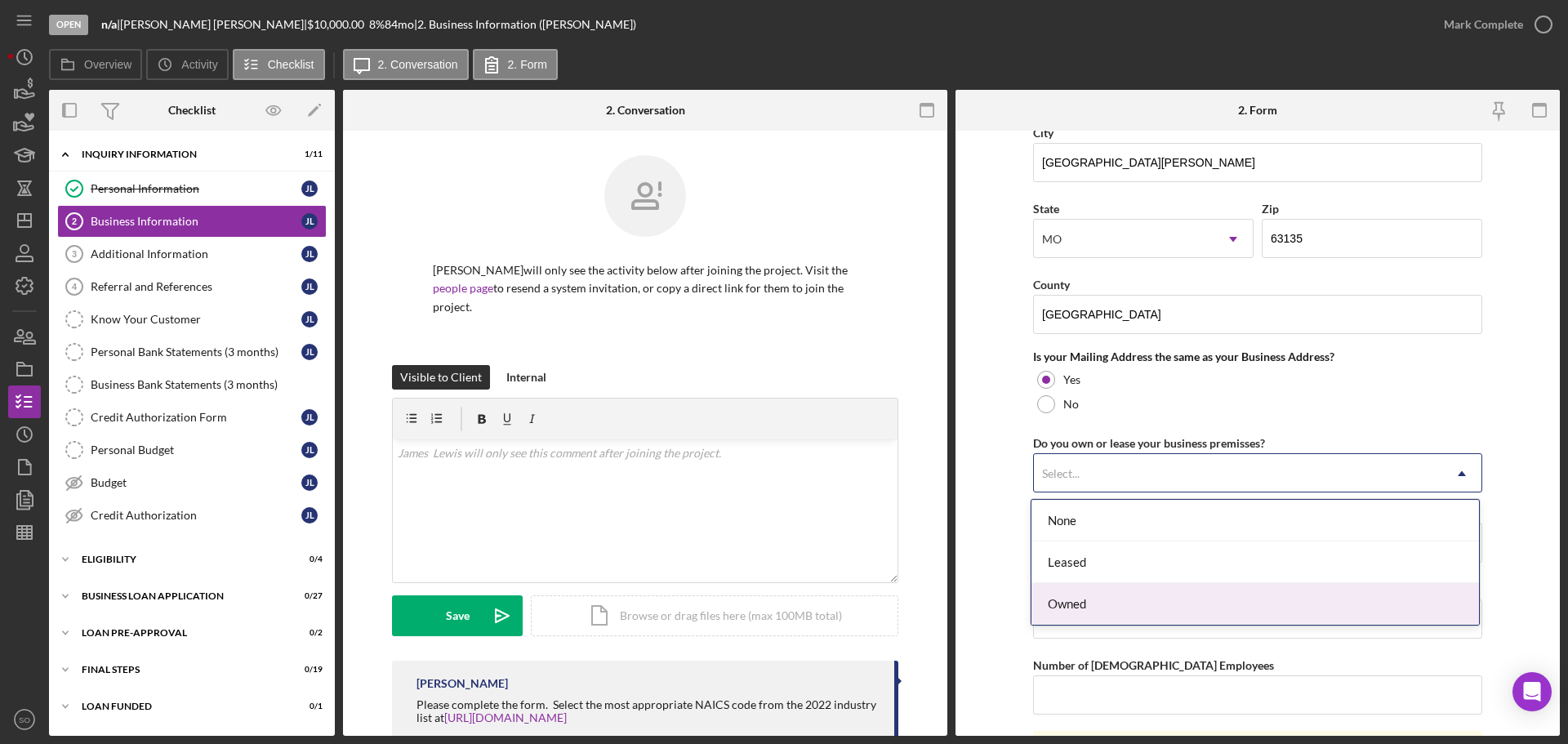
click at [1114, 599] on div "Owned" at bounding box center [1256, 604] width 448 height 41
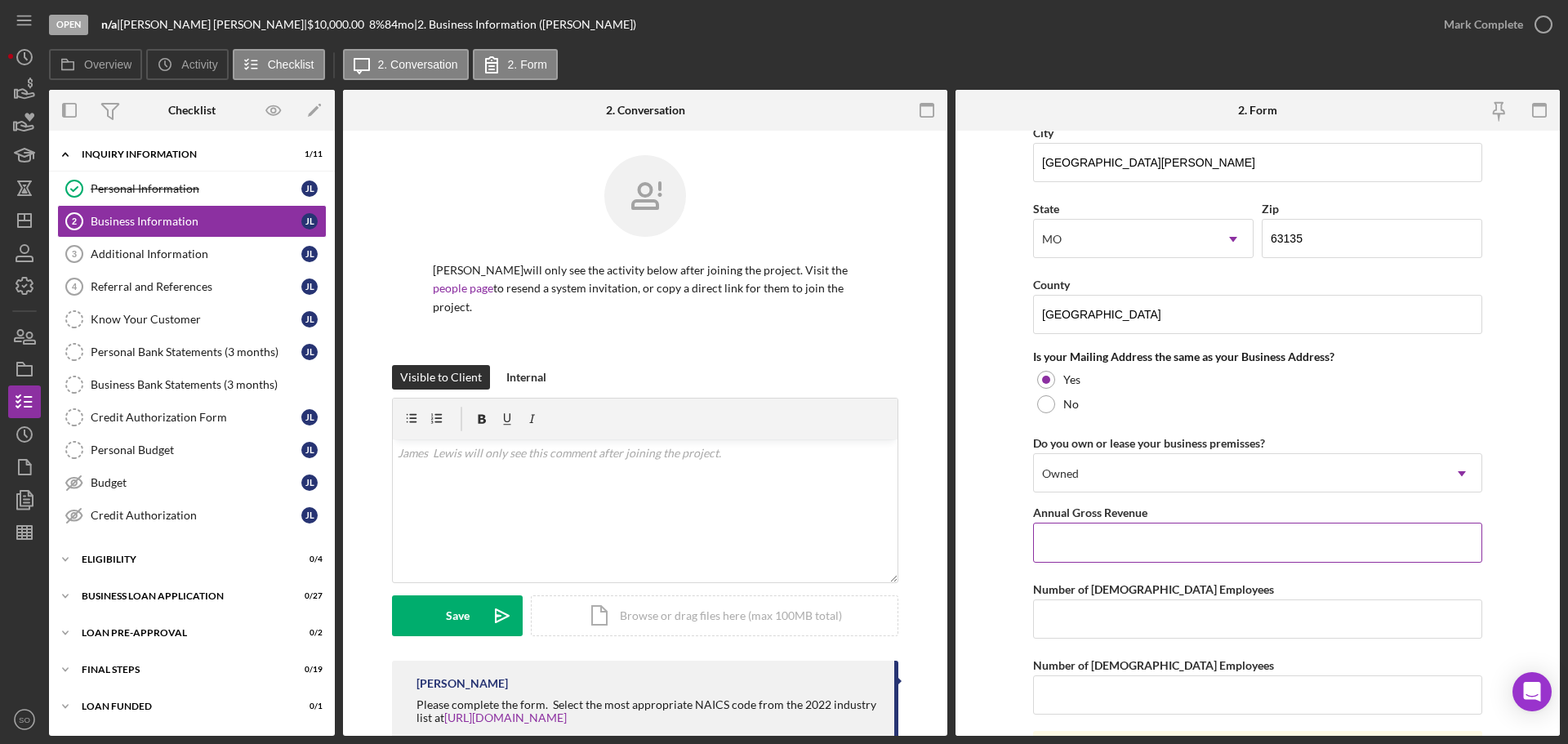
click at [1127, 542] on input "Annual Gross Revenue" at bounding box center [1258, 543] width 449 height 39
type input "$48,000"
click at [1187, 615] on input "Number of [DEMOGRAPHIC_DATA] Employees" at bounding box center [1258, 619] width 449 height 39
type input "1"
click at [1156, 695] on input "Number of [DEMOGRAPHIC_DATA] Employees" at bounding box center [1258, 696] width 449 height 39
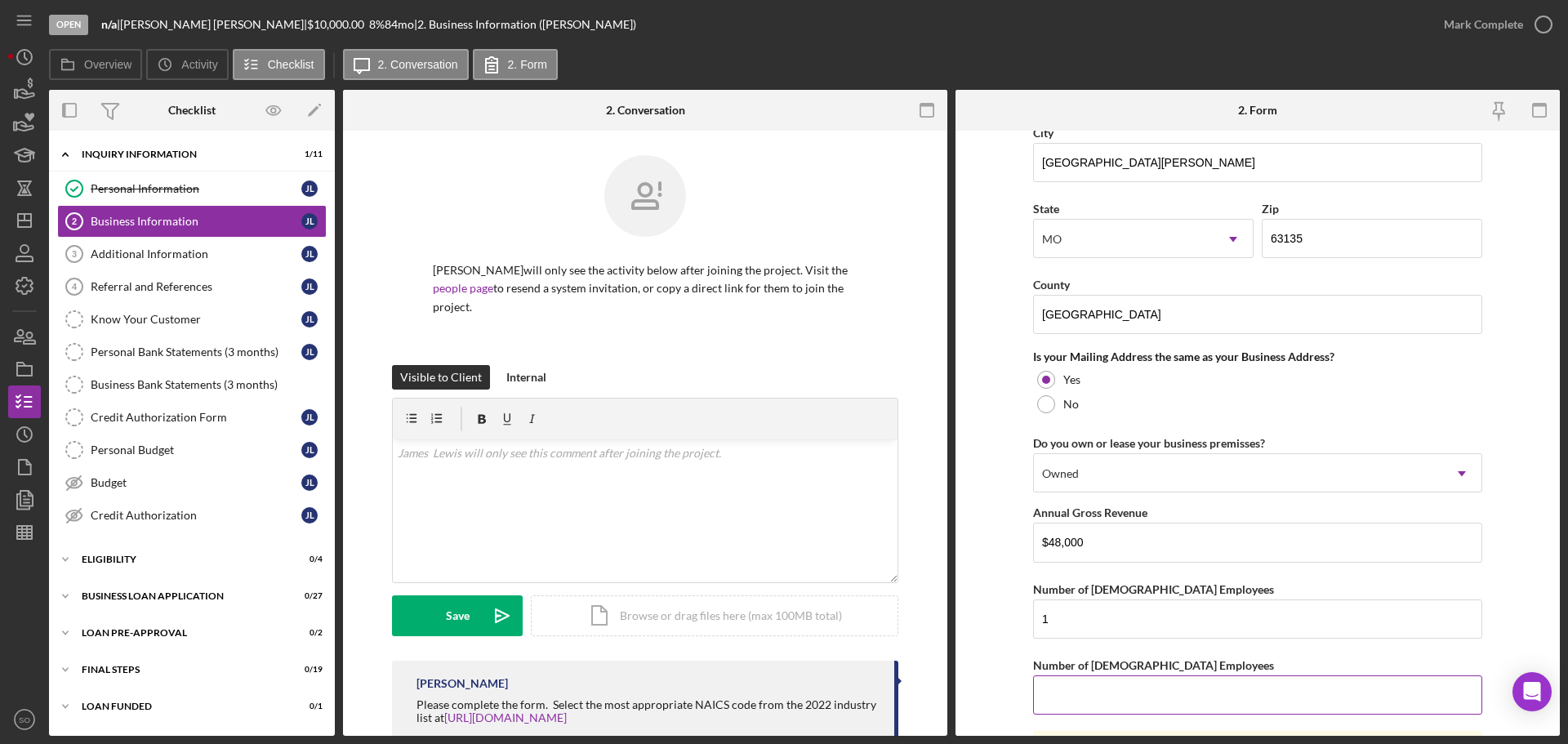
type input "0"
click at [991, 643] on form "Business Name JJS Towing Service DBA Business Start Date 06/30/2025 Legal Struc…" at bounding box center [1258, 433] width 604 height 605
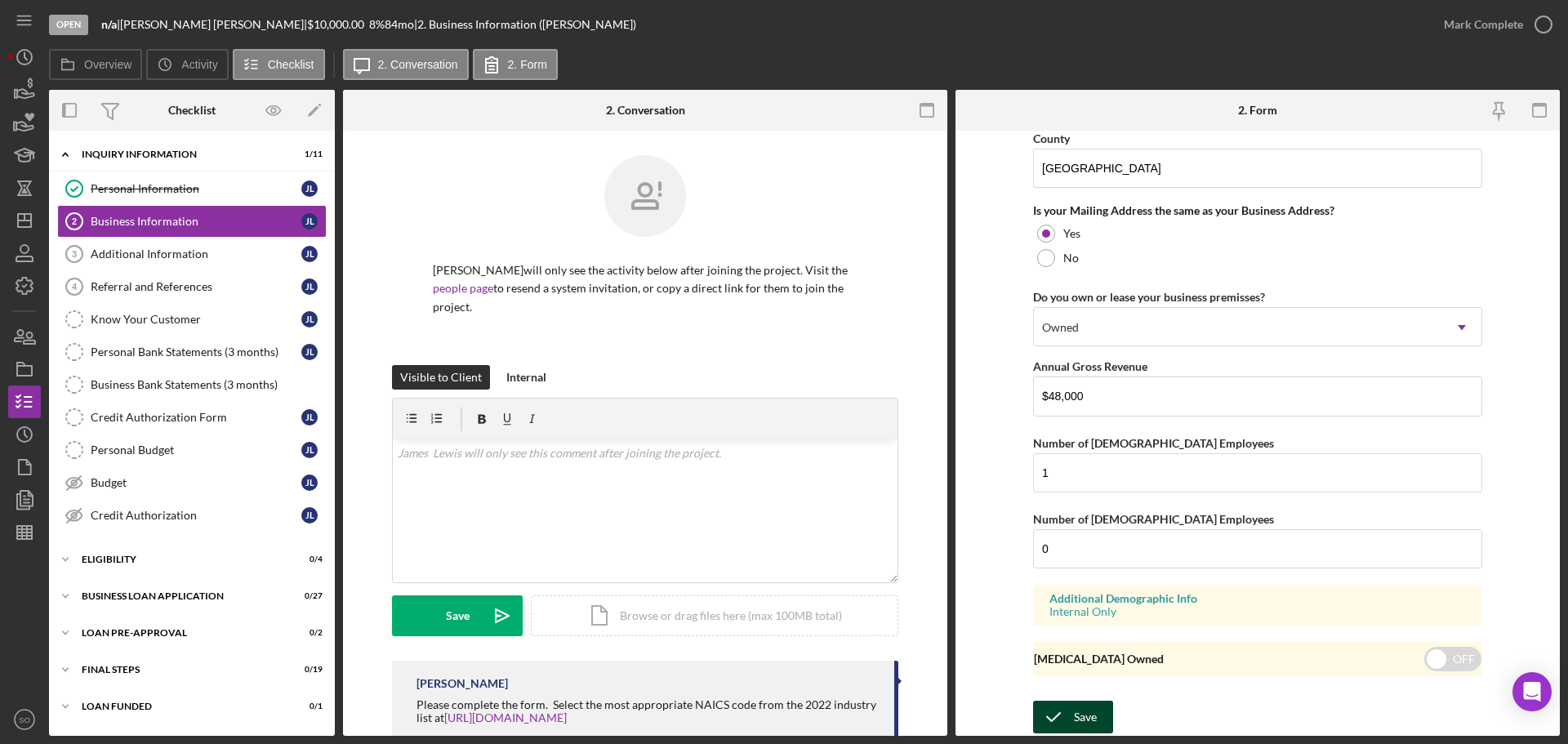
click at [1094, 715] on div "Save" at bounding box center [1085, 716] width 23 height 32
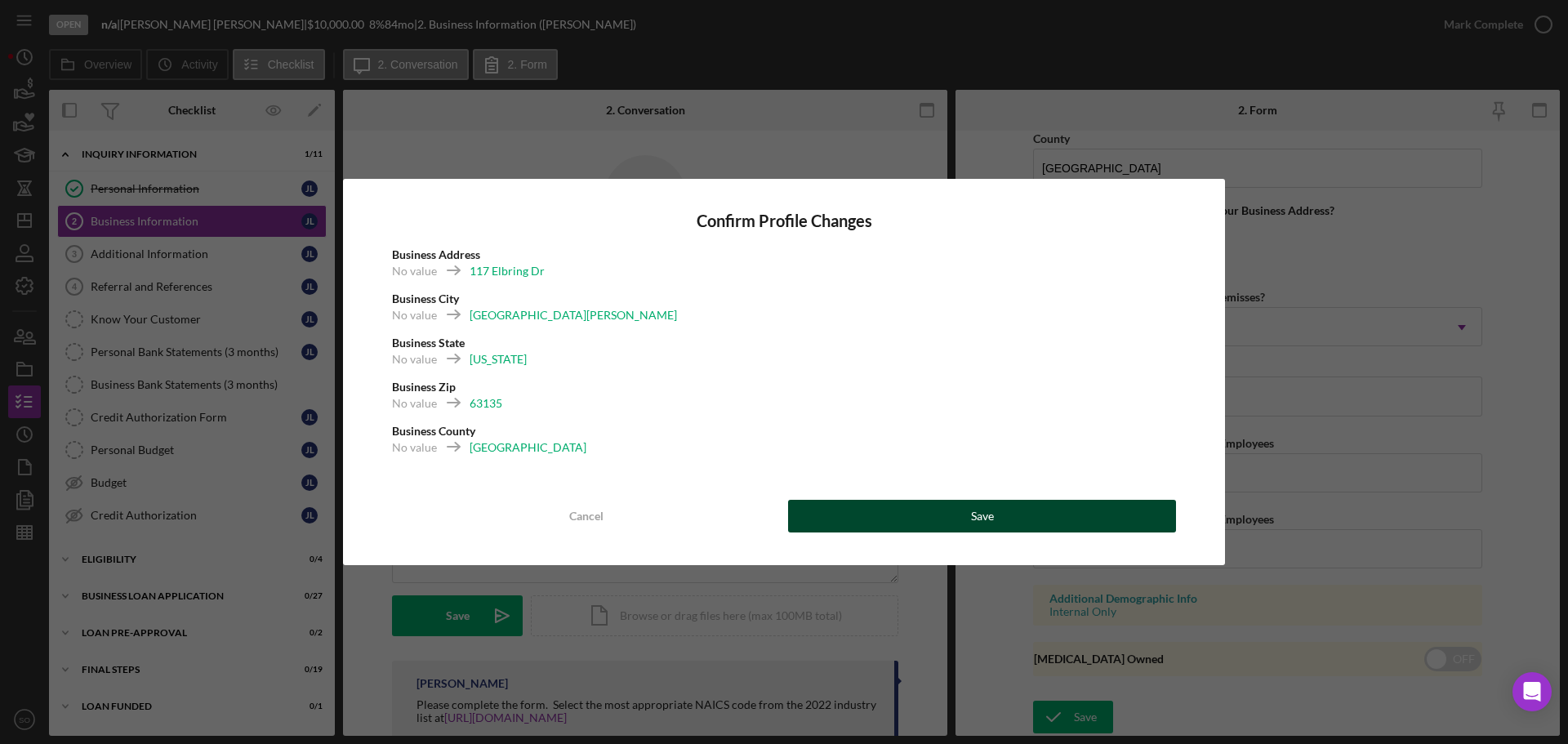
click at [977, 510] on div "Save" at bounding box center [981, 516] width 23 height 32
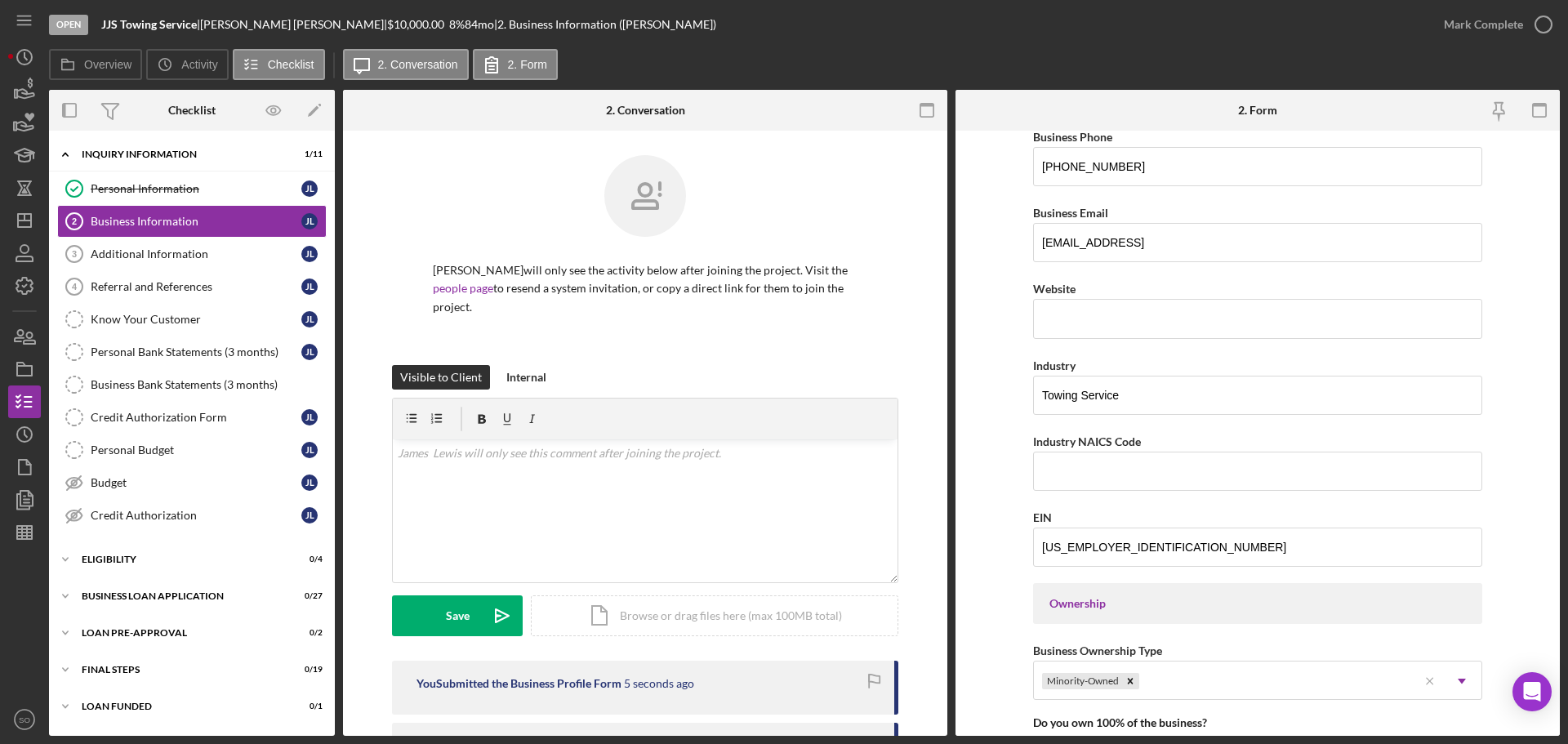
scroll to position [228, 0]
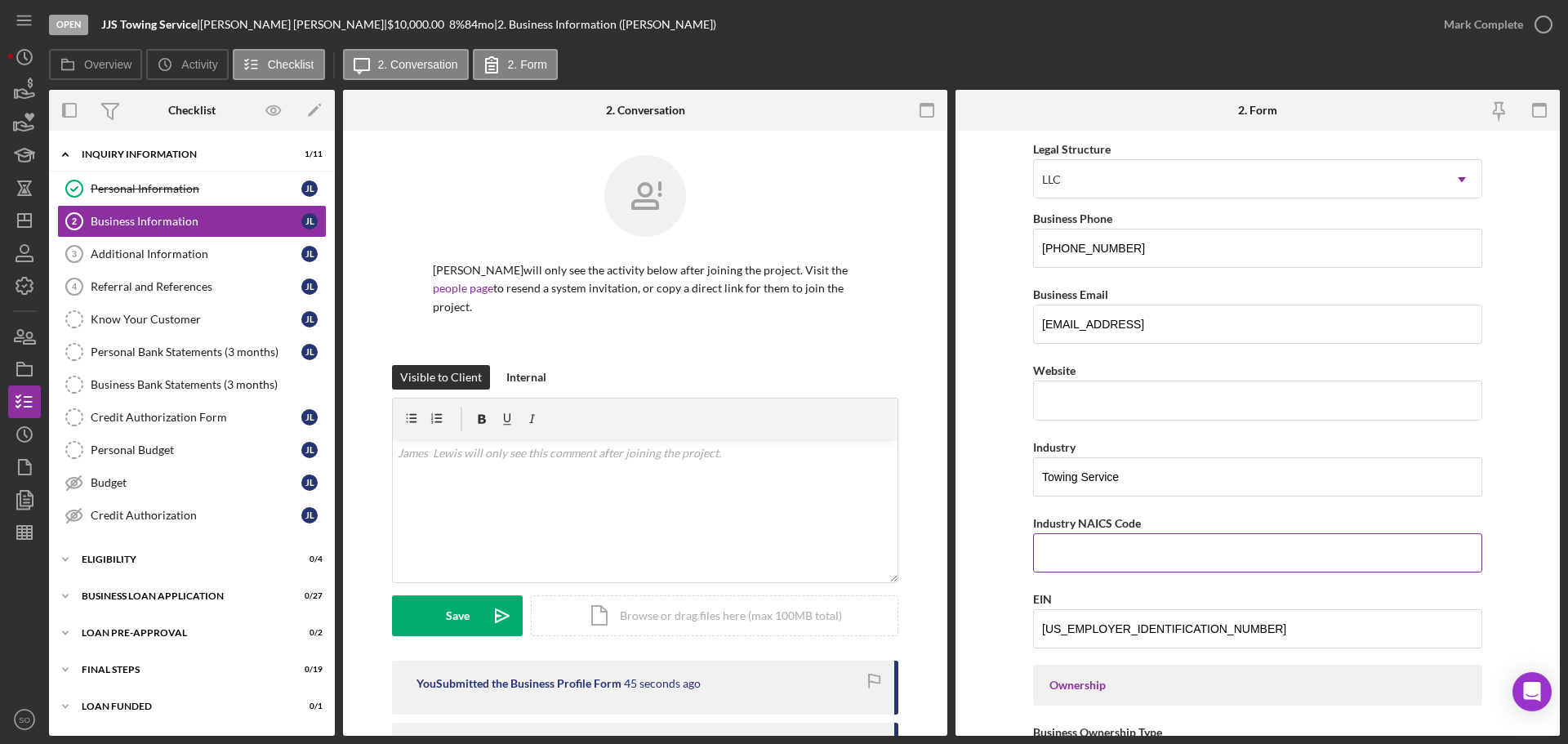
click at [1107, 559] on input "Industry NAICS Code" at bounding box center [1258, 553] width 449 height 39
paste input "488410"
type input "488410"
click at [972, 531] on form "Business Name JJS Towing Service DBA Business Start Date 06/30/2025 Legal Struc…" at bounding box center [1258, 433] width 604 height 605
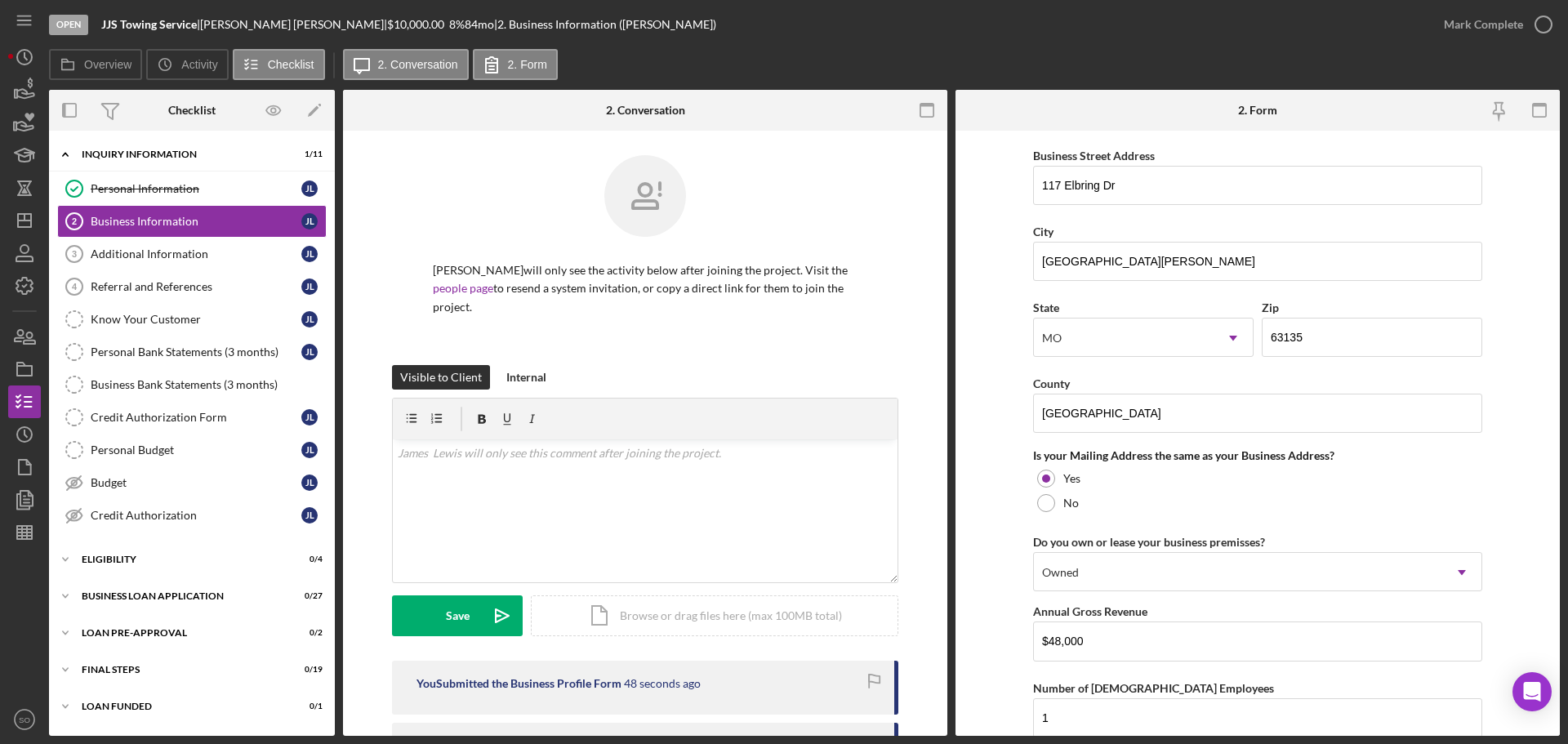
scroll to position [1209, 0]
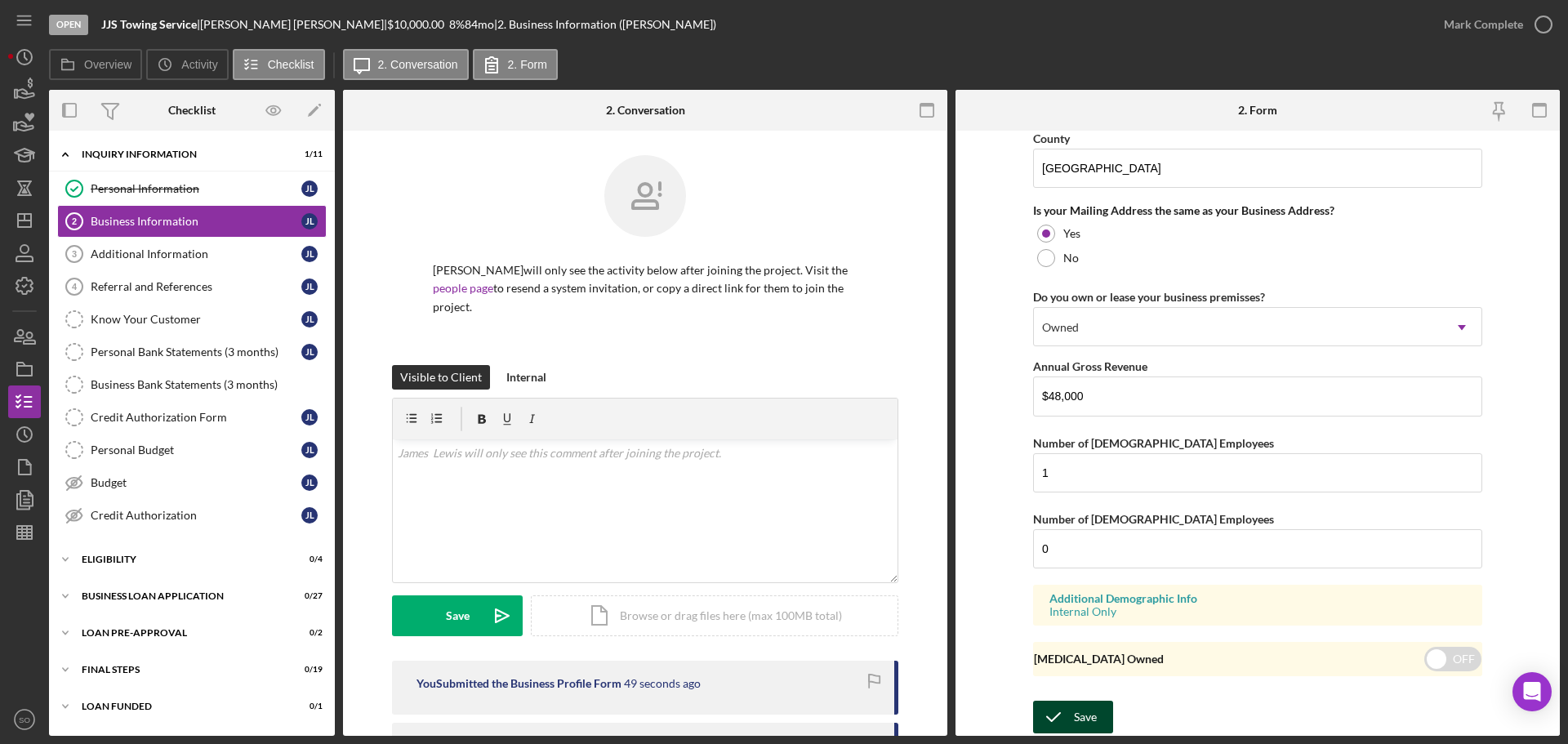
click at [1080, 719] on div "Save" at bounding box center [1085, 716] width 23 height 32
click at [1470, 27] on div "Mark Complete" at bounding box center [1484, 24] width 80 height 32
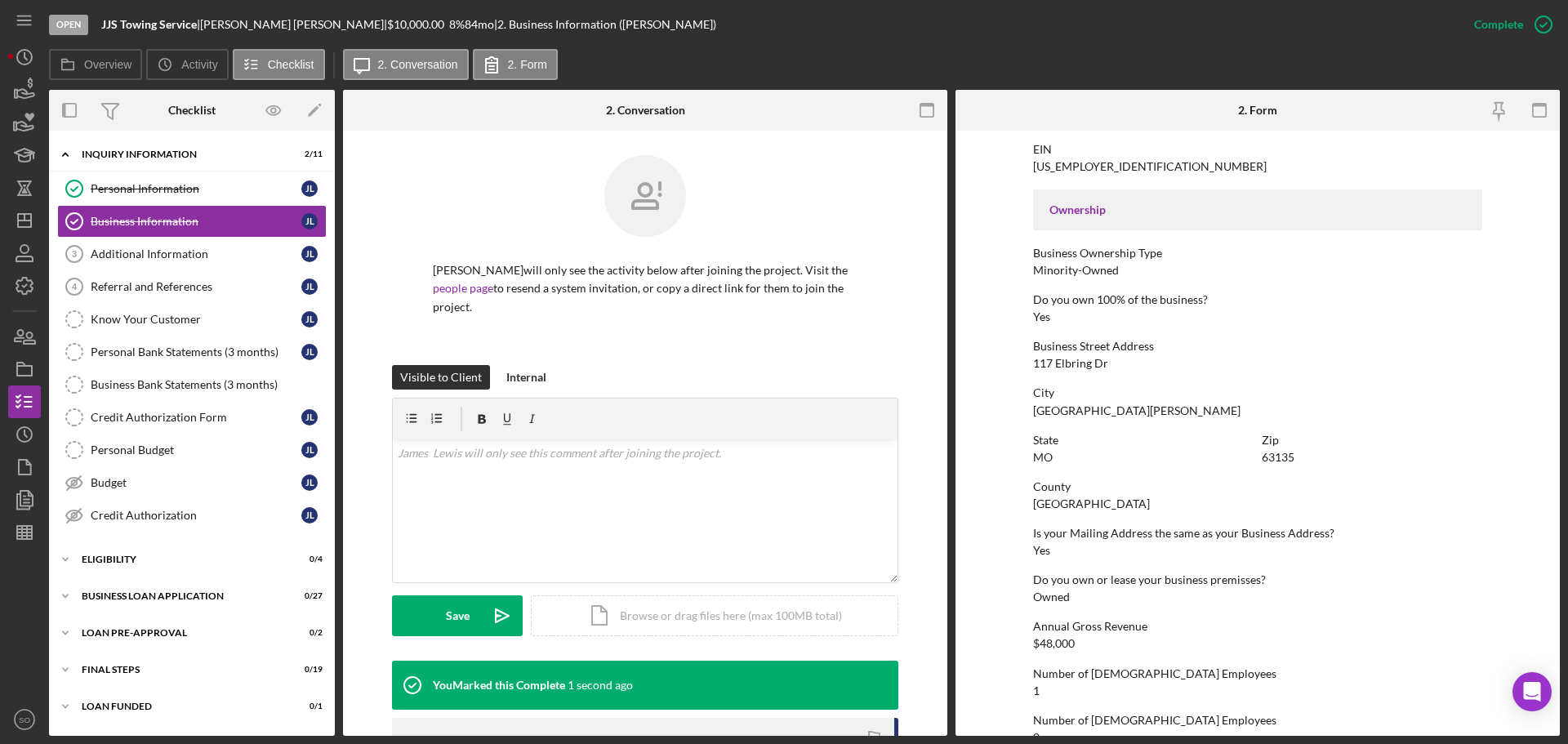
scroll to position [627, 0]
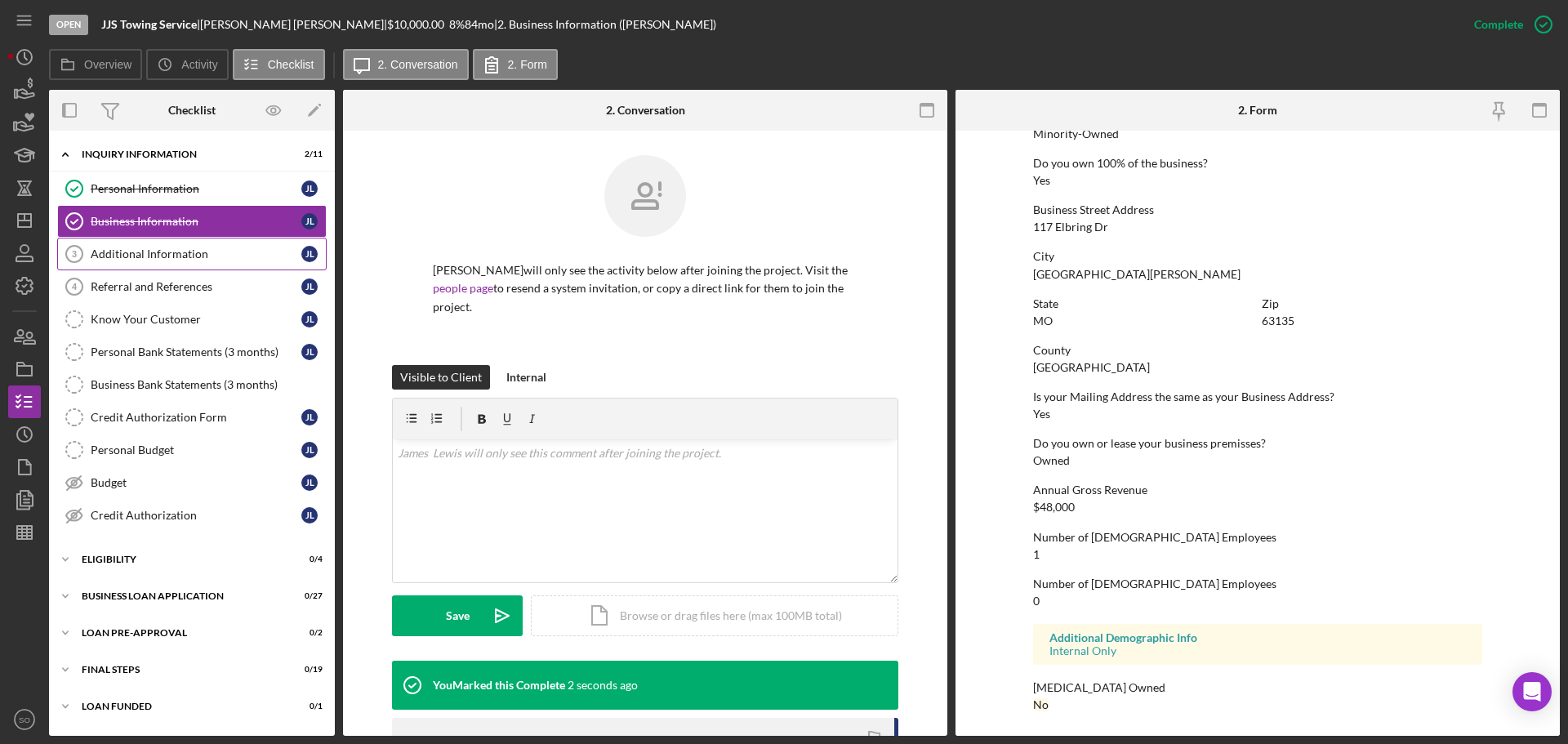
click at [192, 242] on link "Additional Information 3 Additional Information J L" at bounding box center [192, 254] width 269 height 32
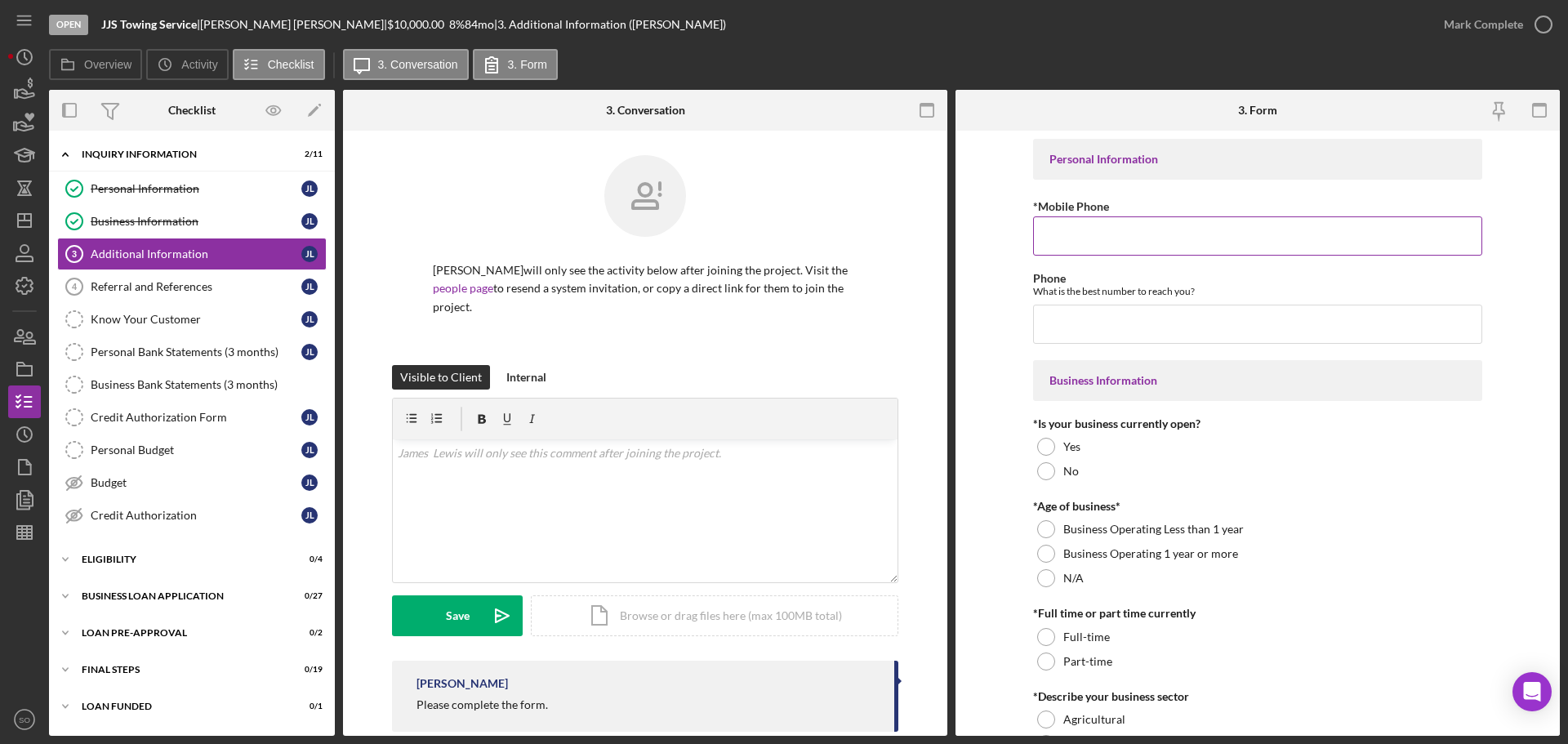
click at [1079, 244] on input "*Mobile Phone" at bounding box center [1258, 236] width 449 height 39
paste input "[PHONE_NUMBER]"
type input "[PHONE_NUMBER]"
click at [1069, 318] on input "Phone" at bounding box center [1258, 324] width 449 height 39
paste input "[PHONE_NUMBER]"
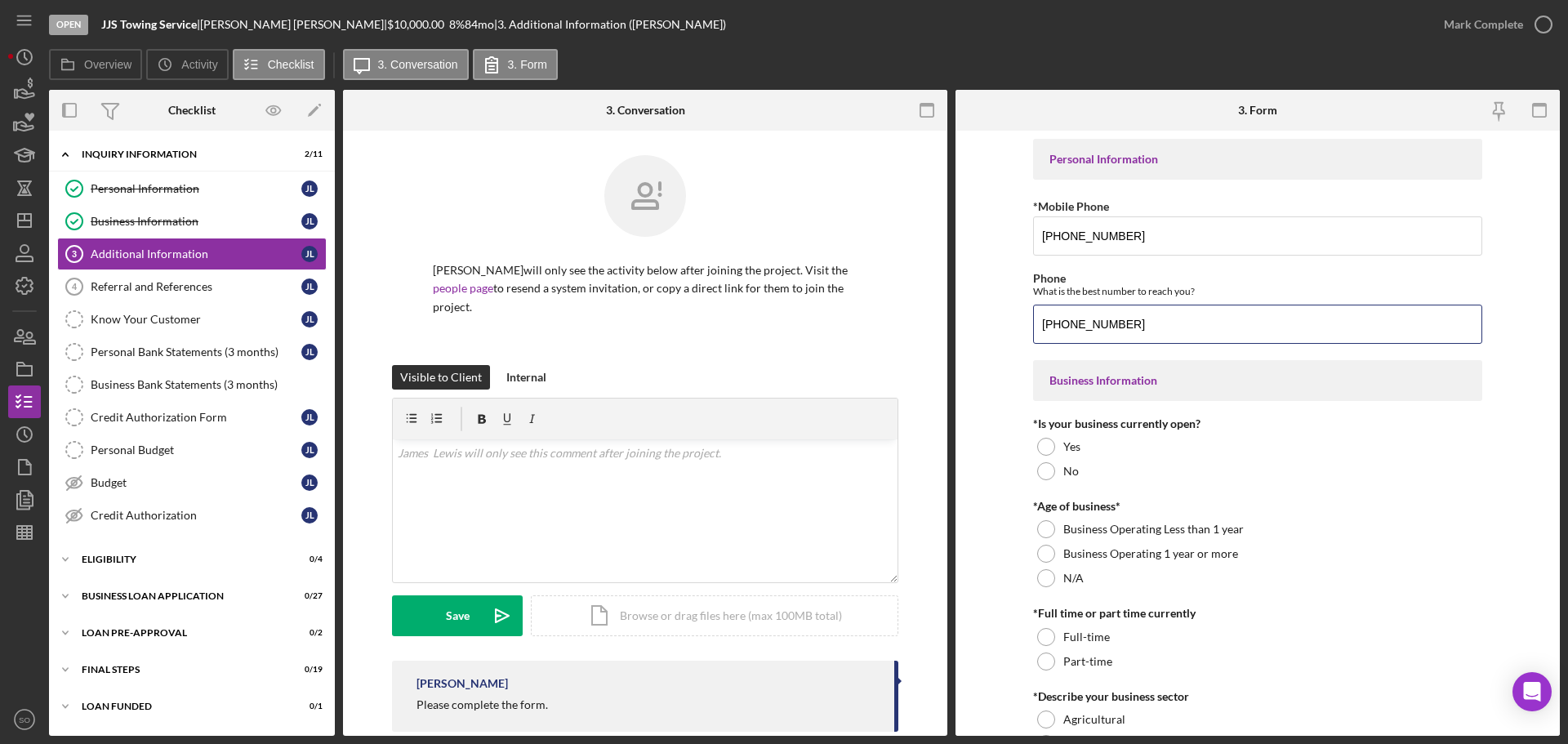
scroll to position [82, 0]
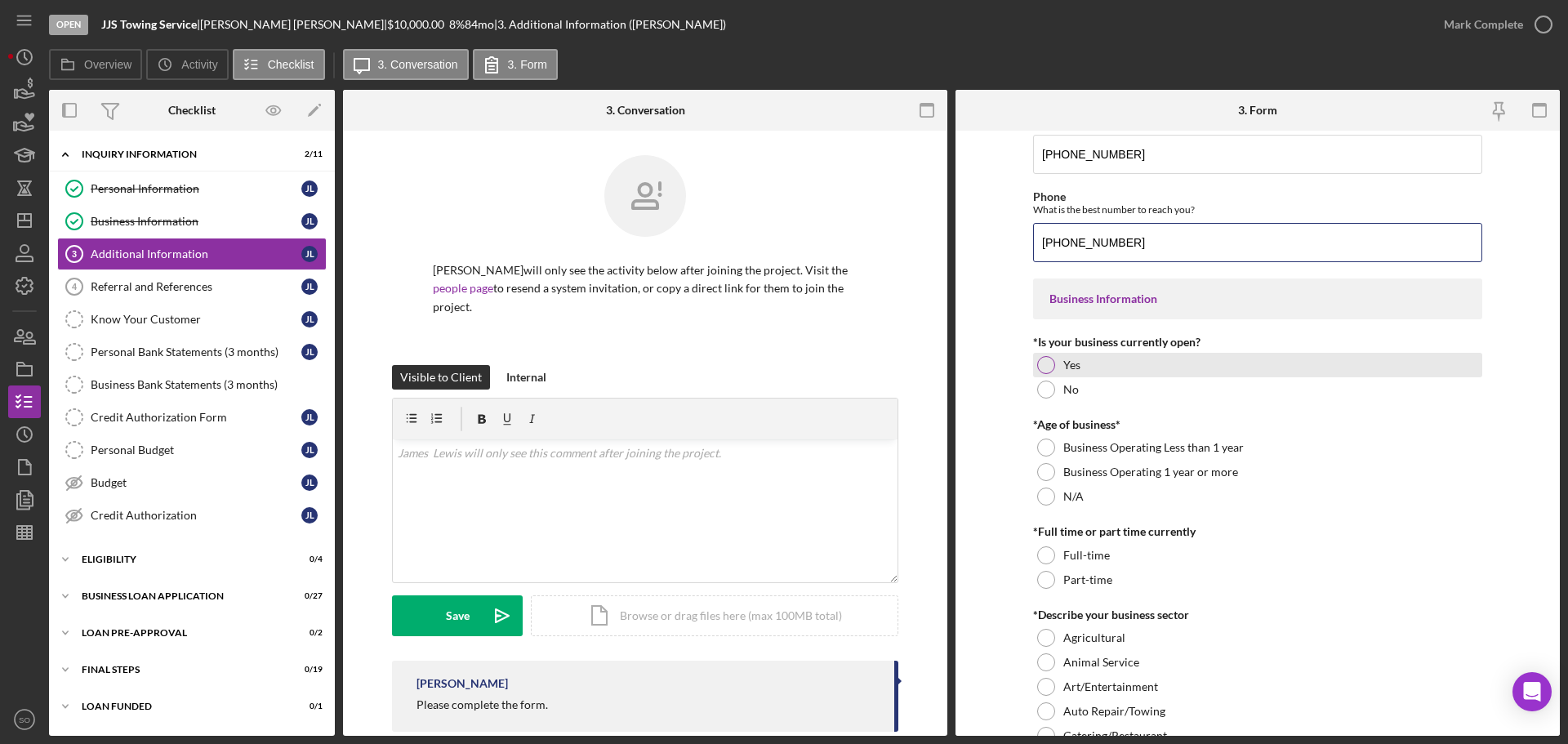
type input "[PHONE_NUMBER]"
click at [1053, 365] on div "Yes" at bounding box center [1258, 365] width 449 height 25
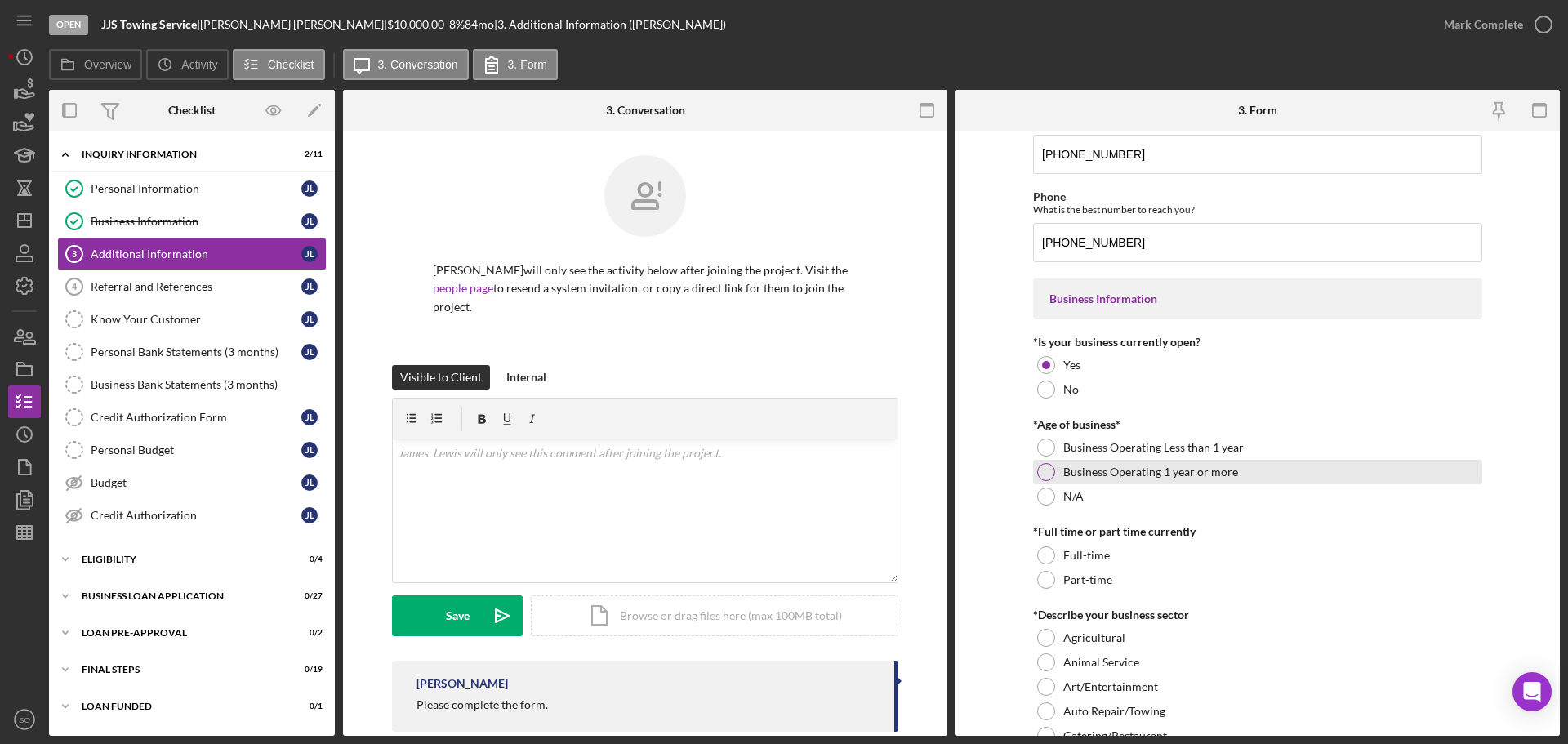
click at [1048, 473] on div at bounding box center [1046, 472] width 18 height 18
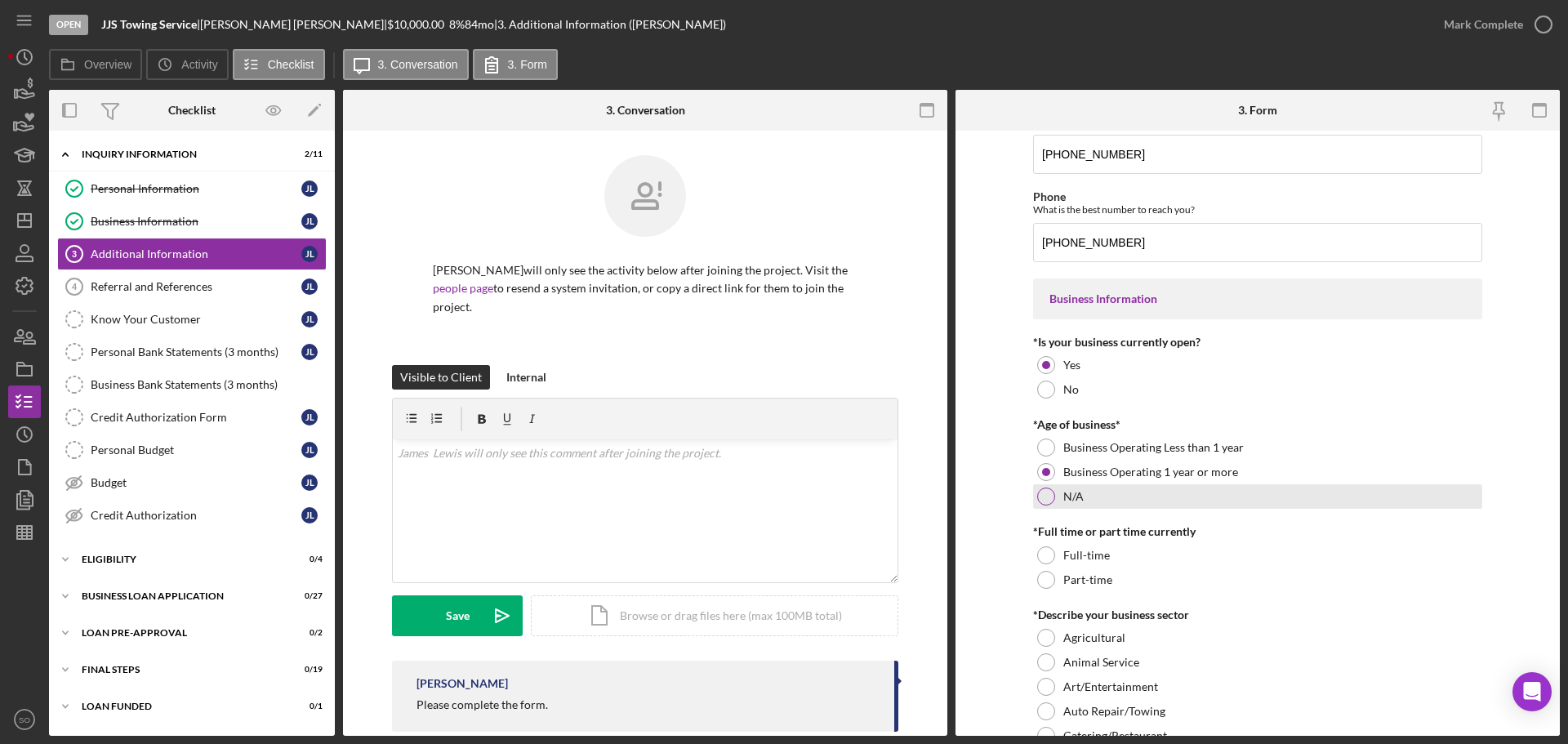
scroll to position [245, 0]
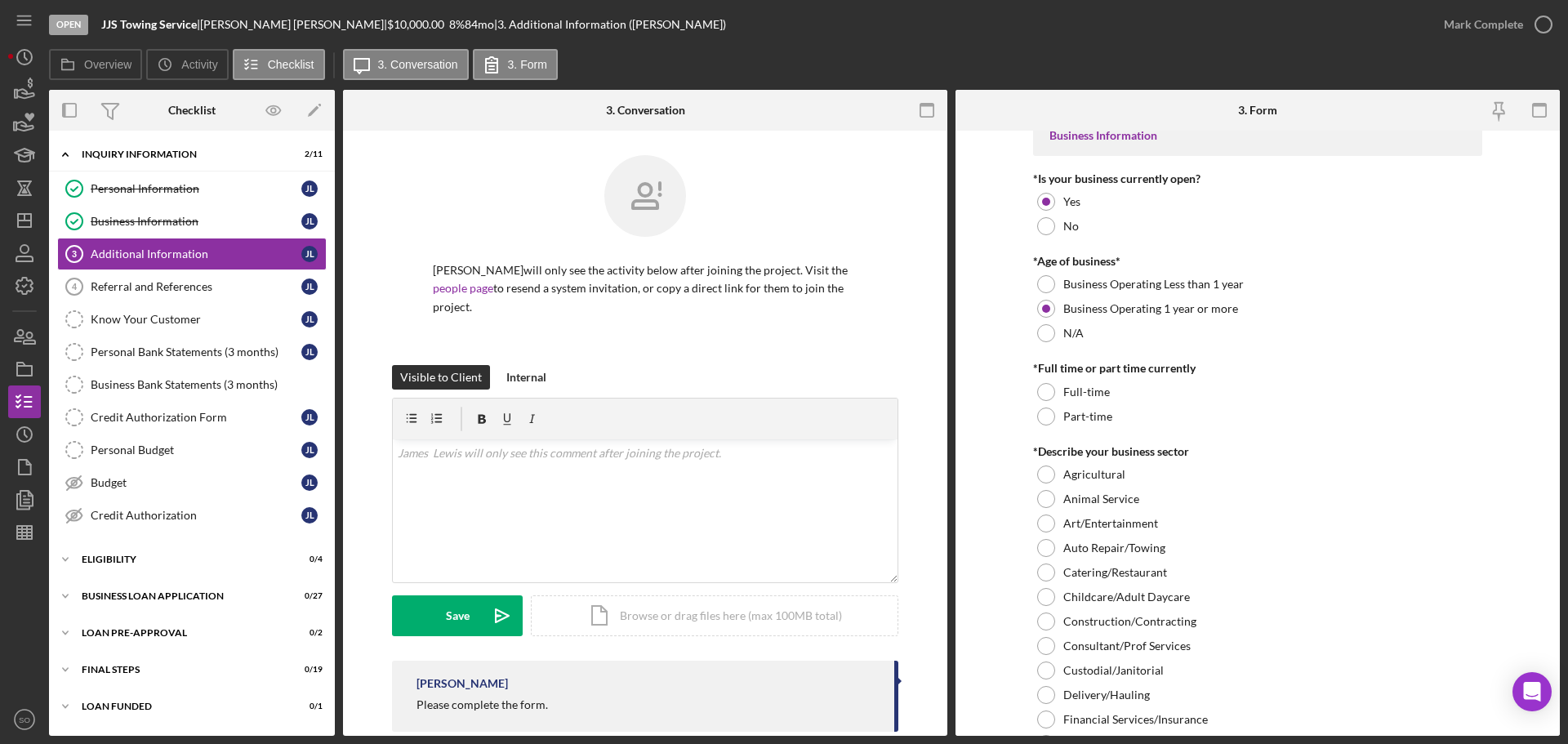
click at [1027, 393] on form "Personal Information *Mobile Phone (557) 219-6919 Phone What is the best number…" at bounding box center [1258, 433] width 604 height 605
click at [1041, 391] on div at bounding box center [1046, 392] width 18 height 18
click at [1040, 544] on div at bounding box center [1046, 548] width 18 height 18
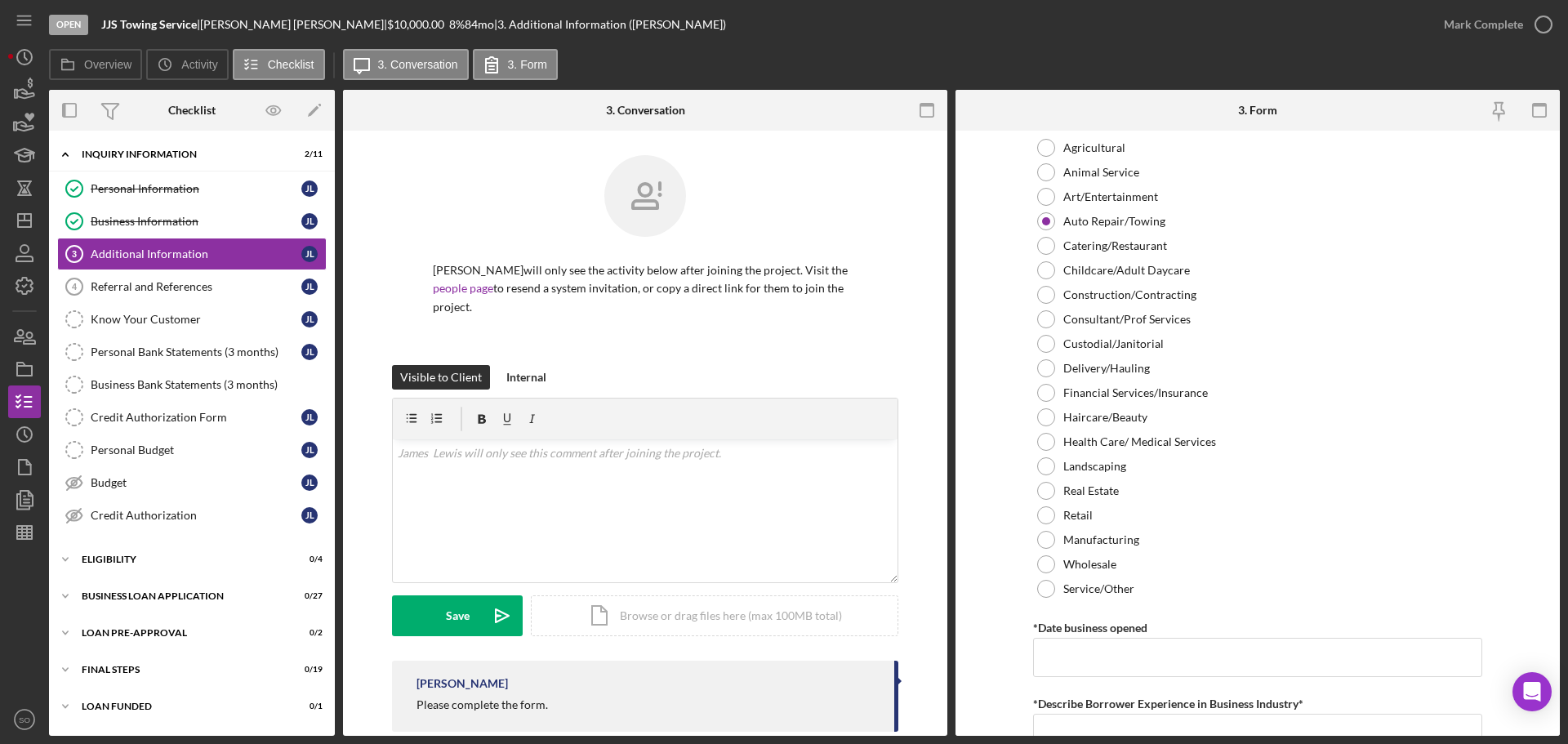
scroll to position [654, 0]
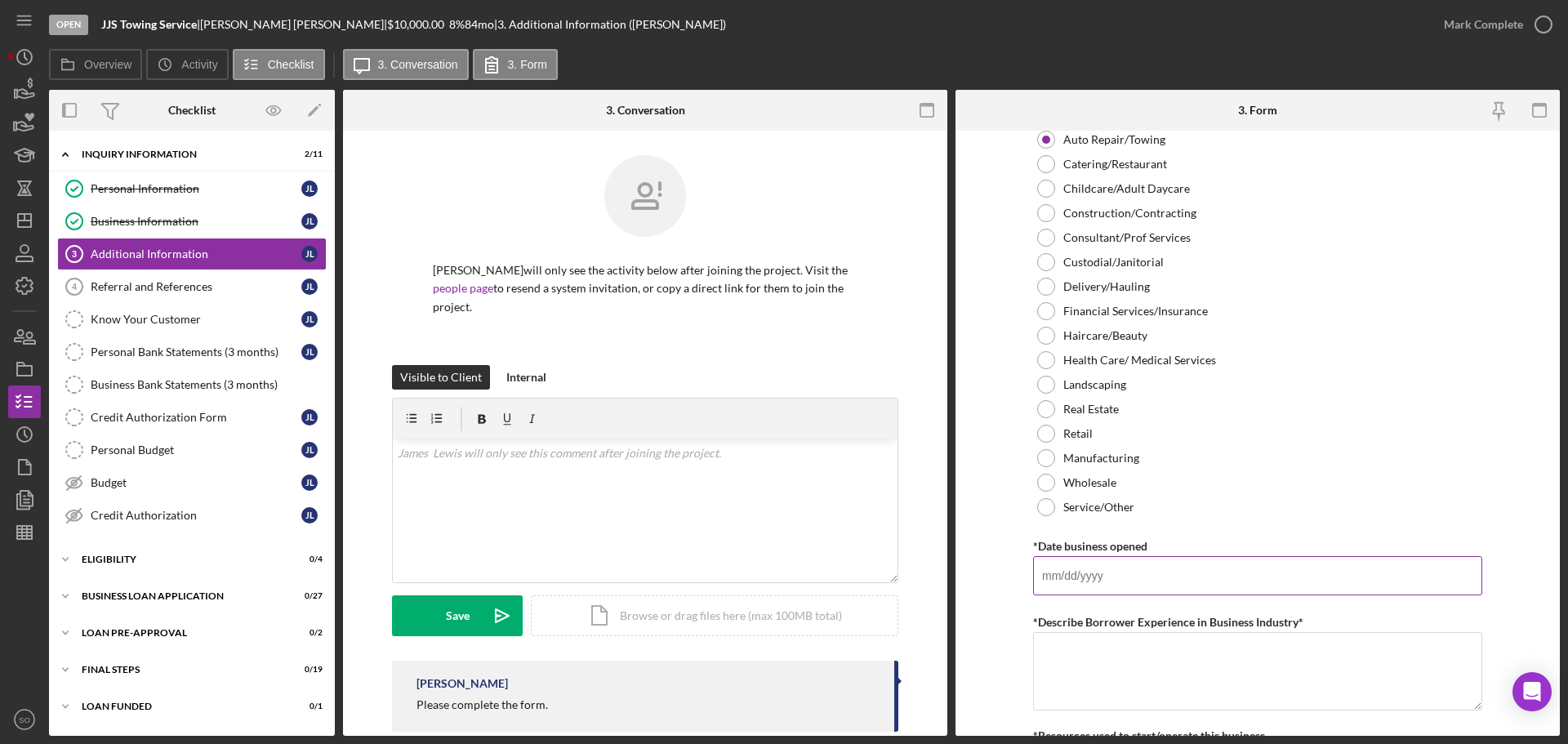
click at [1122, 581] on input "*Date business opened" at bounding box center [1258, 576] width 449 height 39
click at [1092, 566] on input "*Date business opened" at bounding box center [1258, 576] width 449 height 39
paste input "[DATE]"
type input "[DATE]"
click at [984, 506] on form "Personal Information *Mobile Phone (557) 219-6919 Phone What is the best number…" at bounding box center [1258, 433] width 604 height 605
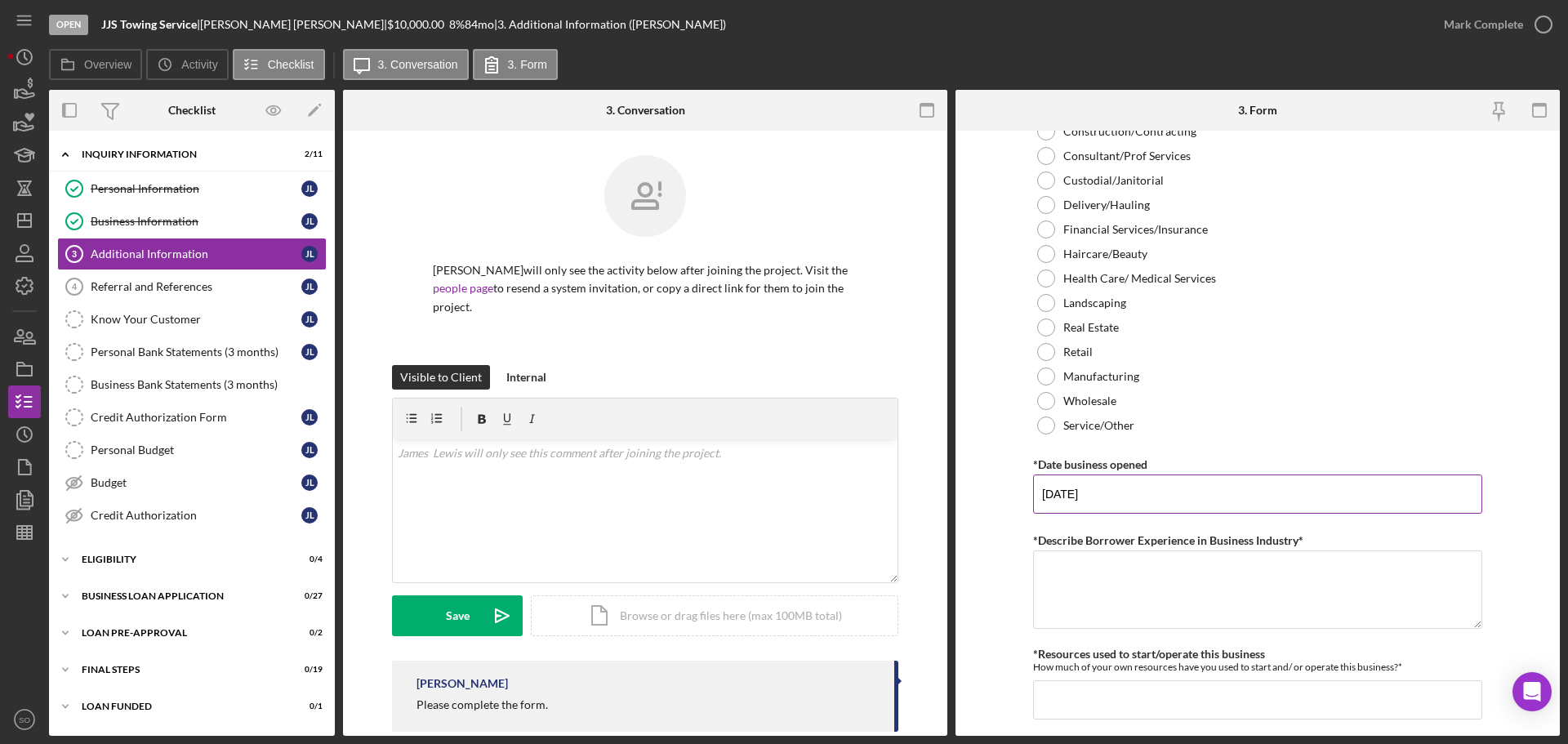
scroll to position [817, 0]
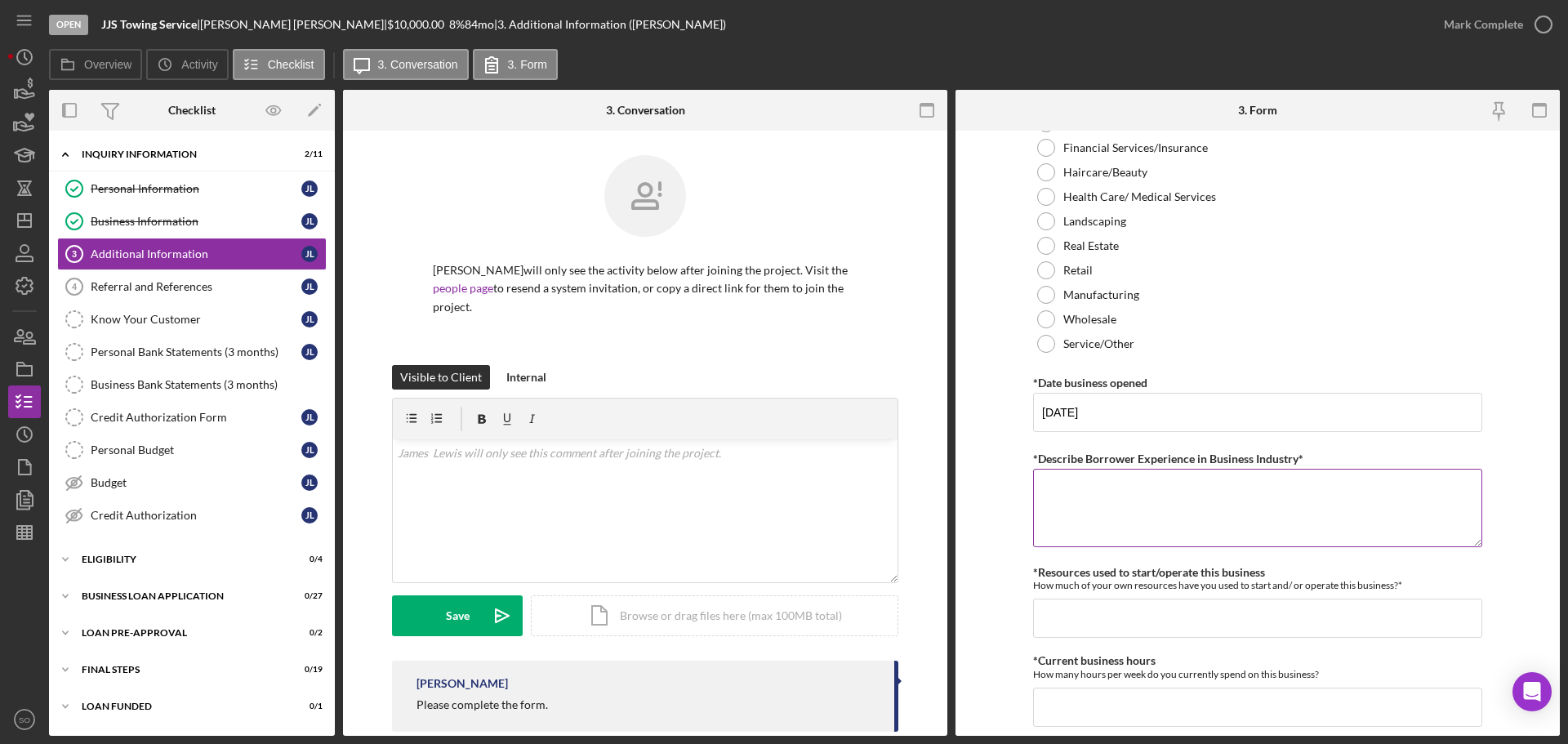
click at [1252, 489] on textarea "*Describe Borrower Experience in Business Industry*" at bounding box center [1258, 508] width 449 height 79
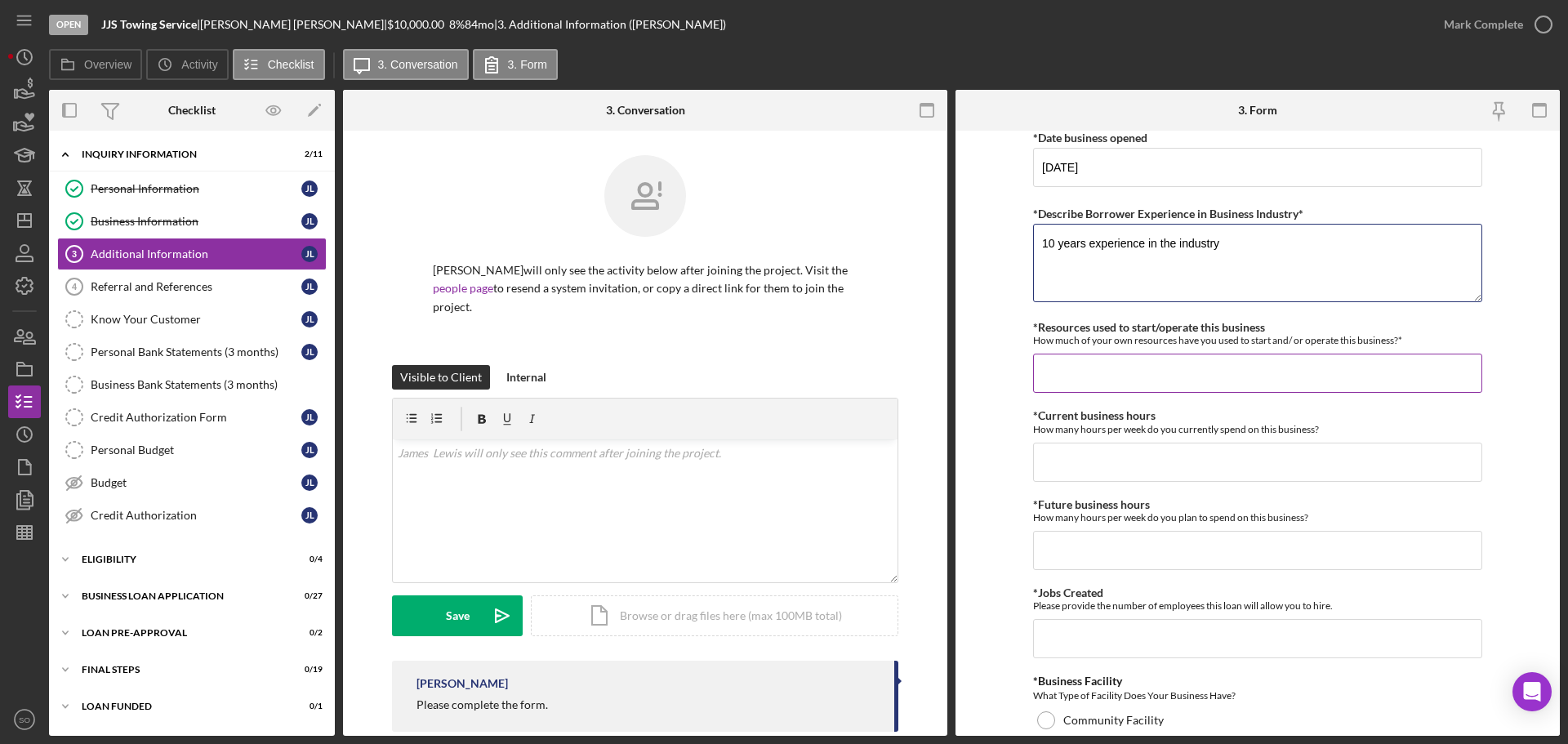
type textarea "10 years experience in the industry"
click at [1138, 380] on input "*Resources used to start/operate this business" at bounding box center [1258, 373] width 449 height 39
type input "$1,000"
click at [1232, 453] on input "*Current business hours" at bounding box center [1258, 463] width 449 height 39
type input "40"
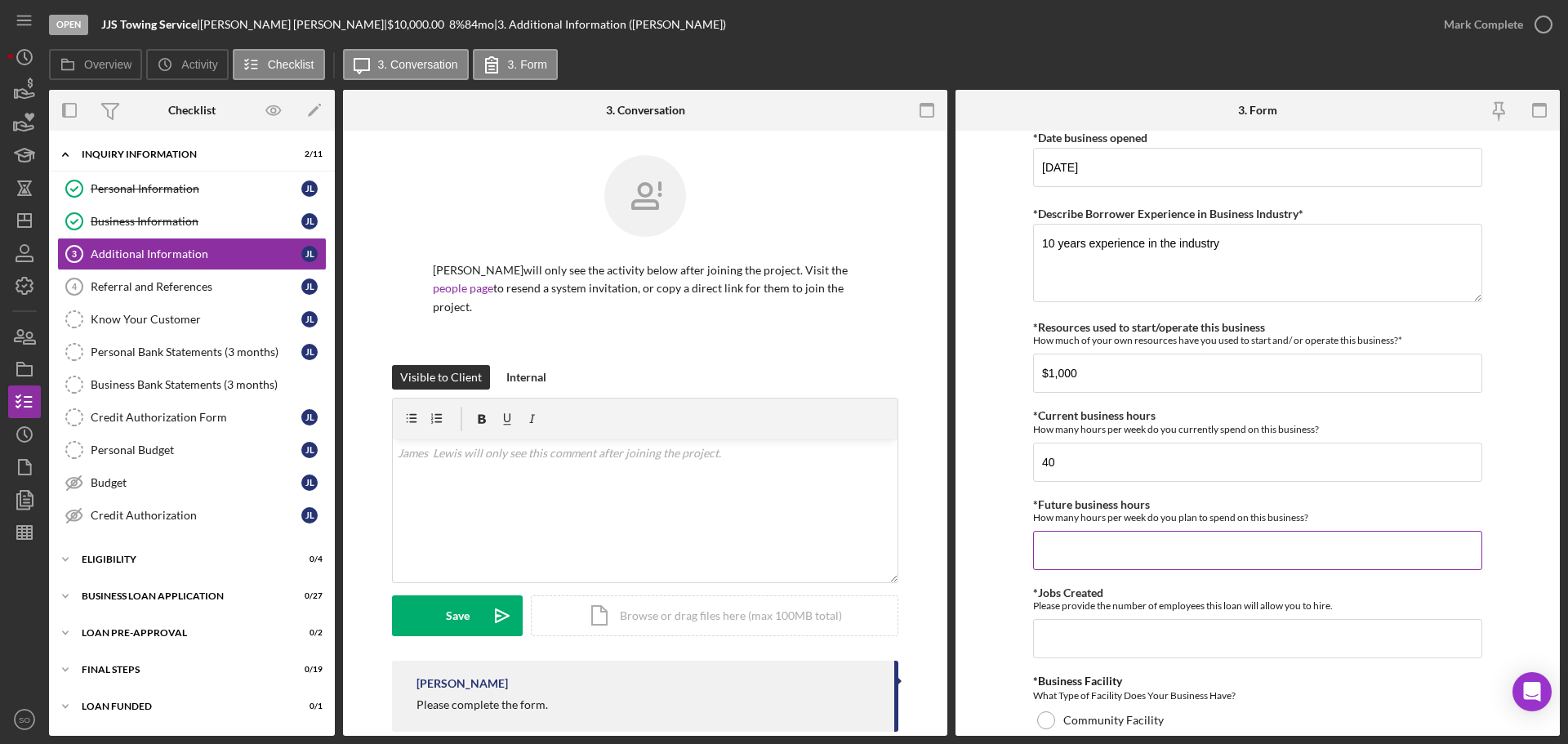
click at [1176, 535] on input "*Future business hours" at bounding box center [1258, 550] width 449 height 39
type input "40"
click at [1162, 640] on input "*Jobs Created" at bounding box center [1258, 639] width 449 height 39
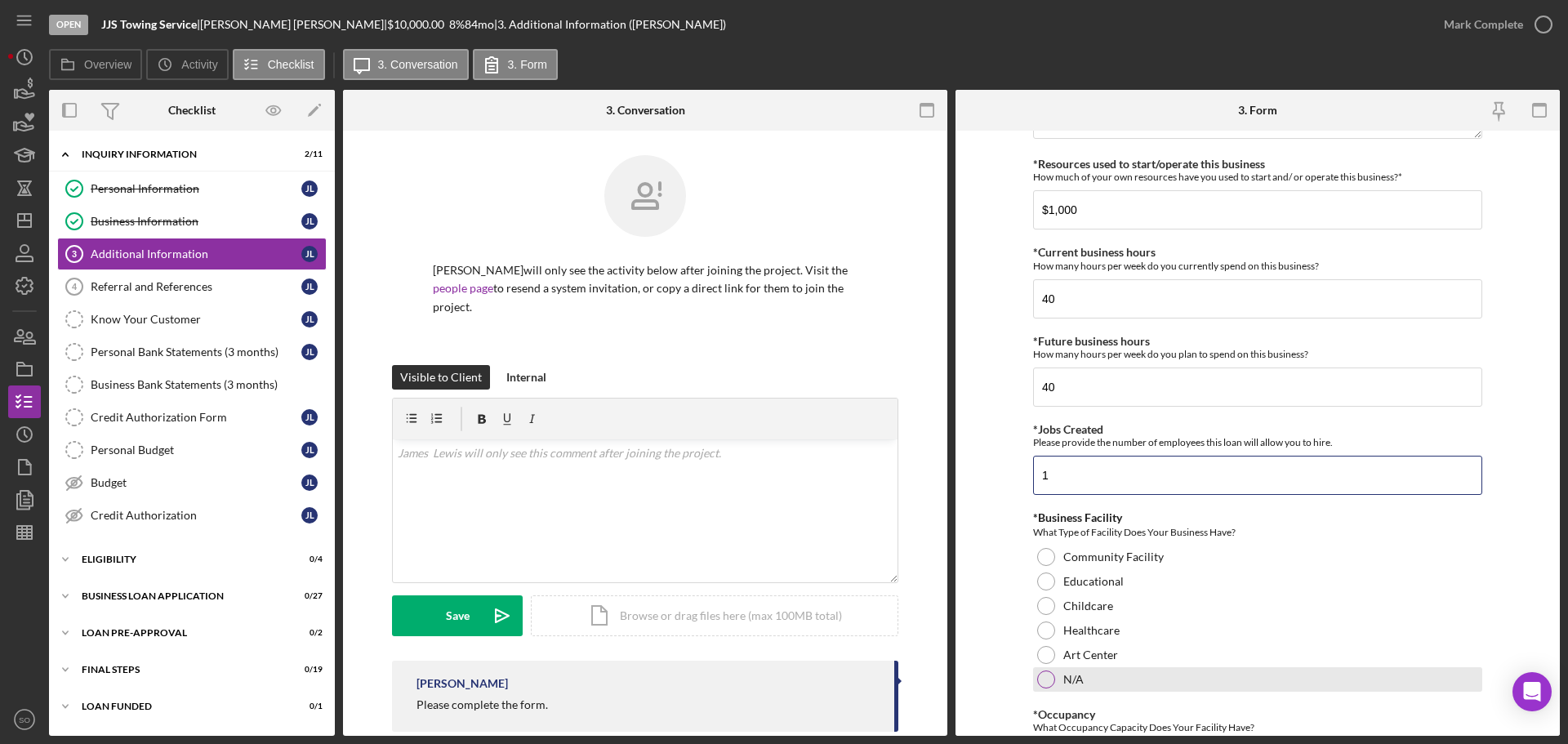
type input "1"
click at [1045, 679] on div at bounding box center [1046, 680] width 18 height 18
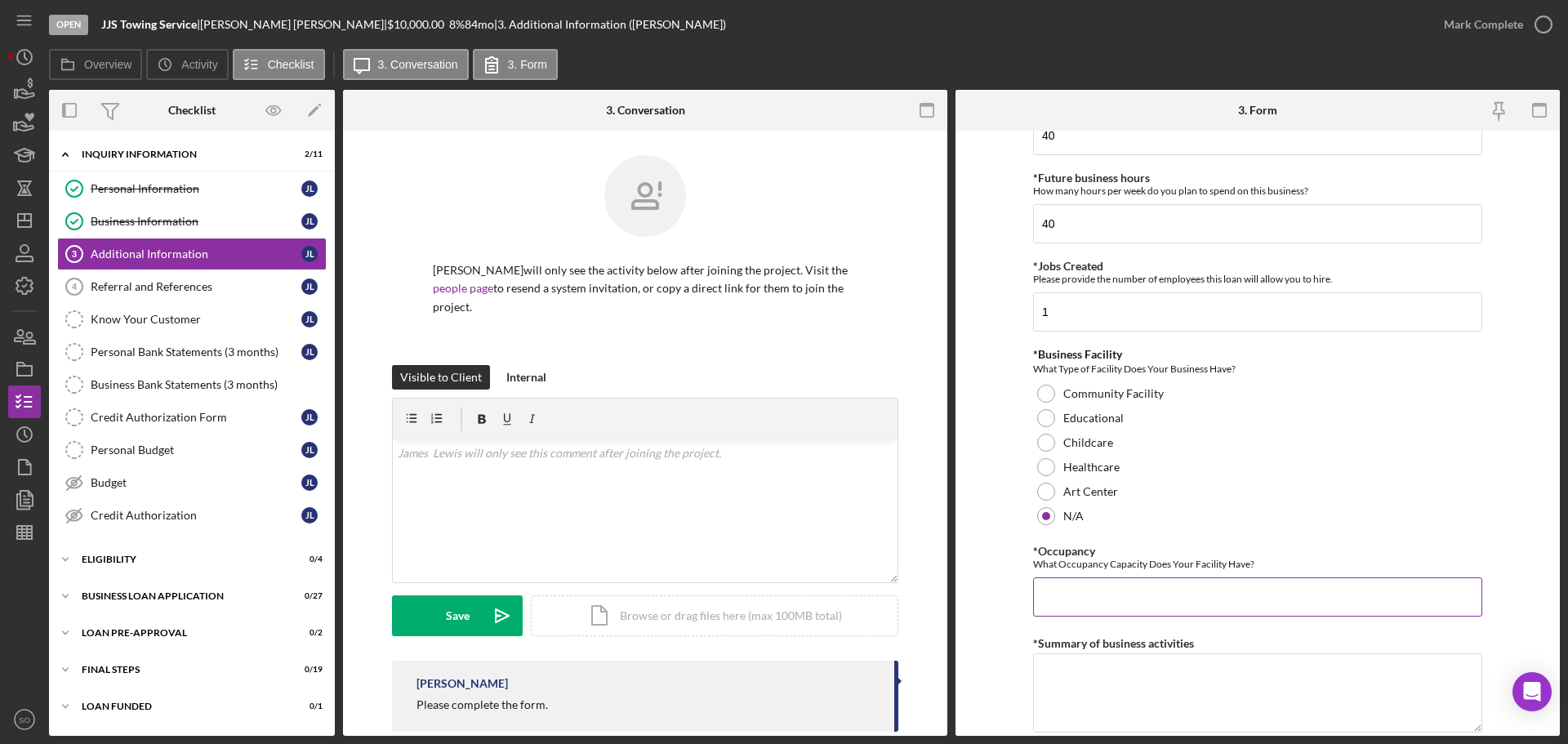
click at [1087, 597] on input "*Occupancy" at bounding box center [1258, 598] width 449 height 39
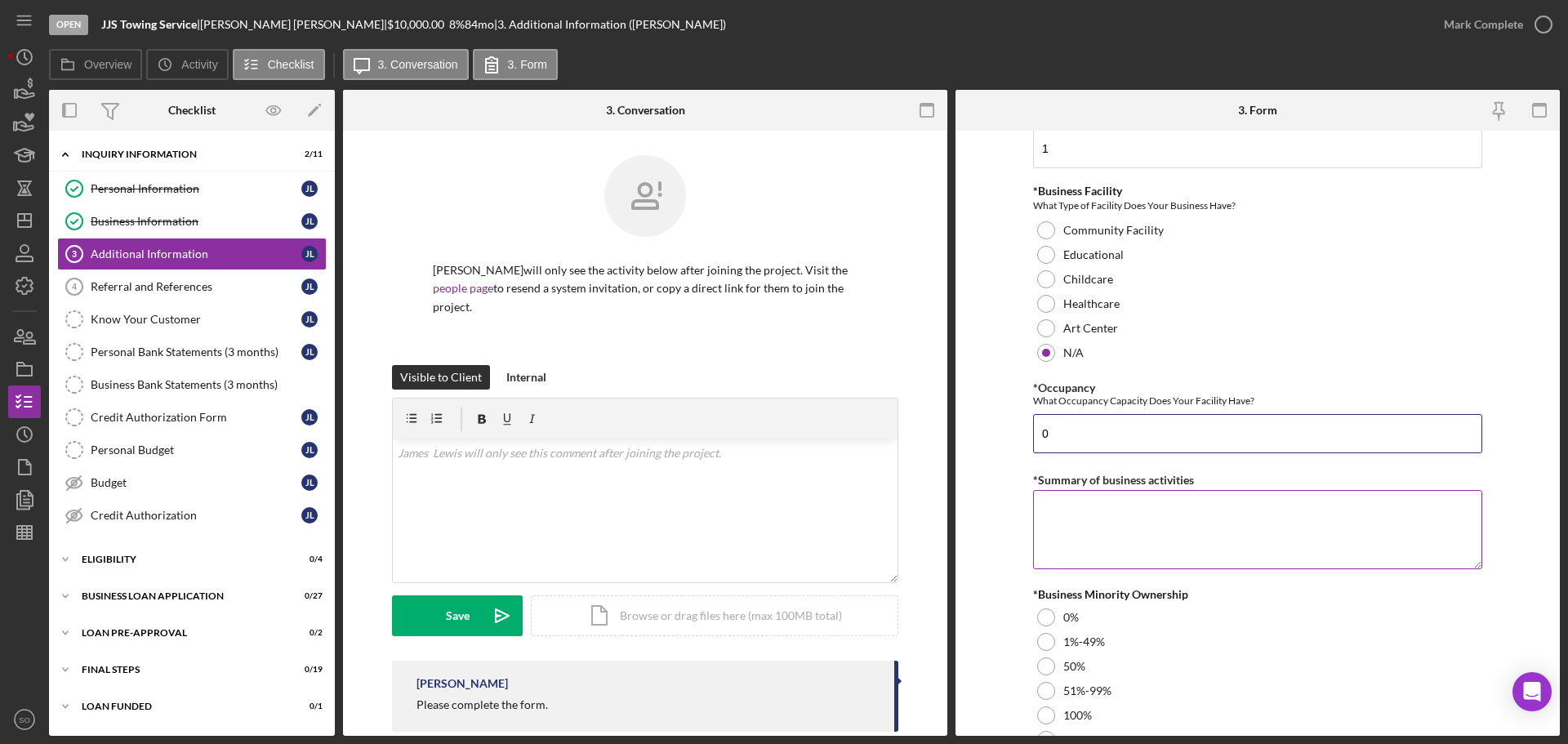
type input "0"
click at [1149, 512] on textarea "*Summary of business activities" at bounding box center [1258, 530] width 449 height 79
paste textarea "Towing Service"
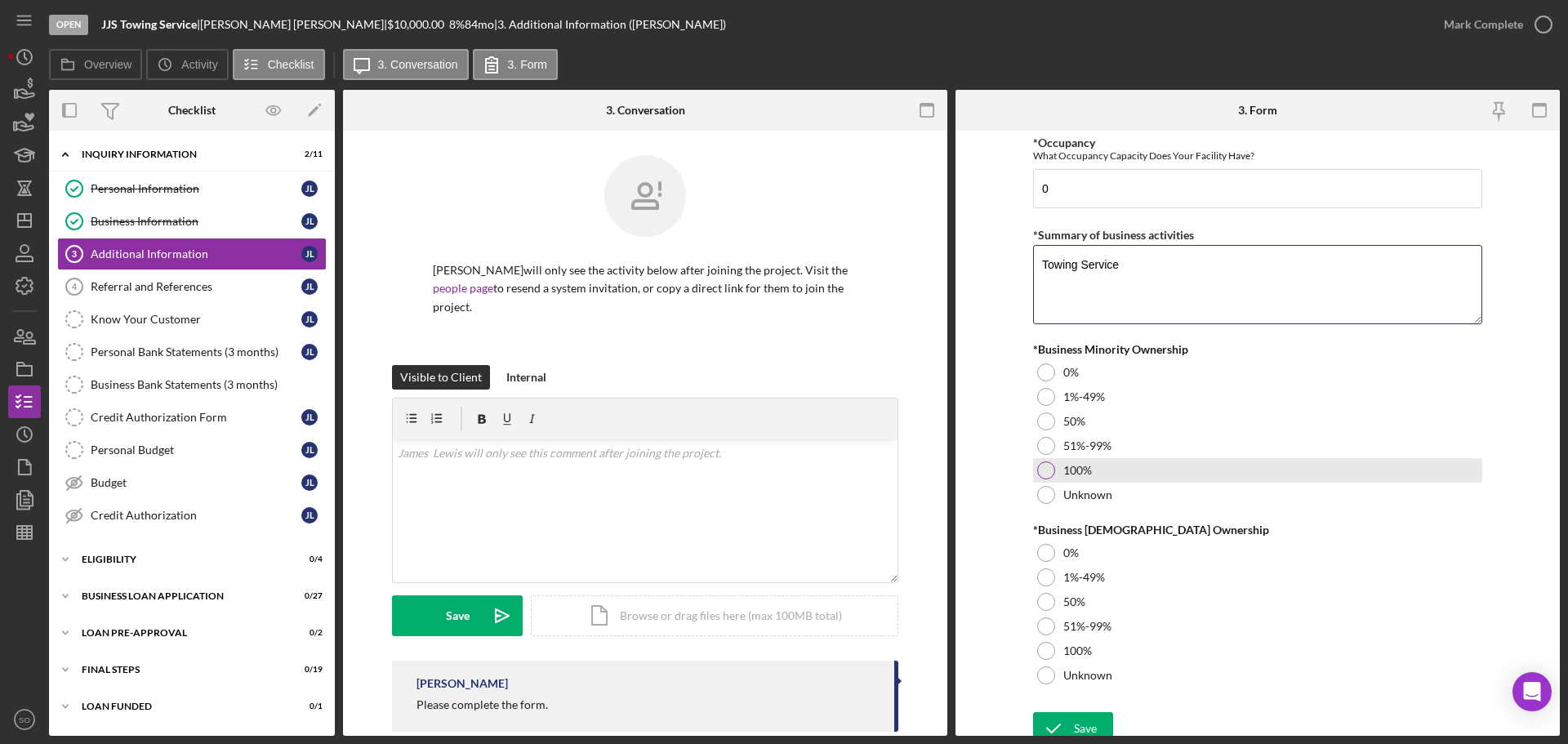
type textarea "Towing Service"
click at [1048, 463] on div at bounding box center [1046, 471] width 18 height 18
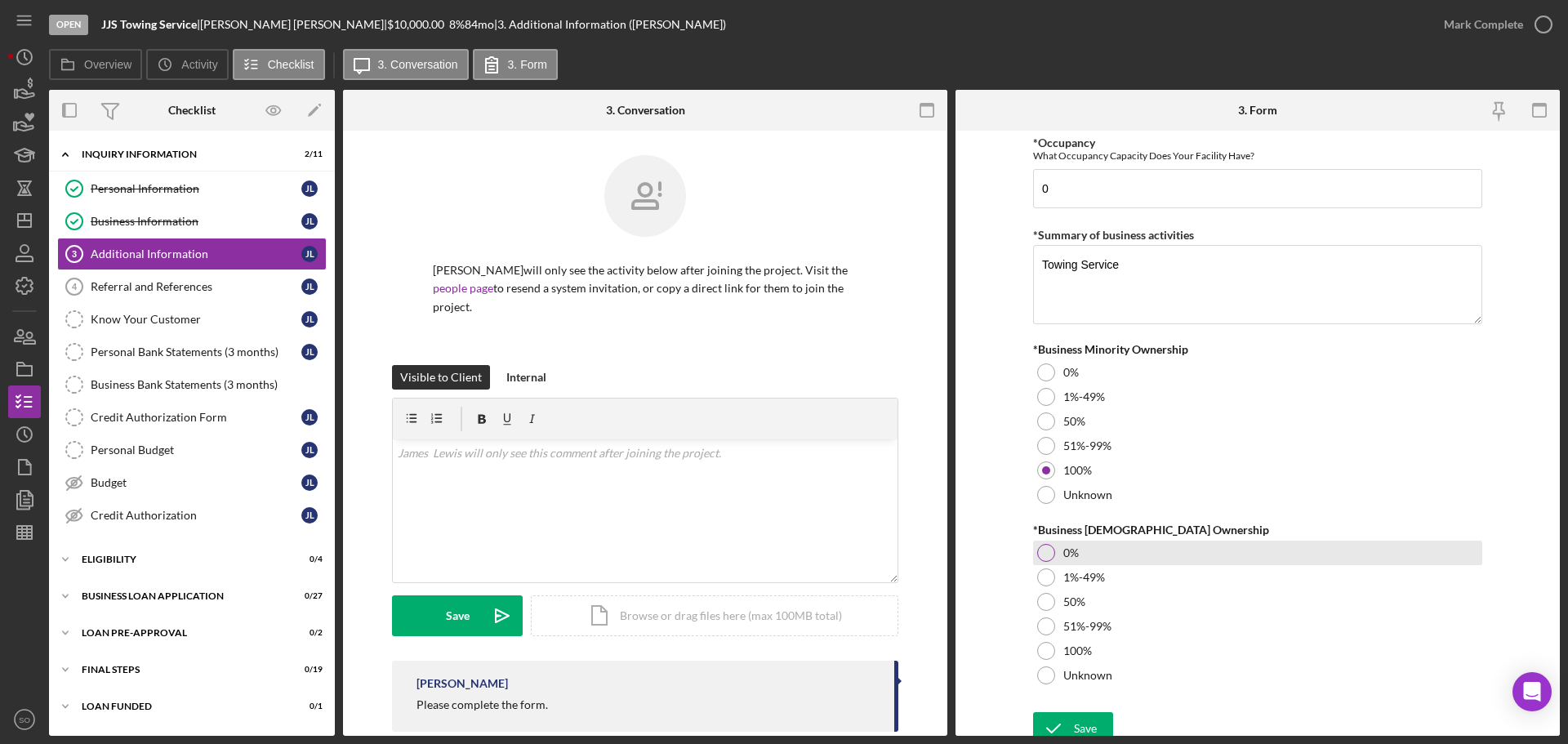
drag, startPoint x: 1046, startPoint y: 544, endPoint x: 1046, endPoint y: 558, distance: 14.0
click at [1046, 546] on div at bounding box center [1046, 553] width 18 height 18
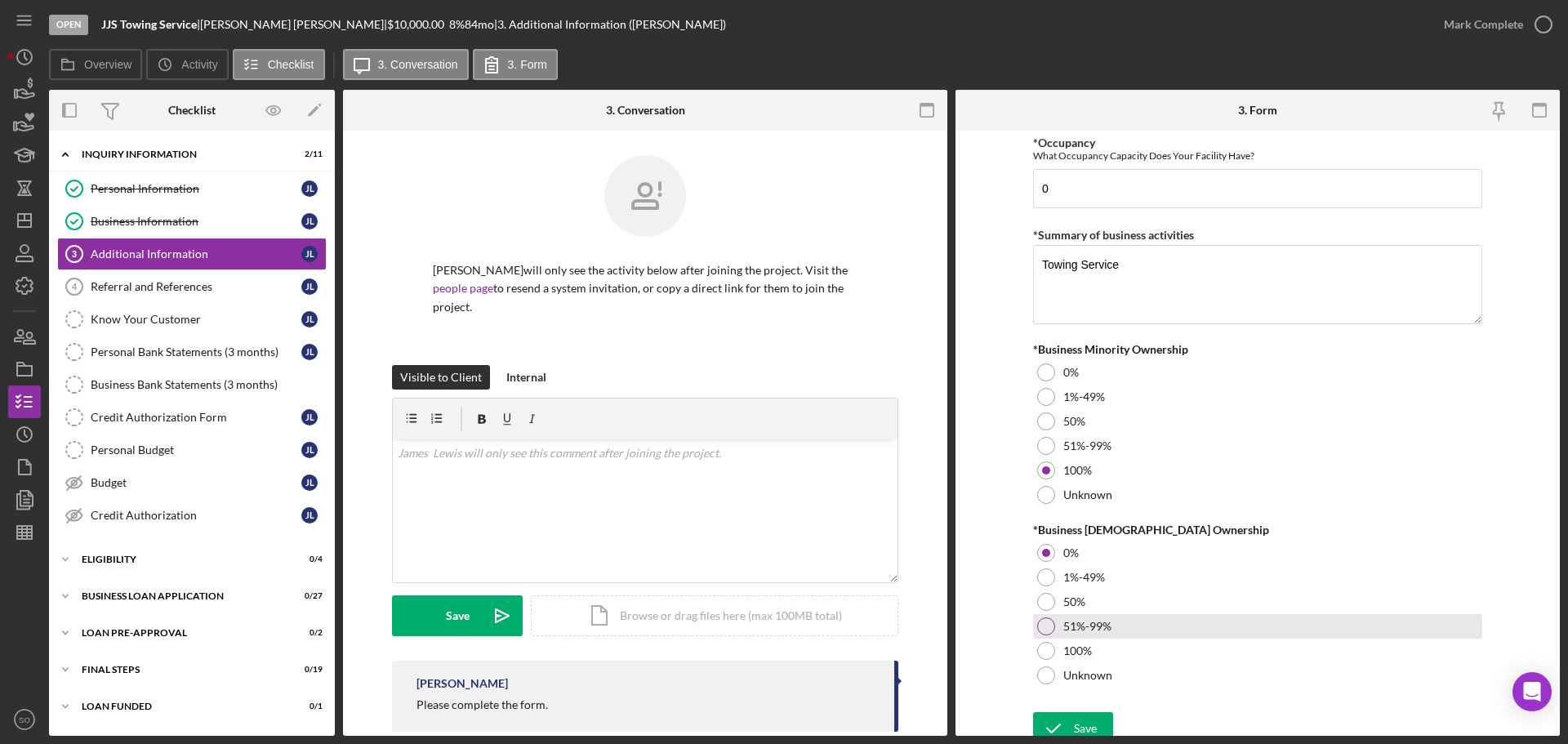
scroll to position [1809, 0]
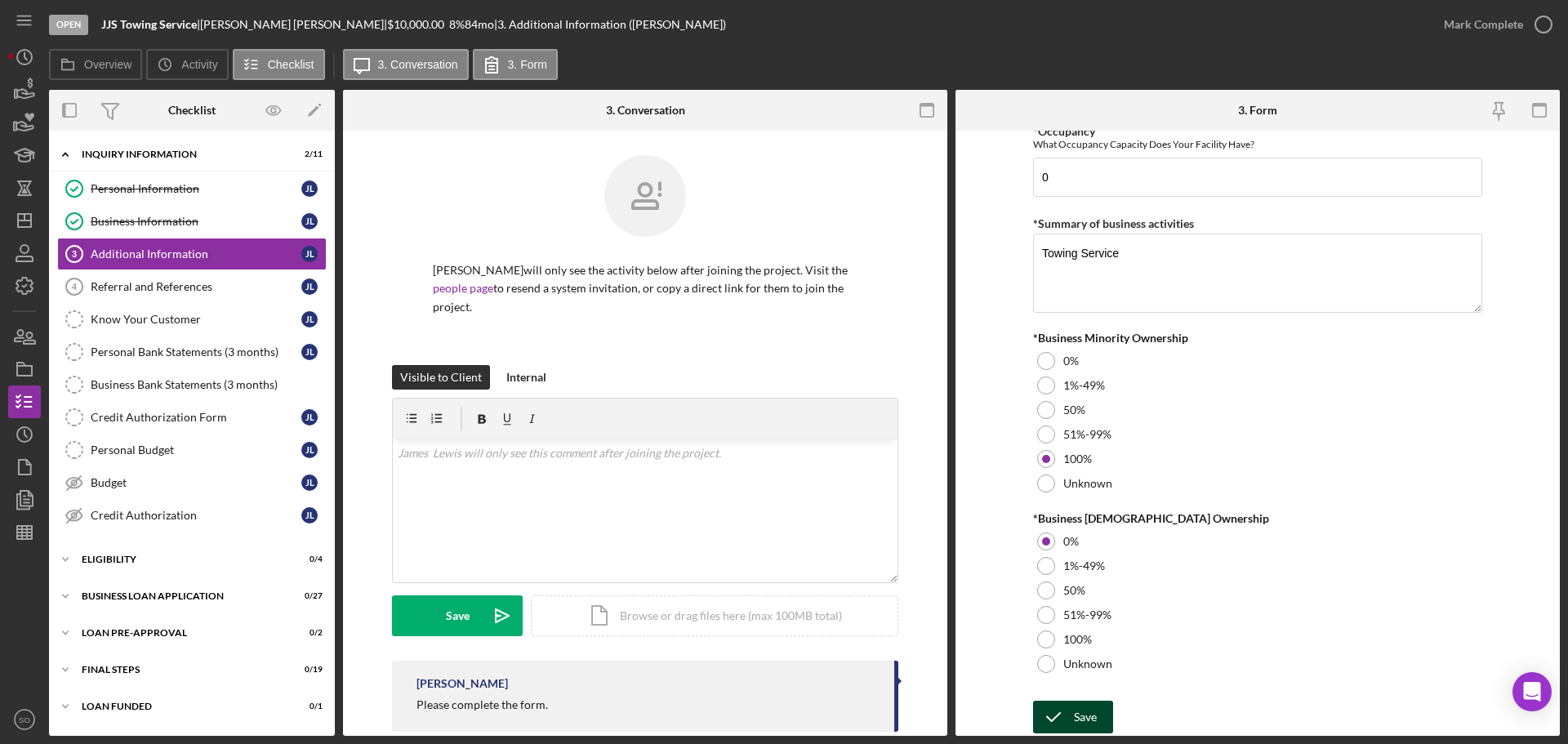
click at [1092, 710] on div "Save" at bounding box center [1085, 716] width 23 height 32
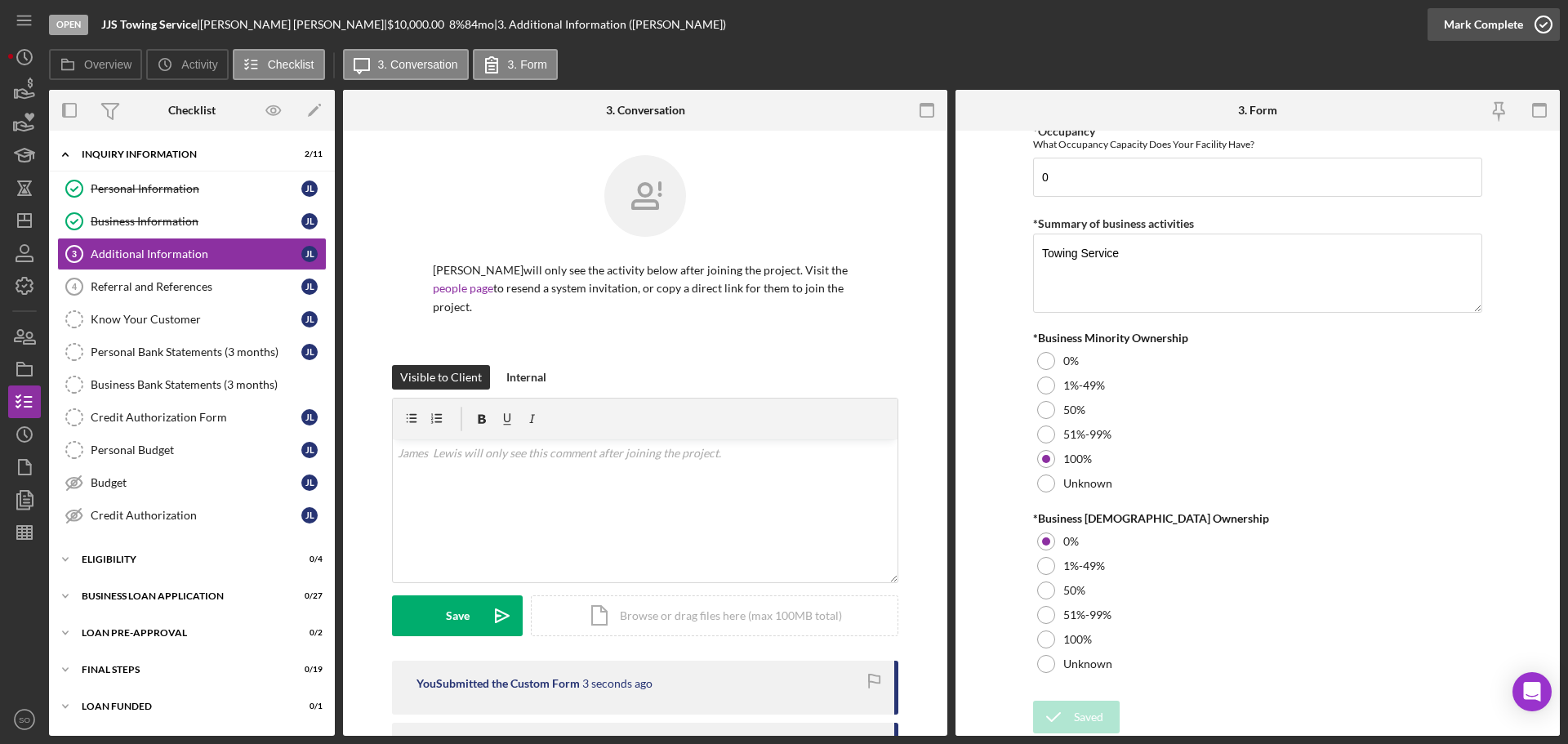
click at [1455, 28] on div "Mark Complete" at bounding box center [1484, 24] width 80 height 32
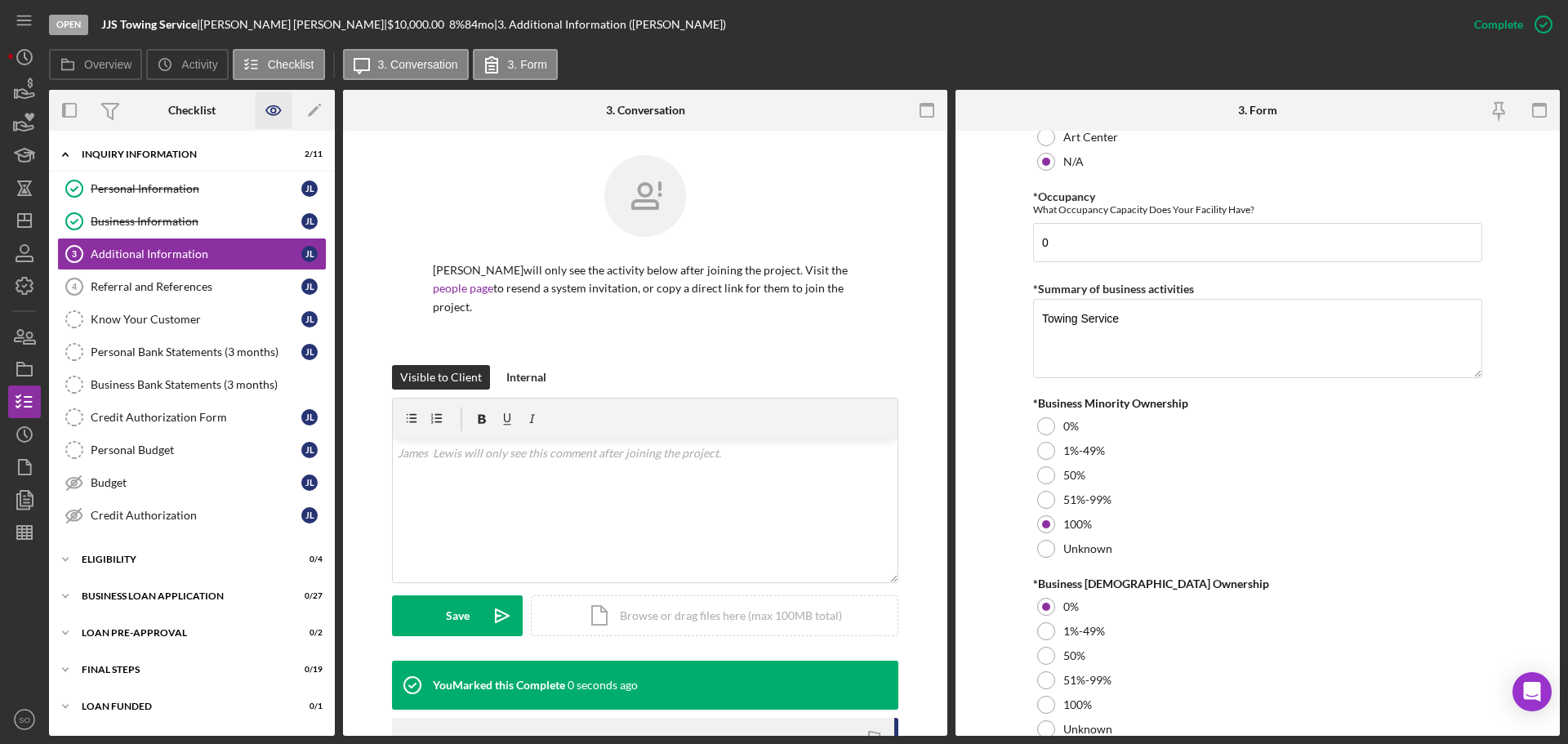
scroll to position [1874, 0]
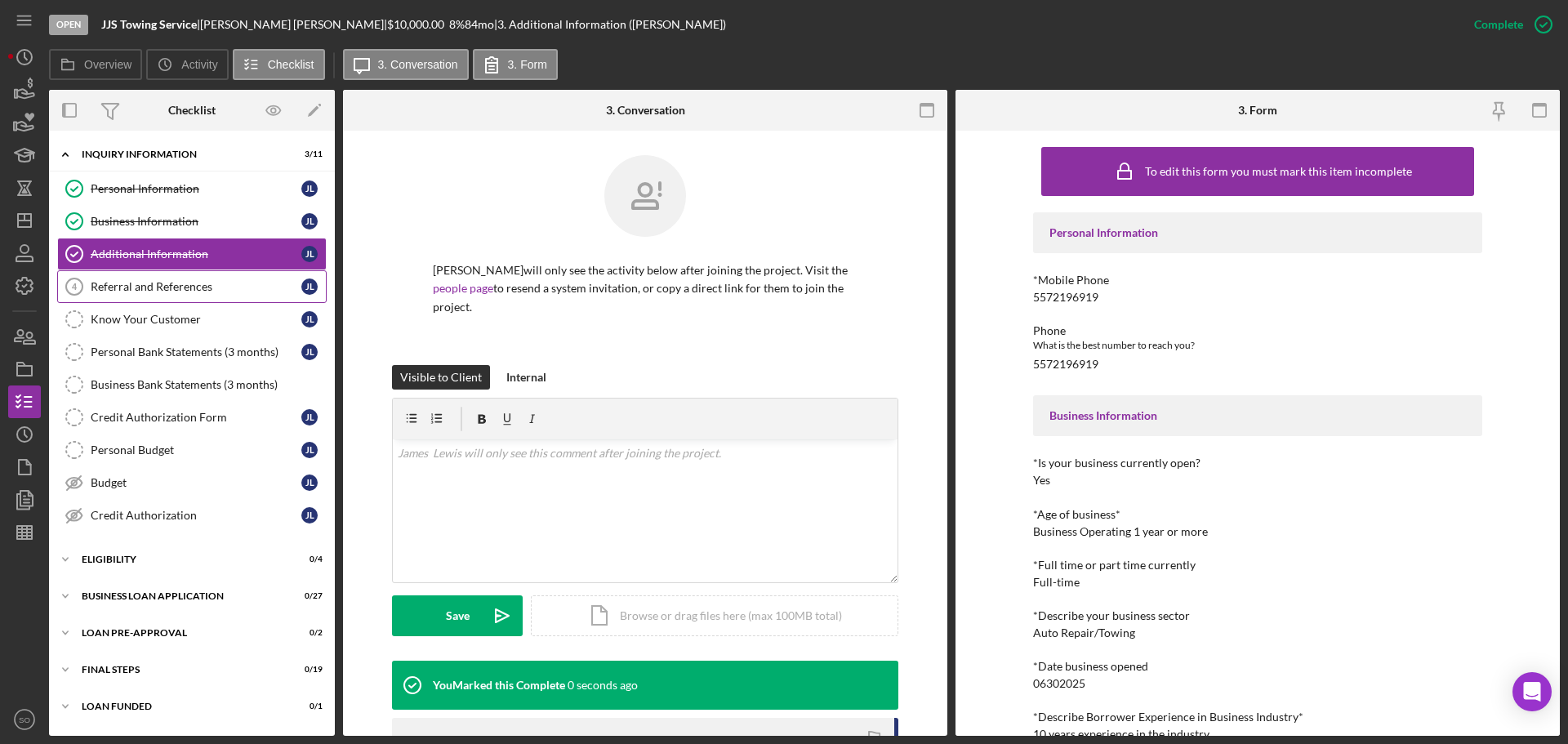
drag, startPoint x: 161, startPoint y: 297, endPoint x: 169, endPoint y: 299, distance: 8.2
click at [161, 297] on link "Referral and References 4 Referral and References J L" at bounding box center [192, 286] width 269 height 32
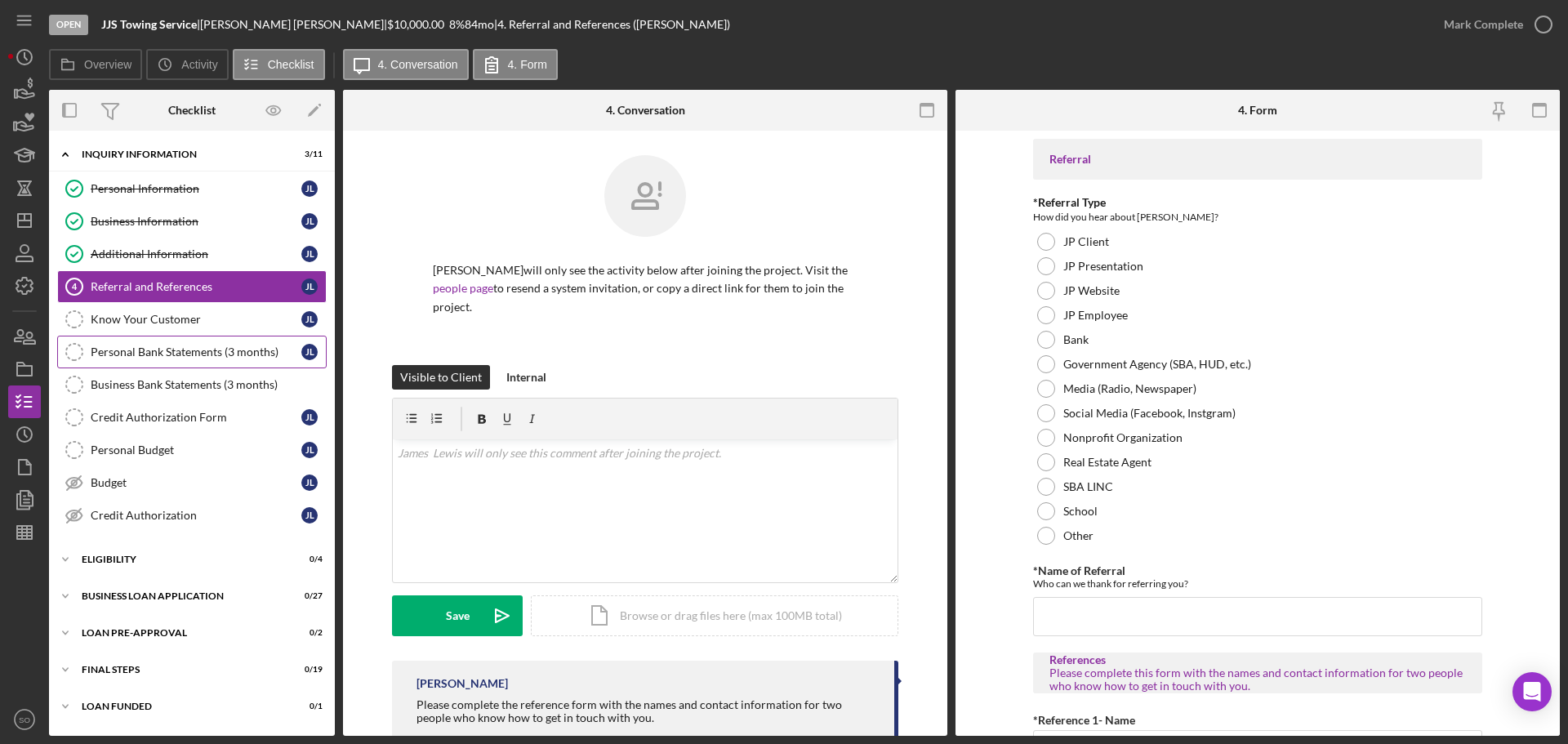
click at [167, 354] on div "Personal Bank Statements (3 months)" at bounding box center [196, 352] width 210 height 13
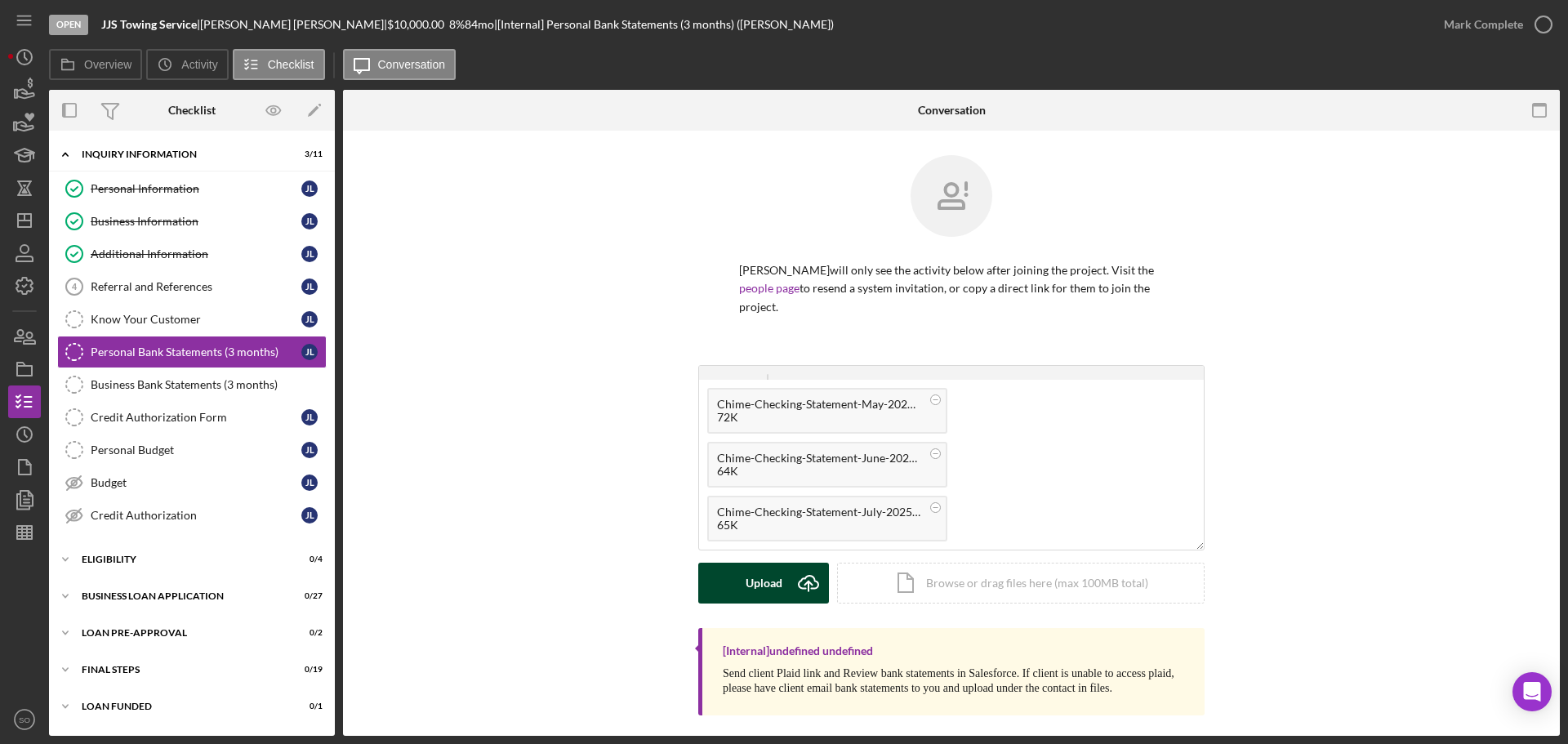
click at [807, 571] on icon "Icon/Upload" at bounding box center [809, 584] width 41 height 41
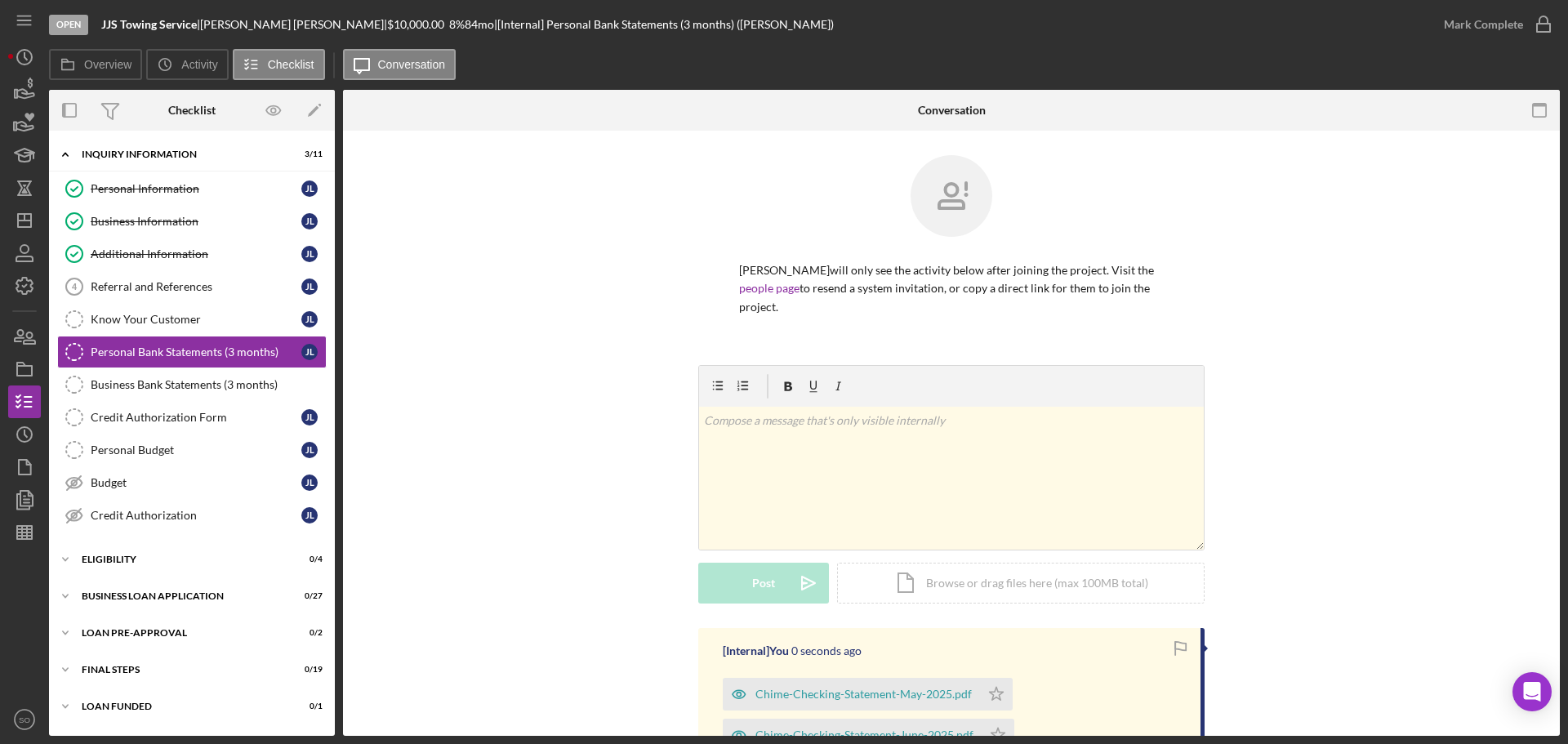
scroll to position [163, 0]
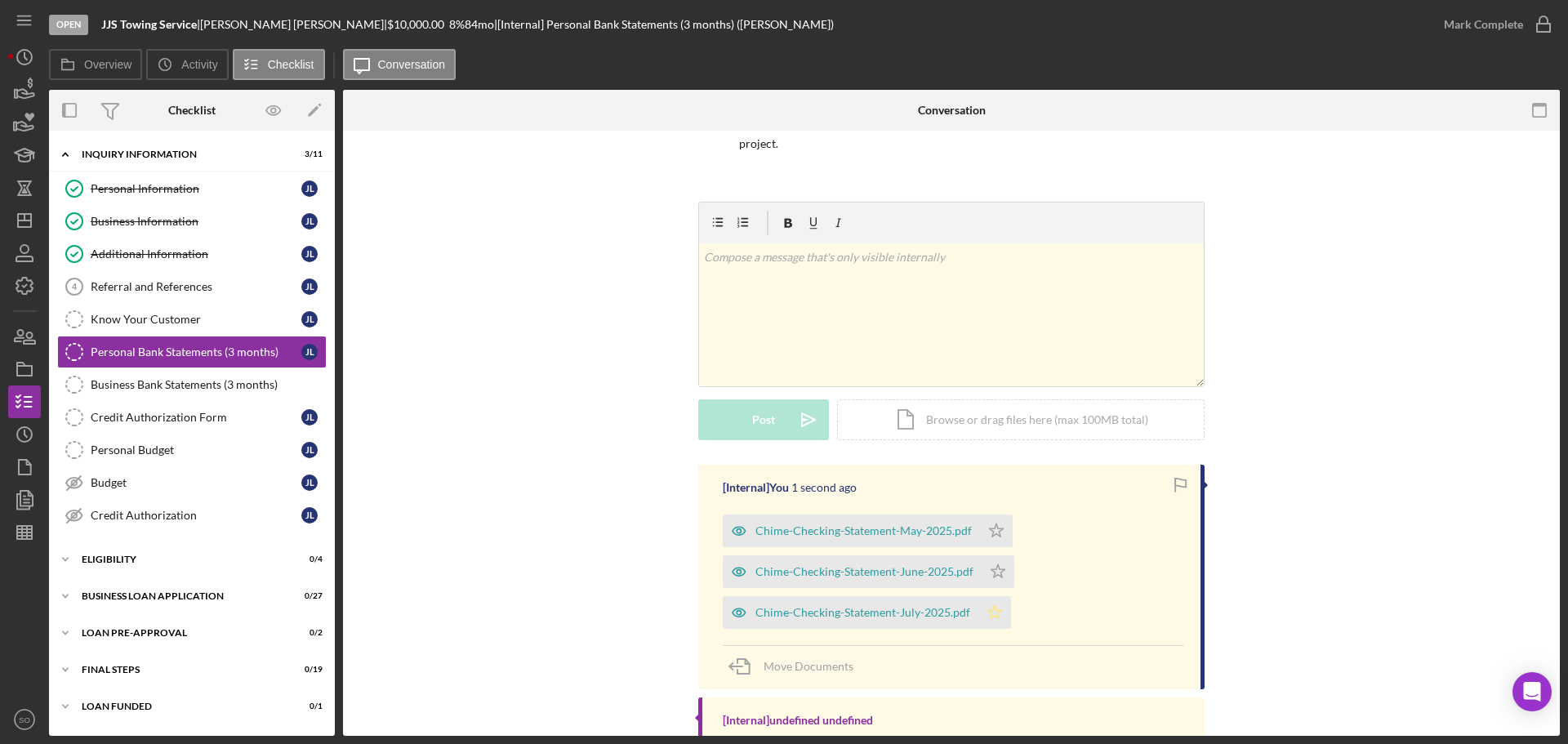
click at [985, 599] on icon "Icon/Star" at bounding box center [994, 612] width 32 height 32
click at [1460, 24] on div "Mark Complete" at bounding box center [1484, 24] width 80 height 32
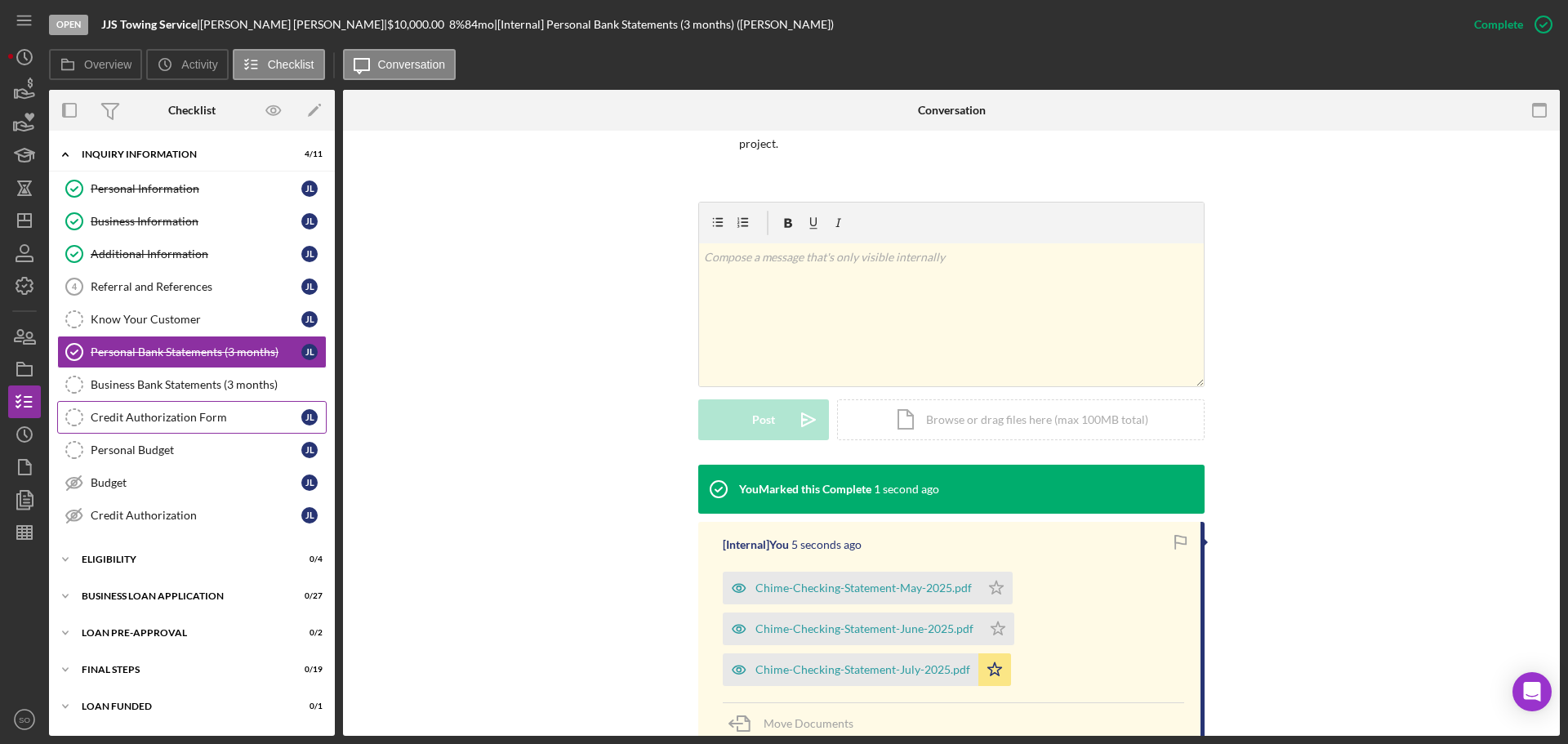
click at [223, 420] on div "Credit Authorization Form" at bounding box center [196, 417] width 210 height 13
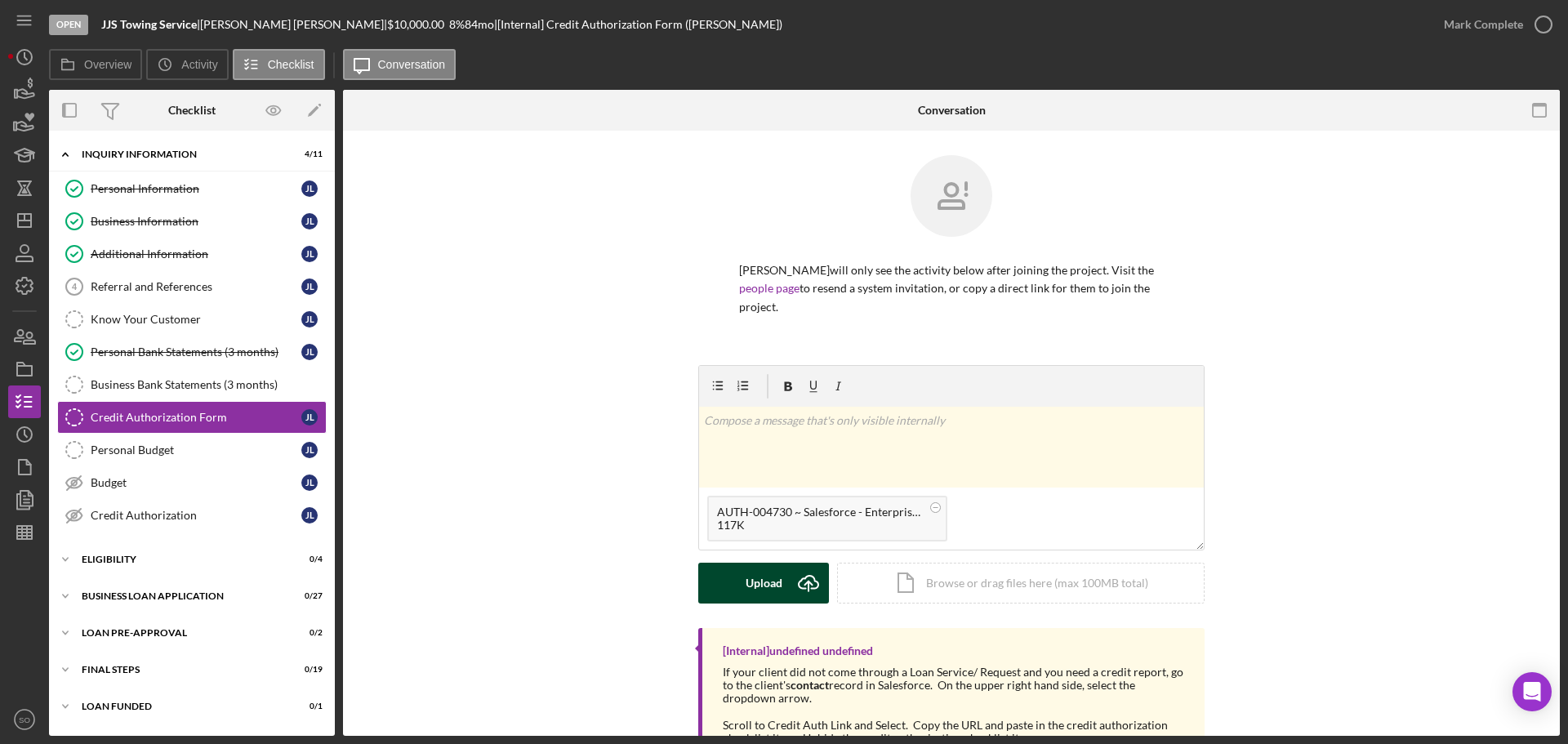
click at [733, 580] on button "Upload Icon/Upload" at bounding box center [763, 584] width 131 height 41
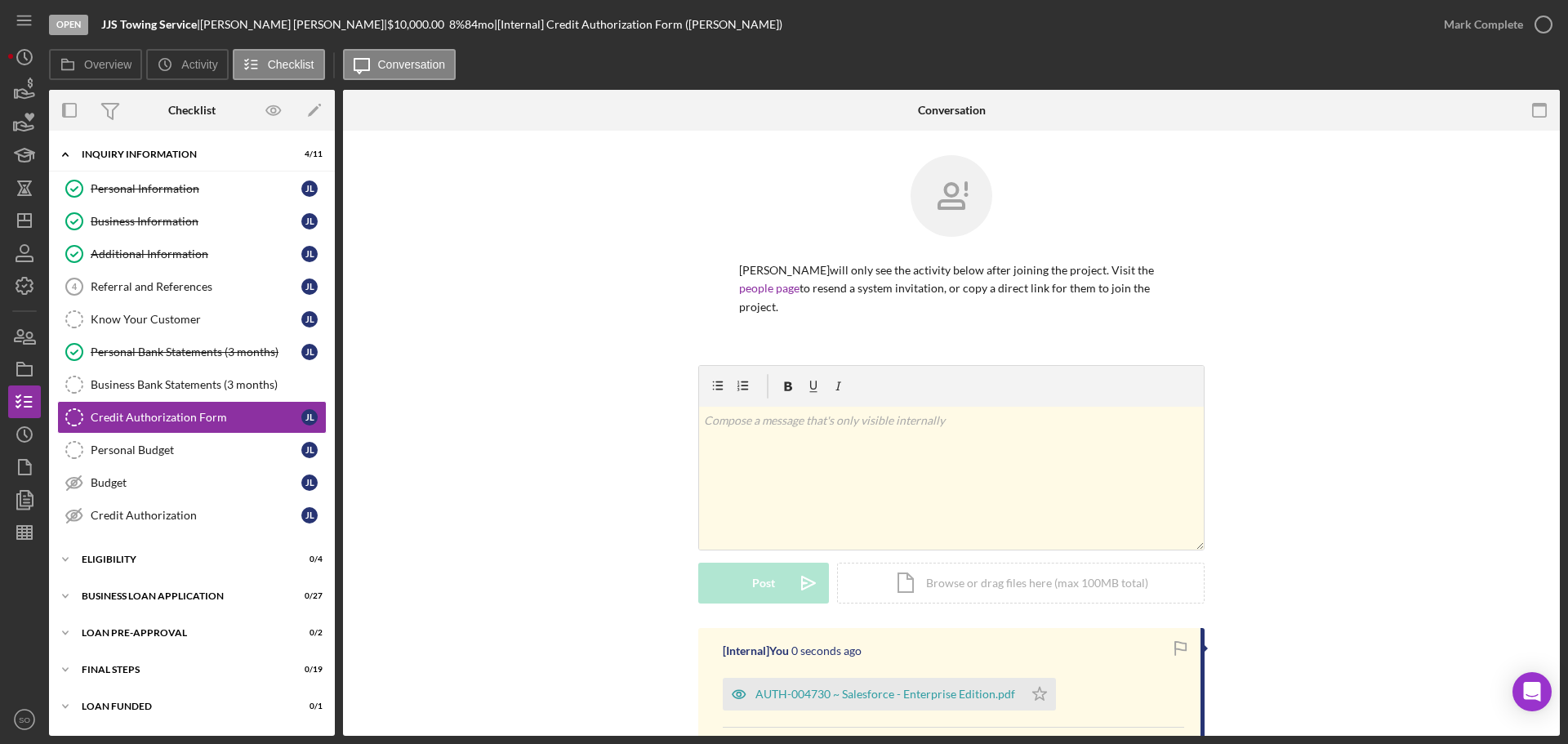
scroll to position [163, 0]
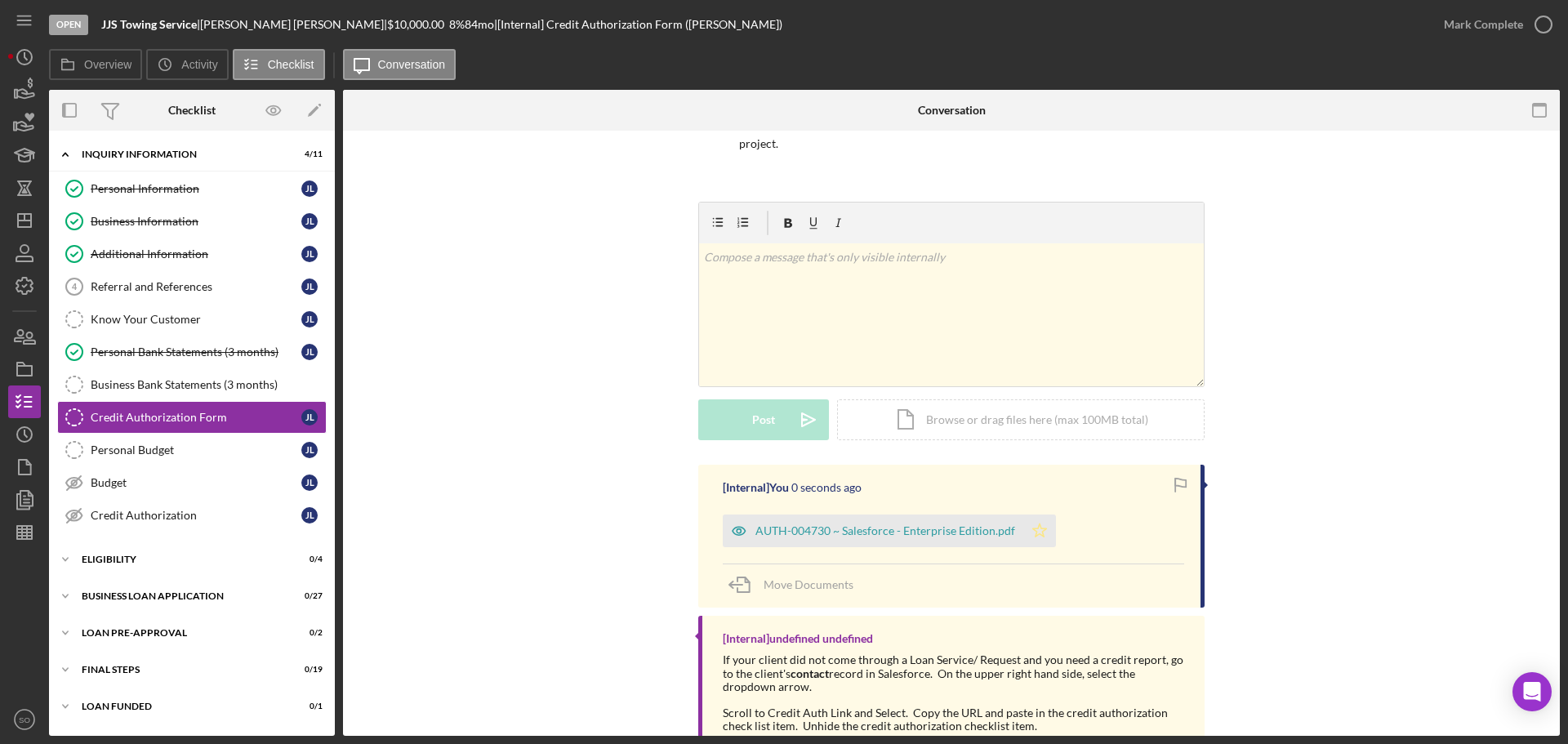
click at [1034, 524] on polygon "button" at bounding box center [1040, 530] width 14 height 13
click at [1449, 18] on div "Mark Complete" at bounding box center [1484, 24] width 80 height 32
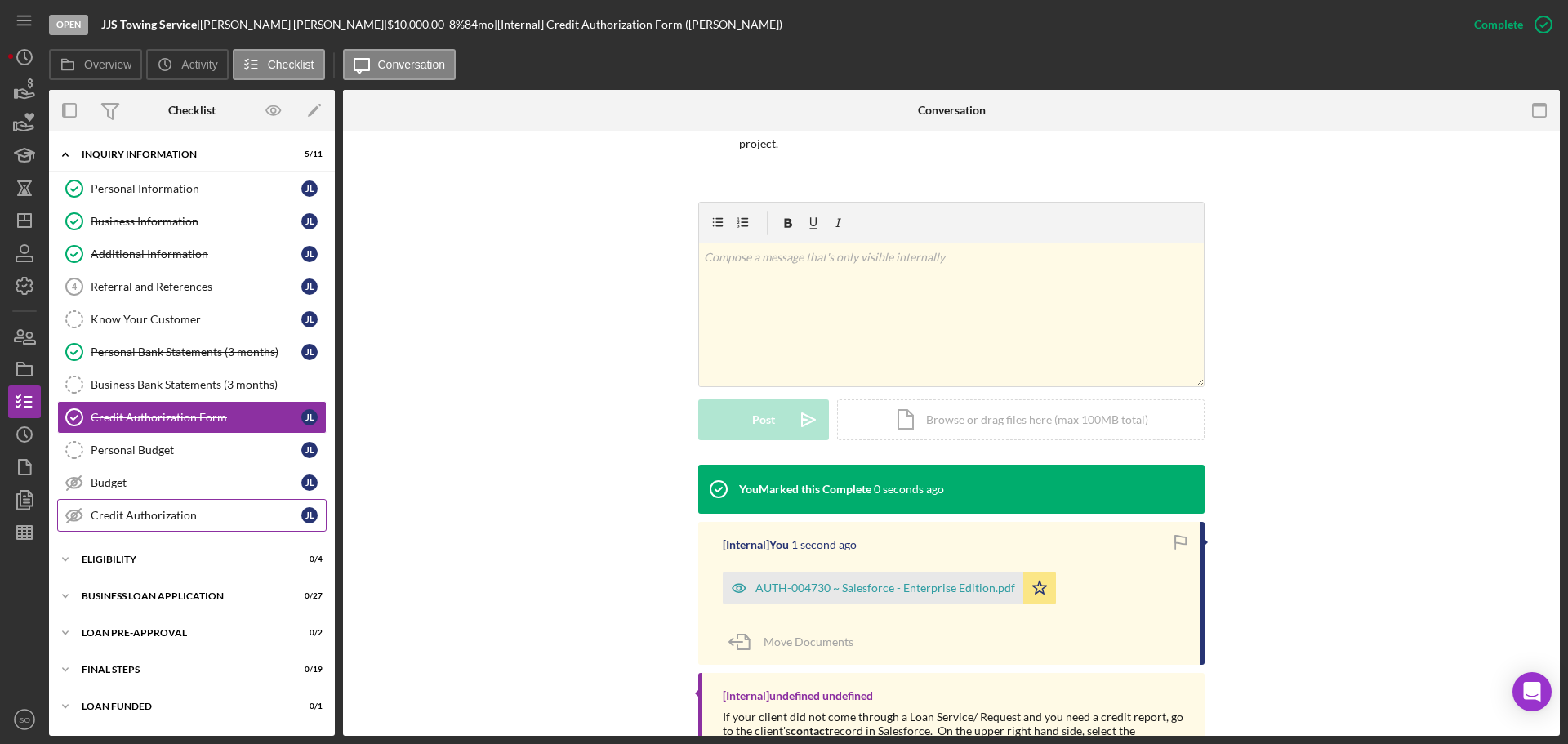
drag, startPoint x: 201, startPoint y: 511, endPoint x: 211, endPoint y: 516, distance: 11.2
click at [202, 511] on div "Credit Authorization" at bounding box center [196, 515] width 210 height 13
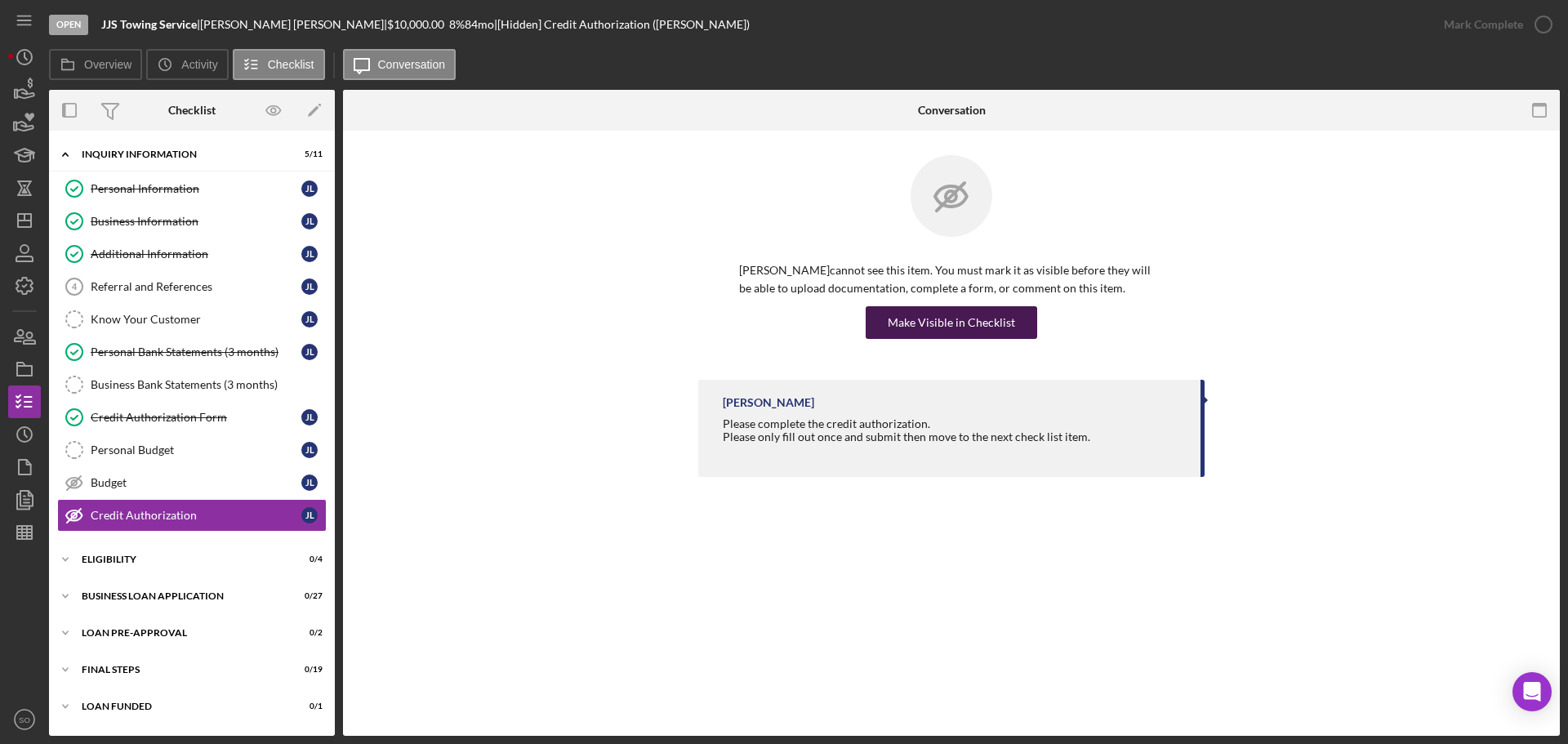
click at [974, 317] on div "Make Visible in Checklist" at bounding box center [952, 322] width 128 height 32
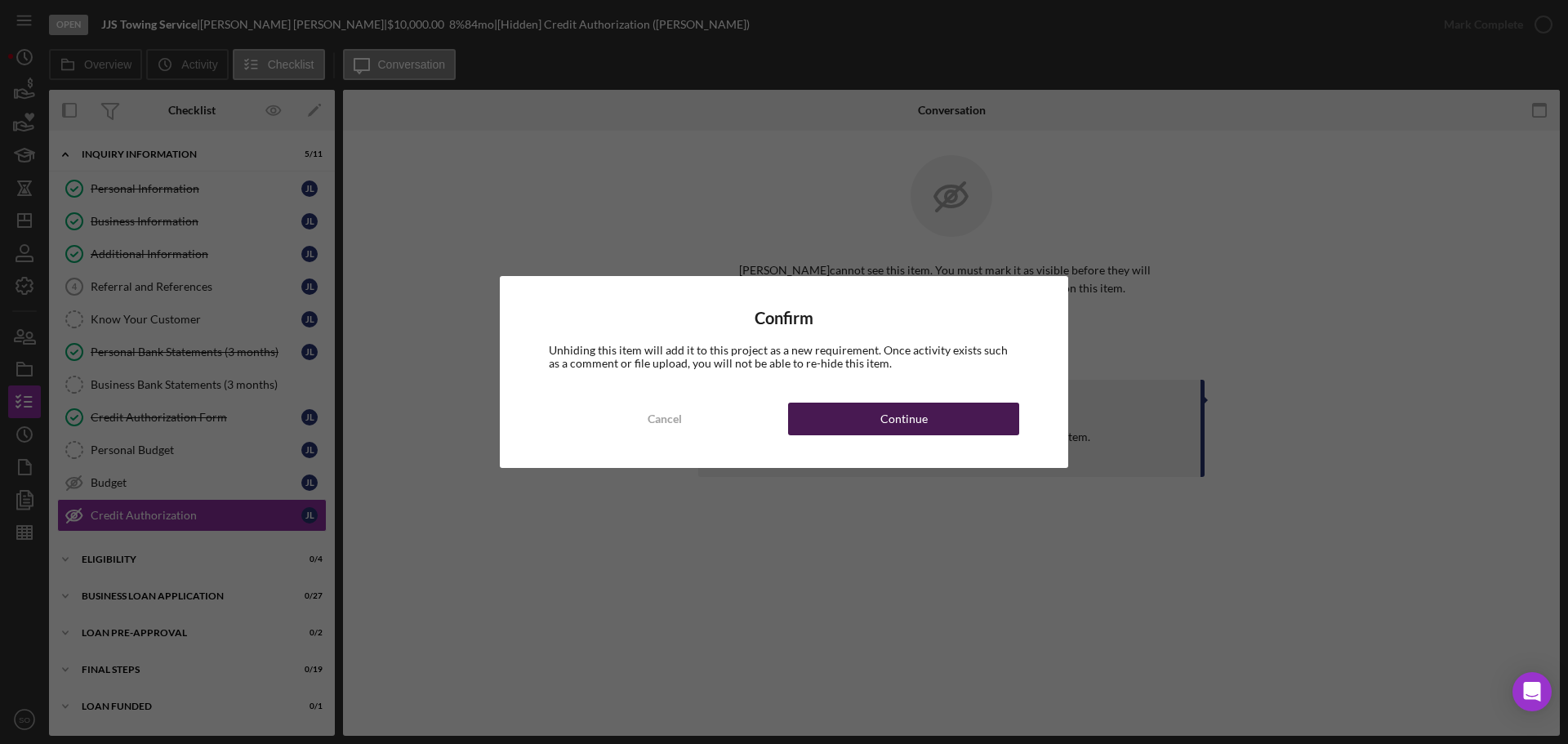
click at [903, 426] on div "Continue" at bounding box center [904, 419] width 47 height 32
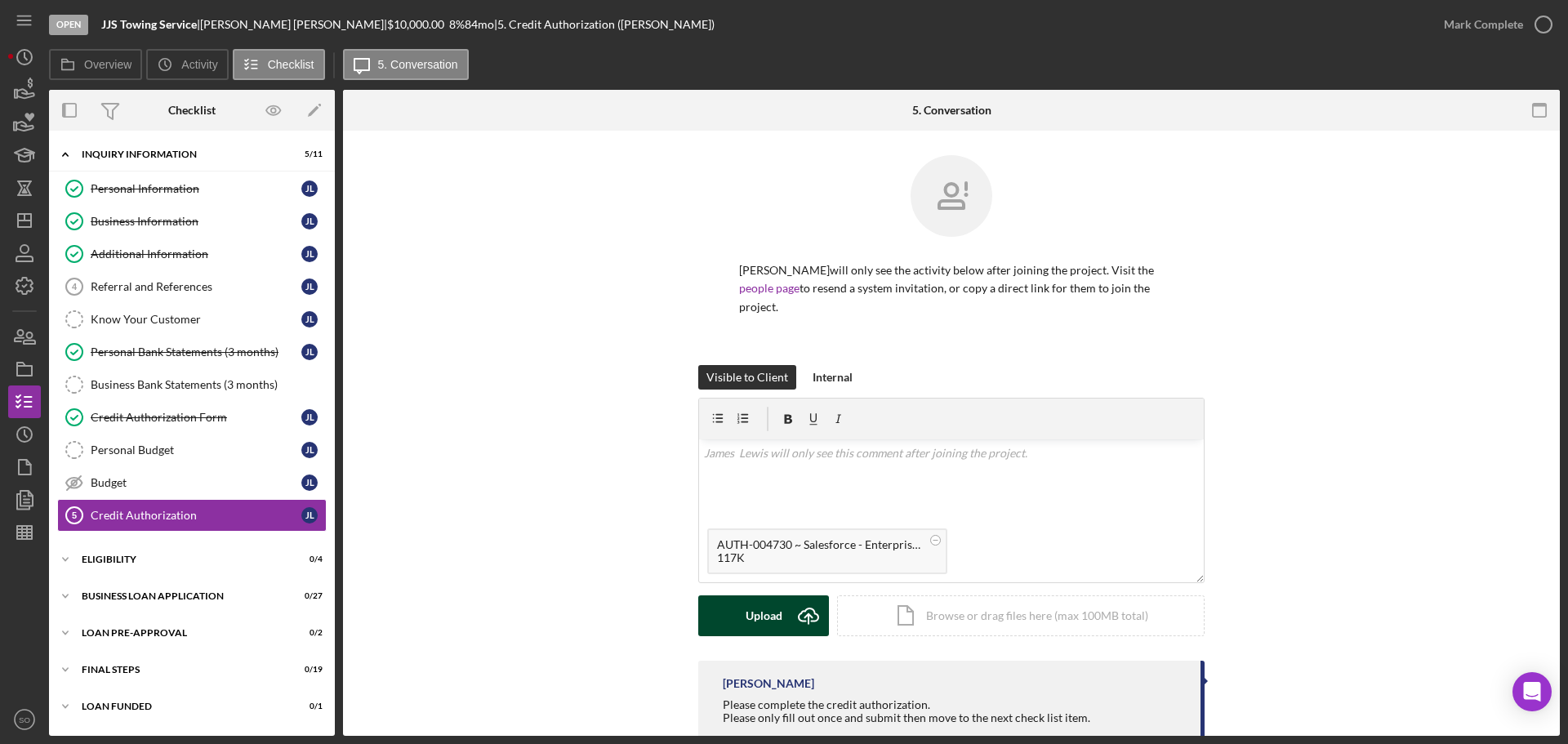
click at [768, 601] on div "Upload" at bounding box center [763, 616] width 36 height 41
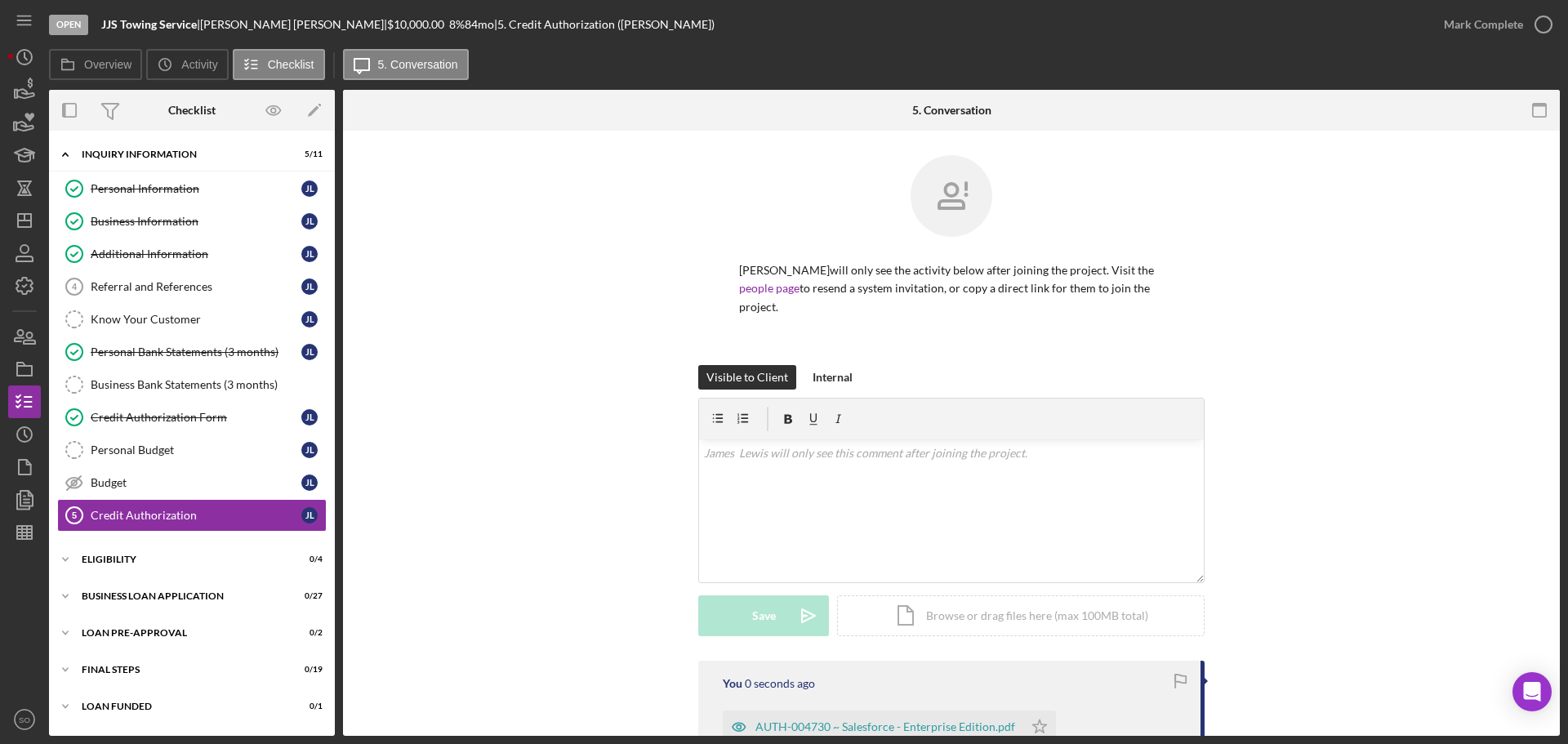
scroll to position [163, 0]
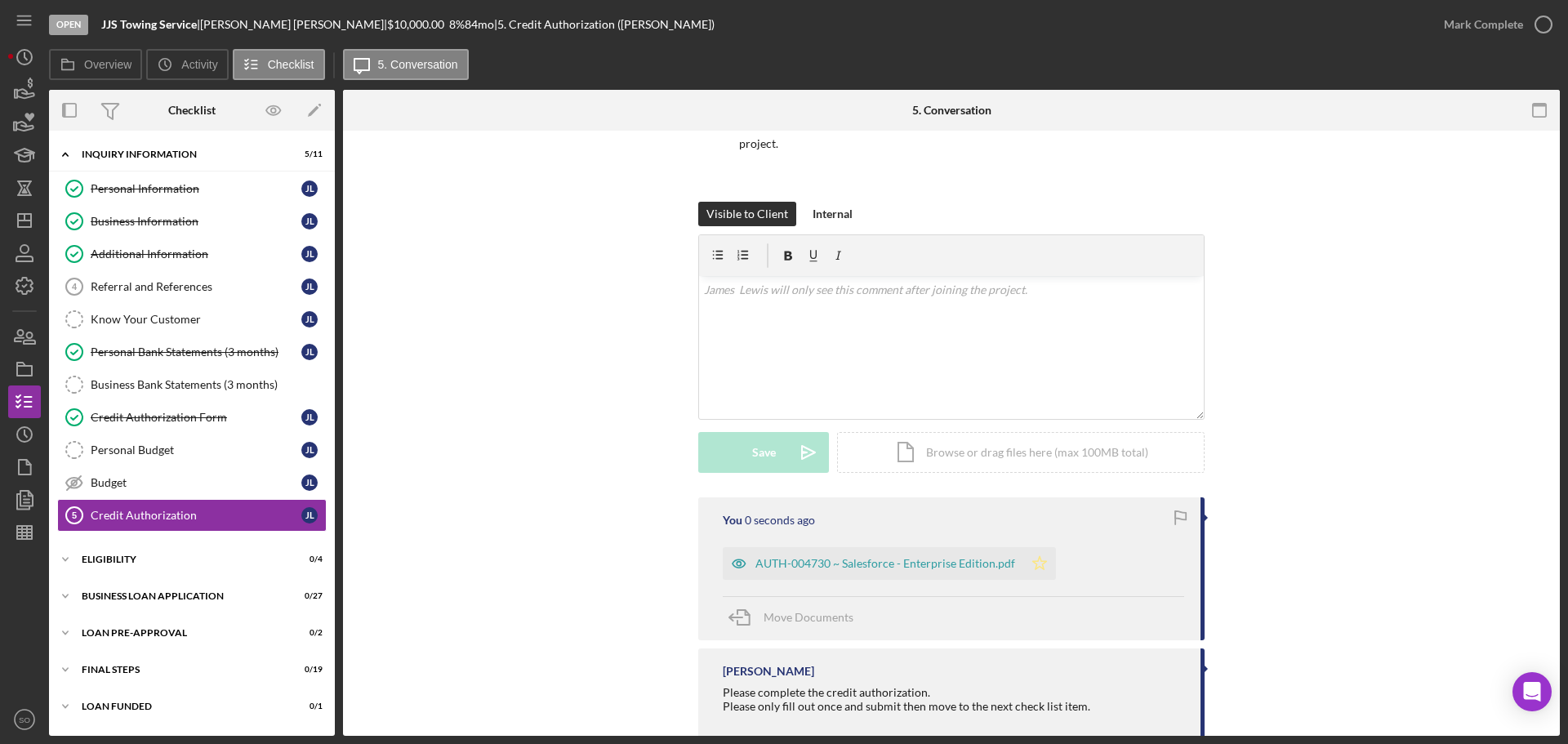
click at [1037, 556] on polygon "button" at bounding box center [1040, 562] width 14 height 13
click at [1468, 29] on div "Mark Complete" at bounding box center [1484, 24] width 80 height 32
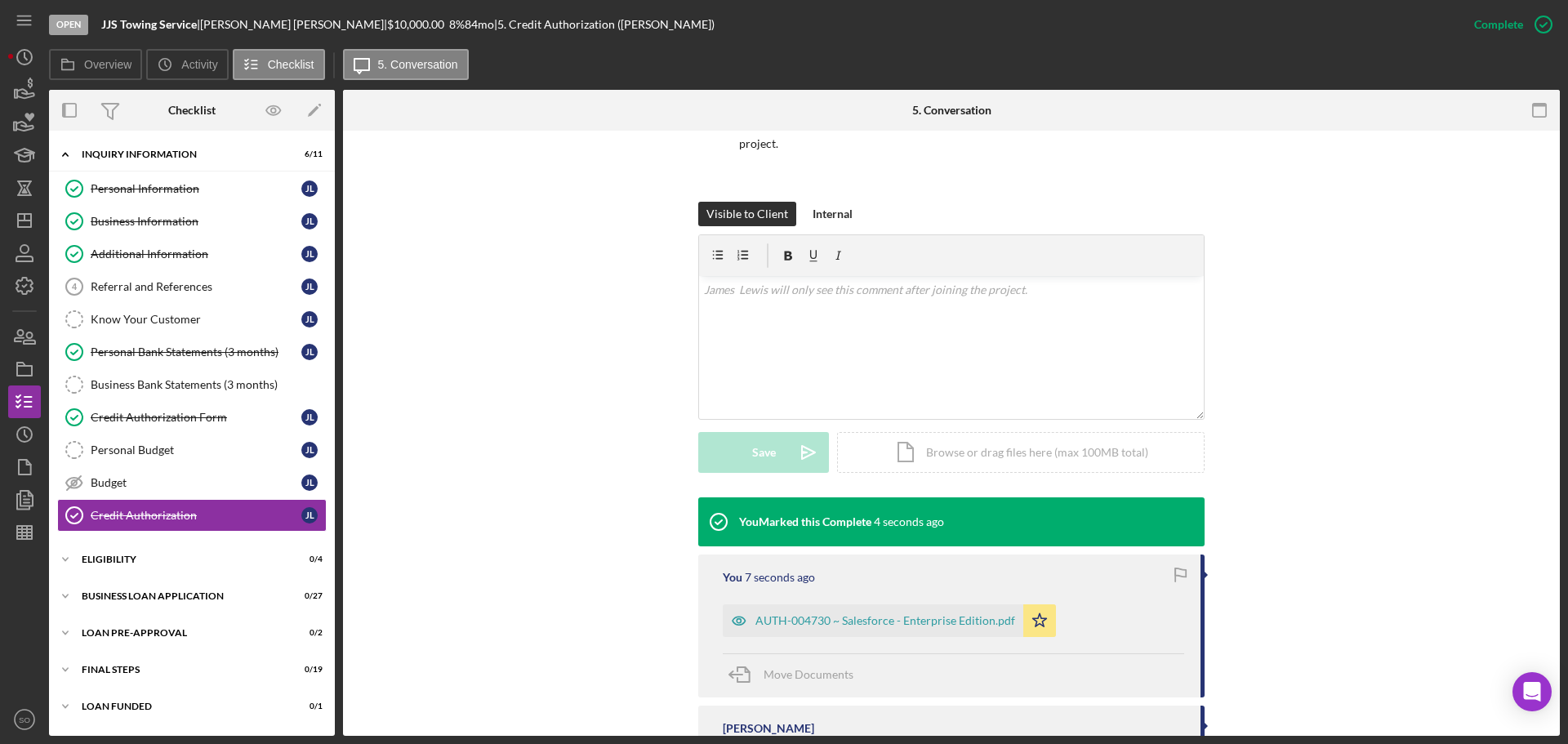
click at [152, 577] on div "Icon/Expander INQUIRY INFORMATION 6 / 11 Personal Information Personal Informat…" at bounding box center [192, 432] width 286 height 589
click at [152, 565] on div "Icon/Expander ELIGIBILITY 0 / 4" at bounding box center [192, 559] width 286 height 32
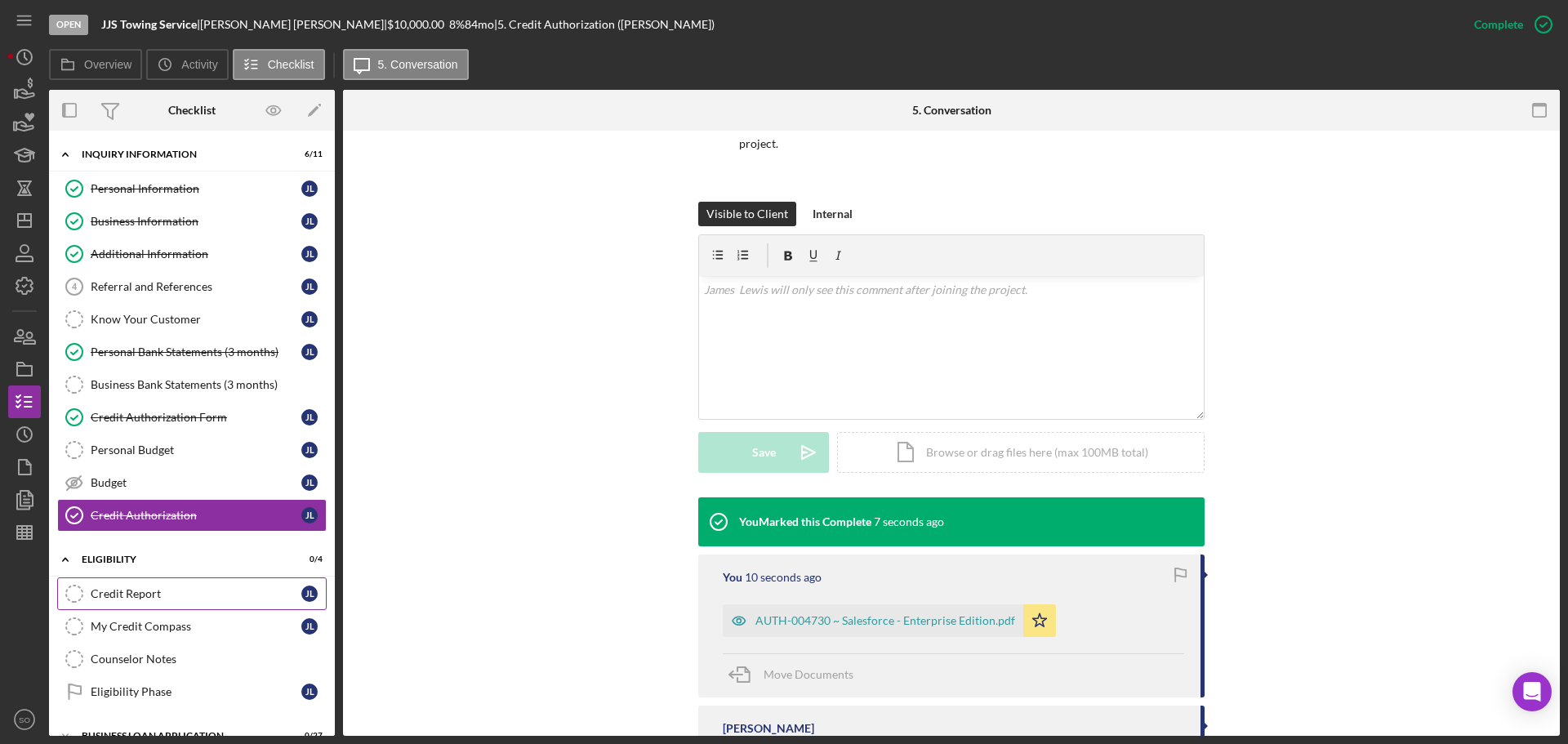
click at [202, 597] on div "Credit Report" at bounding box center [196, 594] width 210 height 13
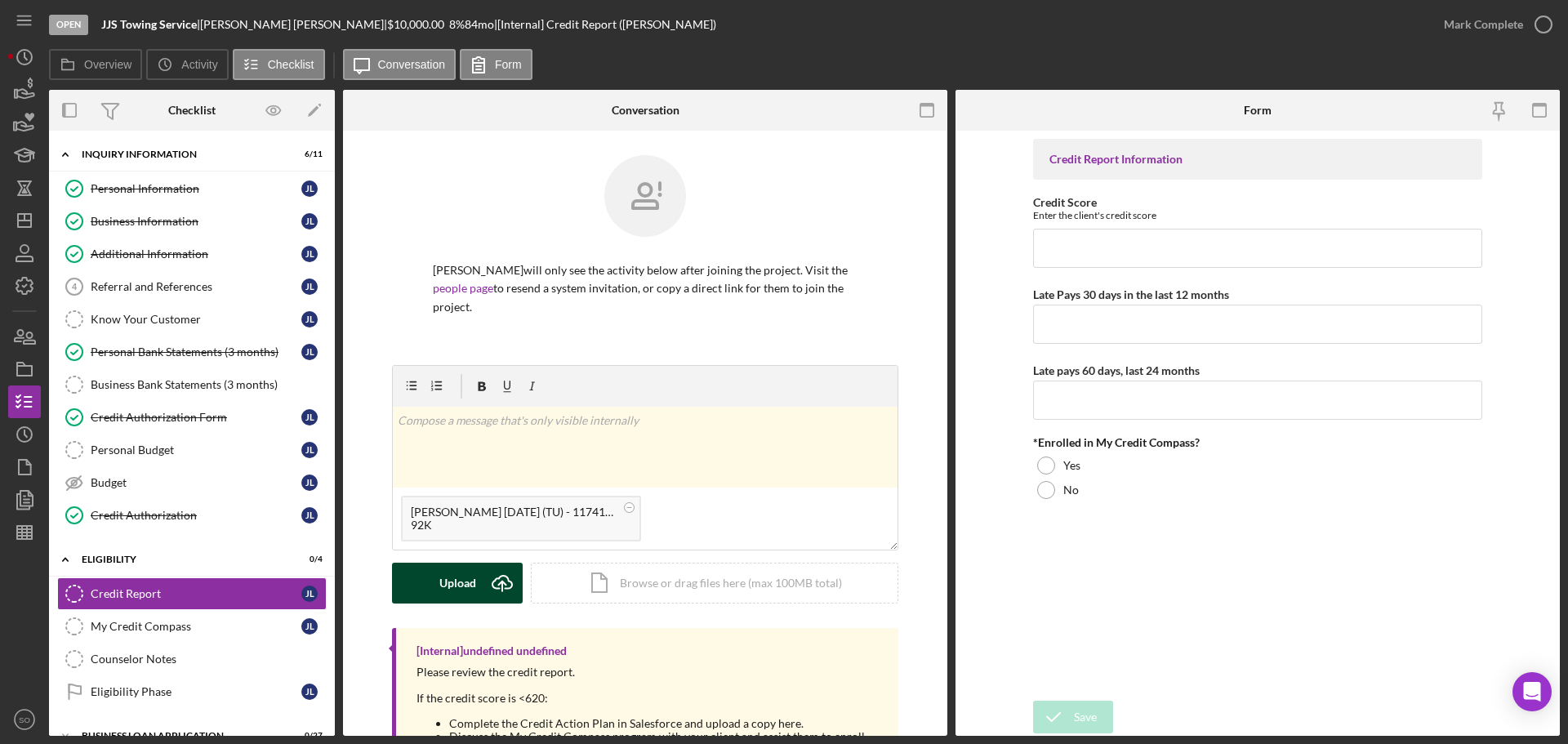
click at [476, 574] on button "Upload Icon/Upload" at bounding box center [457, 584] width 131 height 41
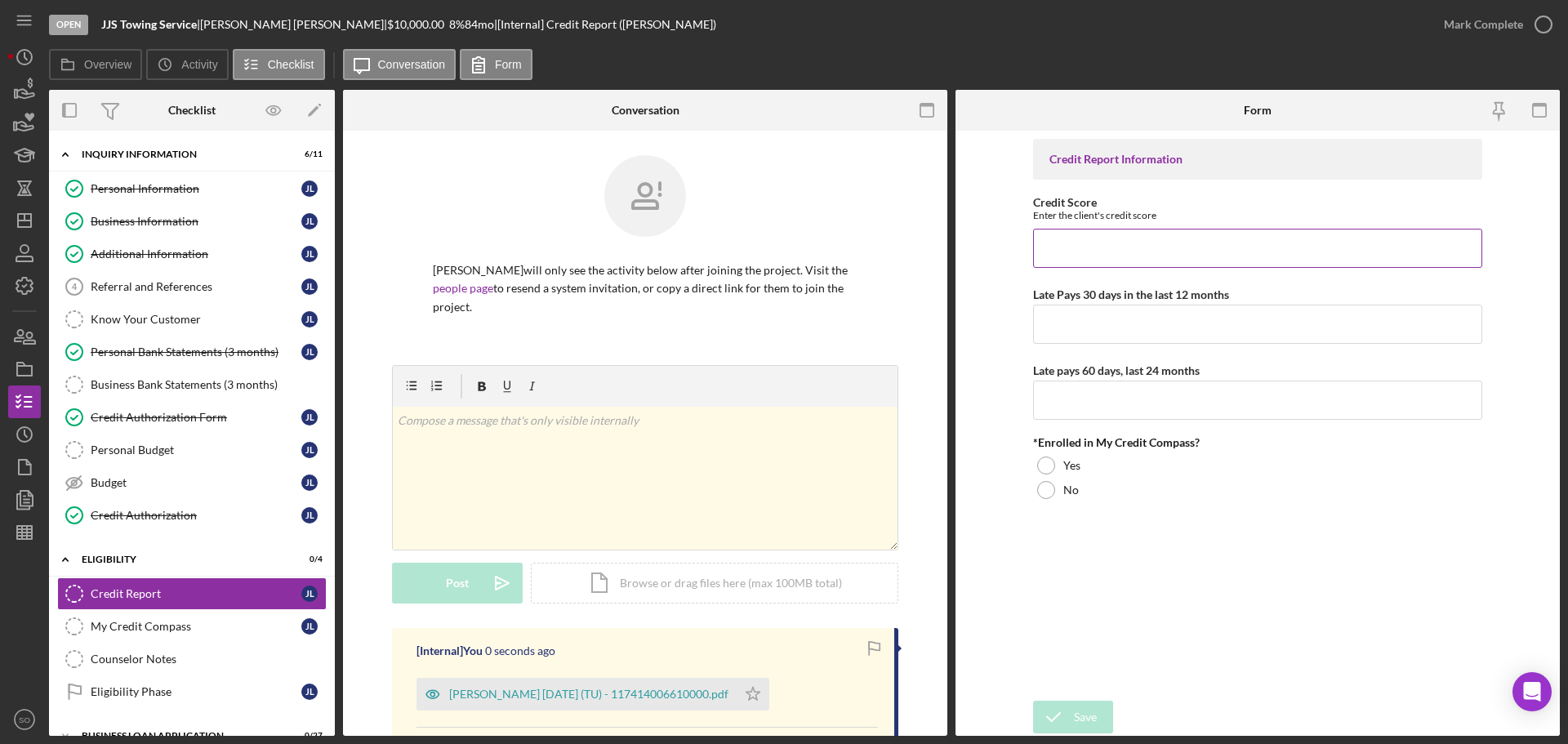
click at [1092, 248] on input "Credit Score" at bounding box center [1258, 249] width 449 height 39
type input "607"
click at [1092, 314] on input "Late Pays 30 days in the last 12 months" at bounding box center [1258, 324] width 449 height 39
type input "1"
click at [1204, 396] on input "Late pays 60 days, last 24 months" at bounding box center [1258, 400] width 449 height 39
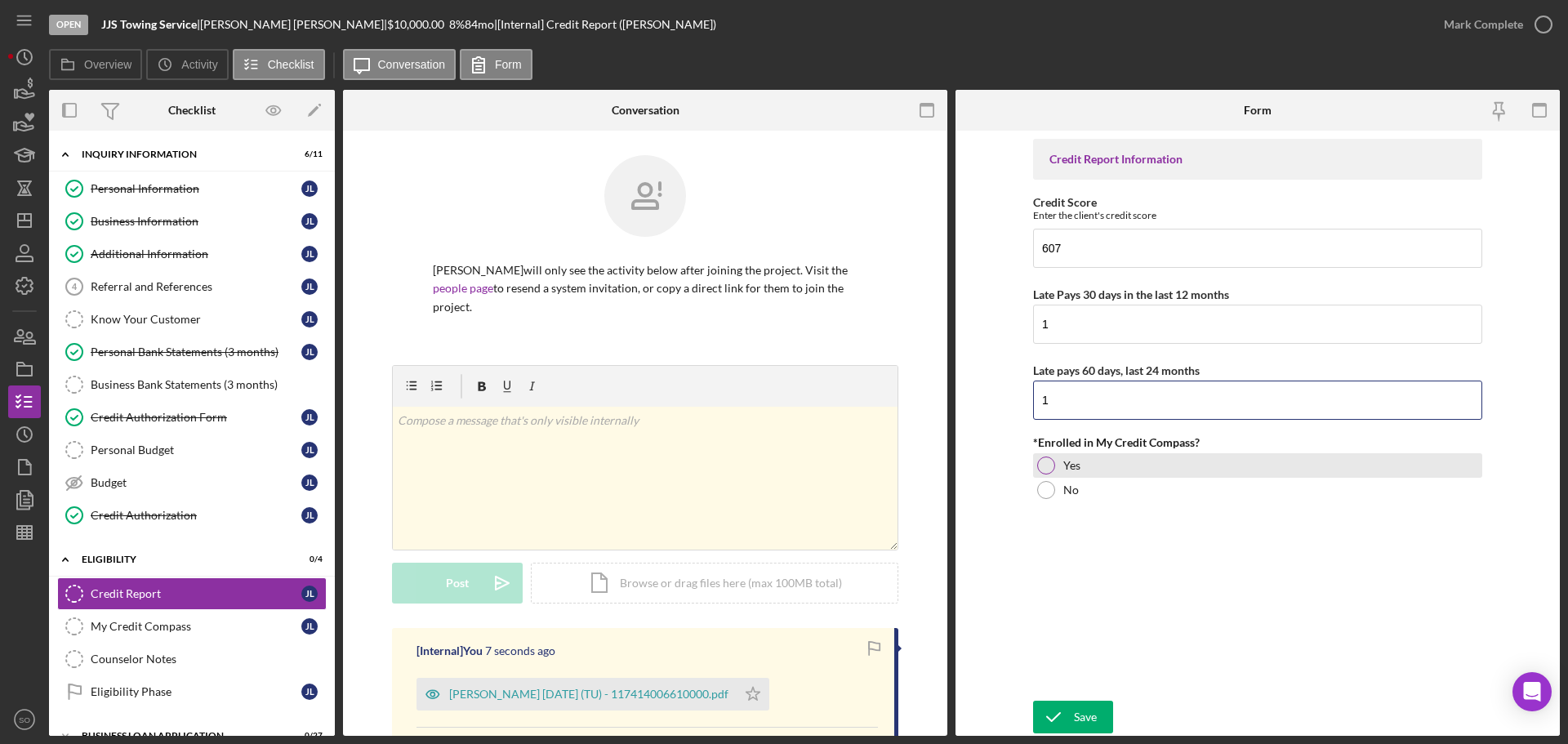
type input "1"
click at [1078, 474] on div "Yes" at bounding box center [1258, 465] width 449 height 25
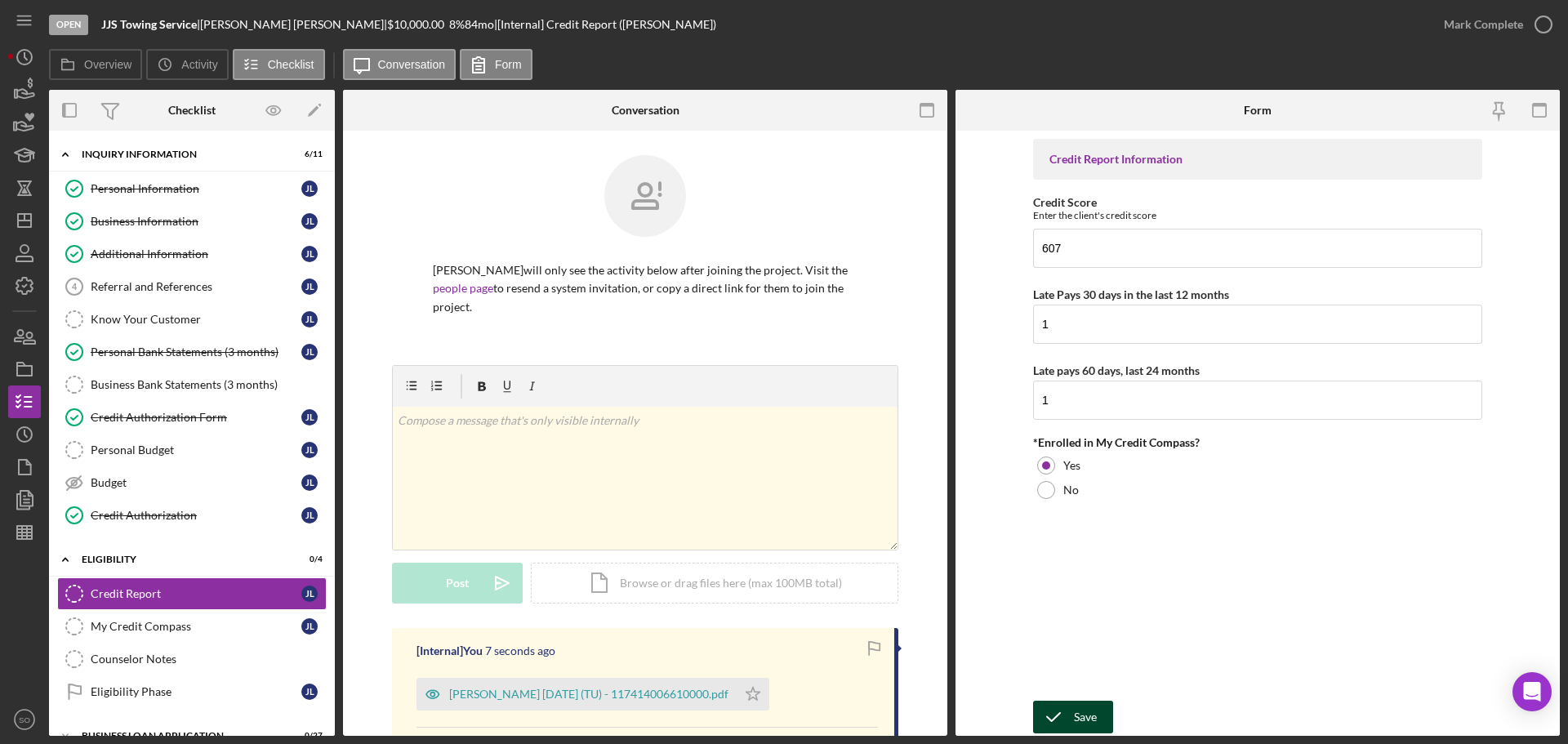
click at [1099, 715] on button "Save" at bounding box center [1073, 716] width 80 height 32
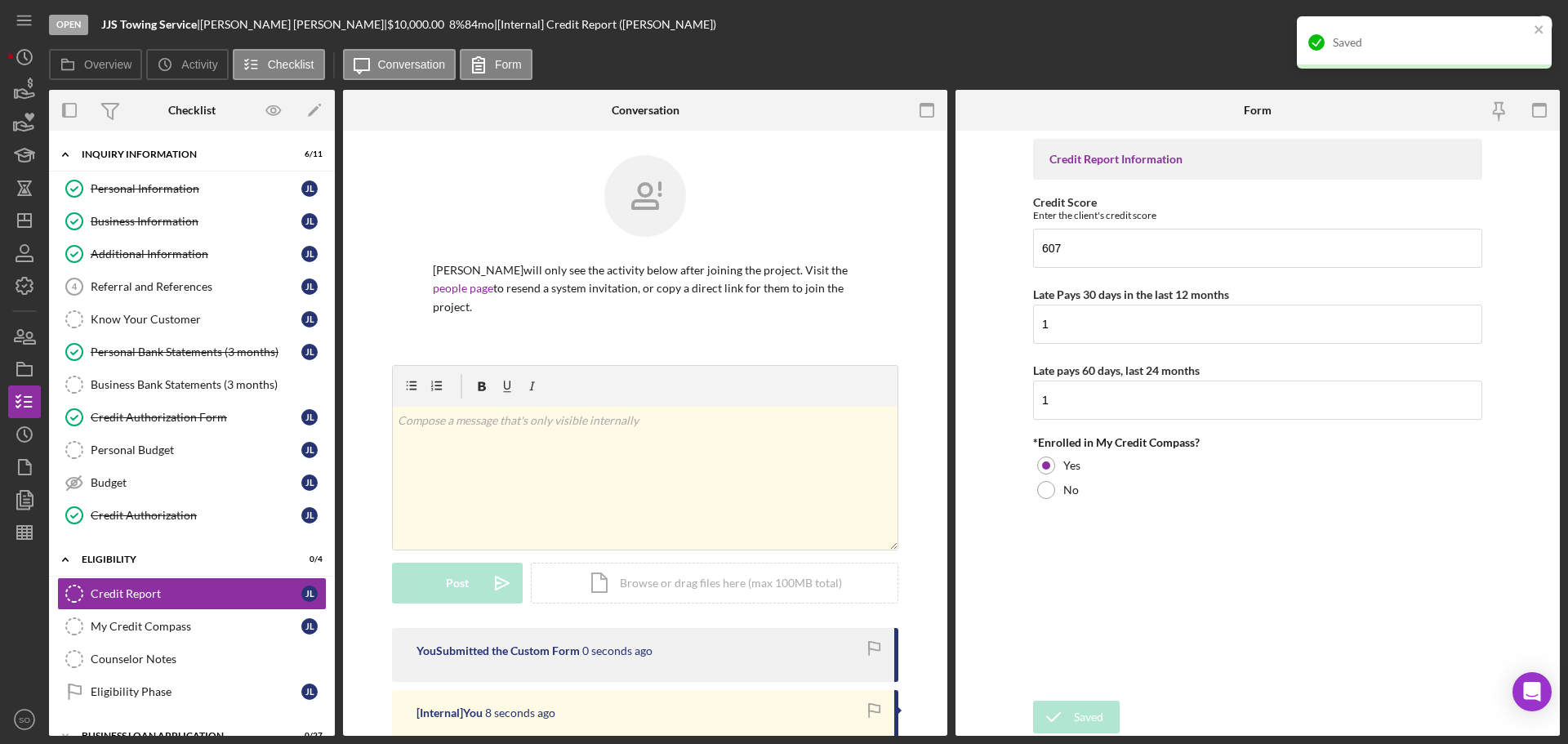
scroll to position [245, 0]
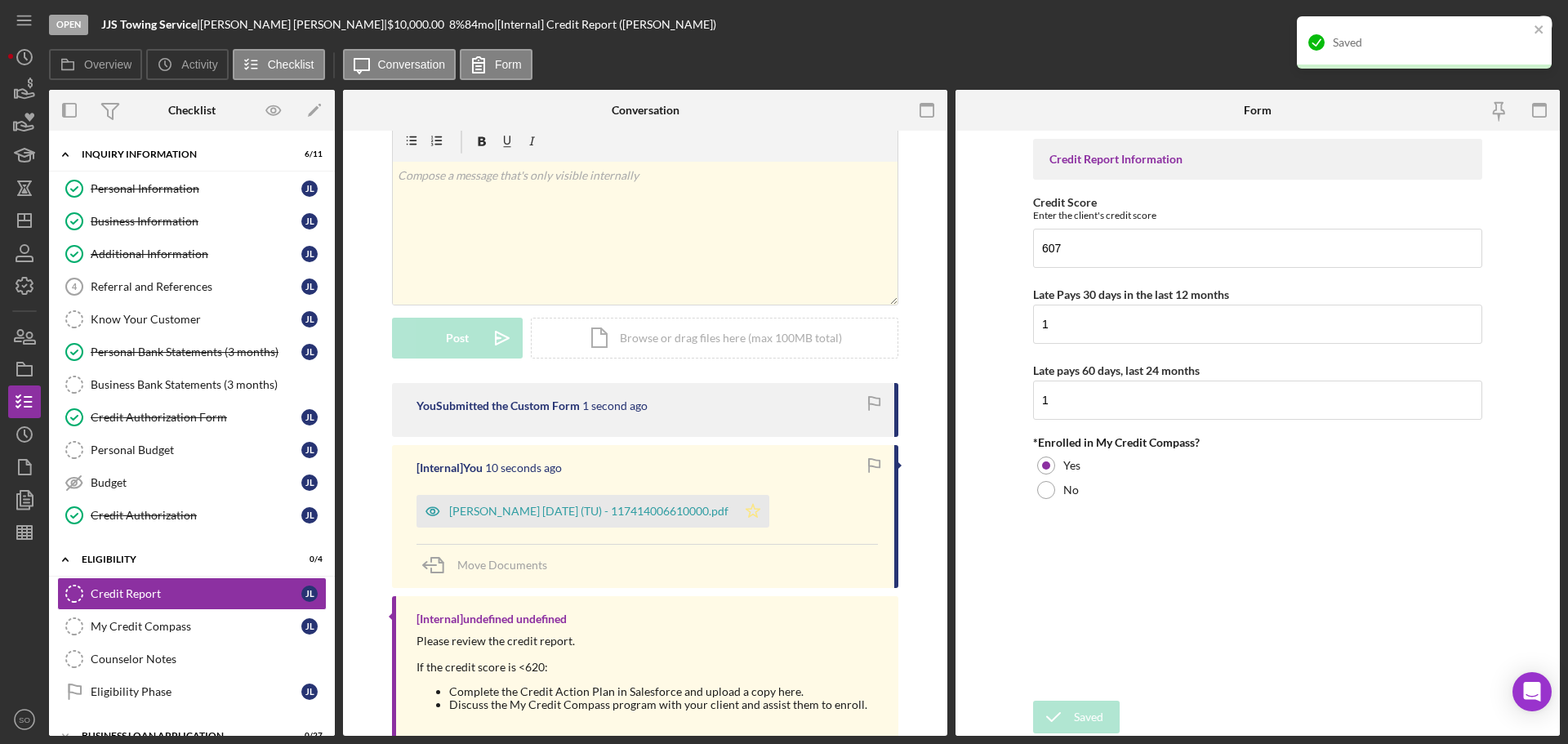
click at [744, 497] on icon "Icon/Star" at bounding box center [753, 511] width 32 height 32
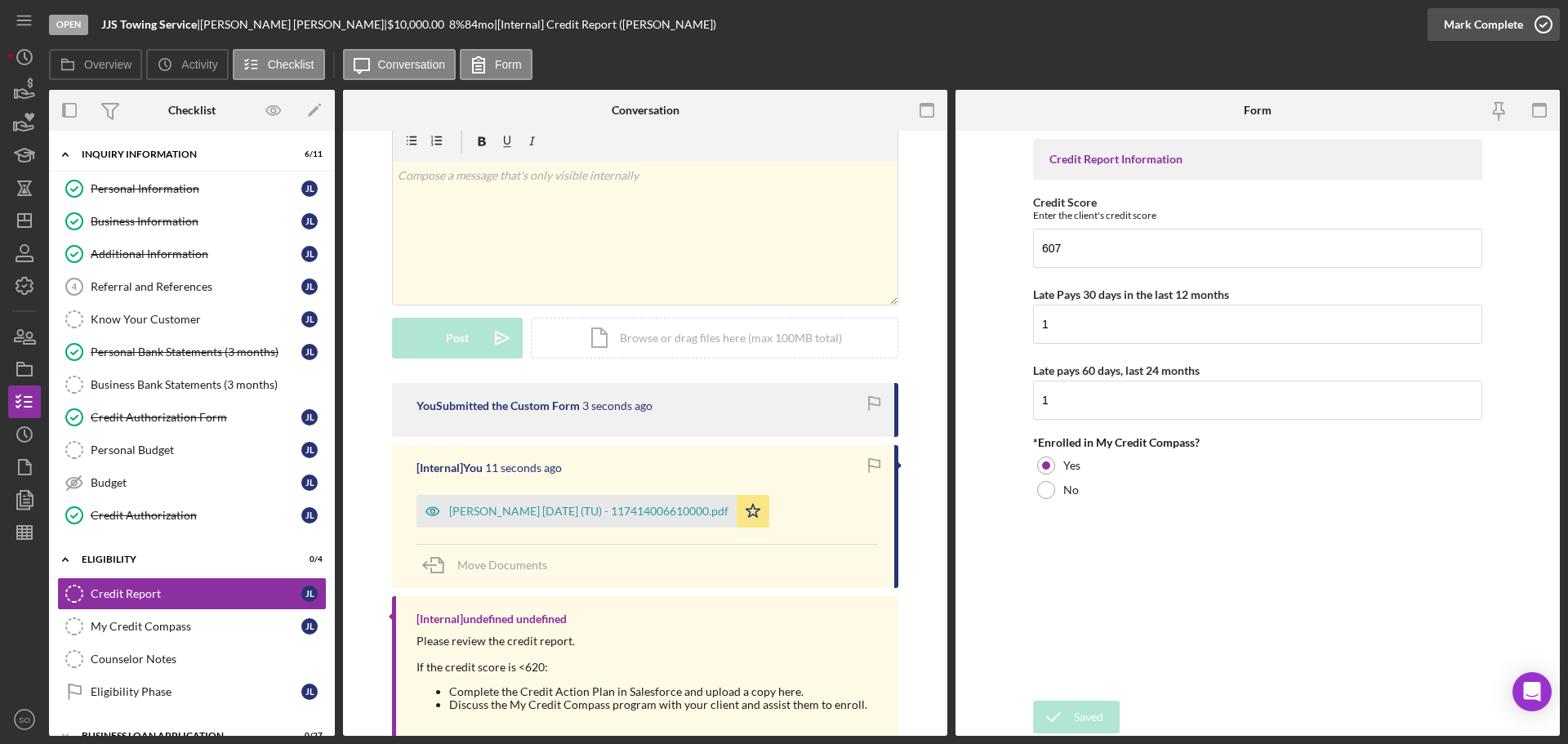
click at [1450, 31] on div "Mark Complete" at bounding box center [1484, 24] width 80 height 32
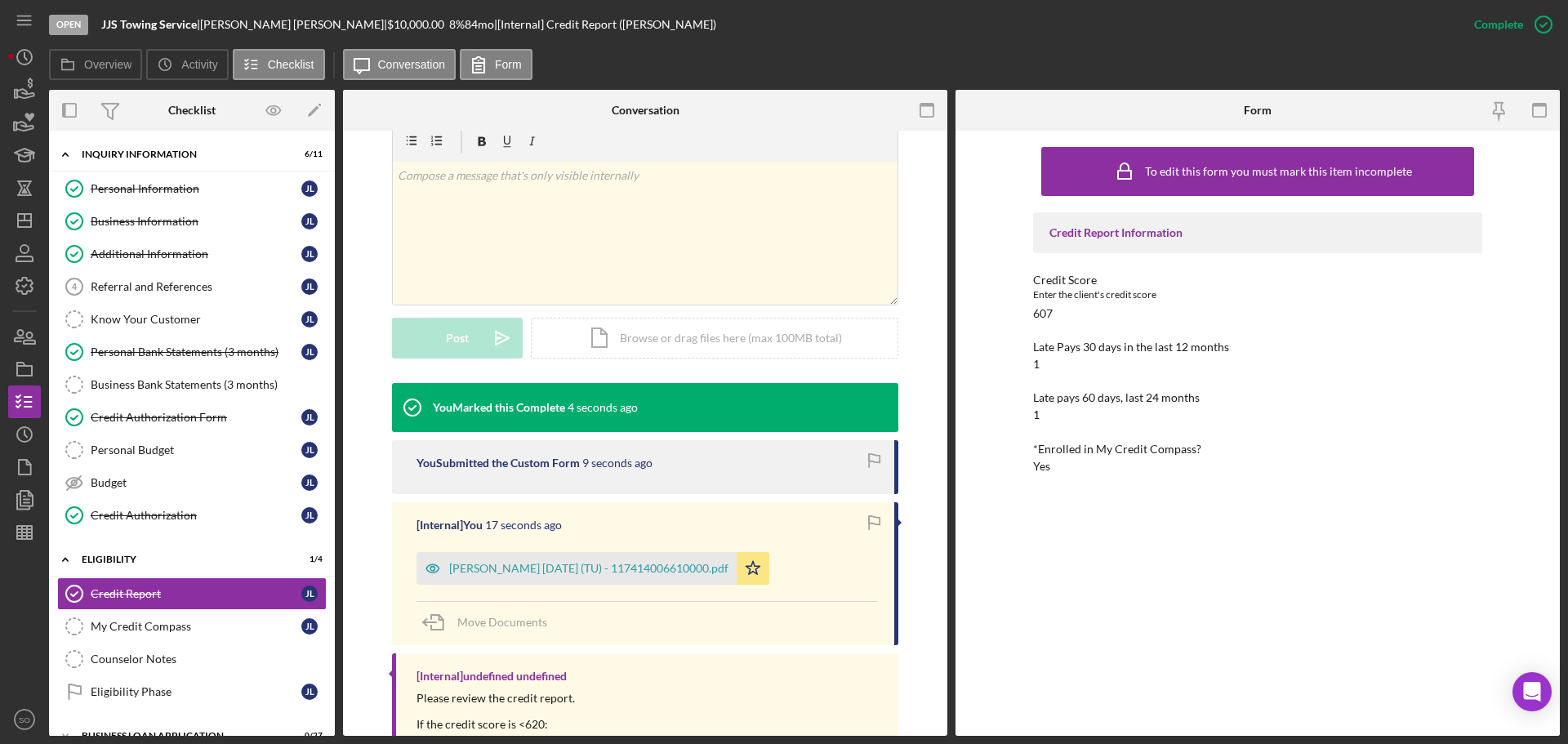
scroll to position [136, 0]
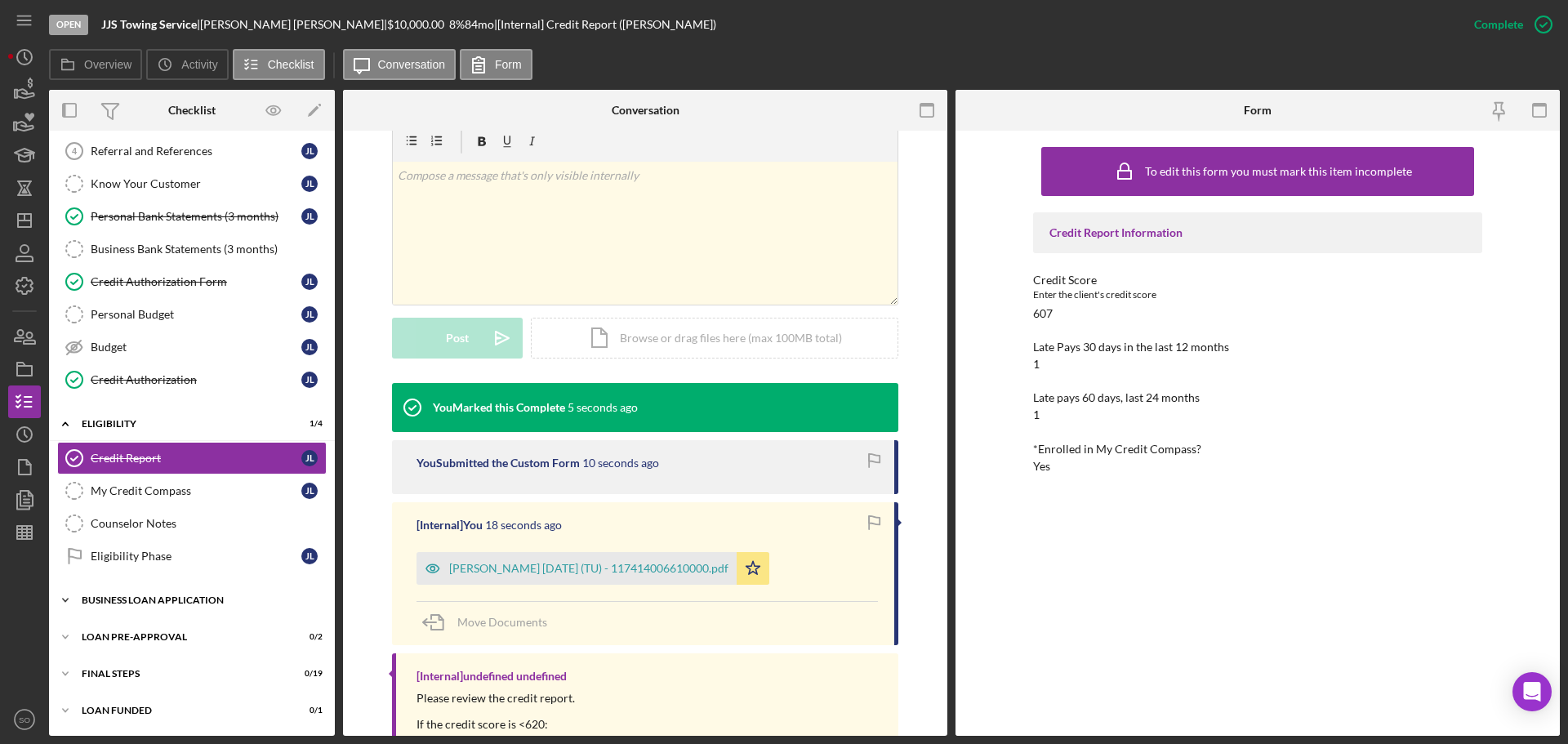
click at [183, 599] on div "BUSINESS LOAN APPLICATION" at bounding box center [197, 601] width 233 height 10
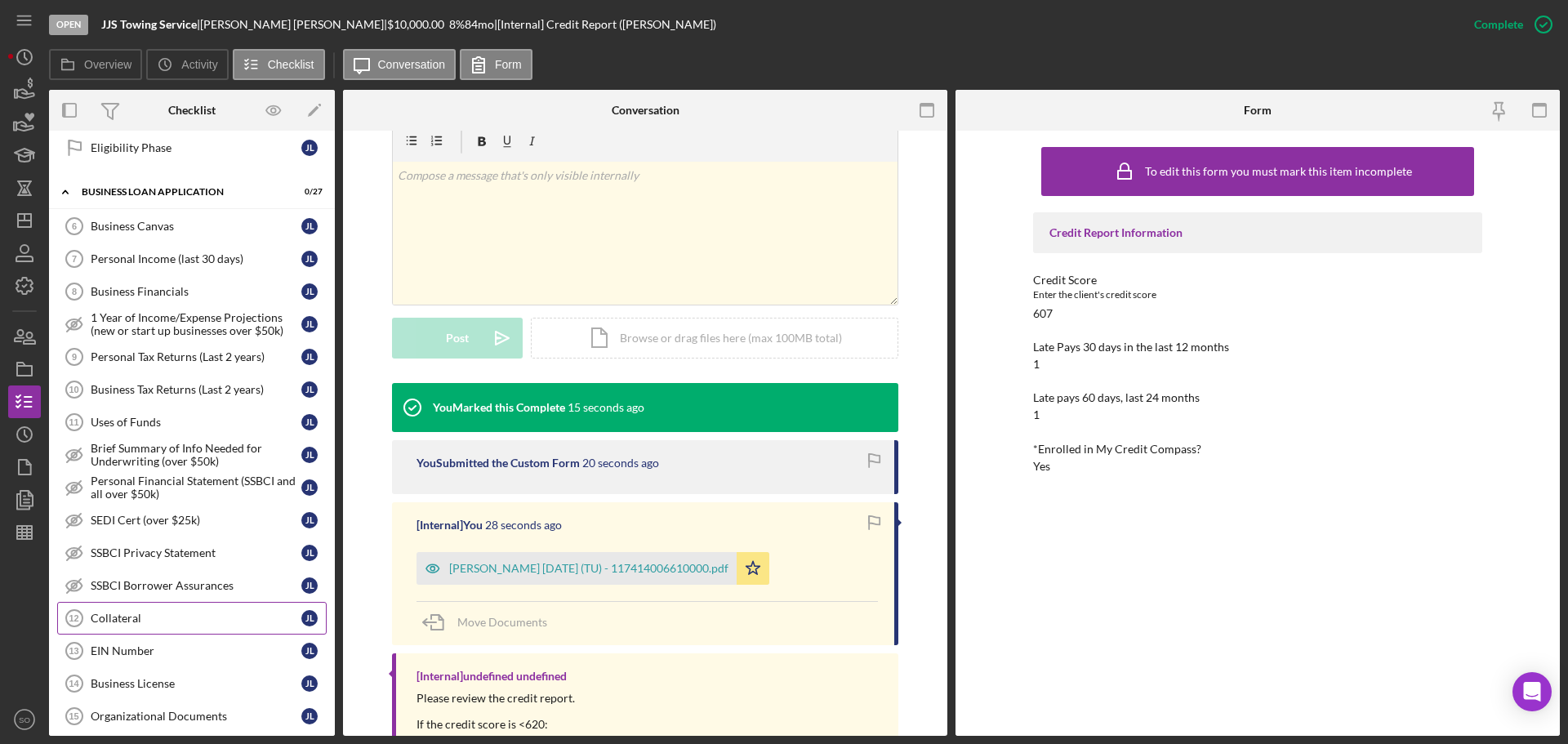
scroll to position [708, 0]
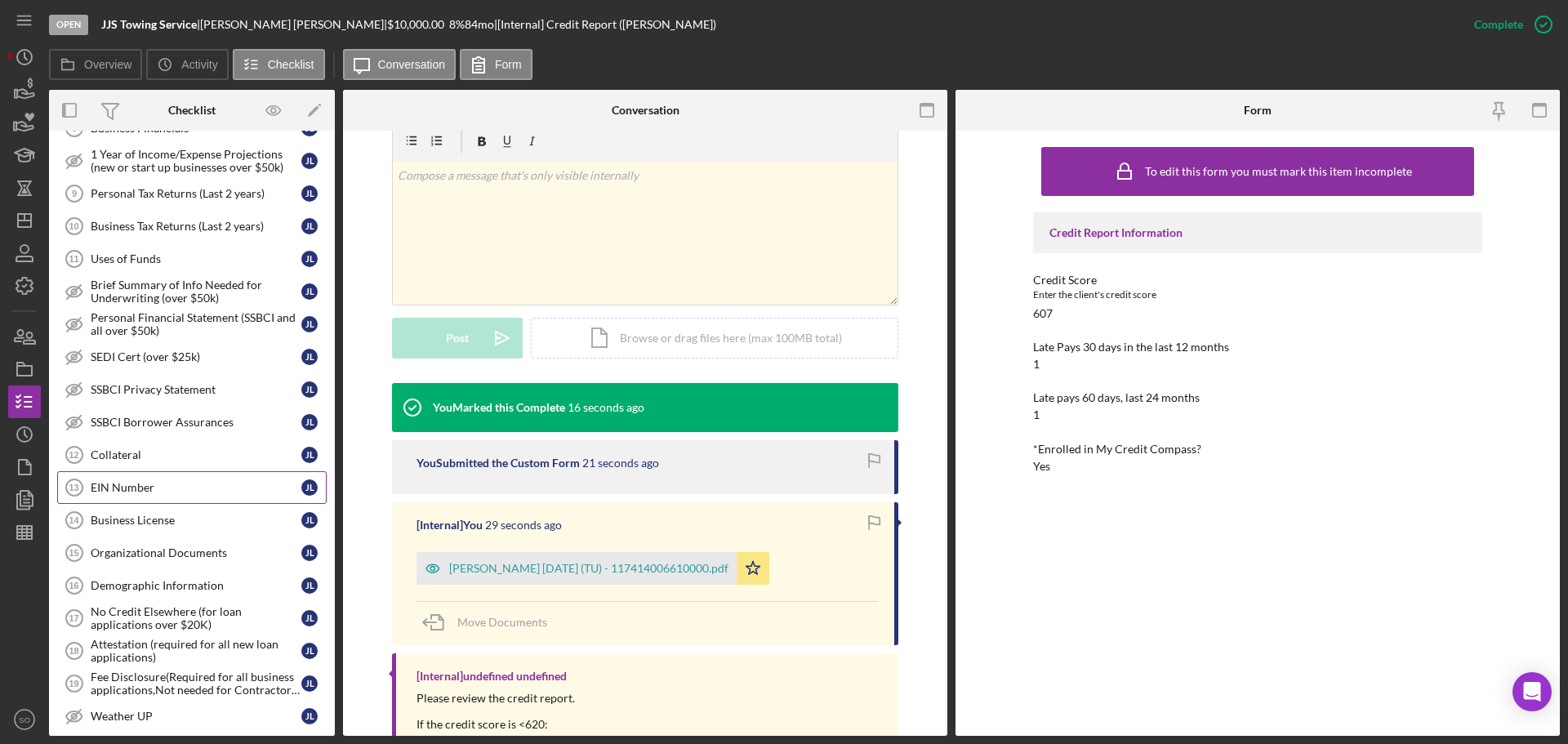
click at [164, 491] on div "EIN Number" at bounding box center [196, 487] width 210 height 13
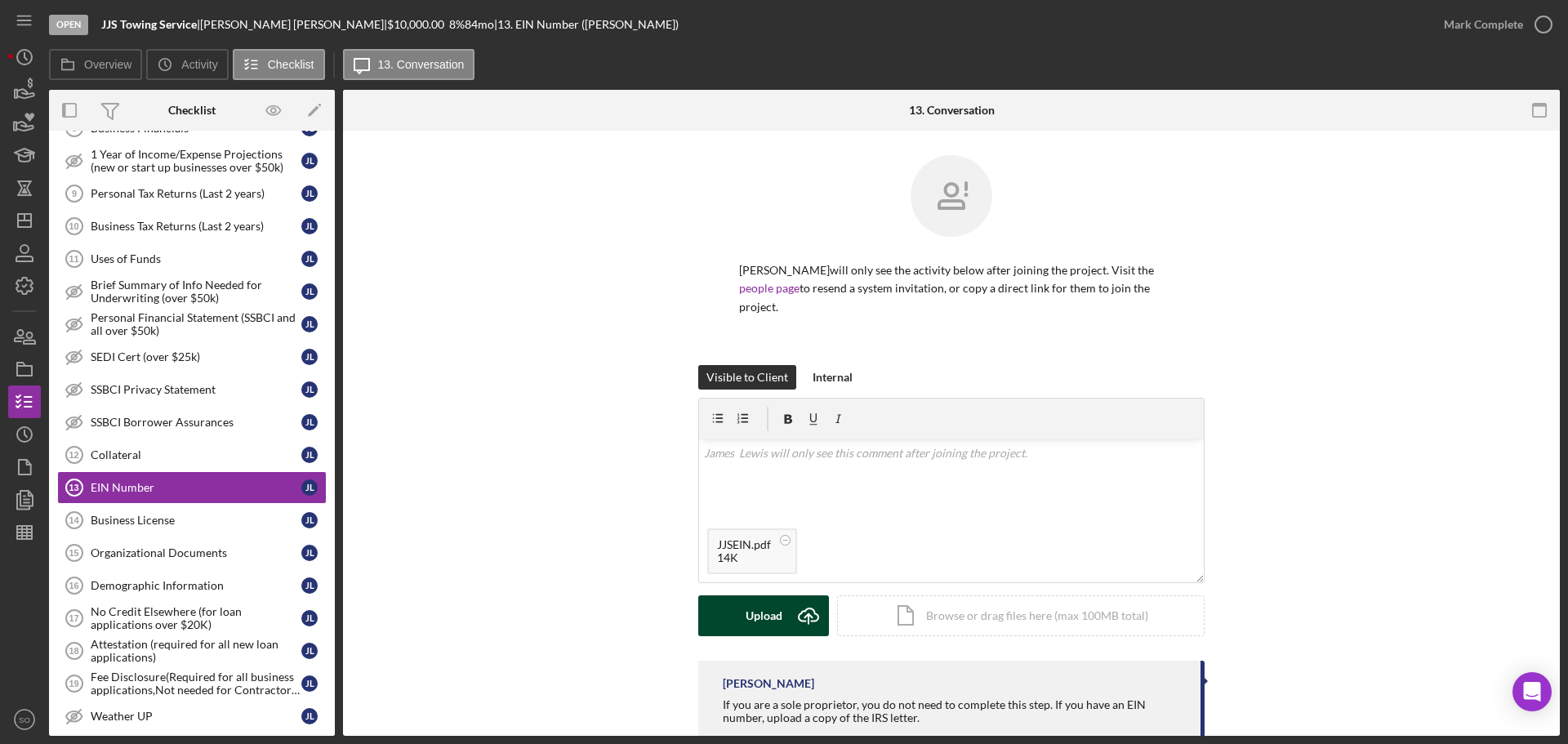
click at [760, 598] on div "Upload" at bounding box center [763, 616] width 36 height 41
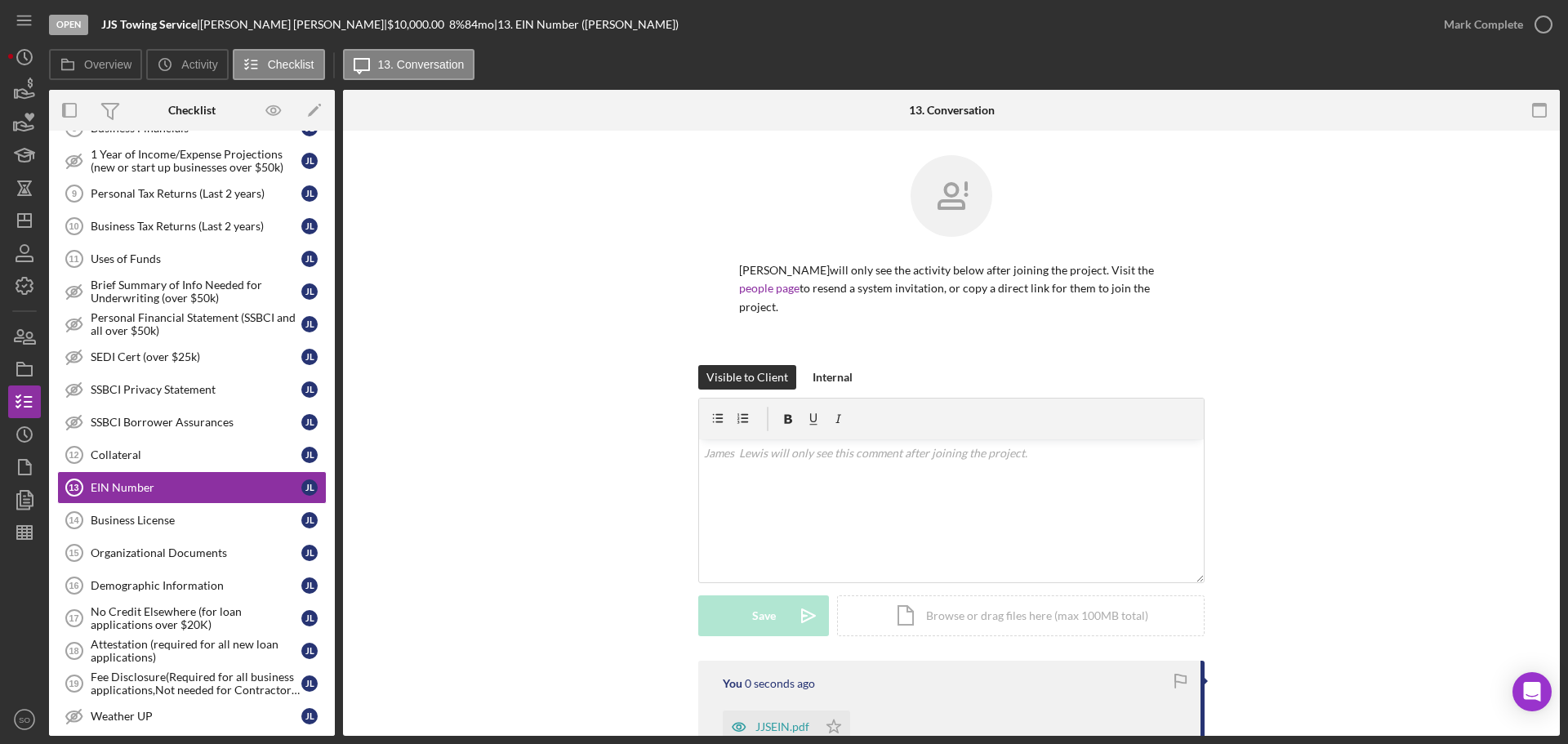
scroll to position [175, 0]
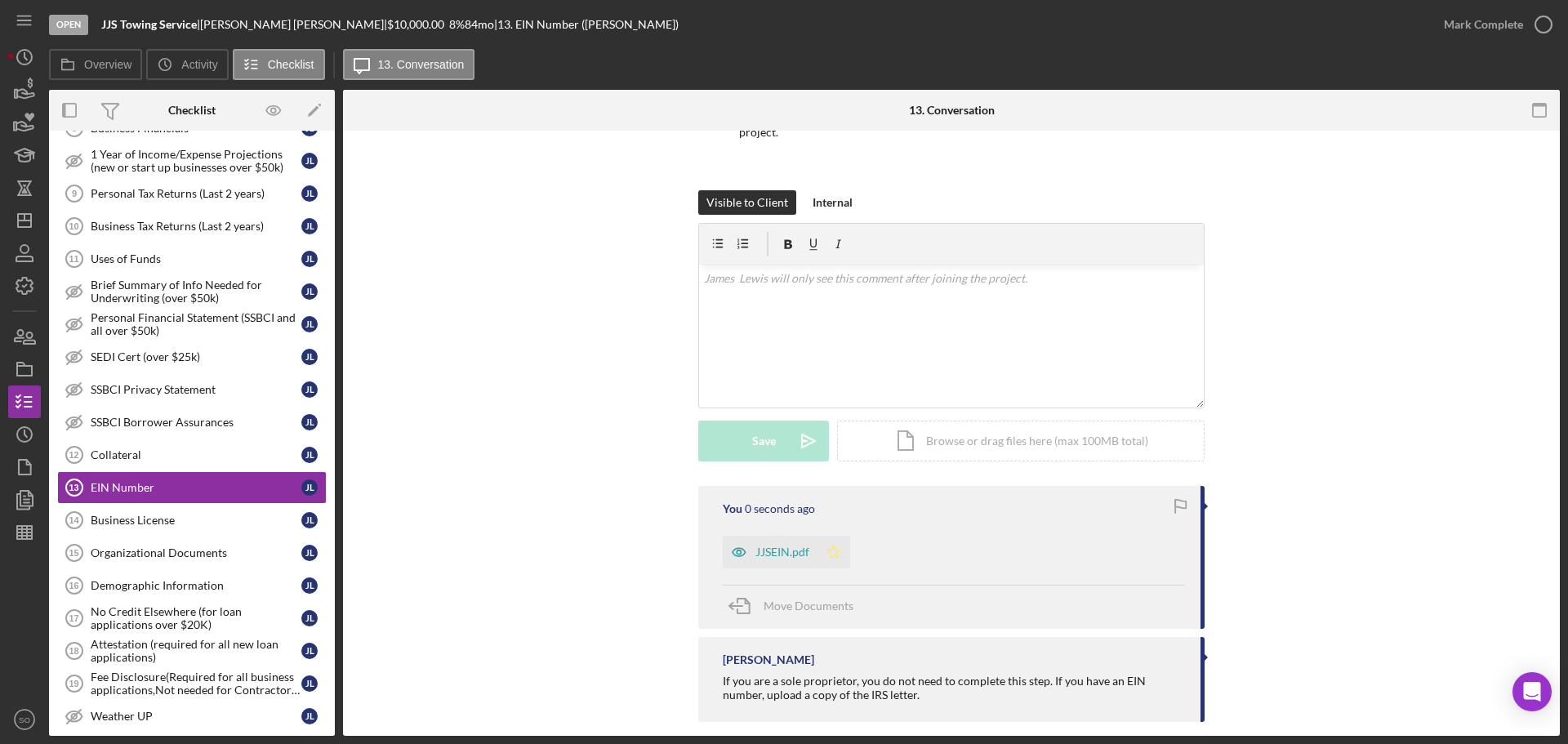
click at [835, 544] on icon "Icon/Star" at bounding box center [833, 551] width 32 height 32
click at [1475, 35] on div "Mark Complete" at bounding box center [1484, 24] width 80 height 32
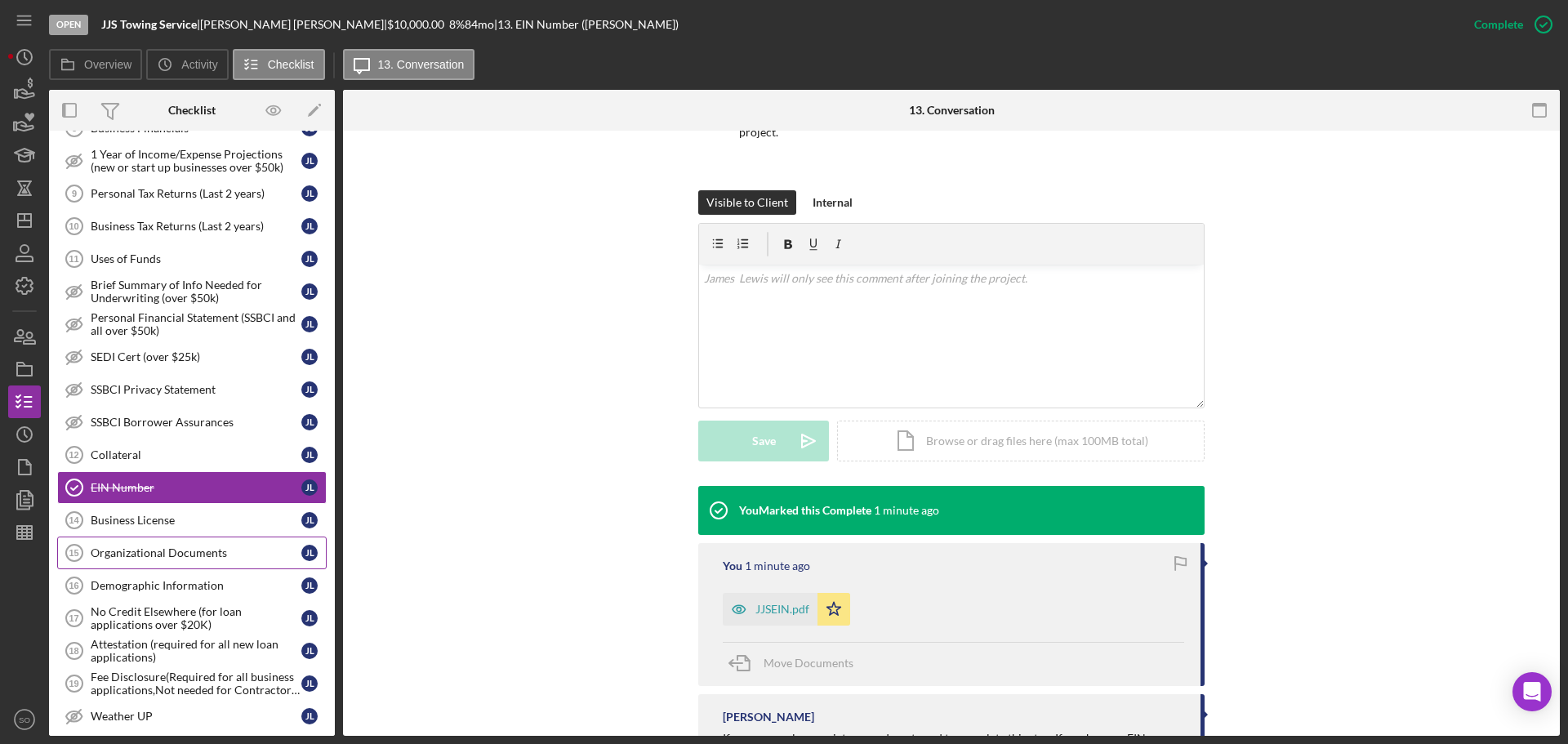
drag, startPoint x: 162, startPoint y: 551, endPoint x: 256, endPoint y: 570, distance: 95.9
click at [162, 551] on div "Organizational Documents" at bounding box center [196, 552] width 210 height 13
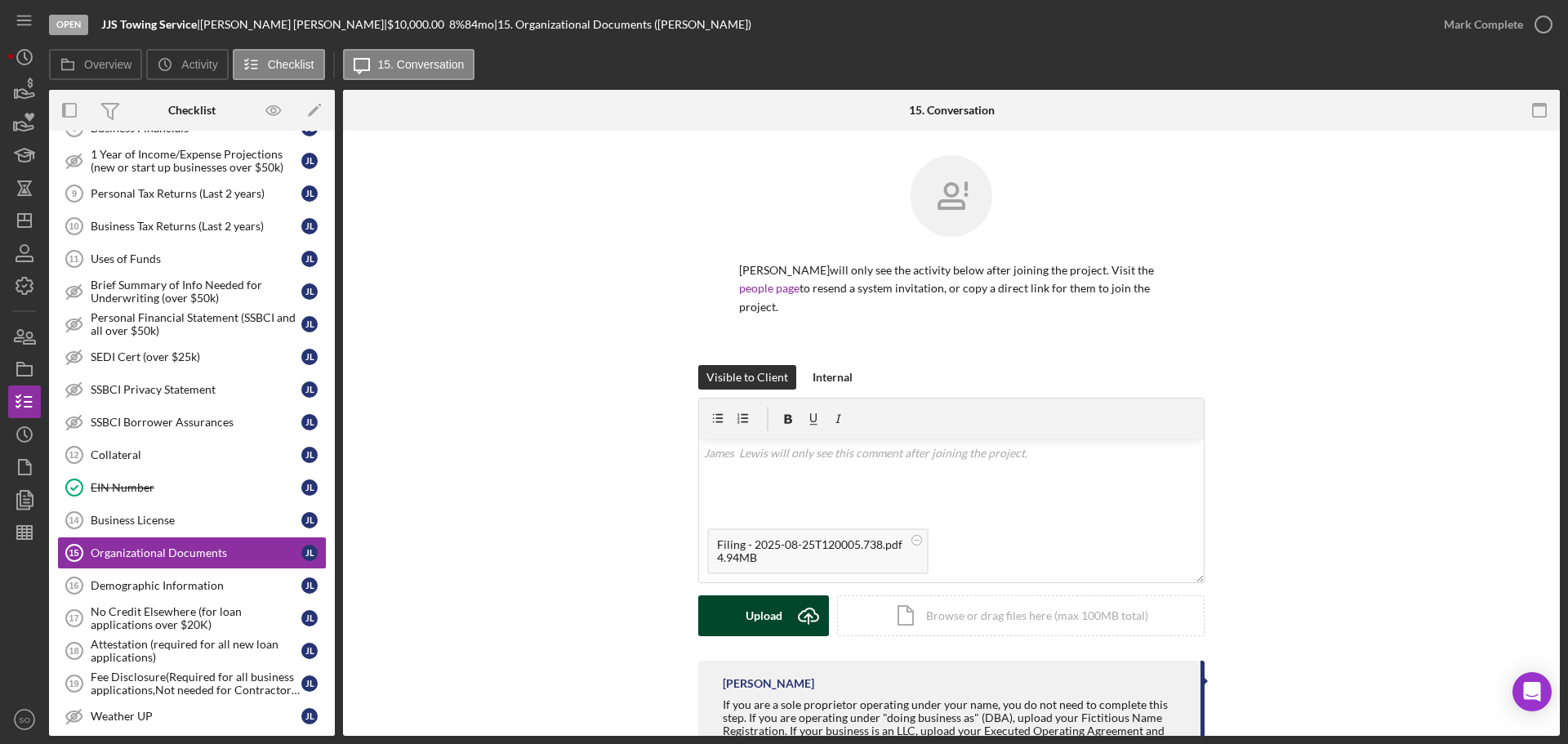
click at [743, 602] on button "Upload Icon/Upload" at bounding box center [763, 616] width 131 height 41
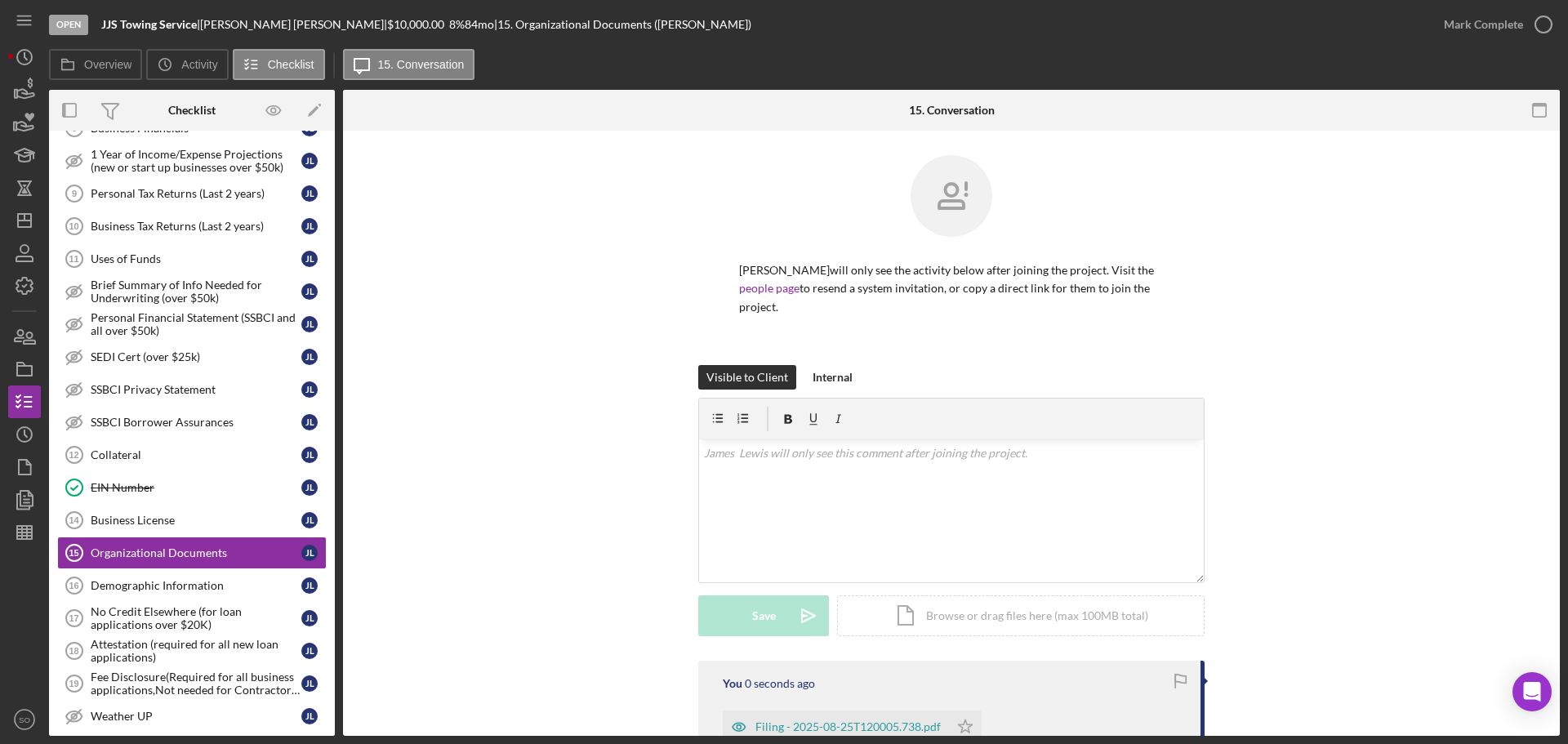
scroll to position [163, 0]
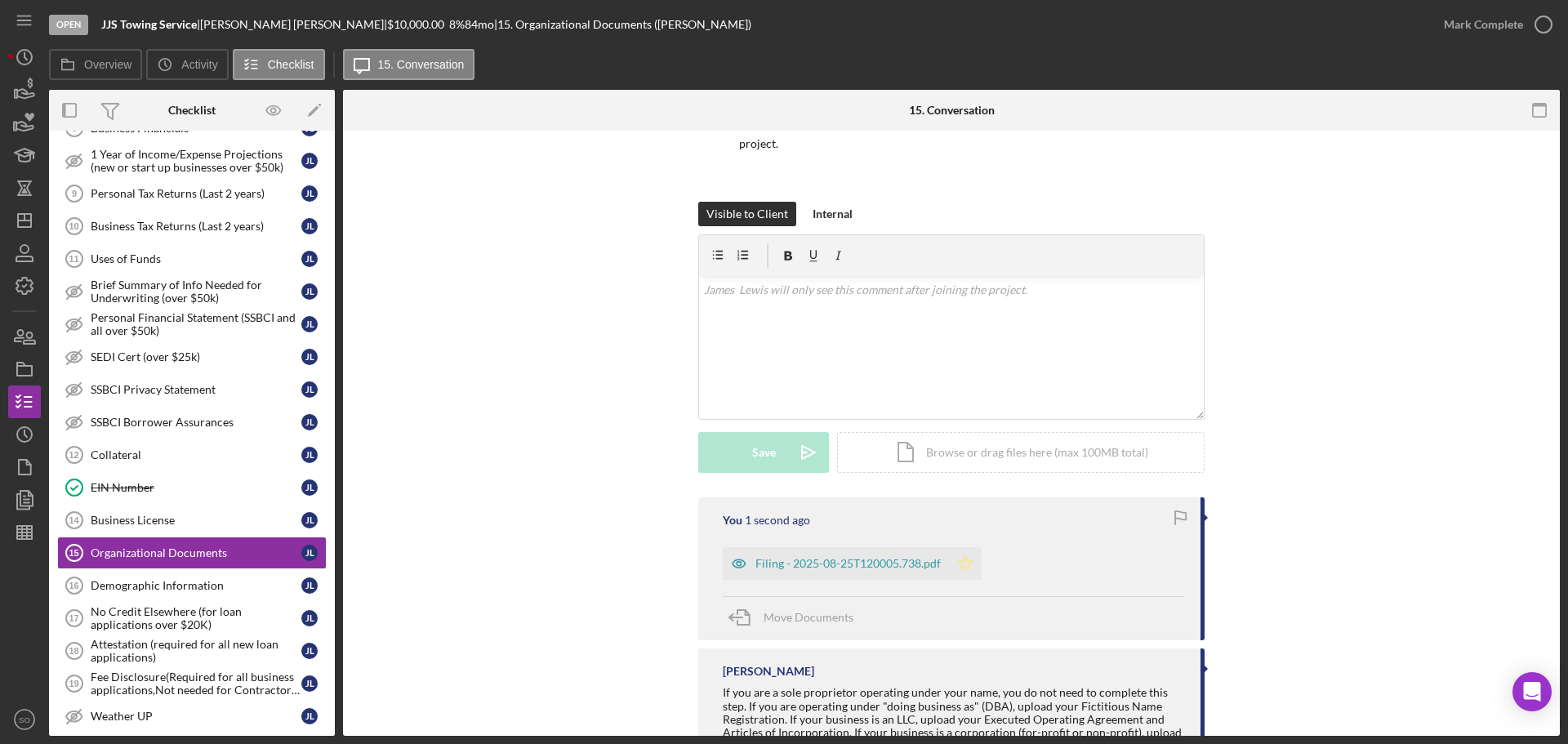
click at [966, 556] on polygon "button" at bounding box center [966, 562] width 14 height 13
click at [1470, 19] on div "Mark Complete" at bounding box center [1484, 24] width 80 height 32
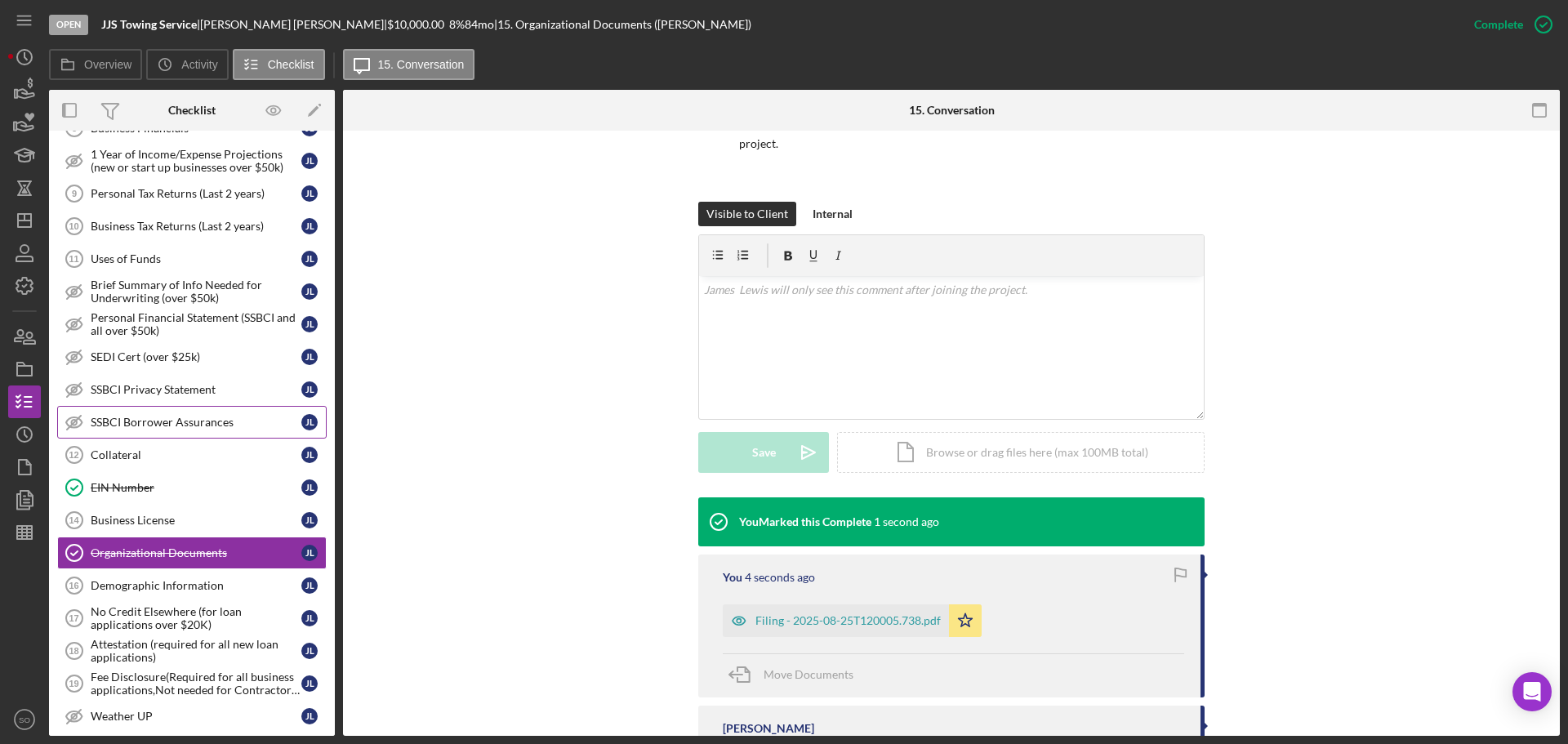
scroll to position [789, 0]
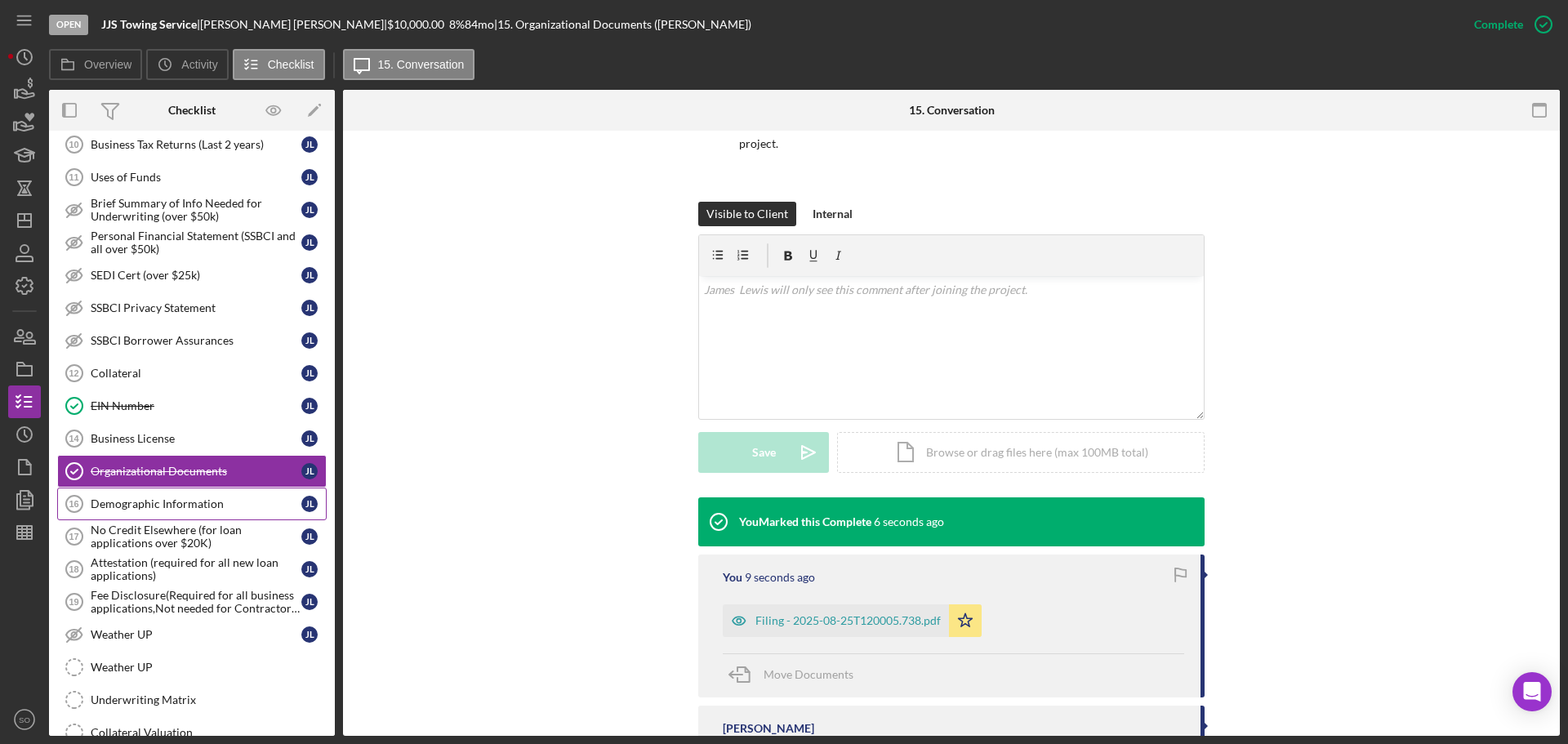
click at [170, 512] on link "Demographic Information 16 Demographic Information J L" at bounding box center [192, 503] width 269 height 32
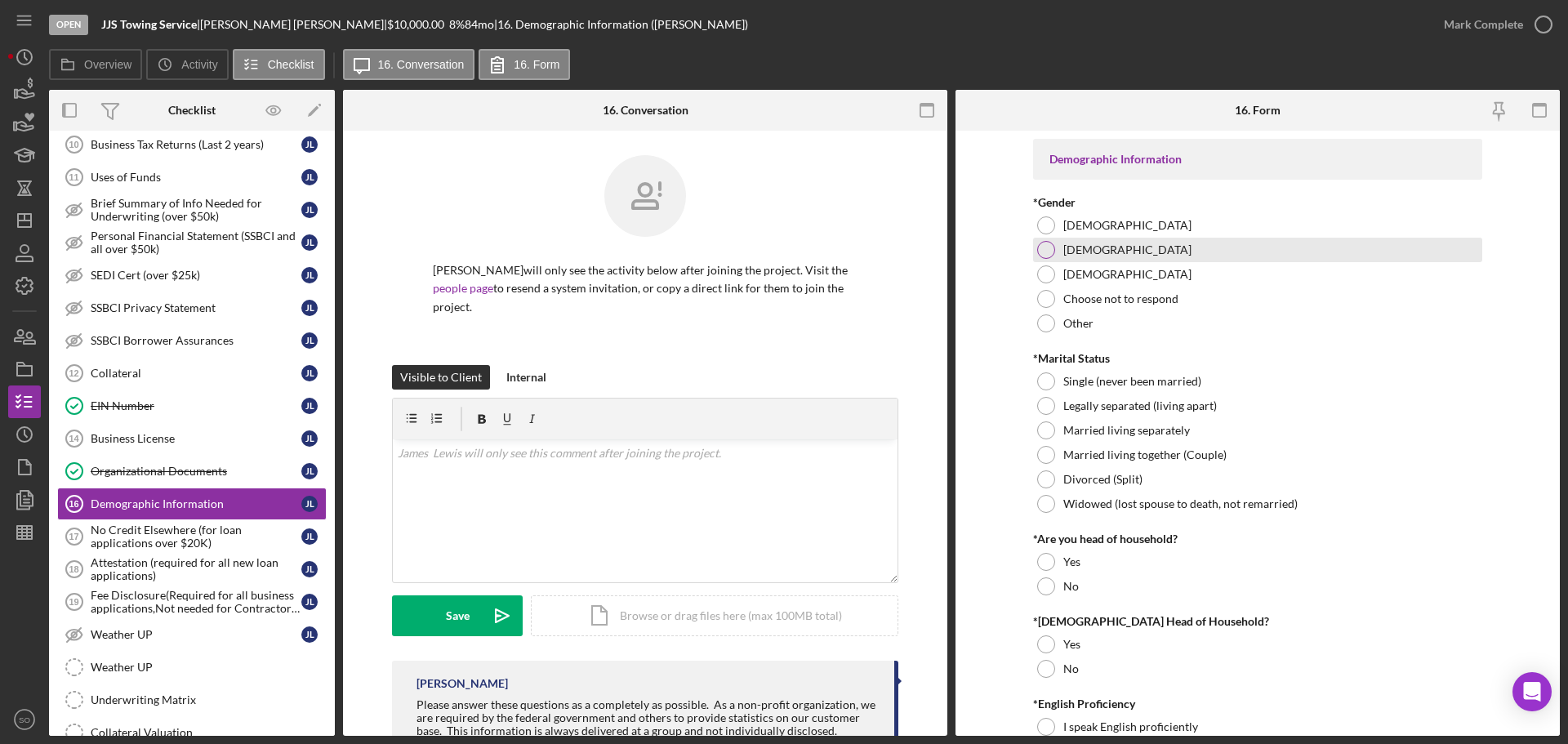
click at [1042, 255] on div at bounding box center [1046, 250] width 18 height 18
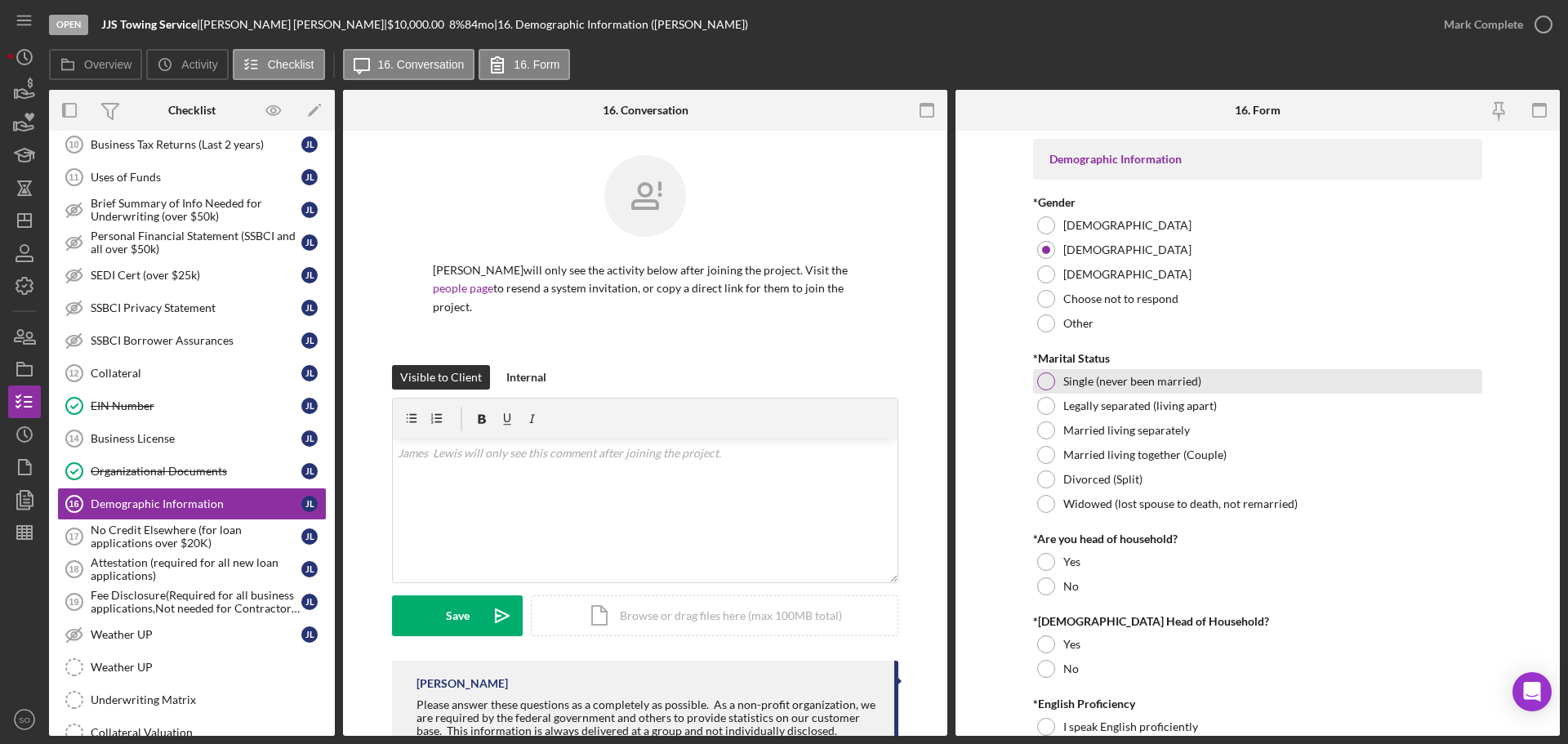
click at [1043, 375] on div at bounding box center [1046, 381] width 18 height 18
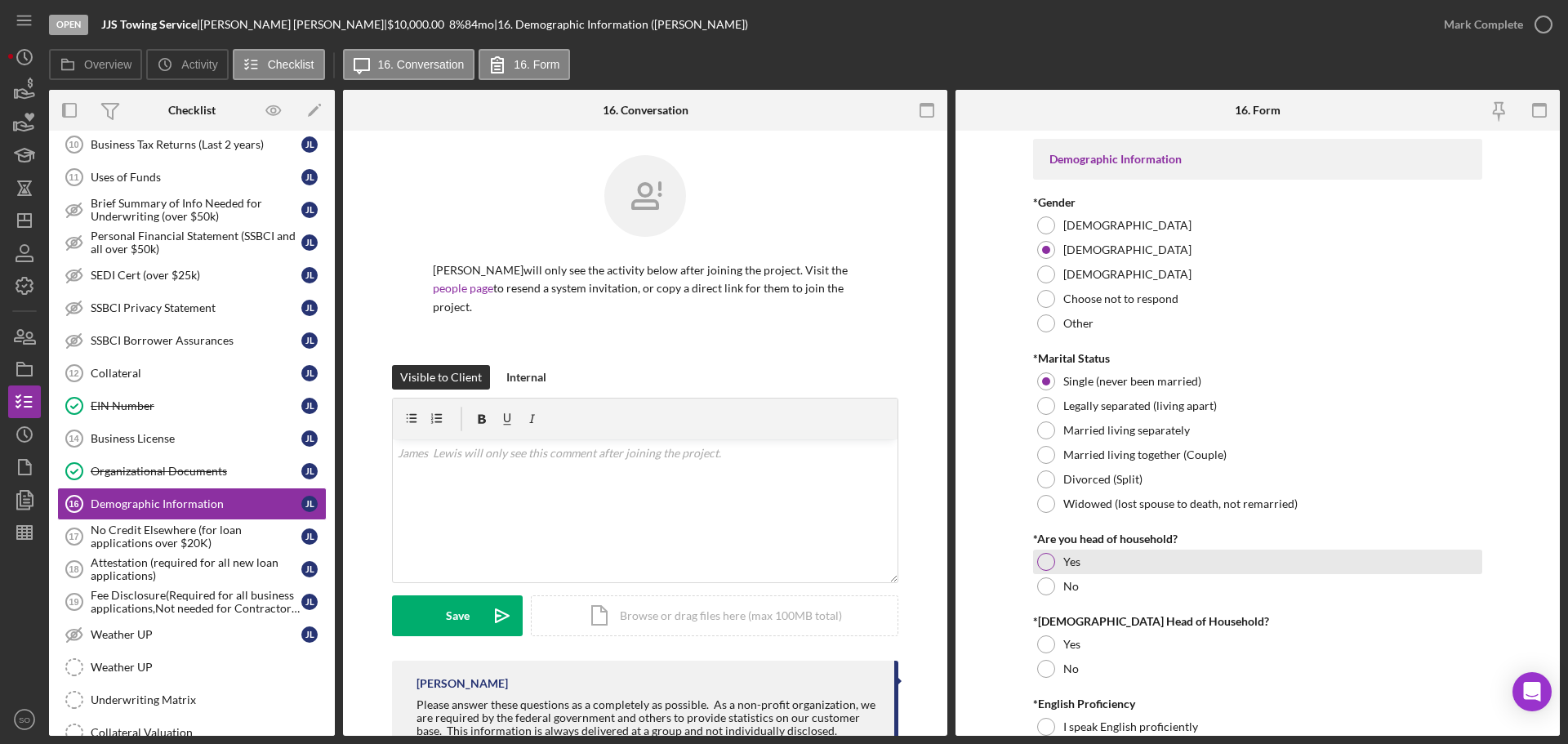
scroll to position [82, 0]
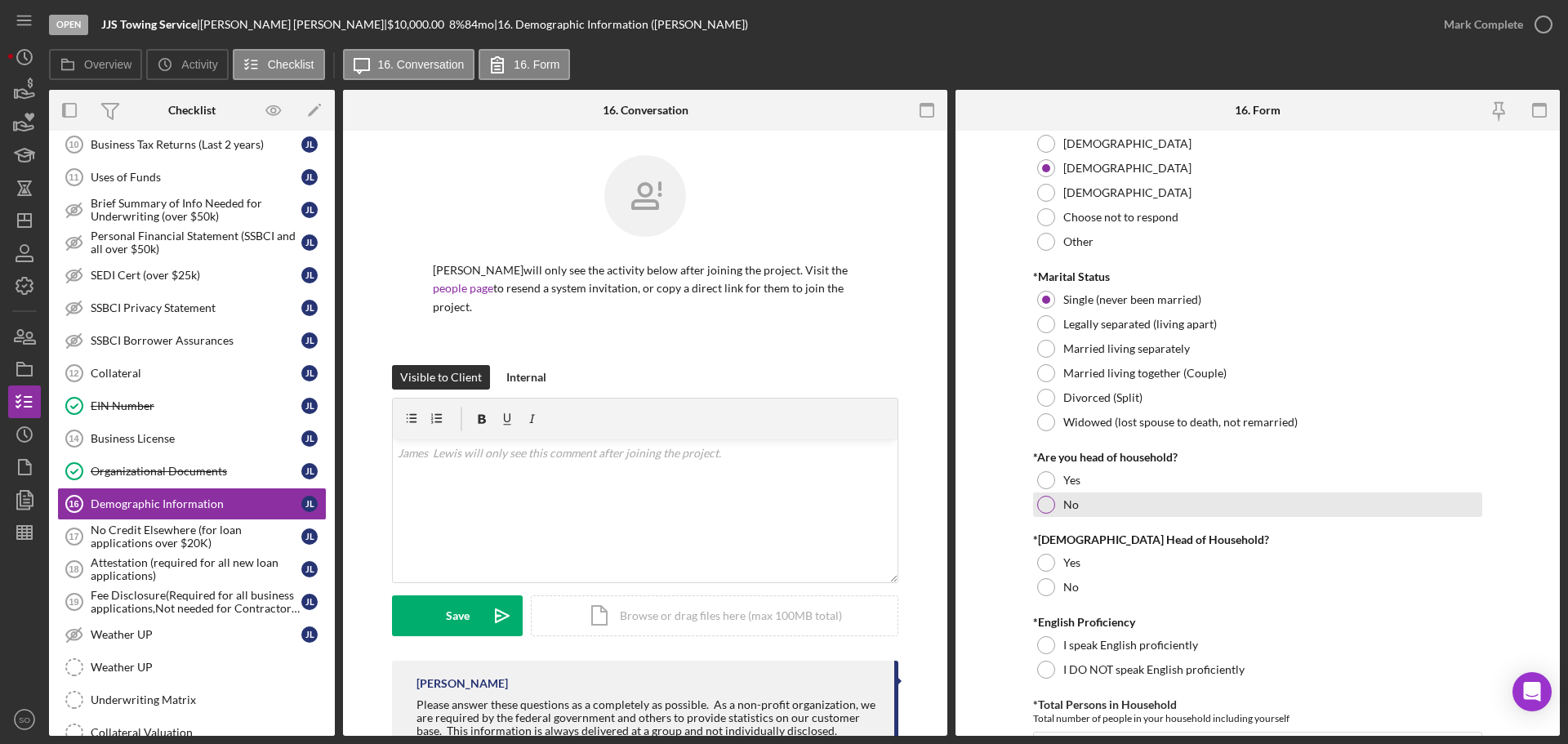
click at [1046, 505] on div at bounding box center [1046, 505] width 18 height 18
click at [1043, 479] on div at bounding box center [1046, 481] width 18 height 18
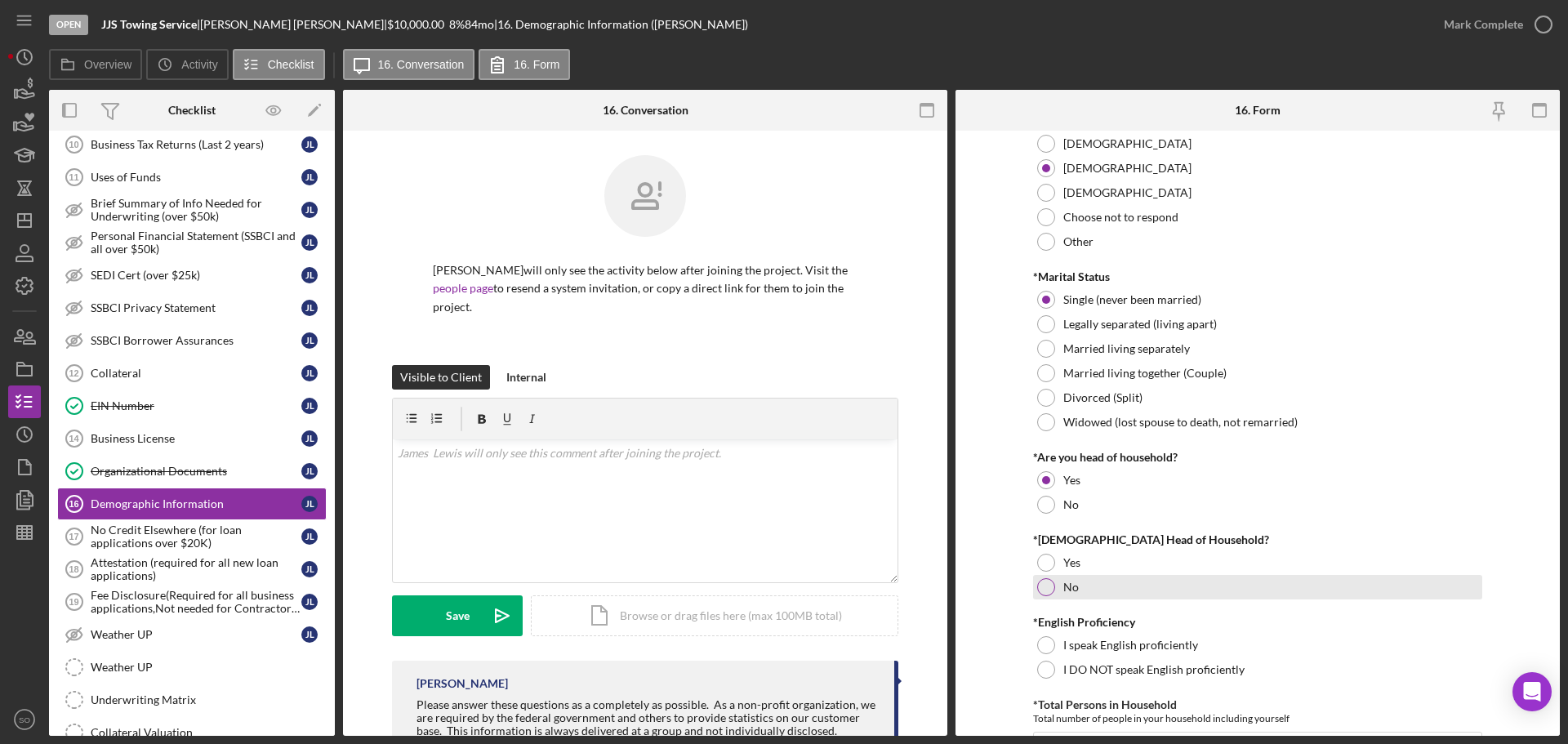
click at [1042, 590] on div at bounding box center [1046, 588] width 18 height 18
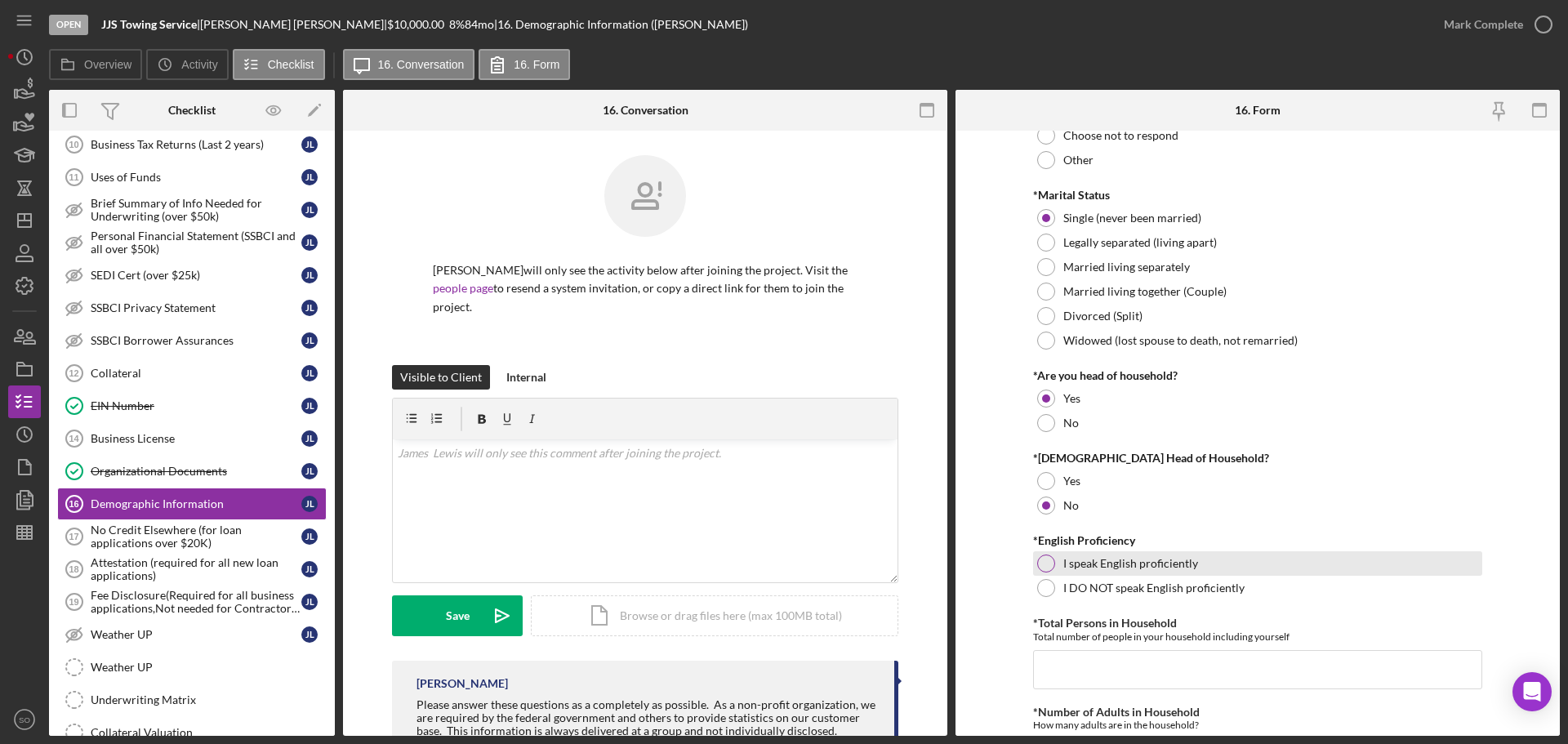
click at [1039, 561] on div at bounding box center [1046, 563] width 18 height 18
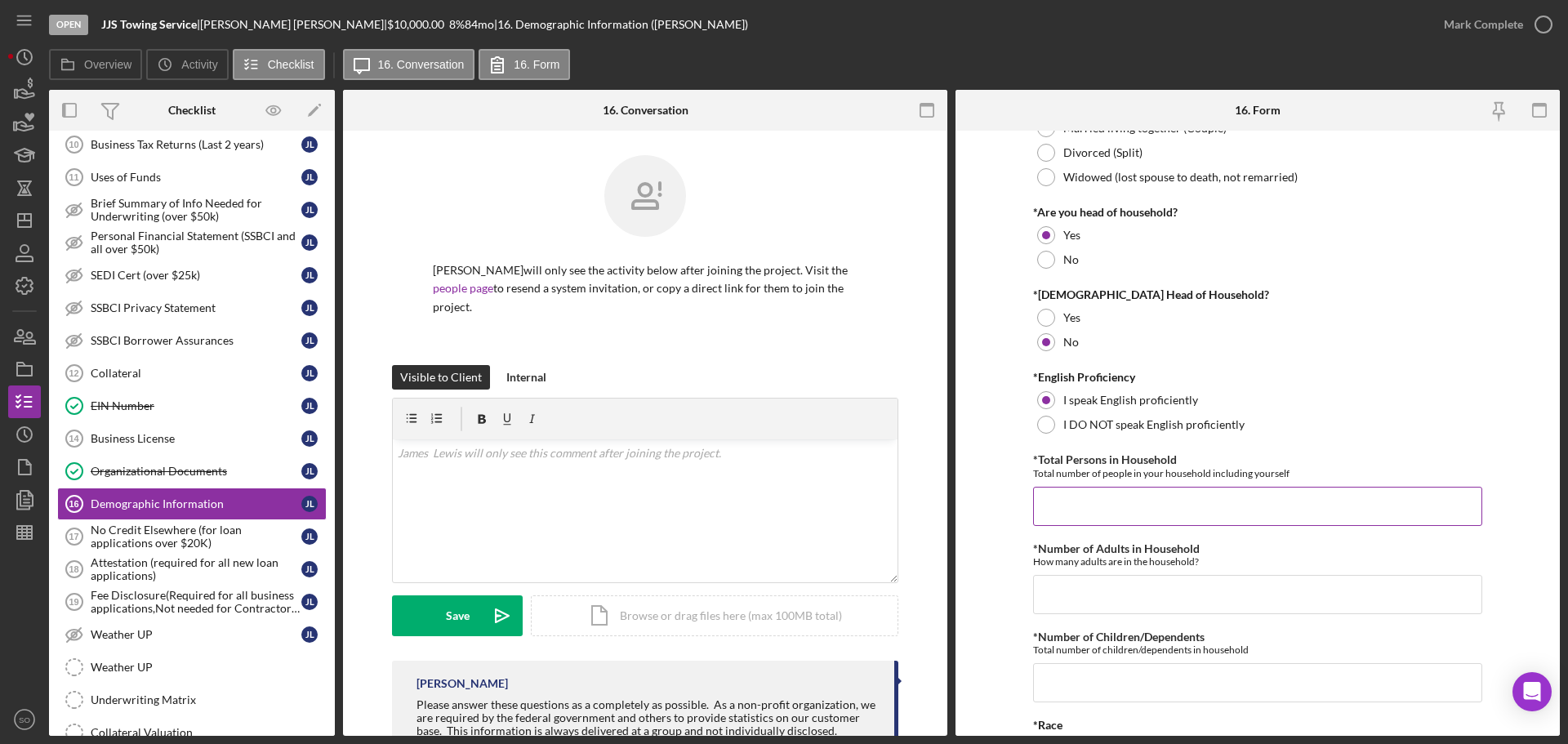
click at [1097, 506] on input "*Total Persons in Household" at bounding box center [1258, 506] width 449 height 39
type input "1"
click at [1080, 590] on input "*Number of Adults in Household" at bounding box center [1258, 595] width 449 height 39
type input "1"
click at [1083, 676] on input "*Number of Children/Dependents" at bounding box center [1258, 683] width 449 height 39
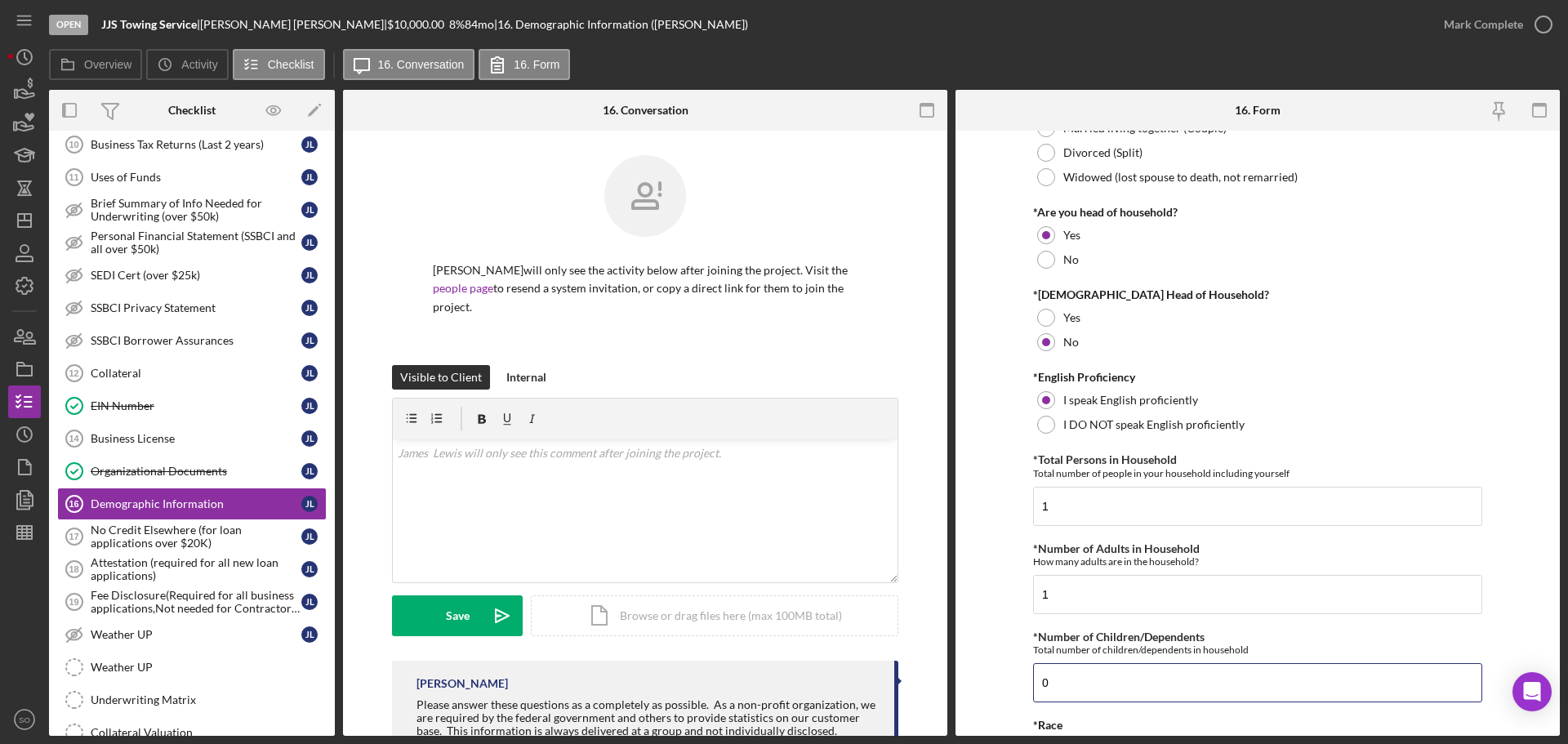
scroll to position [490, 0]
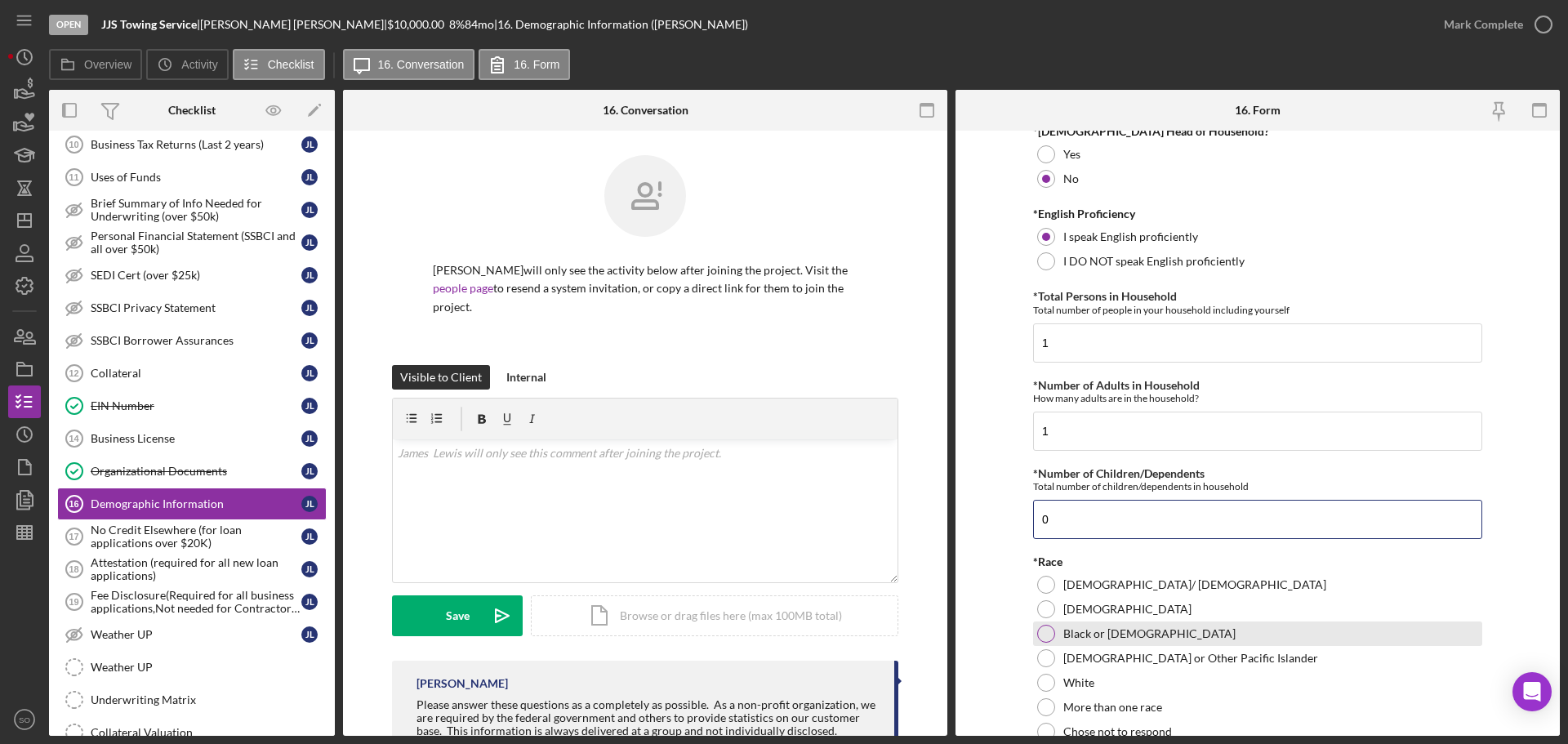
type input "0"
click at [1040, 638] on div at bounding box center [1046, 634] width 18 height 18
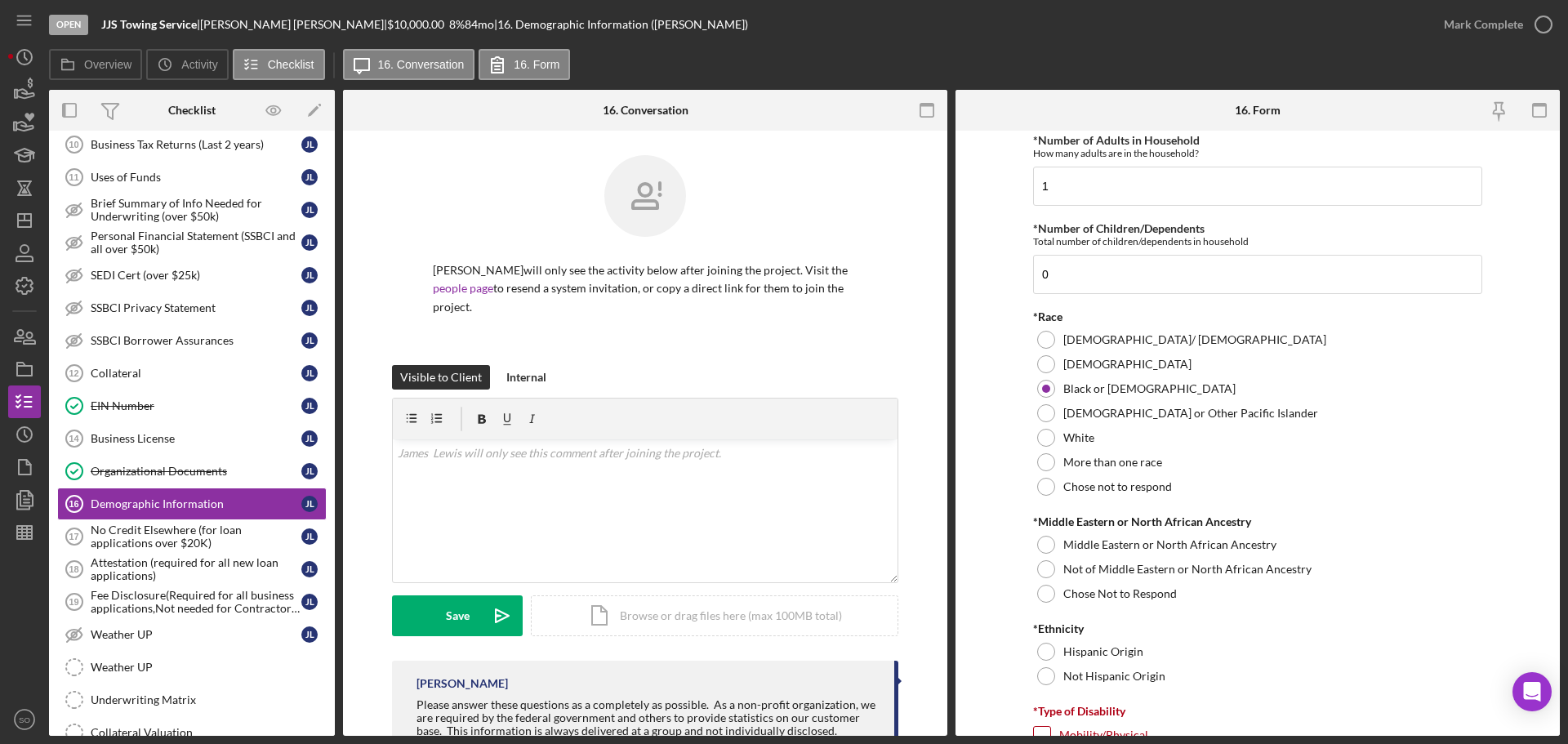
scroll to position [817, 0]
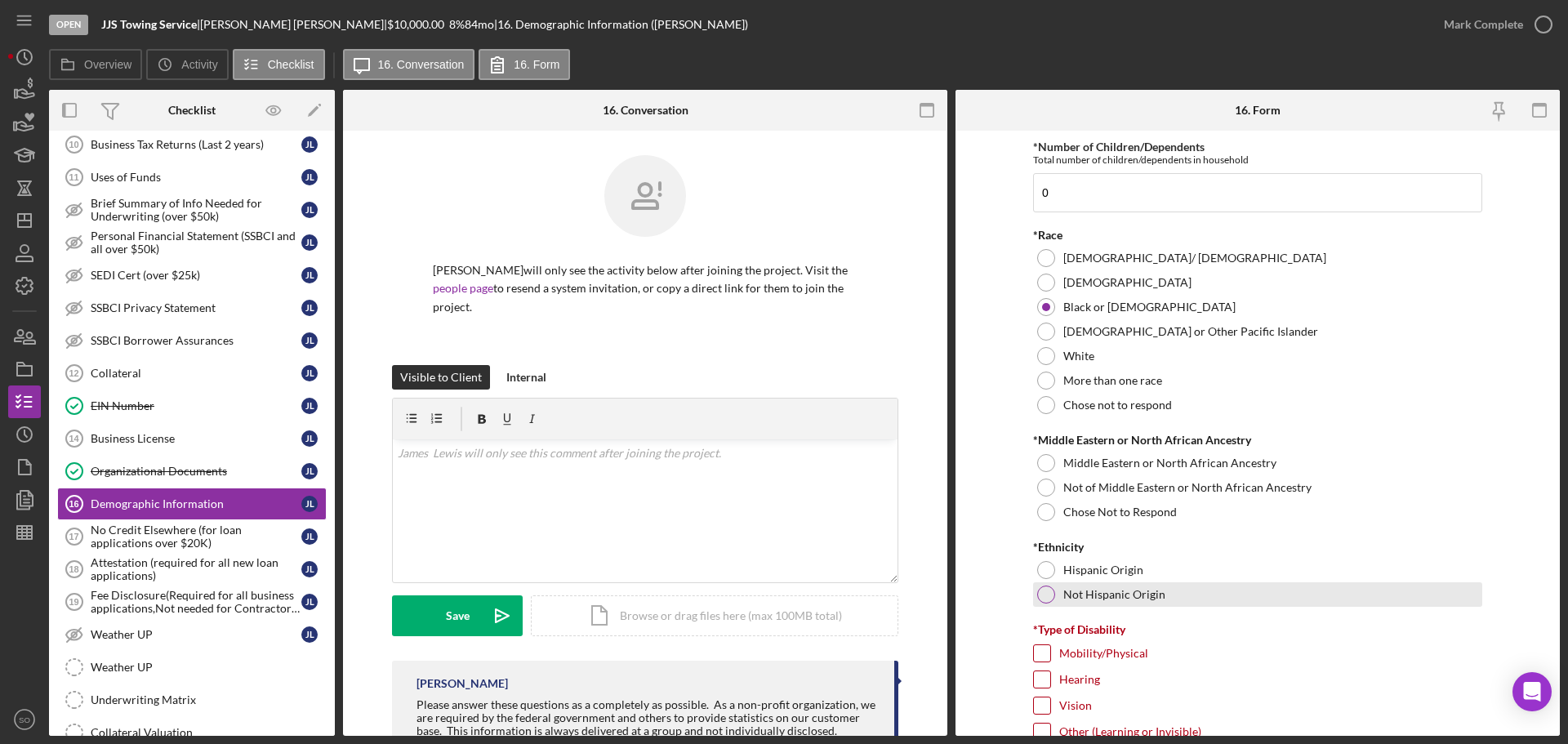
click at [1041, 594] on div at bounding box center [1046, 595] width 18 height 18
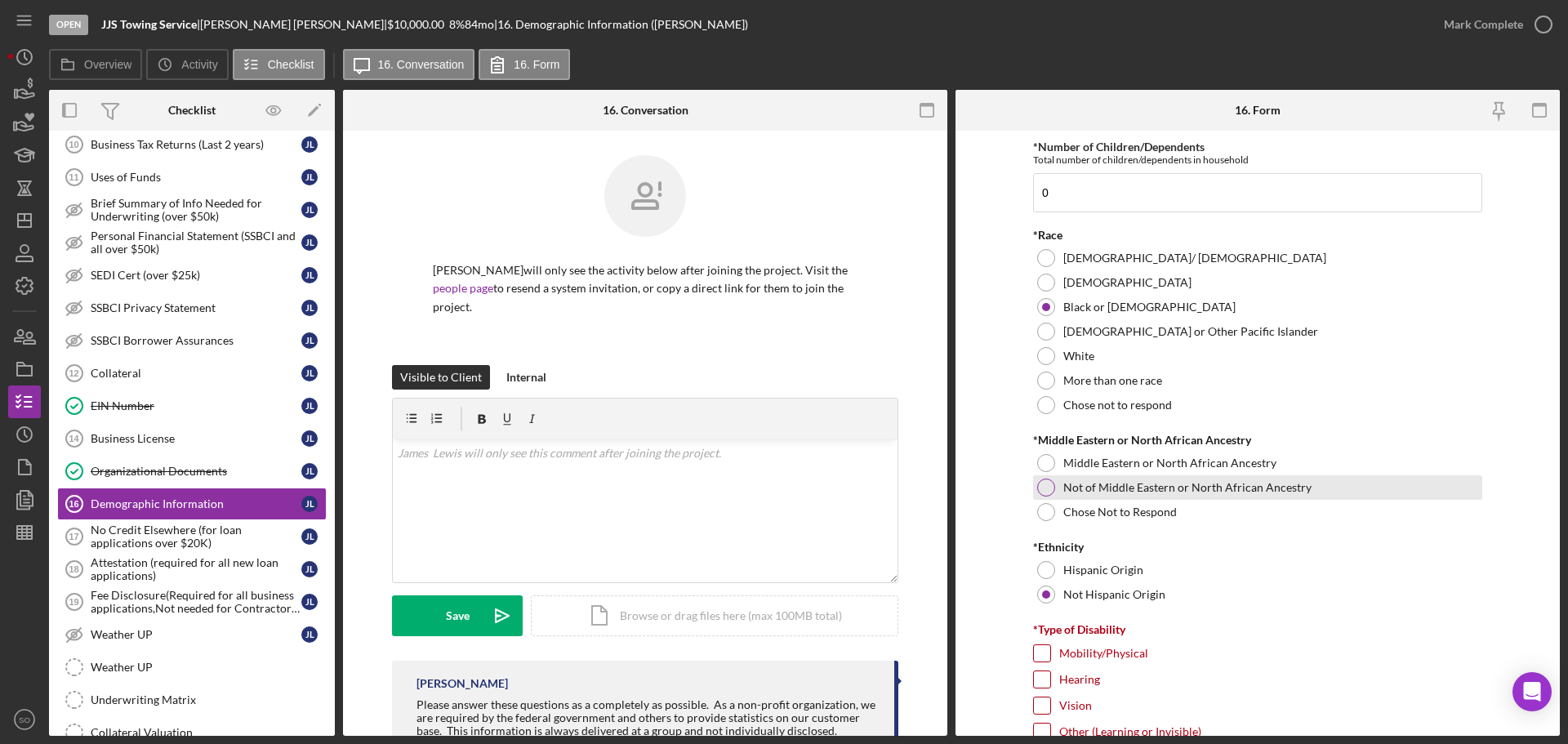
click at [1041, 486] on div at bounding box center [1046, 487] width 18 height 18
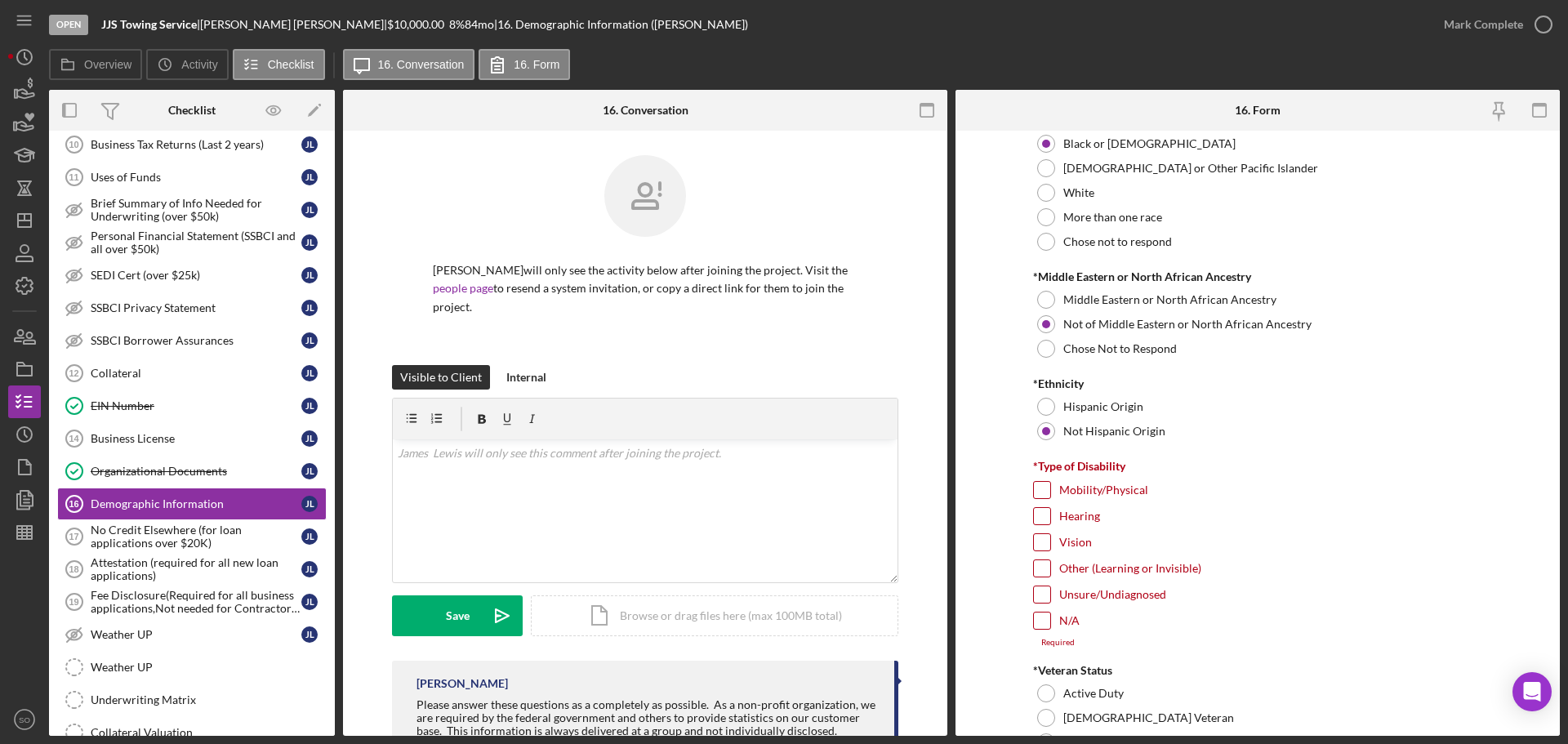
drag, startPoint x: 1036, startPoint y: 562, endPoint x: 1007, endPoint y: 581, distance: 34.7
click at [1036, 565] on input "Other (Learning or Invisible)" at bounding box center [1041, 568] width 17 height 17
checkbox input "true"
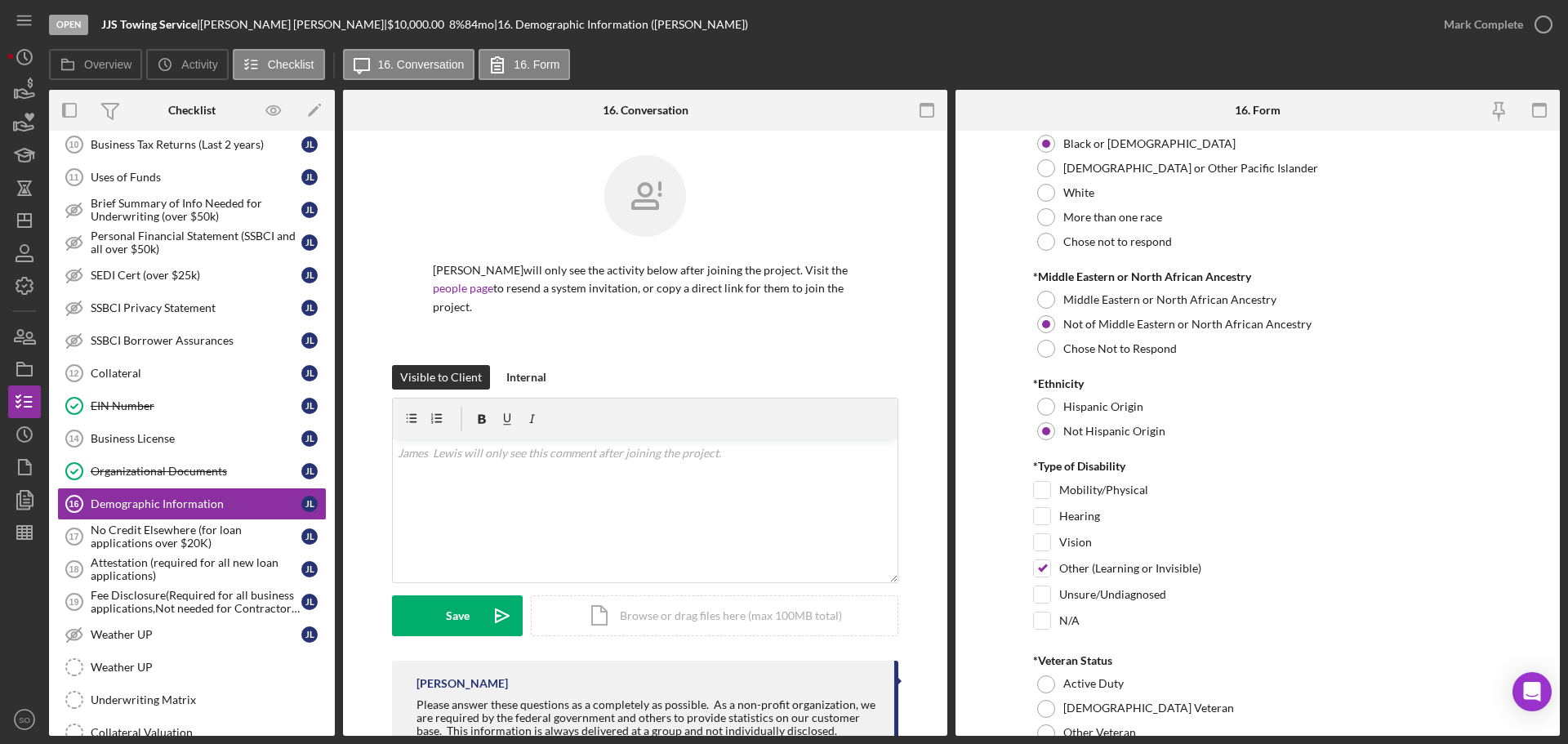
scroll to position [1144, 0]
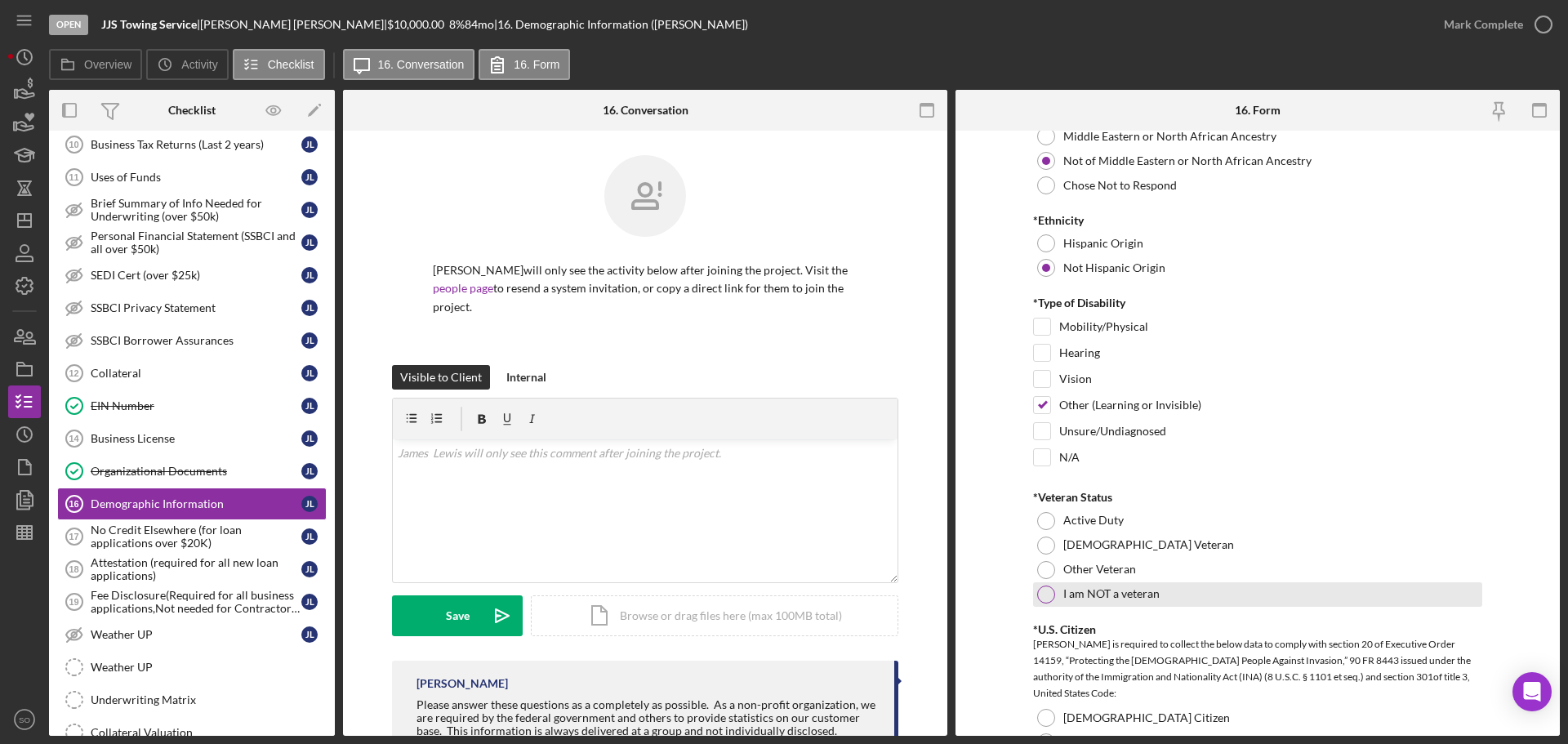
drag, startPoint x: 1043, startPoint y: 597, endPoint x: 996, endPoint y: 610, distance: 48.8
click at [1043, 599] on div at bounding box center [1046, 595] width 18 height 18
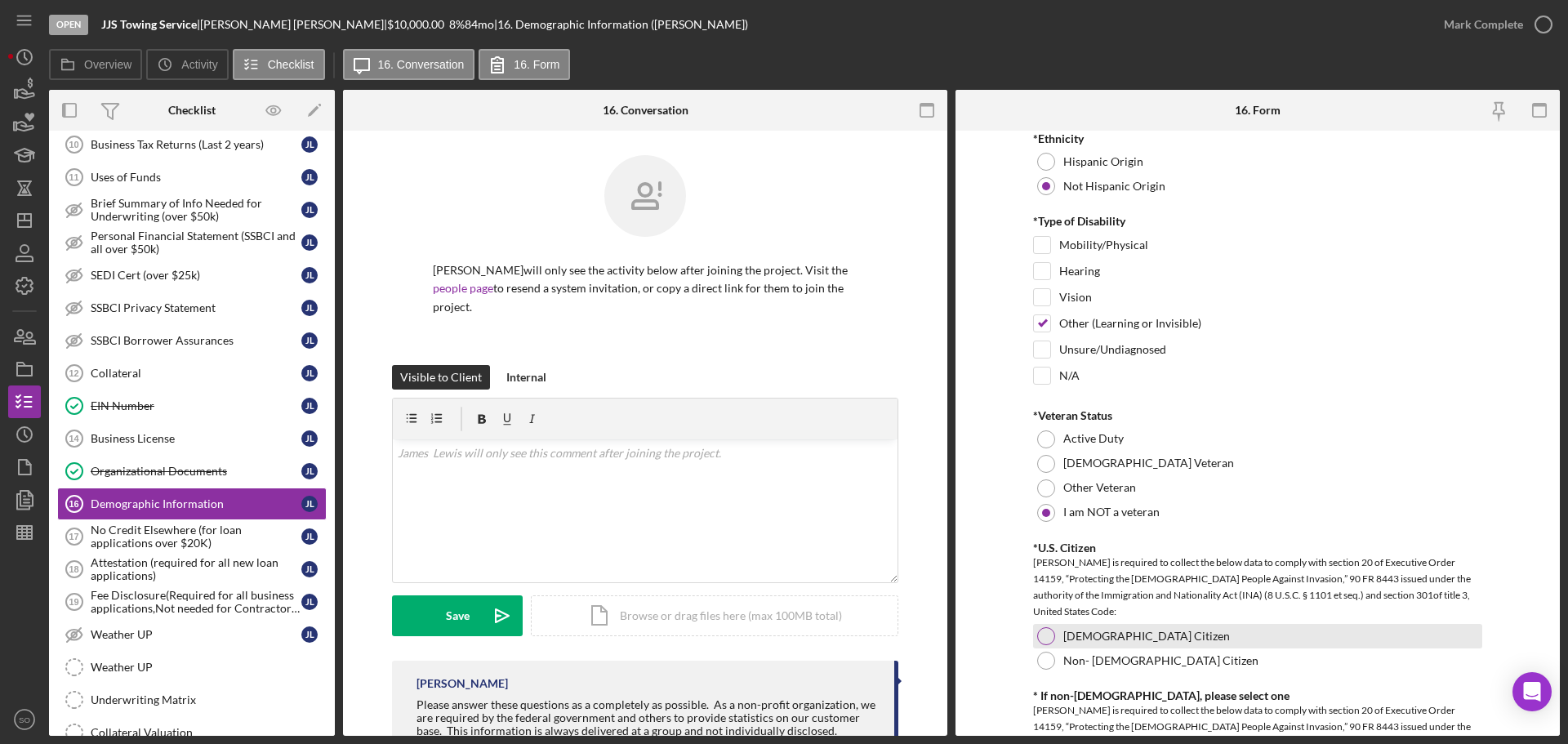
click at [1043, 637] on div at bounding box center [1046, 636] width 18 height 18
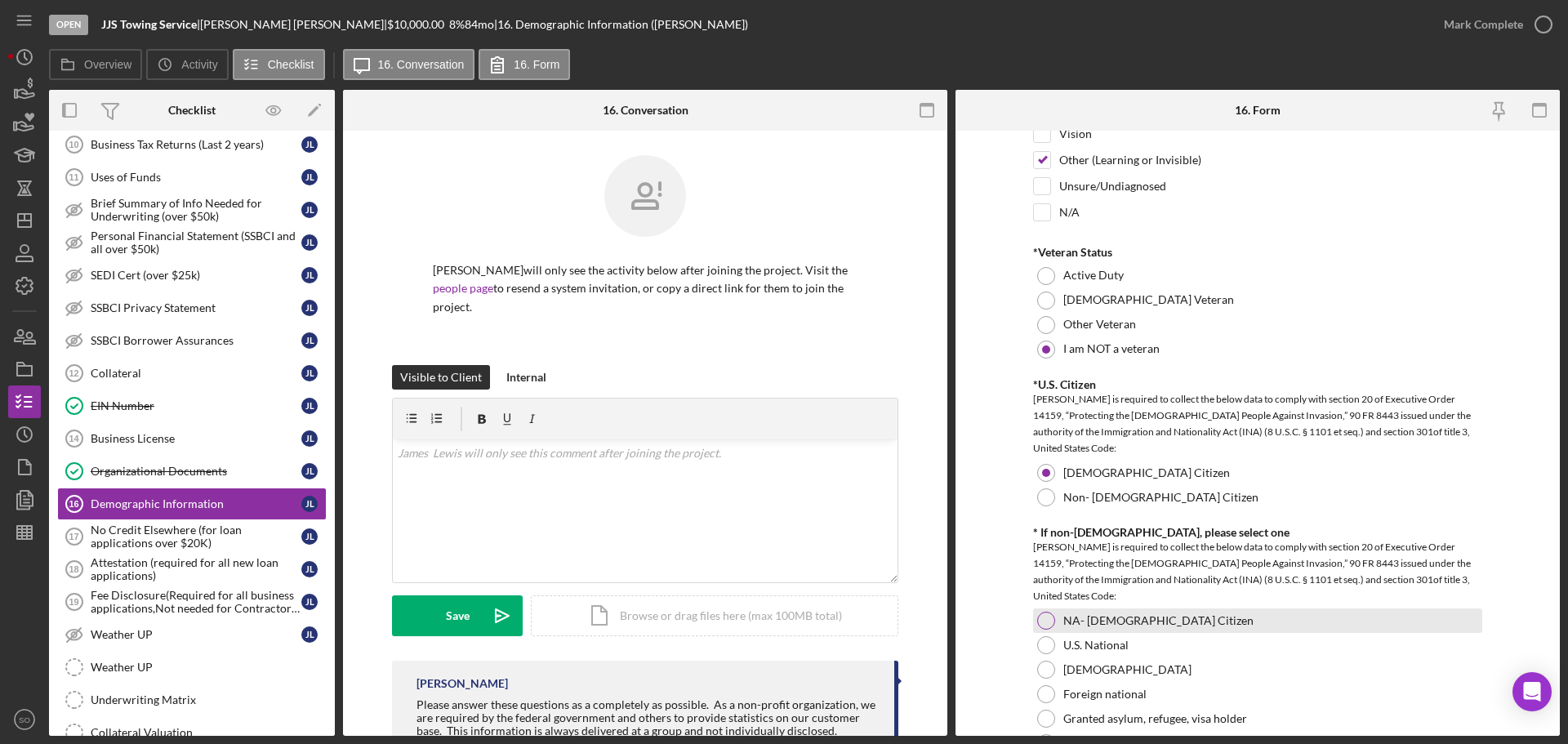
click at [1038, 620] on div at bounding box center [1046, 621] width 18 height 18
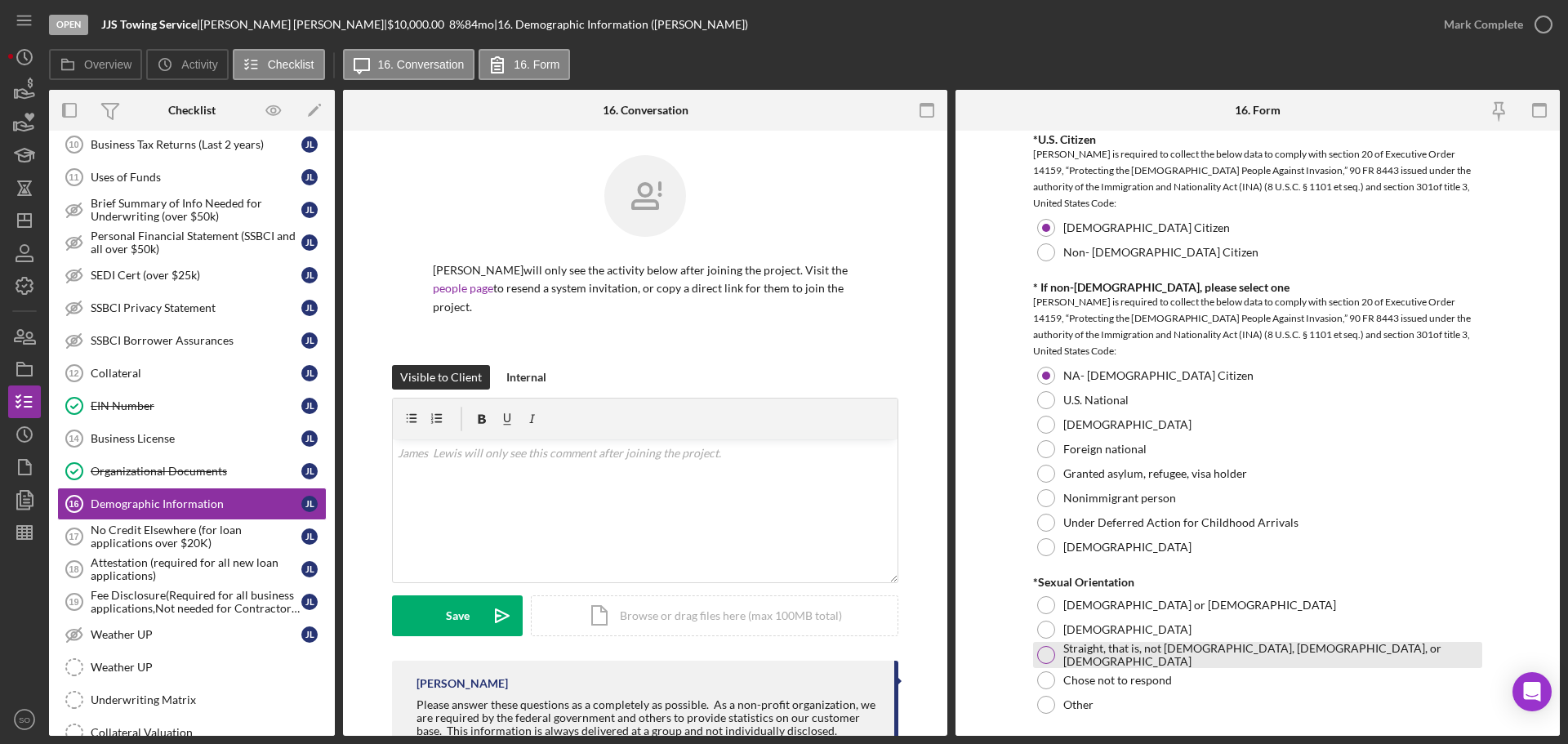
drag, startPoint x: 1040, startPoint y: 651, endPoint x: 1017, endPoint y: 653, distance: 23.1
click at [1039, 653] on div at bounding box center [1046, 656] width 18 height 18
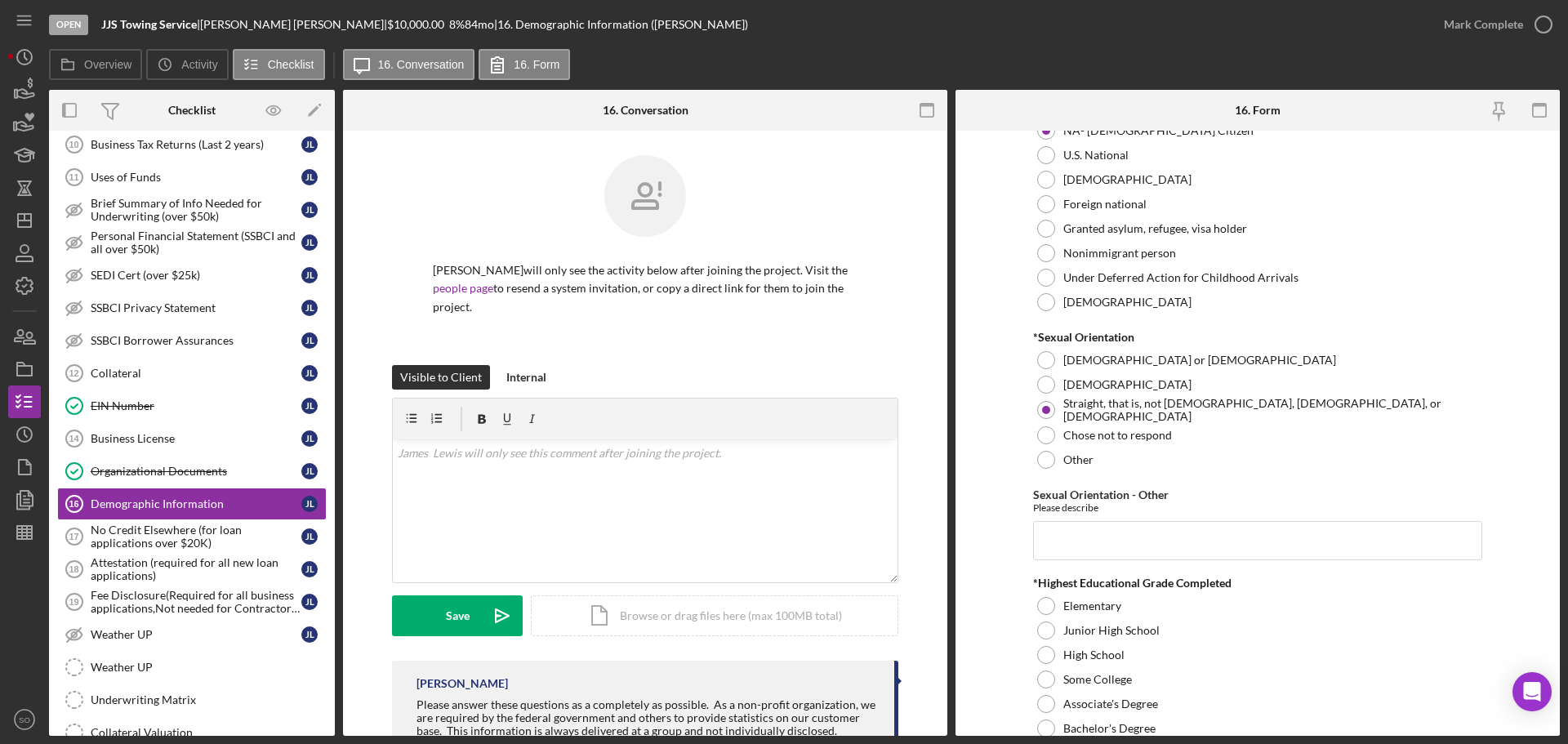
scroll to position [2042, 0]
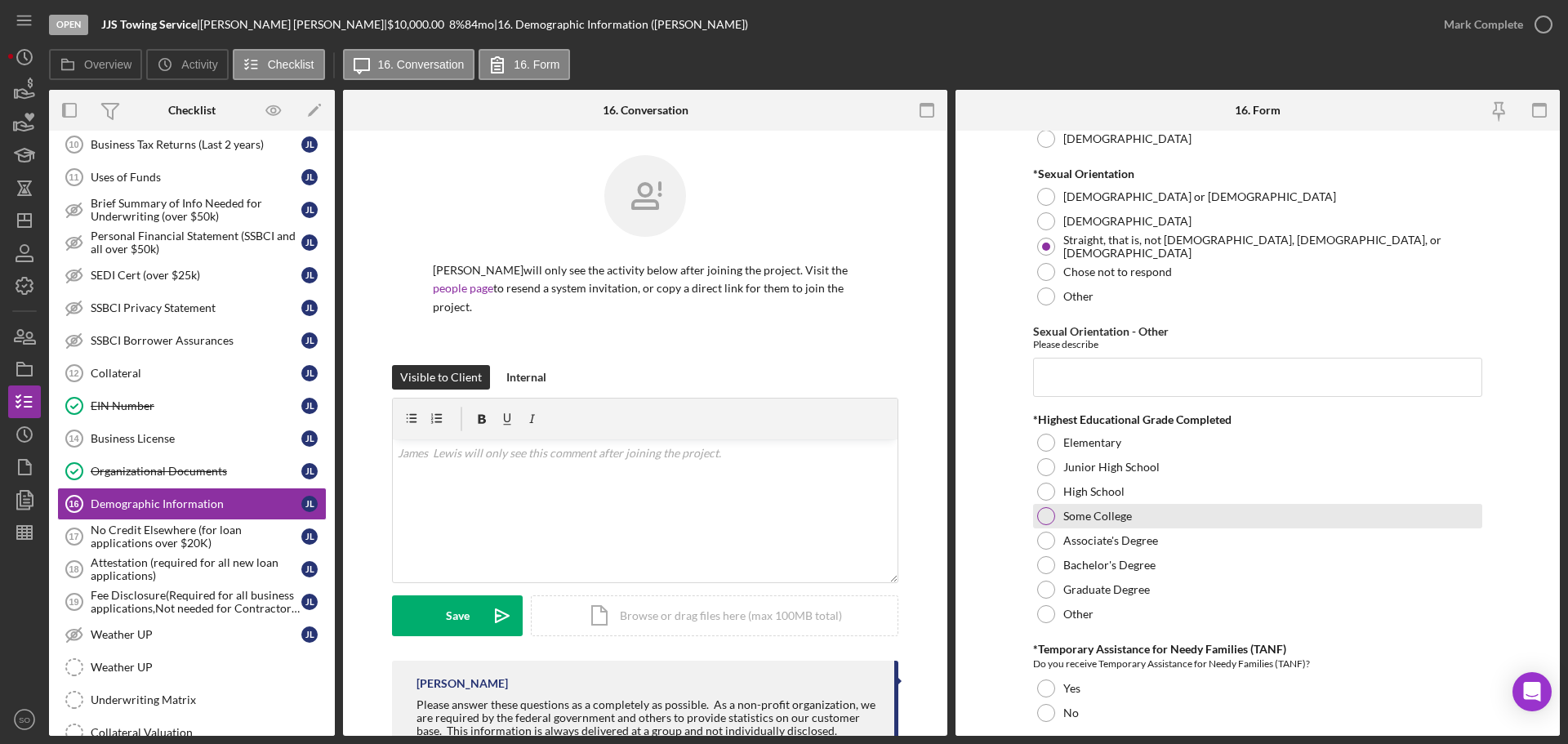
click at [1034, 516] on div "Some College" at bounding box center [1258, 516] width 449 height 25
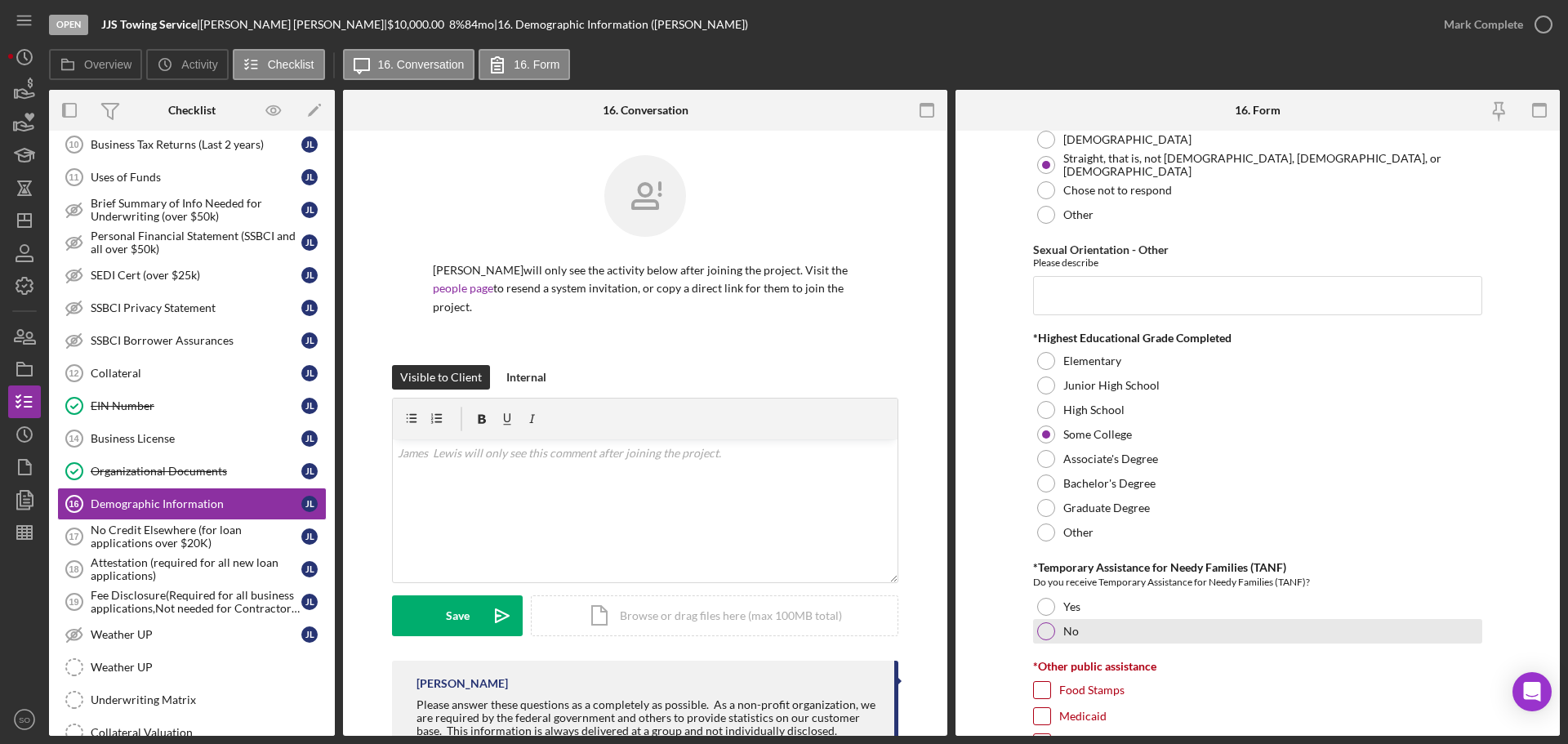
click at [1045, 630] on div at bounding box center [1046, 631] width 18 height 18
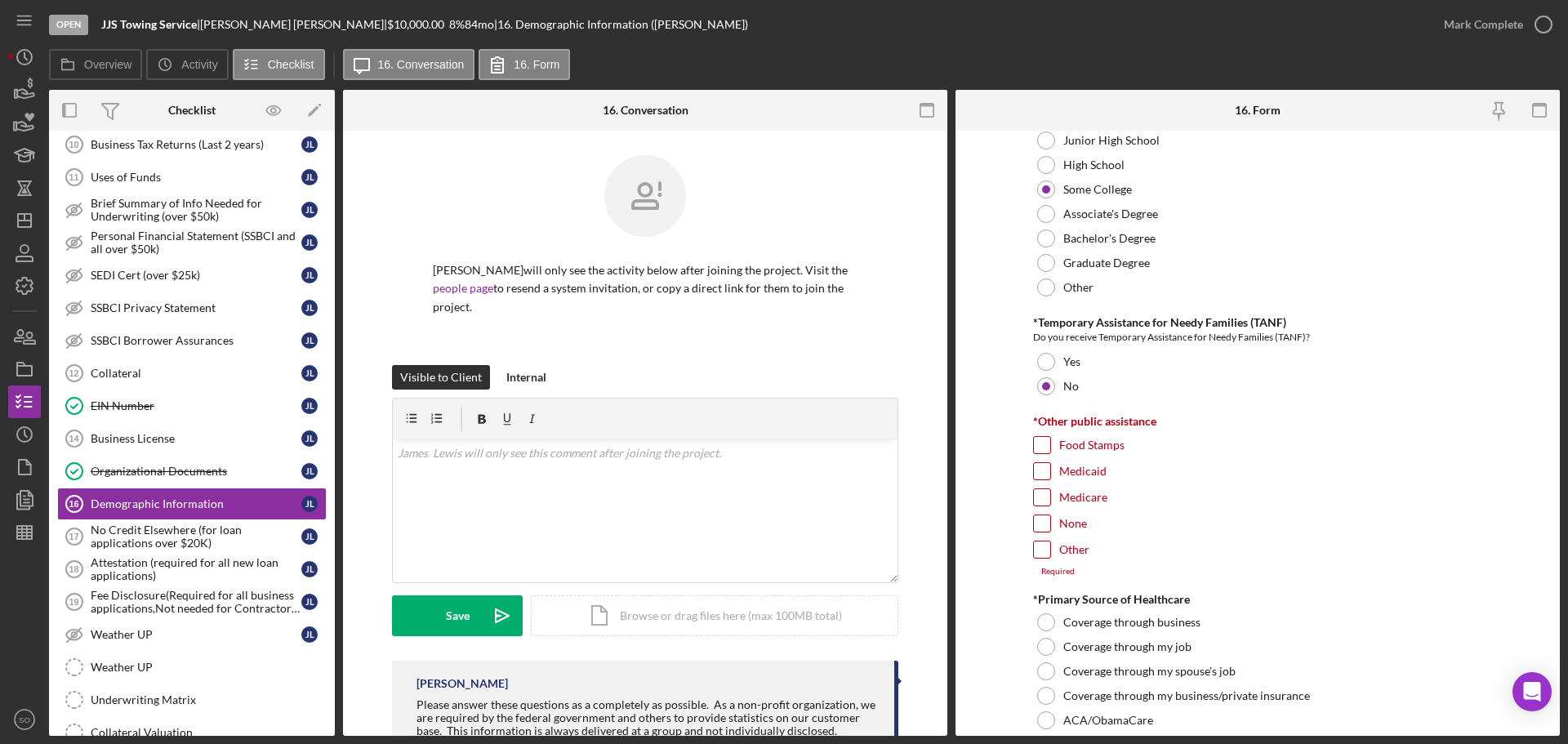
click at [1040, 525] on input "None" at bounding box center [1041, 524] width 17 height 17
checkbox input "true"
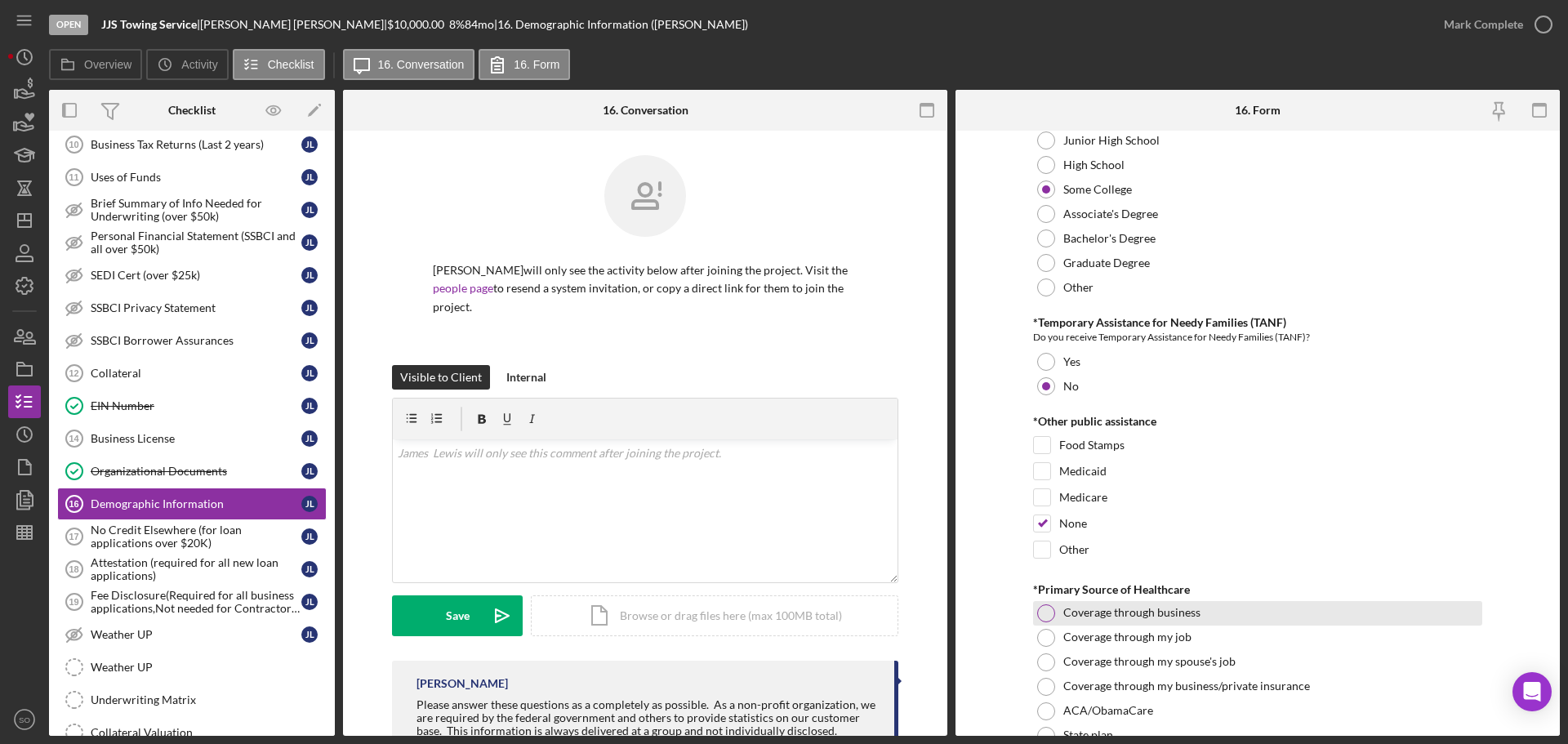
scroll to position [2614, 0]
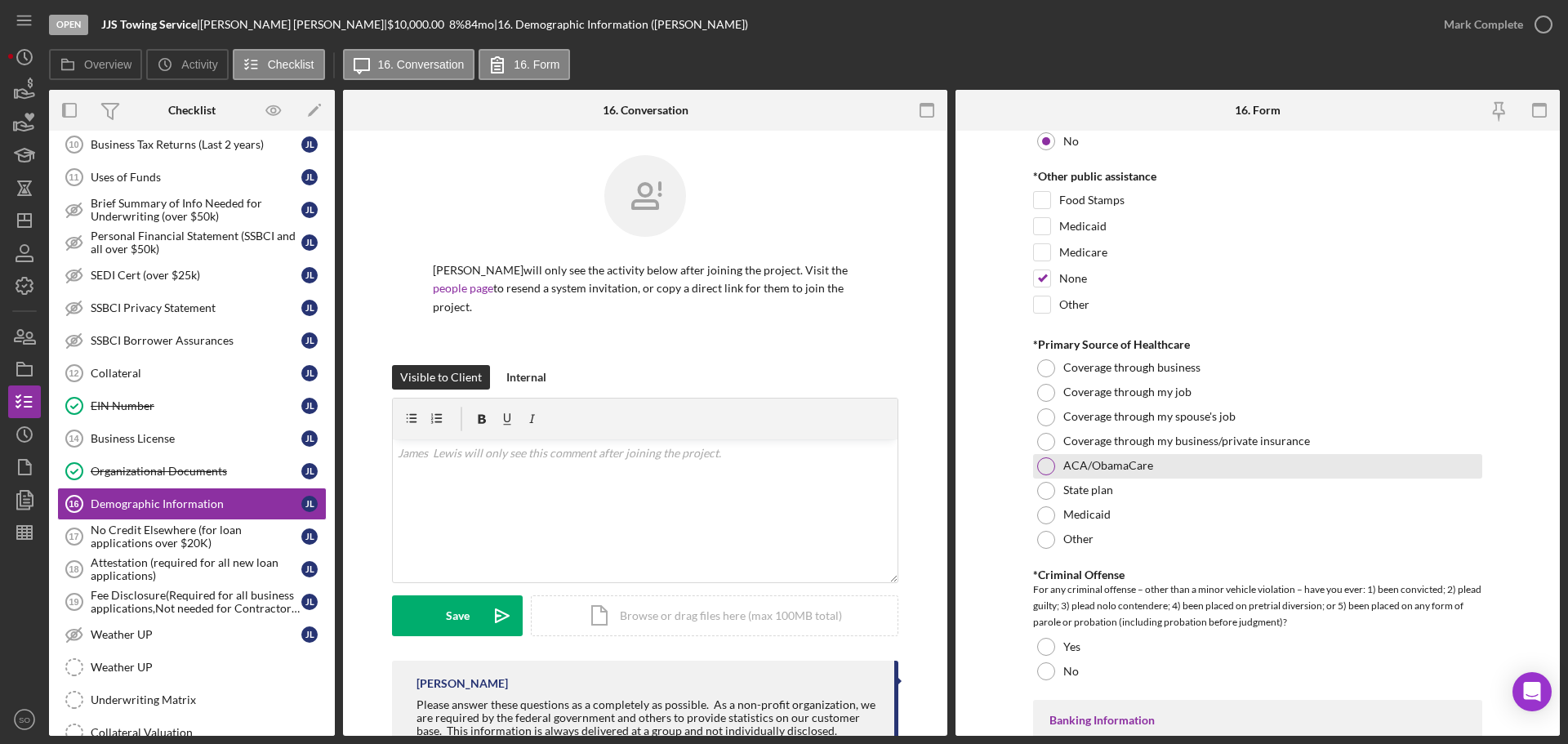
click at [1046, 472] on div at bounding box center [1046, 467] width 18 height 18
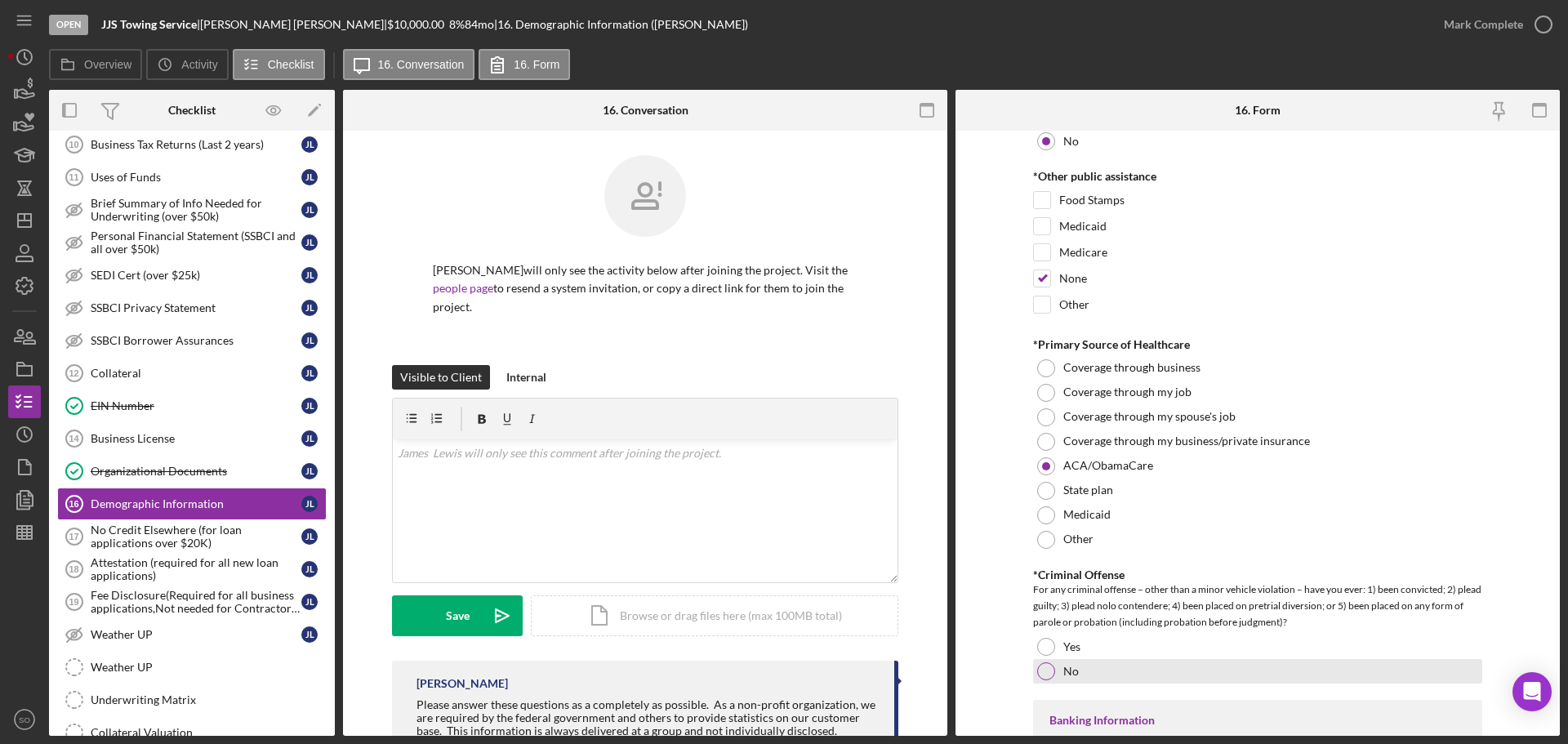
click at [1046, 670] on div at bounding box center [1046, 671] width 18 height 18
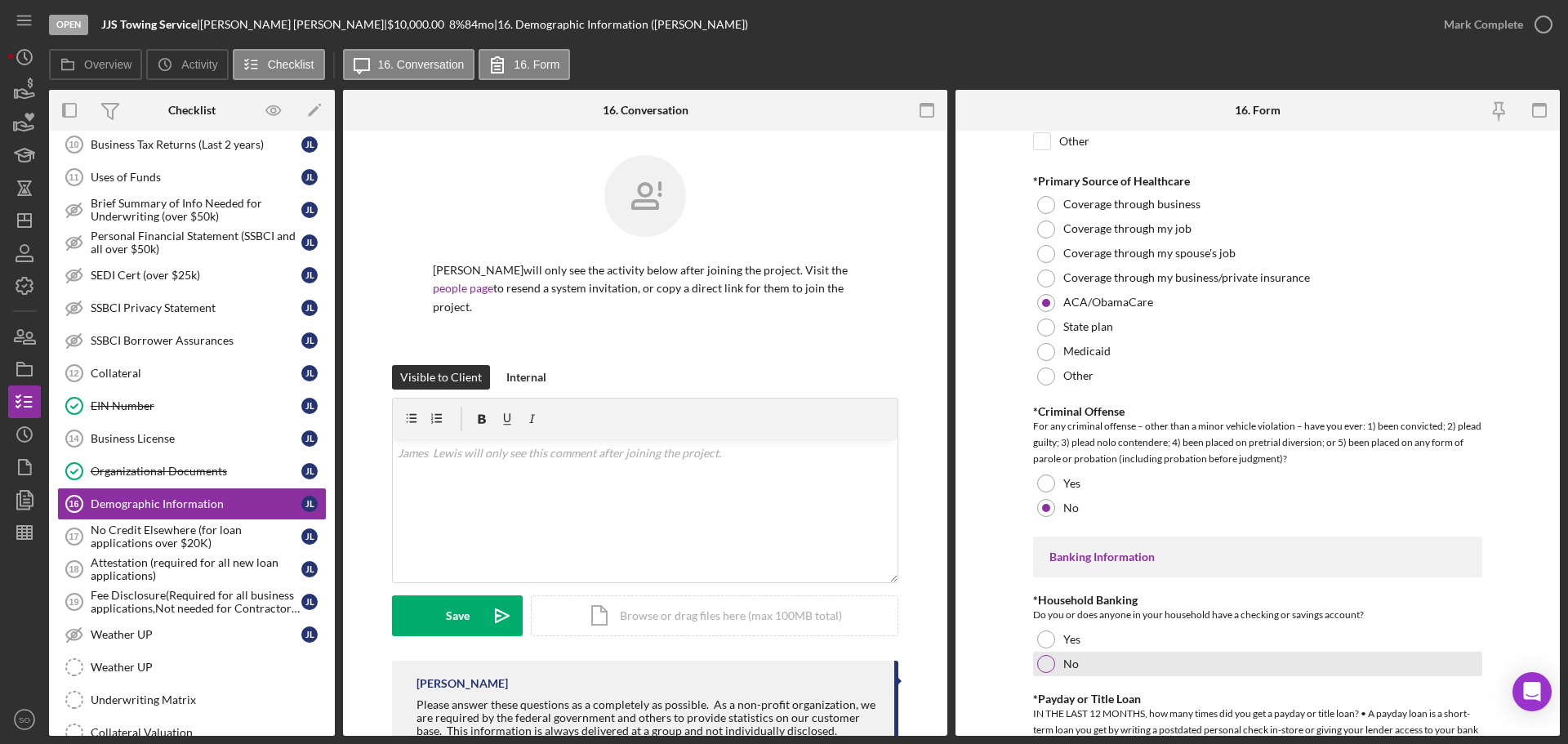
drag, startPoint x: 1043, startPoint y: 640, endPoint x: 1047, endPoint y: 652, distance: 12.6
click at [1043, 641] on div at bounding box center [1046, 640] width 18 height 18
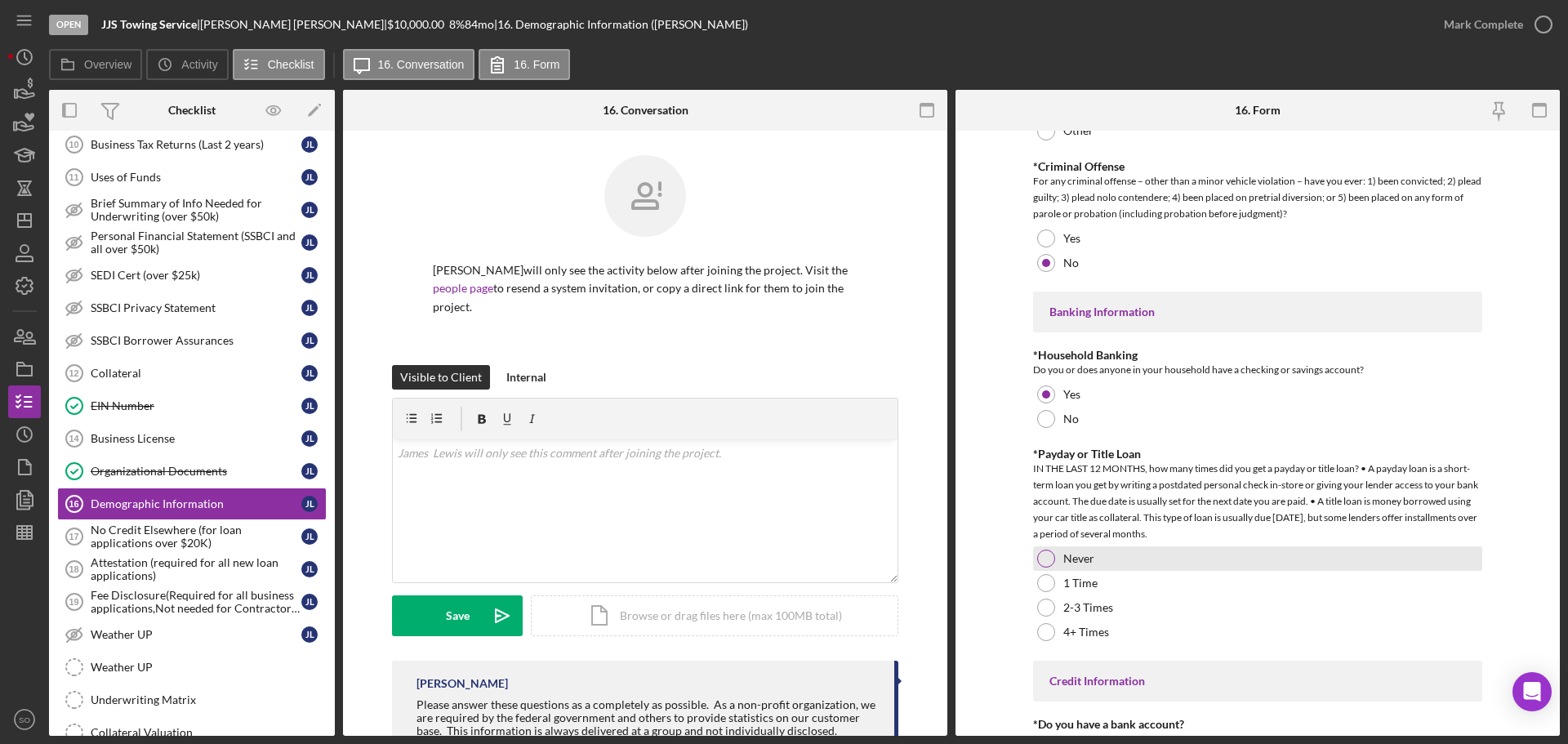
click at [1042, 560] on div at bounding box center [1046, 558] width 18 height 18
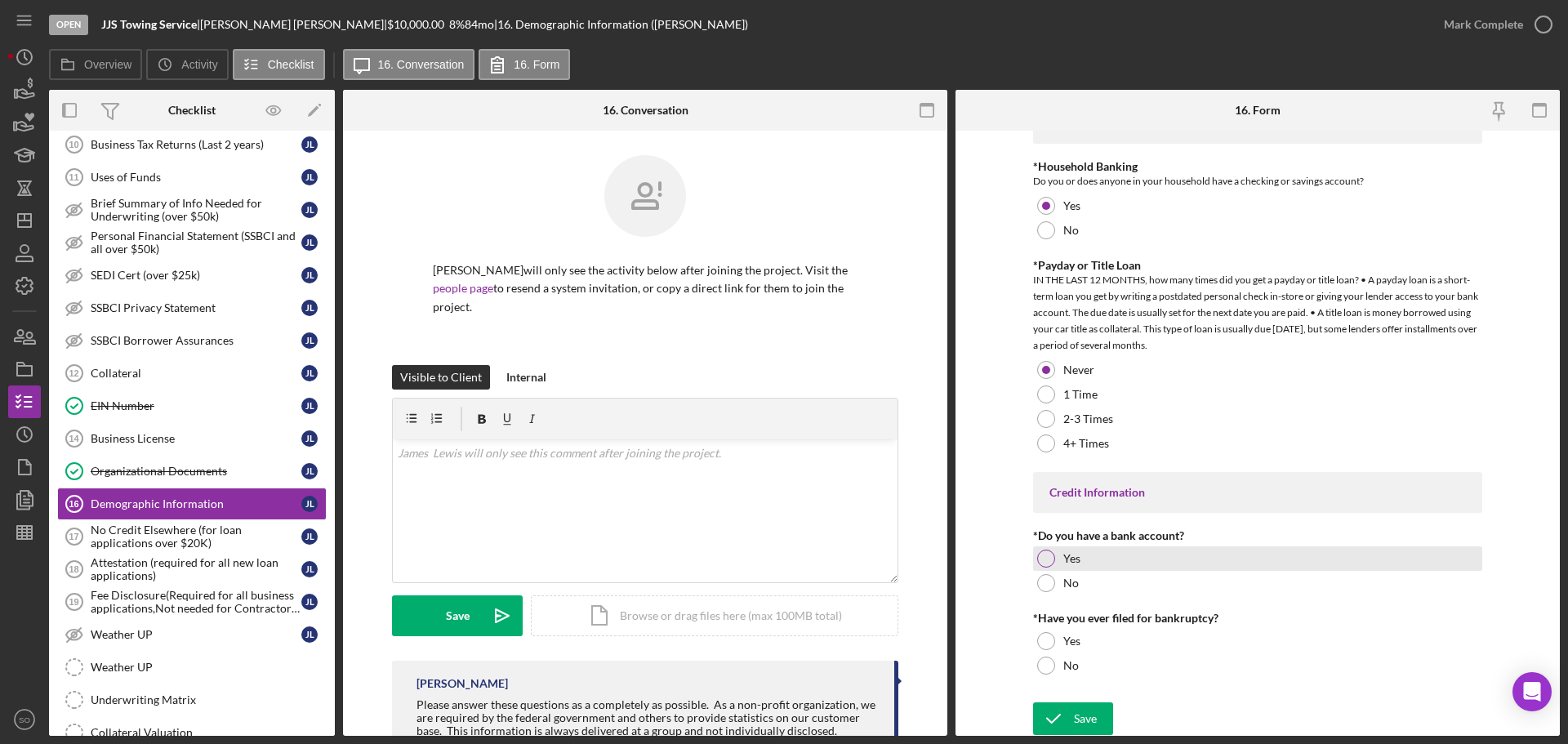
click at [1039, 564] on div at bounding box center [1046, 558] width 18 height 18
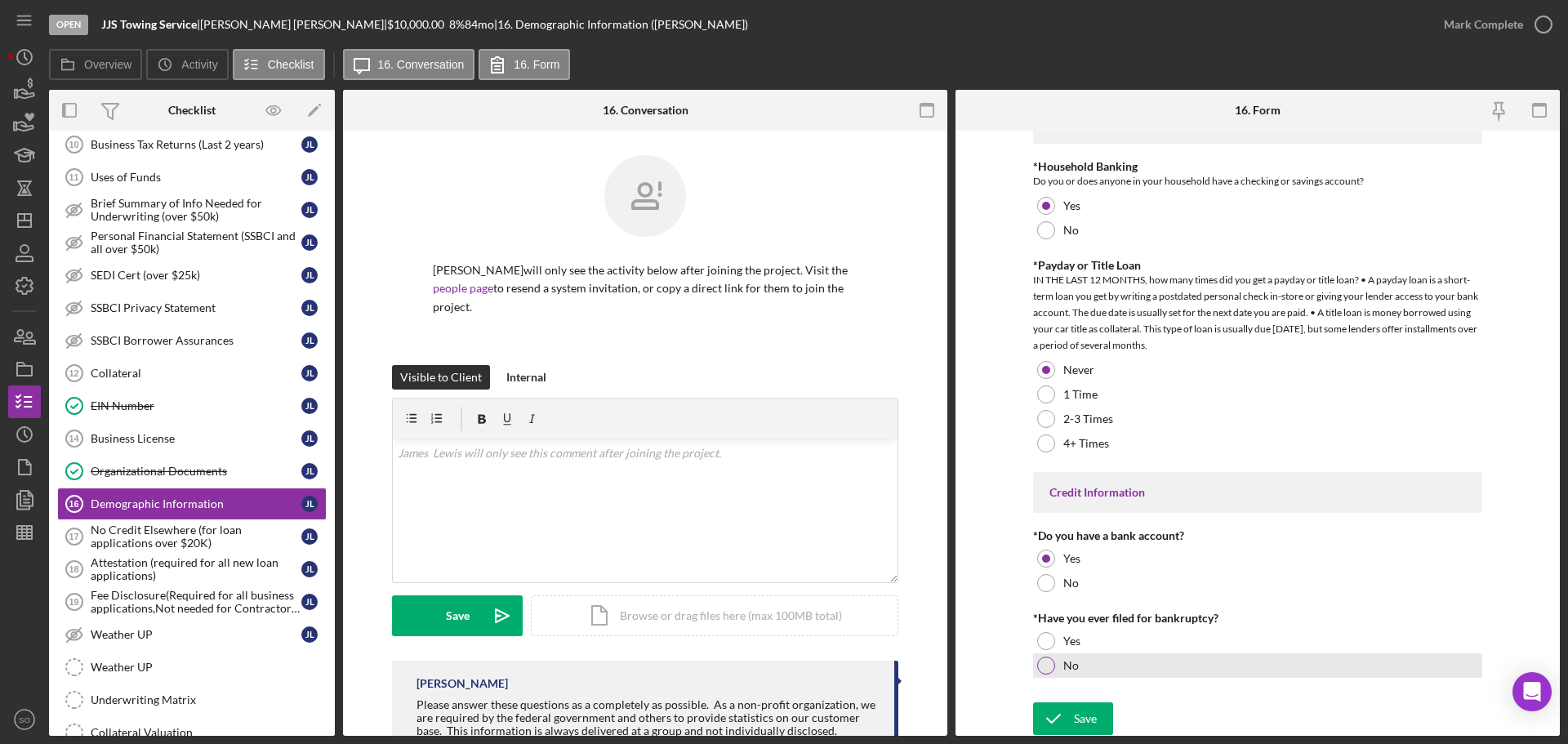
click at [1047, 668] on div at bounding box center [1046, 665] width 18 height 18
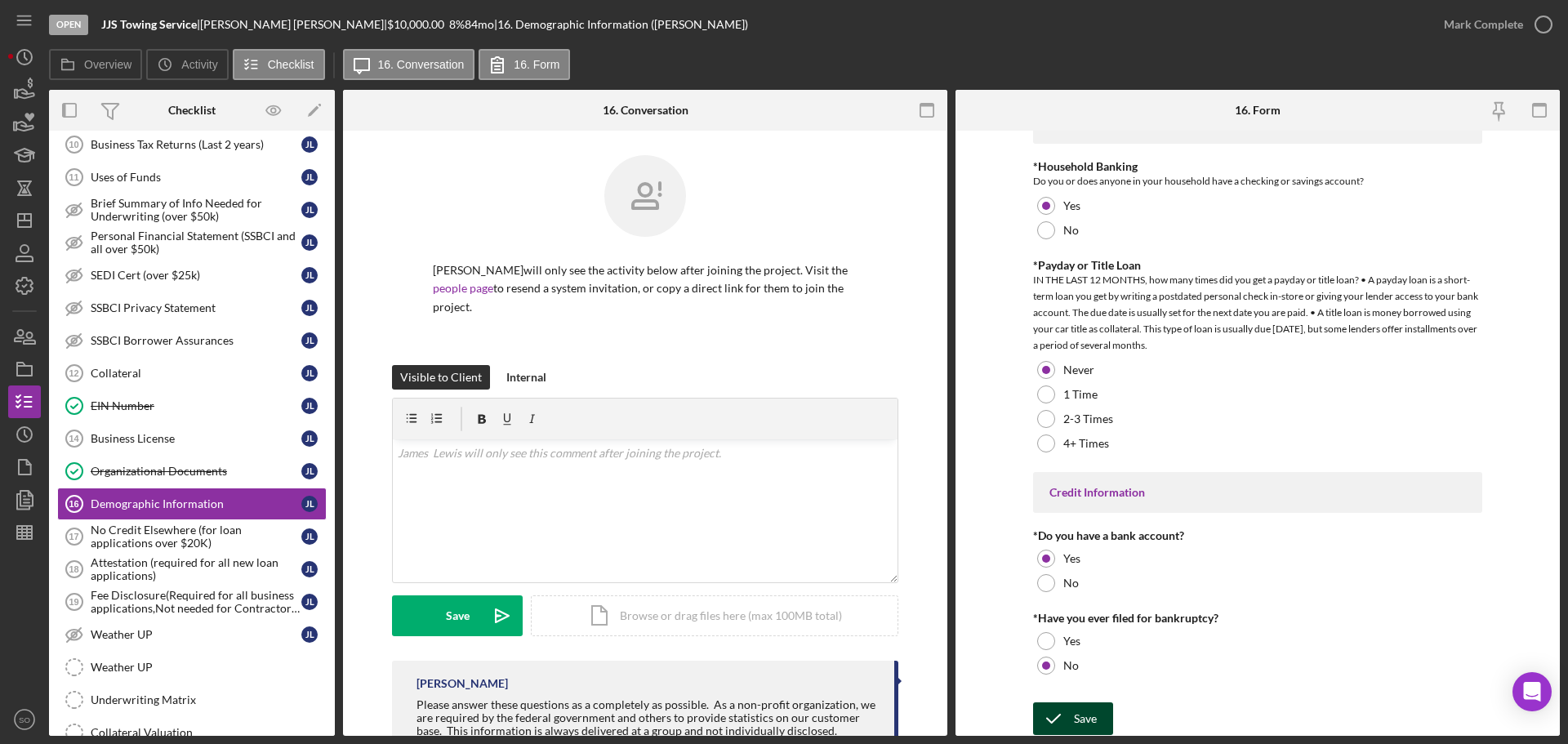
click at [1078, 707] on div "Save" at bounding box center [1085, 718] width 23 height 32
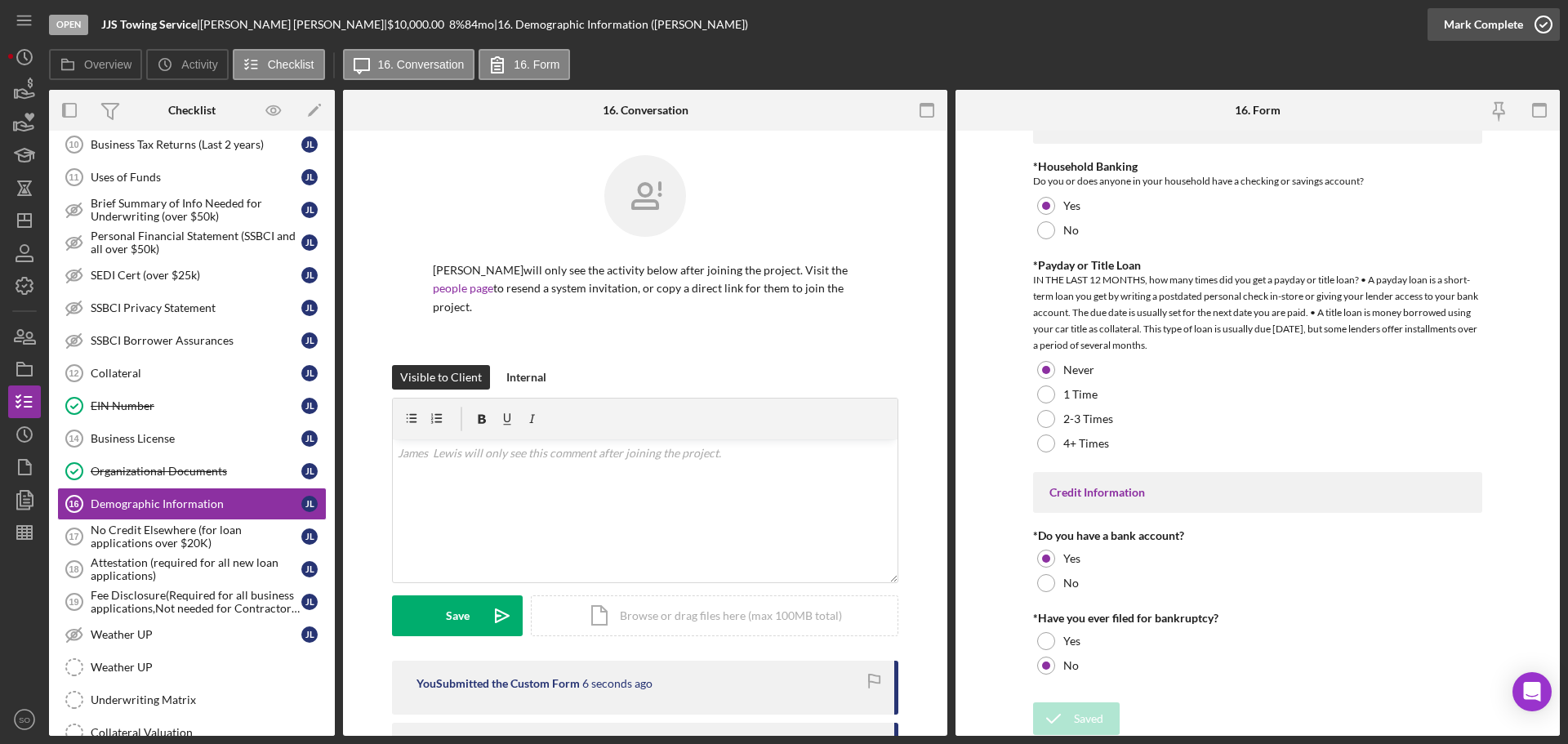
click at [1455, 24] on div "Mark Complete" at bounding box center [1484, 24] width 80 height 32
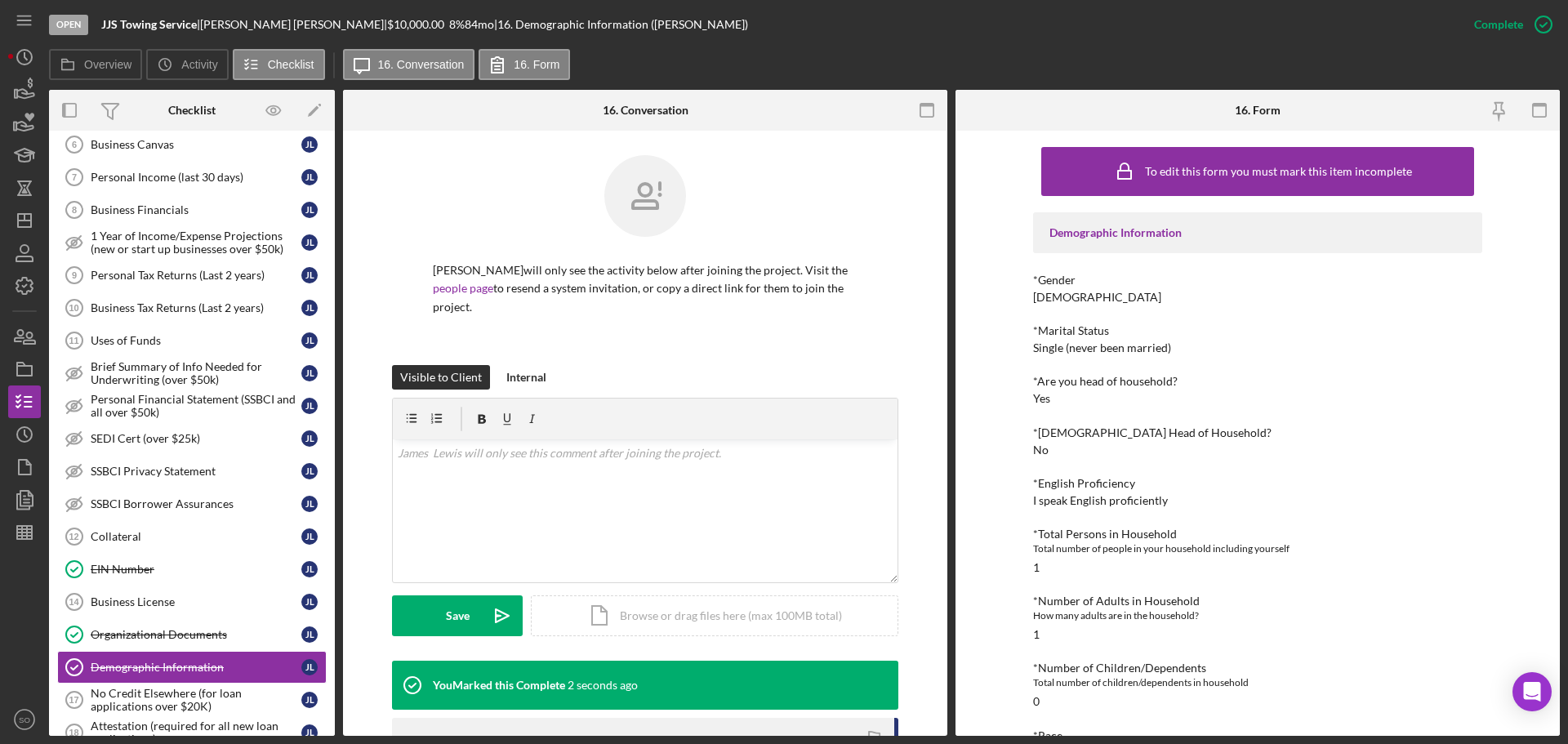
scroll to position [544, 0]
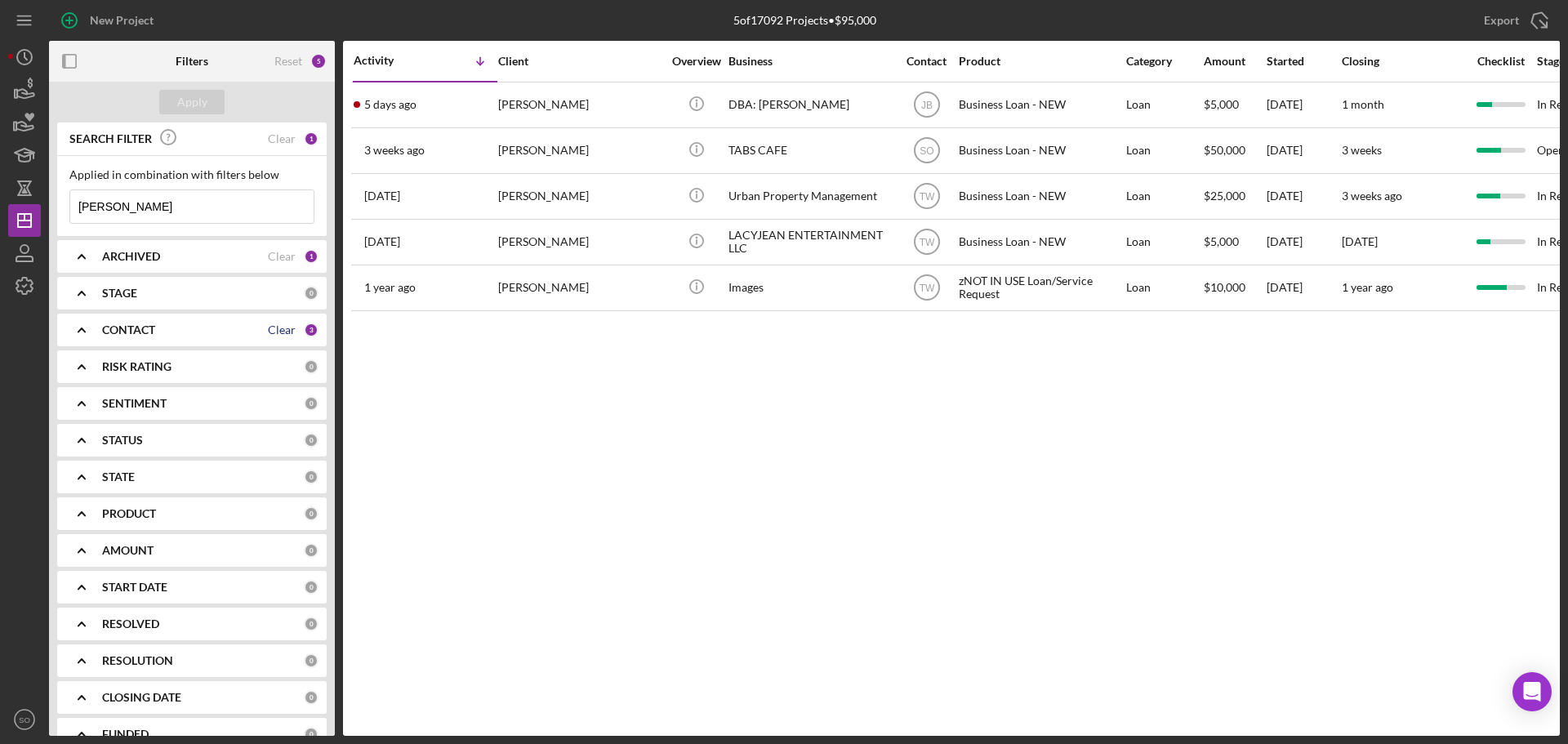
click at [276, 327] on div "Clear" at bounding box center [282, 329] width 28 height 13
click at [276, 327] on div "CONTACT" at bounding box center [202, 329] width 201 height 13
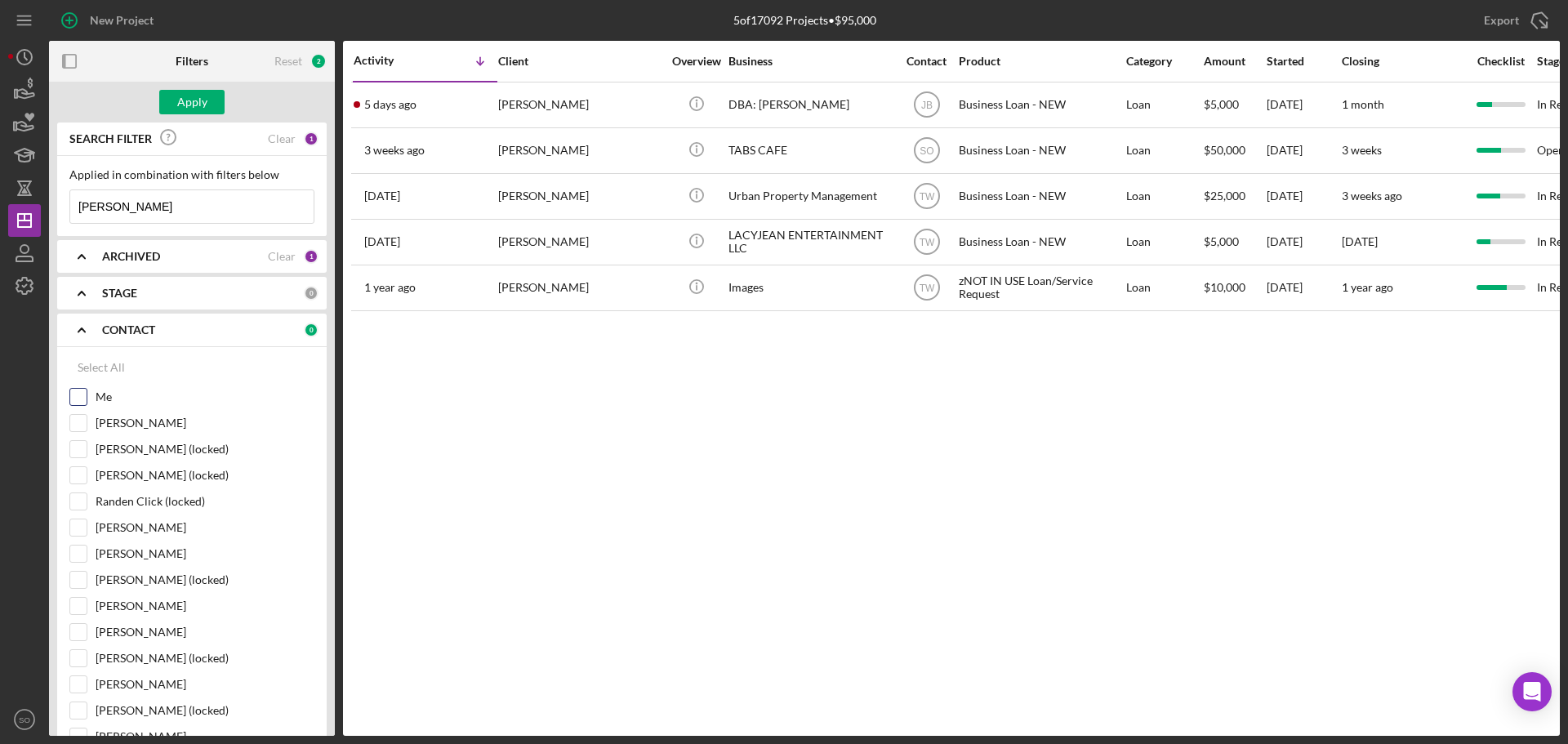
scroll to position [82, 0]
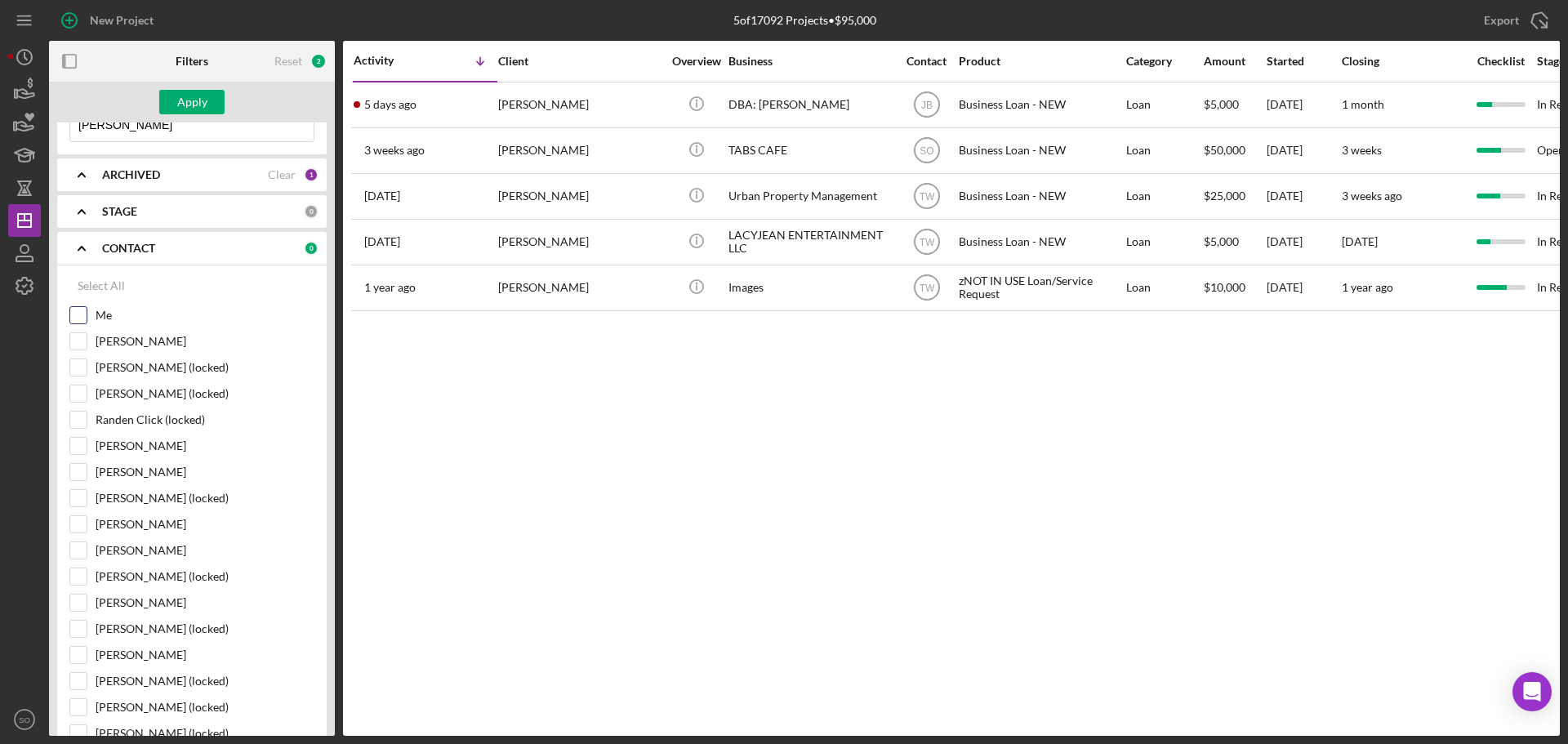
click at [75, 318] on input "Me" at bounding box center [78, 315] width 17 height 17
checkbox input "true"
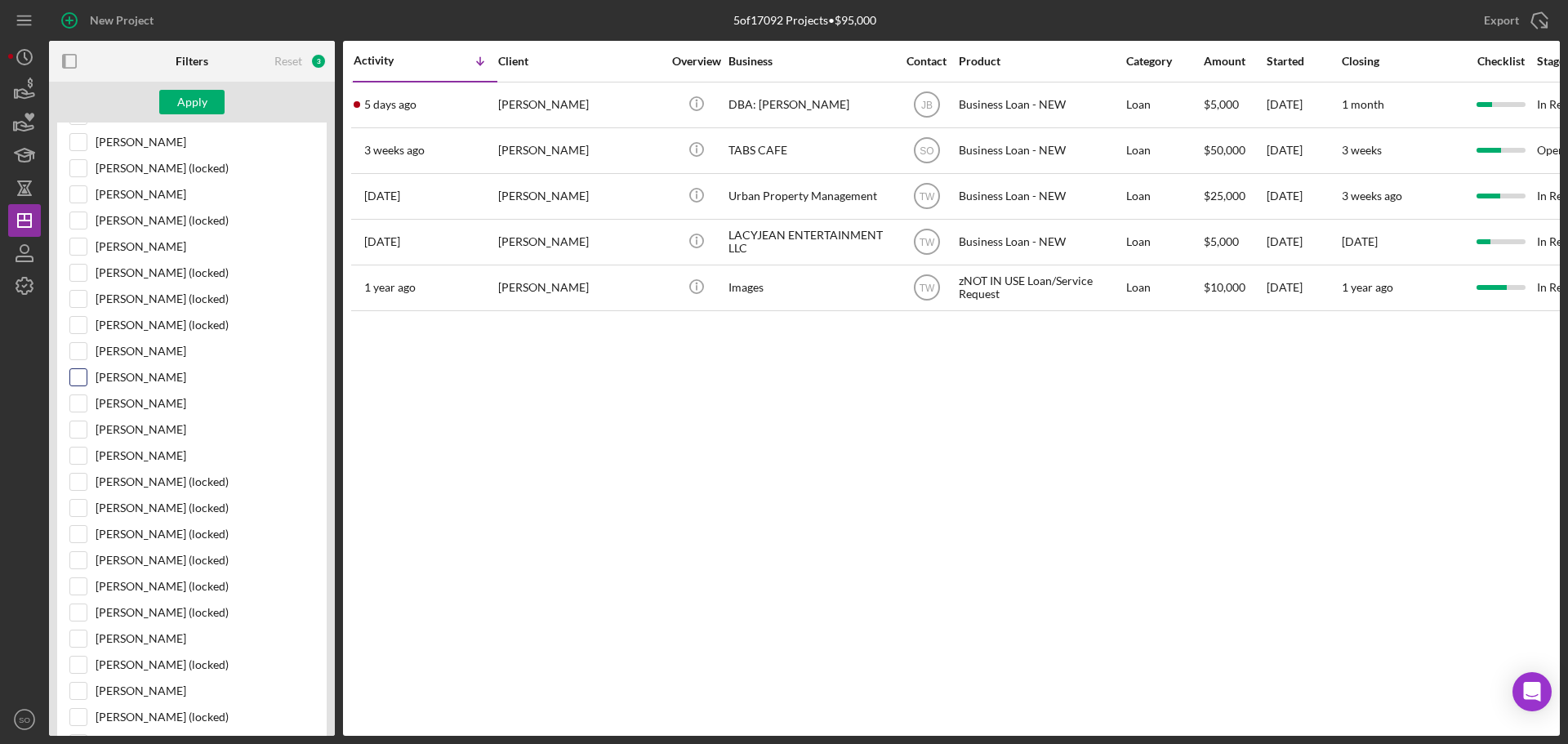
scroll to position [654, 0]
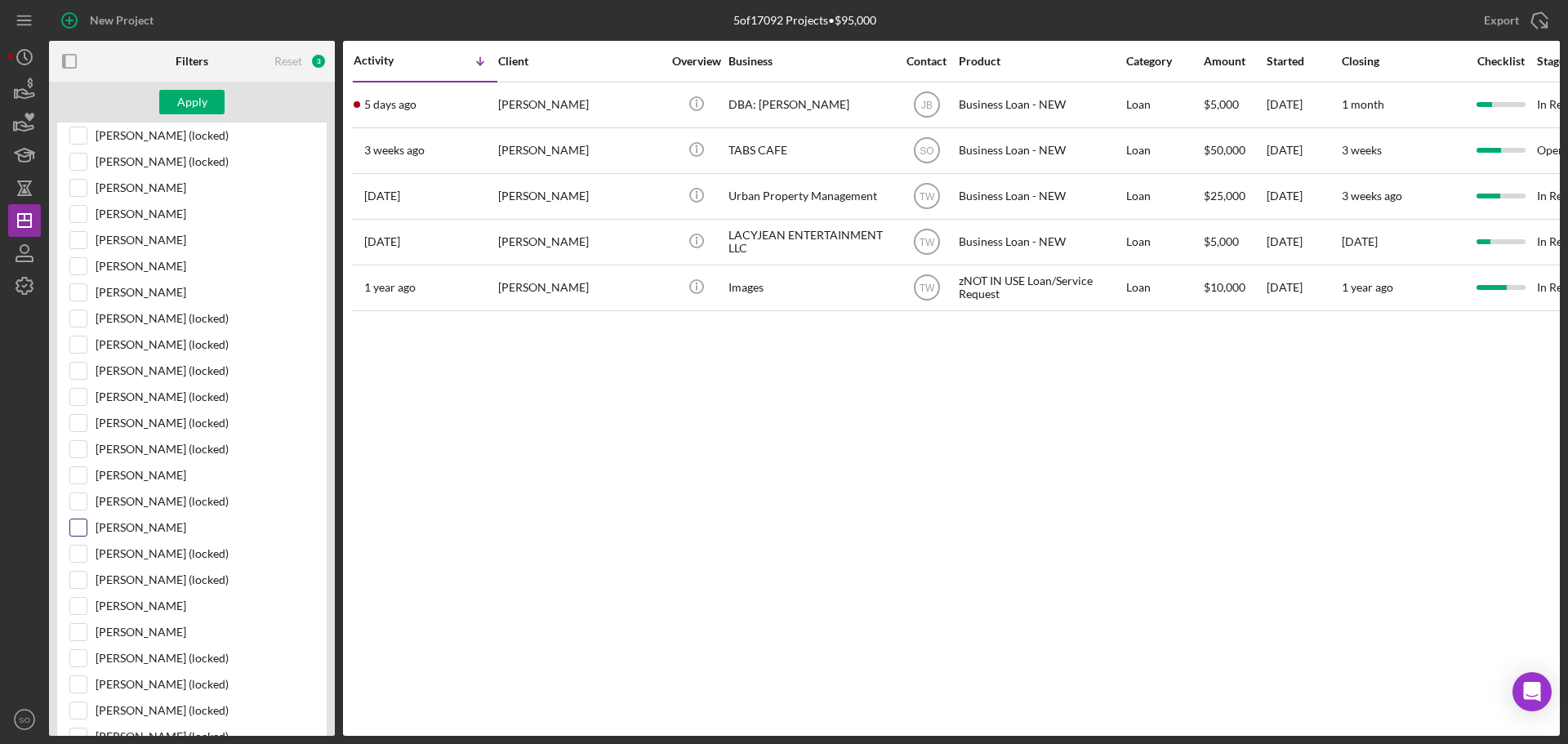
click at [85, 526] on input "Travis Williams" at bounding box center [78, 528] width 17 height 17
checkbox input "true"
click at [80, 627] on input "Jim Boyle" at bounding box center [78, 632] width 17 height 17
checkbox input "true"
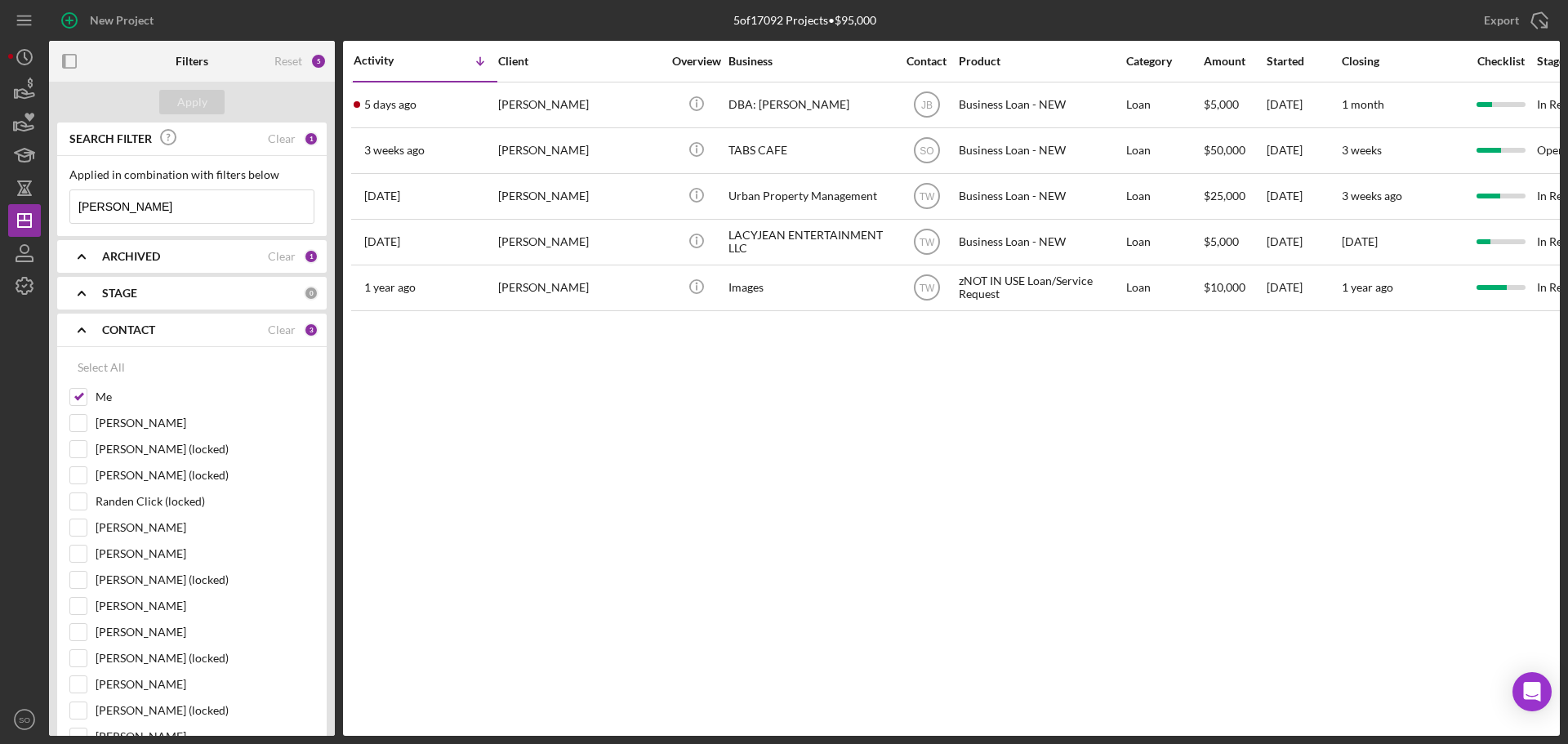
scroll to position [82, 0]
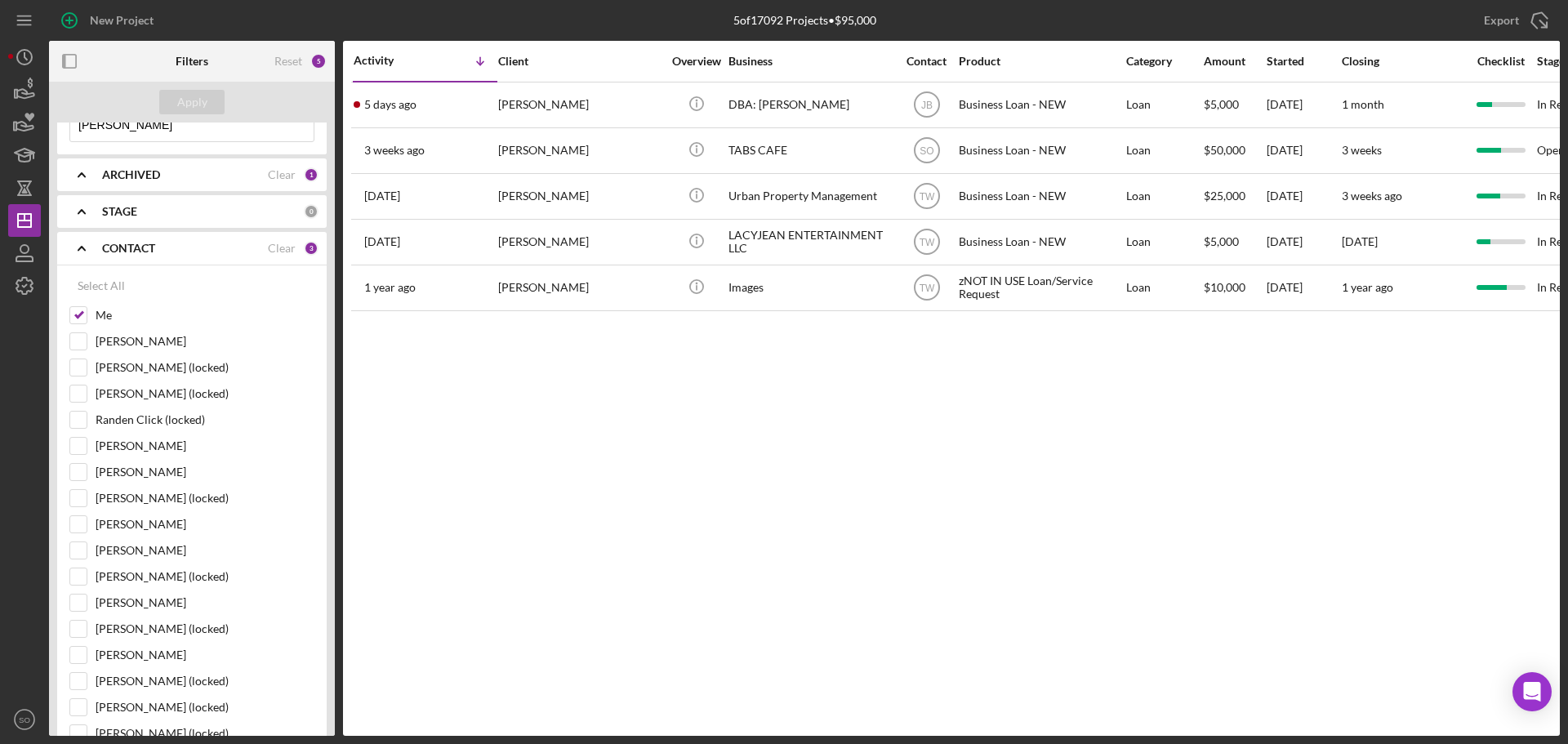
click at [115, 170] on b "ARCHIVED" at bounding box center [131, 174] width 58 height 13
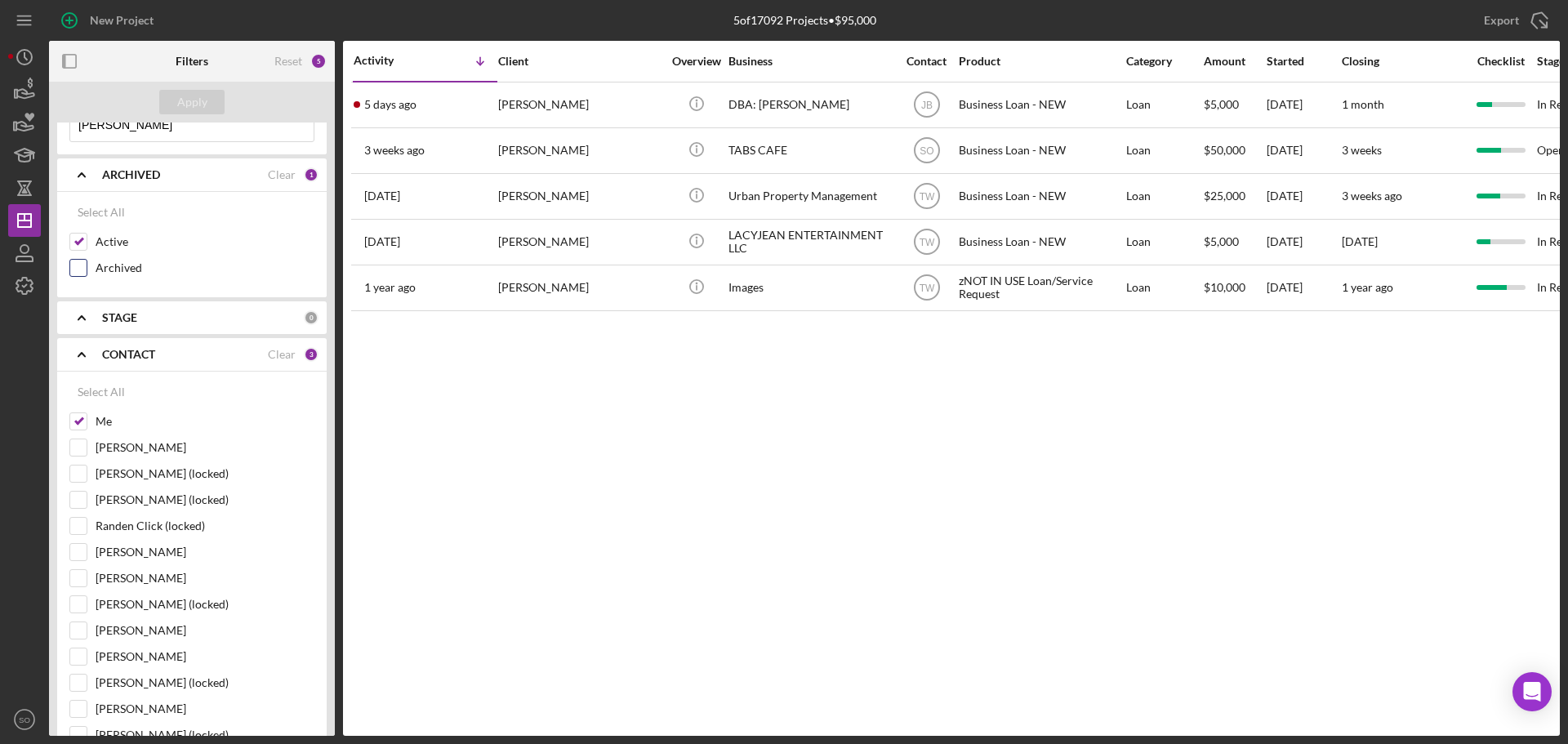
click at [80, 259] on div at bounding box center [79, 268] width 18 height 18
click at [80, 273] on input "Archived" at bounding box center [78, 267] width 17 height 17
checkbox input "true"
click at [182, 110] on div "Apply" at bounding box center [192, 101] width 30 height 25
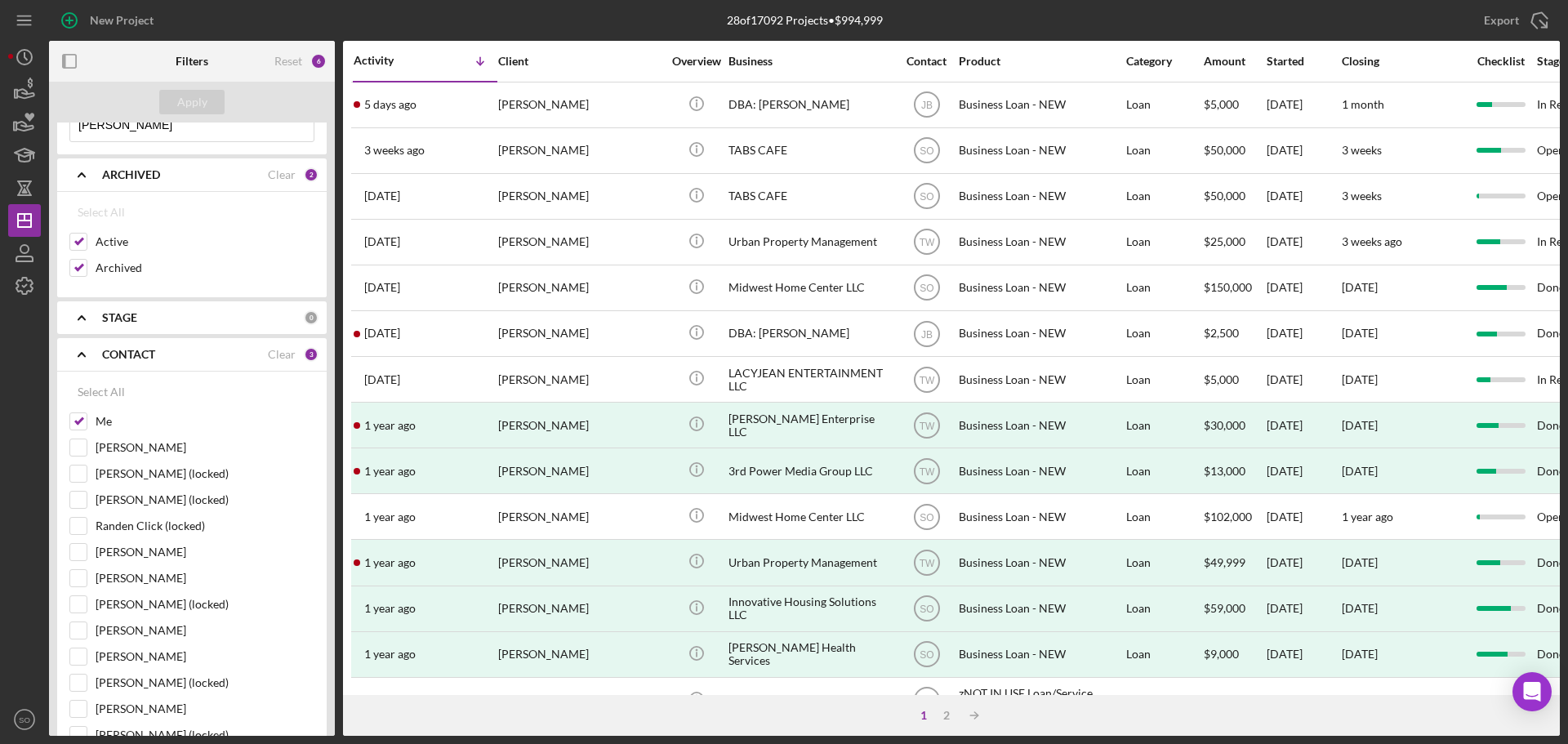
scroll to position [0, 0]
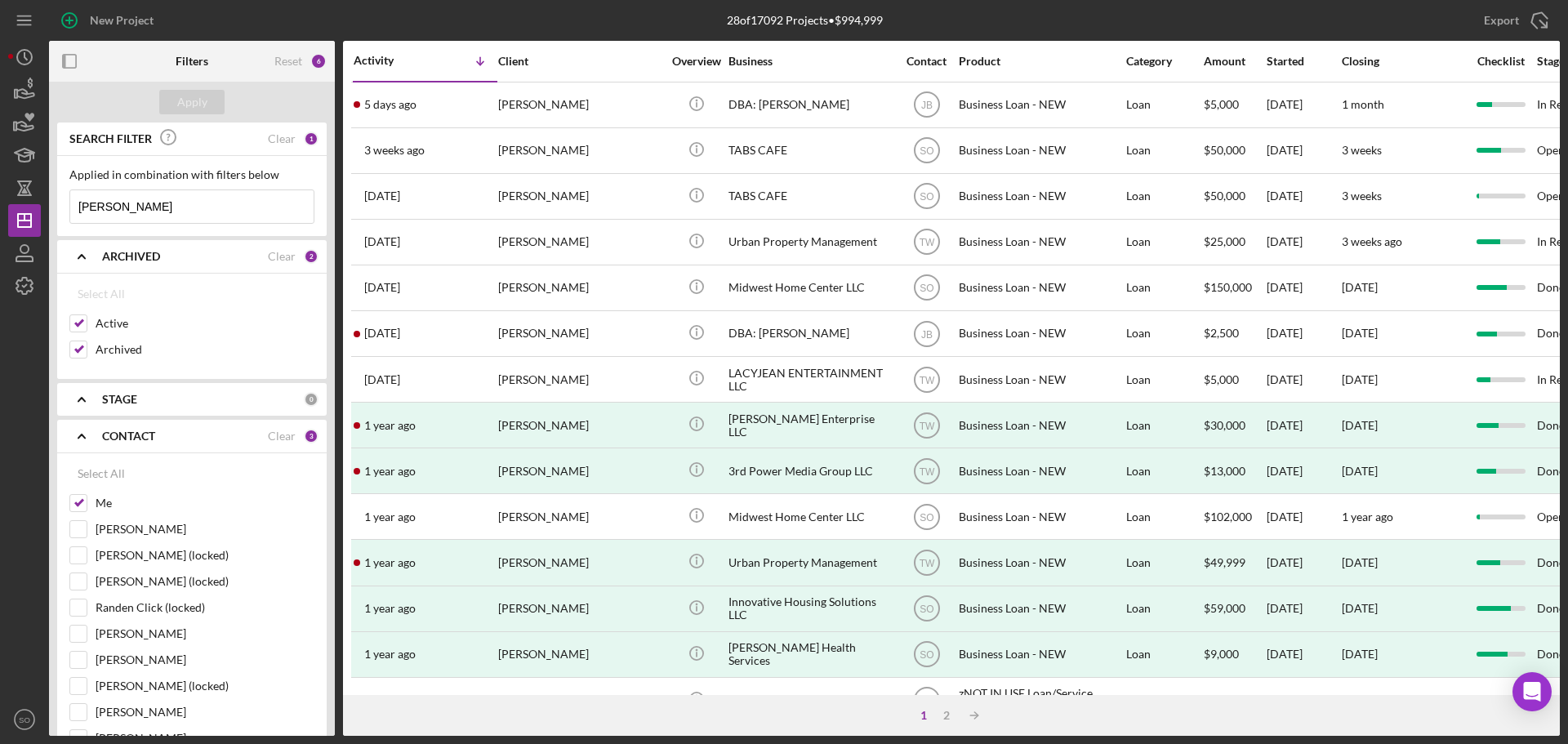
click at [139, 205] on input "robin" at bounding box center [192, 206] width 244 height 32
type input "robin johnson"
click at [192, 94] on div "Apply" at bounding box center [192, 101] width 30 height 25
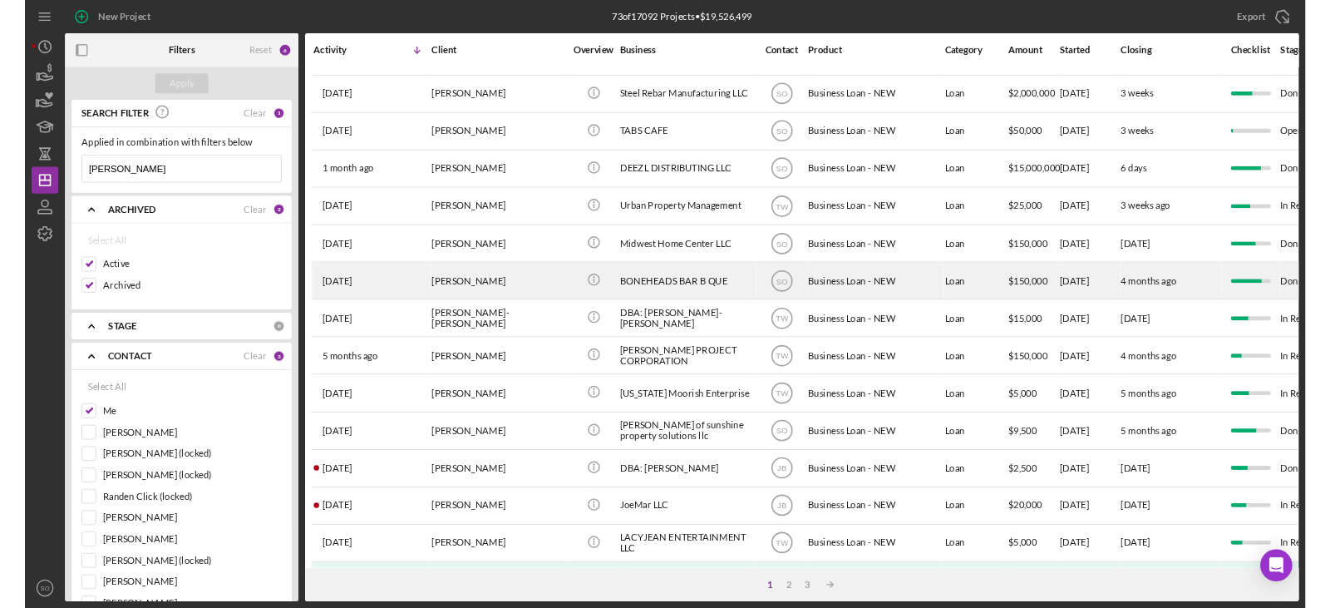
scroll to position [166, 0]
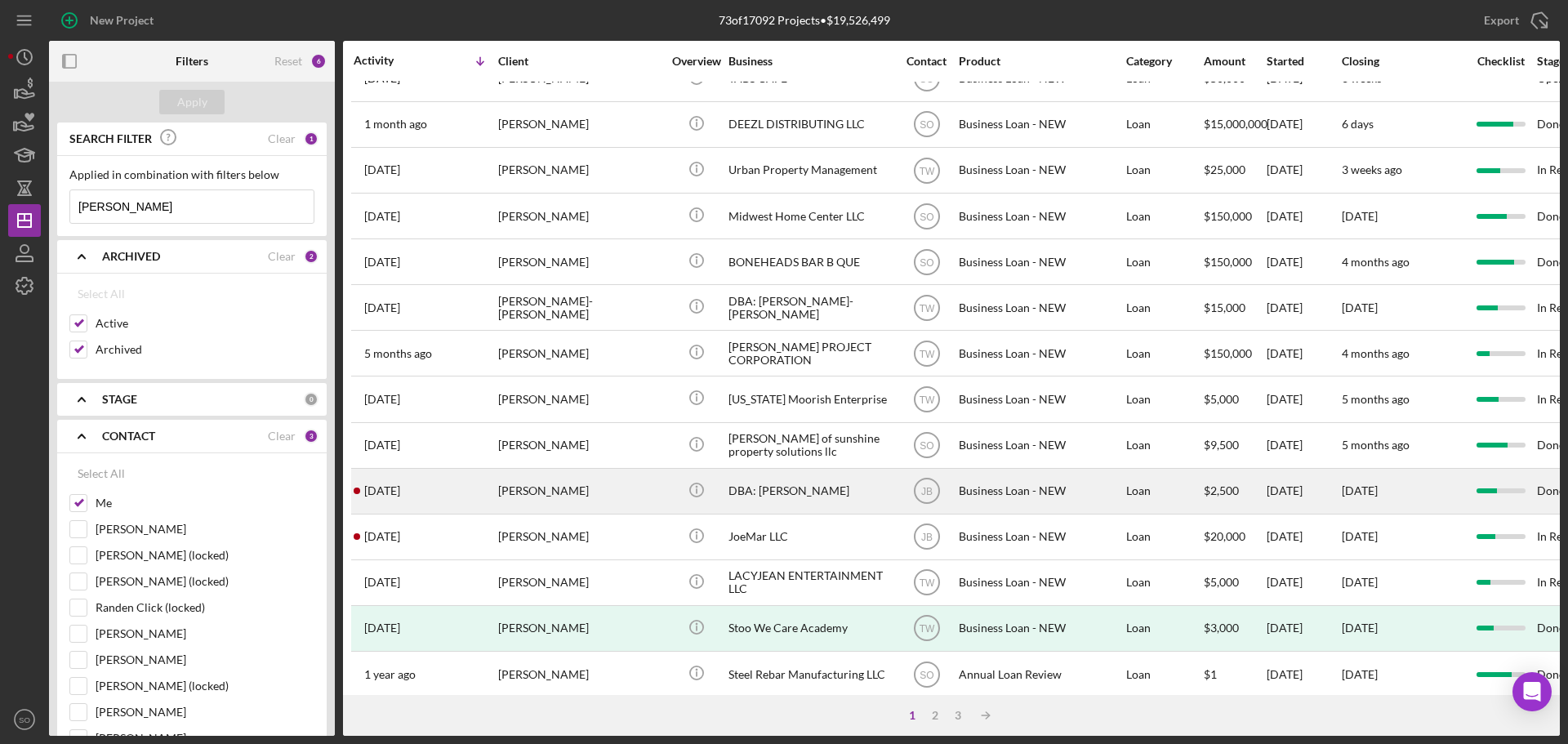
click at [573, 496] on div "Robin Johnson" at bounding box center [580, 491] width 163 height 43
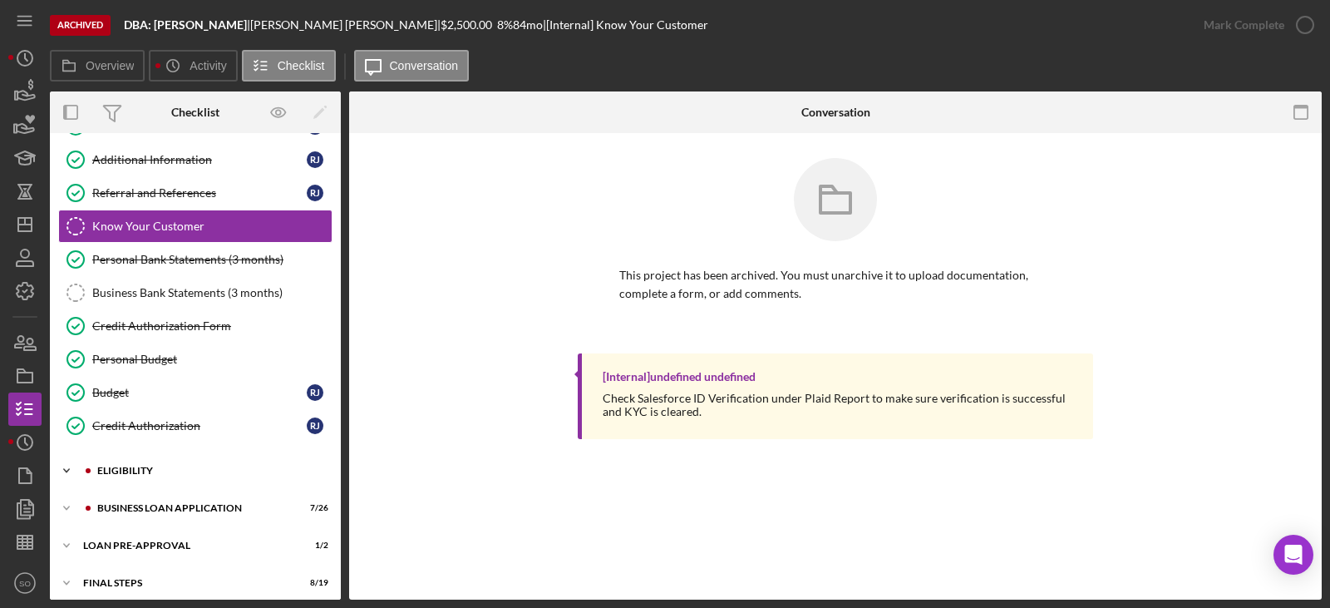
scroll to position [145, 0]
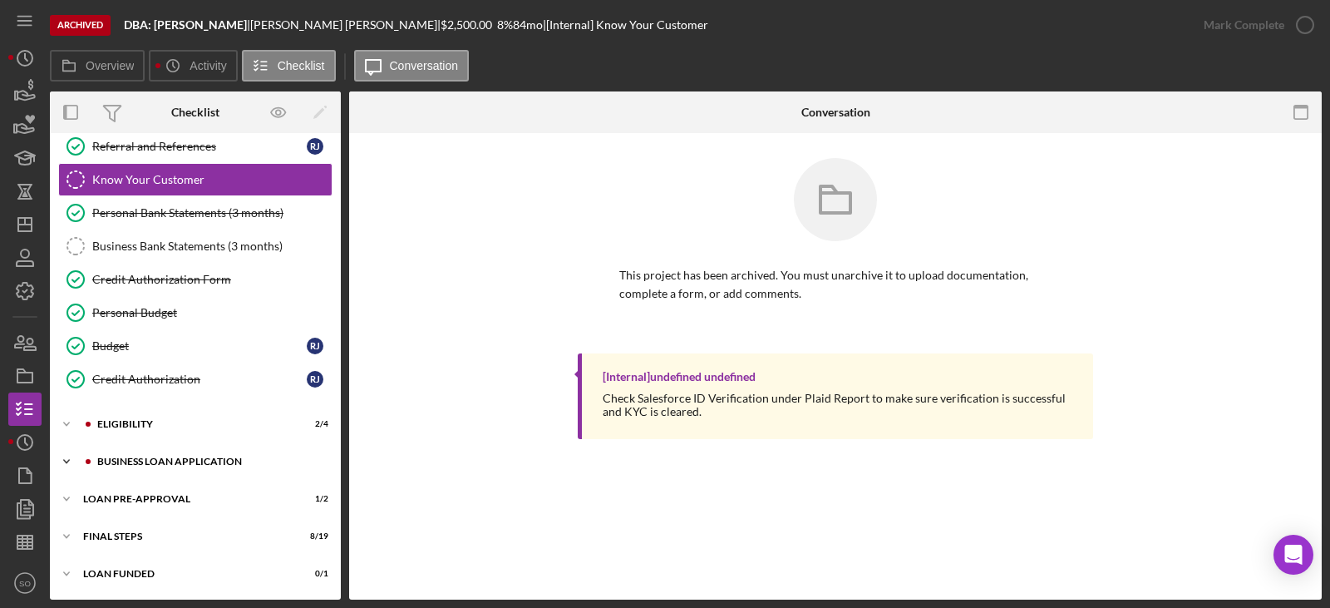
click at [199, 452] on div "Icon/Expander BUSINESS LOAN APPLICATION 7 / 26" at bounding box center [195, 461] width 291 height 33
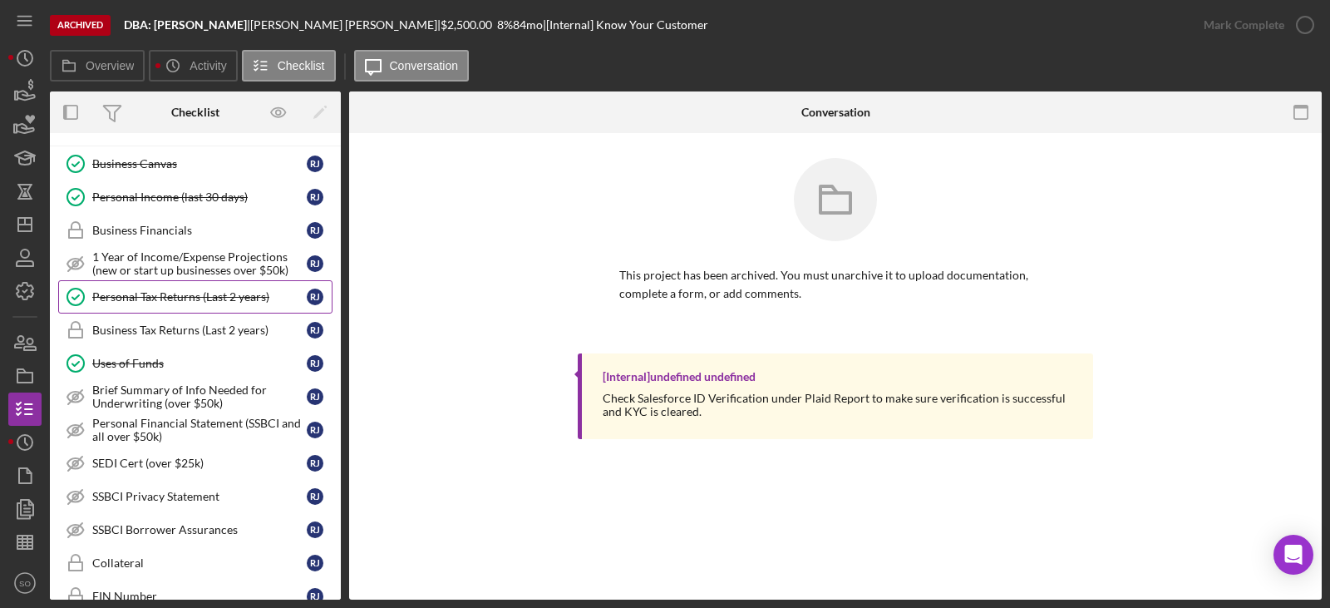
scroll to position [395, 0]
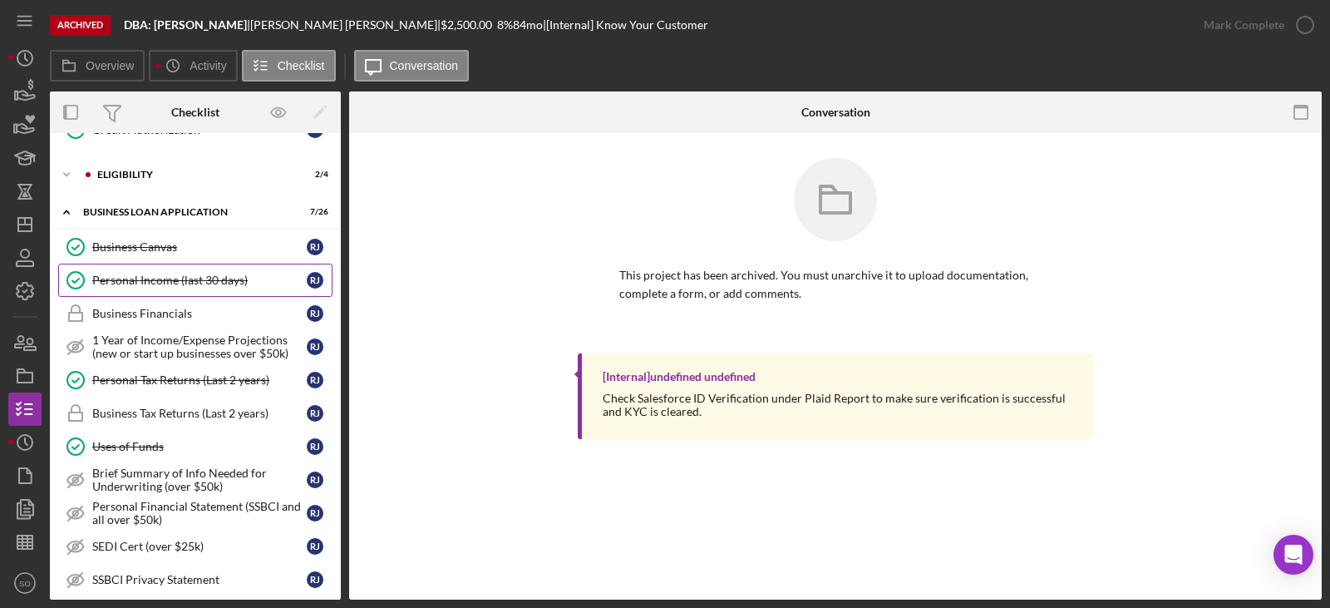
click at [134, 288] on link "Personal Income (last 30 days) Personal Income (last 30 days) R J" at bounding box center [195, 280] width 274 height 33
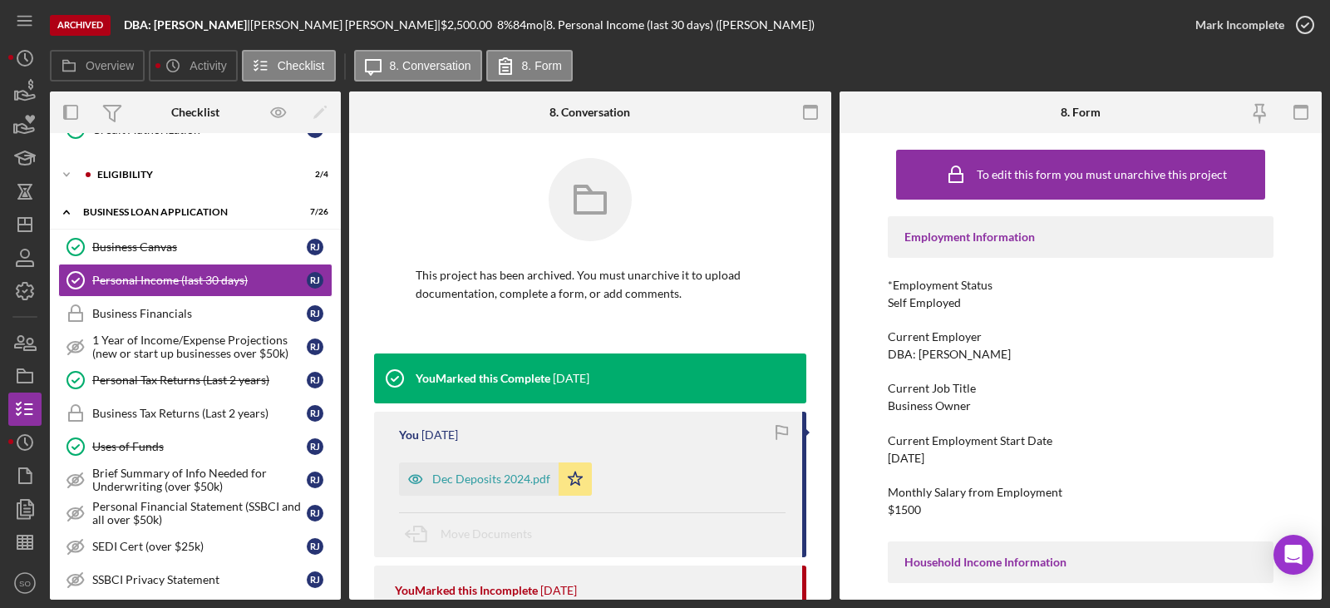
click at [926, 356] on div "DBA: Robin Johnson" at bounding box center [949, 354] width 123 height 13
copy div "DBA: Robin Johnson"
click at [925, 405] on div "Business Owner" at bounding box center [929, 405] width 83 height 13
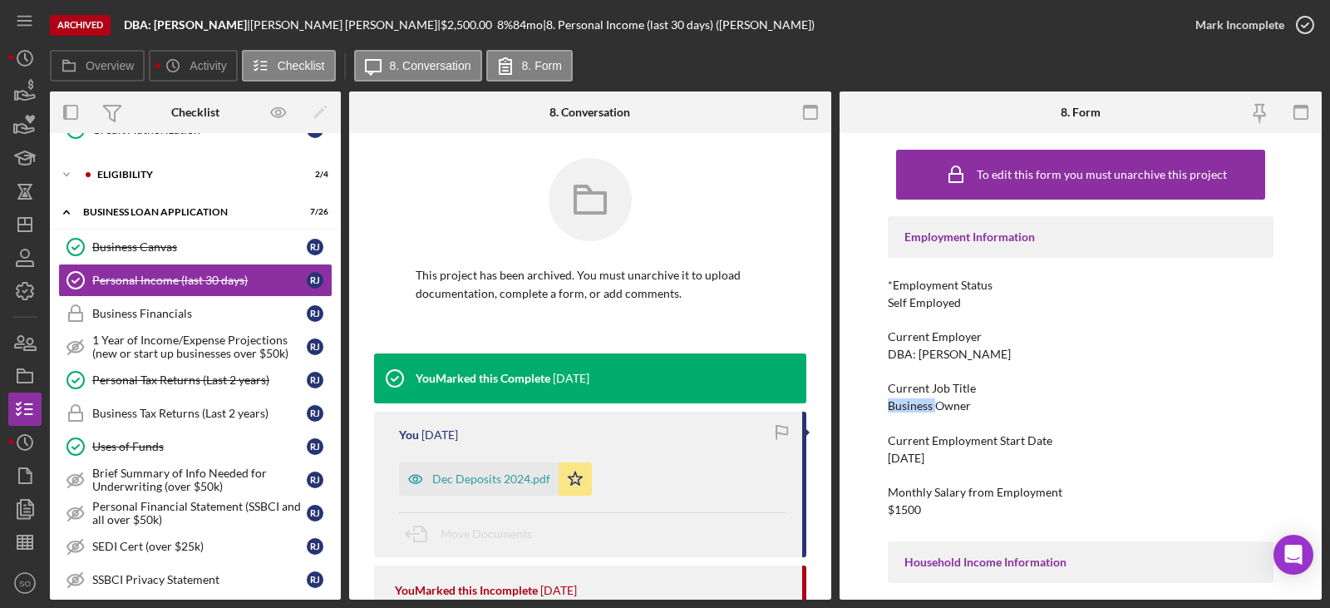
click at [925, 405] on div "Business Owner" at bounding box center [929, 405] width 83 height 13
copy div "Business Owner"
click at [914, 455] on div "02/10/2022" at bounding box center [906, 457] width 37 height 13
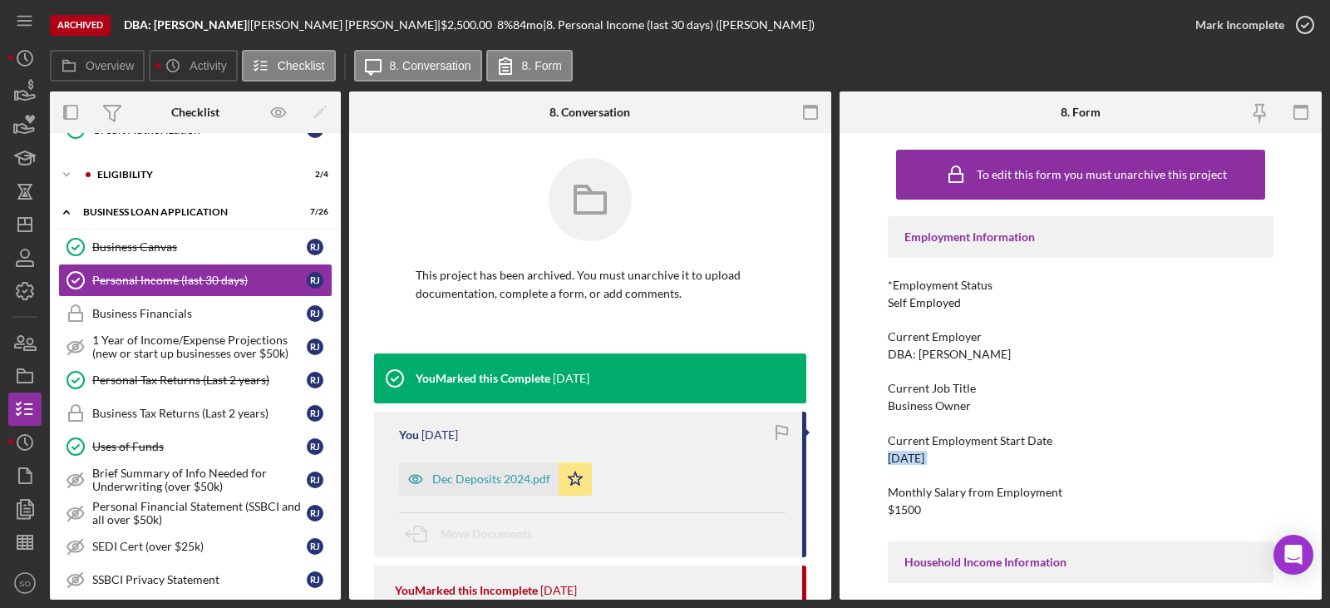
click at [914, 455] on div "02/10/2022" at bounding box center [906, 457] width 37 height 13
drag, startPoint x: 914, startPoint y: 455, endPoint x: 924, endPoint y: 459, distance: 10.8
click at [924, 459] on div "02/10/2022" at bounding box center [906, 457] width 37 height 13
click at [924, 460] on div "02/10/2022" at bounding box center [906, 457] width 37 height 13
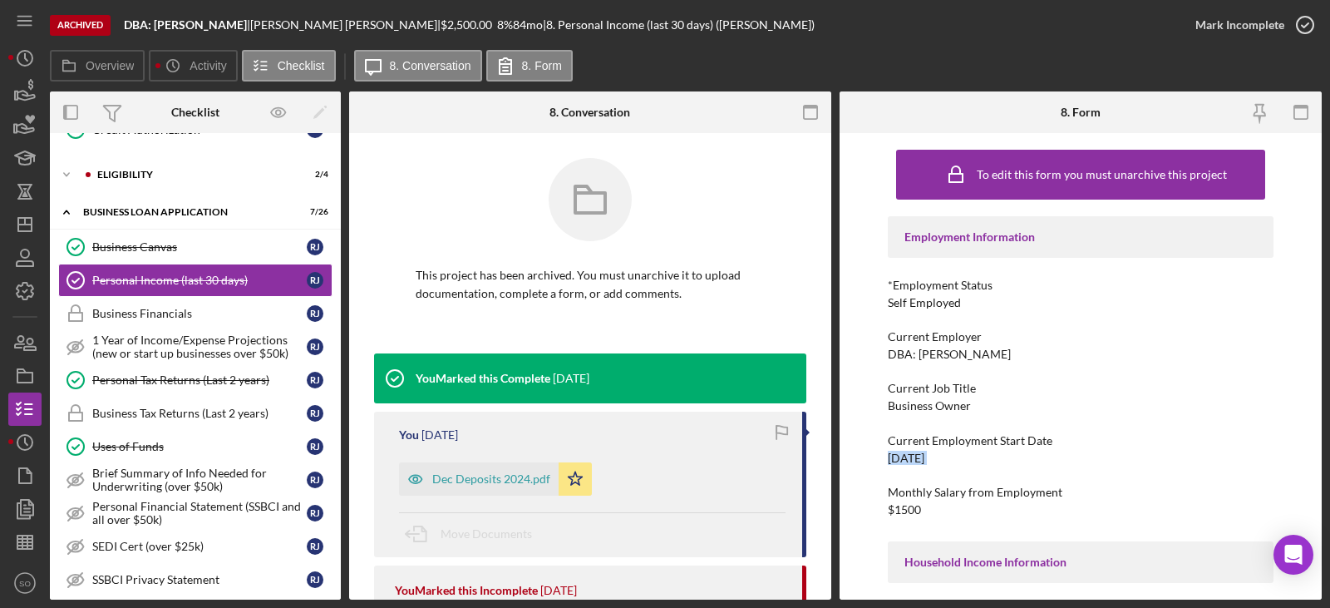
copy div "02/10/2022"
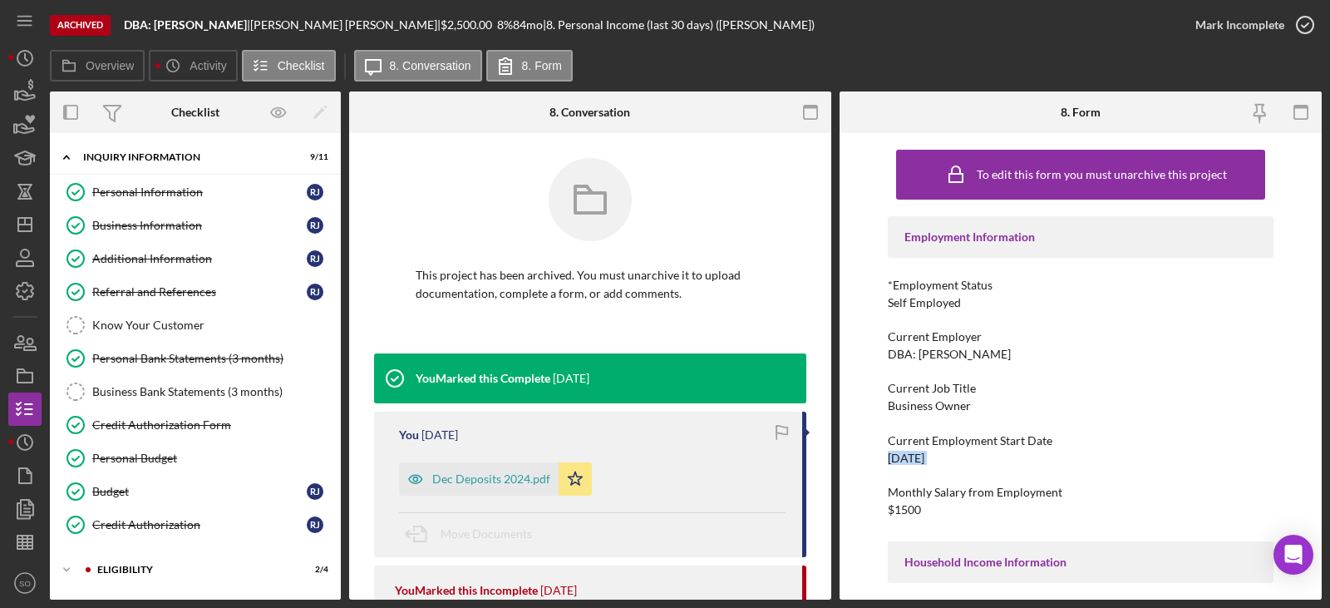
scroll to position [416, 0]
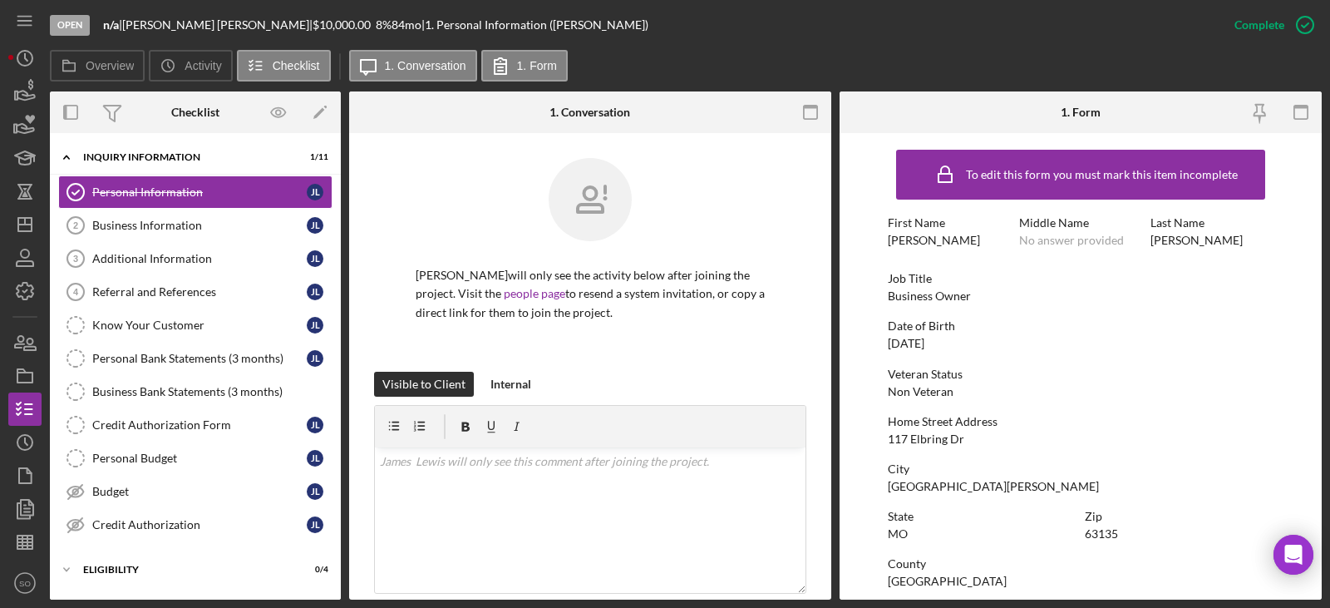
click at [944, 438] on div "117 Elbring Dr" at bounding box center [926, 438] width 76 height 13
click at [944, 439] on div "117 Elbring Dr" at bounding box center [926, 438] width 76 height 13
click at [944, 446] on div "To edit this form you must mark this item incomplete First Name James Middle Na…" at bounding box center [1081, 520] width 386 height 759
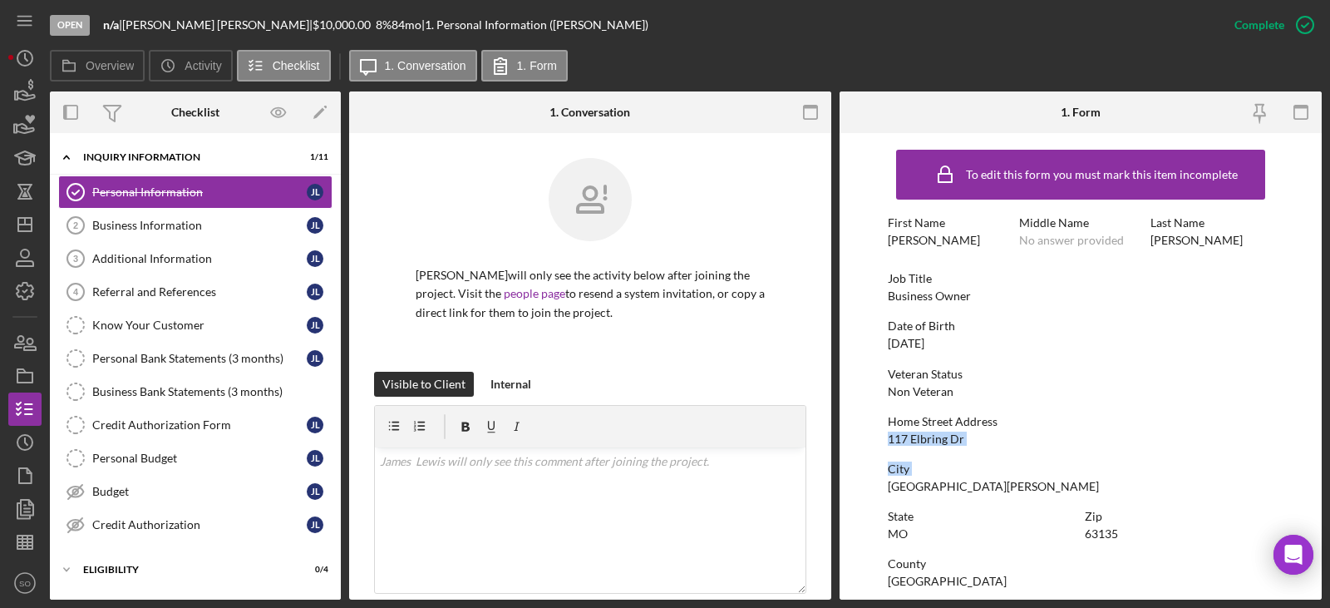
drag, startPoint x: 939, startPoint y: 454, endPoint x: 911, endPoint y: 438, distance: 32.4
click at [911, 438] on div "117 Elbring Dr" at bounding box center [926, 438] width 76 height 13
click at [911, 439] on div "117 Elbring Dr" at bounding box center [926, 438] width 76 height 13
click at [911, 490] on div "[GEOGRAPHIC_DATA][PERSON_NAME]" at bounding box center [993, 486] width 211 height 13
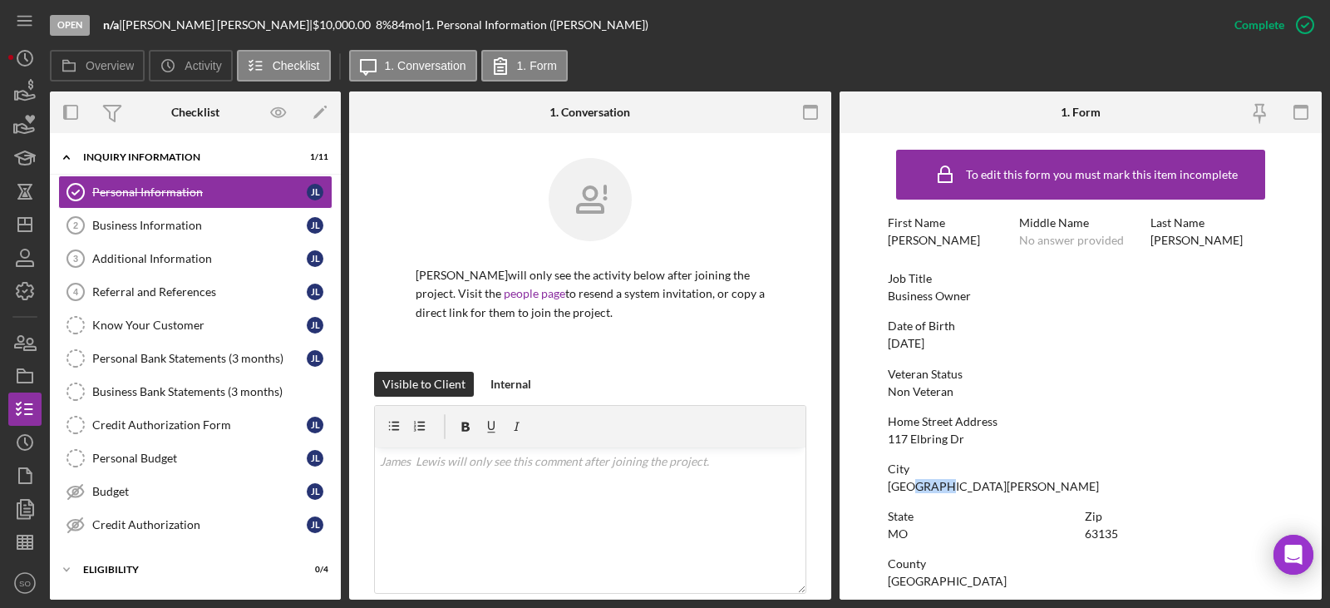
click at [911, 490] on div "[GEOGRAPHIC_DATA][PERSON_NAME]" at bounding box center [993, 486] width 211 height 13
copy div "[GEOGRAPHIC_DATA][PERSON_NAME]"
click at [1095, 531] on div "63135" at bounding box center [1101, 533] width 33 height 13
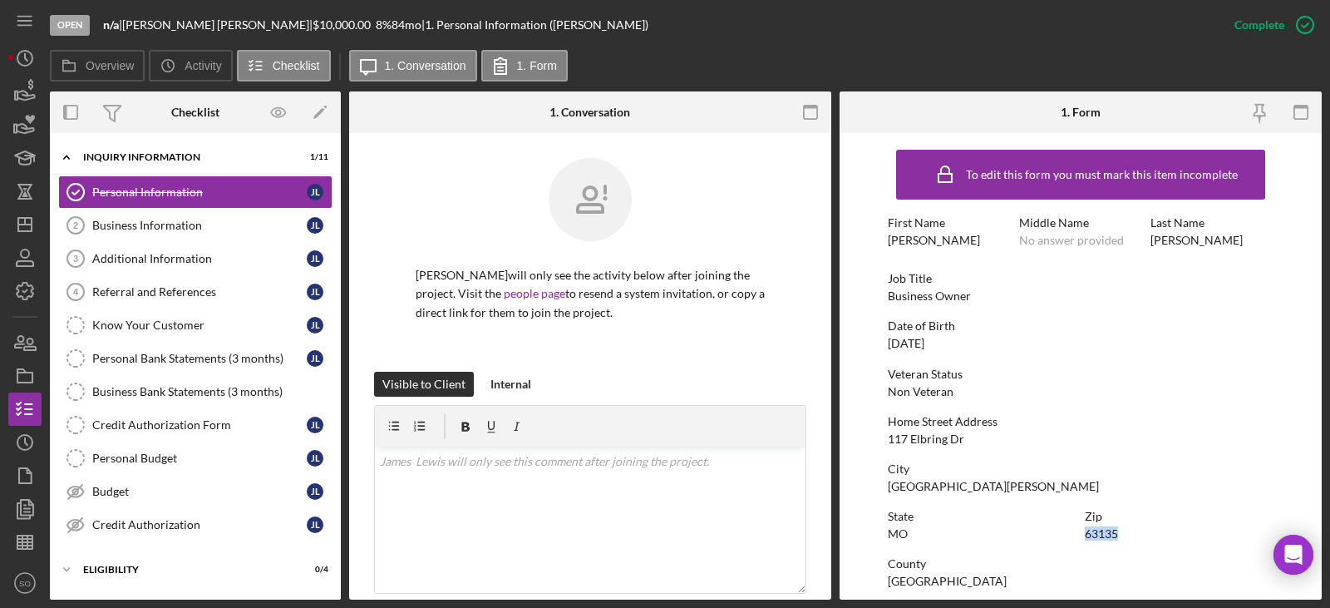
copy div "63135"
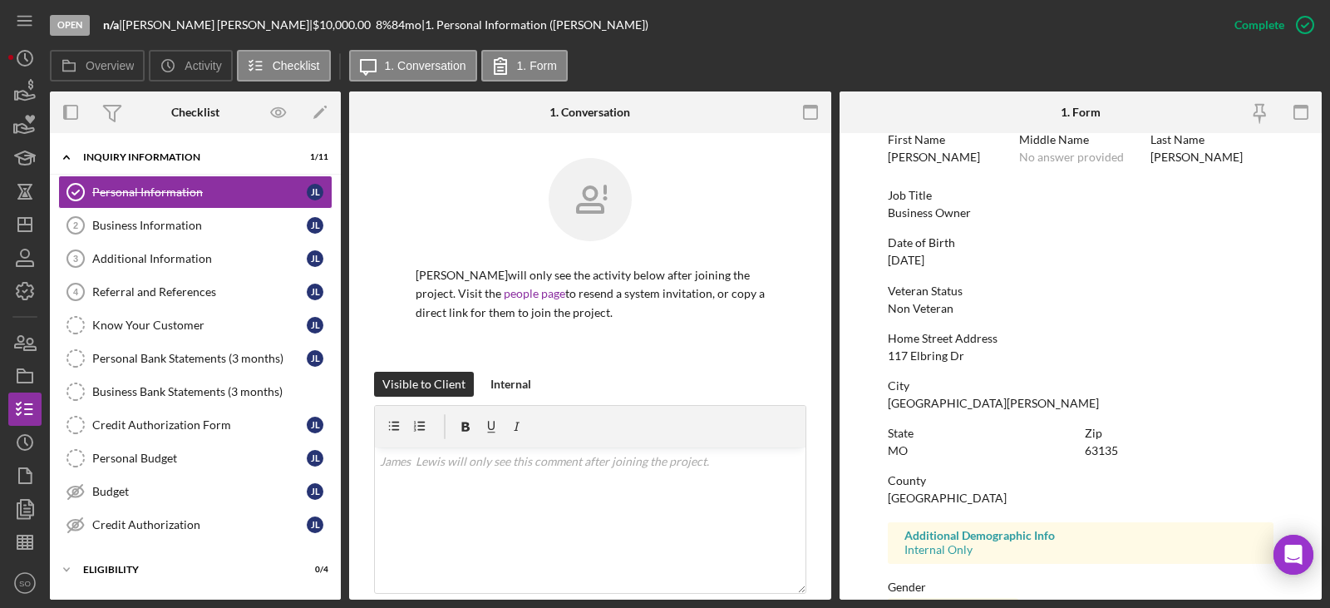
click at [935, 492] on div "[GEOGRAPHIC_DATA]" at bounding box center [947, 497] width 119 height 13
copy div "[GEOGRAPHIC_DATA]"
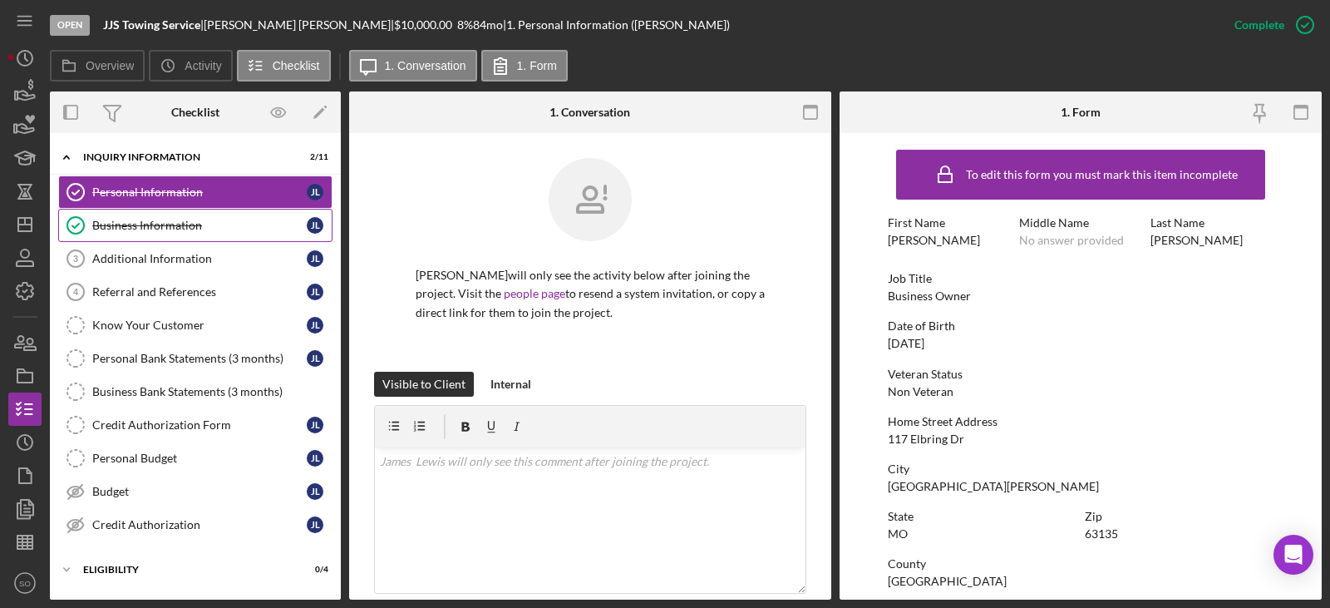
click at [183, 236] on link "Business Information Business Information [PERSON_NAME]" at bounding box center [195, 225] width 274 height 33
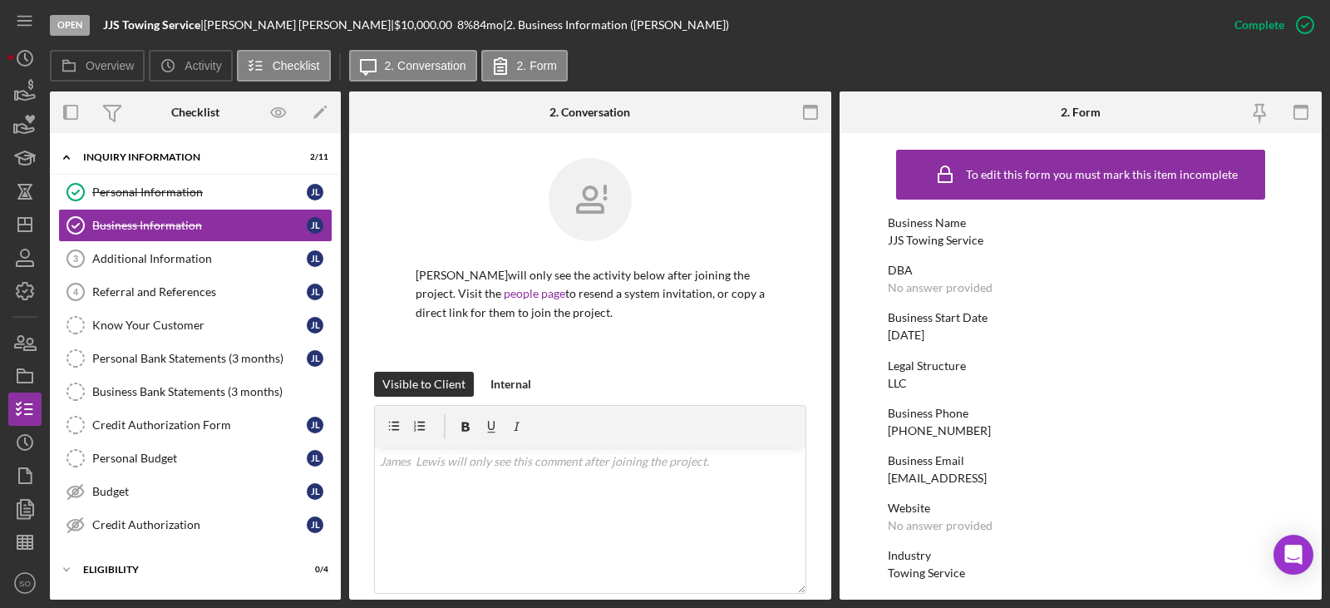
click at [930, 428] on div "[PHONE_NUMBER]" at bounding box center [939, 430] width 103 height 13
copy div "[PHONE_NUMBER]"
click at [913, 338] on div "[DATE]" at bounding box center [906, 334] width 37 height 13
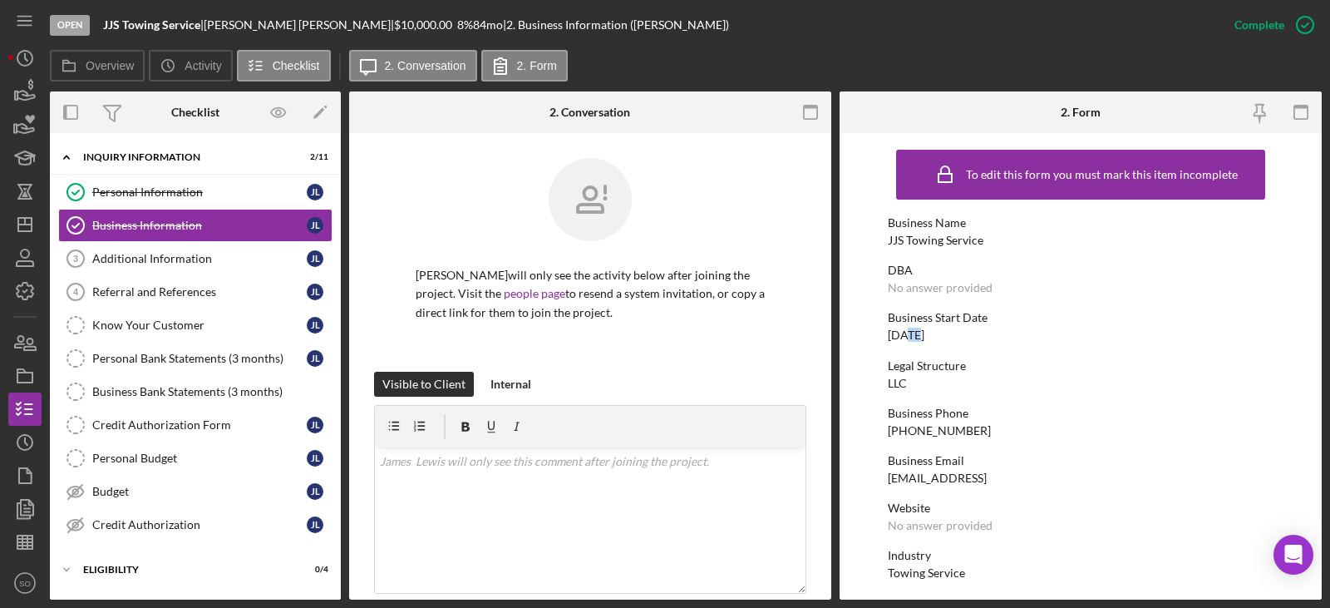
click at [913, 338] on div "[DATE]" at bounding box center [906, 334] width 37 height 13
copy div "[DATE]"
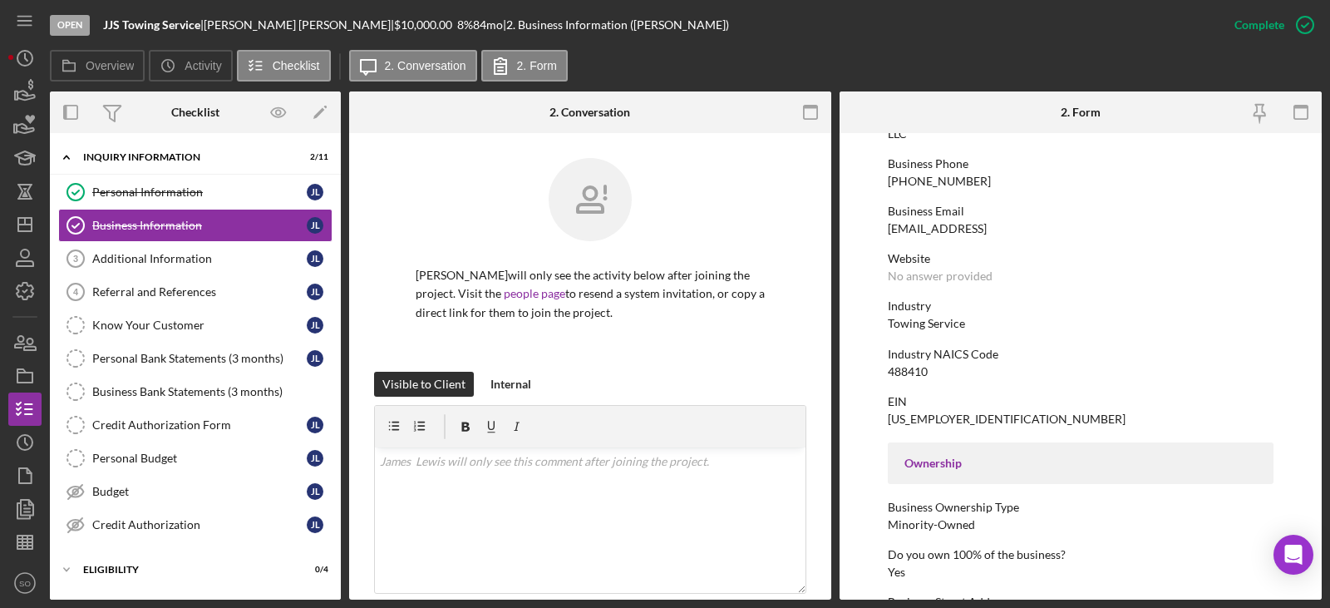
click at [941, 329] on div "Towing Service" at bounding box center [926, 323] width 77 height 13
copy div "Towing Service"
